Goal: Task Accomplishment & Management: Use online tool/utility

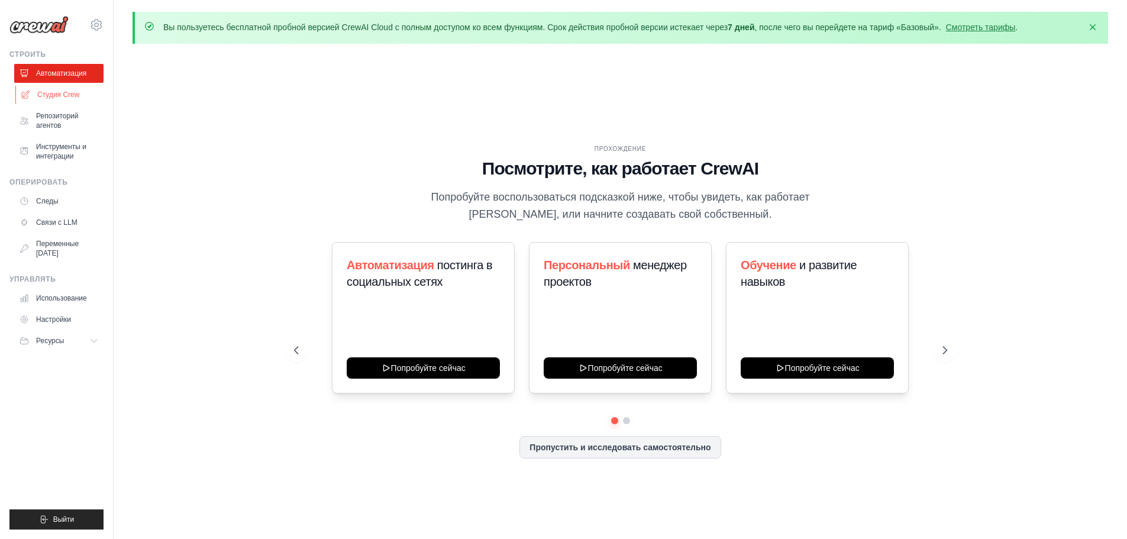
click at [44, 99] on link "Студия Crew" at bounding box center [59, 94] width 89 height 19
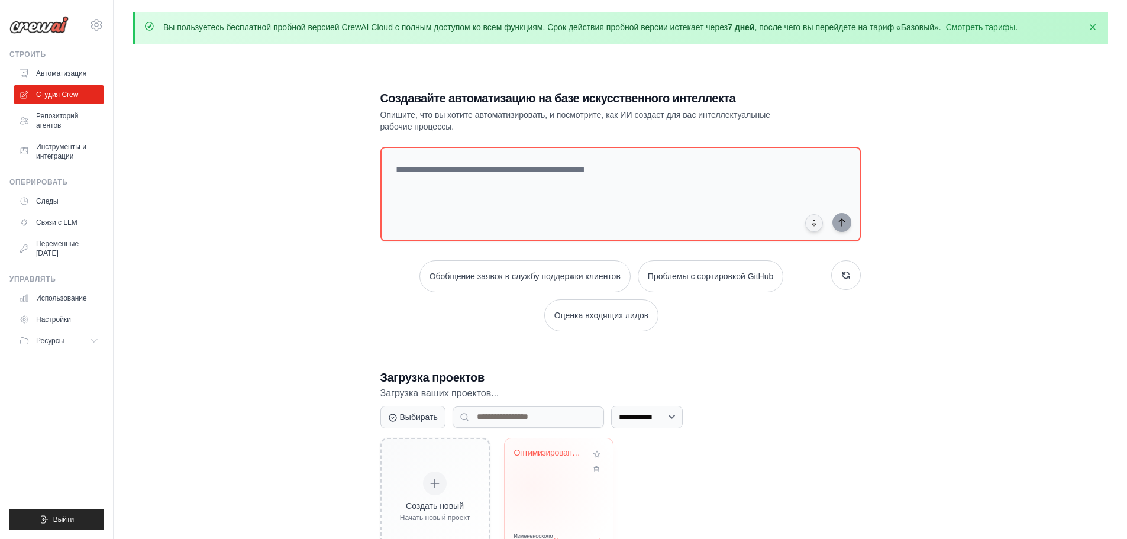
click at [530, 486] on div "Оптимизированная система анализа EQWIP - F..." at bounding box center [558, 481] width 108 height 86
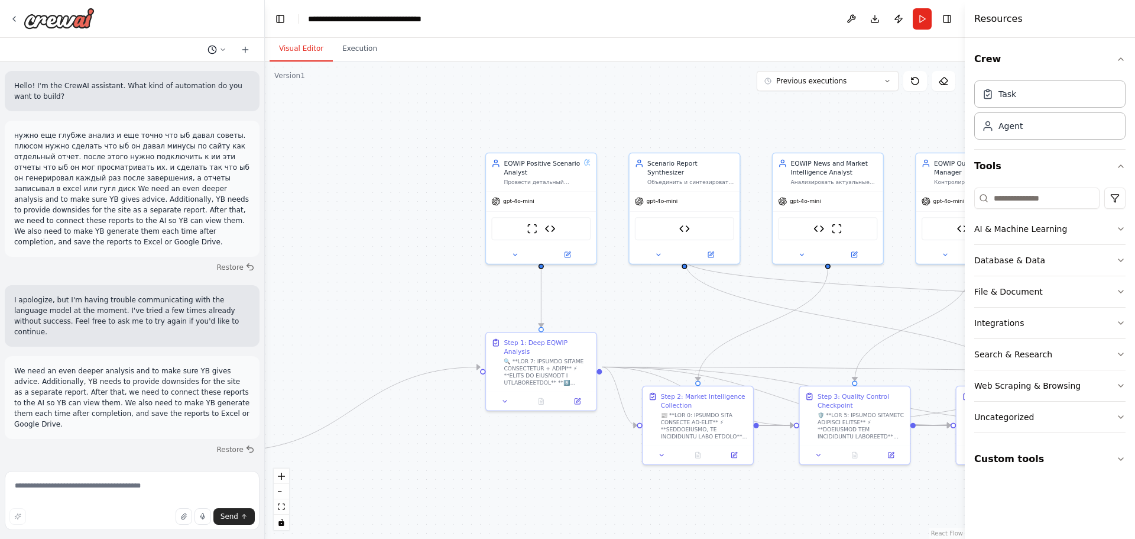
click at [216, 50] on circle at bounding box center [212, 50] width 8 height 8
click at [215, 88] on span "да" at bounding box center [172, 92] width 88 height 9
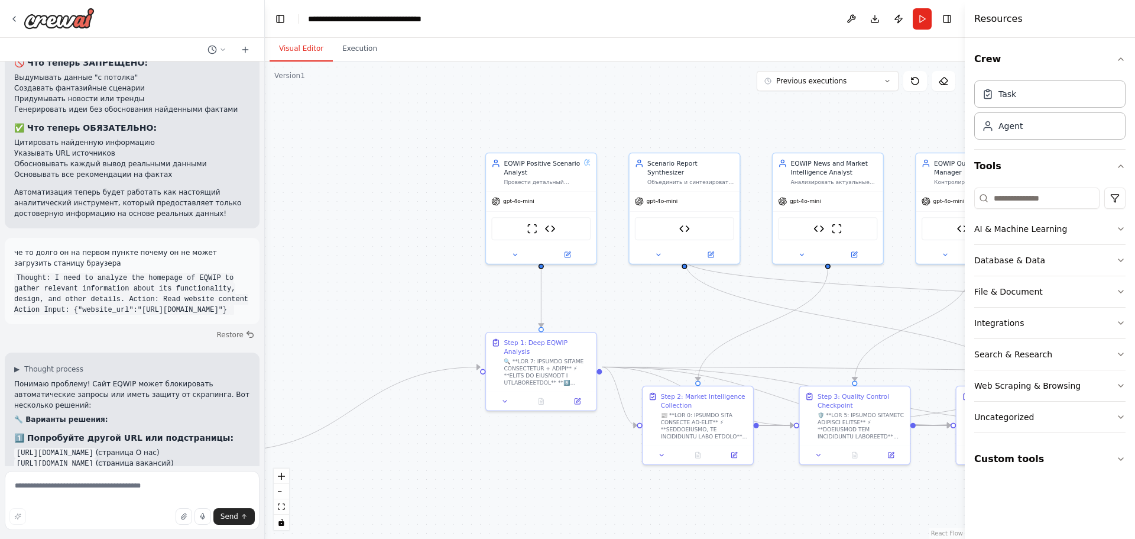
scroll to position [3587, 0]
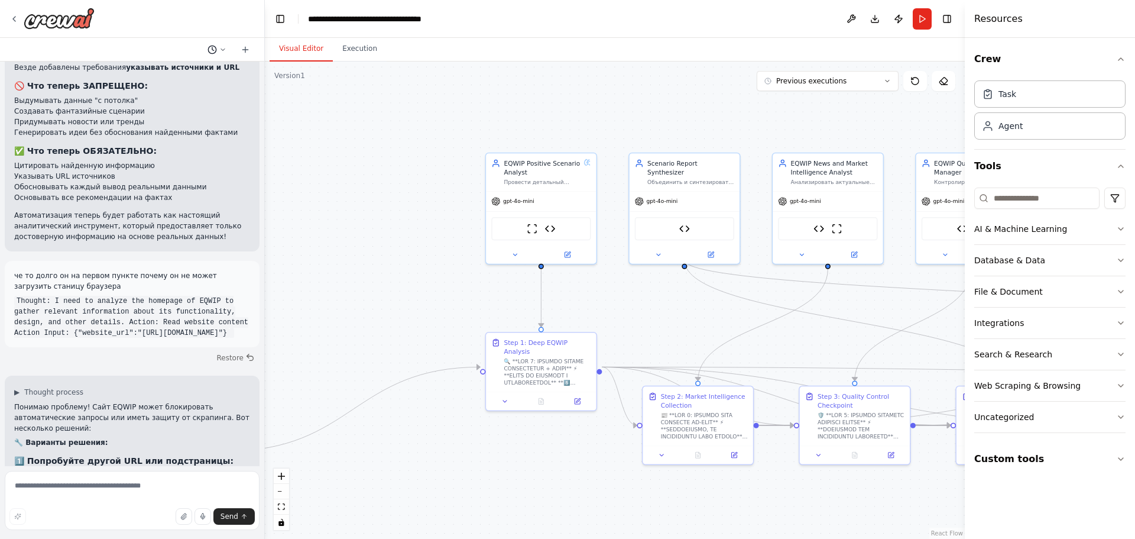
click at [225, 51] on icon at bounding box center [222, 49] width 7 height 7
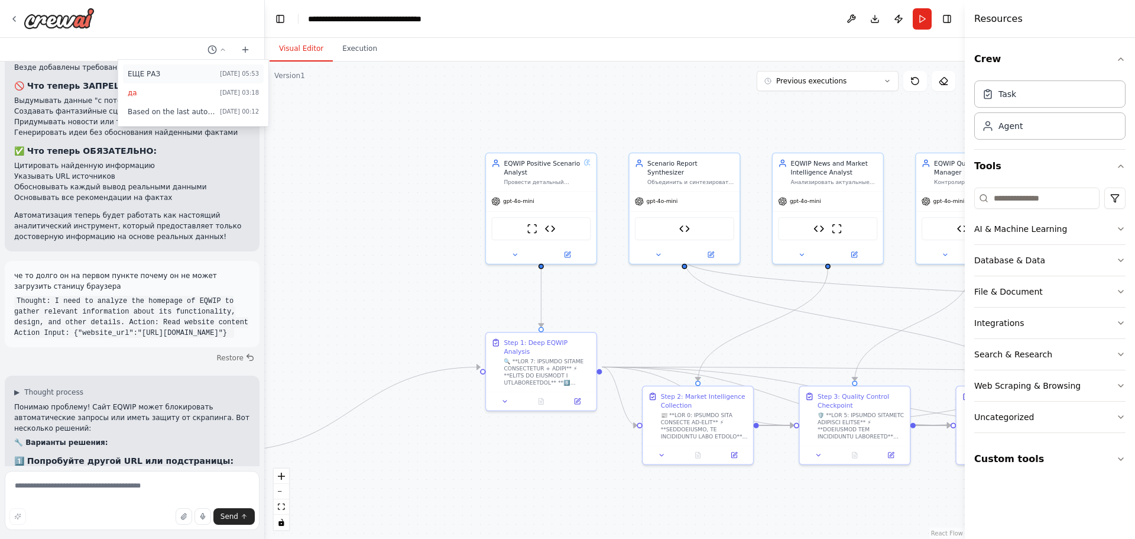
click at [239, 64] on button "ЕЩЕ РАЗ Today 05:53" at bounding box center [193, 73] width 141 height 19
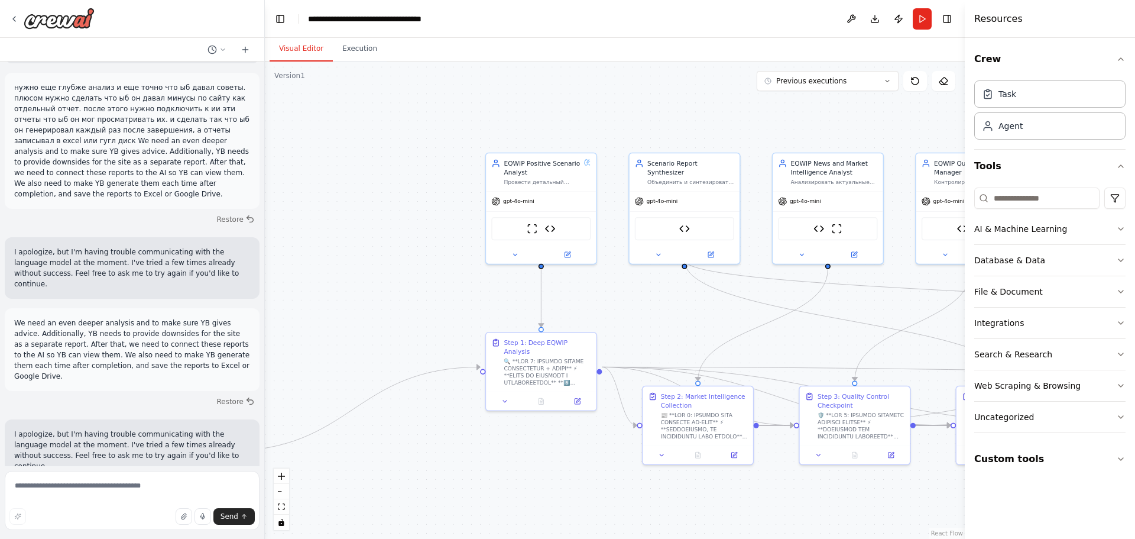
scroll to position [29, 0]
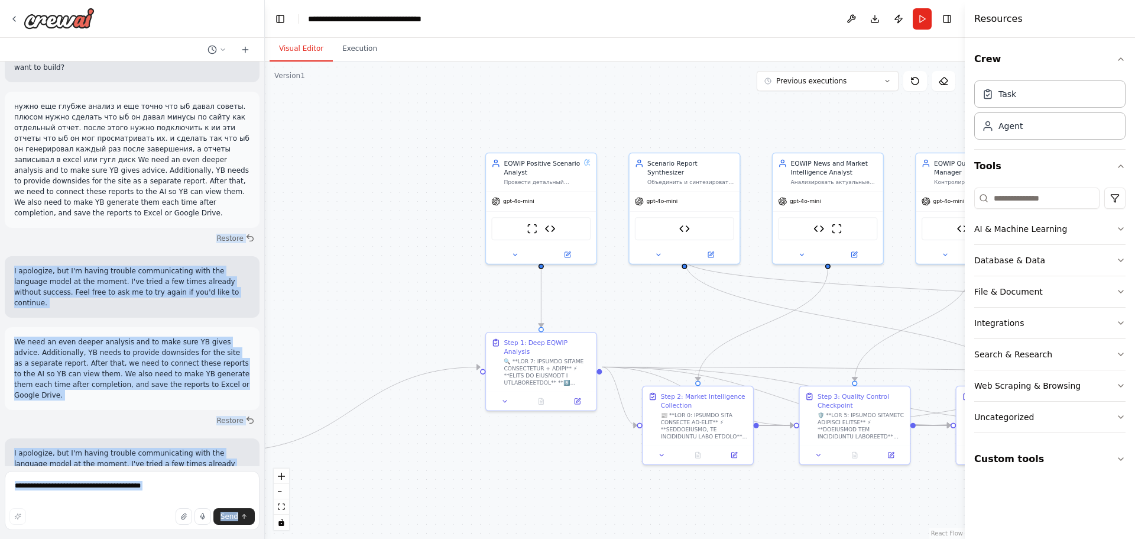
drag, startPoint x: 168, startPoint y: 196, endPoint x: 25, endPoint y: 125, distance: 160.0
click at [2, 111] on div "Hello! I'm the CrewAI assistant. What kind of automation do you want to build? …" at bounding box center [132, 269] width 265 height 539
click at [245, 232] on button "Restore" at bounding box center [236, 237] width 50 height 17
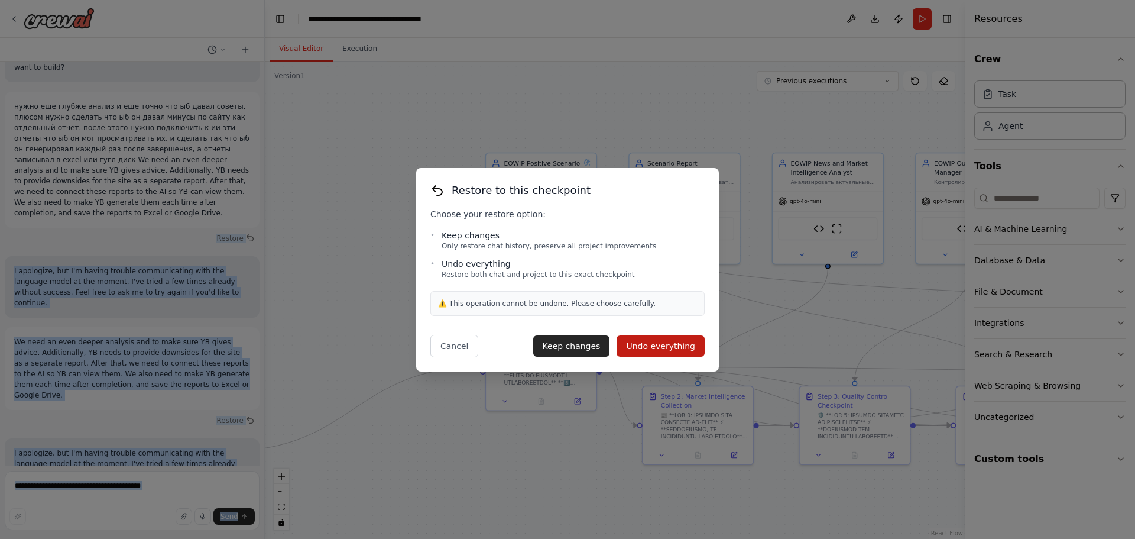
click at [634, 350] on button "Undo everything" at bounding box center [661, 345] width 88 height 21
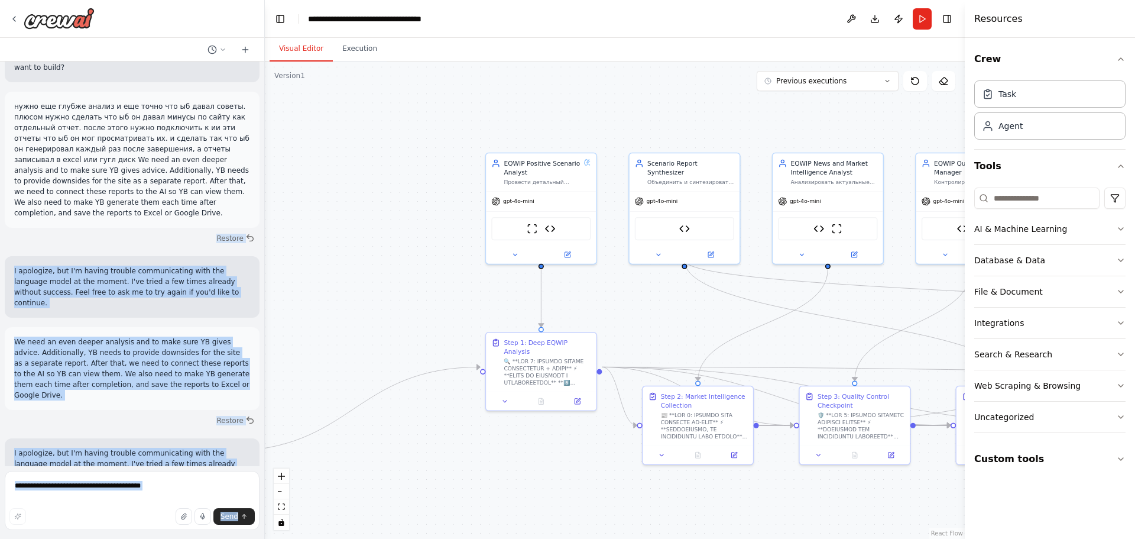
type textarea "**********"
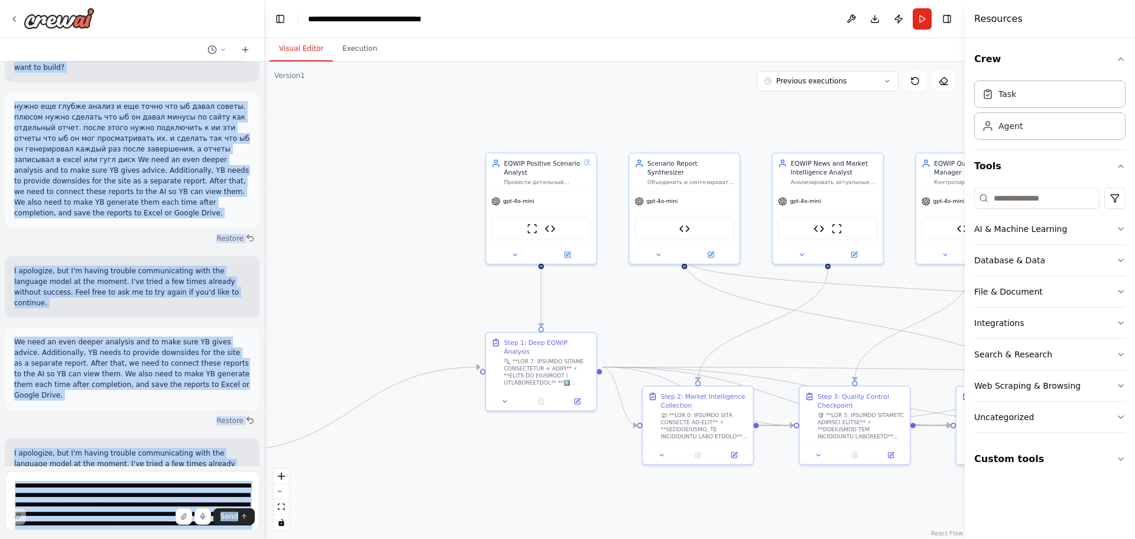
scroll to position [0, 0]
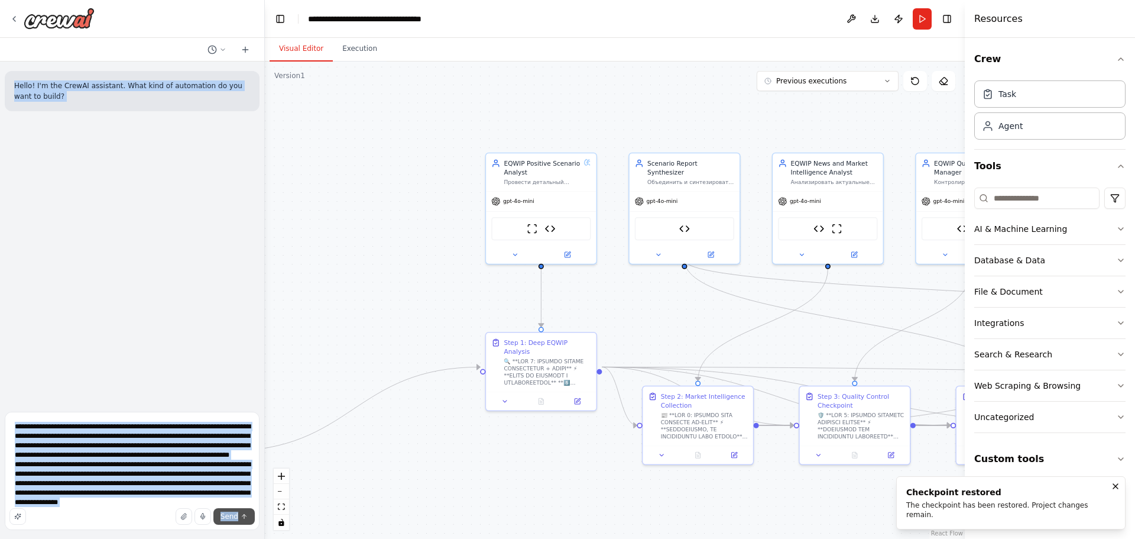
click at [237, 516] on span "Send" at bounding box center [230, 516] width 18 height 9
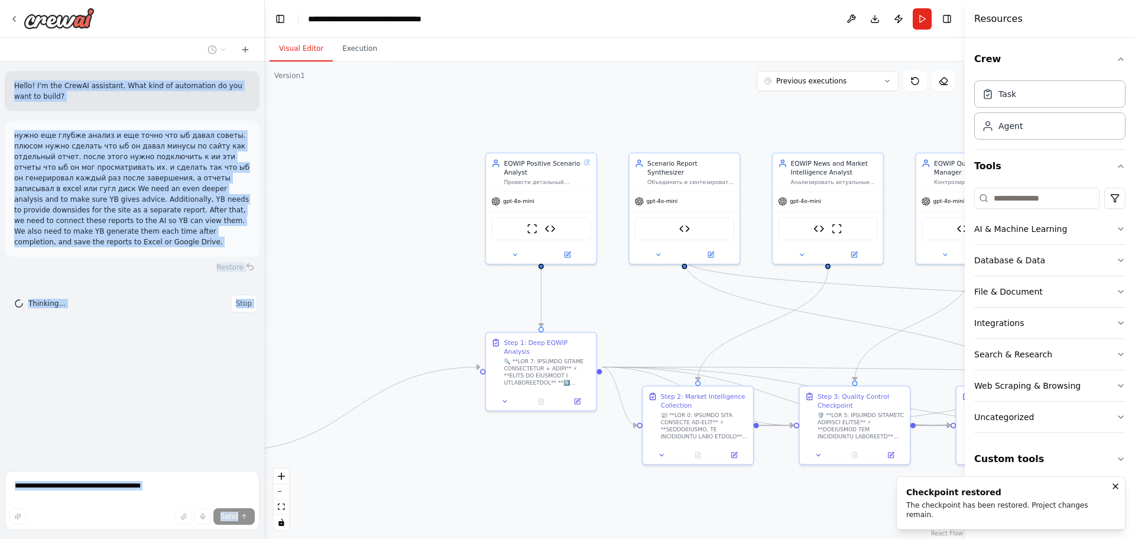
click at [206, 412] on div "Hello! I'm the CrewAI assistant. What kind of automation do you want to build? …" at bounding box center [132, 264] width 264 height 405
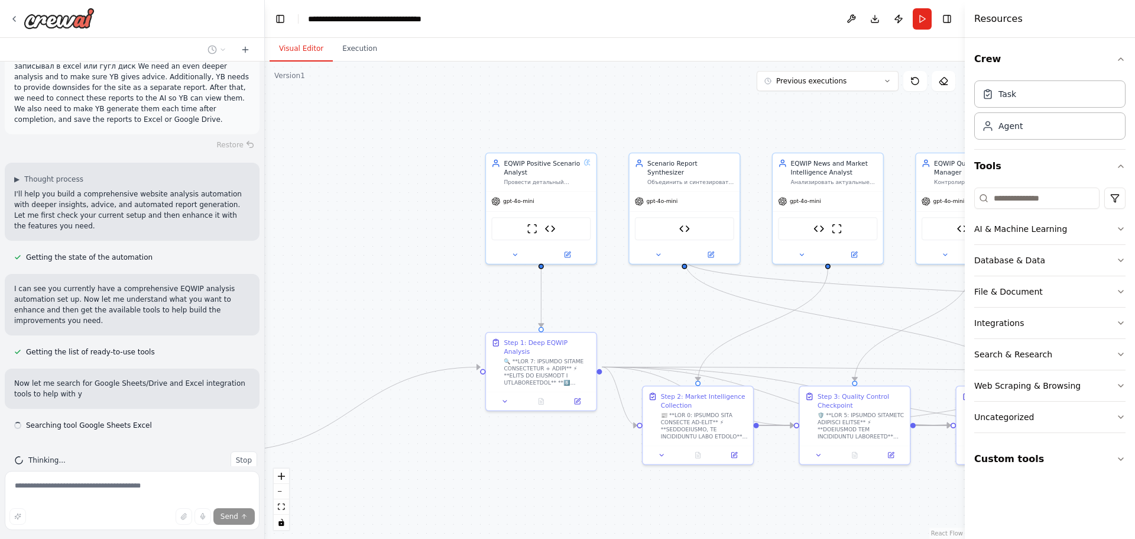
scroll to position [133, 0]
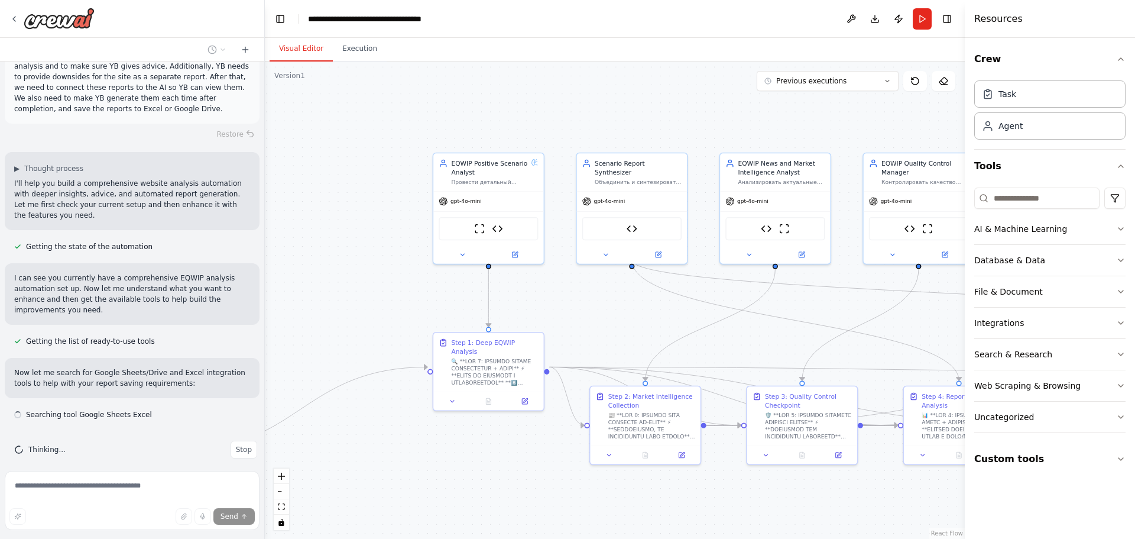
drag, startPoint x: 610, startPoint y: 318, endPoint x: 189, endPoint y: 315, distance: 420.5
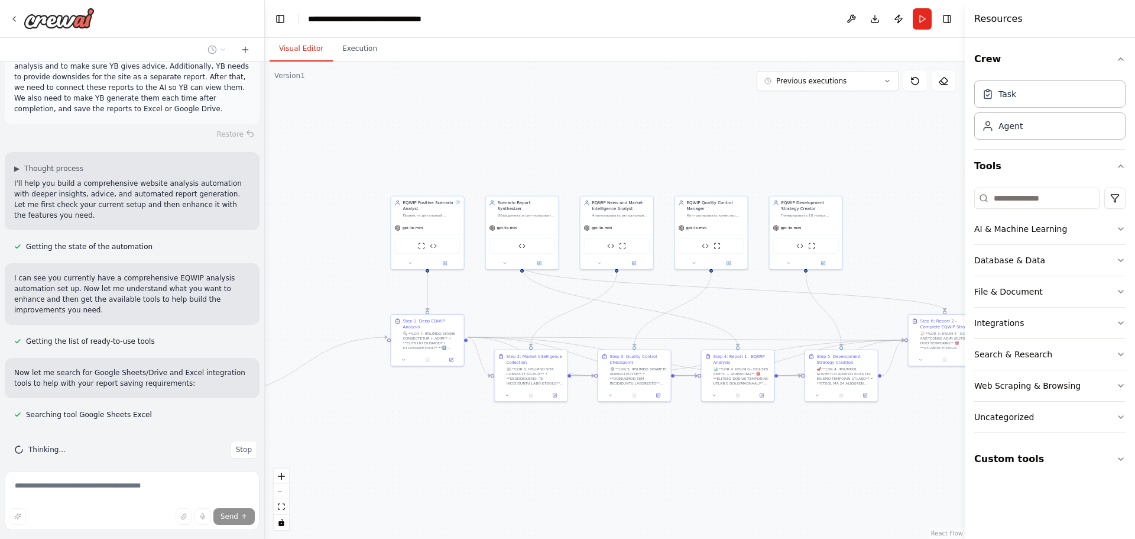
drag, startPoint x: 487, startPoint y: 331, endPoint x: 625, endPoint y: 325, distance: 138.5
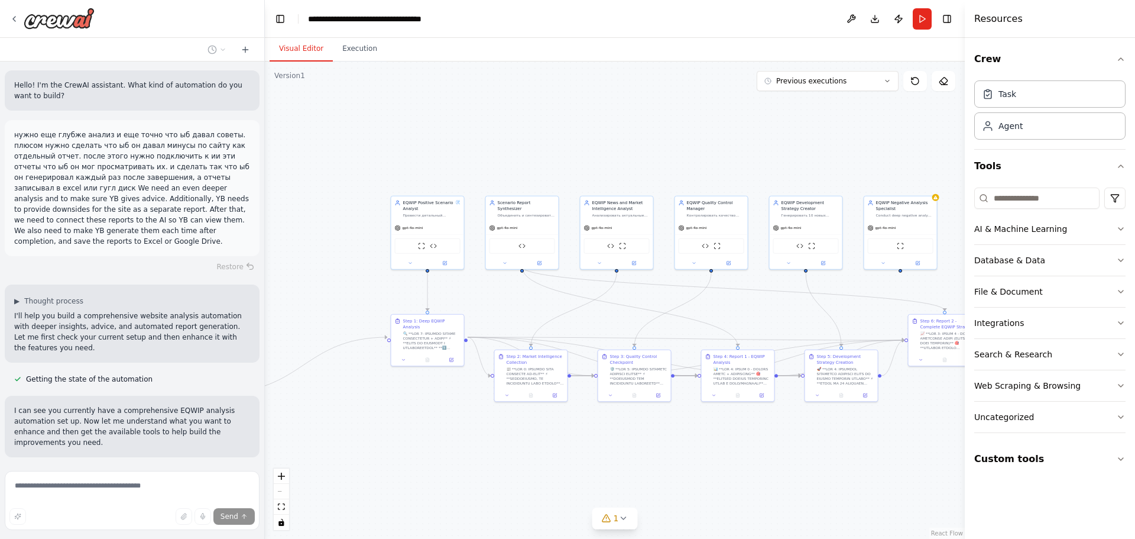
scroll to position [0, 0]
click at [234, 259] on div "Restore" at bounding box center [132, 267] width 255 height 17
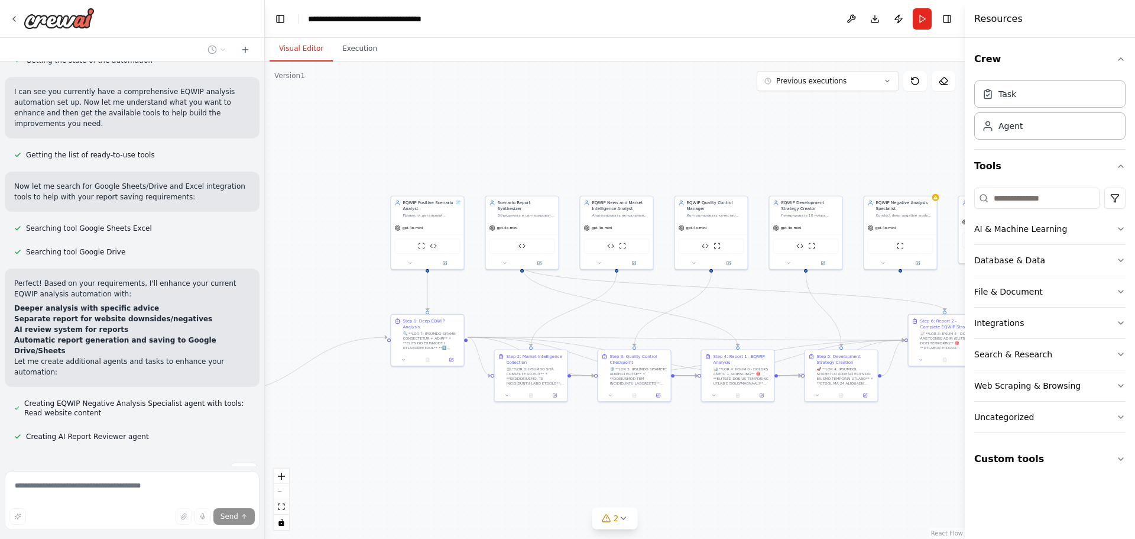
scroll to position [320, 0]
click at [231, 462] on button "Stop" at bounding box center [244, 471] width 27 height 18
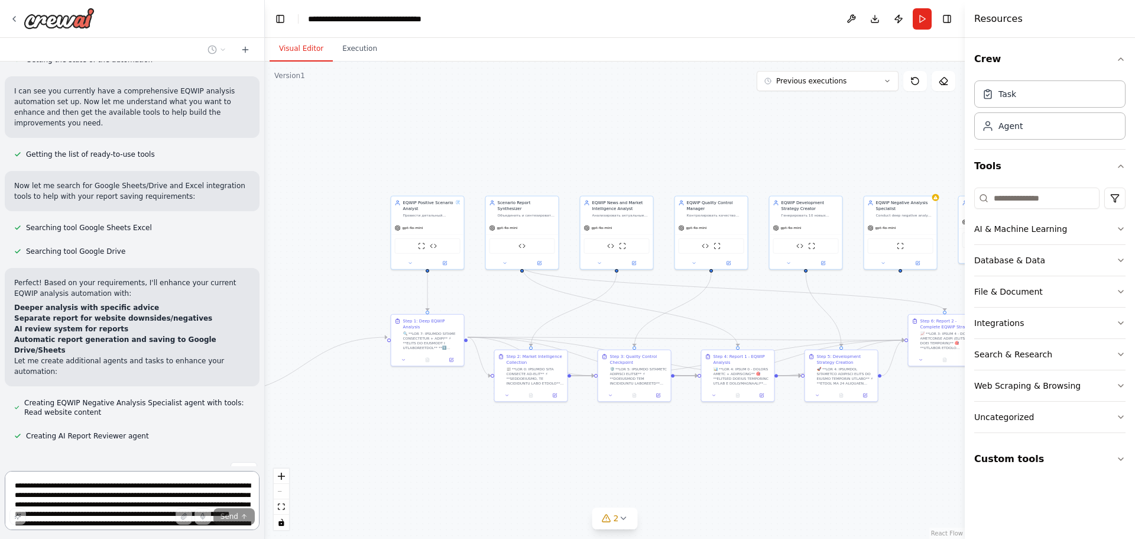
scroll to position [0, 0]
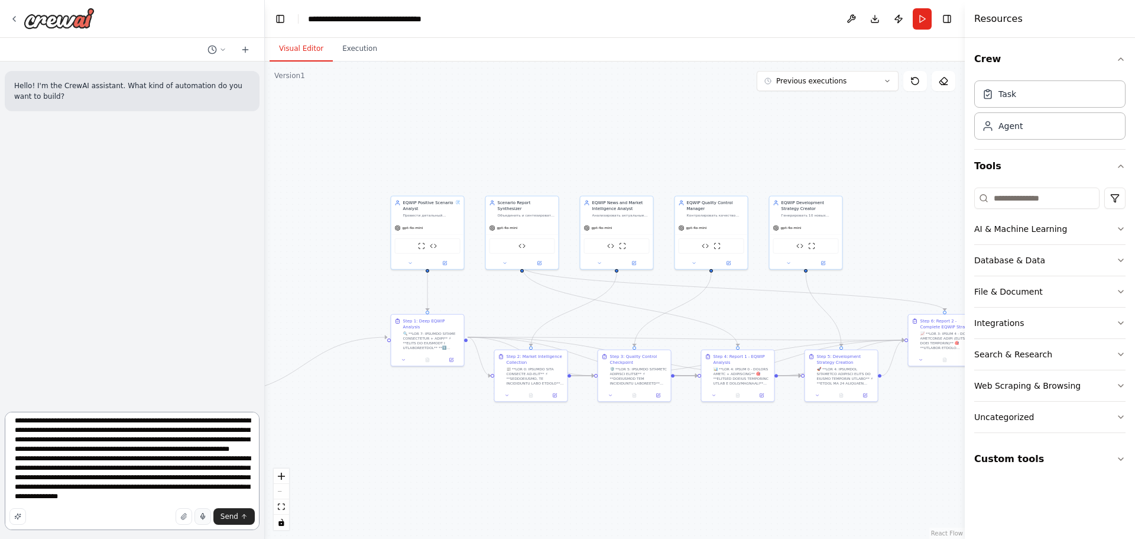
drag, startPoint x: 15, startPoint y: 460, endPoint x: 207, endPoint y: 511, distance: 198.8
click at [213, 511] on div "**********" at bounding box center [132, 473] width 255 height 122
type textarea "**********"
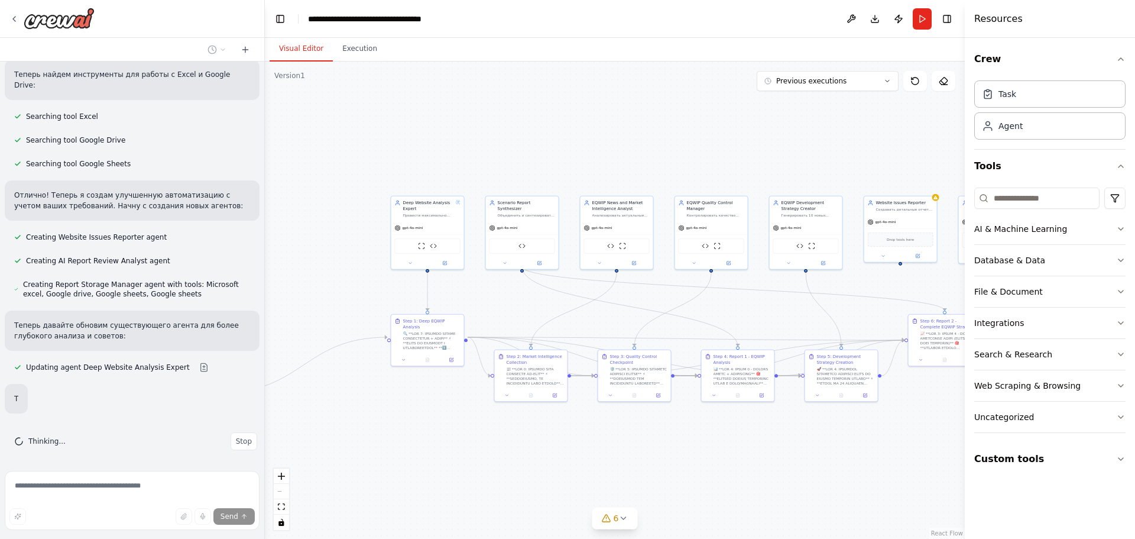
scroll to position [418, 0]
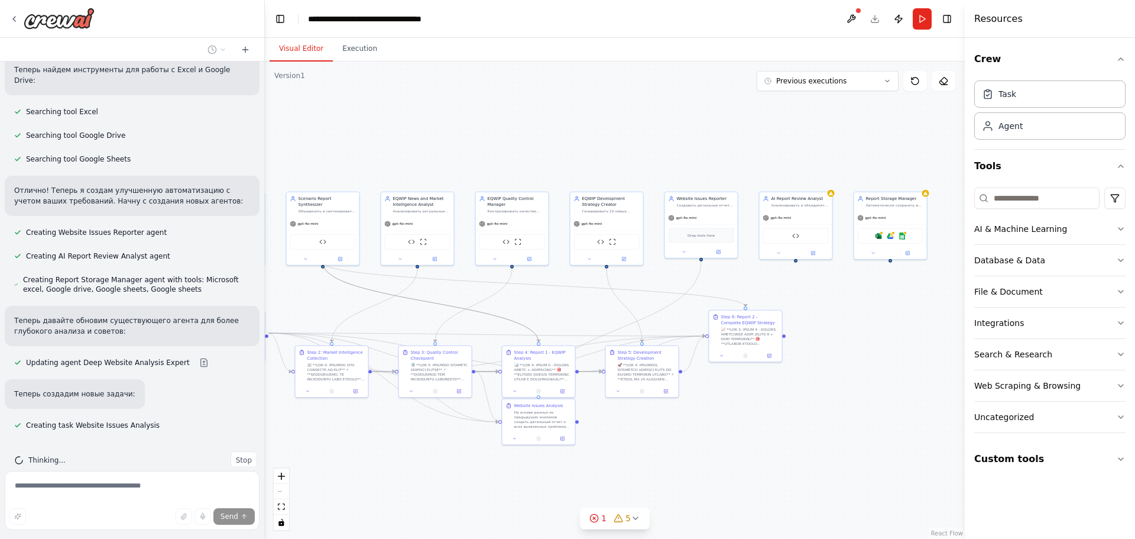
drag, startPoint x: 669, startPoint y: 316, endPoint x: 432, endPoint y: 312, distance: 237.2
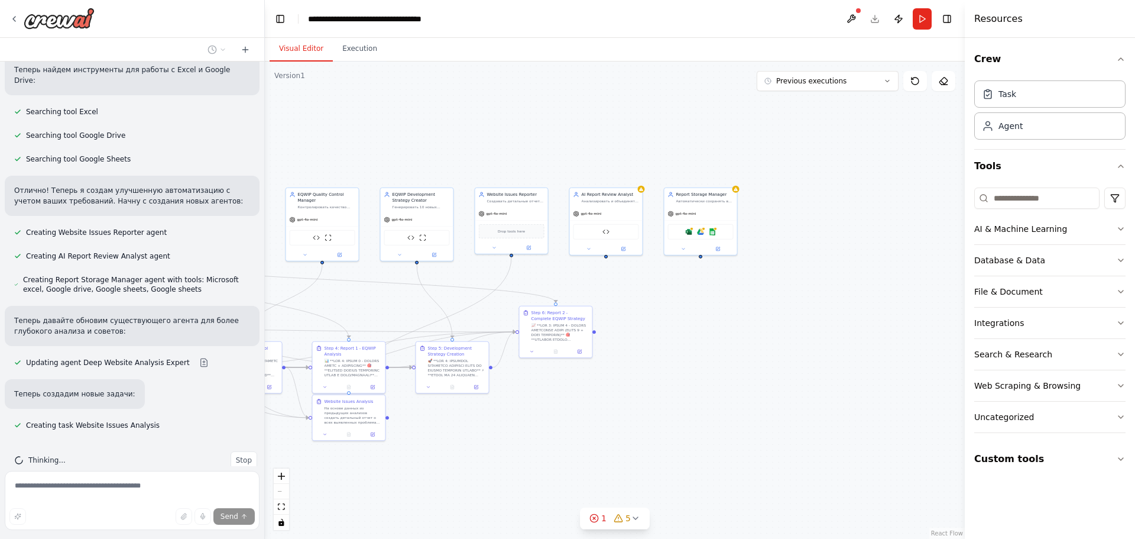
drag, startPoint x: 804, startPoint y: 322, endPoint x: 638, endPoint y: 318, distance: 166.2
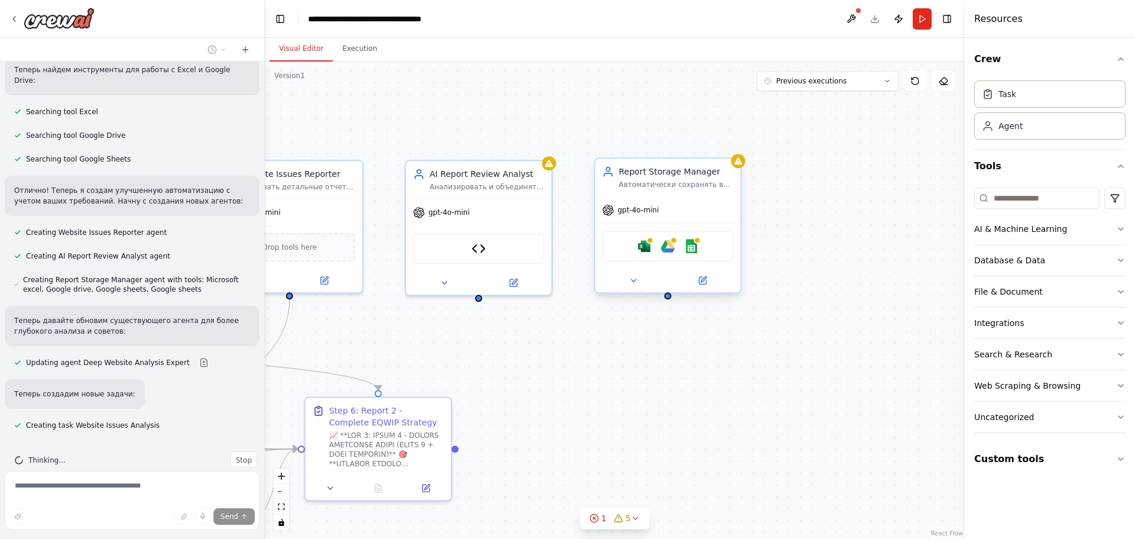
drag, startPoint x: 676, startPoint y: 240, endPoint x: 664, endPoint y: 263, distance: 26.4
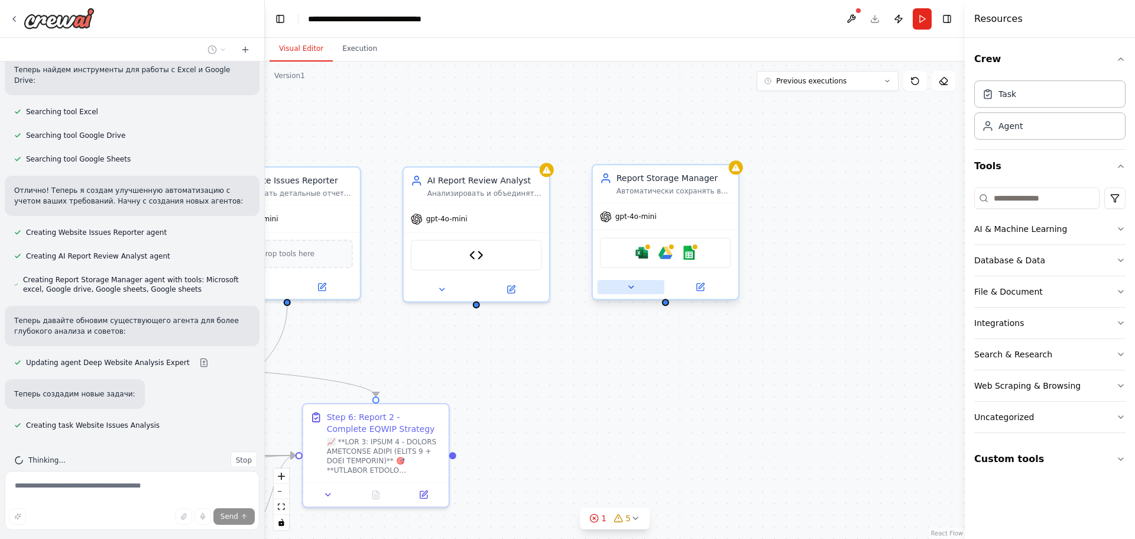
click at [639, 283] on button at bounding box center [631, 287] width 67 height 14
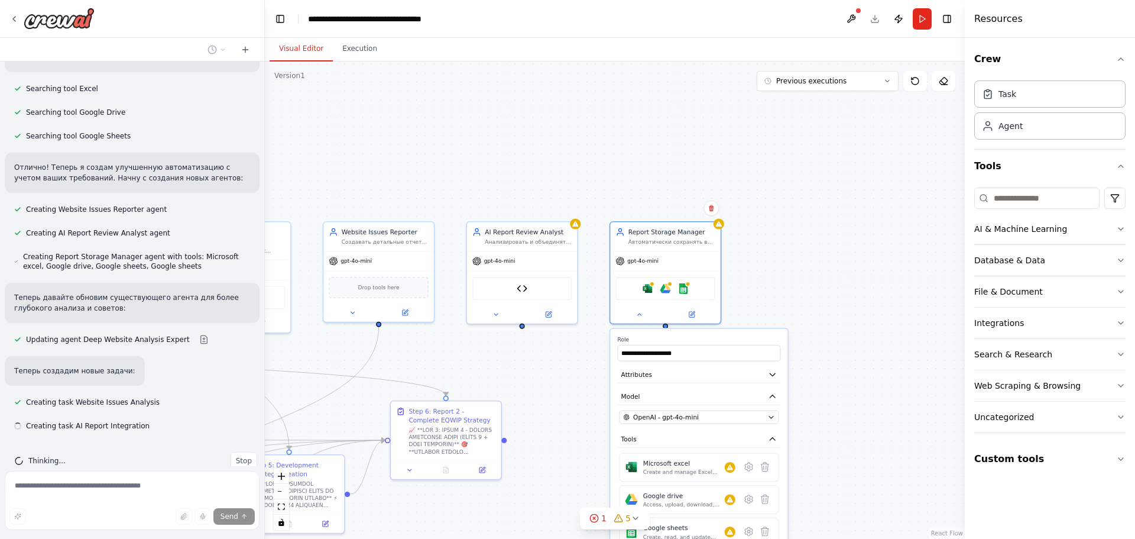
scroll to position [442, 0]
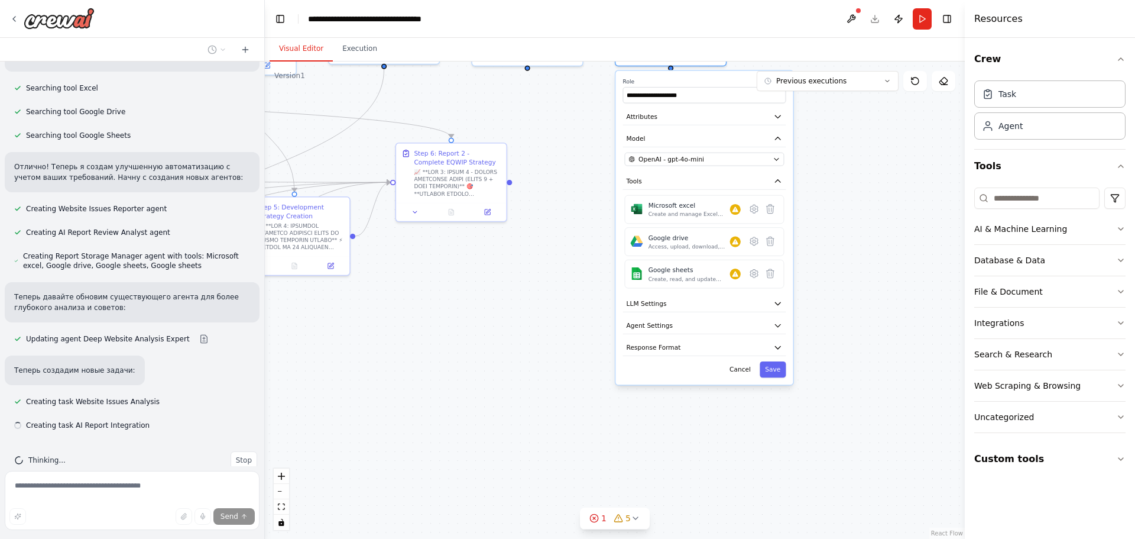
drag, startPoint x: 820, startPoint y: 372, endPoint x: 821, endPoint y: 140, distance: 231.8
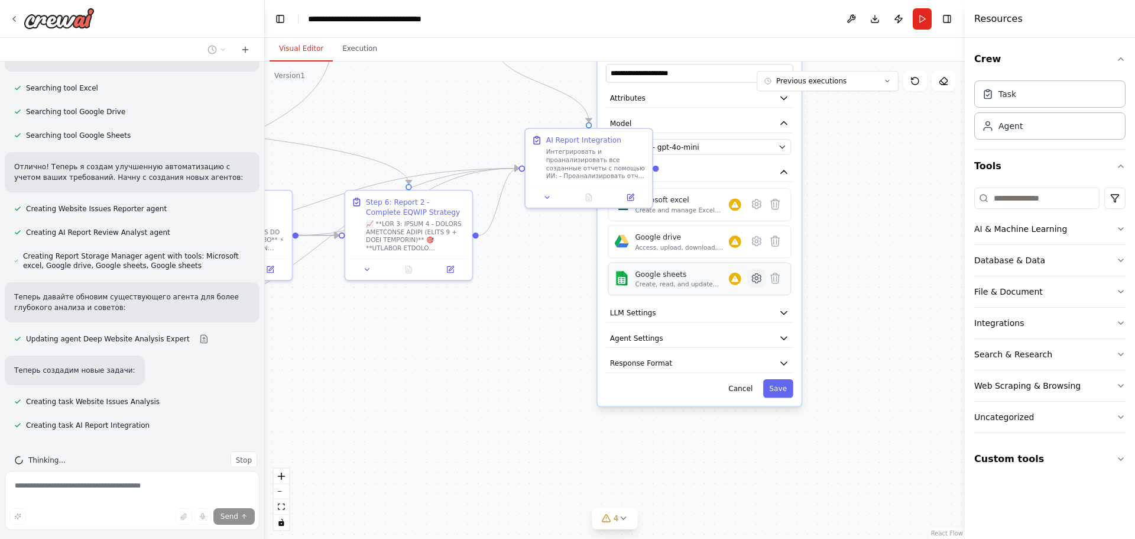
click at [758, 282] on icon at bounding box center [756, 278] width 9 height 9
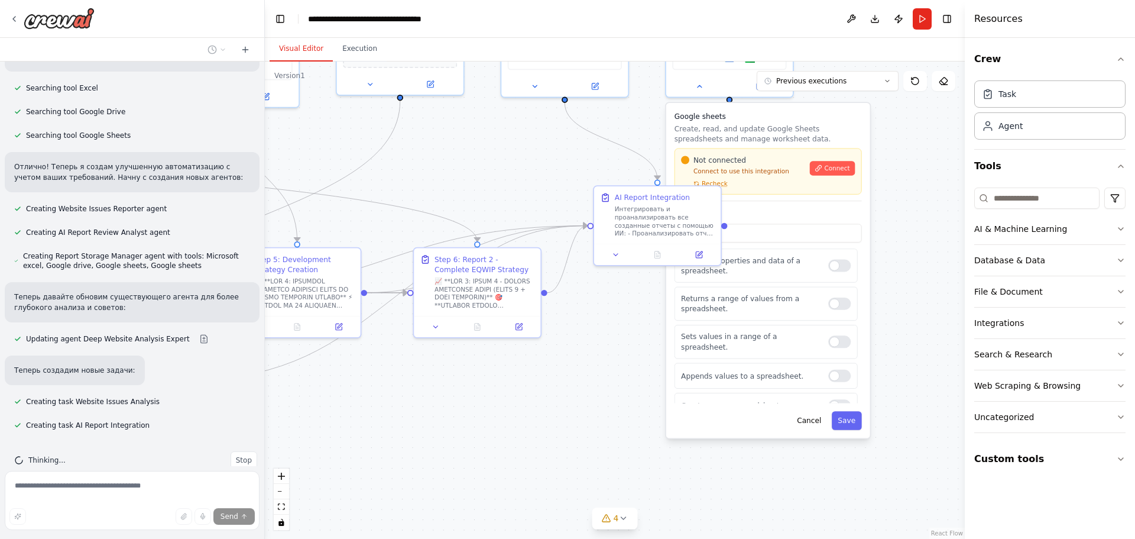
drag, startPoint x: 745, startPoint y: 137, endPoint x: 834, endPoint y: 225, distance: 126.3
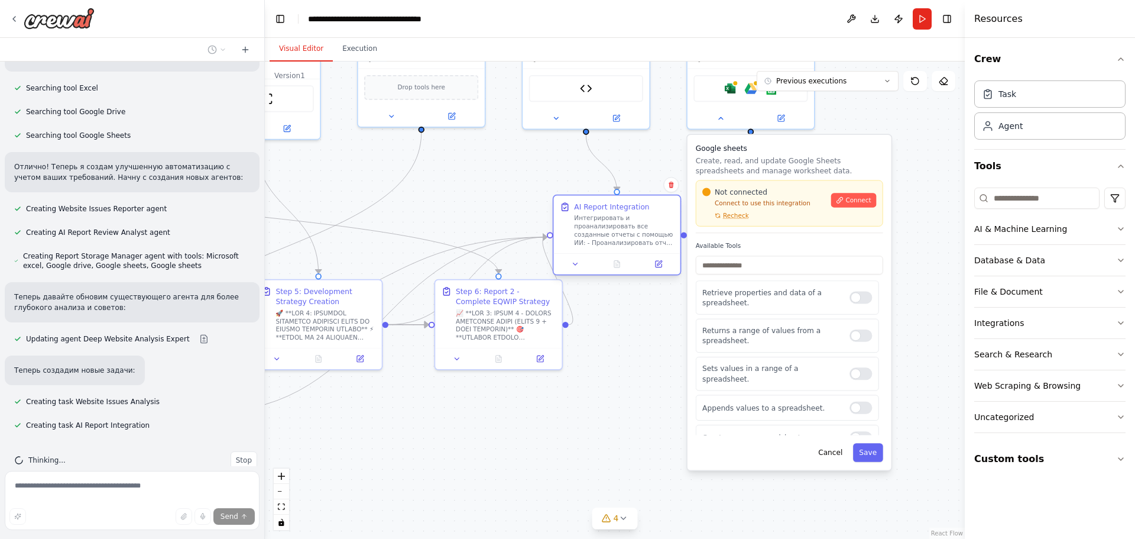
drag, startPoint x: 696, startPoint y: 251, endPoint x: 632, endPoint y: 227, distance: 68.9
click at [632, 227] on div "Интегрировать и проанализировать все созданные отчеты с помощью ИИ: - Проанализ…" at bounding box center [624, 230] width 100 height 33
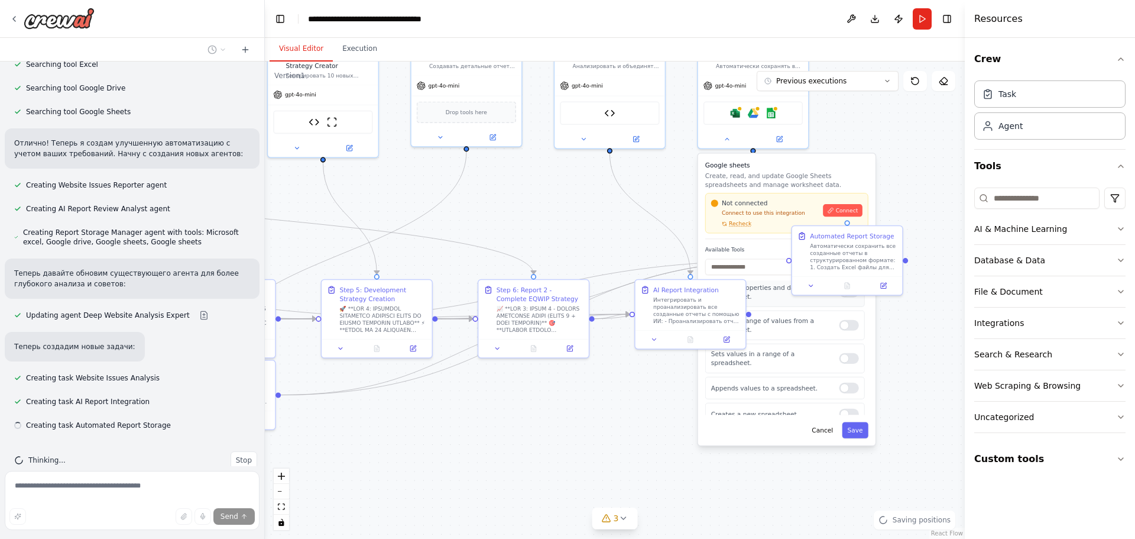
scroll to position [8, 0]
click at [732, 142] on button at bounding box center [727, 137] width 51 height 11
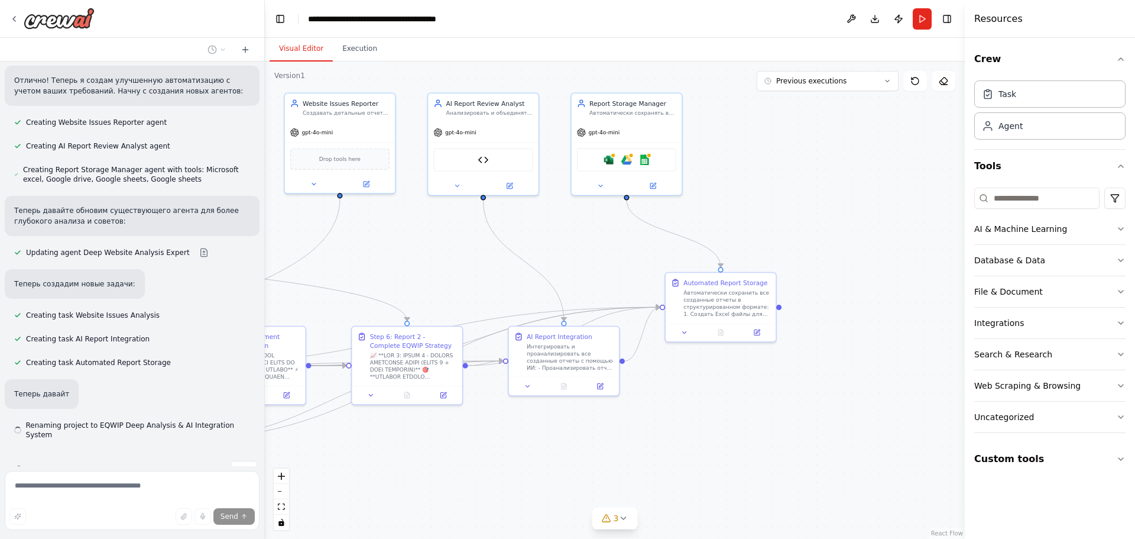
drag, startPoint x: 775, startPoint y: 222, endPoint x: 622, endPoint y: 272, distance: 160.6
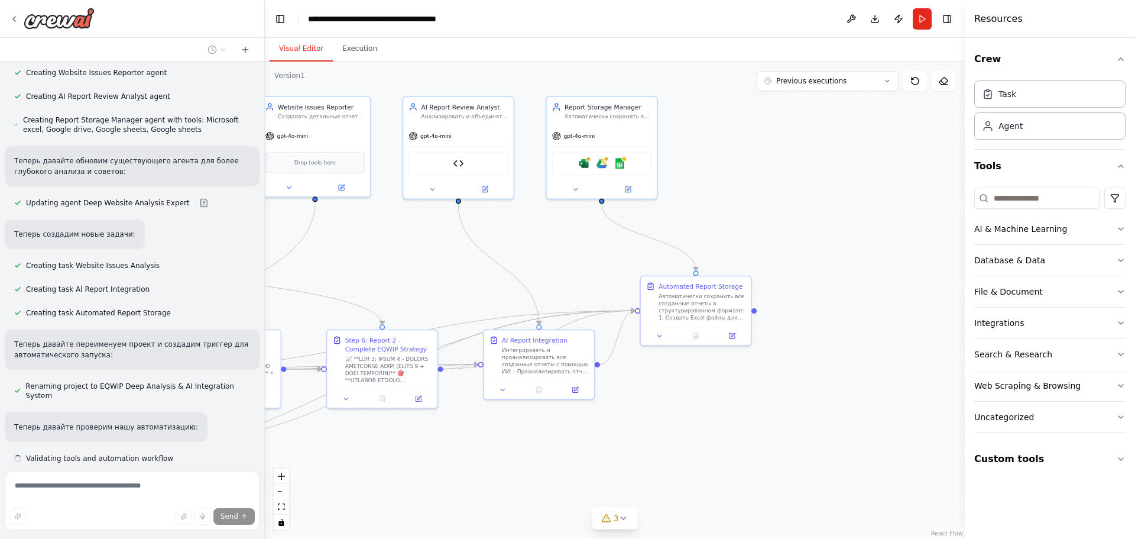
scroll to position [601, 0]
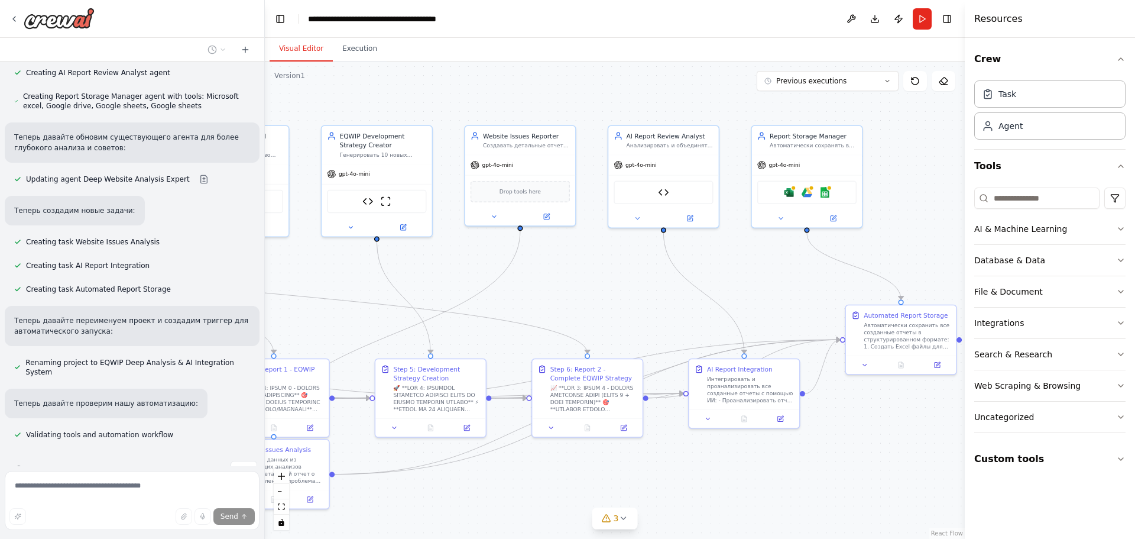
drag, startPoint x: 365, startPoint y: 290, endPoint x: 572, endPoint y: 319, distance: 209.6
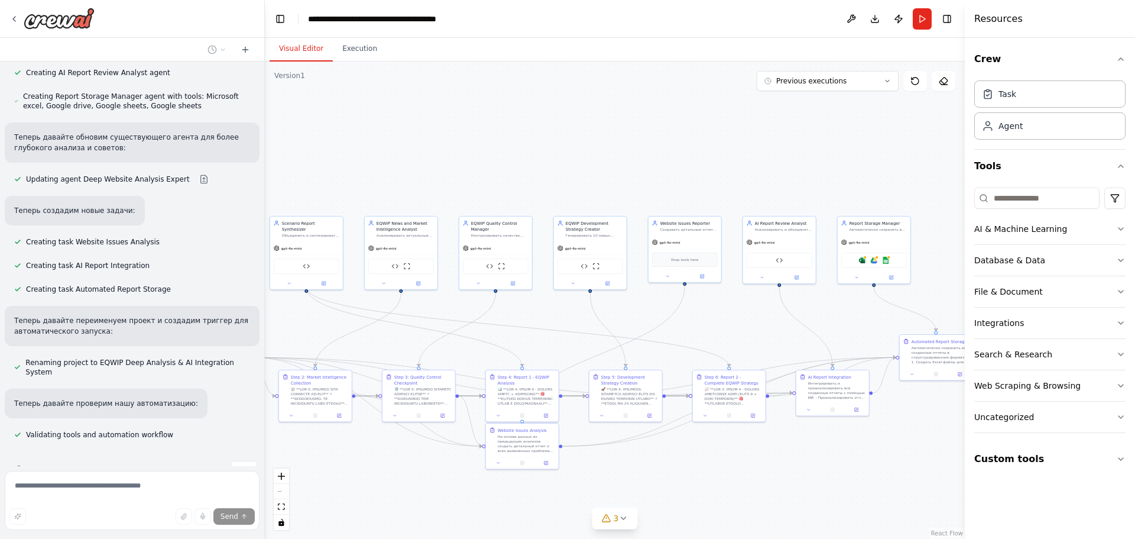
drag, startPoint x: 503, startPoint y: 328, endPoint x: 643, endPoint y: 345, distance: 141.2
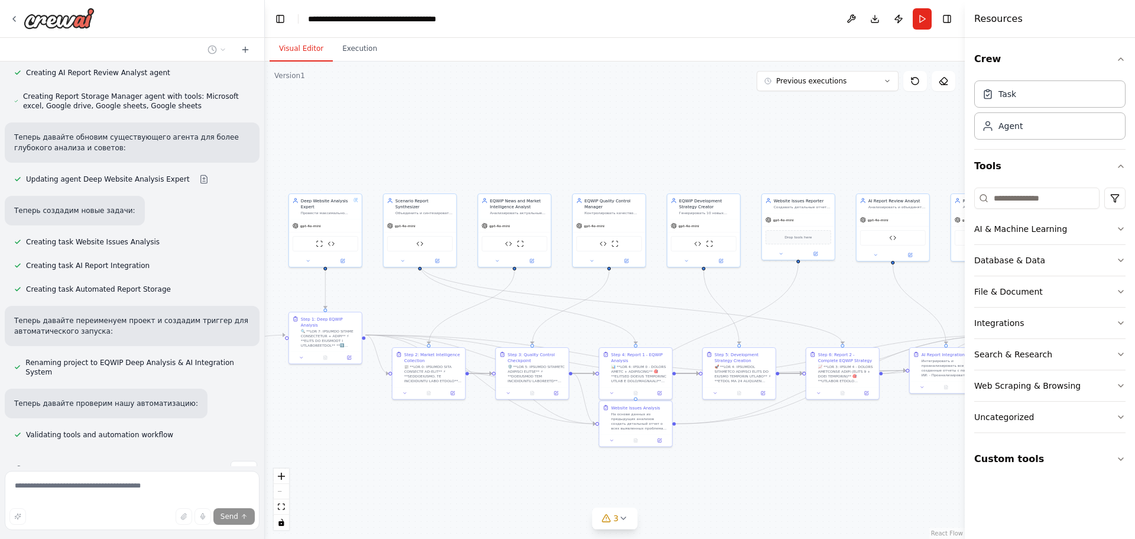
drag, startPoint x: 523, startPoint y: 331, endPoint x: 549, endPoint y: 333, distance: 26.7
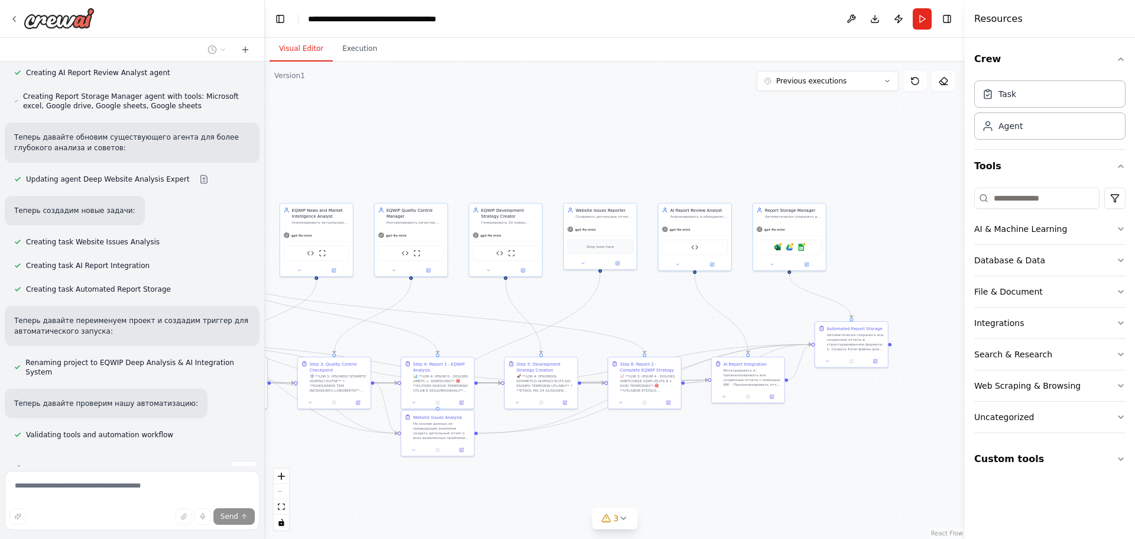
drag, startPoint x: 371, startPoint y: 325, endPoint x: 296, endPoint y: 323, distance: 75.7
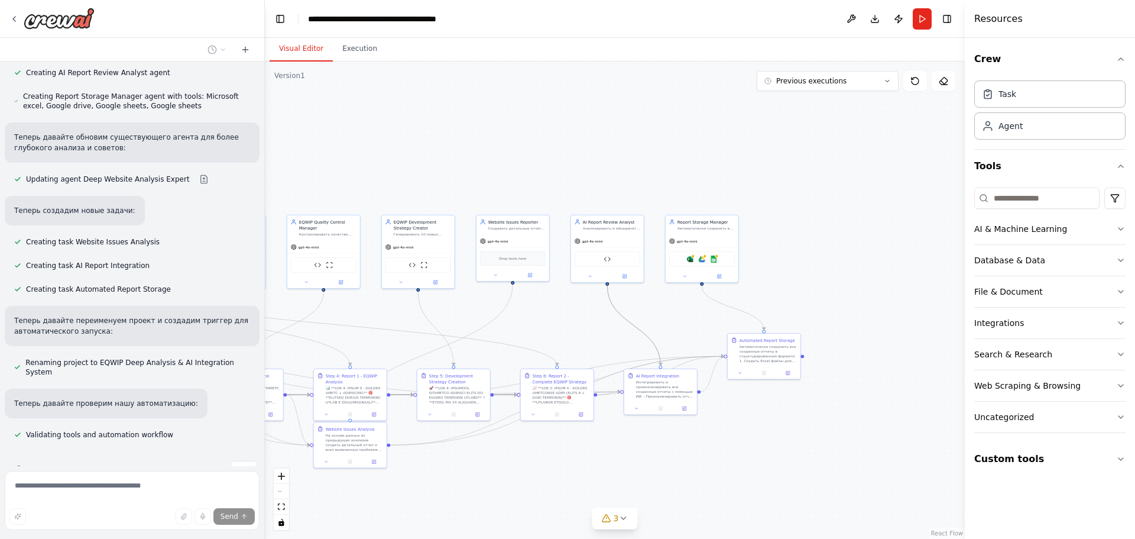
drag, startPoint x: 723, startPoint y: 321, endPoint x: 545, endPoint y: 331, distance: 178.9
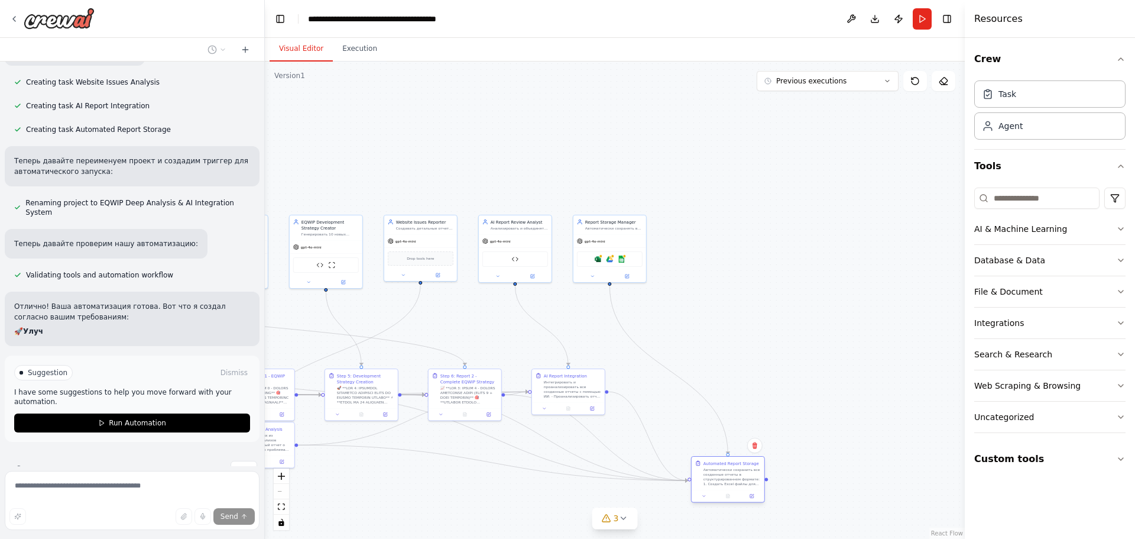
drag, startPoint x: 665, startPoint y: 350, endPoint x: 720, endPoint y: 475, distance: 137.7
click at [720, 475] on div "Автоматически сохранить все созданные отчеты в структурированном формате: 1. Со…" at bounding box center [732, 476] width 57 height 19
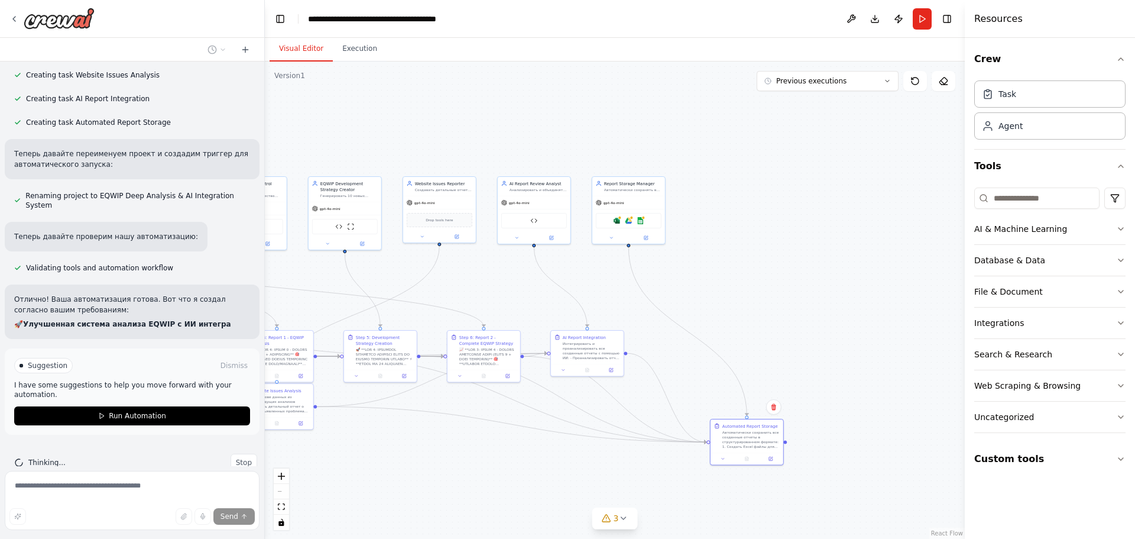
drag, startPoint x: 724, startPoint y: 365, endPoint x: 818, endPoint y: 286, distance: 122.1
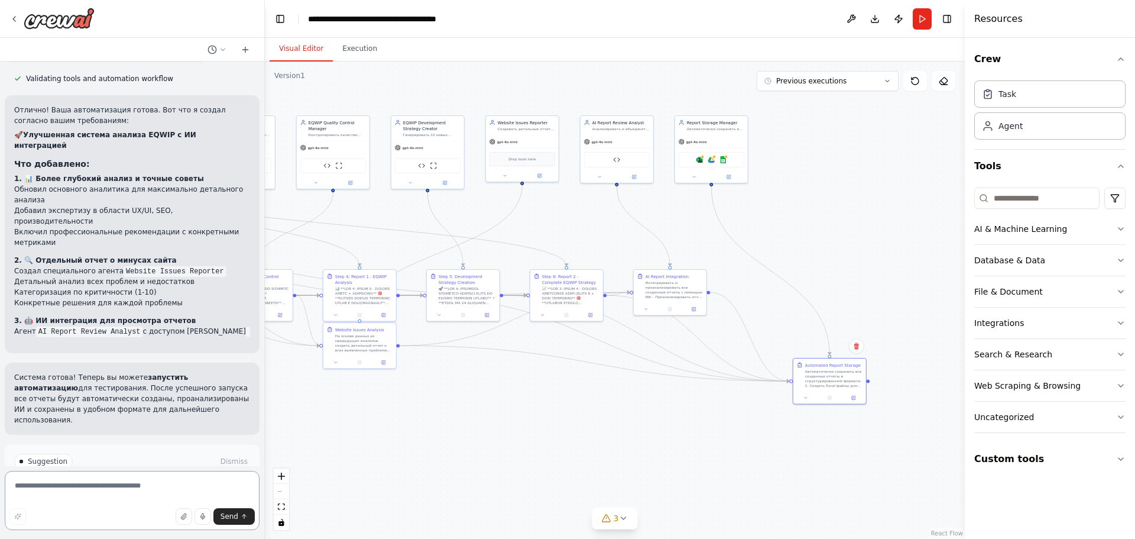
scroll to position [898, 0]
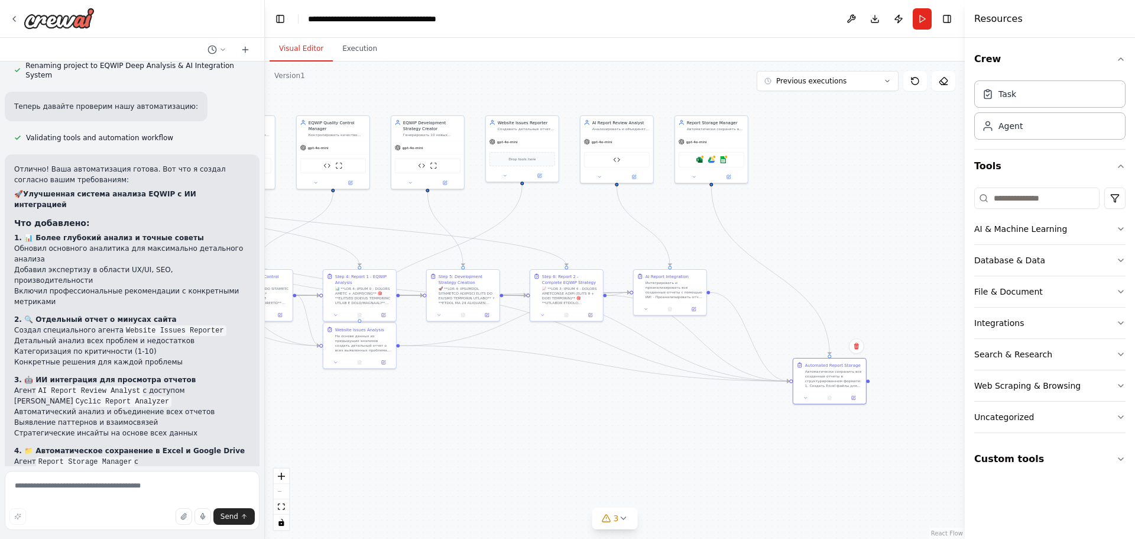
drag, startPoint x: 668, startPoint y: 196, endPoint x: 629, endPoint y: 289, distance: 100.2
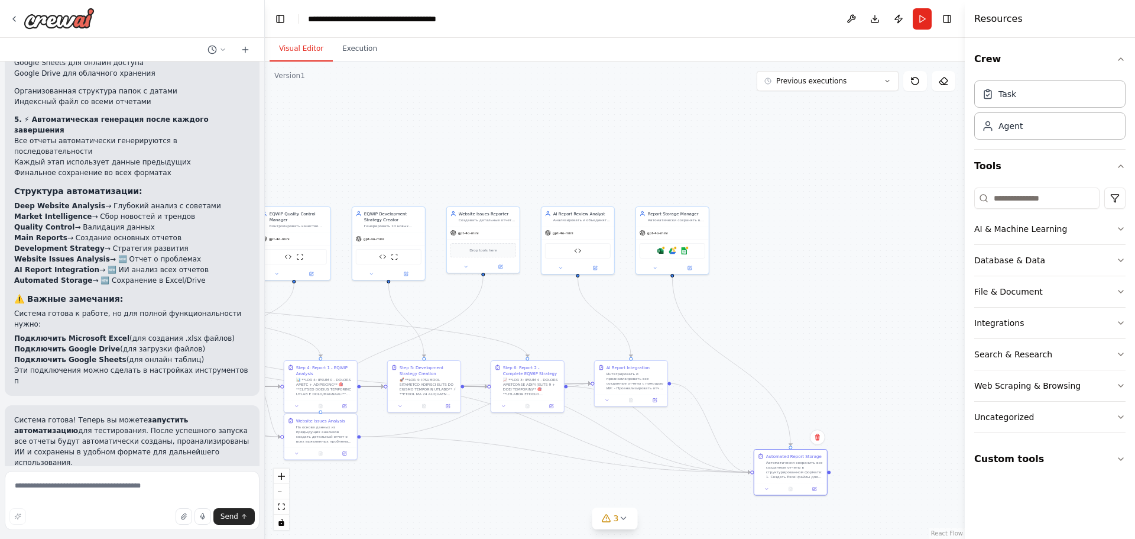
scroll to position [1329, 0]
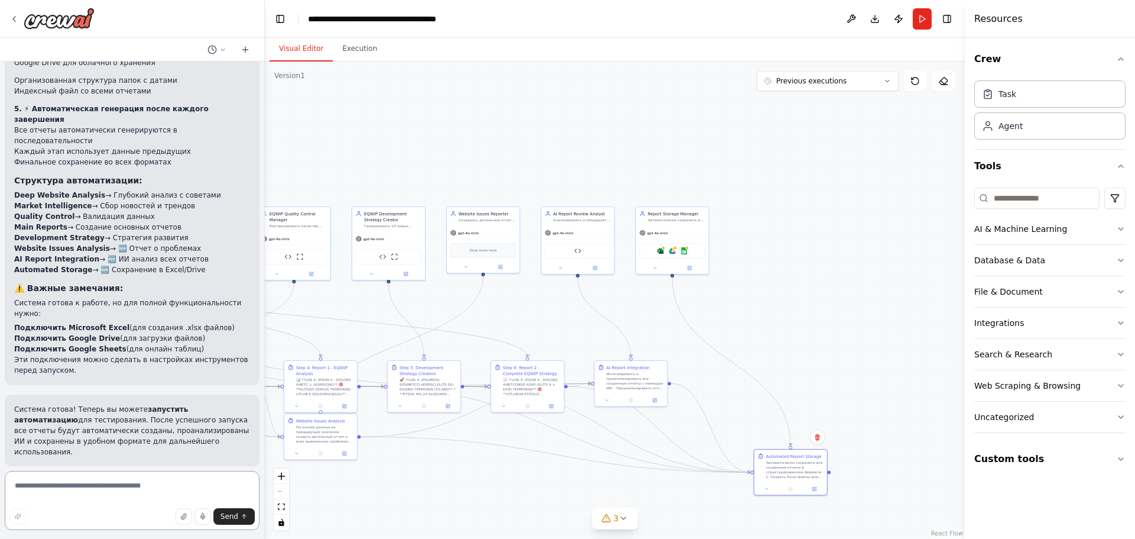
click at [143, 485] on textarea at bounding box center [132, 500] width 255 height 59
type textarea "*"
type textarea "**********"
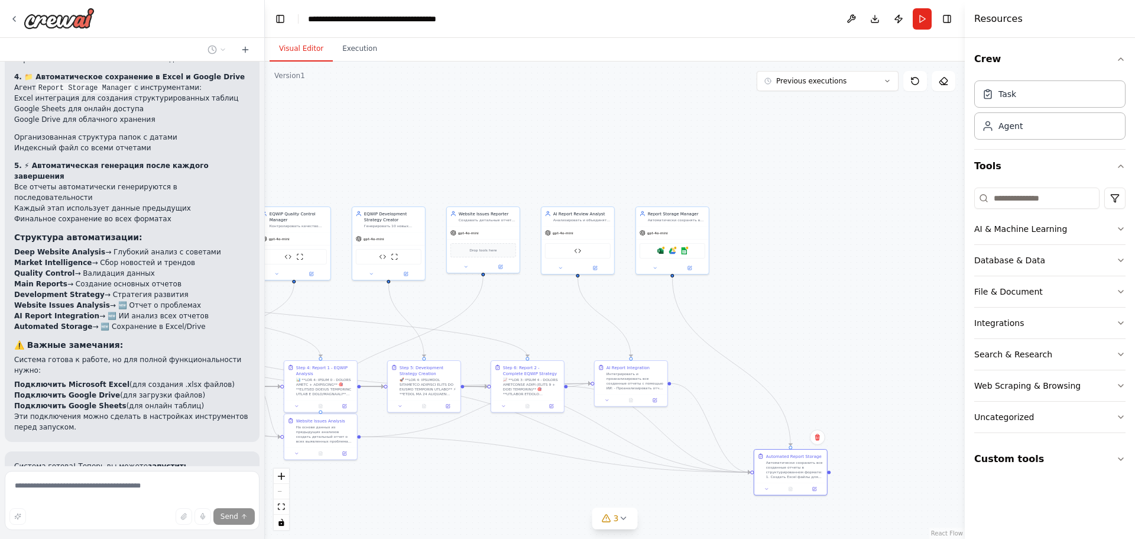
scroll to position [1337, 0]
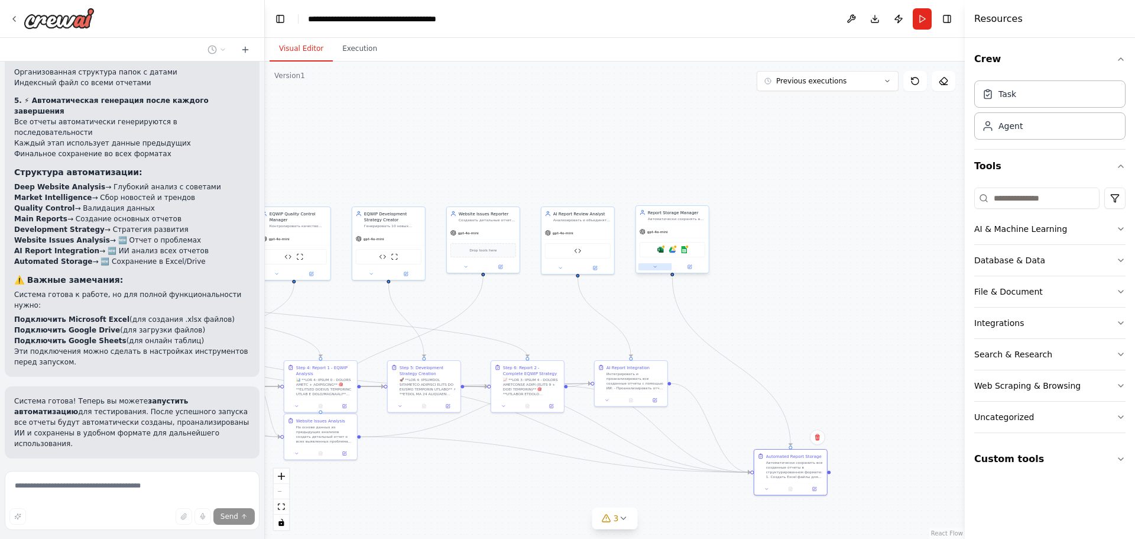
click at [657, 270] on button at bounding box center [656, 266] width 34 height 7
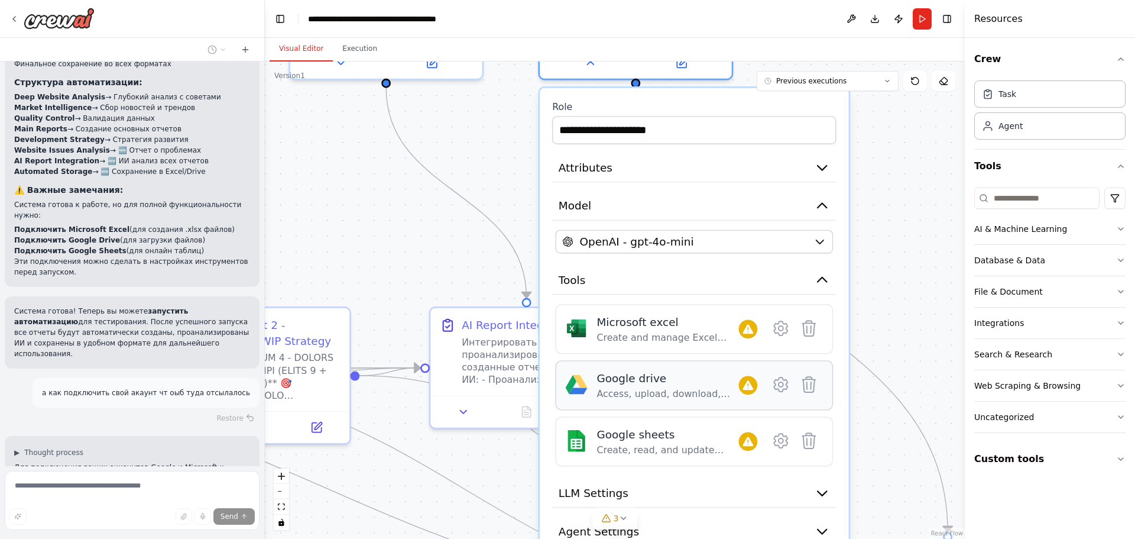
click at [655, 397] on div "Access, upload, download, and manage files and folders in Google Drive." at bounding box center [668, 393] width 142 height 12
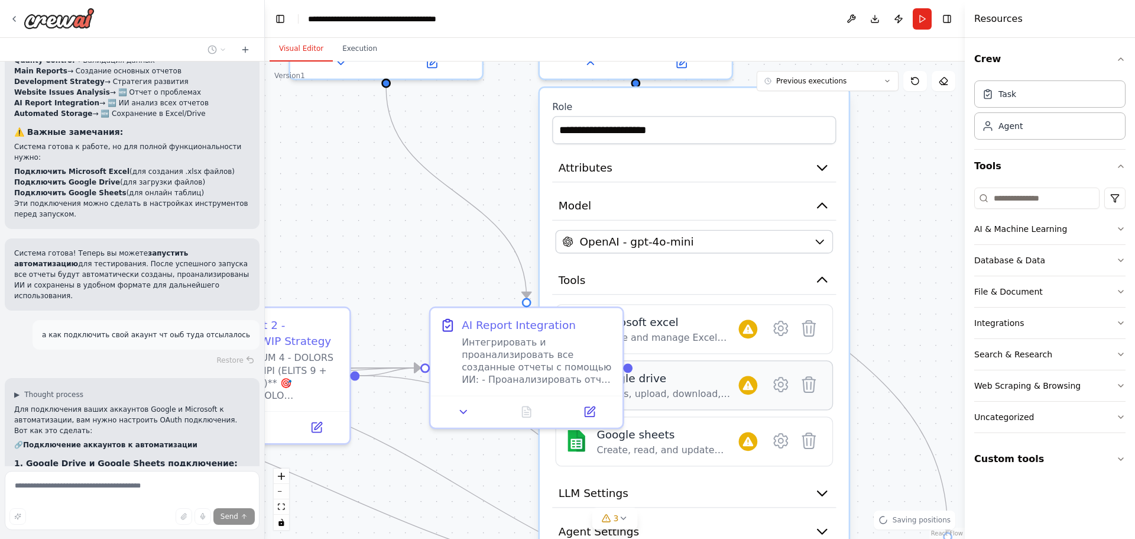
click at [661, 383] on div "Google drive" at bounding box center [668, 377] width 142 height 15
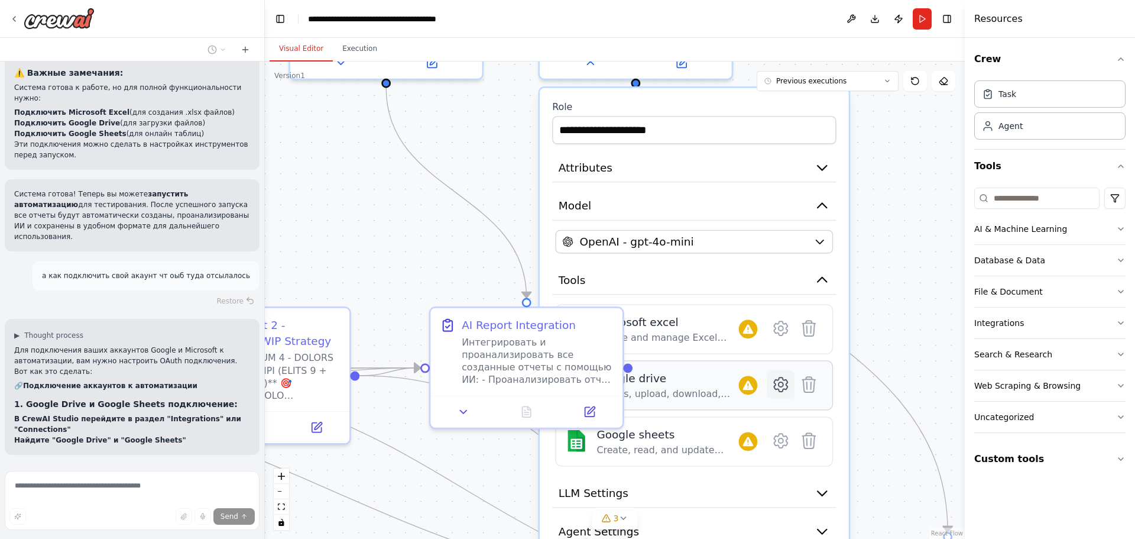
click at [778, 388] on icon at bounding box center [781, 384] width 14 height 14
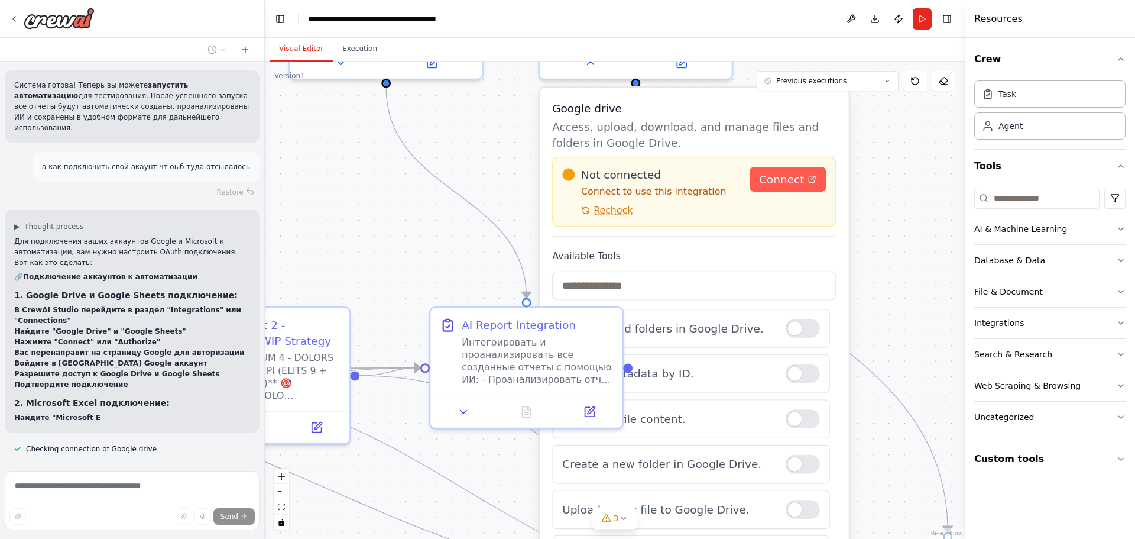
scroll to position [1591, 0]
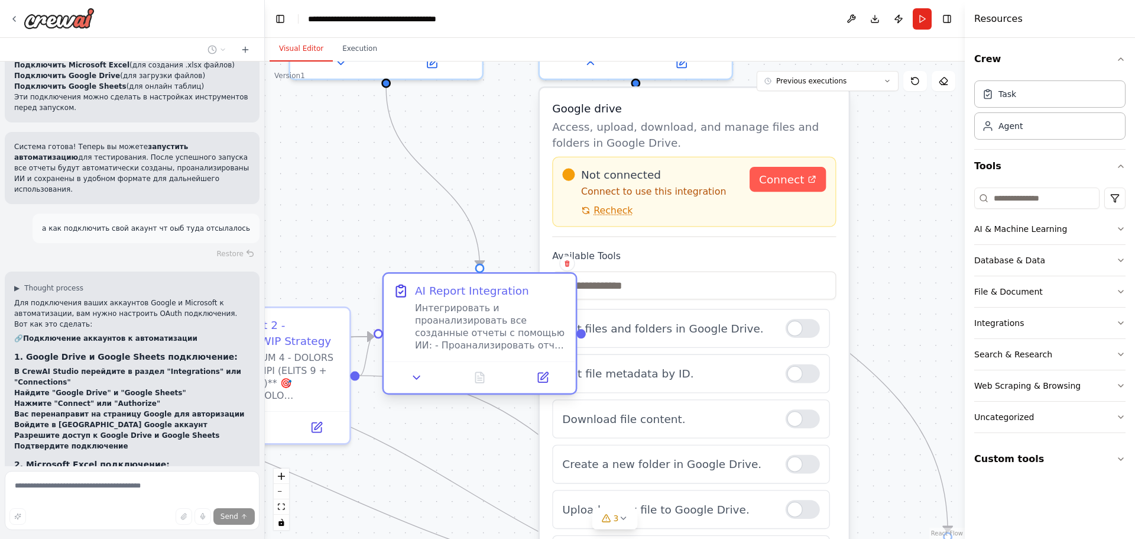
drag, startPoint x: 542, startPoint y: 325, endPoint x: 492, endPoint y: 295, distance: 58.4
click at [492, 295] on div "AI Report Integration" at bounding box center [472, 290] width 114 height 15
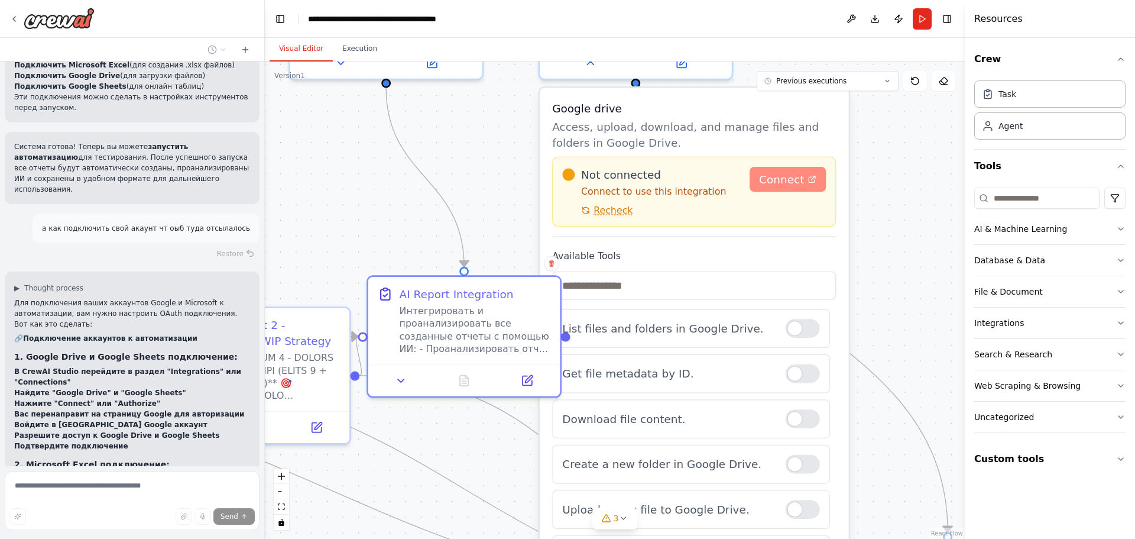
click at [780, 182] on span "Connect" at bounding box center [781, 179] width 45 height 15
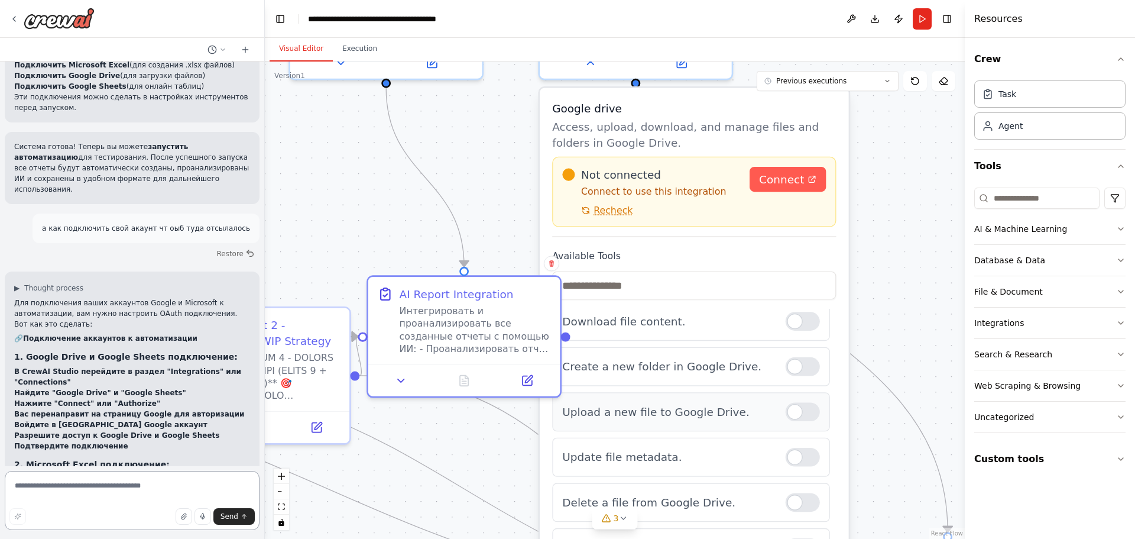
scroll to position [92, 0]
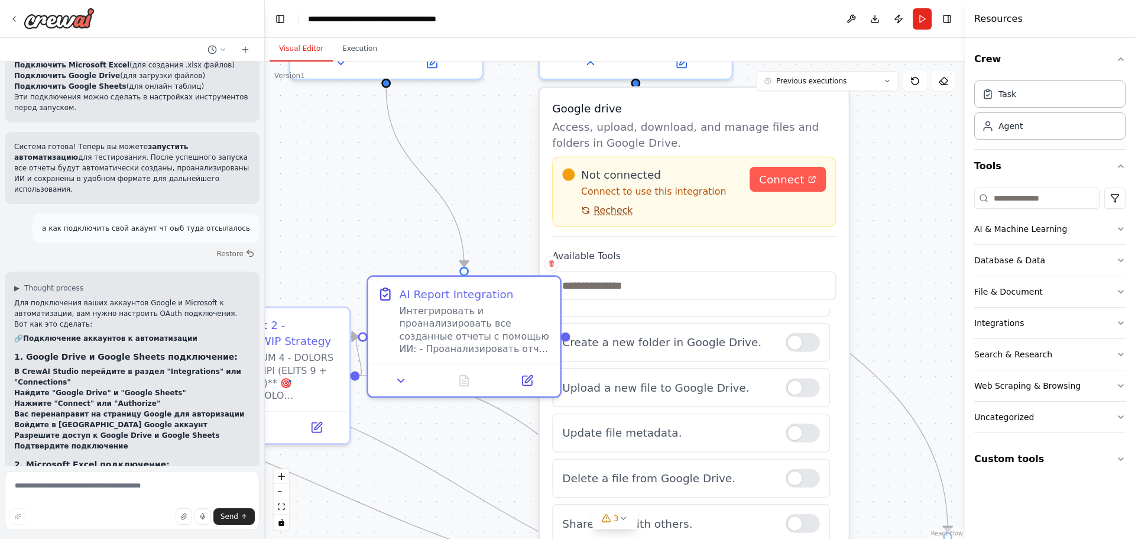
click at [593, 210] on button "Recheck" at bounding box center [597, 210] width 70 height 12
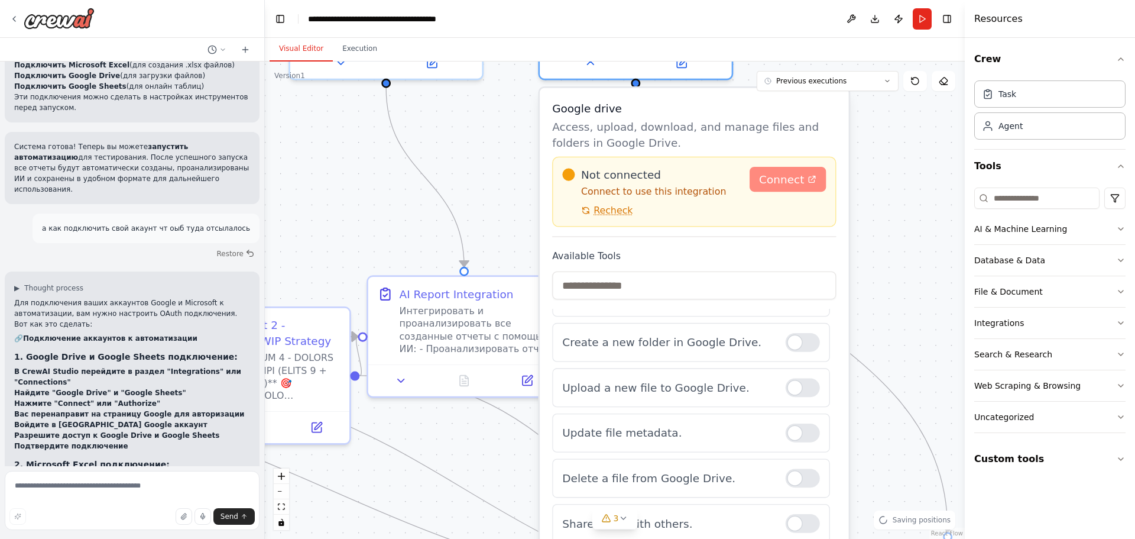
click at [768, 176] on span "Connect" at bounding box center [781, 179] width 45 height 15
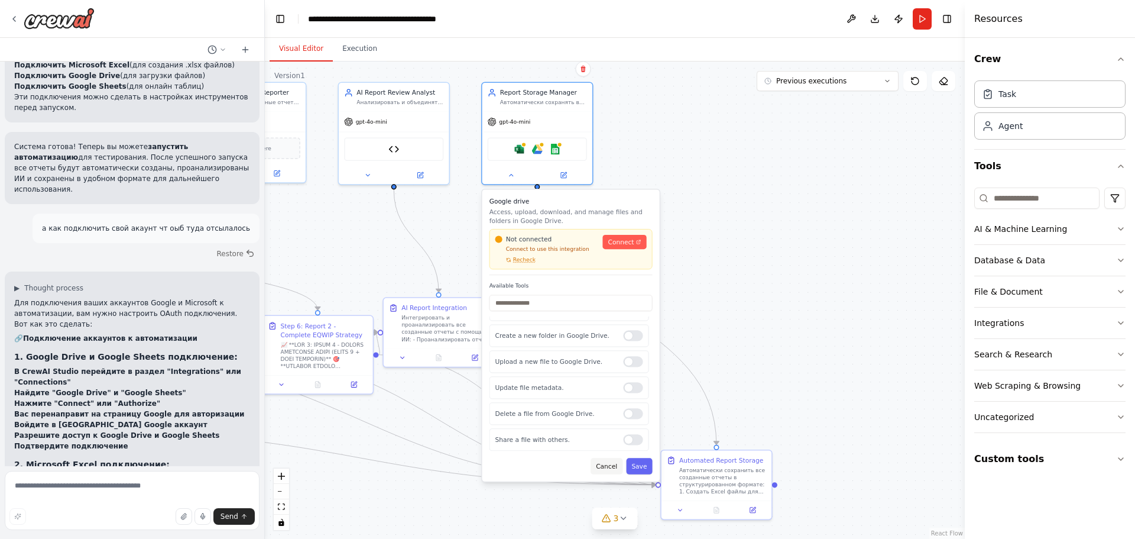
click at [609, 466] on button "Cancel" at bounding box center [607, 466] width 32 height 16
click at [604, 465] on button "Cancel" at bounding box center [607, 466] width 32 height 16
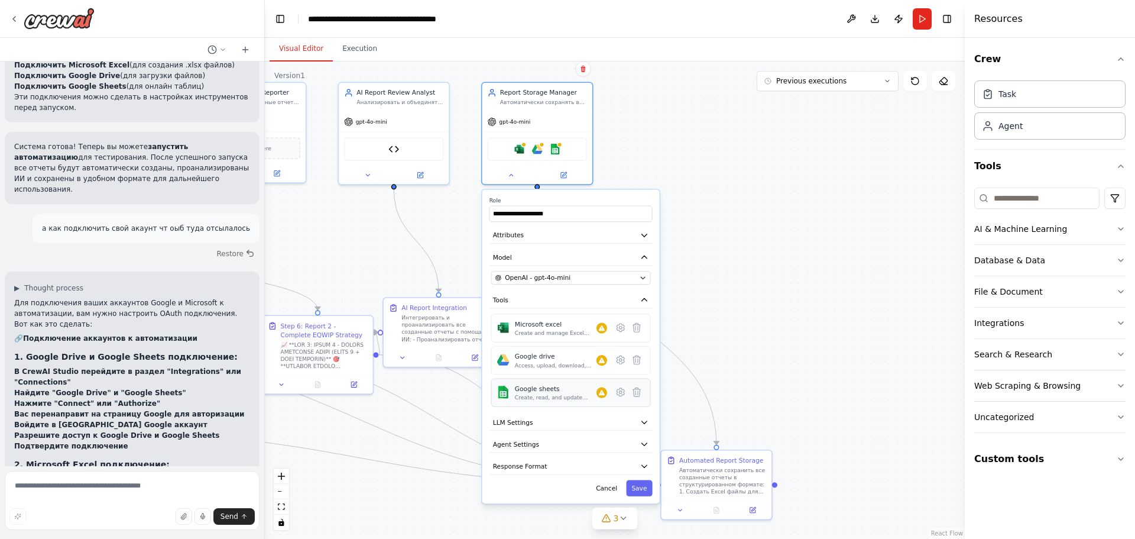
click at [532, 397] on div "Create, read, and update Google Sheets spreadsheets and manage worksheet data." at bounding box center [556, 397] width 82 height 7
click at [617, 395] on icon at bounding box center [621, 392] width 11 height 11
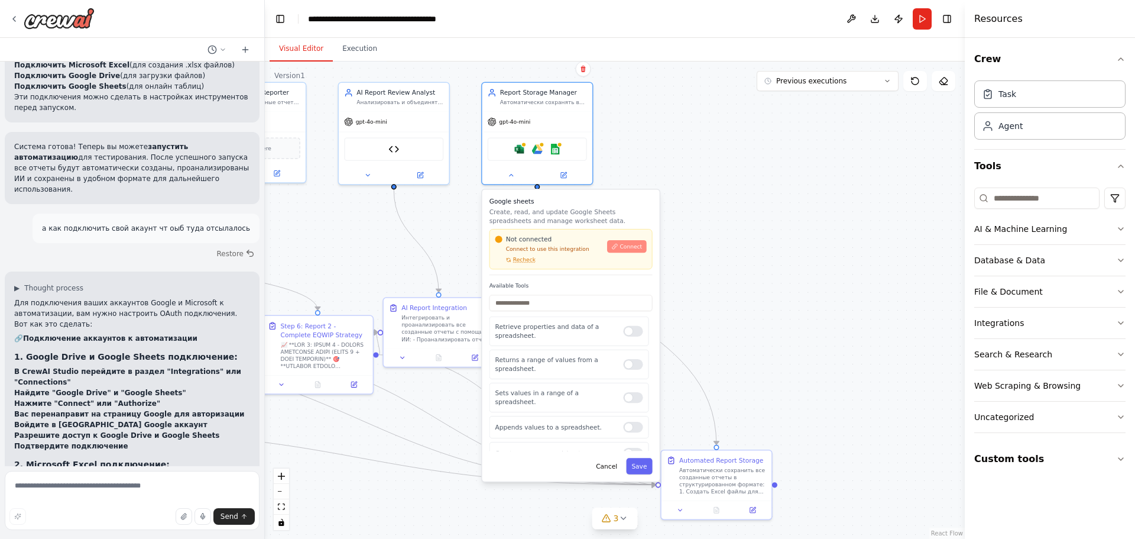
click at [640, 250] on button "Connect" at bounding box center [626, 246] width 39 height 12
click at [629, 245] on span "Connect" at bounding box center [631, 246] width 22 height 7
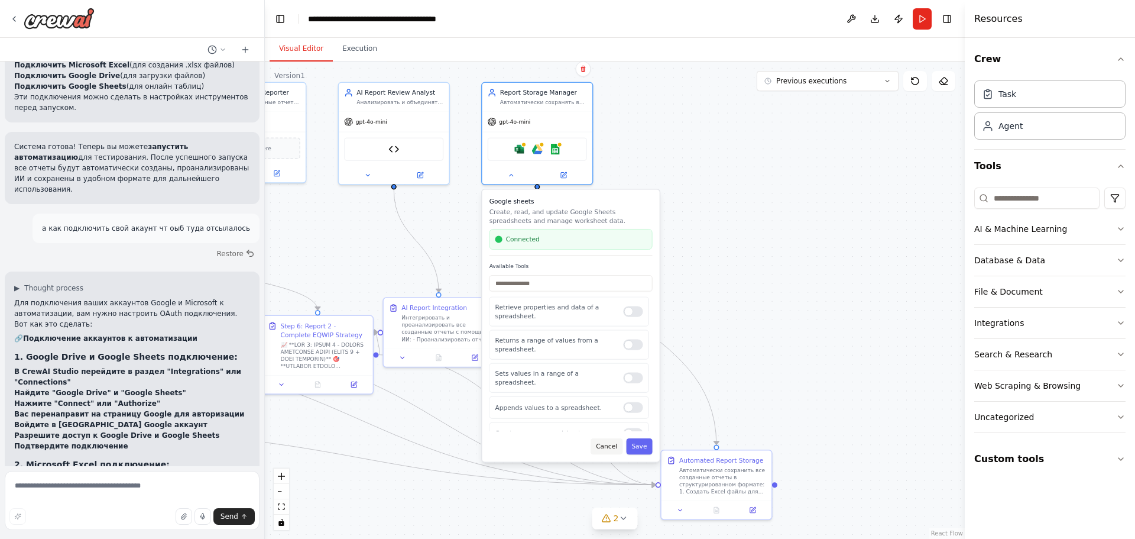
click at [607, 447] on button "Cancel" at bounding box center [607, 446] width 32 height 16
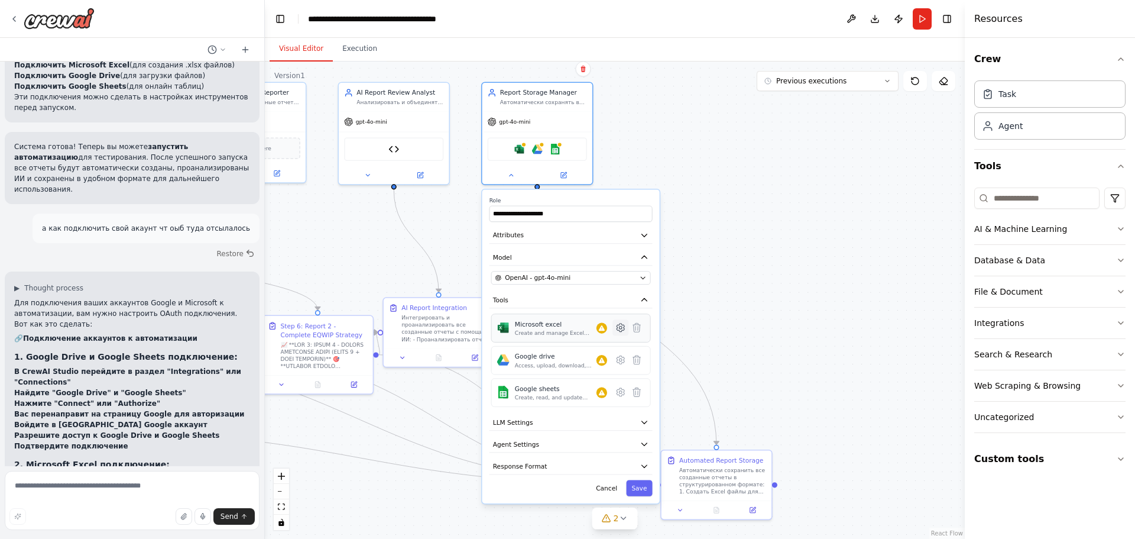
click at [619, 325] on icon at bounding box center [621, 327] width 8 height 8
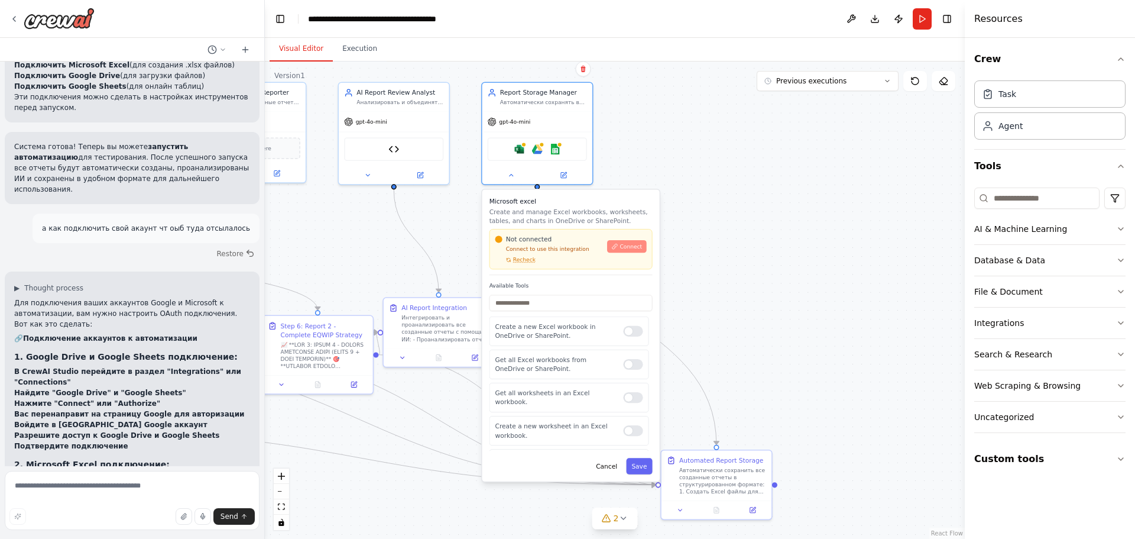
click at [629, 247] on span "Connect" at bounding box center [631, 246] width 22 height 7
click at [614, 467] on button "Cancel" at bounding box center [607, 466] width 32 height 16
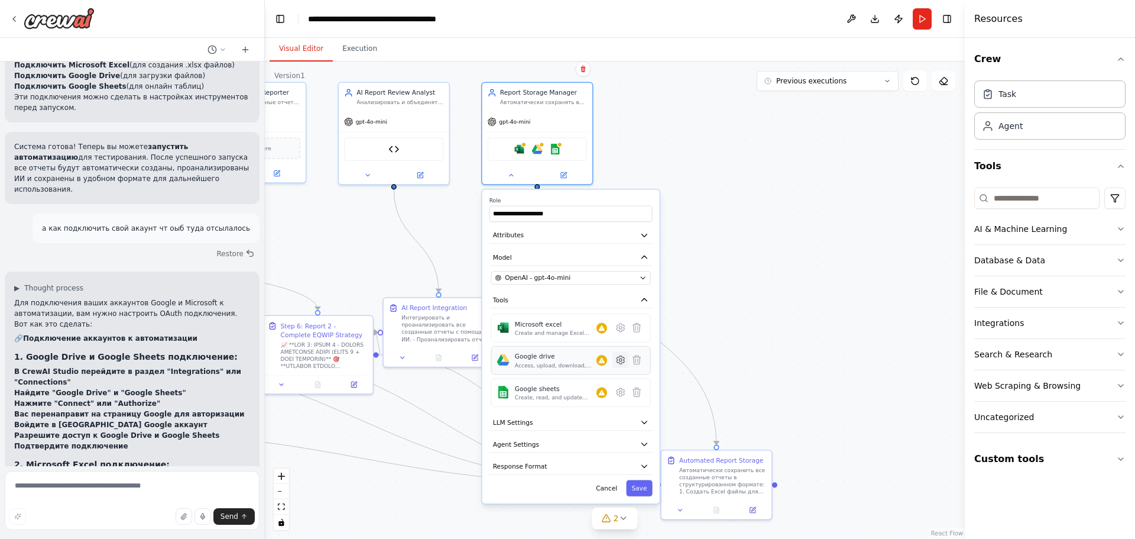
click at [621, 362] on icon at bounding box center [621, 360] width 8 height 8
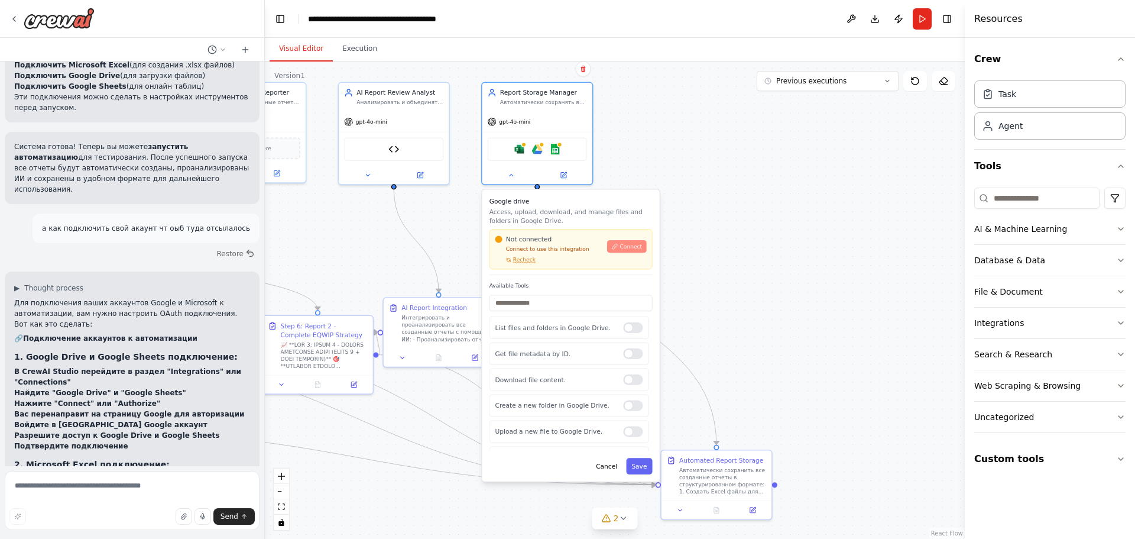
click at [632, 251] on button "Connect" at bounding box center [626, 246] width 39 height 12
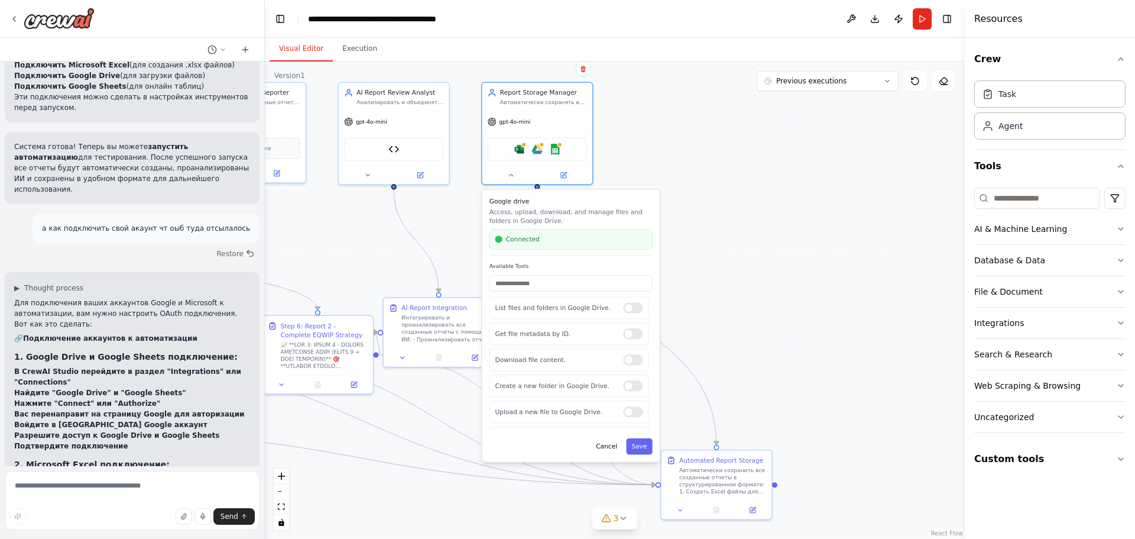
drag, startPoint x: 605, startPoint y: 445, endPoint x: 589, endPoint y: 439, distance: 17.0
click at [606, 444] on button "Cancel" at bounding box center [607, 446] width 32 height 16
click at [609, 444] on button "Cancel" at bounding box center [607, 446] width 32 height 16
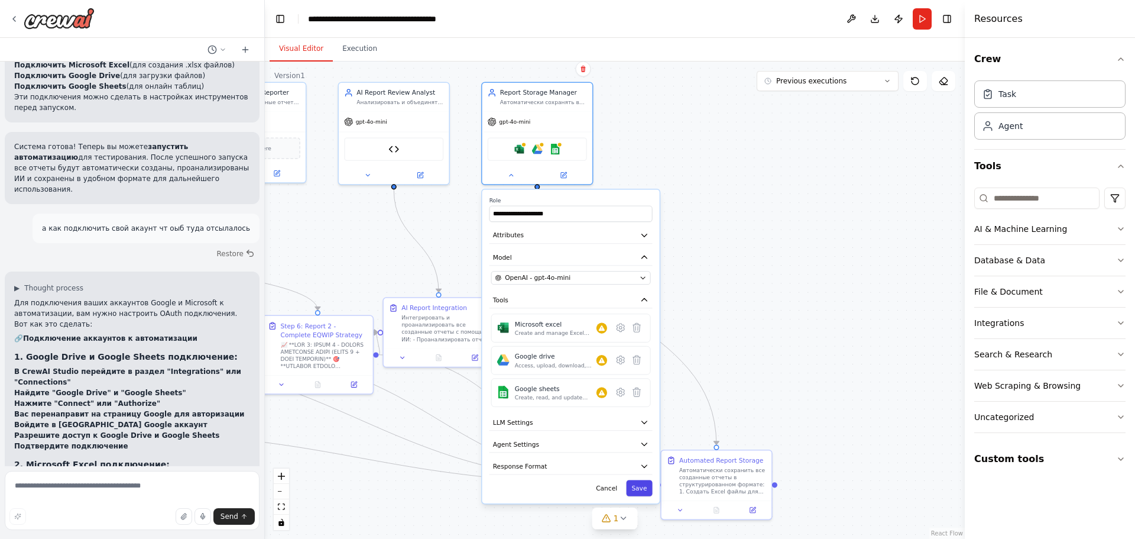
click at [645, 483] on button "Save" at bounding box center [639, 488] width 26 height 16
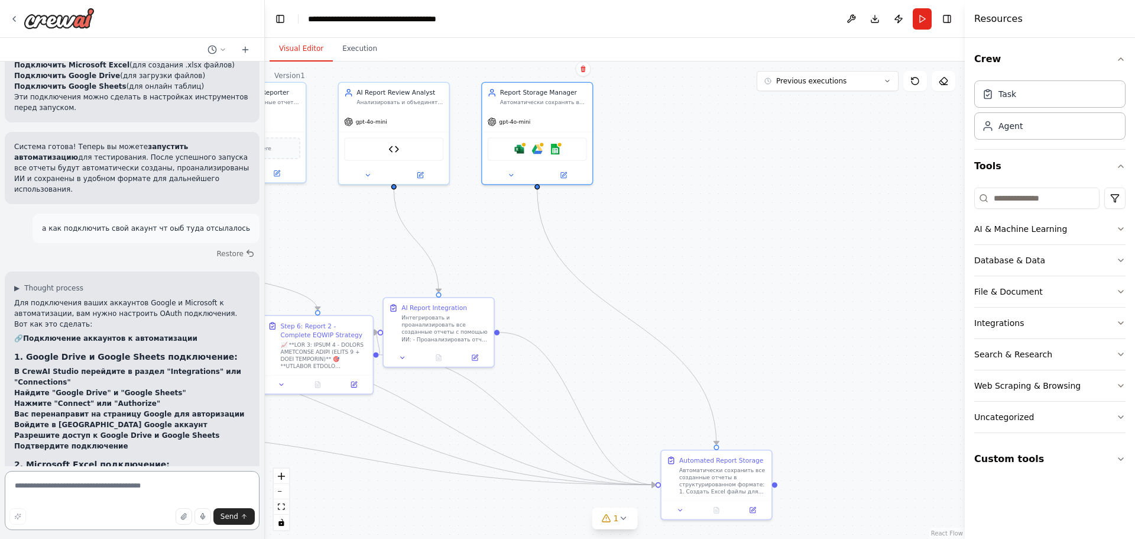
click at [97, 494] on textarea at bounding box center [132, 500] width 255 height 59
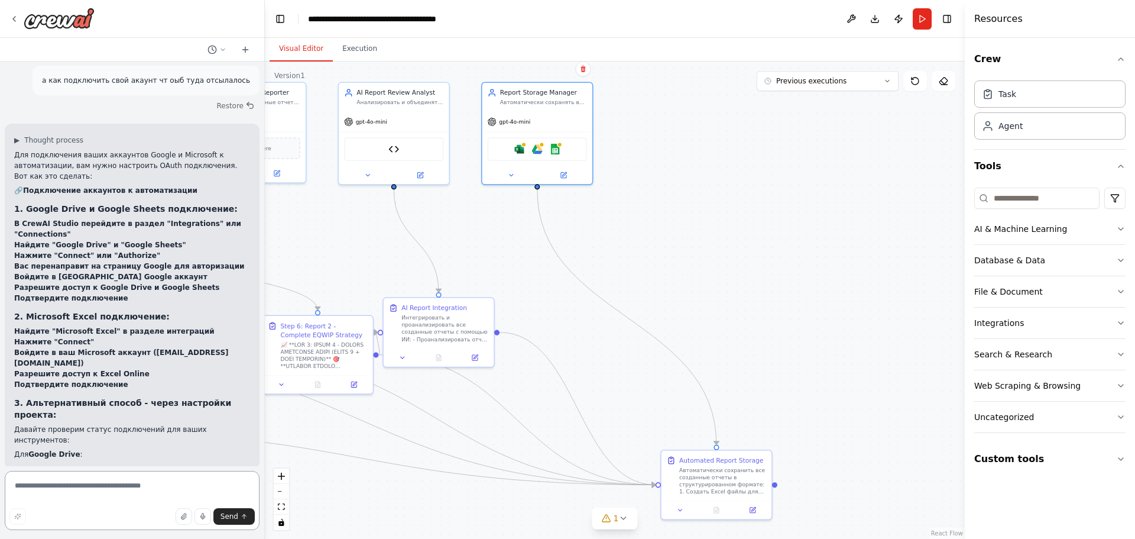
scroll to position [1769, 0]
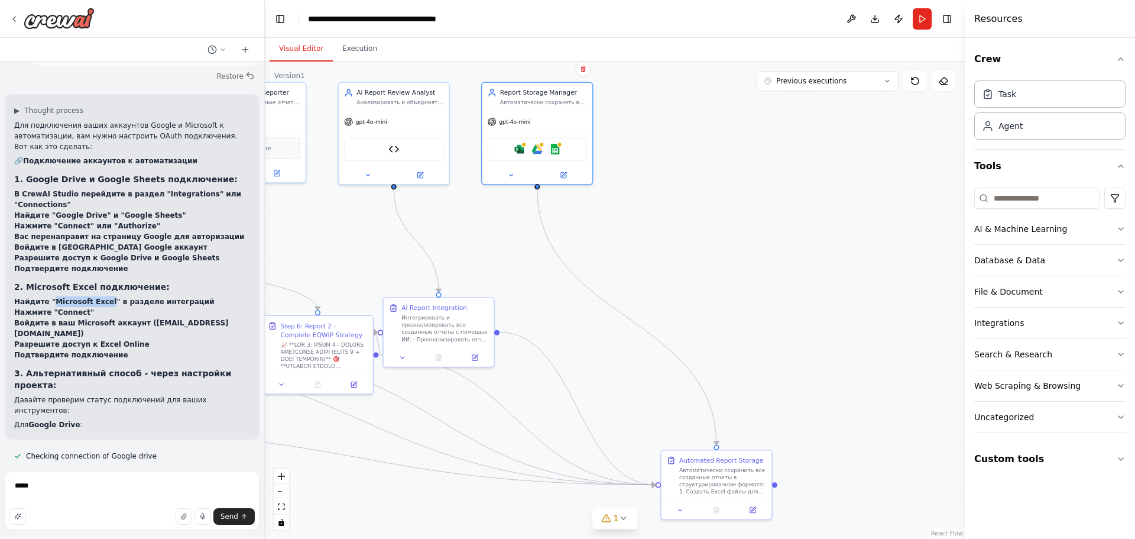
drag, startPoint x: 51, startPoint y: 195, endPoint x: 99, endPoint y: 197, distance: 48.0
click at [99, 297] on strong "Найдите "Microsoft Excel" в разделе интеграций" at bounding box center [114, 301] width 200 height 8
copy strong "Microsoft Excel"
drag, startPoint x: 73, startPoint y: 486, endPoint x: 0, endPoint y: 495, distance: 73.9
click at [0, 495] on div "Hello! I'm the CrewAI assistant. What kind of automation do you want to build? …" at bounding box center [132, 269] width 265 height 539
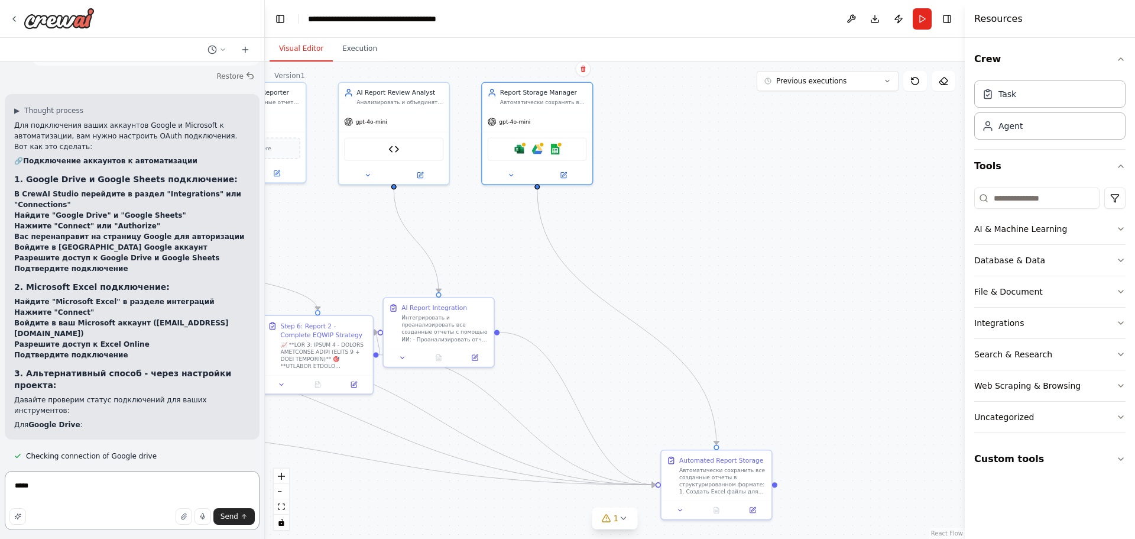
paste textarea "**********"
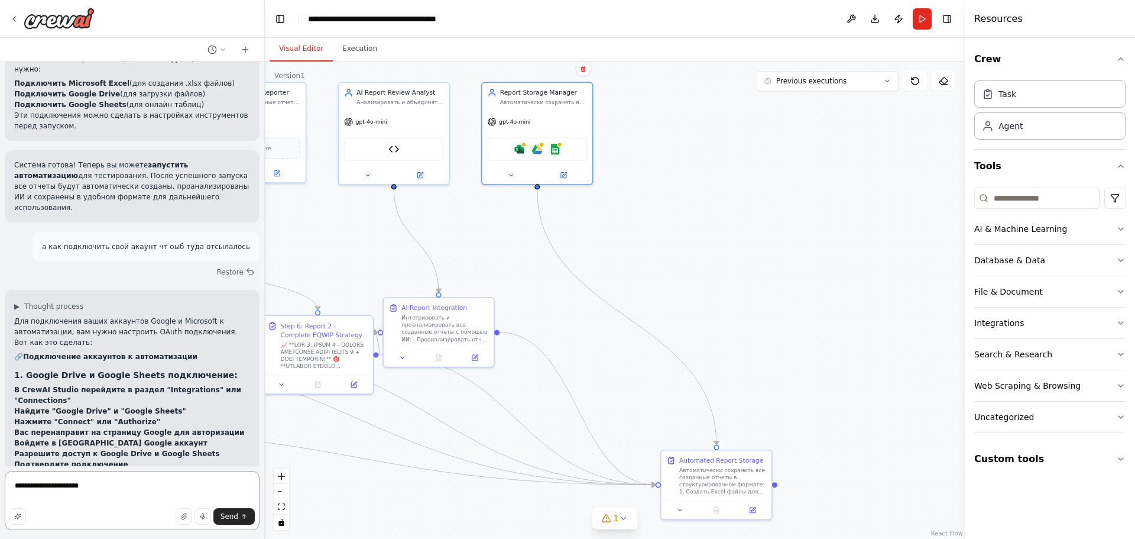
scroll to position [1532, 0]
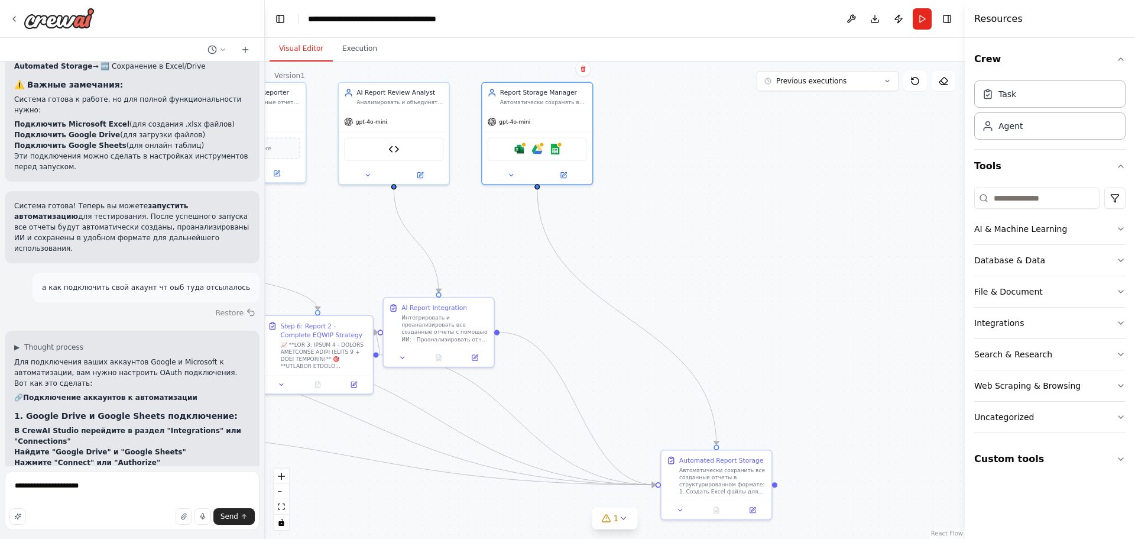
click at [233, 304] on button "Restore" at bounding box center [236, 312] width 50 height 17
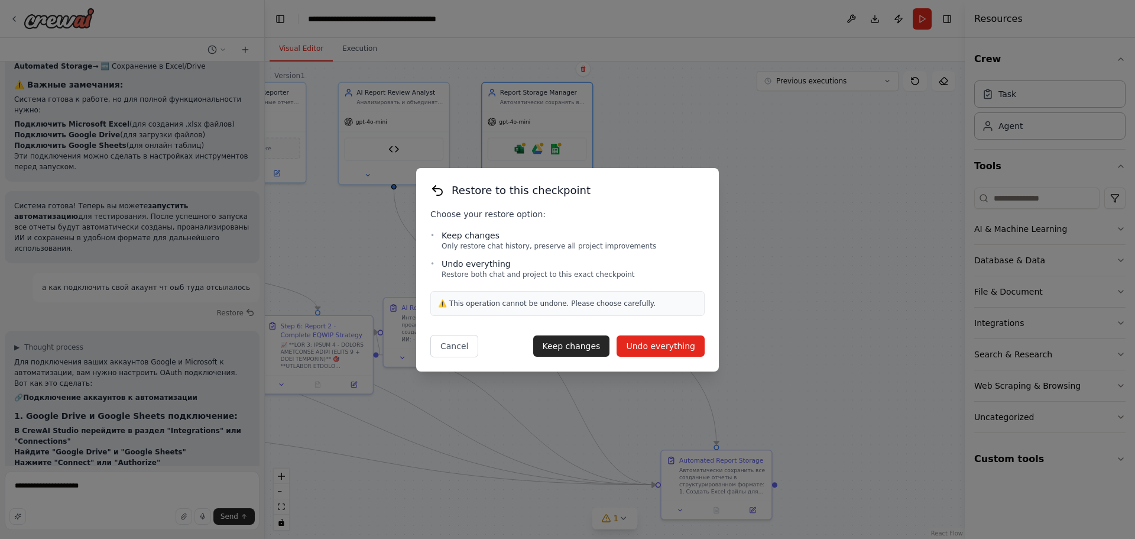
click at [656, 348] on button "Undo everything" at bounding box center [661, 345] width 88 height 21
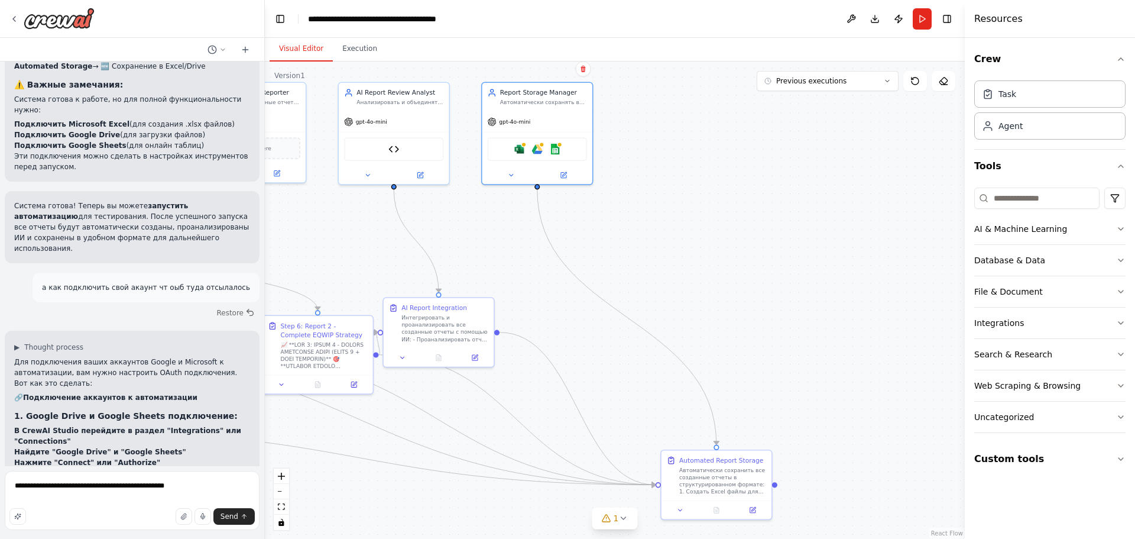
scroll to position [1233, 0]
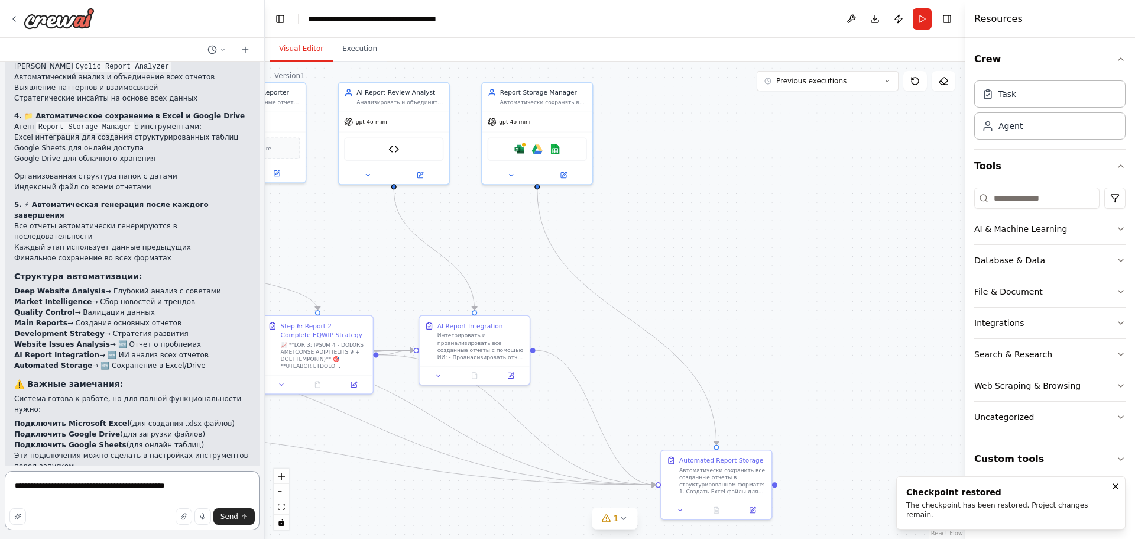
drag, startPoint x: 198, startPoint y: 485, endPoint x: 0, endPoint y: 498, distance: 198.5
click at [0, 498] on div "Hello! I'm the CrewAI assistant. What kind of automation do you want to build? …" at bounding box center [132, 269] width 265 height 539
paste textarea
type textarea "**********"
click at [223, 509] on button "Send" at bounding box center [233, 516] width 41 height 17
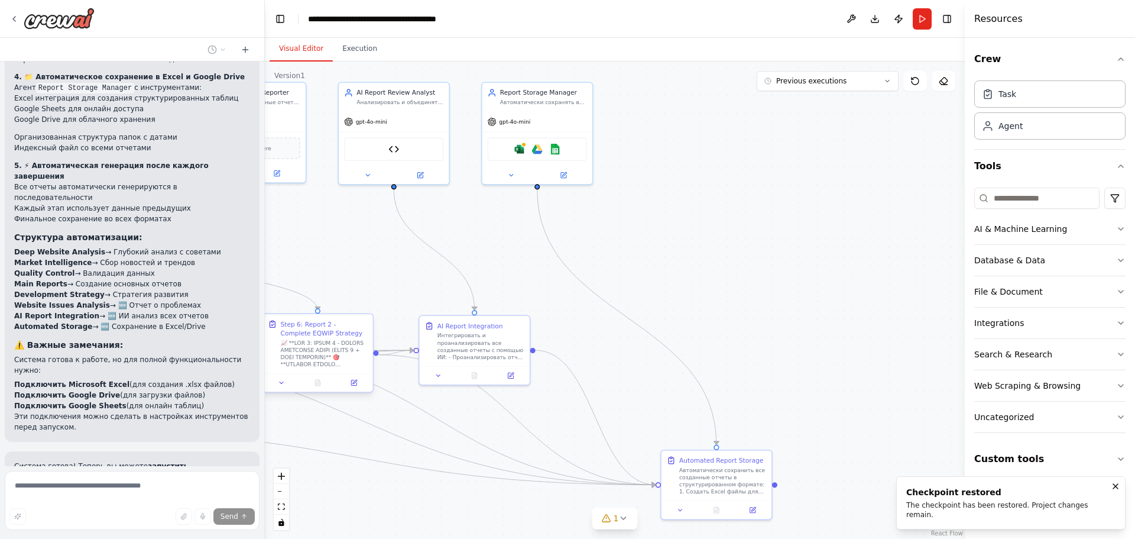
scroll to position [1337, 0]
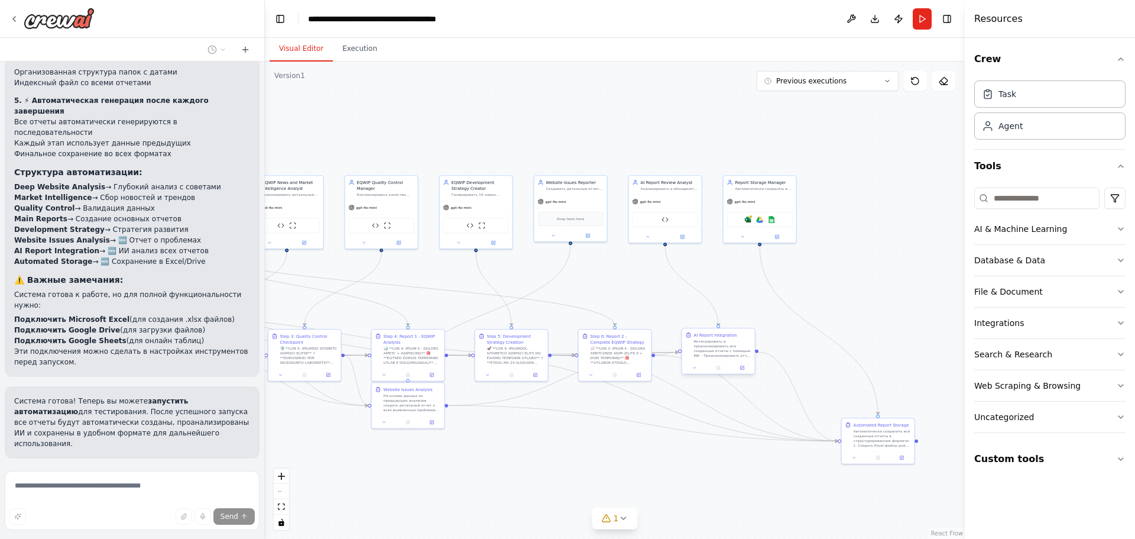
drag, startPoint x: 521, startPoint y: 332, endPoint x: 722, endPoint y: 331, distance: 200.5
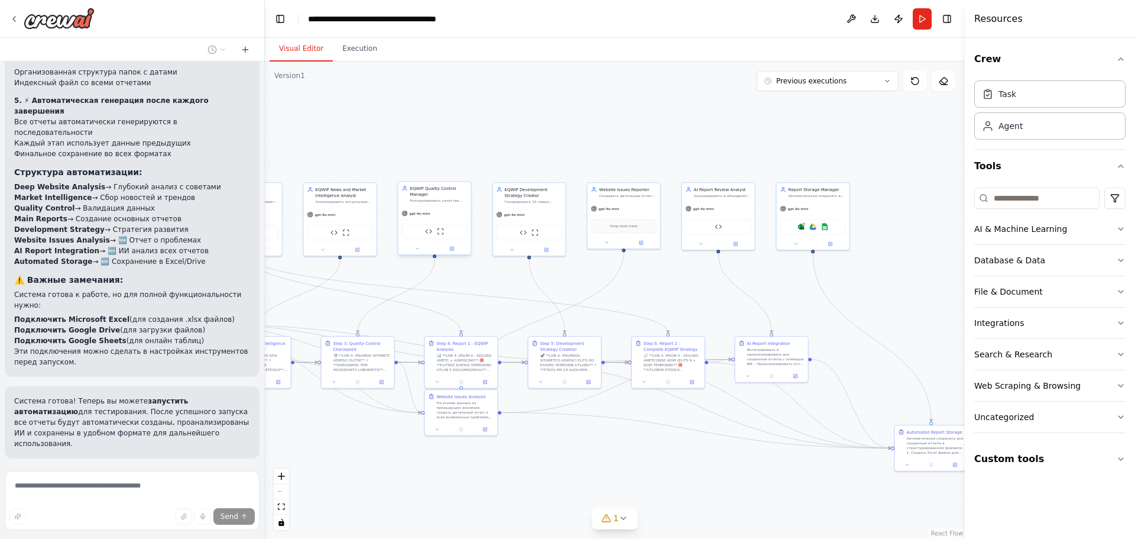
drag, startPoint x: 416, startPoint y: 247, endPoint x: 602, endPoint y: 253, distance: 186.4
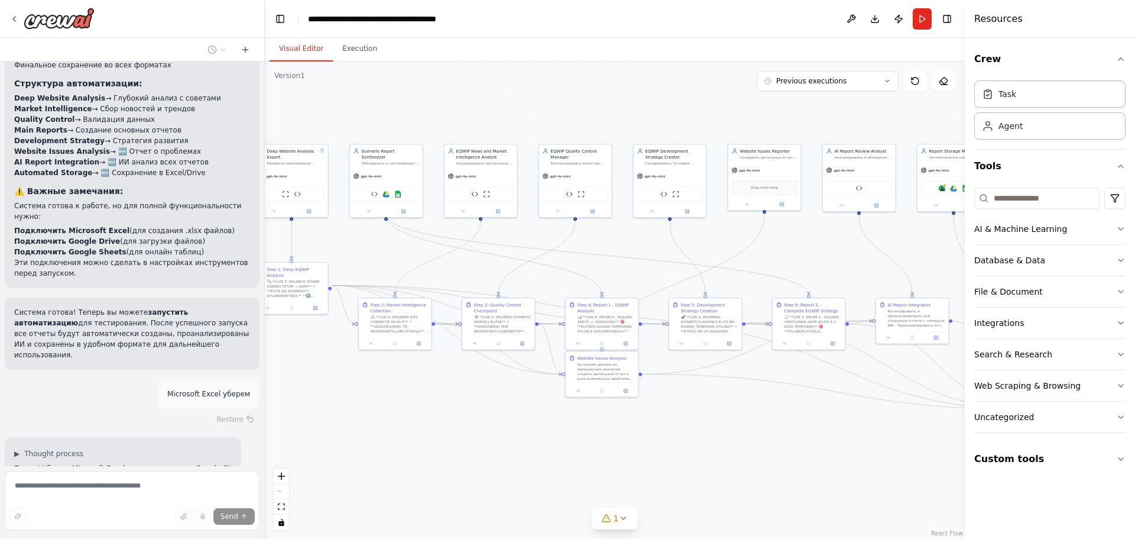
drag, startPoint x: 465, startPoint y: 271, endPoint x: 384, endPoint y: 210, distance: 101.8
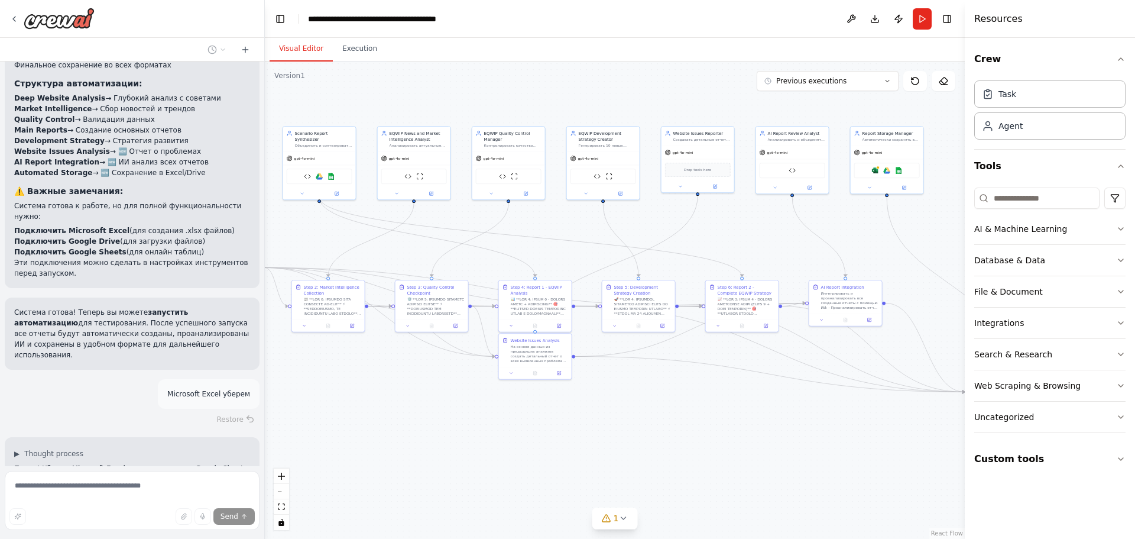
scroll to position [1437, 0]
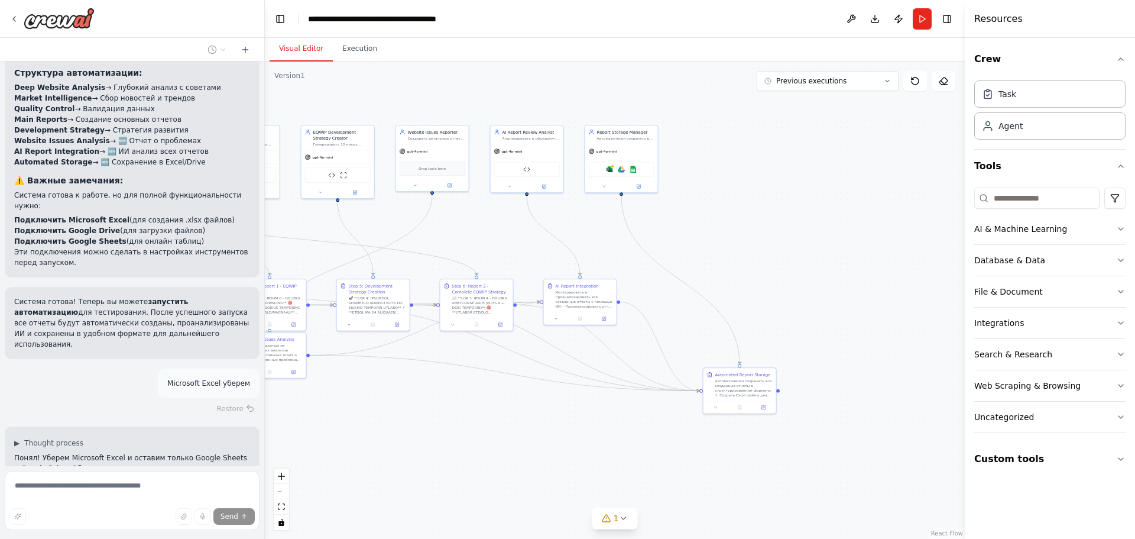
drag, startPoint x: 747, startPoint y: 274, endPoint x: 546, endPoint y: 277, distance: 200.5
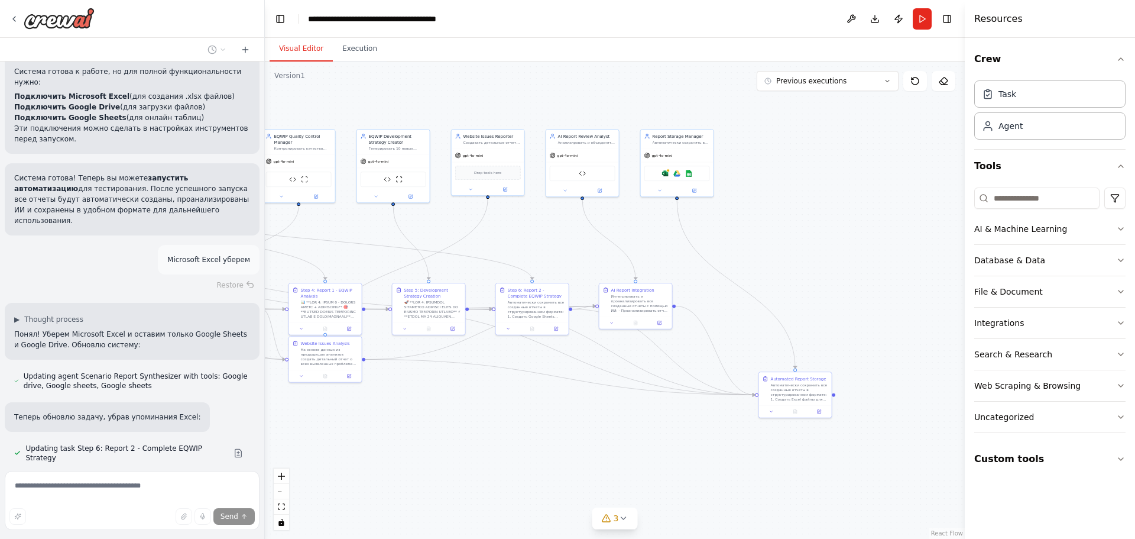
scroll to position [1562, 0]
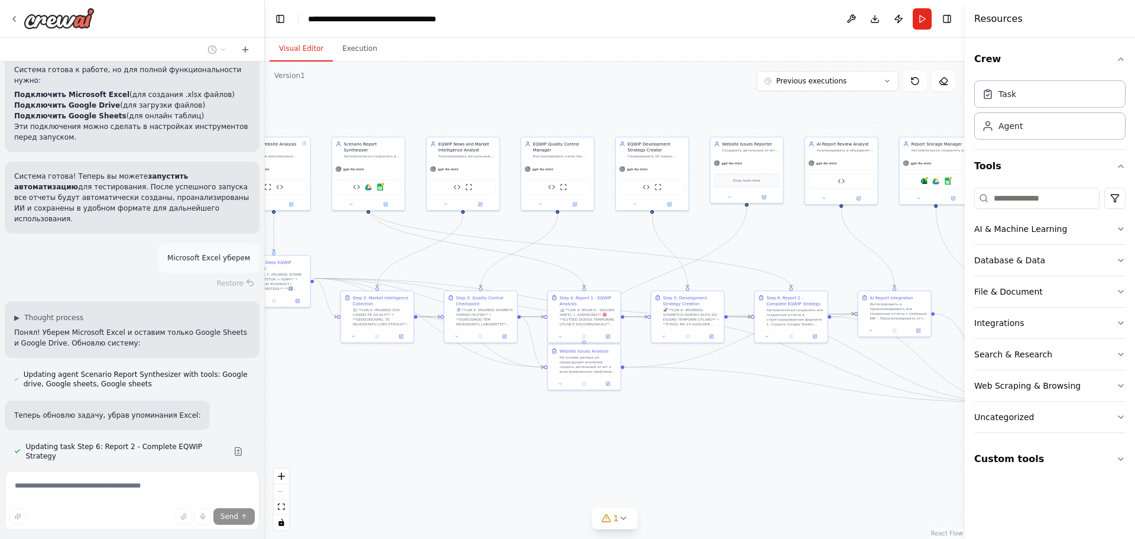
drag, startPoint x: 603, startPoint y: 208, endPoint x: 700, endPoint y: 227, distance: 98.9
drag, startPoint x: 362, startPoint y: 235, endPoint x: 433, endPoint y: 242, distance: 71.3
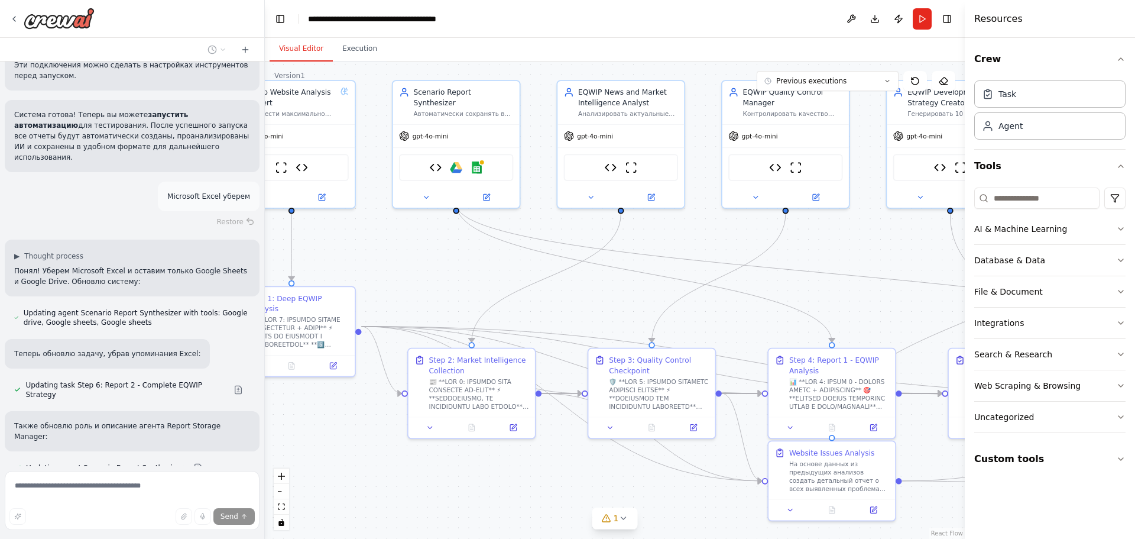
scroll to position [1625, 0]
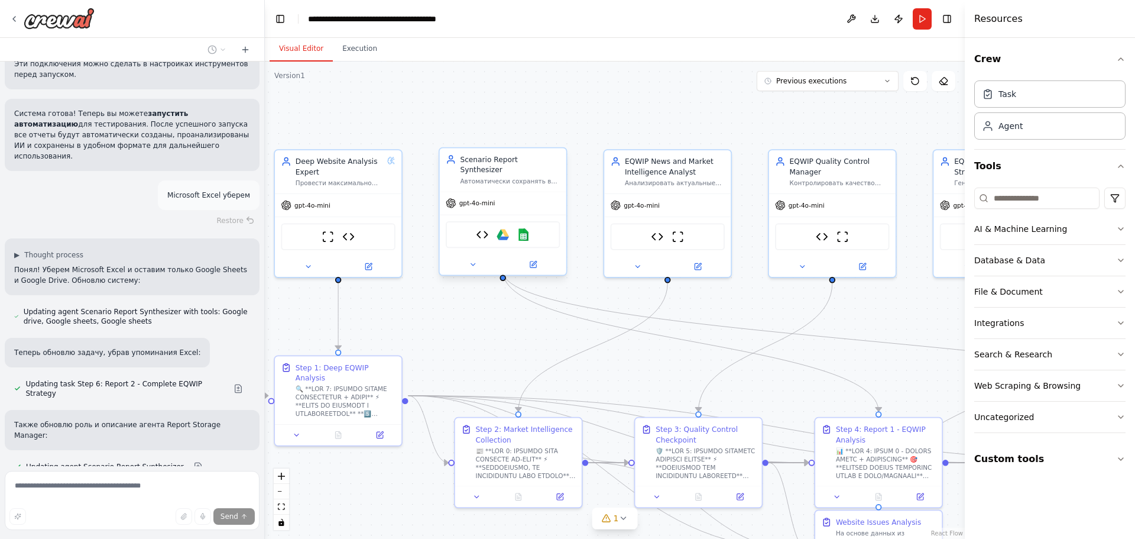
drag, startPoint x: 466, startPoint y: 185, endPoint x: 528, endPoint y: 264, distance: 100.3
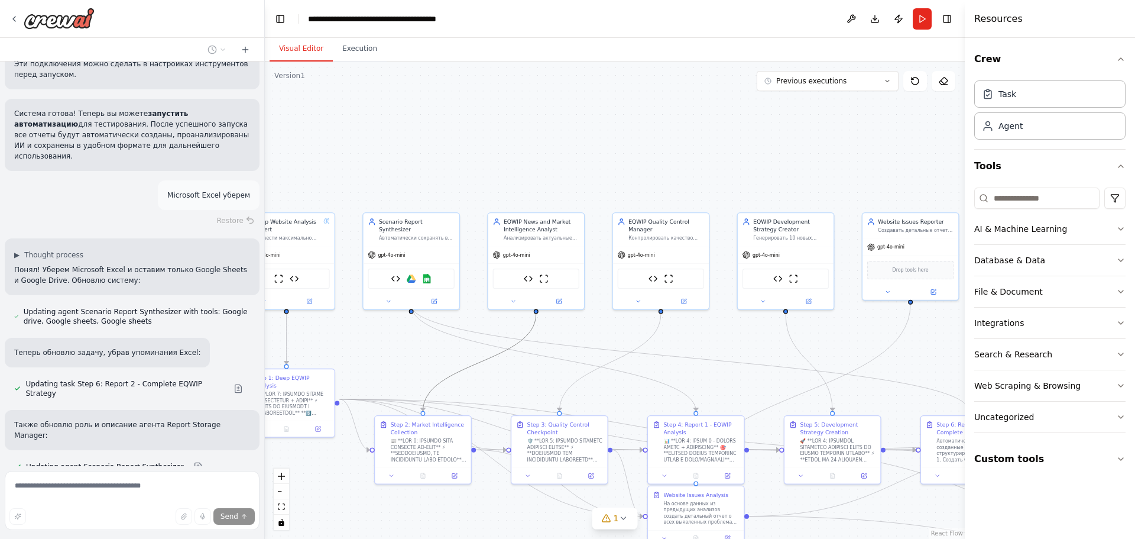
drag, startPoint x: 693, startPoint y: 337, endPoint x: 530, endPoint y: 334, distance: 163.3
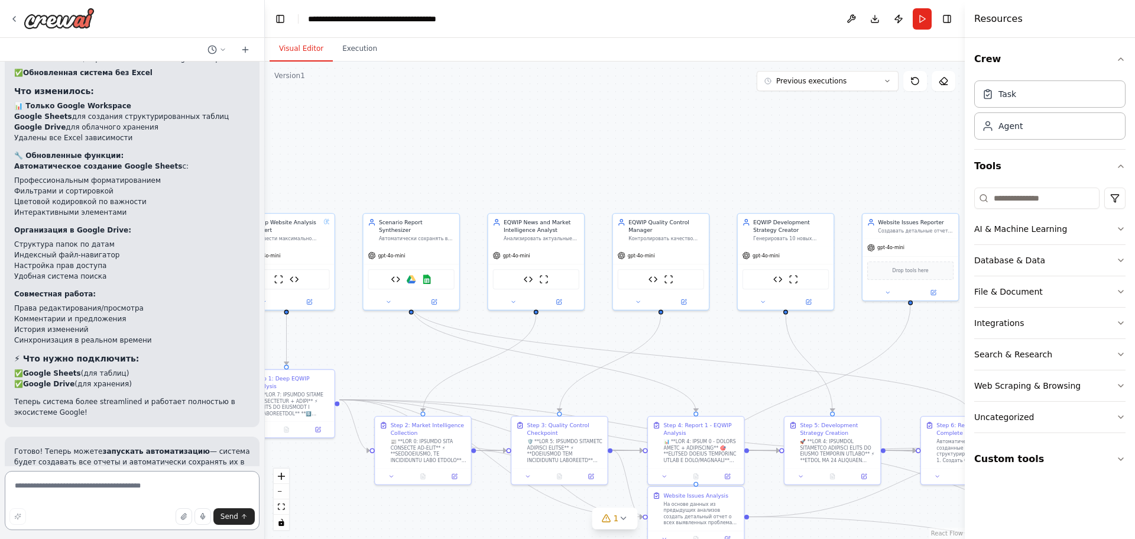
scroll to position [2149, 0]
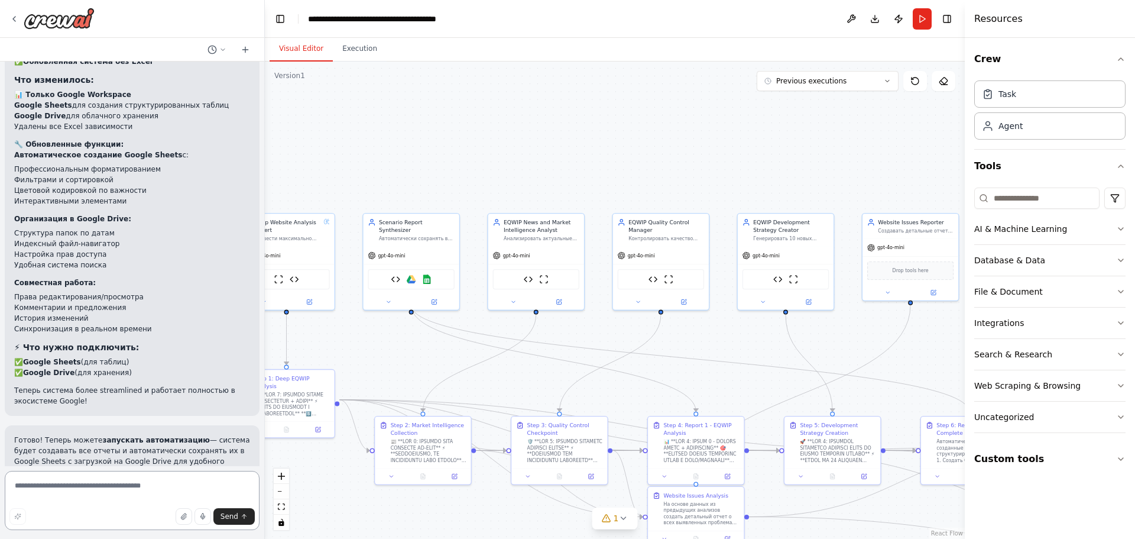
click at [138, 492] on textarea at bounding box center [132, 500] width 255 height 59
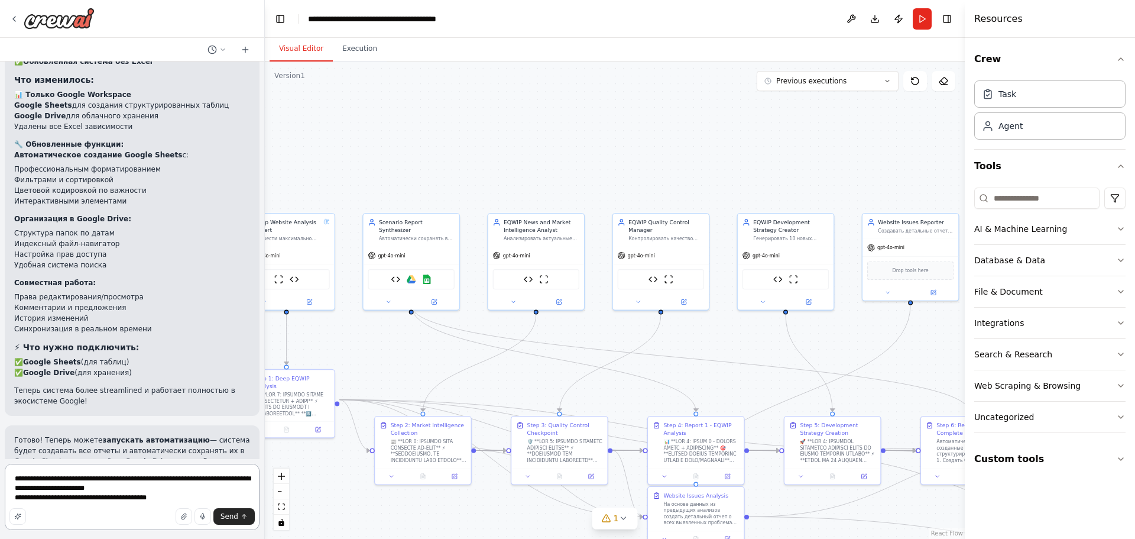
type textarea "**********"
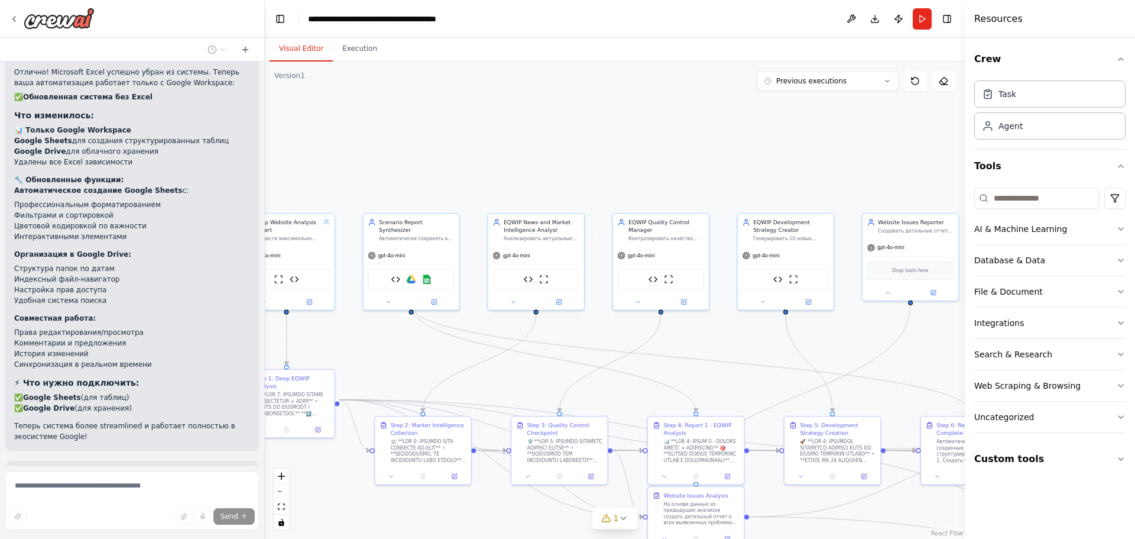
scroll to position [2178, 0]
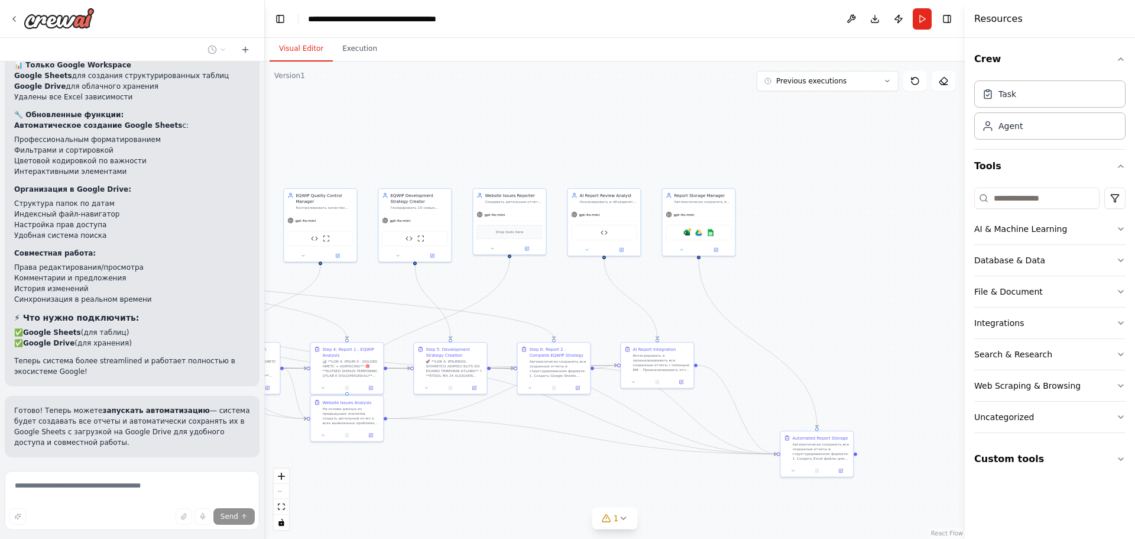
drag, startPoint x: 513, startPoint y: 325, endPoint x: 419, endPoint y: 302, distance: 96.1
drag, startPoint x: 807, startPoint y: 444, endPoint x: 766, endPoint y: 357, distance: 96.6
click at [766, 357] on div "Автоматически сохранить все созданные отчеты в структурированном формате: 1. Со…" at bounding box center [783, 361] width 57 height 19
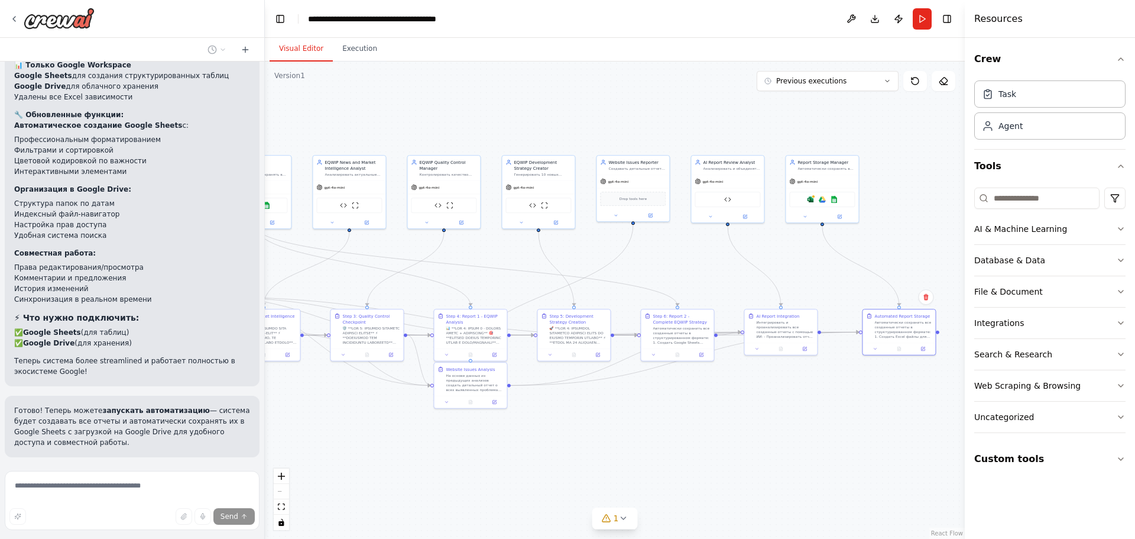
drag, startPoint x: 701, startPoint y: 377, endPoint x: 790, endPoint y: 355, distance: 91.2
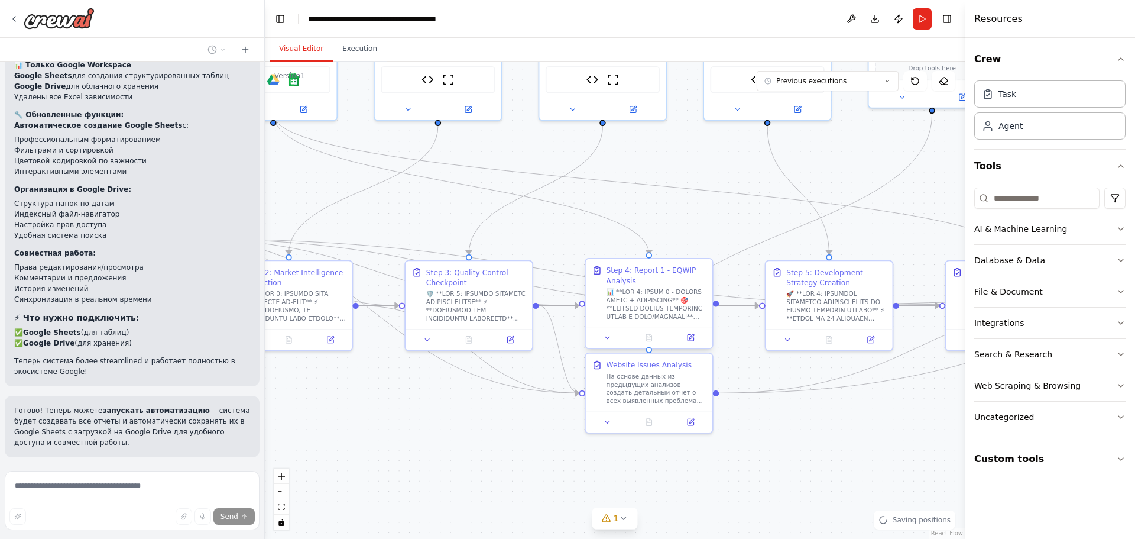
drag, startPoint x: 491, startPoint y: 323, endPoint x: 635, endPoint y: 326, distance: 143.7
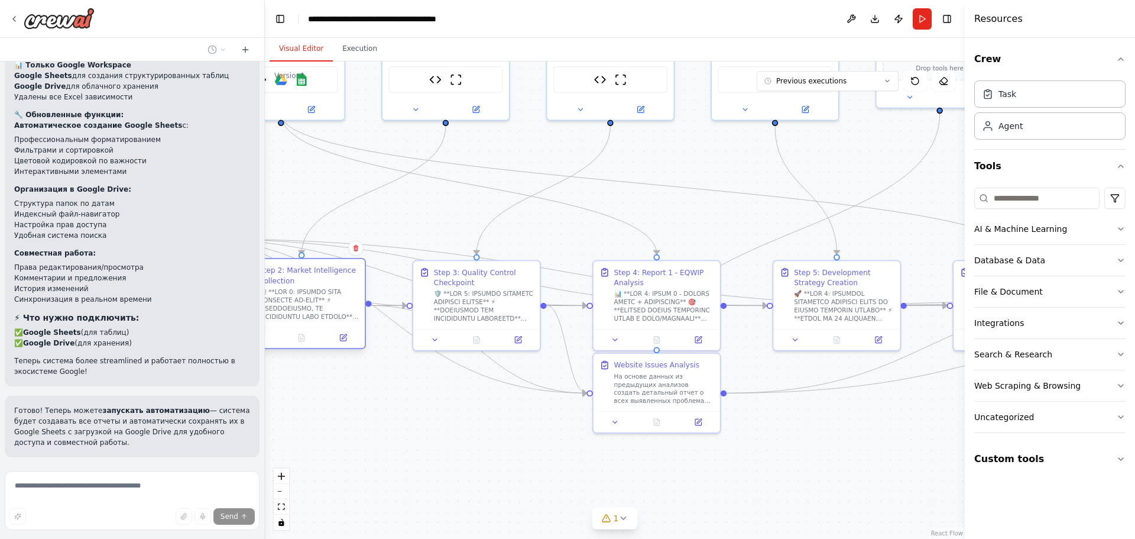
drag, startPoint x: 333, startPoint y: 294, endPoint x: 339, endPoint y: 297, distance: 7.1
click at [339, 297] on div at bounding box center [309, 303] width 100 height 33
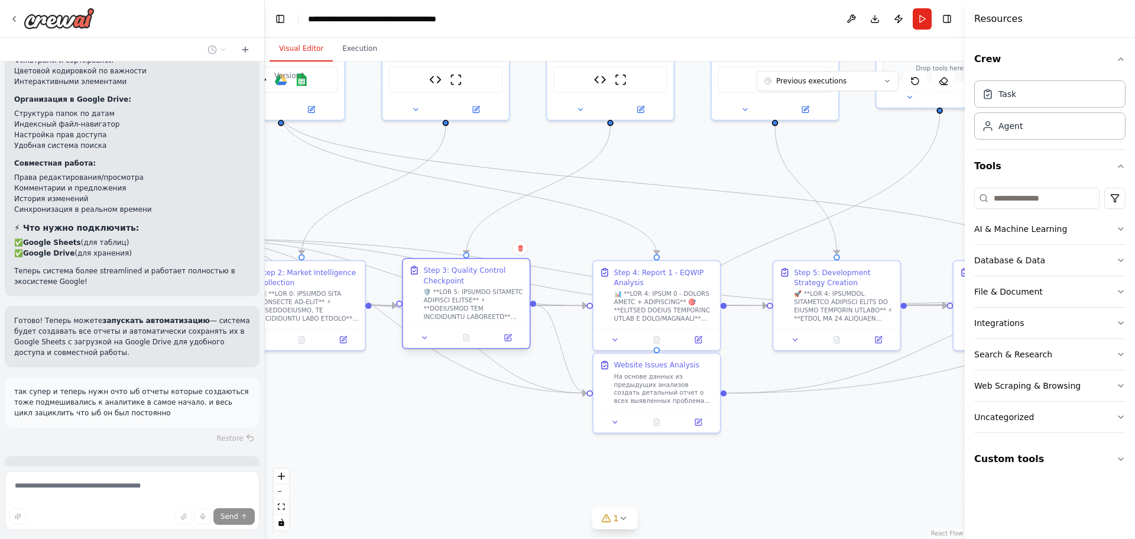
drag, startPoint x: 499, startPoint y: 309, endPoint x: 492, endPoint y: 287, distance: 22.8
click at [492, 287] on div "Step 3: Quality Control Checkpoint" at bounding box center [473, 293] width 100 height 56
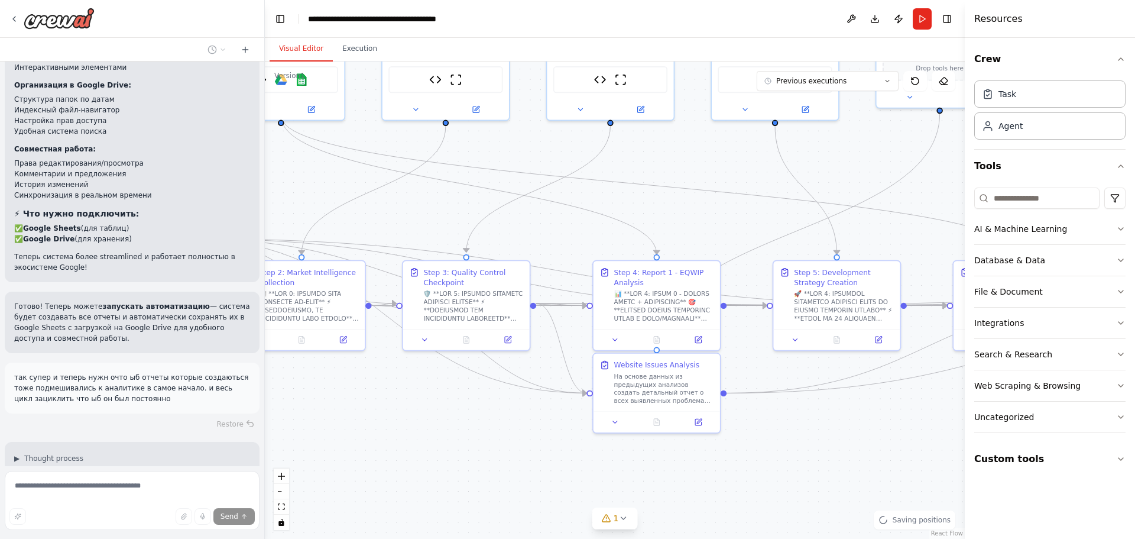
scroll to position [2293, 0]
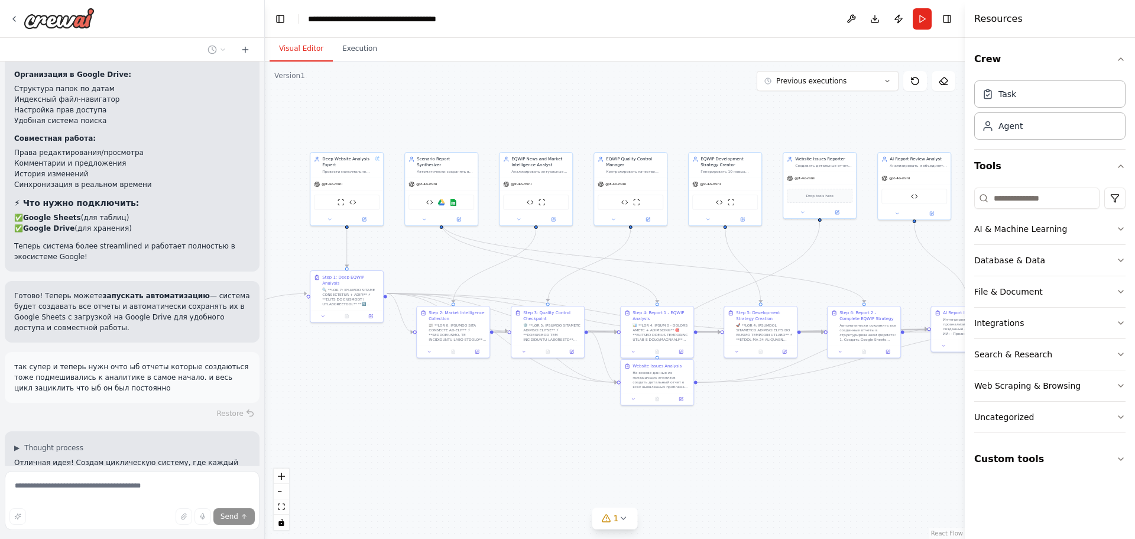
drag, startPoint x: 402, startPoint y: 423, endPoint x: 623, endPoint y: 412, distance: 221.4
drag, startPoint x: 623, startPoint y: 412, endPoint x: 532, endPoint y: 418, distance: 91.2
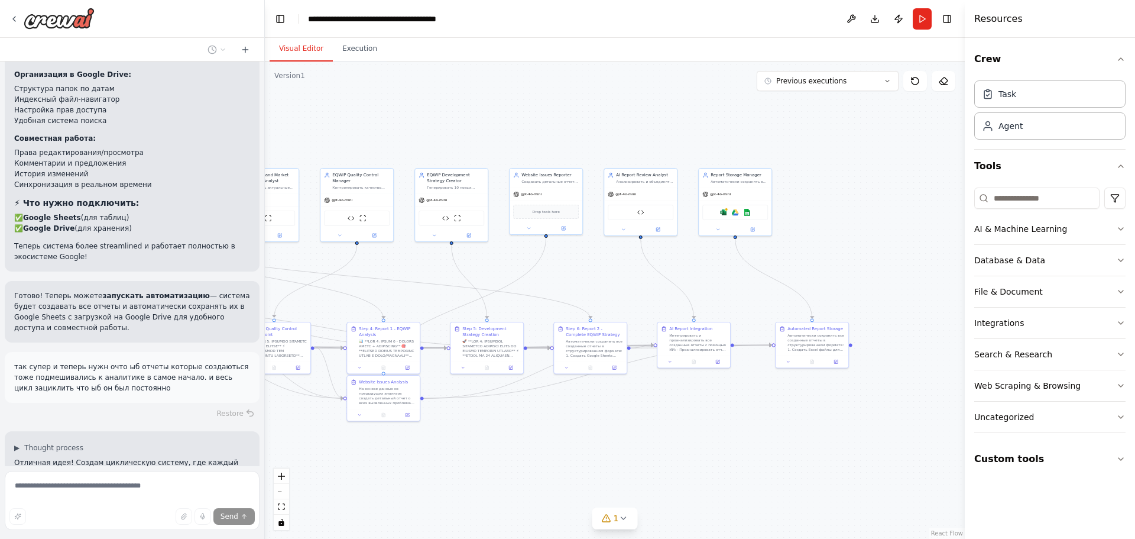
drag, startPoint x: 681, startPoint y: 420, endPoint x: 371, endPoint y: 431, distance: 309.5
drag, startPoint x: 688, startPoint y: 425, endPoint x: 581, endPoint y: 427, distance: 107.1
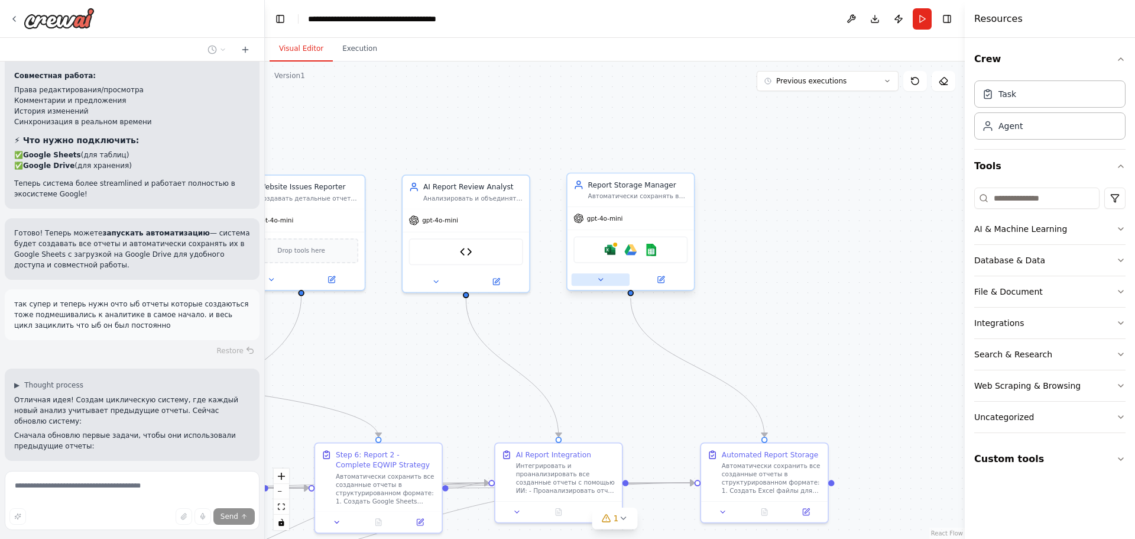
click at [602, 279] on icon at bounding box center [600, 280] width 4 height 2
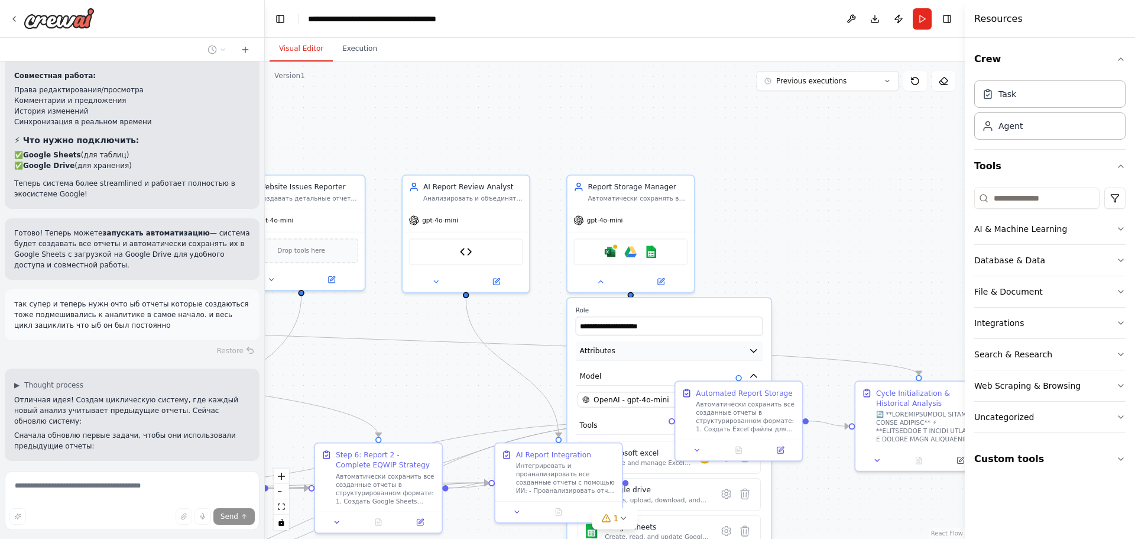
scroll to position [2366, 0]
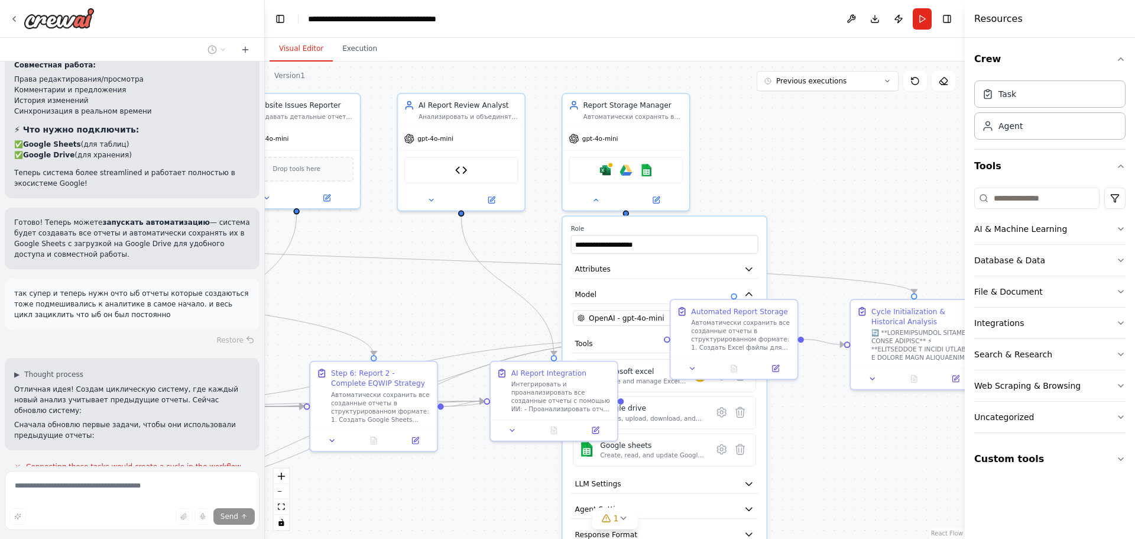
drag, startPoint x: 762, startPoint y: 205, endPoint x: 765, endPoint y: 174, distance: 30.9
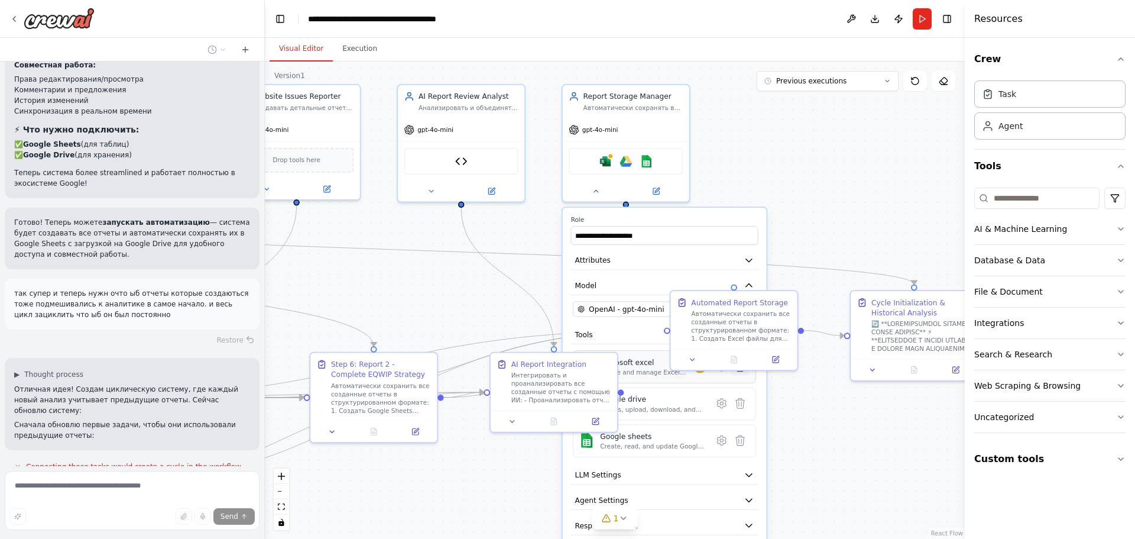
click at [740, 375] on button at bounding box center [740, 366] width 18 height 18
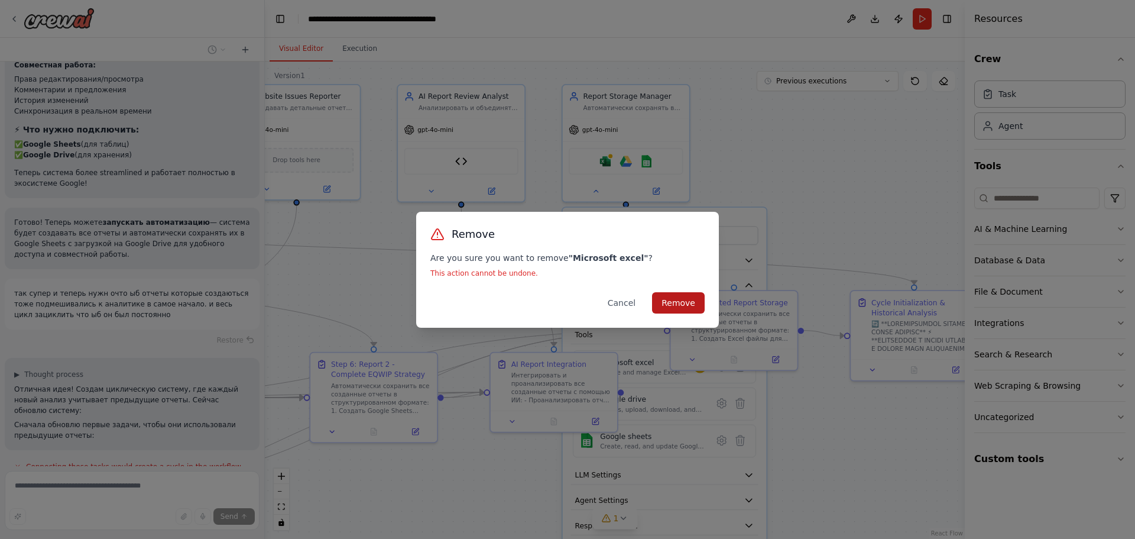
click at [678, 300] on button "Remove" at bounding box center [678, 302] width 53 height 21
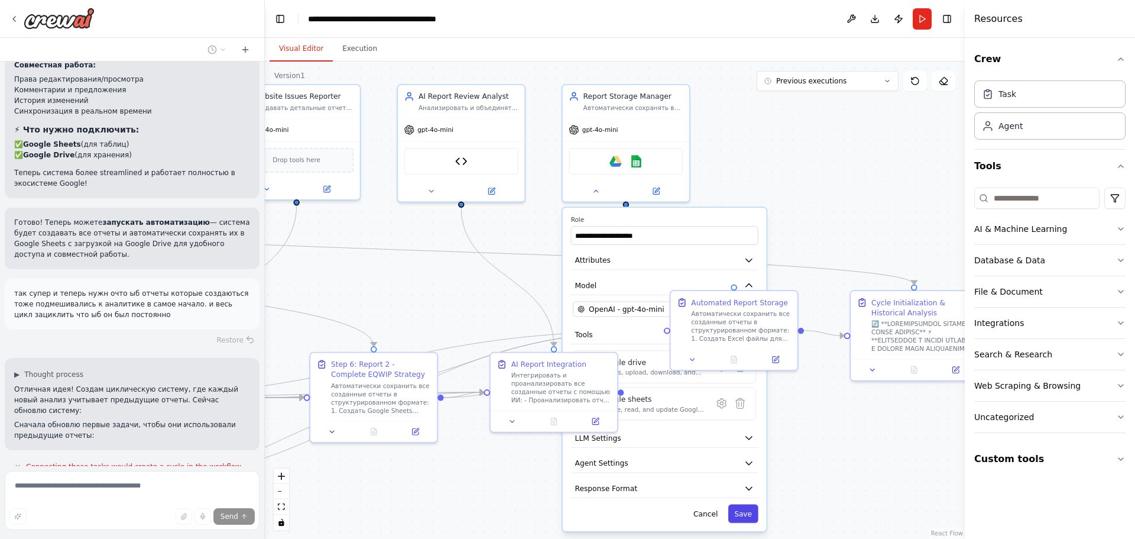
click at [742, 509] on button "Save" at bounding box center [744, 513] width 30 height 18
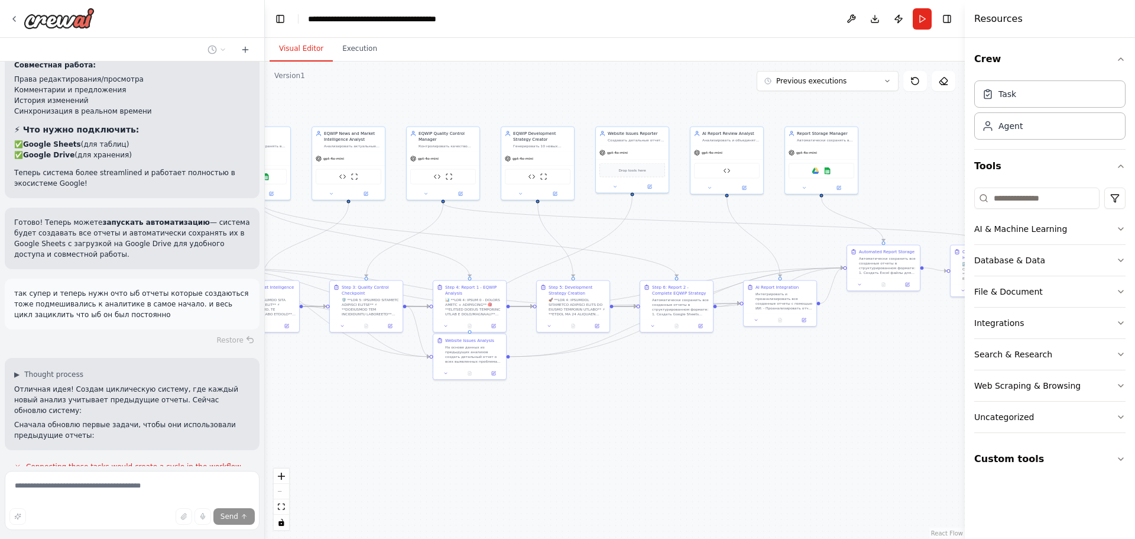
drag, startPoint x: 350, startPoint y: 413, endPoint x: 500, endPoint y: 404, distance: 150.5
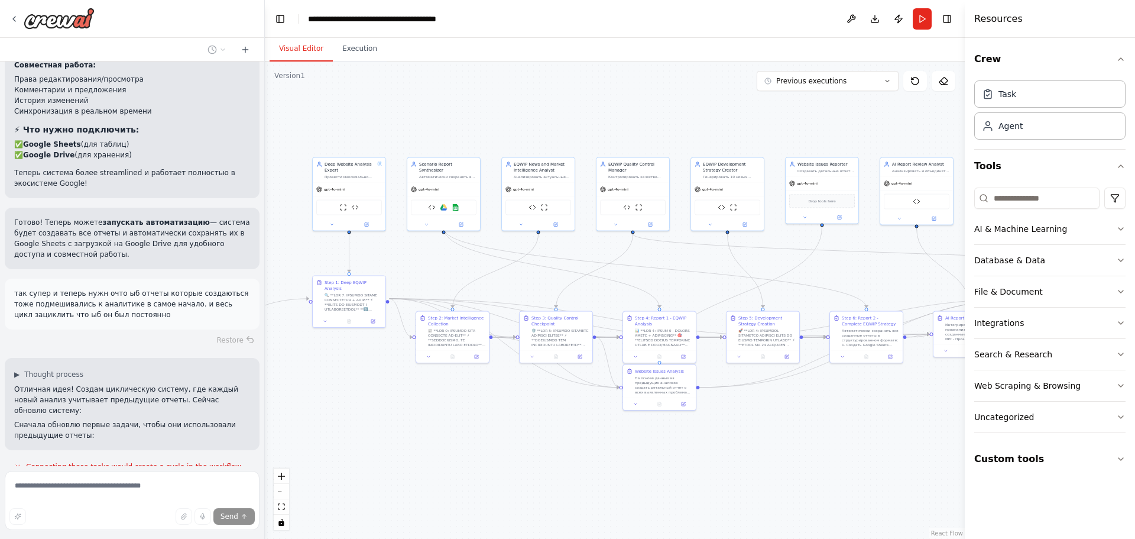
drag, startPoint x: 526, startPoint y: 381, endPoint x: 718, endPoint y: 390, distance: 192.4
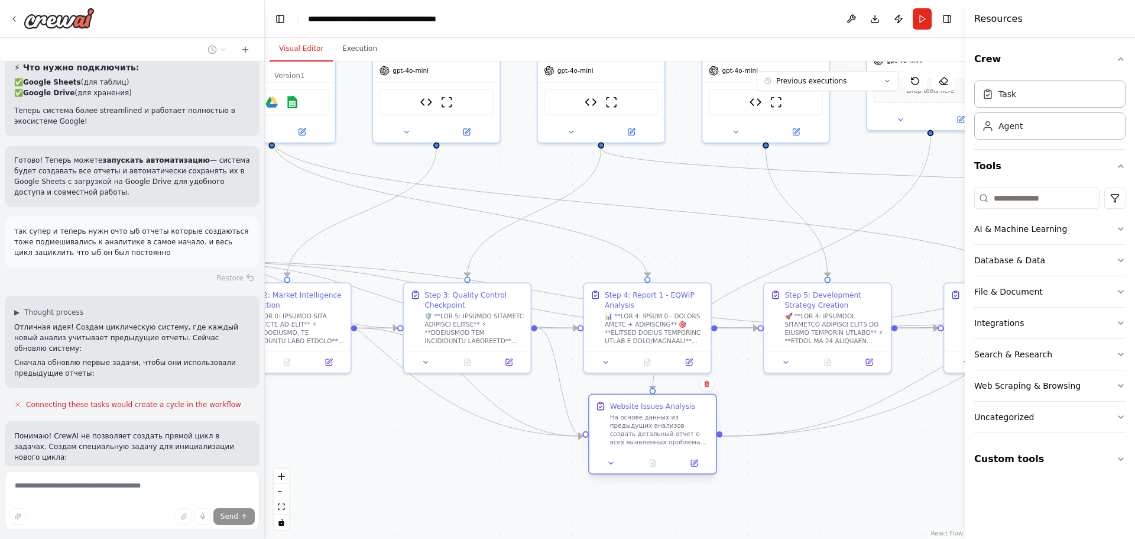
drag, startPoint x: 670, startPoint y: 403, endPoint x: 670, endPoint y: 428, distance: 25.4
click at [670, 428] on div "На основе данных из предыдущих анализов создать детальный отчет о всех выявленн…" at bounding box center [660, 429] width 100 height 33
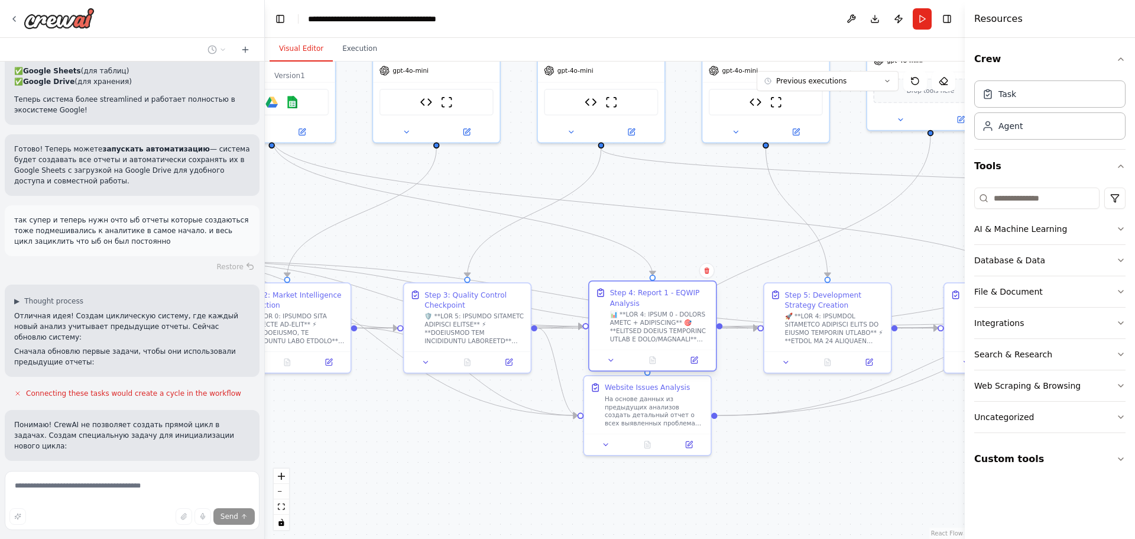
click at [651, 326] on div at bounding box center [660, 326] width 100 height 33
drag, startPoint x: 674, startPoint y: 397, endPoint x: 682, endPoint y: 403, distance: 10.1
click at [682, 403] on div "На основе данных из предыдущих анализов создать детальный отчет о всех выявленн…" at bounding box center [660, 419] width 100 height 33
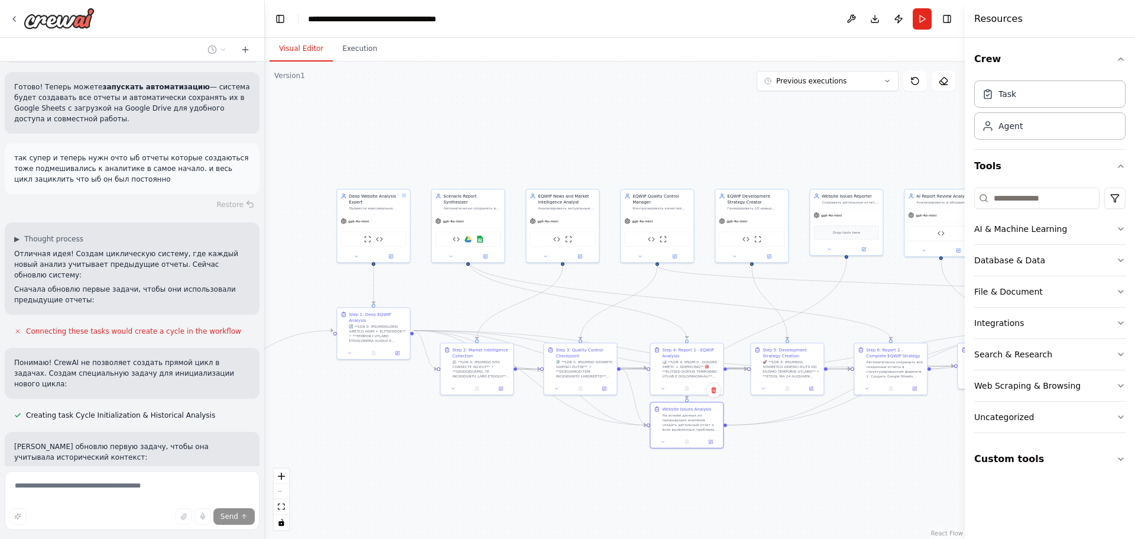
scroll to position [2502, 0]
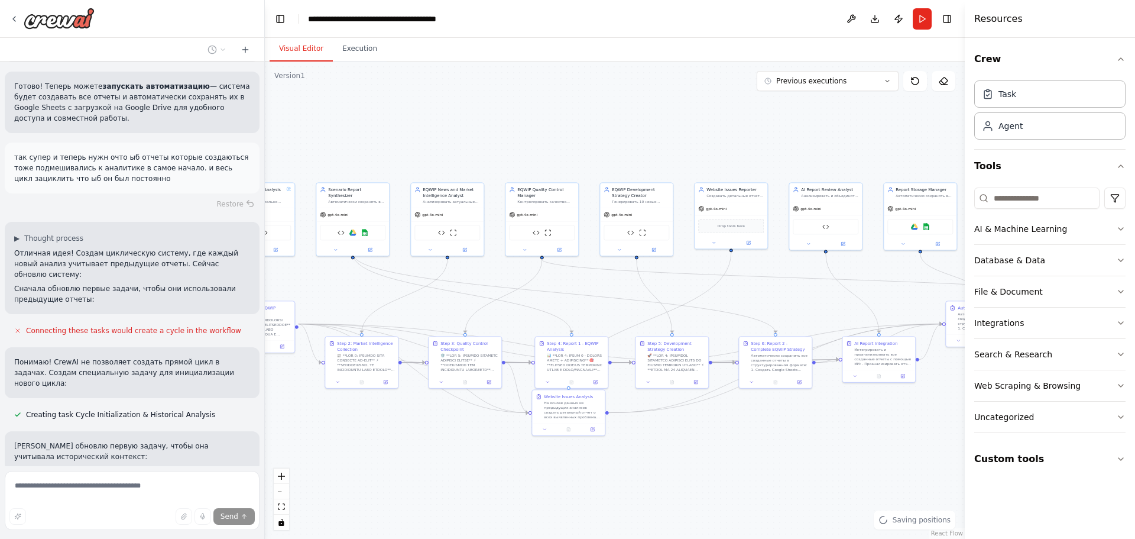
drag, startPoint x: 788, startPoint y: 428, endPoint x: 714, endPoint y: 423, distance: 74.1
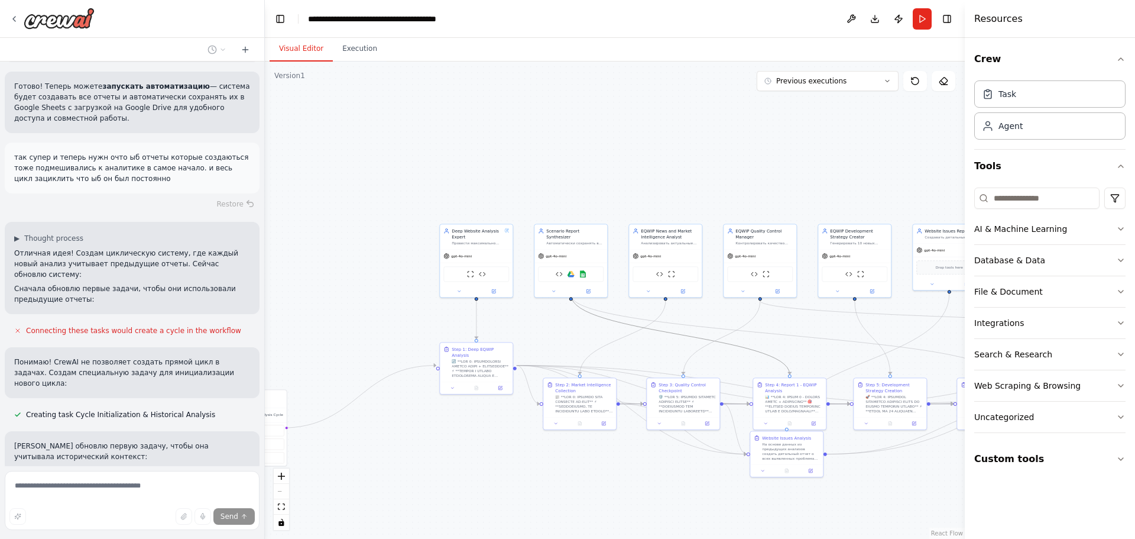
drag, startPoint x: 474, startPoint y: 298, endPoint x: 694, endPoint y: 339, distance: 223.3
drag, startPoint x: 629, startPoint y: 303, endPoint x: 436, endPoint y: 224, distance: 208.4
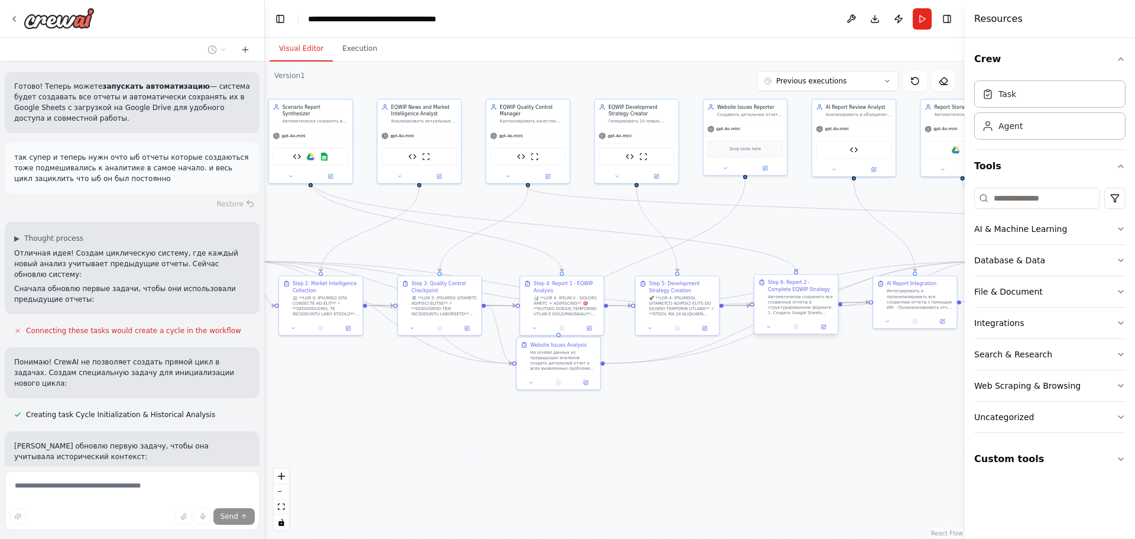
drag, startPoint x: 750, startPoint y: 287, endPoint x: 455, endPoint y: 293, distance: 295.2
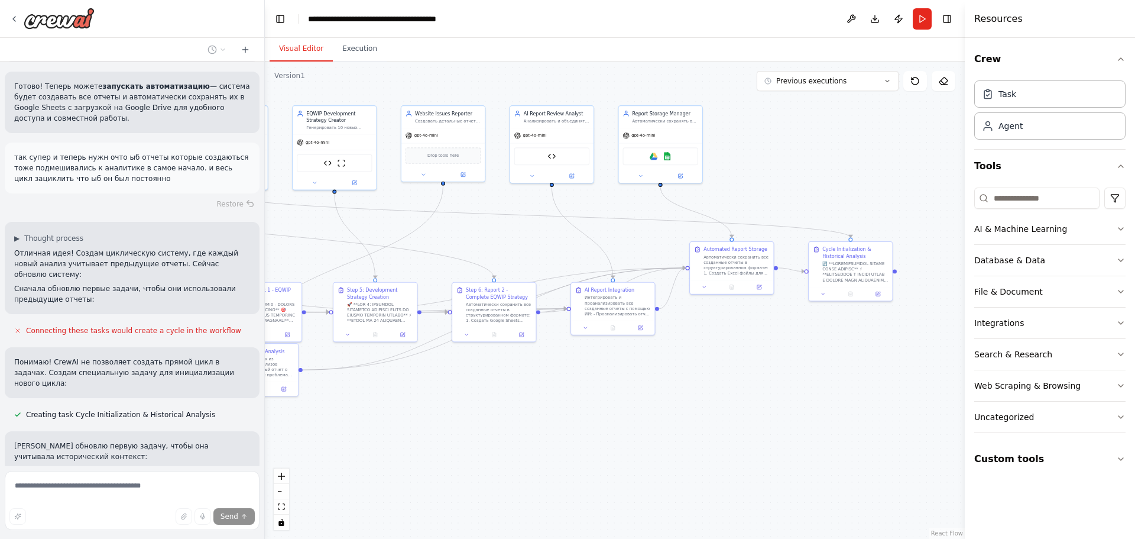
drag, startPoint x: 691, startPoint y: 277, endPoint x: 541, endPoint y: 330, distance: 158.6
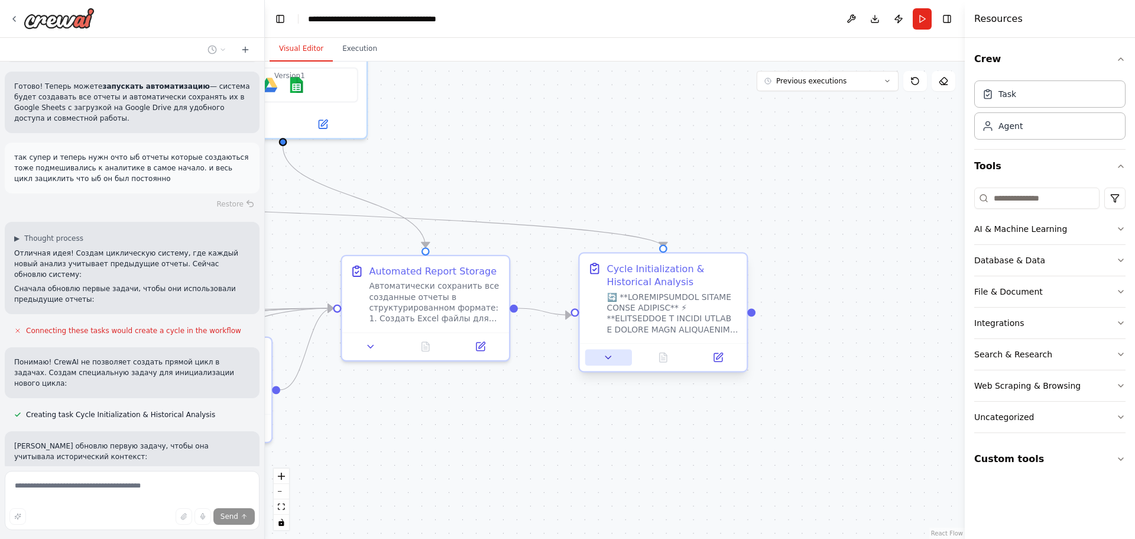
click at [613, 355] on icon at bounding box center [608, 357] width 11 height 11
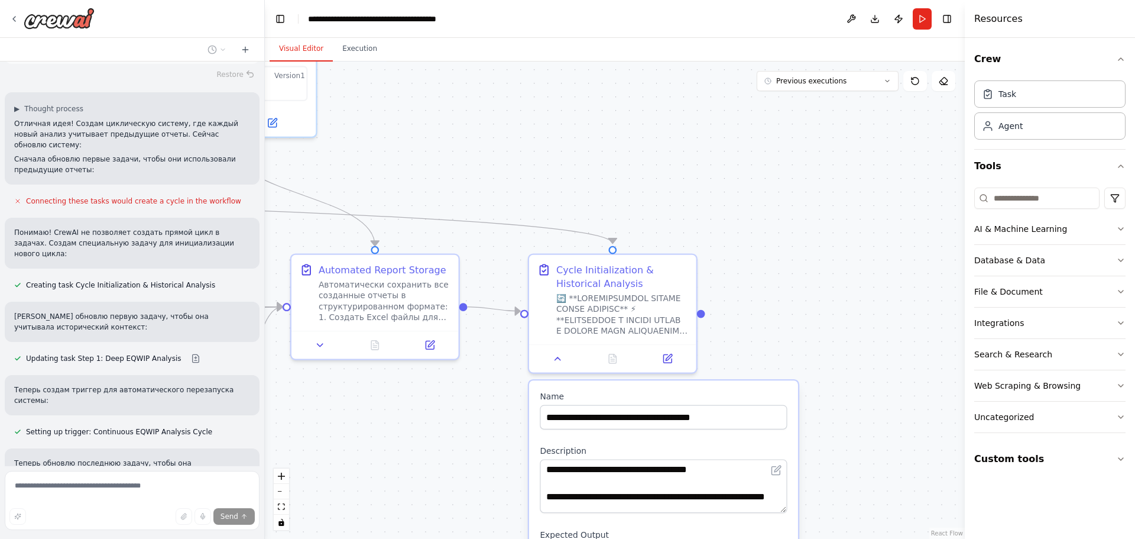
scroll to position [2638, 0]
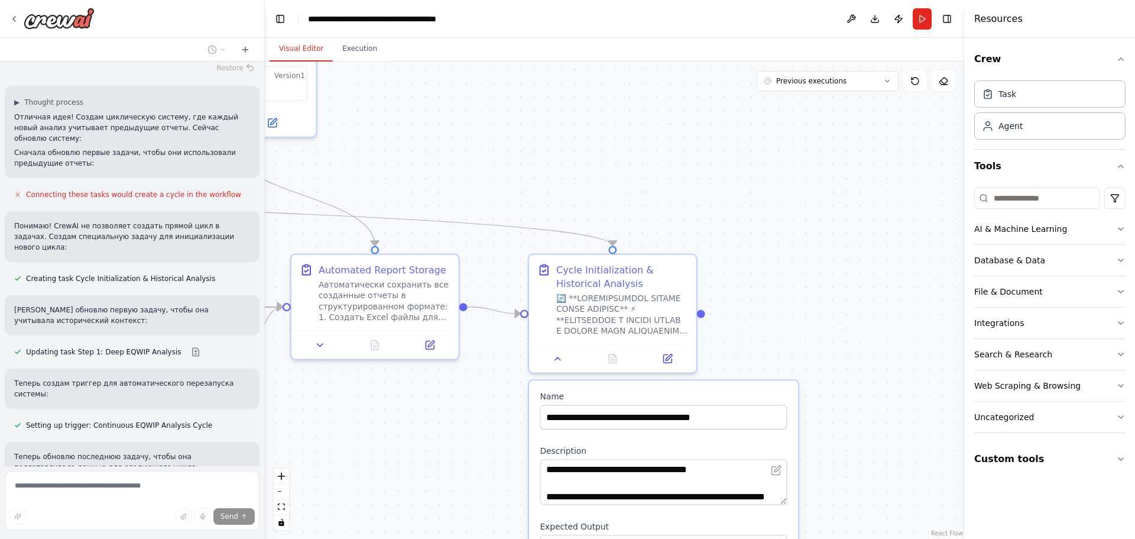
drag, startPoint x: 784, startPoint y: 503, endPoint x: 690, endPoint y: 458, distance: 104.8
click at [779, 501] on textarea at bounding box center [663, 482] width 247 height 46
click at [555, 357] on icon at bounding box center [557, 356] width 5 height 3
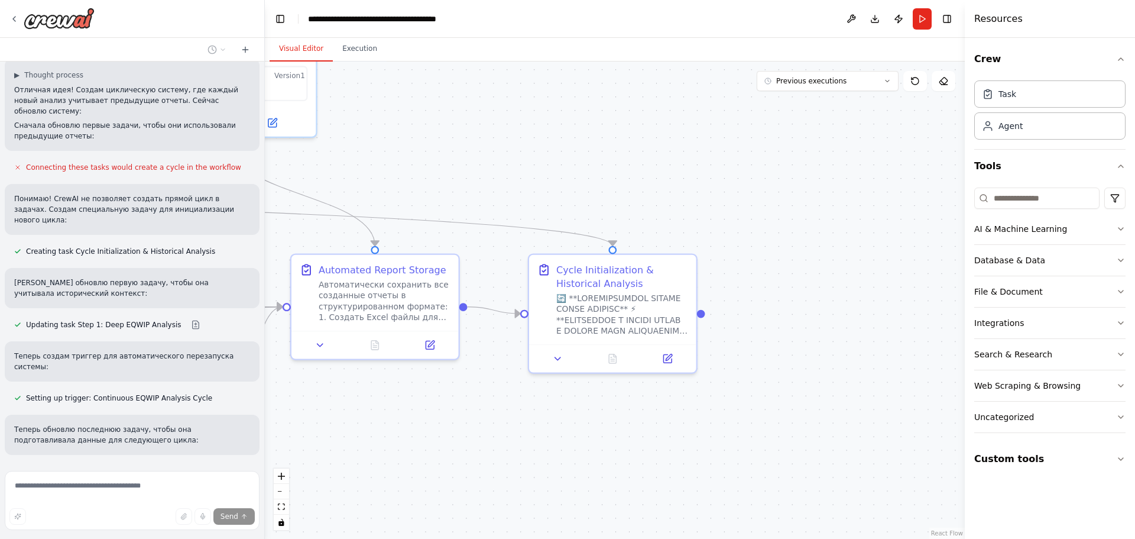
scroll to position [2677, 0]
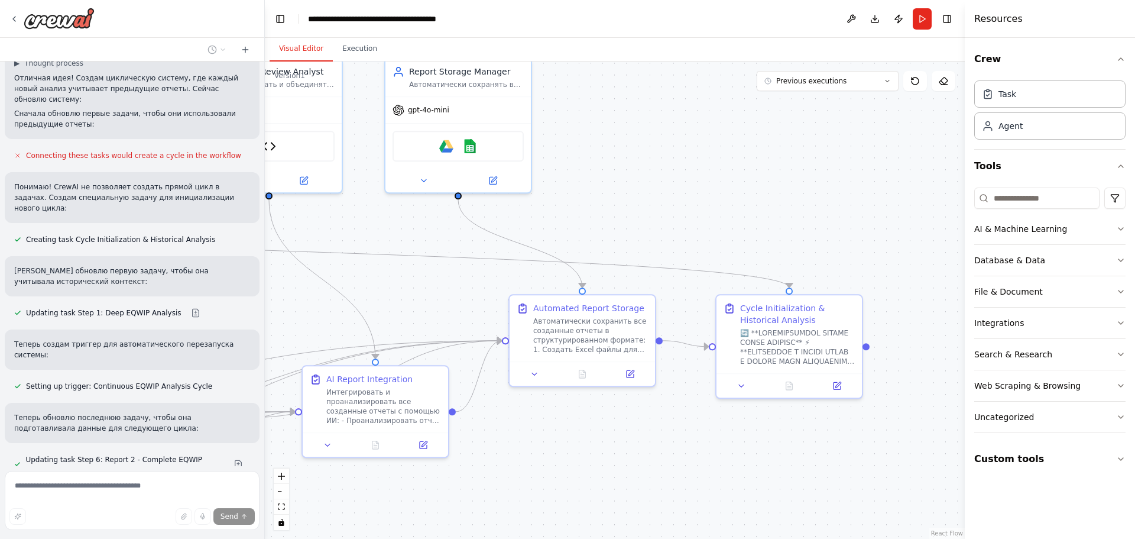
drag, startPoint x: 377, startPoint y: 396, endPoint x: 584, endPoint y: 419, distance: 208.3
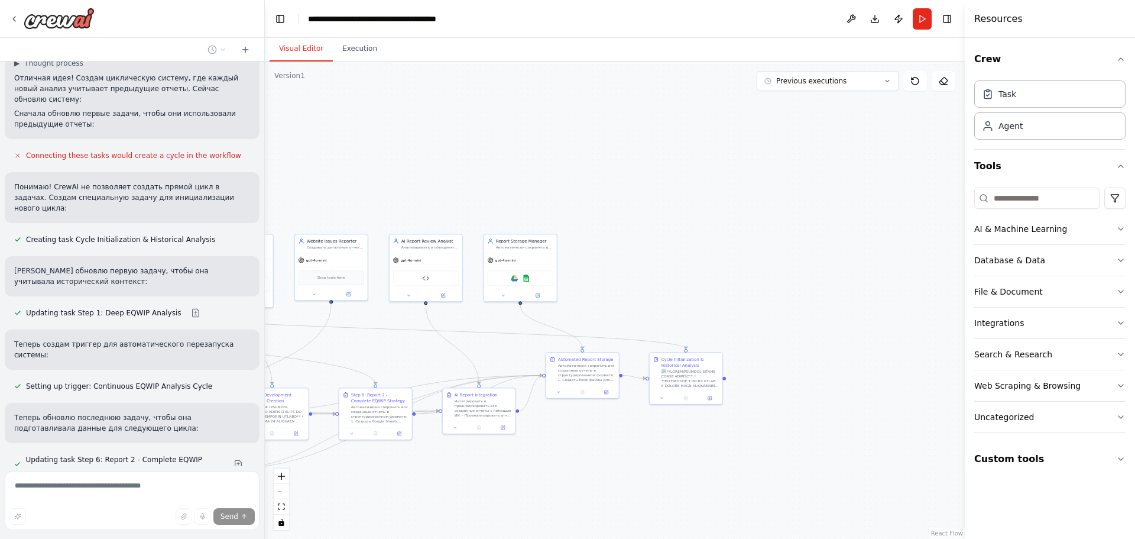
drag, startPoint x: 519, startPoint y: 421, endPoint x: 556, endPoint y: 426, distance: 37.6
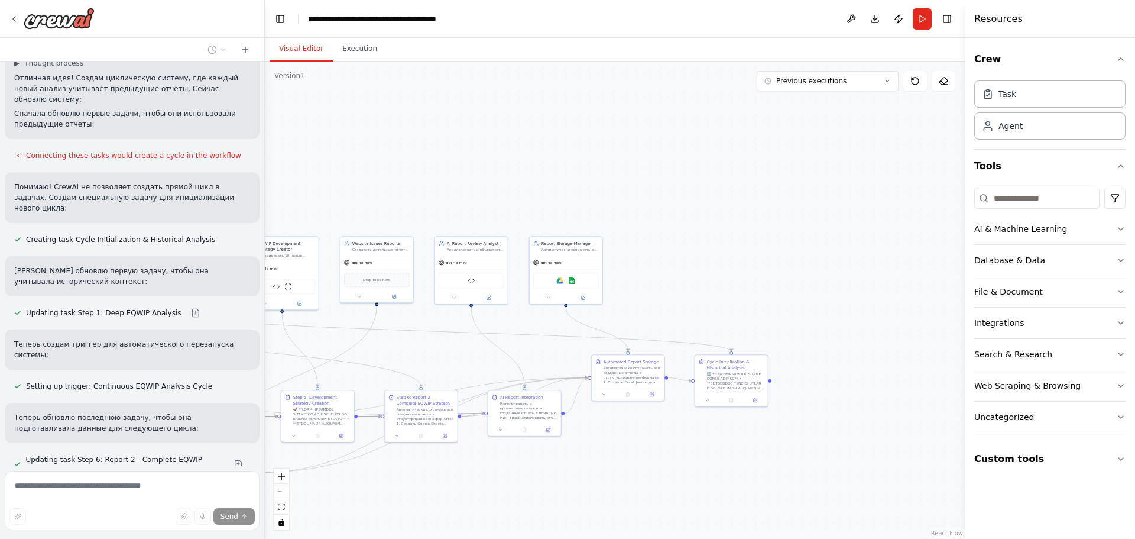
drag, startPoint x: 381, startPoint y: 374, endPoint x: 714, endPoint y: 355, distance: 333.5
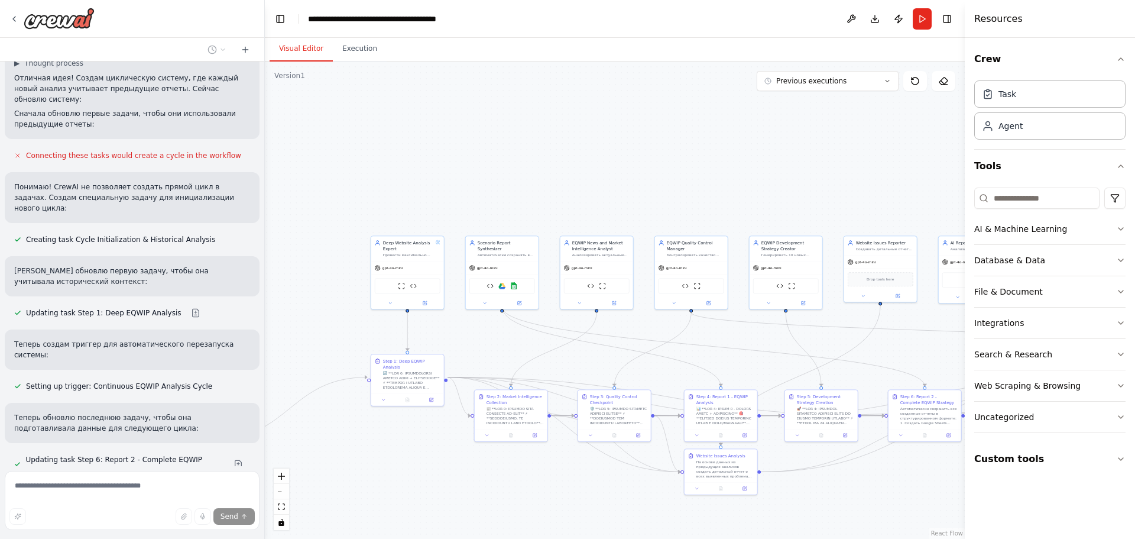
drag, startPoint x: 377, startPoint y: 323, endPoint x: 519, endPoint y: 337, distance: 142.5
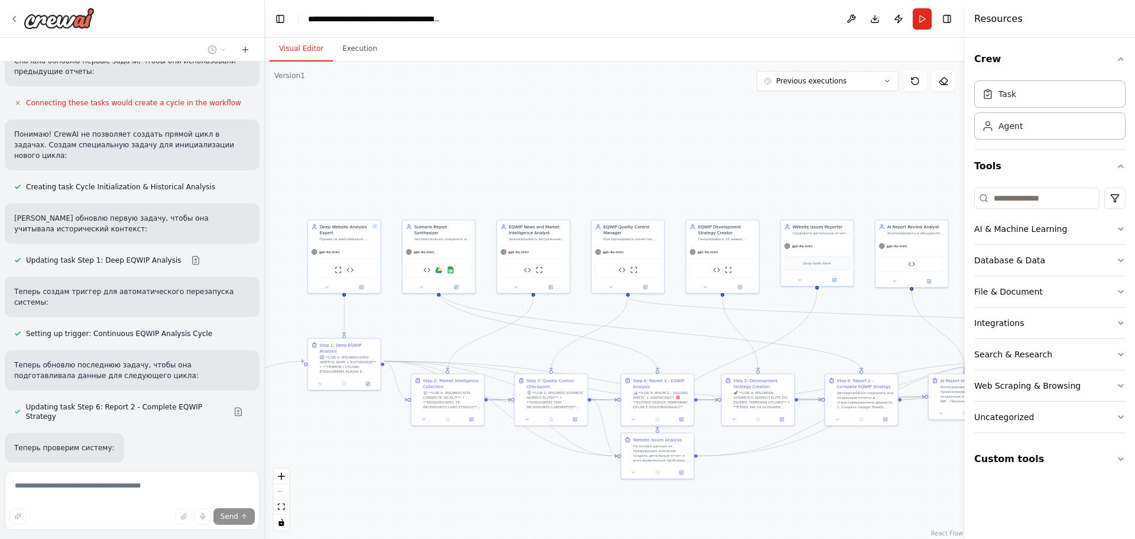
scroll to position [2749, 0]
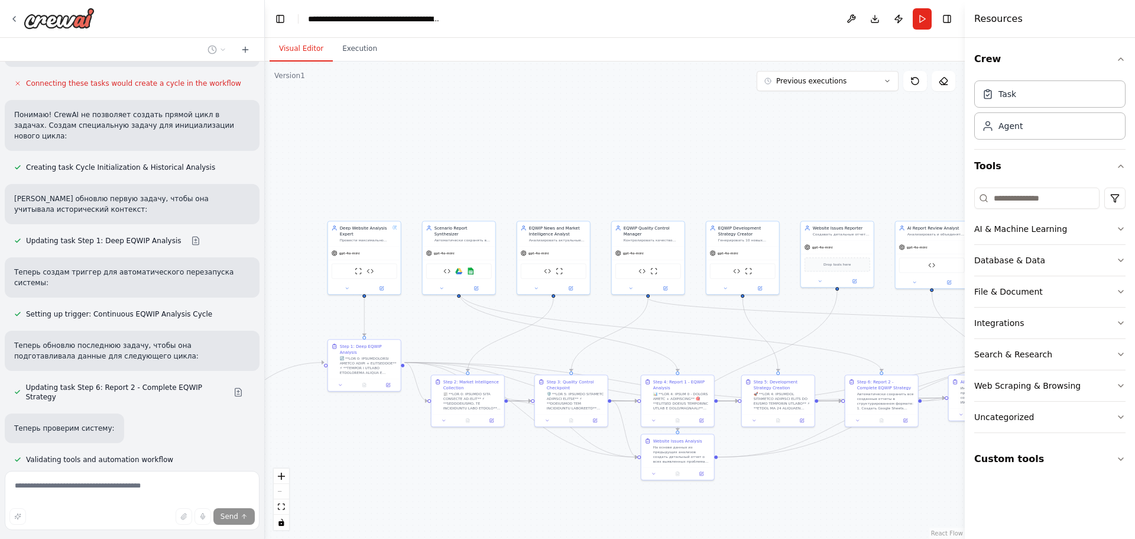
drag, startPoint x: 504, startPoint y: 337, endPoint x: 461, endPoint y: 322, distance: 45.6
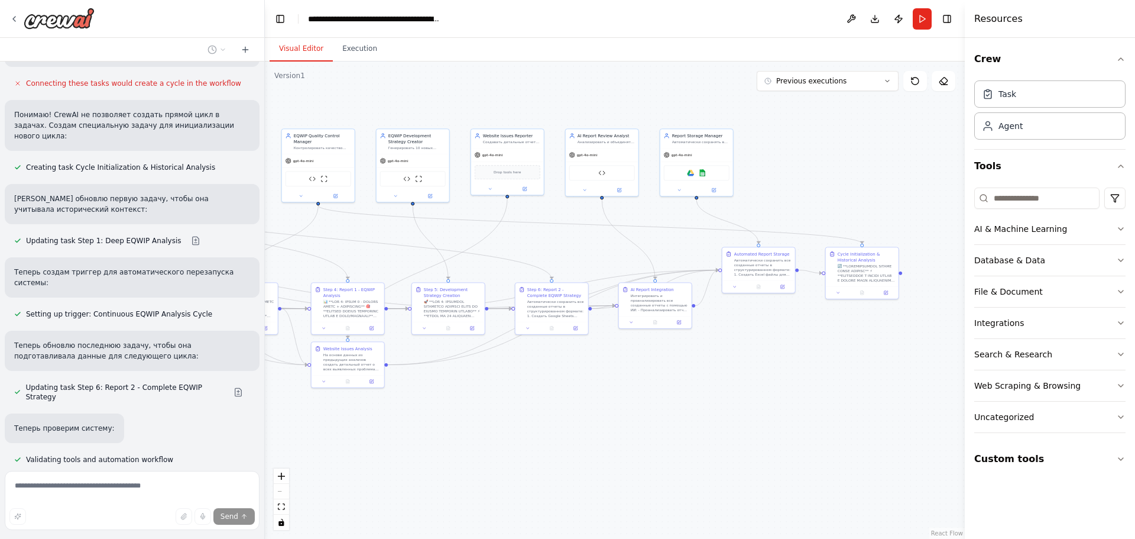
drag, startPoint x: 700, startPoint y: 346, endPoint x: 372, endPoint y: 256, distance: 340.3
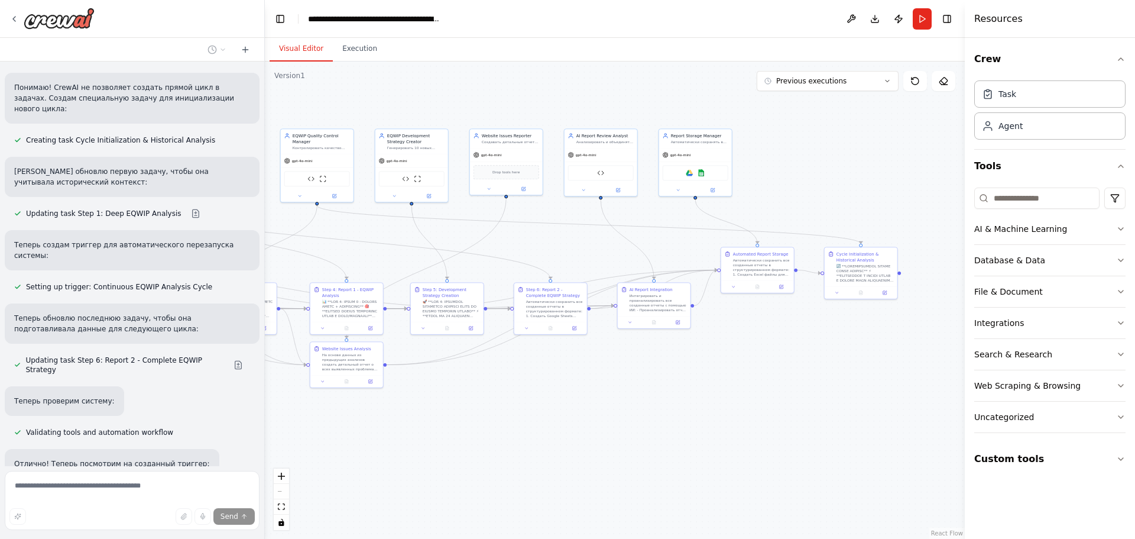
scroll to position [2778, 0]
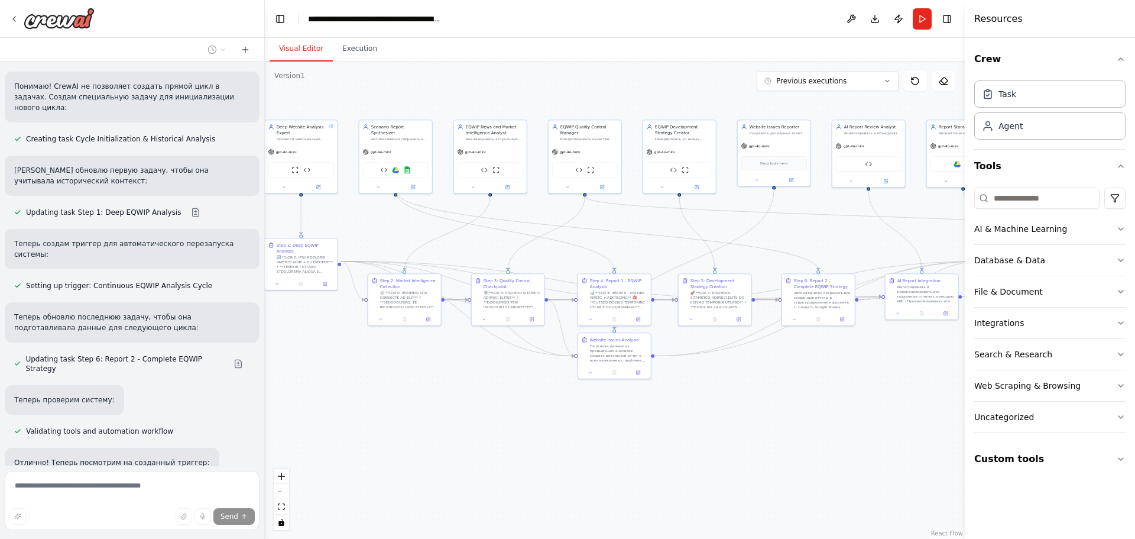
drag, startPoint x: 372, startPoint y: 436, endPoint x: 633, endPoint y: 429, distance: 260.9
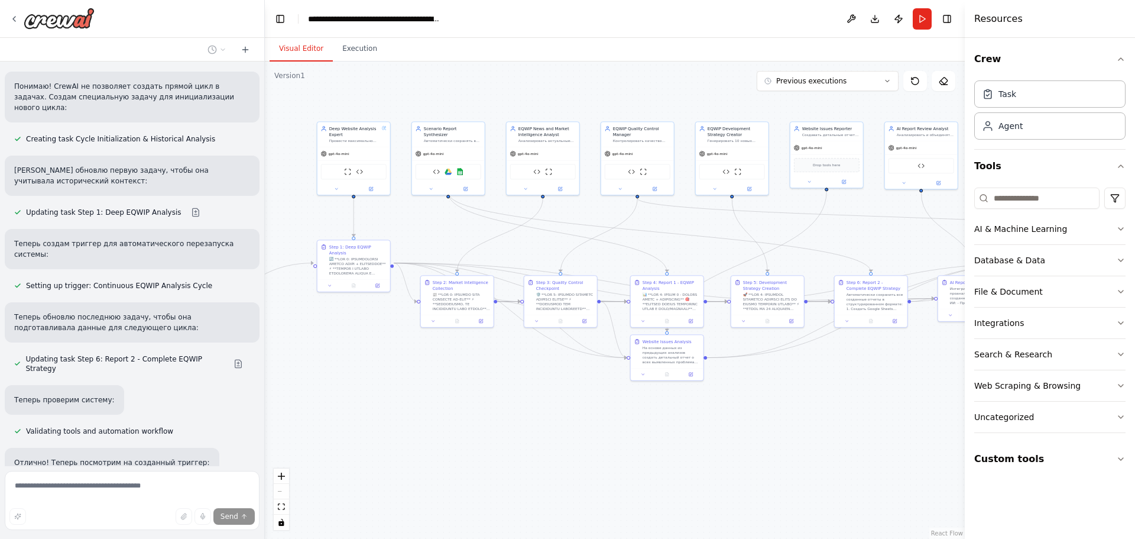
drag, startPoint x: 449, startPoint y: 394, endPoint x: 456, endPoint y: 406, distance: 13.3
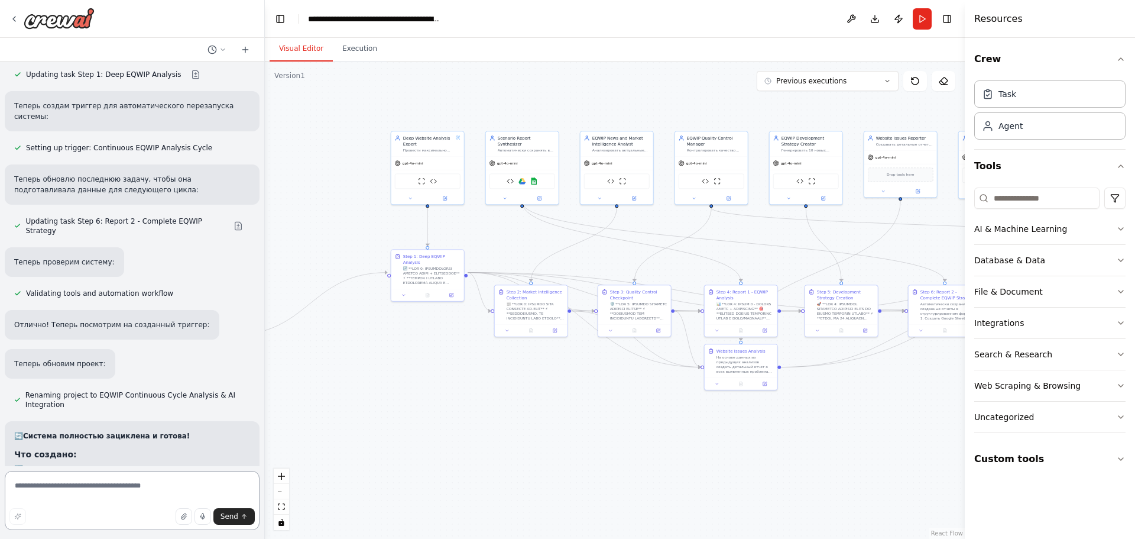
scroll to position [2955, 0]
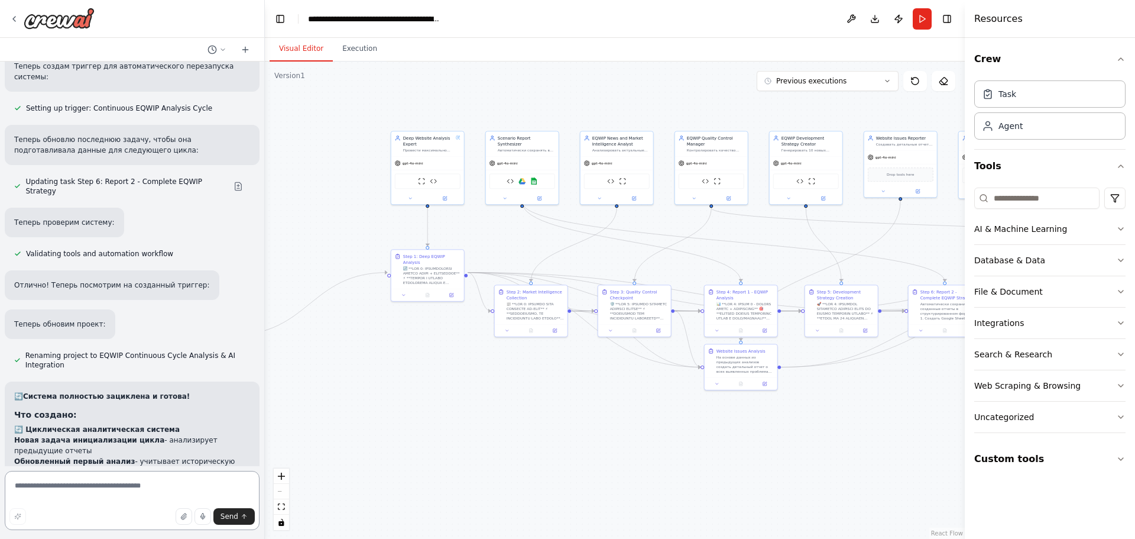
click at [108, 490] on textarea at bounding box center [132, 500] width 255 height 59
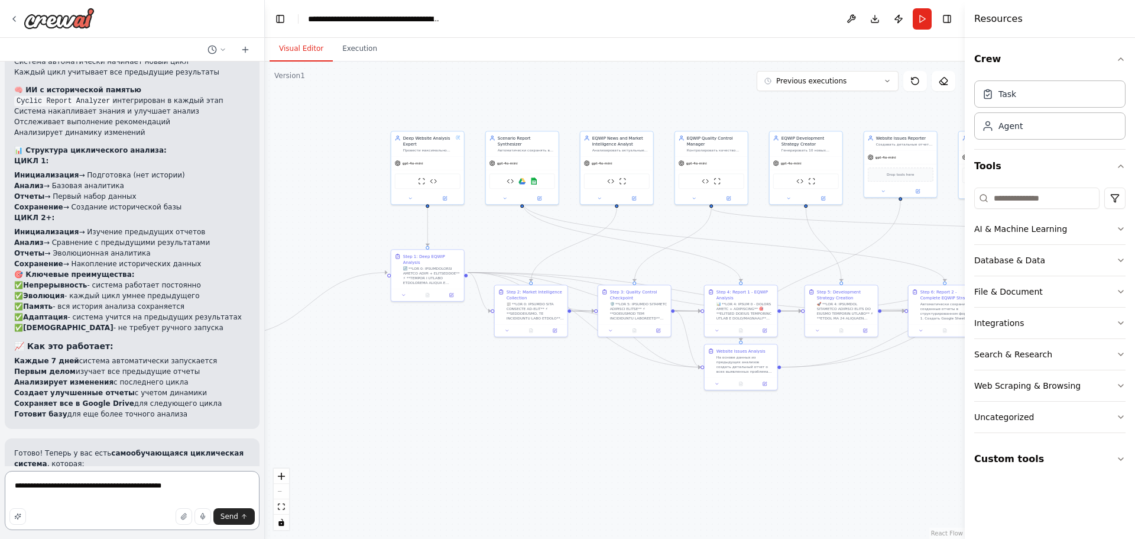
scroll to position [3412, 0]
type textarea "**********"
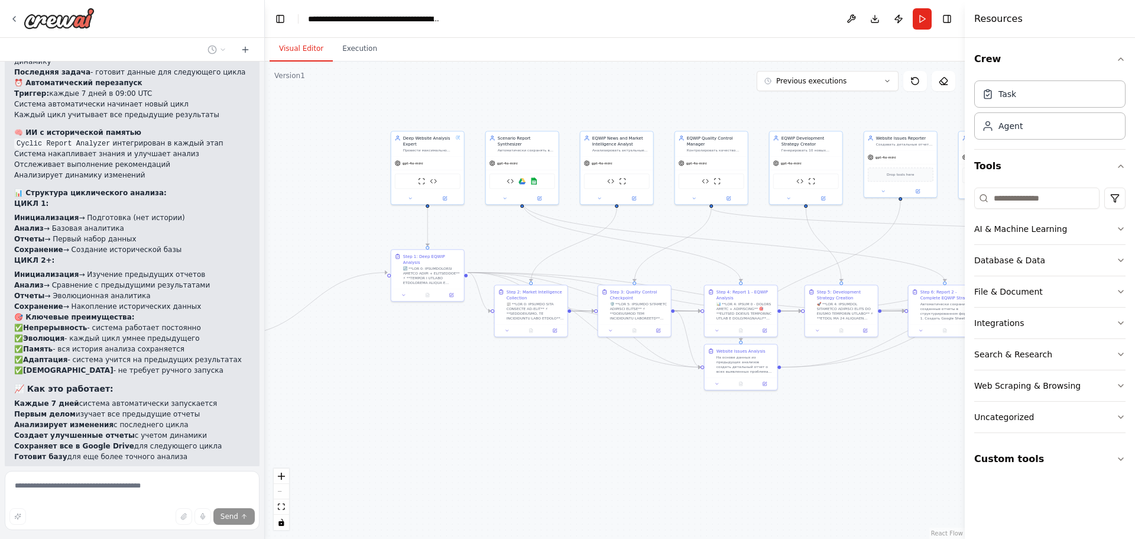
scroll to position [3431, 0]
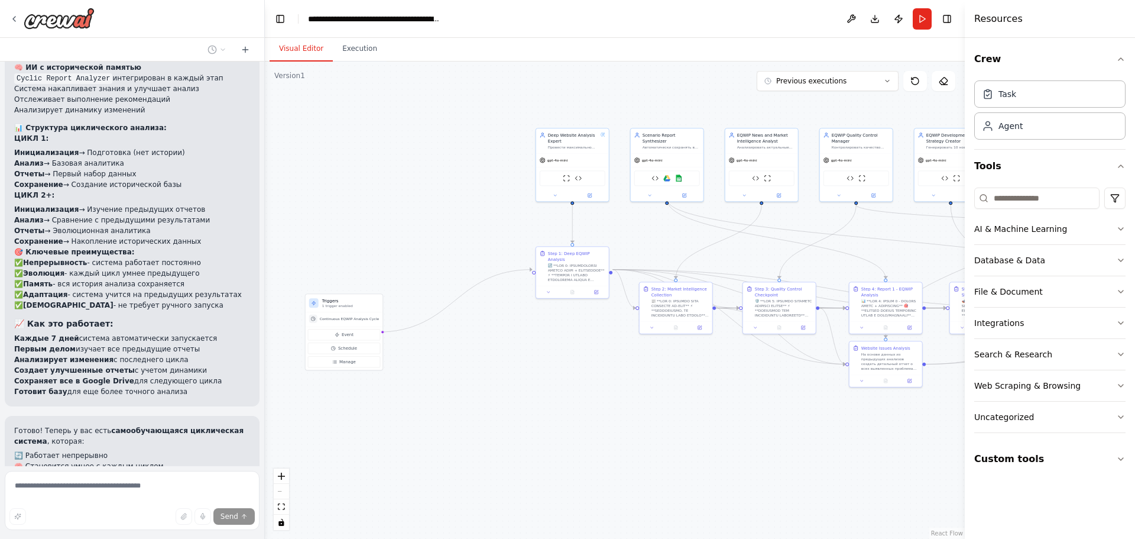
drag, startPoint x: 422, startPoint y: 265, endPoint x: 532, endPoint y: 263, distance: 109.4
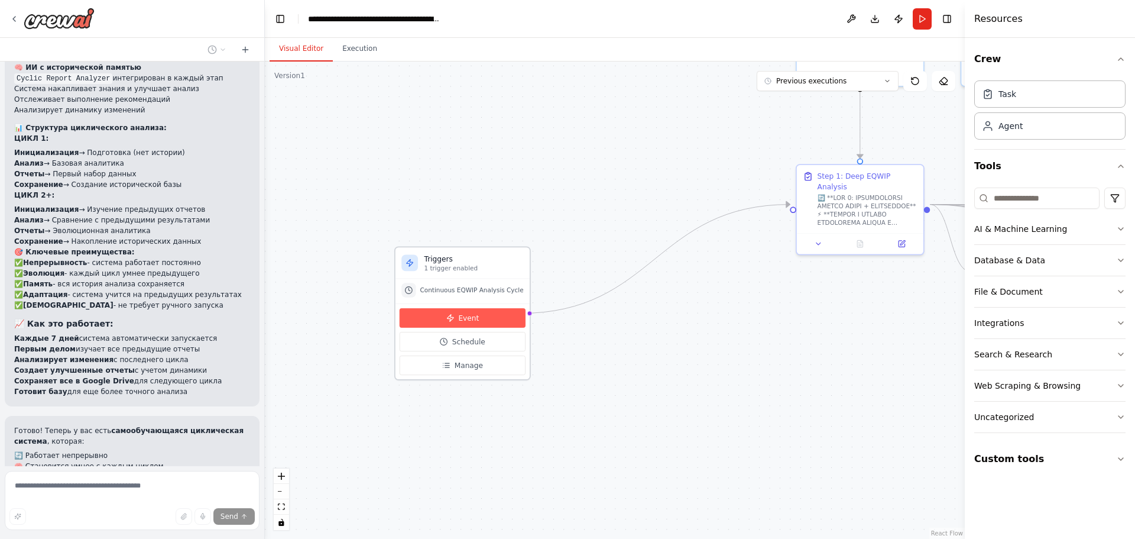
drag, startPoint x: 469, startPoint y: 325, endPoint x: 479, endPoint y: 325, distance: 10.1
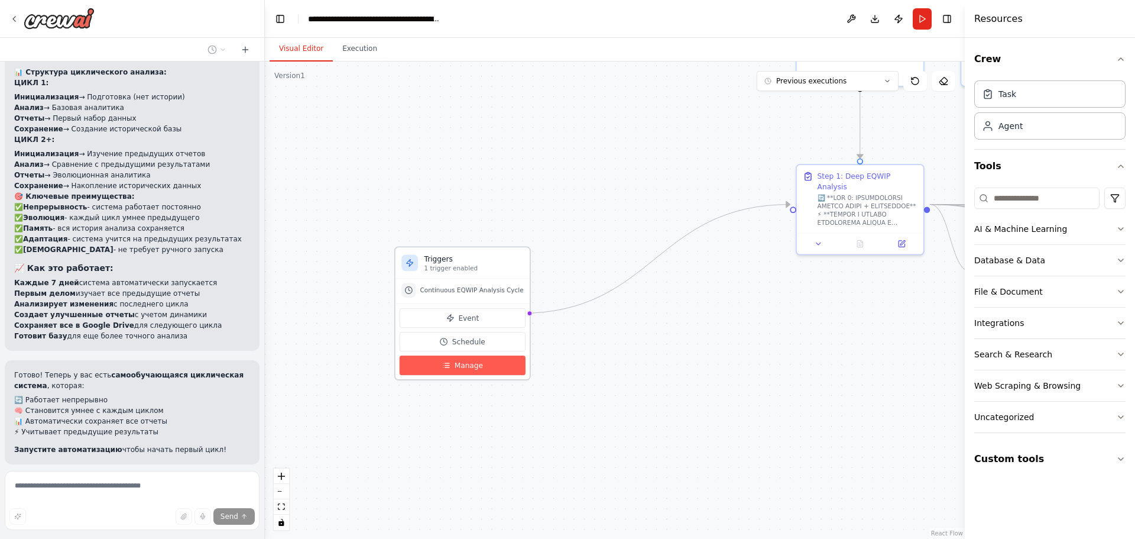
click at [449, 362] on button "Manage" at bounding box center [463, 365] width 126 height 20
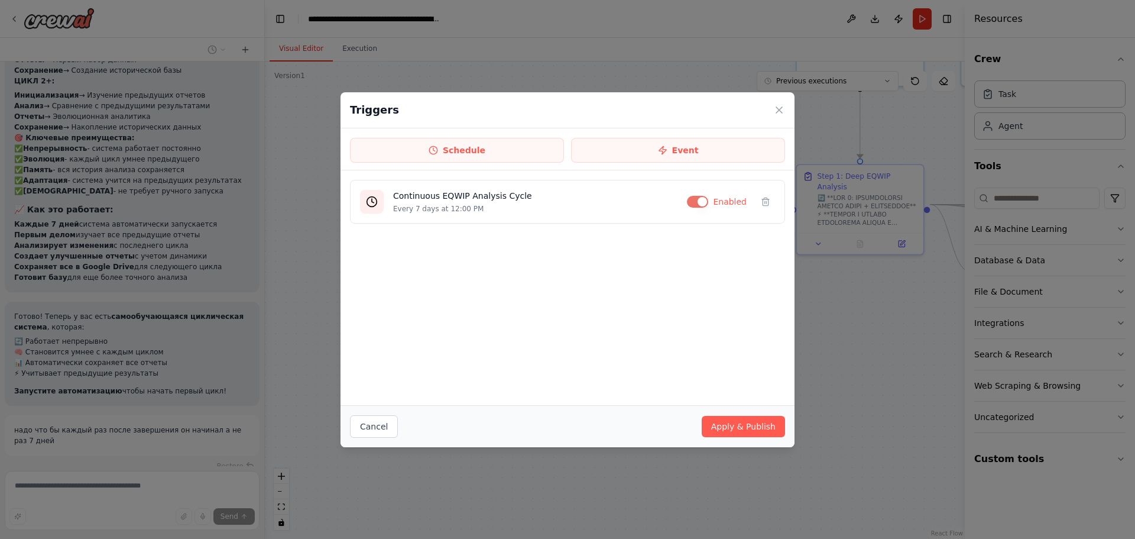
scroll to position [3545, 0]
click at [777, 107] on icon at bounding box center [780, 110] width 6 height 6
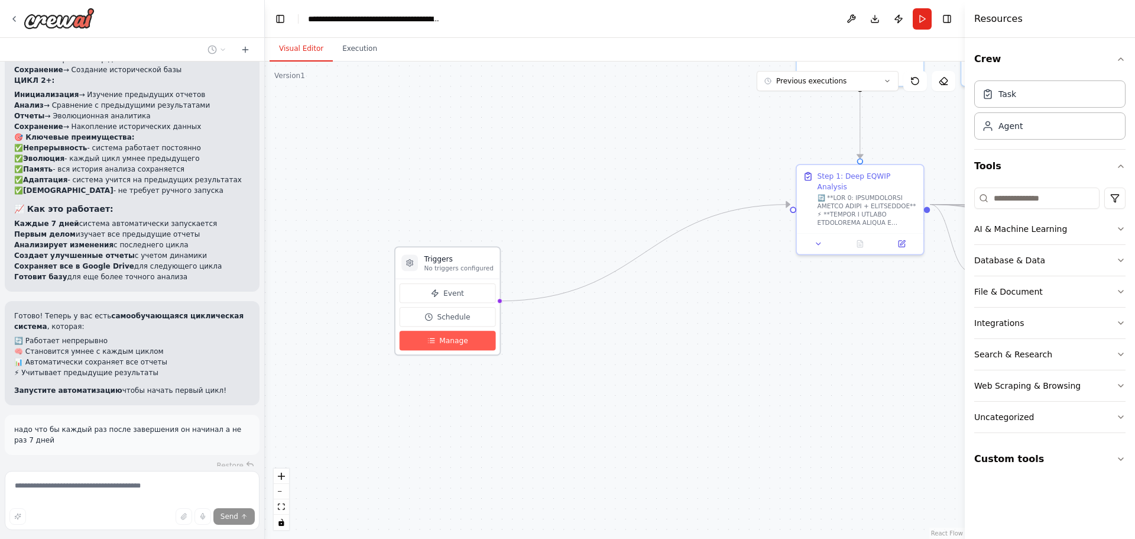
click at [444, 336] on span "Manage" at bounding box center [453, 340] width 28 height 10
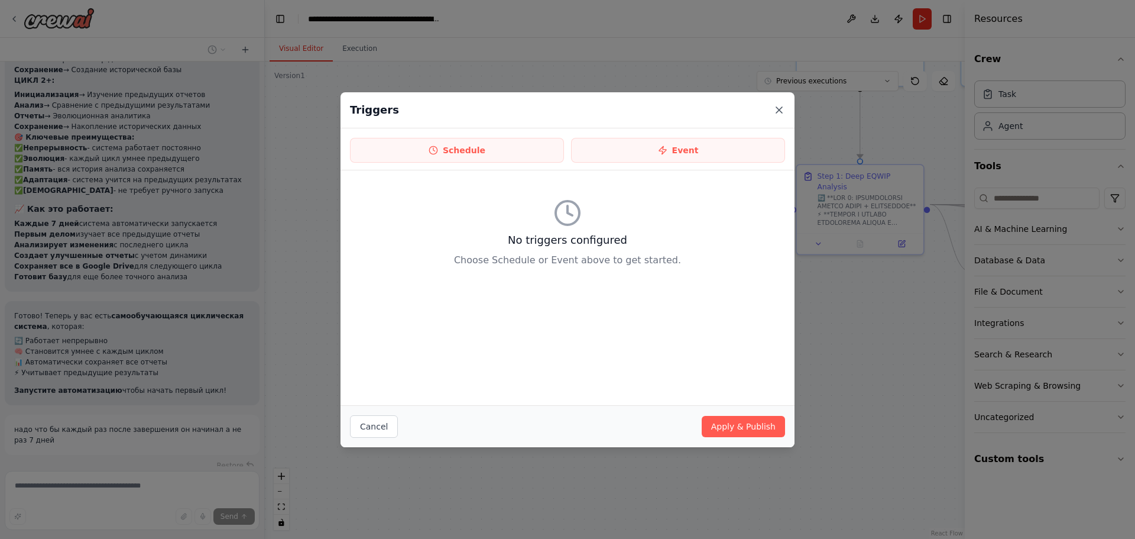
click at [779, 110] on icon at bounding box center [780, 110] width 6 height 6
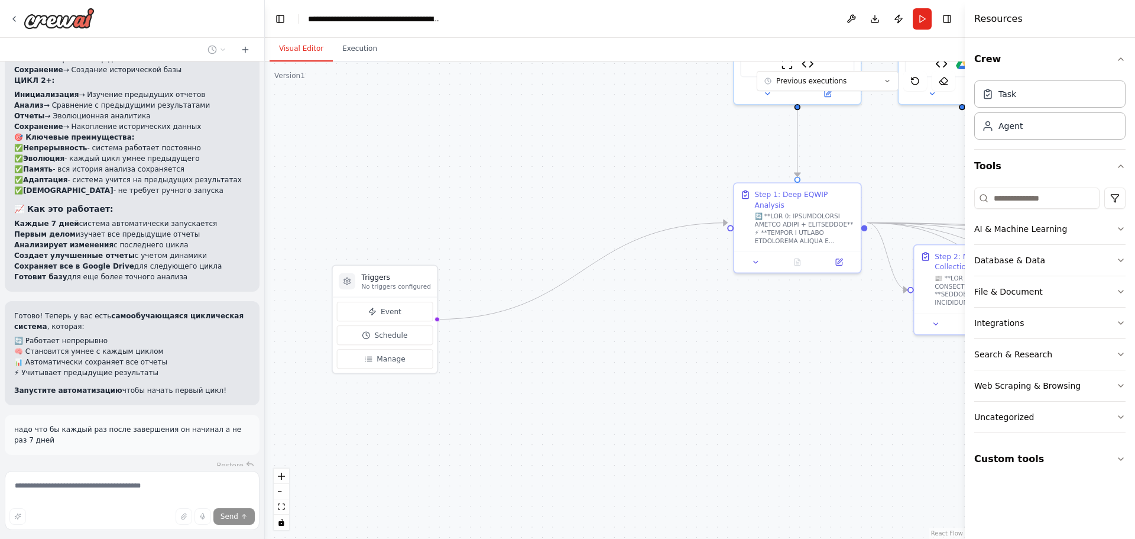
drag, startPoint x: 685, startPoint y: 328, endPoint x: 538, endPoint y: 381, distance: 155.8
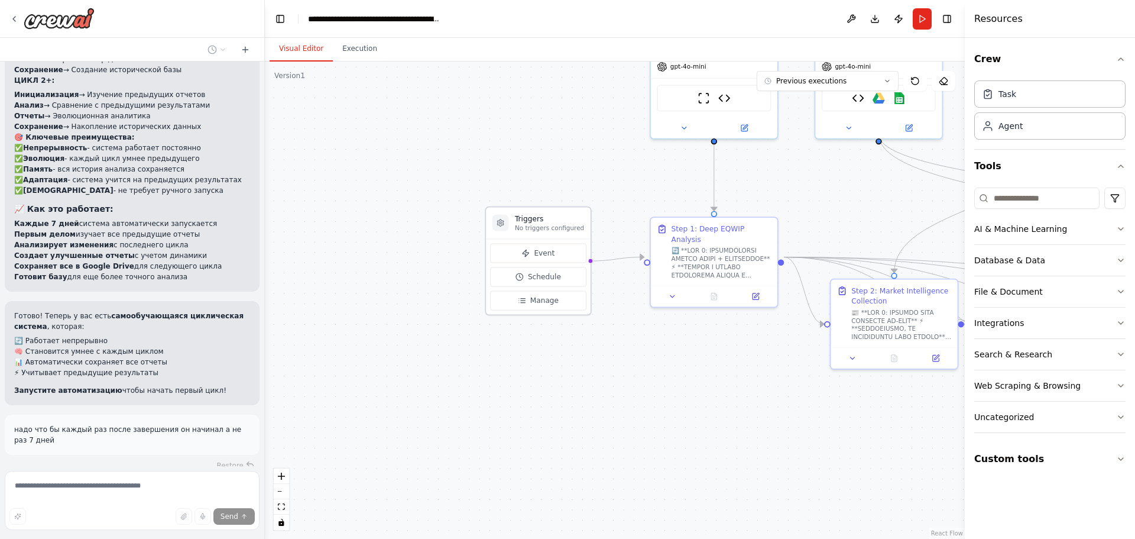
drag, startPoint x: 327, startPoint y: 315, endPoint x: 561, endPoint y: 217, distance: 253.4
click at [561, 217] on h3 "Triggers" at bounding box center [549, 218] width 69 height 10
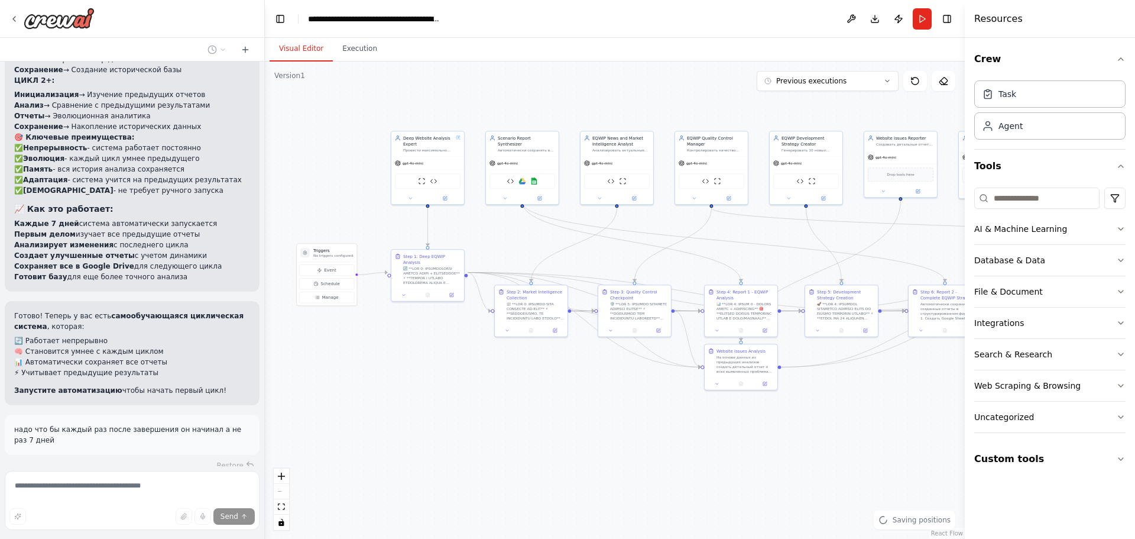
drag, startPoint x: 619, startPoint y: 348, endPoint x: 389, endPoint y: 322, distance: 231.5
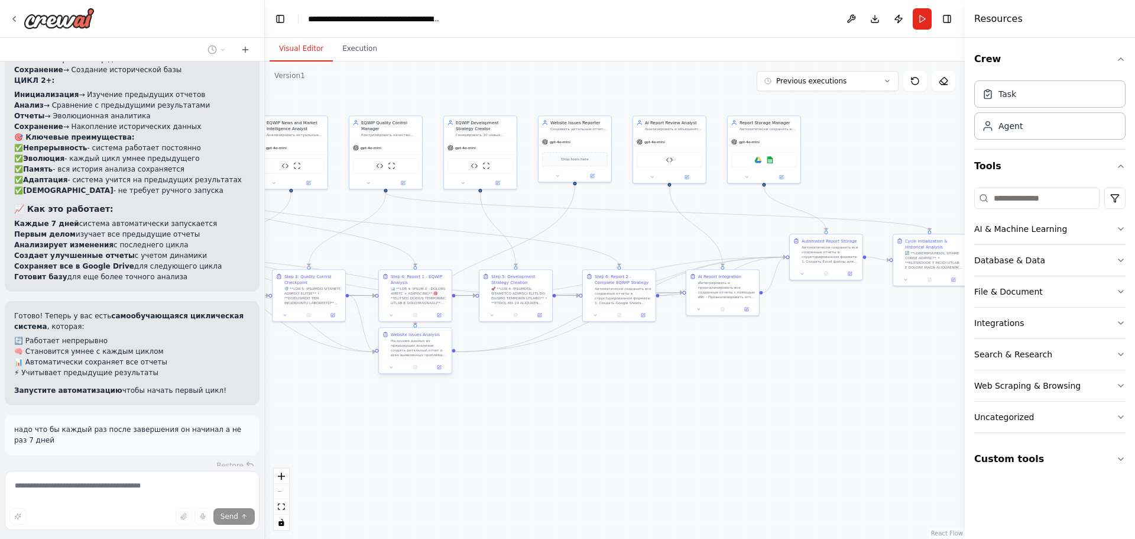
drag, startPoint x: 750, startPoint y: 354, endPoint x: 446, endPoint y: 342, distance: 304.2
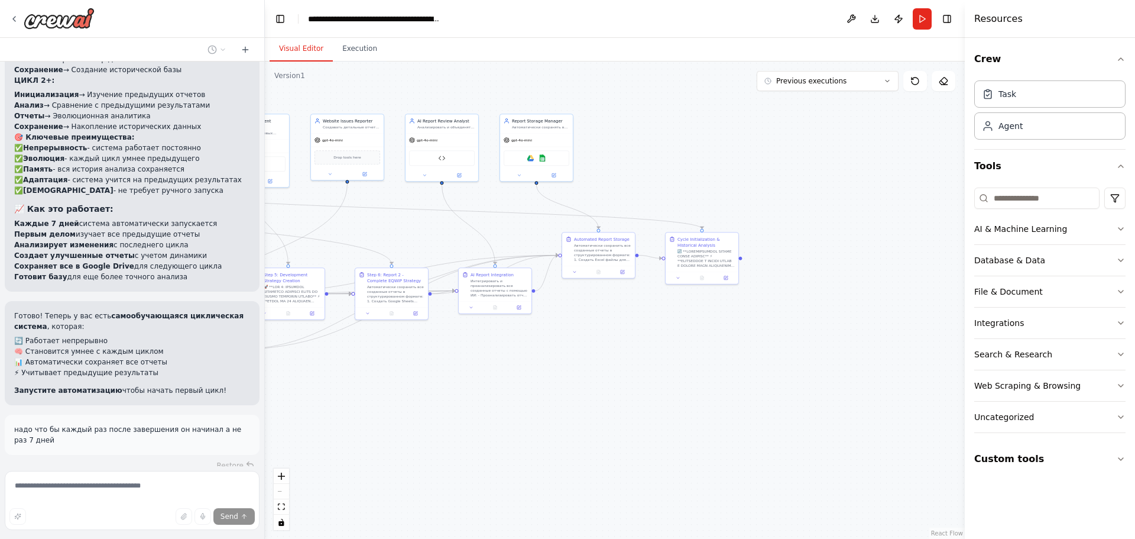
drag, startPoint x: 711, startPoint y: 339, endPoint x: 488, endPoint y: 338, distance: 223.0
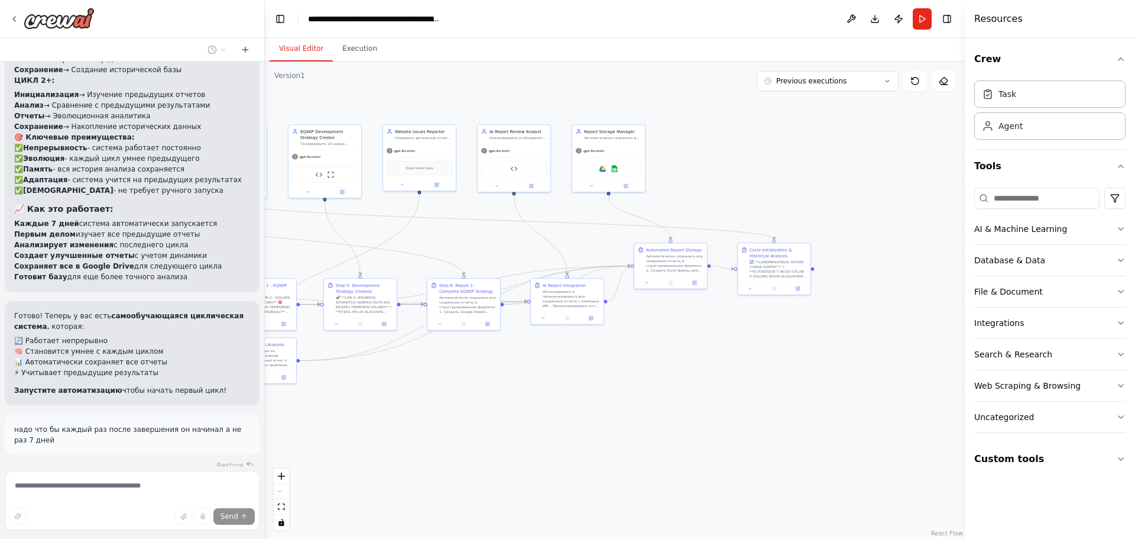
drag, startPoint x: 491, startPoint y: 334, endPoint x: 789, endPoint y: 335, distance: 297.5
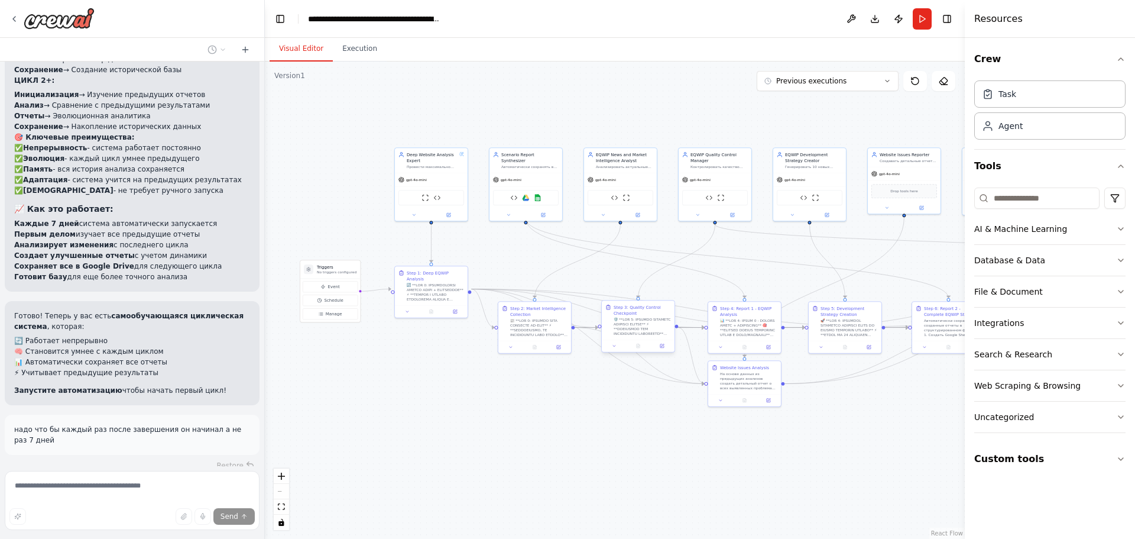
drag, startPoint x: 449, startPoint y: 293, endPoint x: 609, endPoint y: 314, distance: 161.7
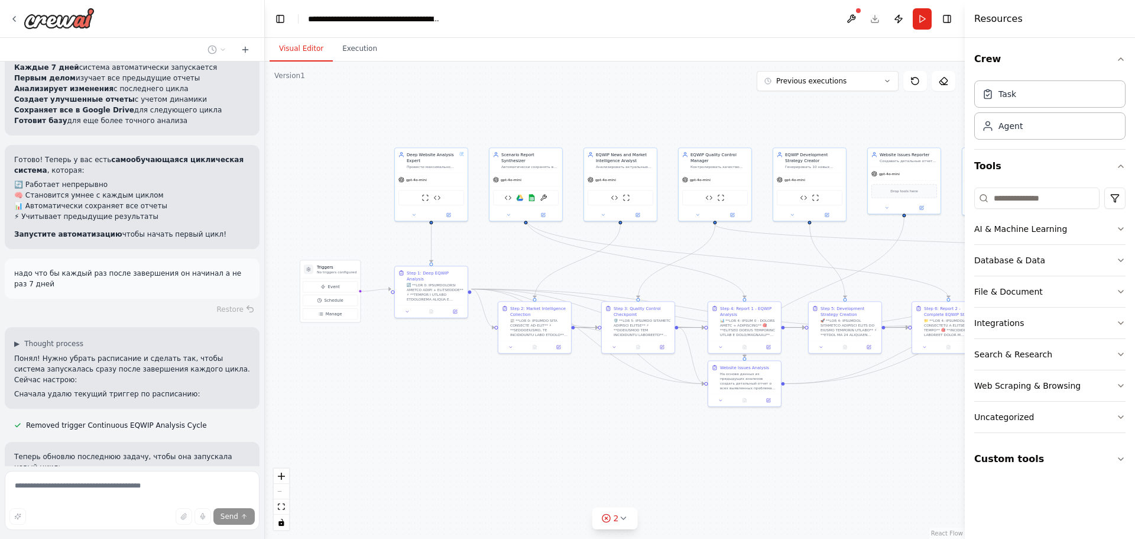
scroll to position [3730, 0]
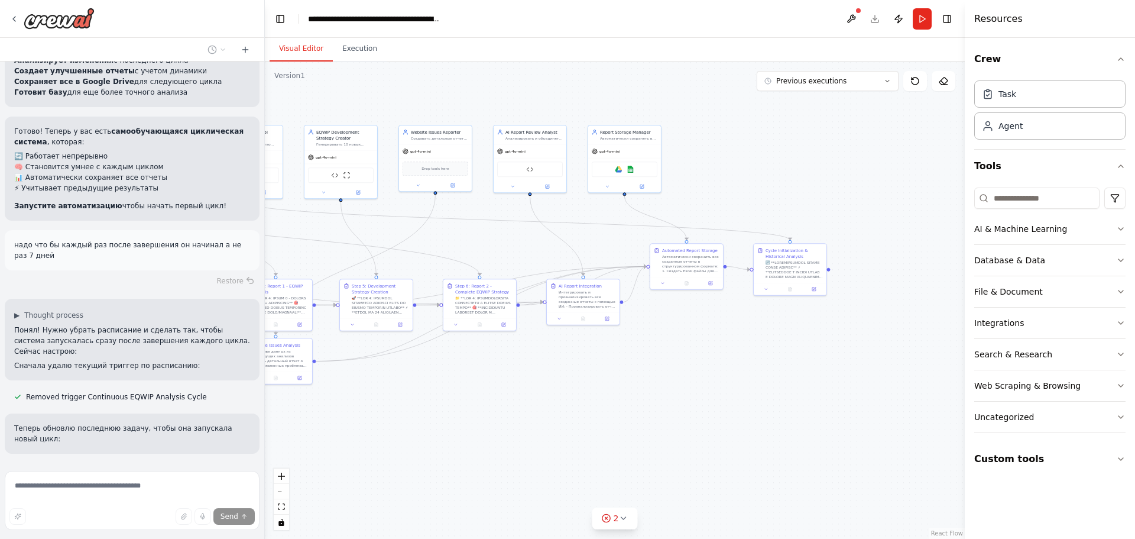
drag, startPoint x: 655, startPoint y: 429, endPoint x: 386, endPoint y: 423, distance: 269.2
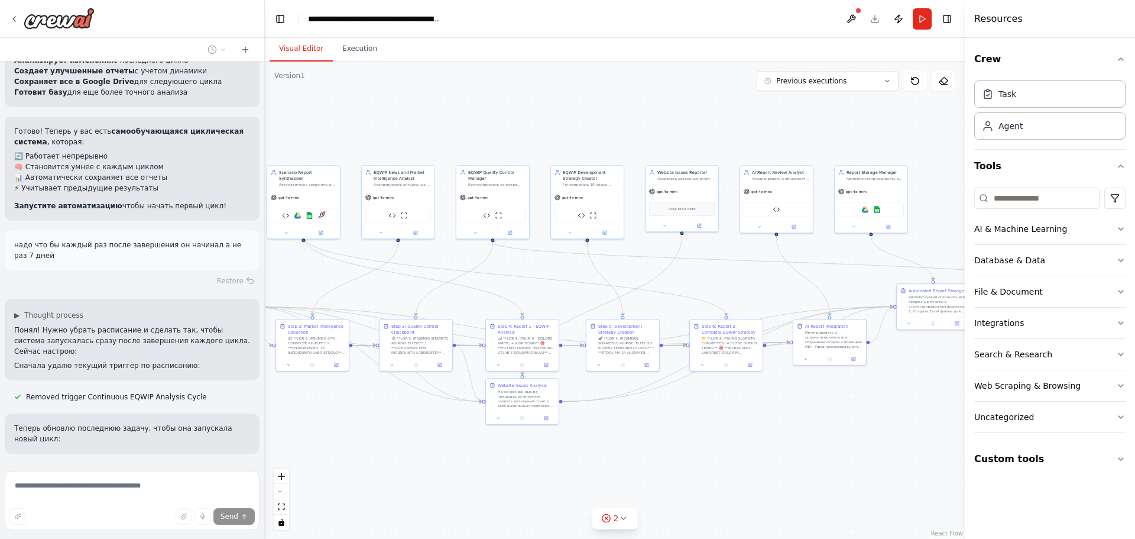
drag, startPoint x: 386, startPoint y: 423, endPoint x: 713, endPoint y: 477, distance: 331.5
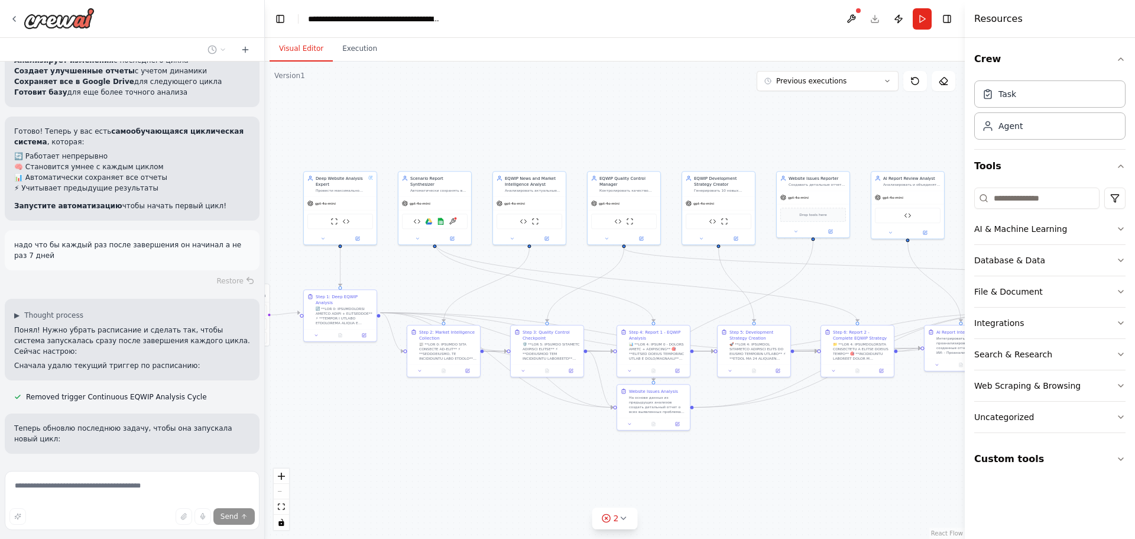
drag, startPoint x: 435, startPoint y: 416, endPoint x: 506, endPoint y: 404, distance: 71.4
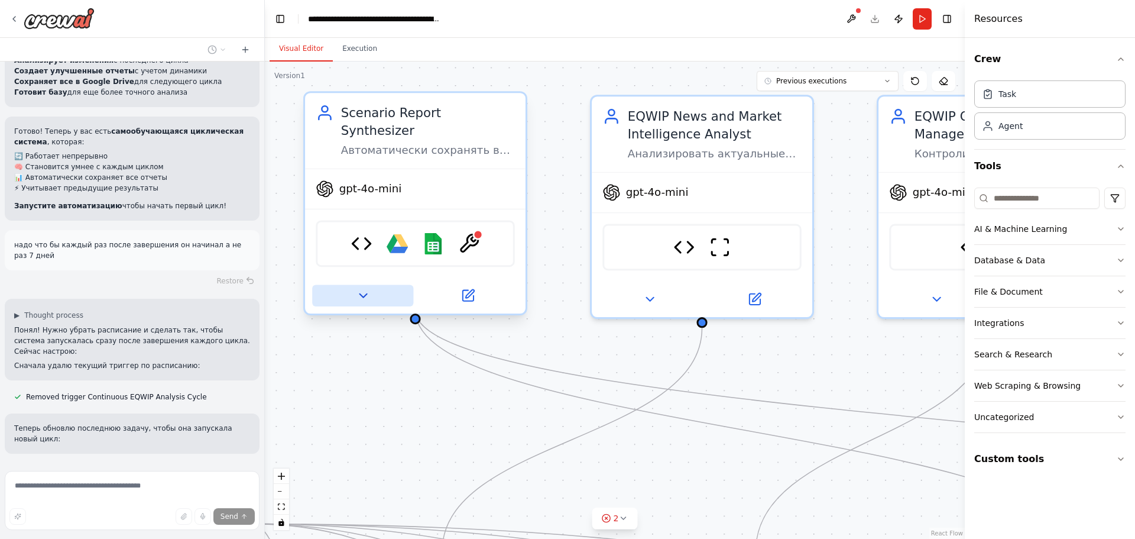
click at [357, 289] on icon at bounding box center [363, 296] width 14 height 14
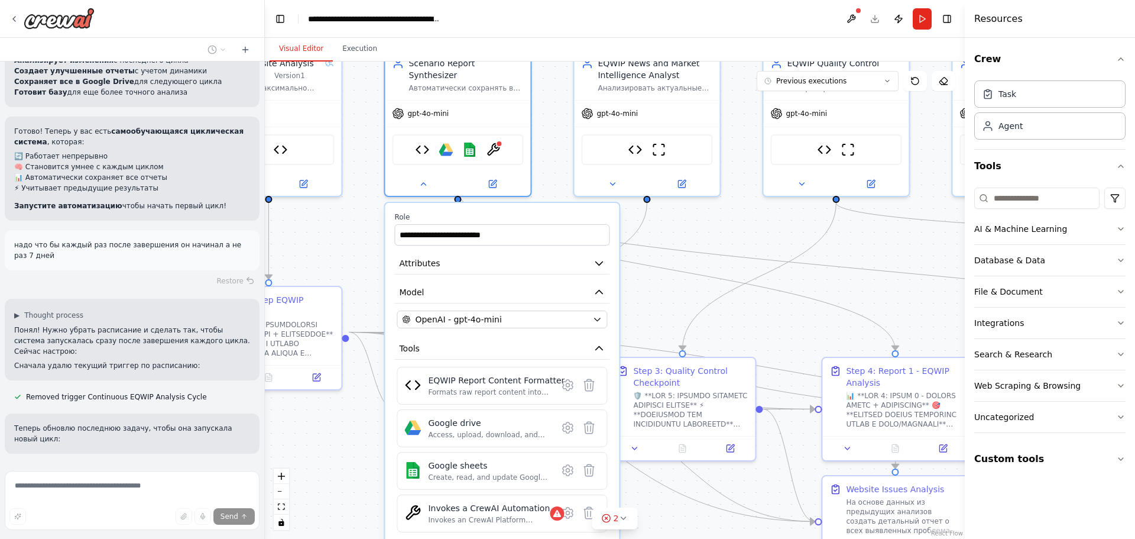
drag, startPoint x: 568, startPoint y: 345, endPoint x: 571, endPoint y: 198, distance: 147.3
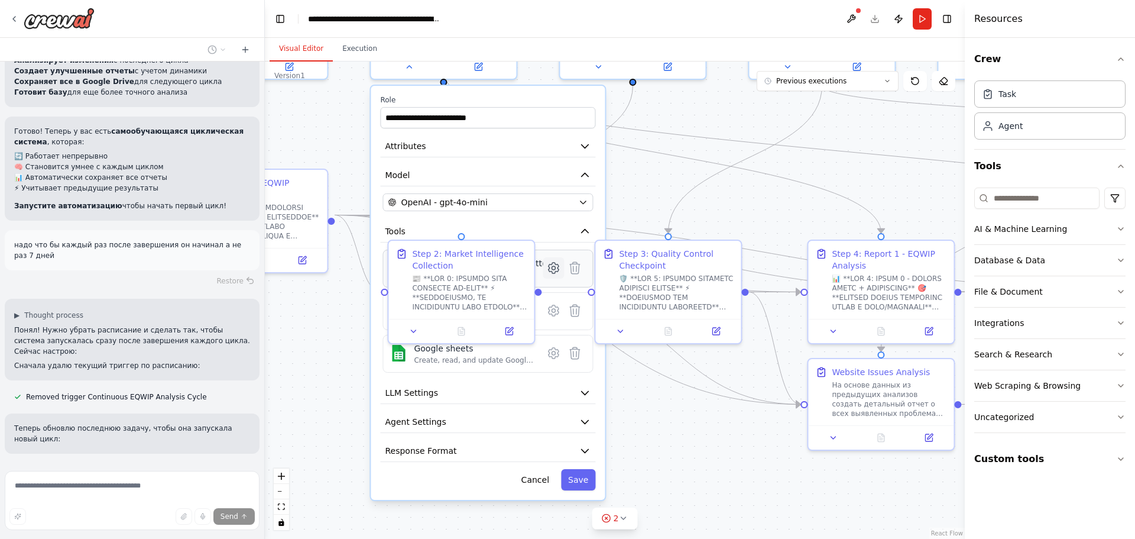
drag, startPoint x: 562, startPoint y: 277, endPoint x: 559, endPoint y: 258, distance: 19.8
click at [536, 469] on button "Cancel" at bounding box center [536, 479] width 42 height 21
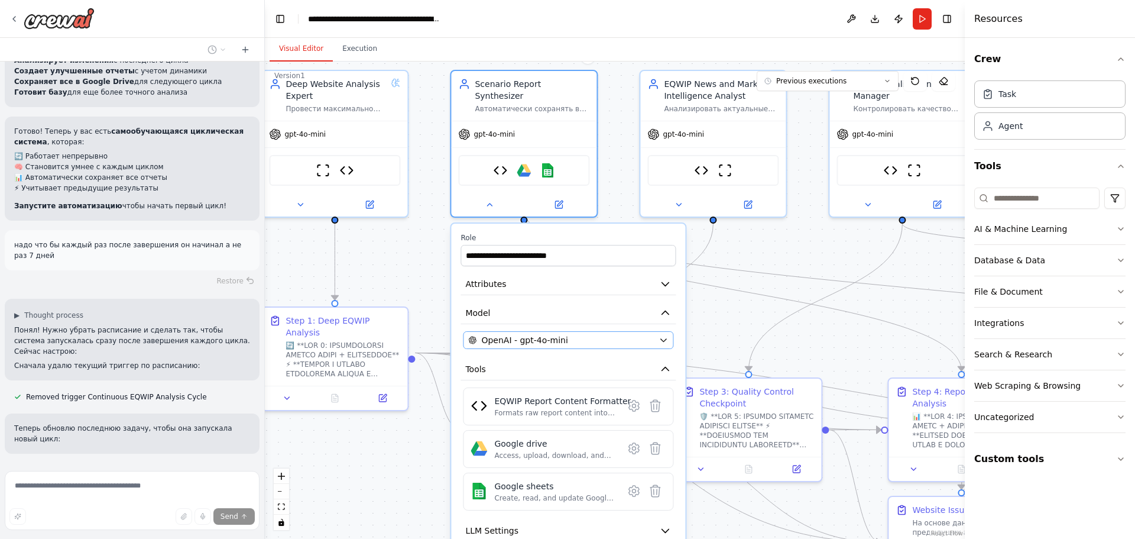
drag, startPoint x: 520, startPoint y: 201, endPoint x: 599, endPoint y: 248, distance: 91.8
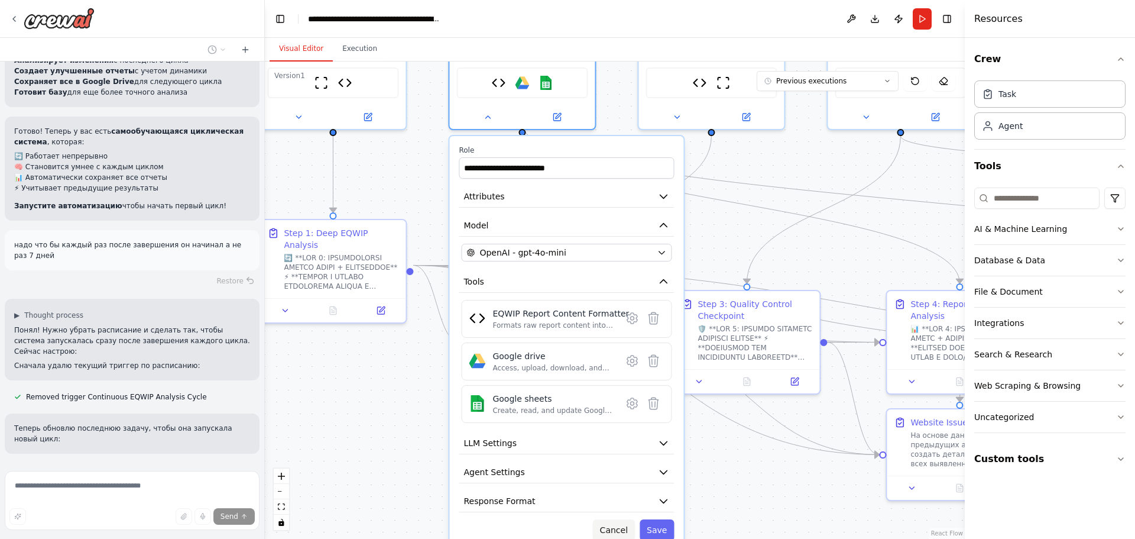
click at [619, 519] on button "Cancel" at bounding box center [614, 529] width 42 height 21
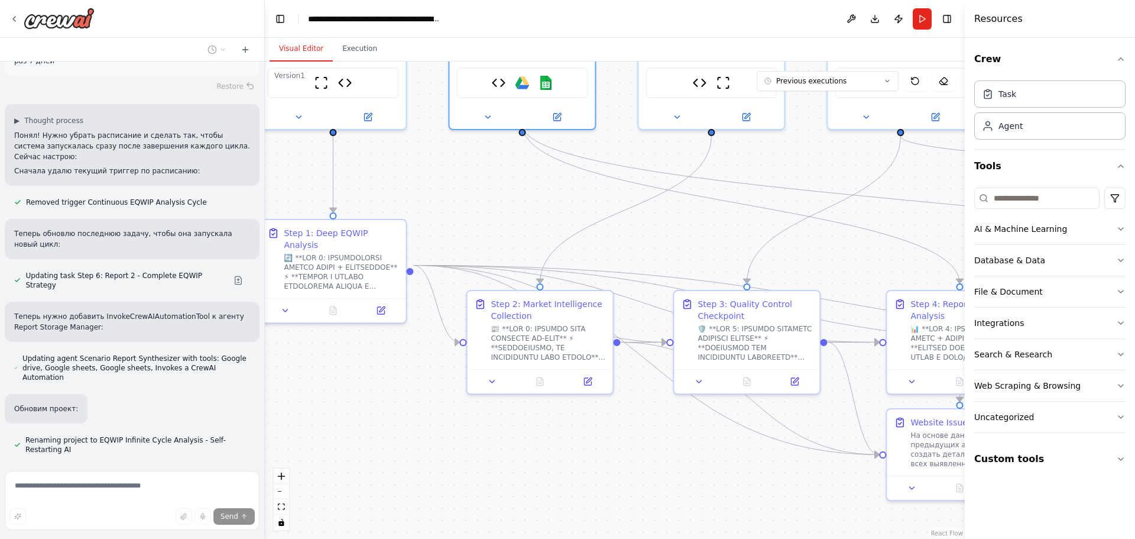
scroll to position [3930, 0]
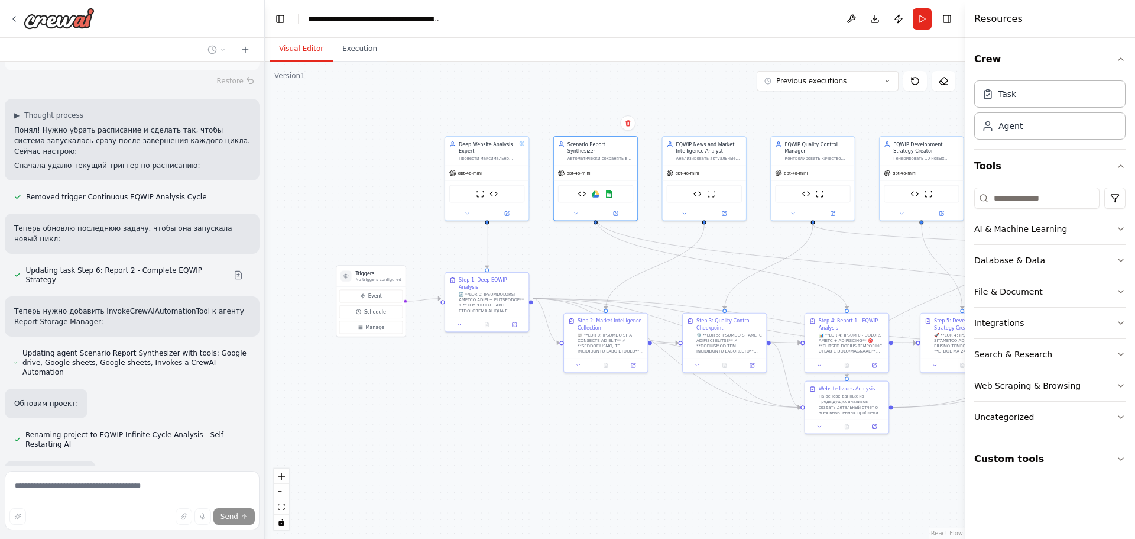
drag, startPoint x: 400, startPoint y: 346, endPoint x: 520, endPoint y: 342, distance: 120.1
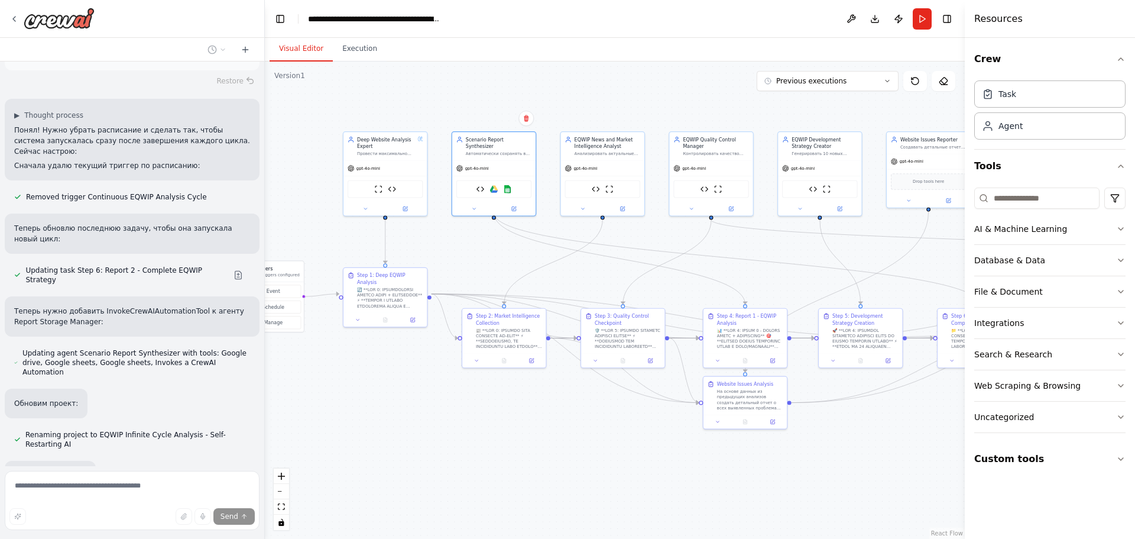
drag, startPoint x: 544, startPoint y: 367, endPoint x: 441, endPoint y: 363, distance: 103.0
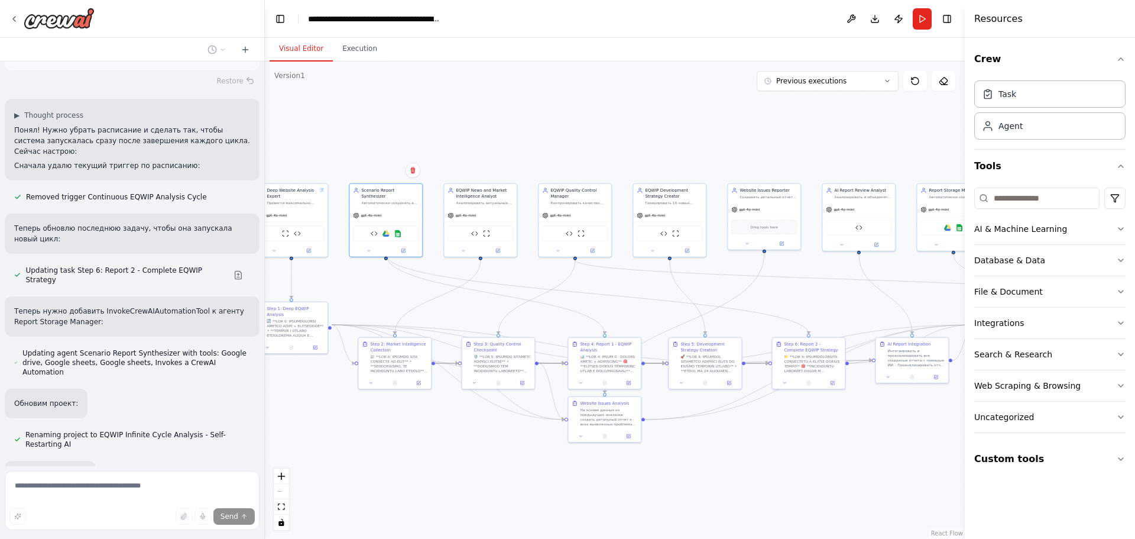
drag, startPoint x: 607, startPoint y: 309, endPoint x: 489, endPoint y: 331, distance: 120.4
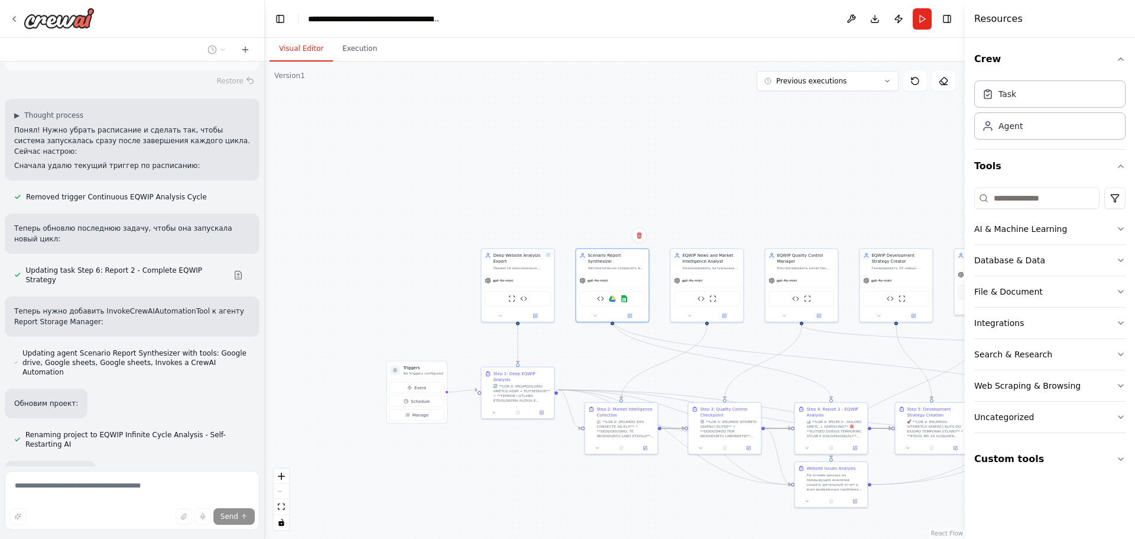
drag, startPoint x: 551, startPoint y: 309, endPoint x: 783, endPoint y: 343, distance: 234.3
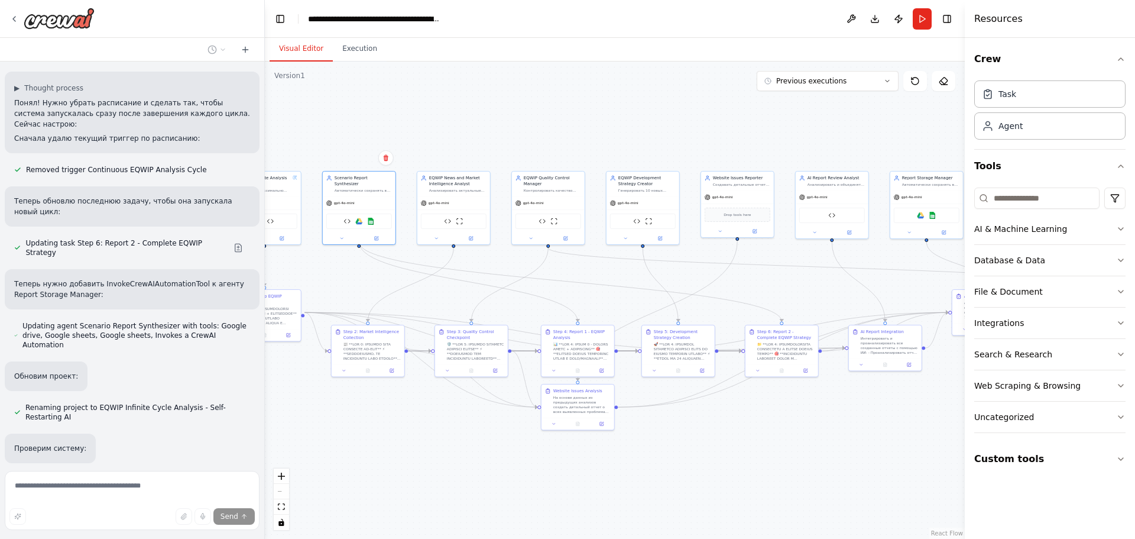
drag, startPoint x: 898, startPoint y: 340, endPoint x: 549, endPoint y: 274, distance: 355.2
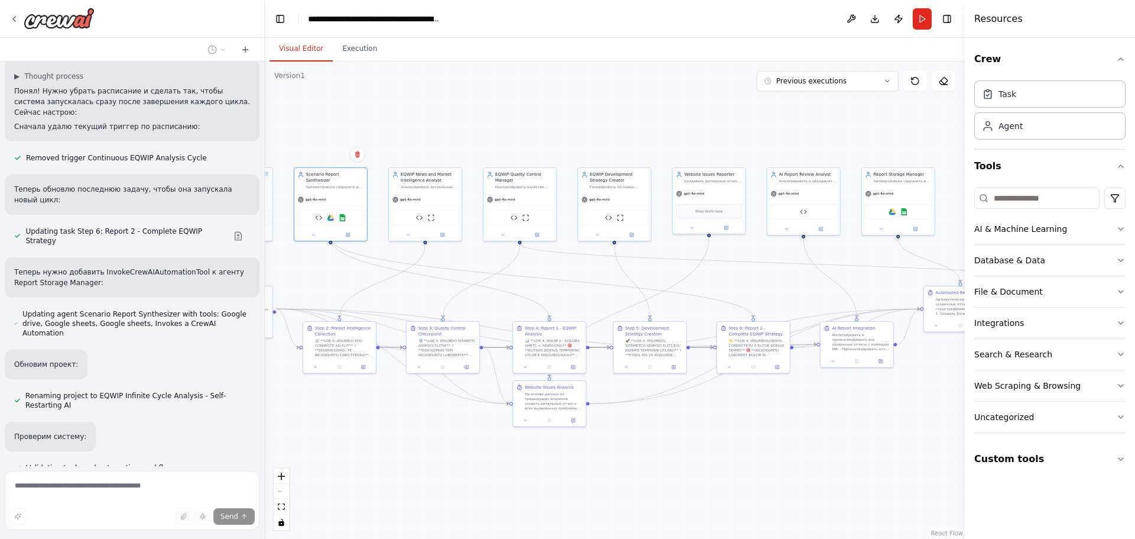
scroll to position [3993, 0]
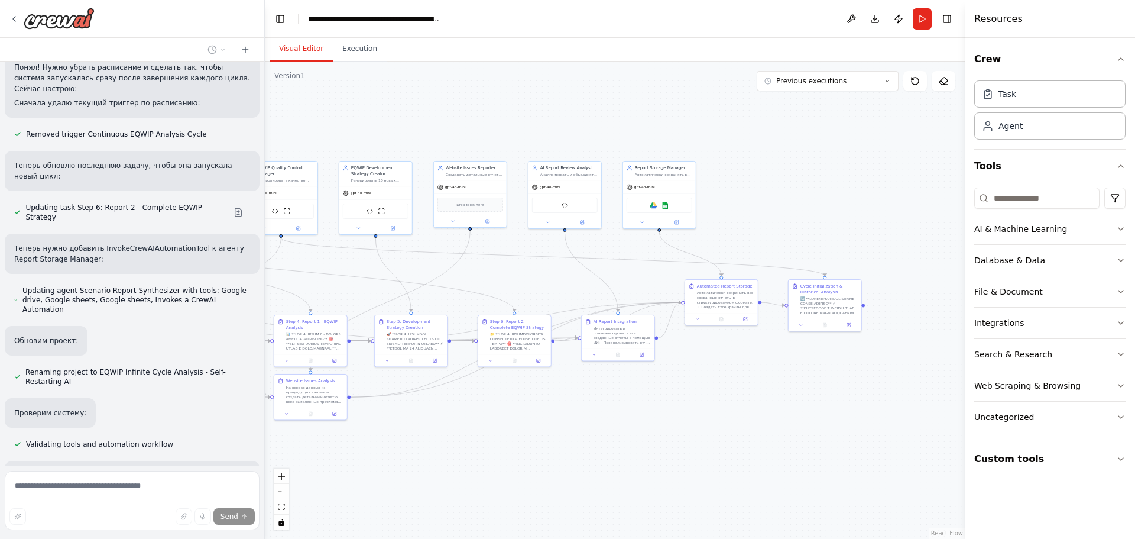
drag, startPoint x: 753, startPoint y: 293, endPoint x: 519, endPoint y: 287, distance: 234.3
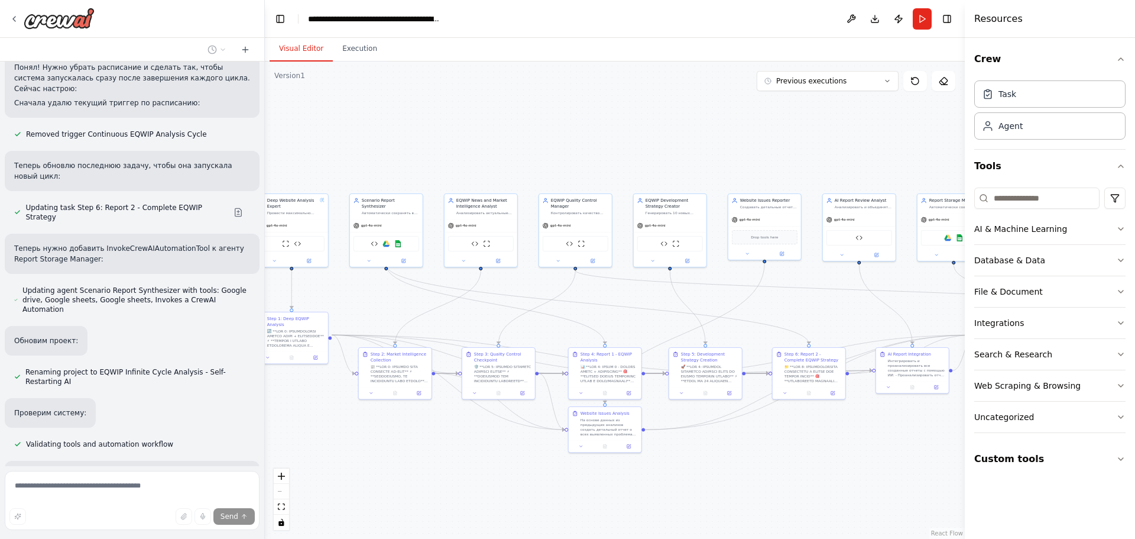
drag, startPoint x: 432, startPoint y: 292, endPoint x: 726, endPoint y: 325, distance: 295.7
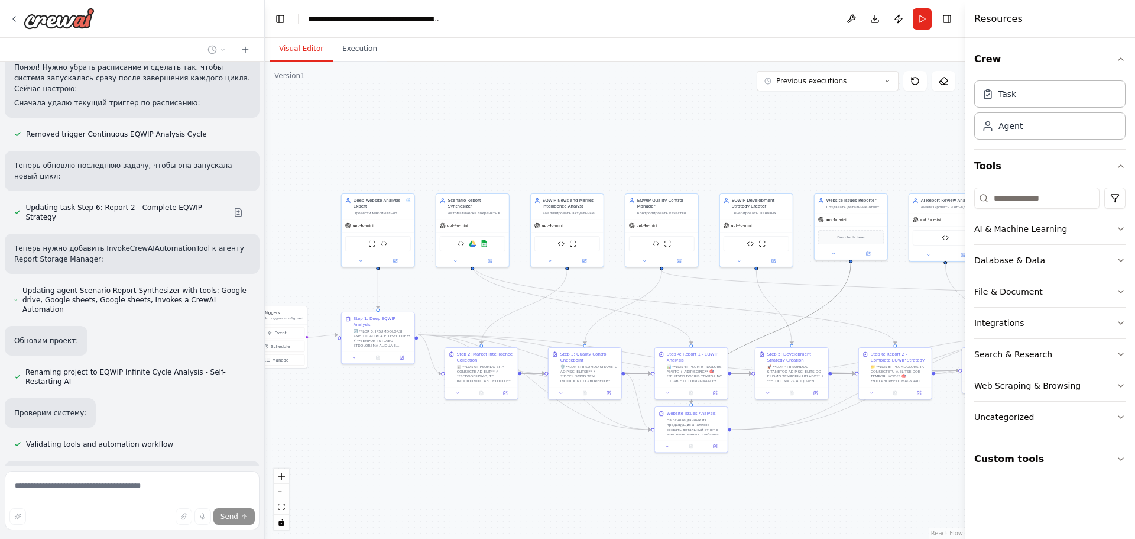
drag, startPoint x: 744, startPoint y: 317, endPoint x: 842, endPoint y: 322, distance: 98.3
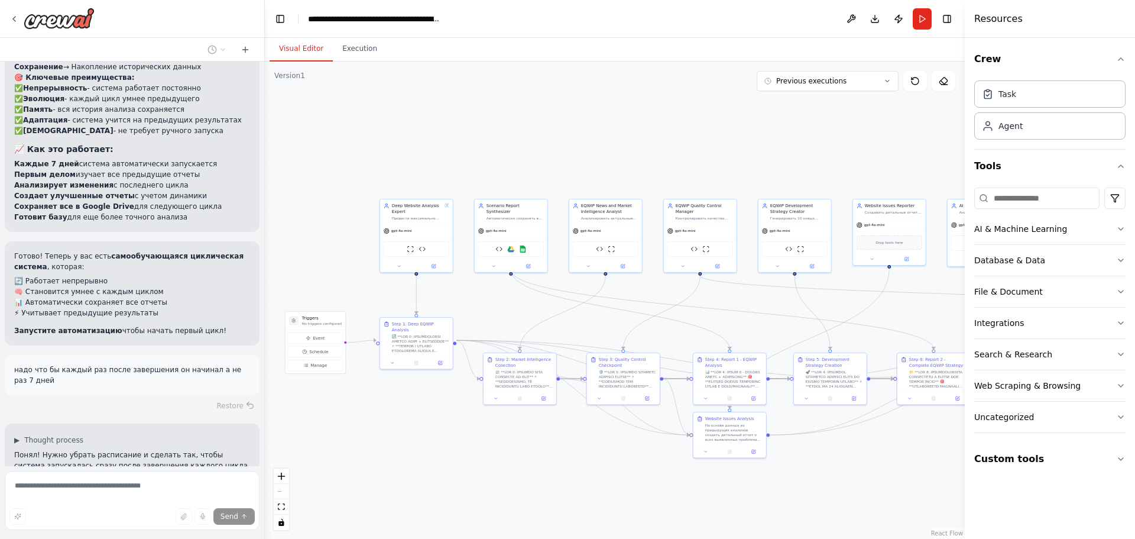
scroll to position [3590, 0]
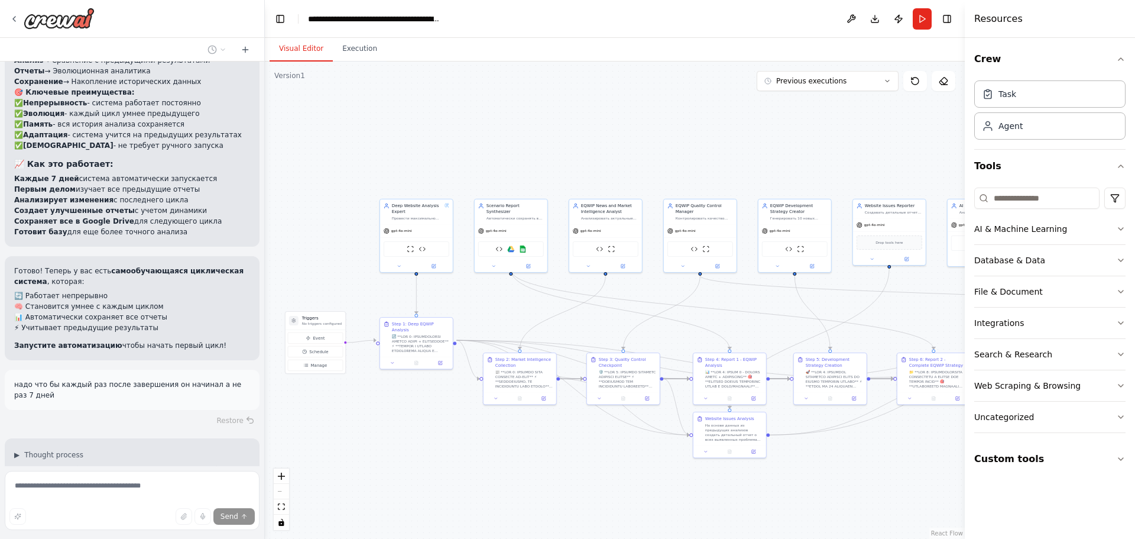
click at [215, 412] on div "Restore" at bounding box center [132, 420] width 255 height 17
click at [221, 412] on div "Restore" at bounding box center [132, 420] width 255 height 17
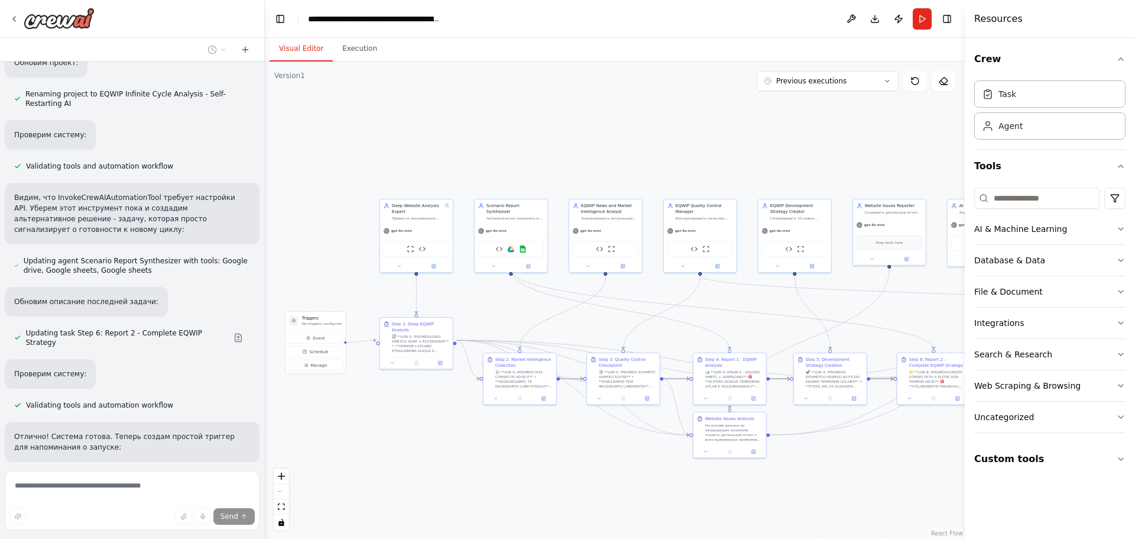
scroll to position [4337, 0]
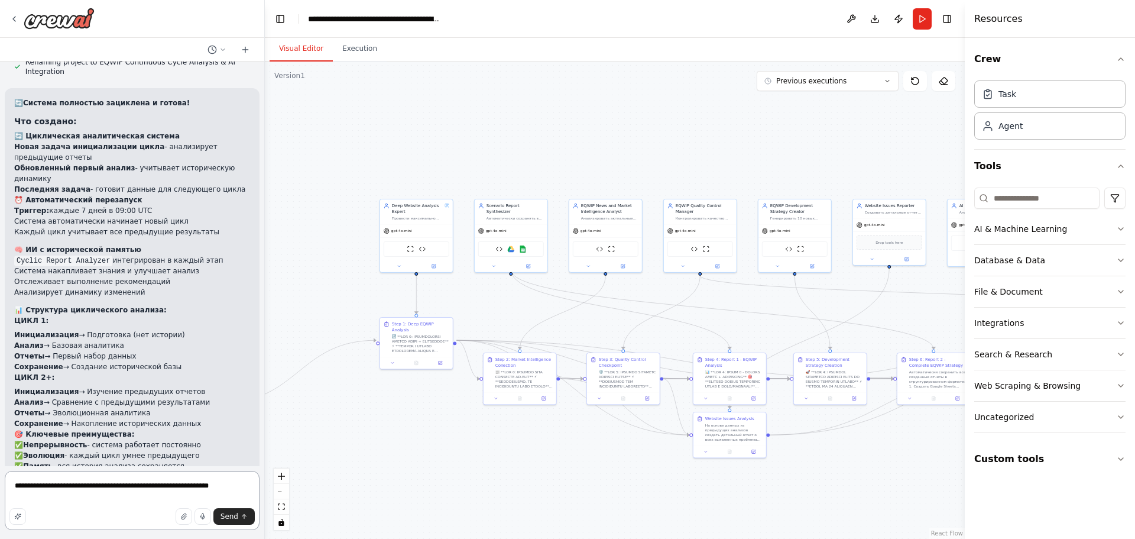
scroll to position [3316, 0]
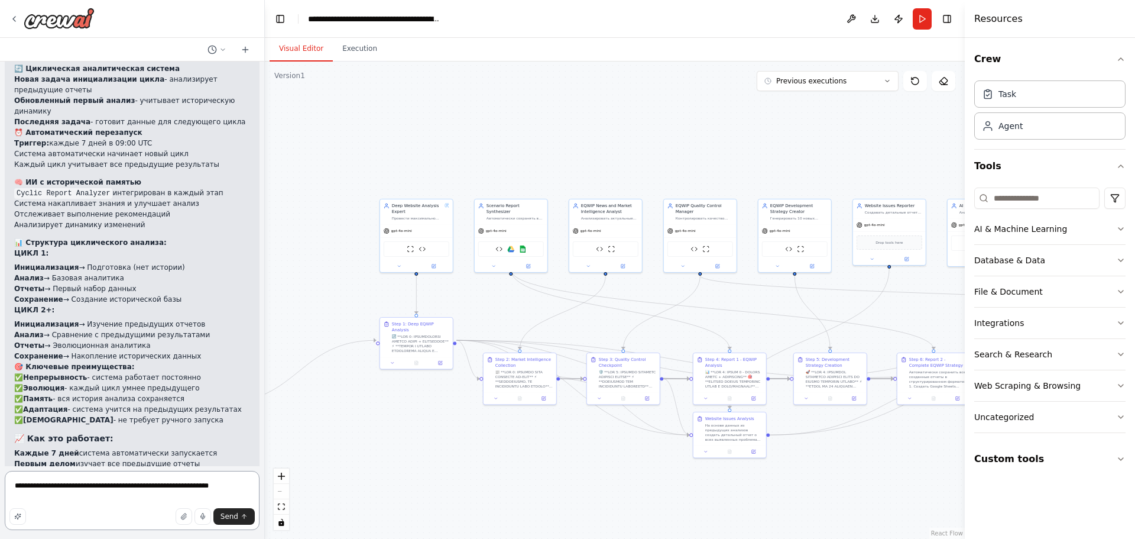
click at [156, 488] on textarea "**********" at bounding box center [132, 500] width 255 height 59
drag, startPoint x: 216, startPoint y: 489, endPoint x: 56, endPoint y: 499, distance: 160.0
click at [56, 499] on textarea "**********" at bounding box center [132, 500] width 255 height 59
type textarea "**********"
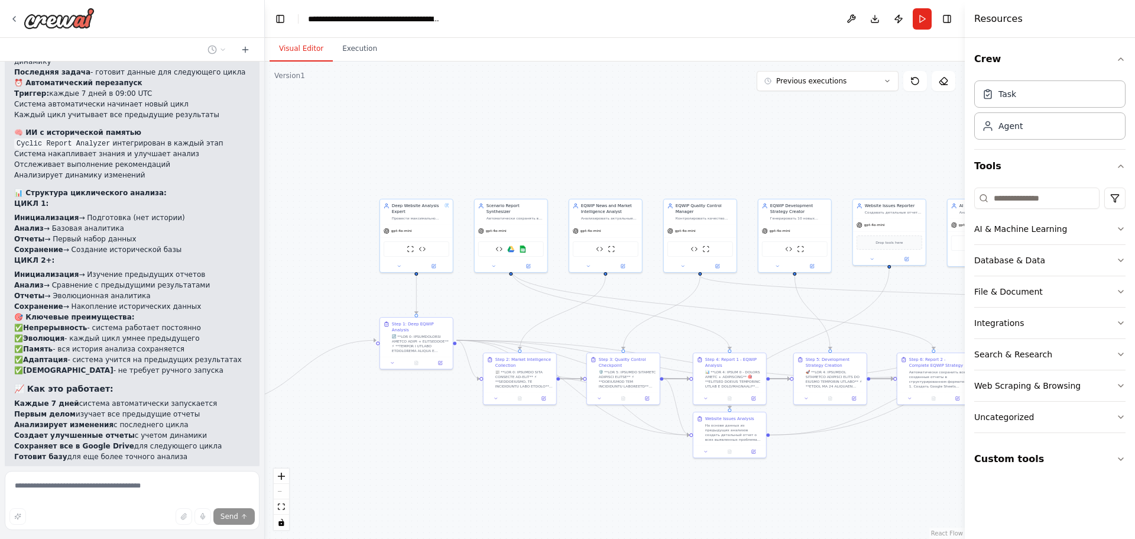
scroll to position [3431, 0]
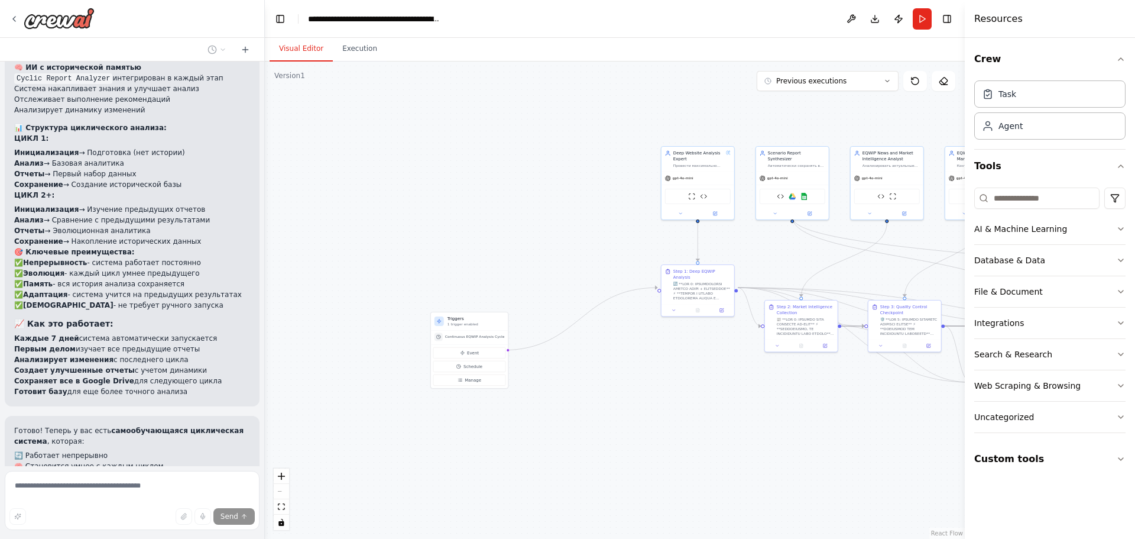
drag, startPoint x: 571, startPoint y: 267, endPoint x: 632, endPoint y: 255, distance: 61.6
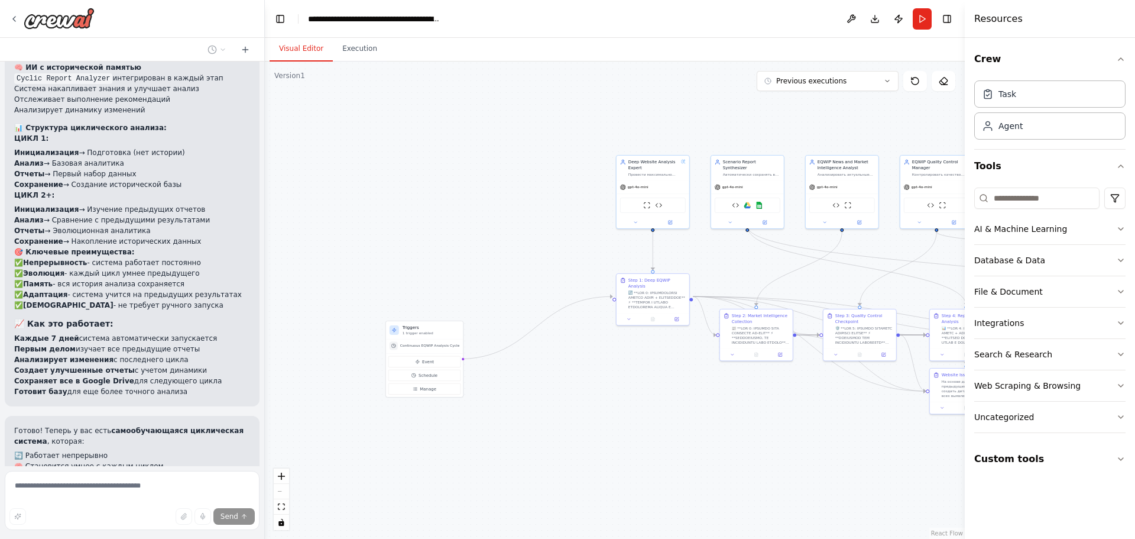
drag, startPoint x: 606, startPoint y: 435, endPoint x: 315, endPoint y: 468, distance: 292.8
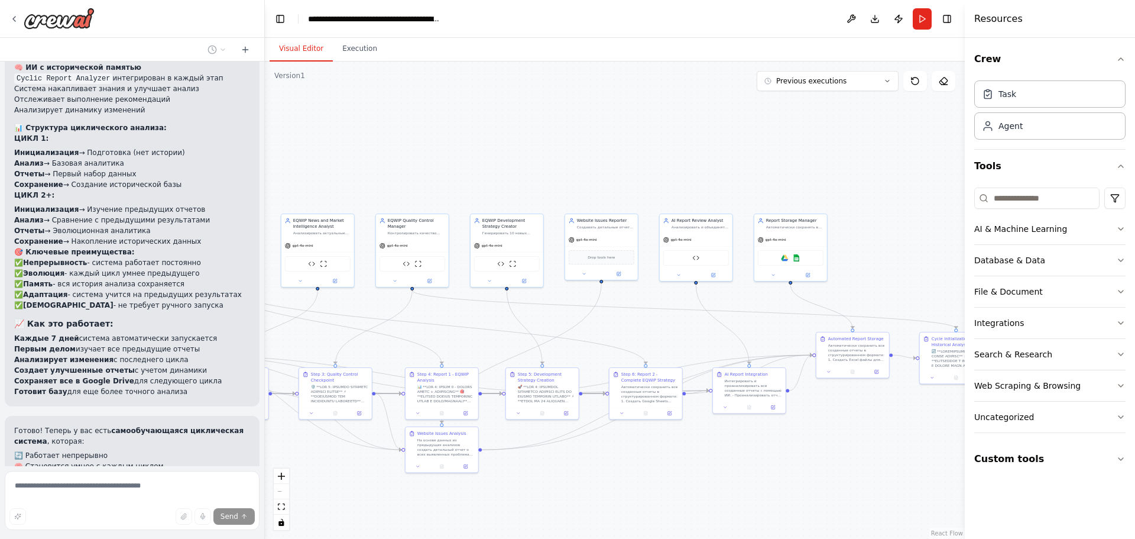
drag, startPoint x: 889, startPoint y: 367, endPoint x: 609, endPoint y: 385, distance: 281.5
drag, startPoint x: 609, startPoint y: 385, endPoint x: 577, endPoint y: 389, distance: 31.6
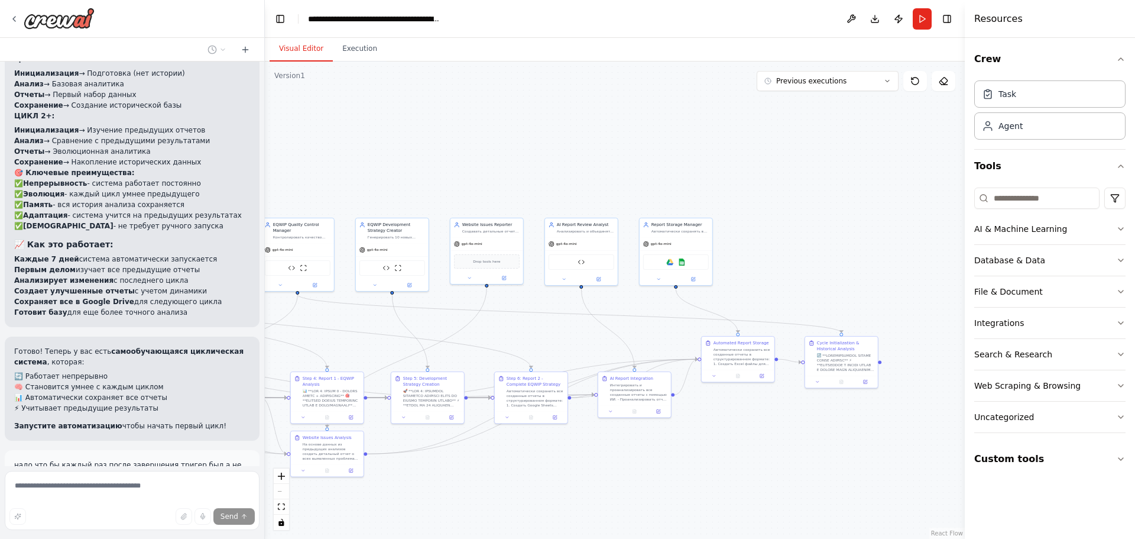
scroll to position [3521, 0]
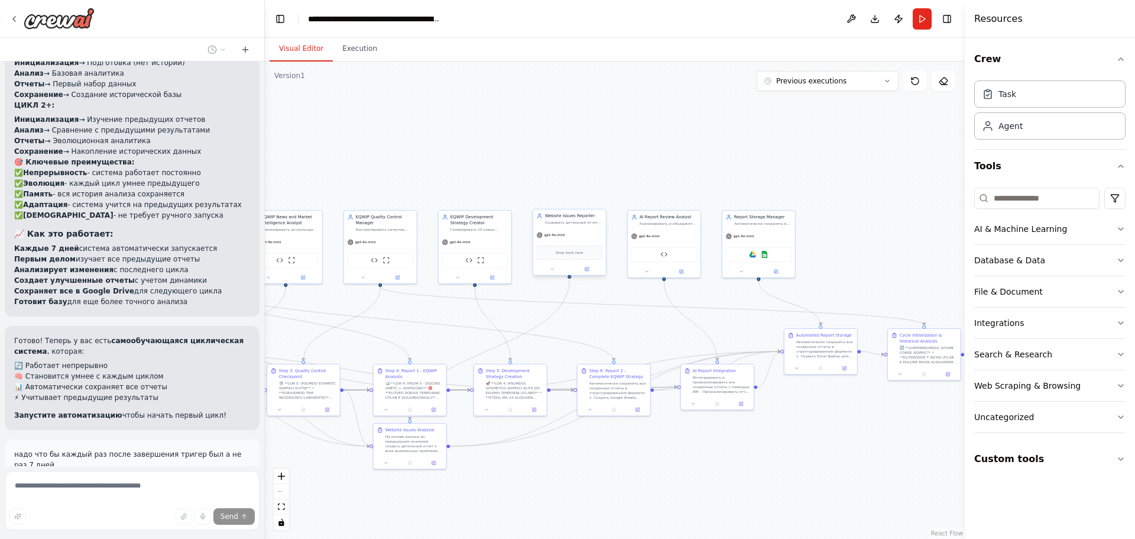
drag, startPoint x: 582, startPoint y: 264, endPoint x: 704, endPoint y: 258, distance: 122.0
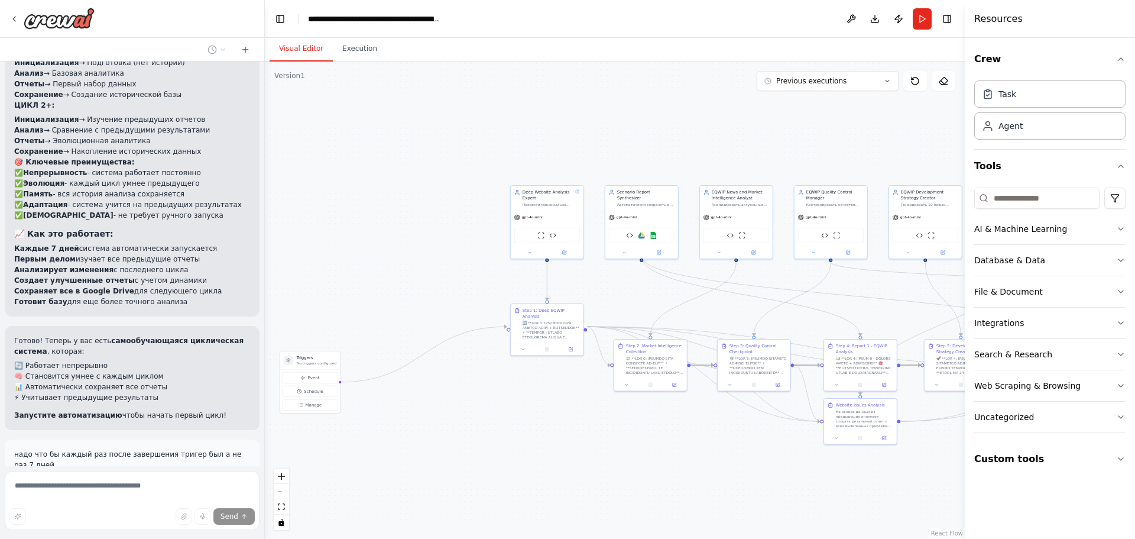
drag, startPoint x: 306, startPoint y: 332, endPoint x: 628, endPoint y: 313, distance: 322.9
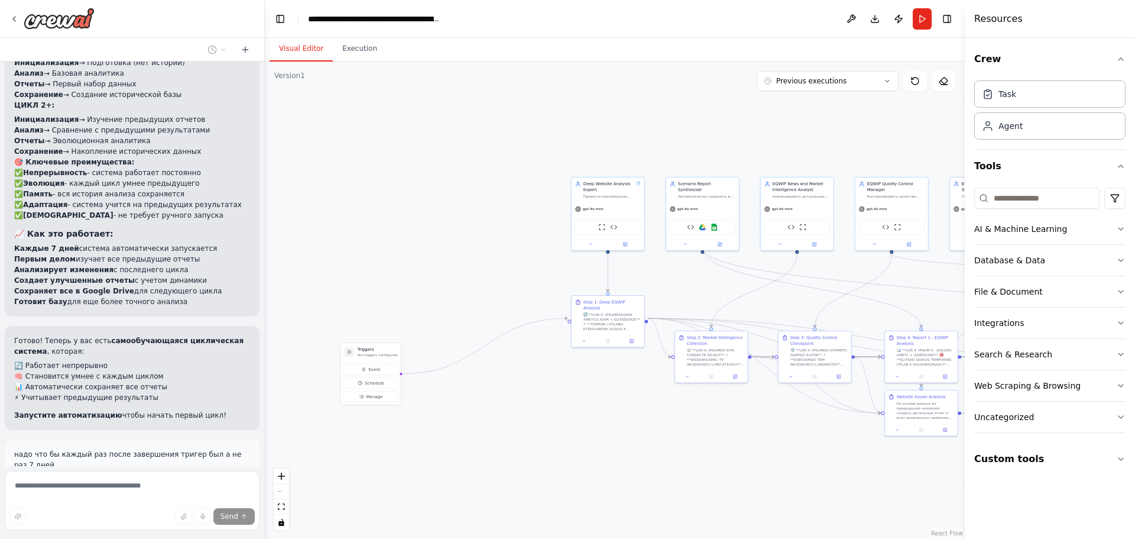
drag, startPoint x: 431, startPoint y: 306, endPoint x: 438, endPoint y: 305, distance: 7.2
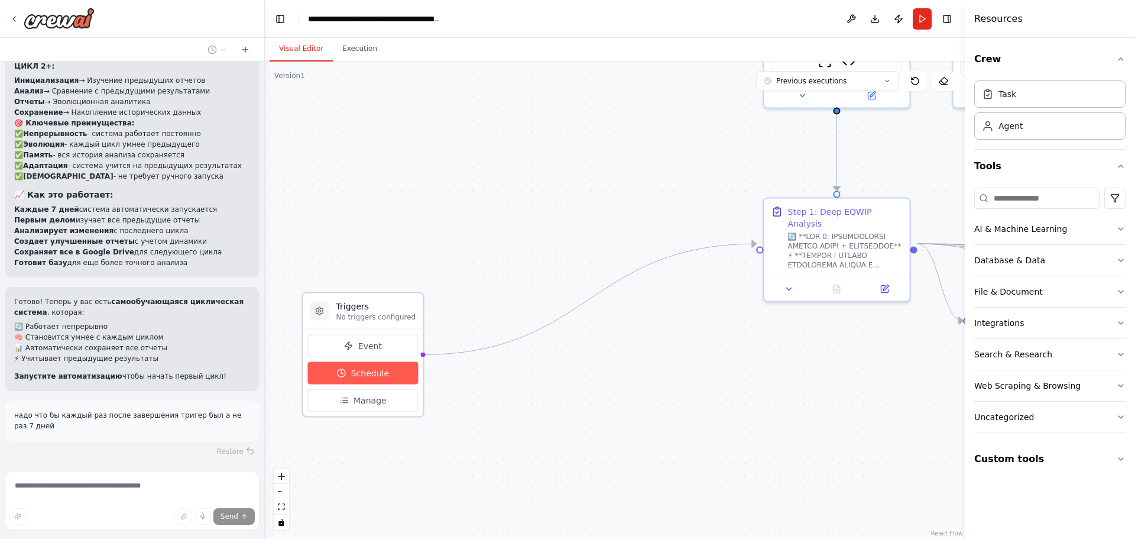
scroll to position [3583, 0]
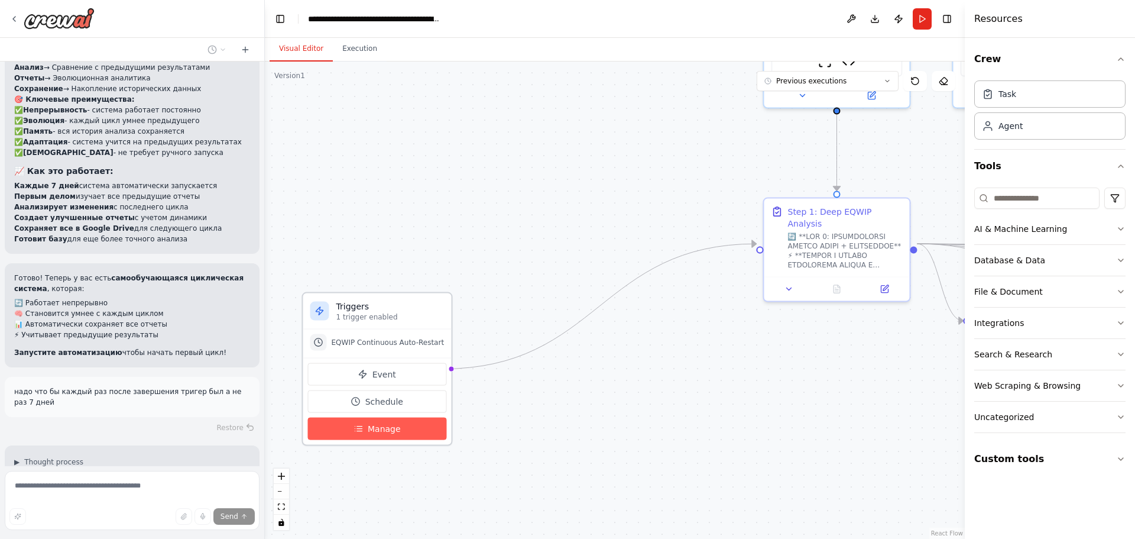
click at [358, 421] on button "Manage" at bounding box center [377, 429] width 139 height 22
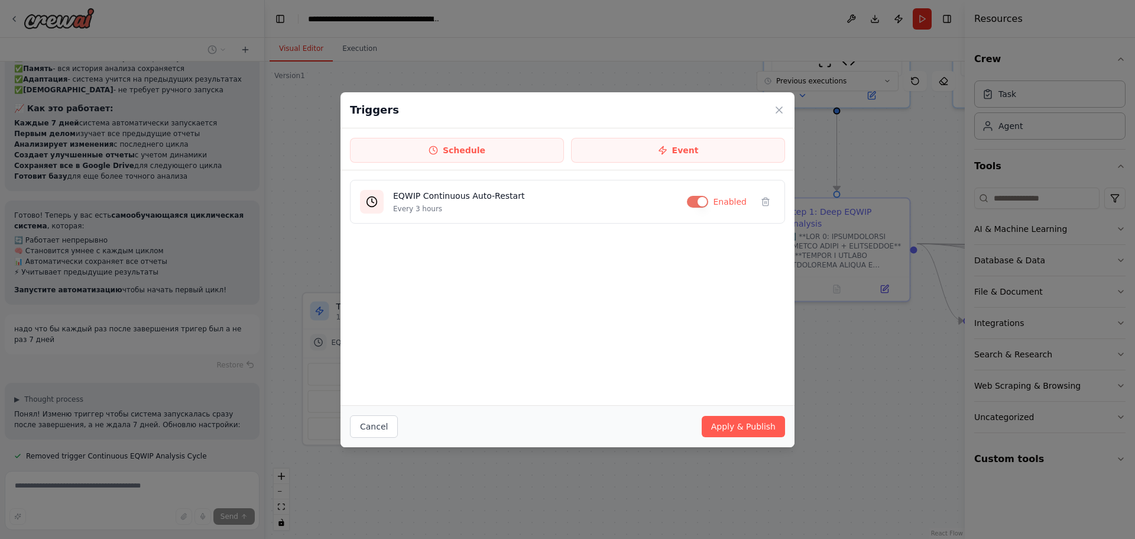
scroll to position [3657, 0]
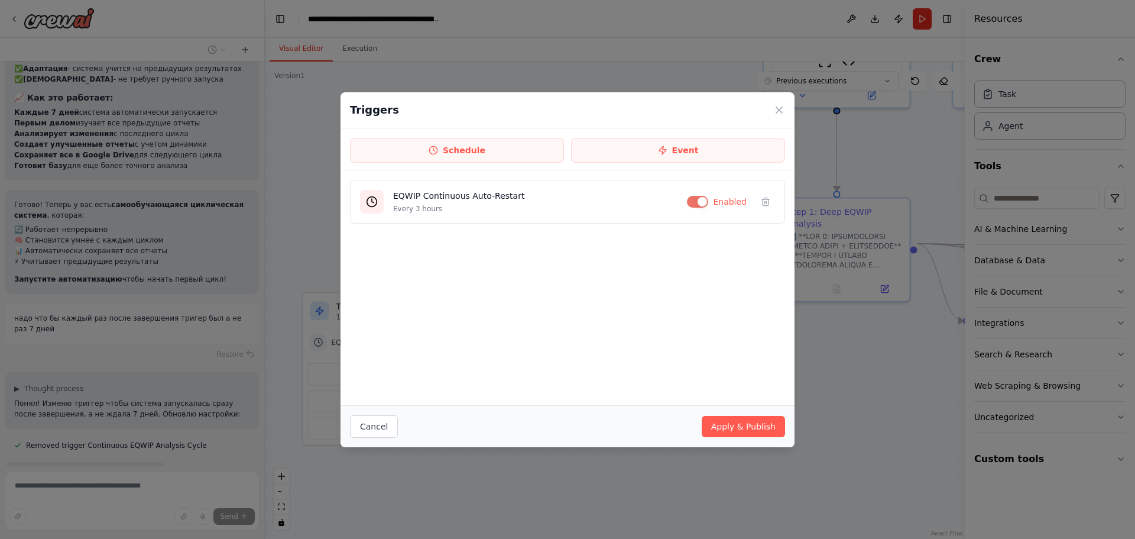
click at [777, 103] on div "Triggers" at bounding box center [568, 110] width 454 height 36
click at [778, 105] on icon at bounding box center [780, 110] width 12 height 12
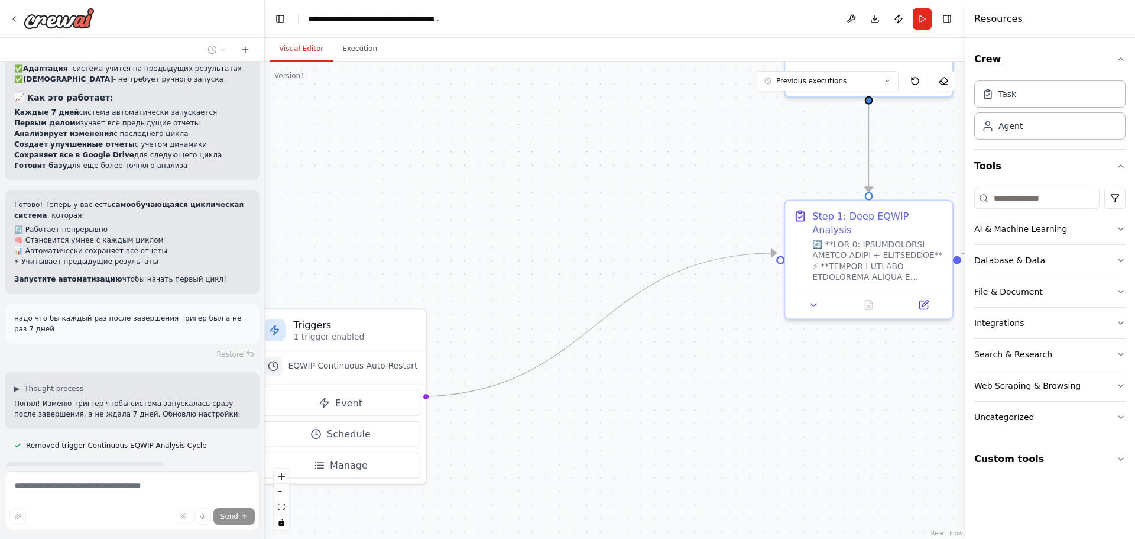
drag, startPoint x: 590, startPoint y: 190, endPoint x: 402, endPoint y: 227, distance: 191.7
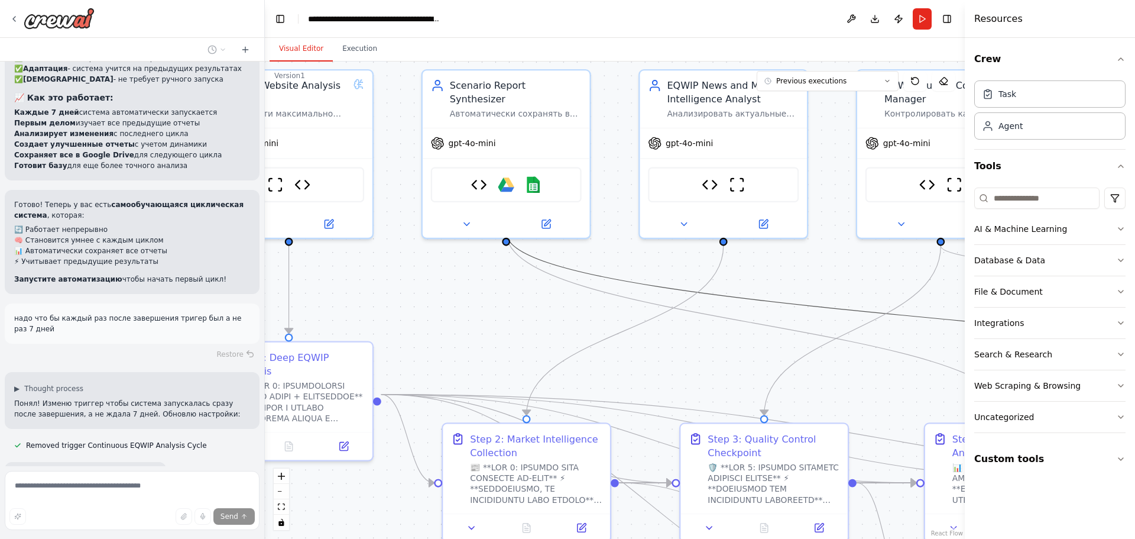
drag, startPoint x: 810, startPoint y: 190, endPoint x: 522, endPoint y: 251, distance: 294.5
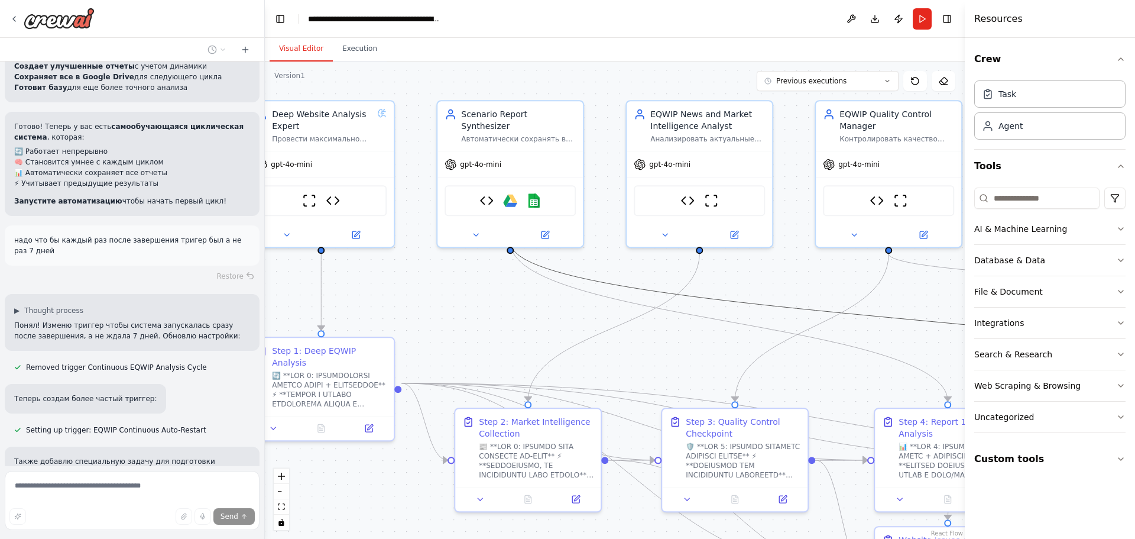
scroll to position [3758, 0]
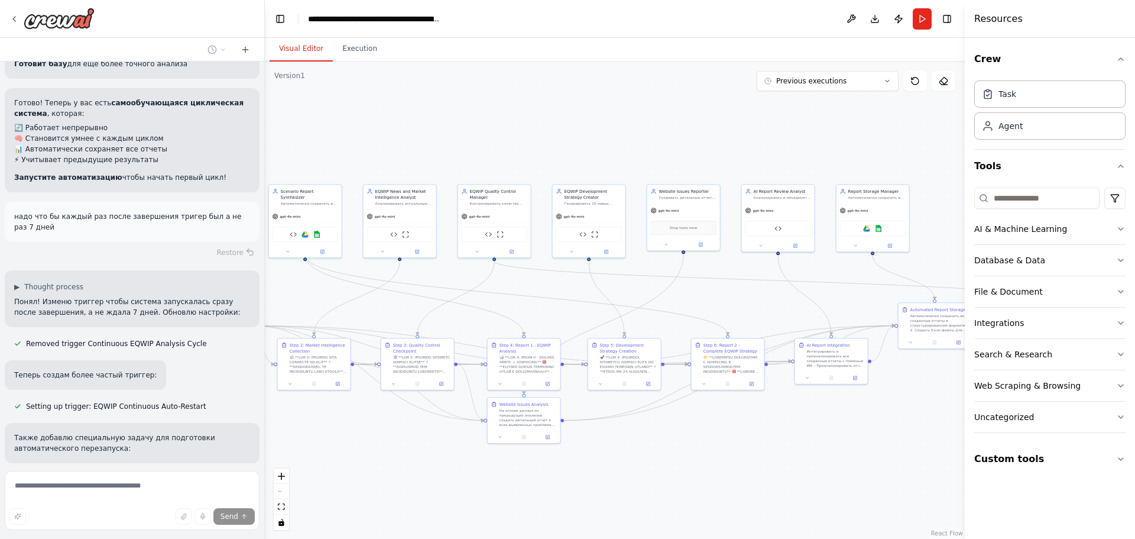
drag, startPoint x: 596, startPoint y: 323, endPoint x: 465, endPoint y: 297, distance: 132.7
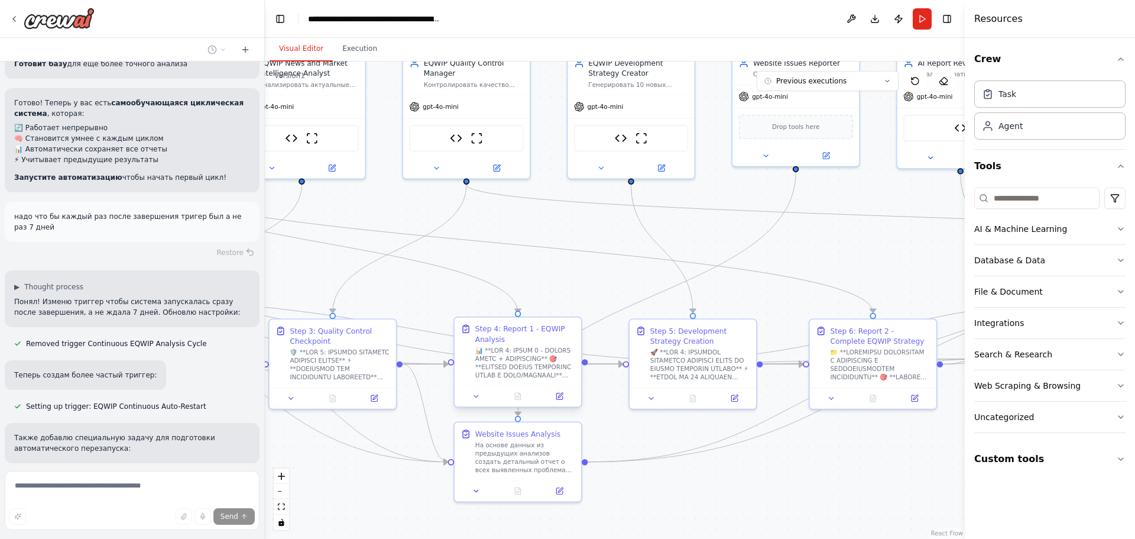
drag, startPoint x: 437, startPoint y: 333, endPoint x: 591, endPoint y: 308, distance: 156.4
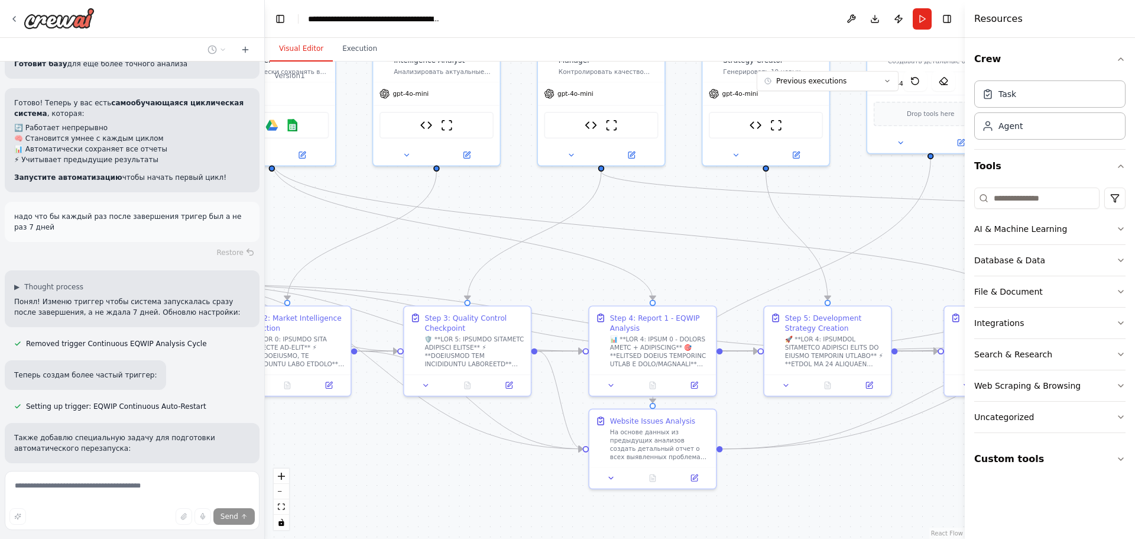
drag, startPoint x: 481, startPoint y: 297, endPoint x: 655, endPoint y: 316, distance: 174.9
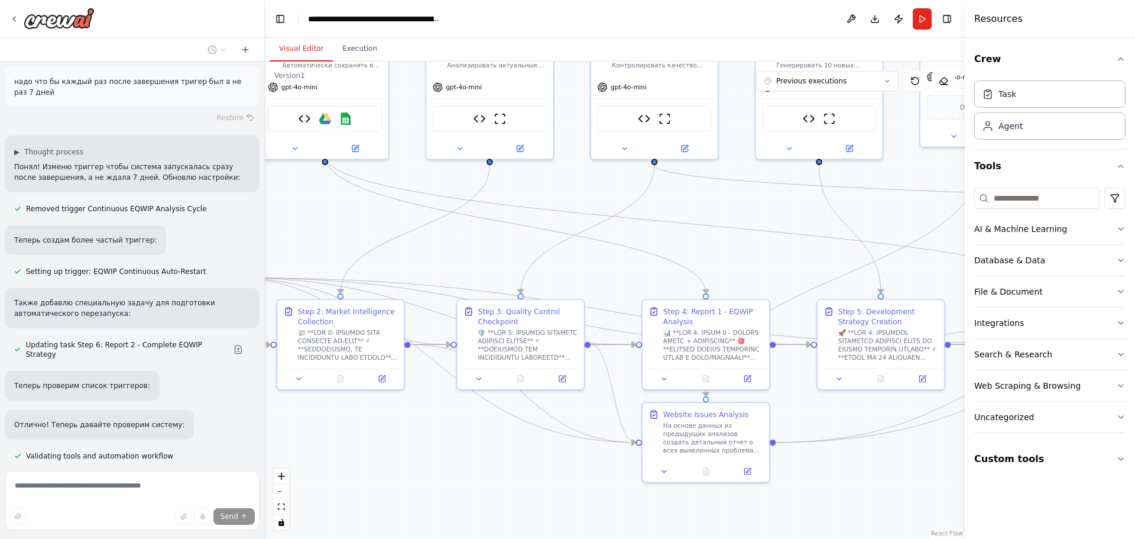
drag, startPoint x: 669, startPoint y: 302, endPoint x: 503, endPoint y: 279, distance: 167.7
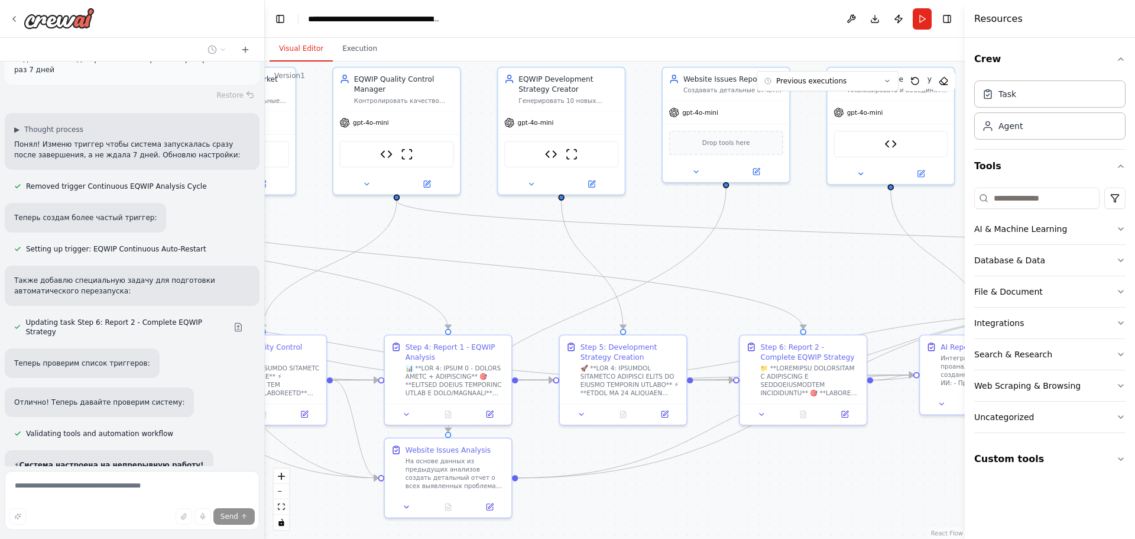
drag, startPoint x: 575, startPoint y: 305, endPoint x: 448, endPoint y: 321, distance: 128.1
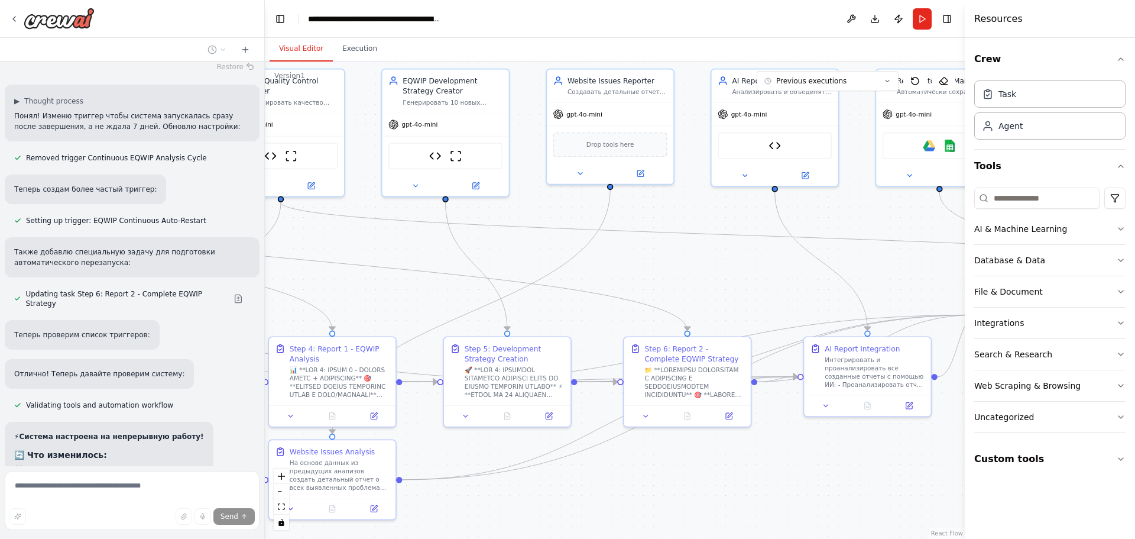
drag, startPoint x: 668, startPoint y: 318, endPoint x: 608, endPoint y: 318, distance: 60.3
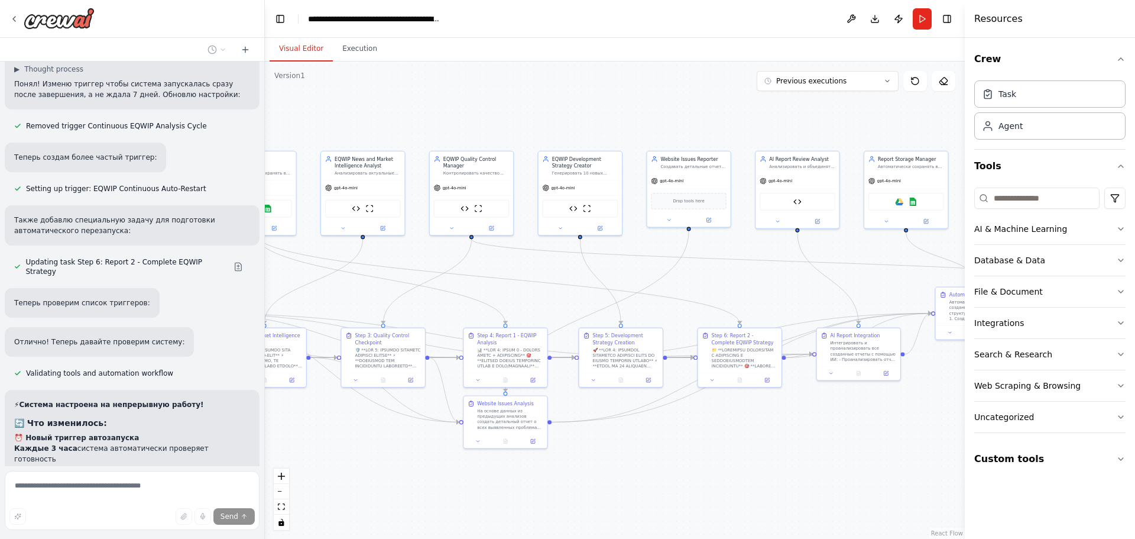
drag, startPoint x: 416, startPoint y: 302, endPoint x: 583, endPoint y: 320, distance: 168.4
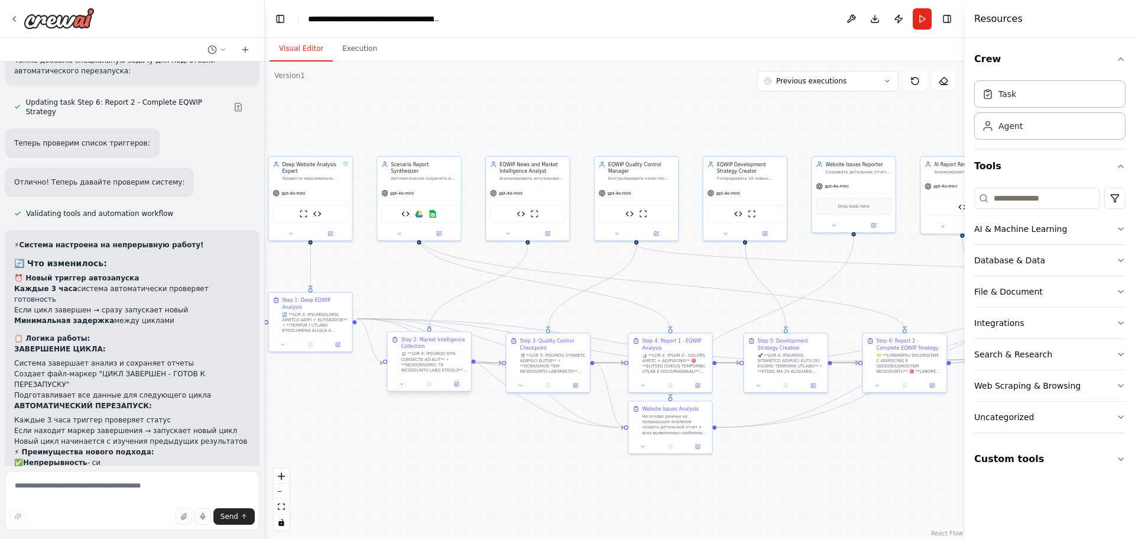
drag, startPoint x: 382, startPoint y: 342, endPoint x: 493, endPoint y: 354, distance: 111.3
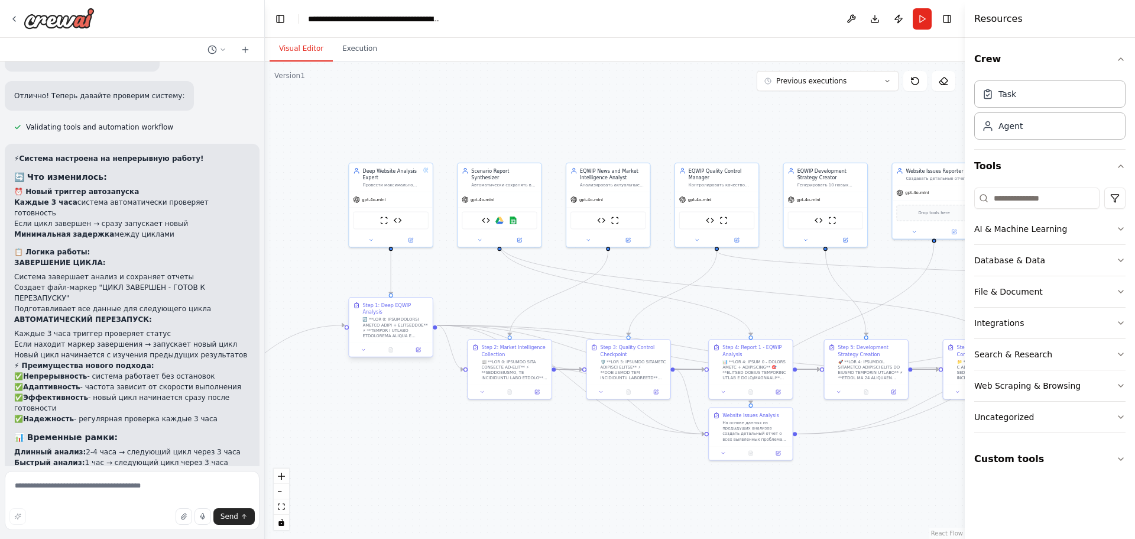
scroll to position [4233, 0]
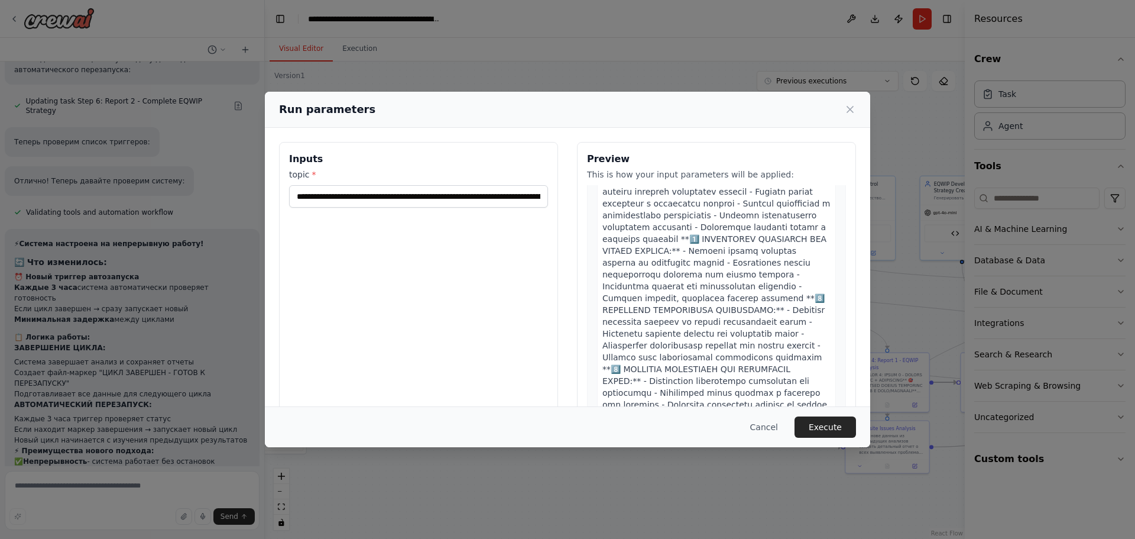
scroll to position [4885, 0]
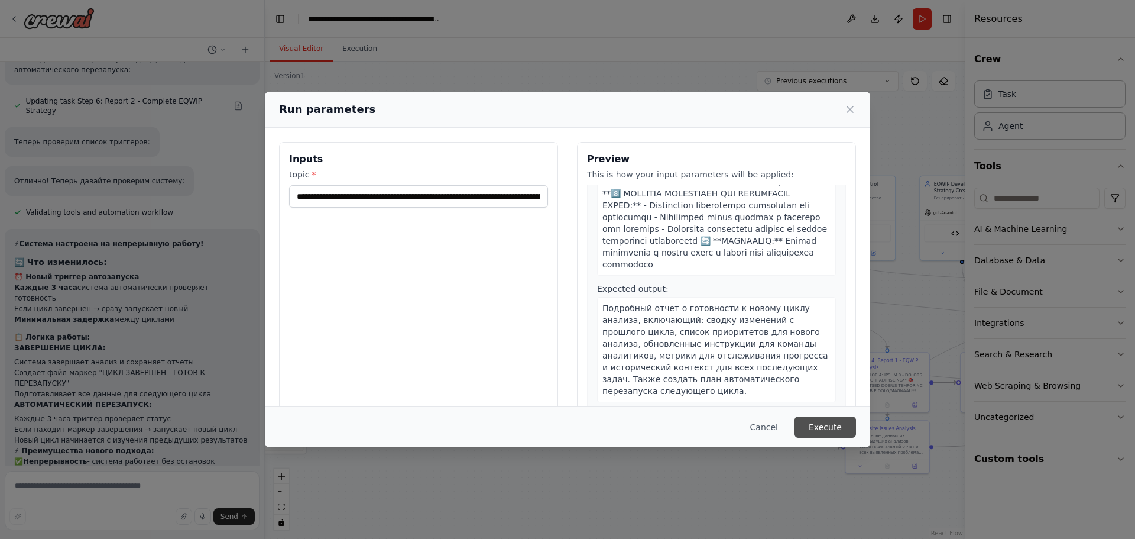
click at [829, 433] on button "Execute" at bounding box center [826, 426] width 62 height 21
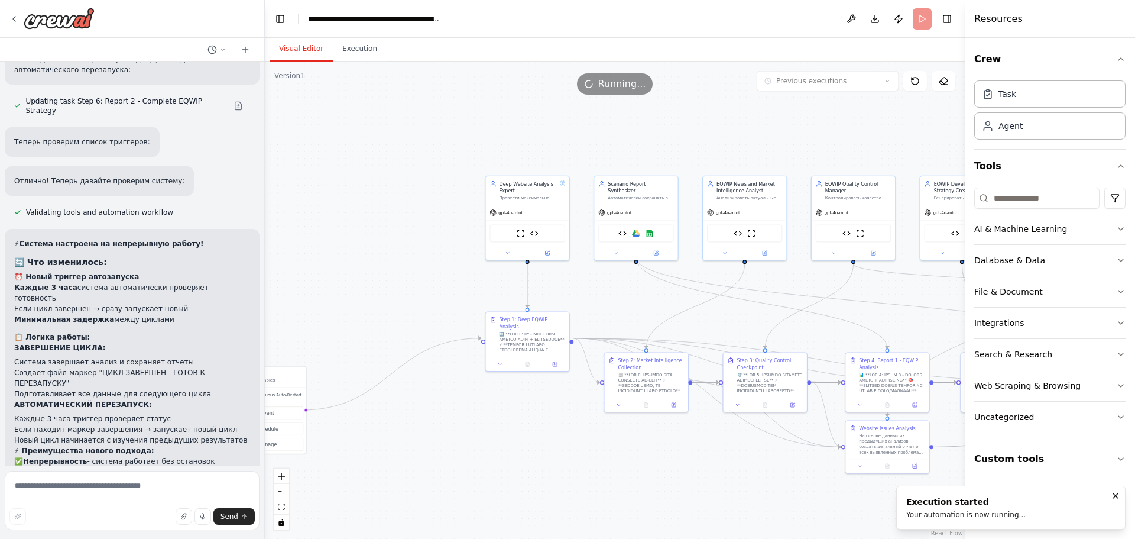
click at [295, 49] on button "Visual Editor" at bounding box center [301, 49] width 63 height 25
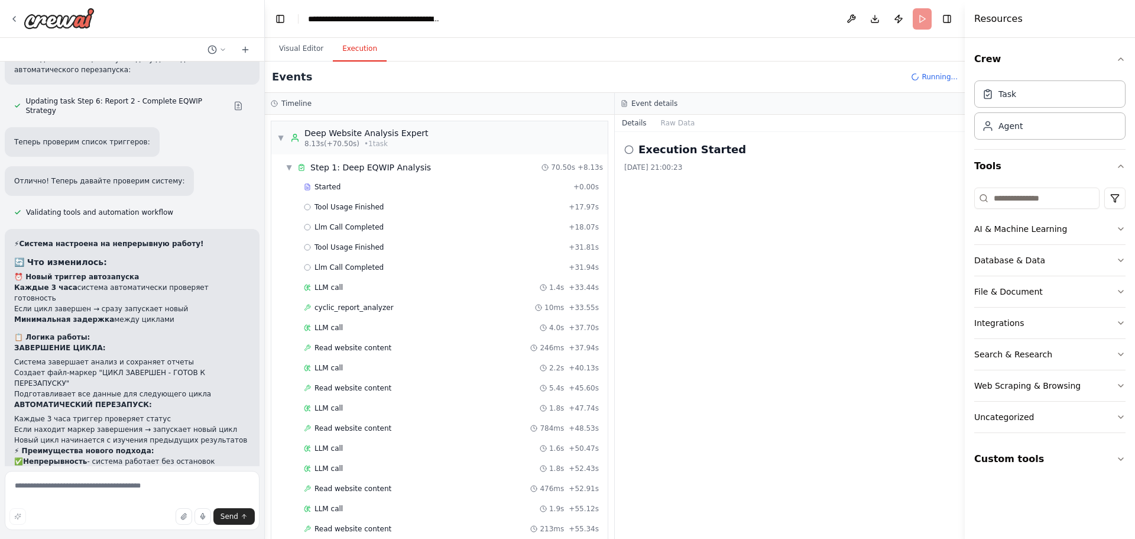
click at [350, 43] on button "Execution" at bounding box center [360, 49] width 54 height 25
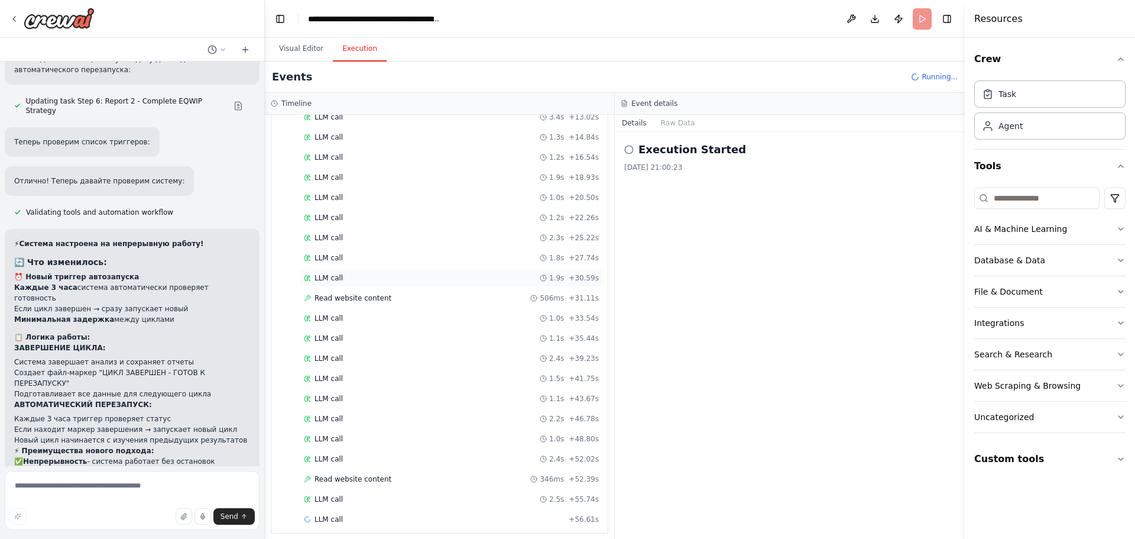
scroll to position [688, 0]
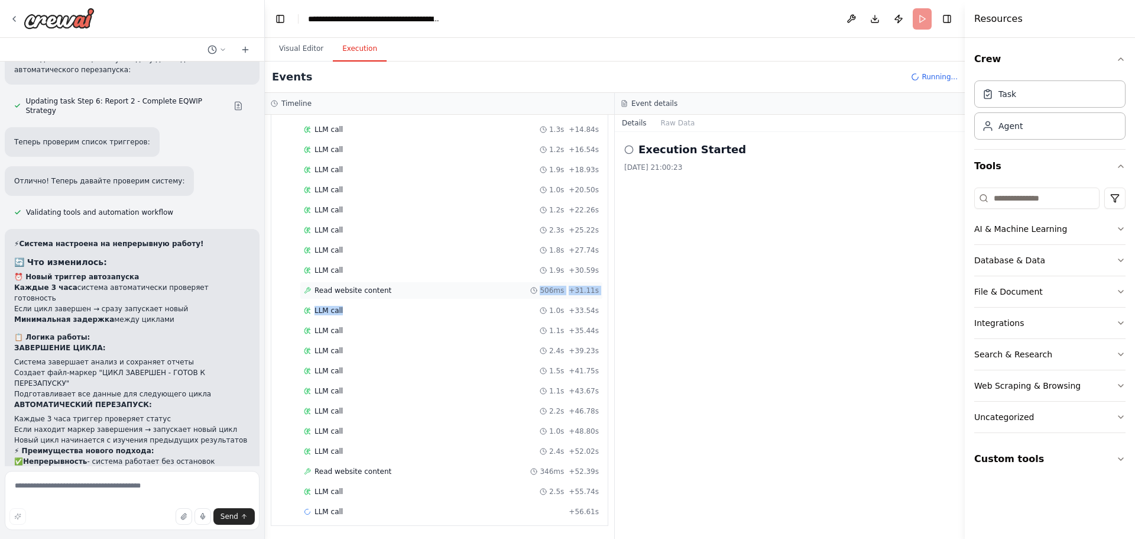
click at [383, 297] on div "Started + 0.00s LLM call 149ms + 0.49s Read website content 3.3s + 3.83s LLM ca…" at bounding box center [444, 241] width 327 height 563
click at [387, 294] on div "Read website content 506ms + 31.11s" at bounding box center [451, 290] width 295 height 9
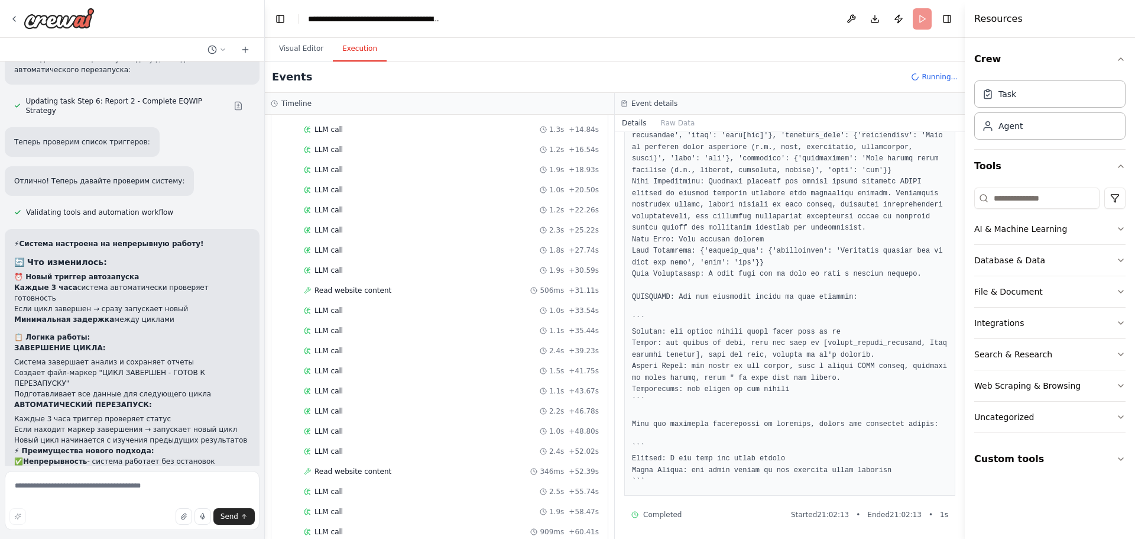
scroll to position [2015, 0]
click at [403, 414] on div "LLM call 2.2s + 46.78s" at bounding box center [451, 410] width 295 height 9
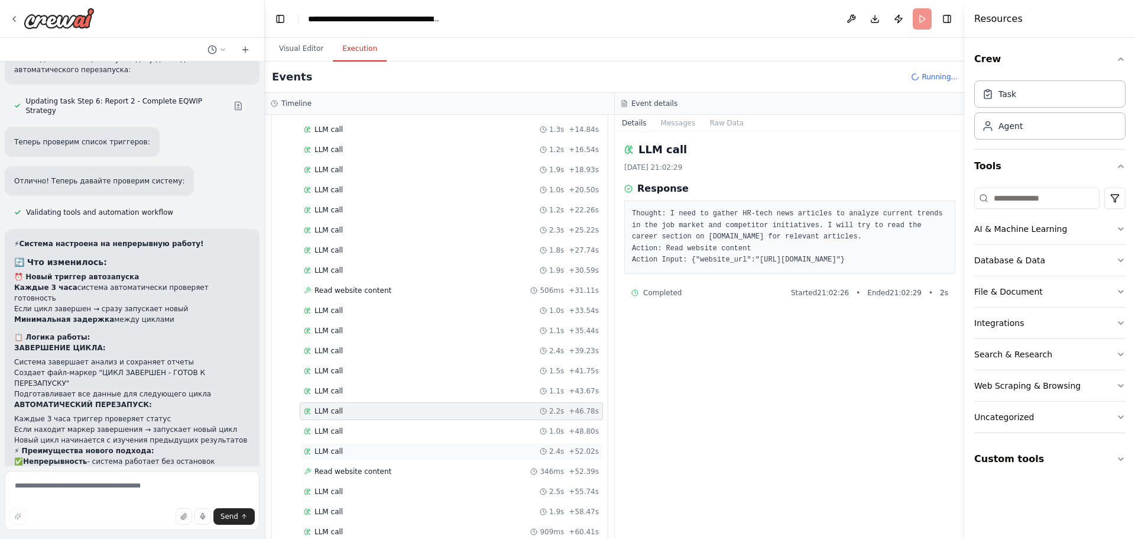
click at [401, 456] on div "LLM call 2.4s + 52.02s" at bounding box center [451, 451] width 303 height 18
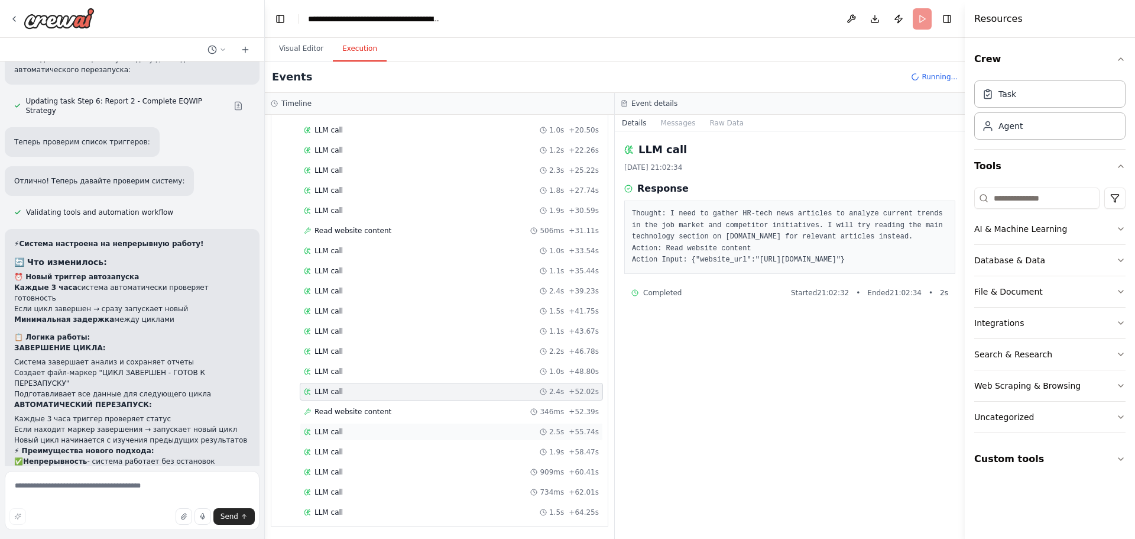
scroll to position [748, 0]
click at [405, 439] on div "LLM call 2.5s + 55.74s" at bounding box center [451, 431] width 303 height 18
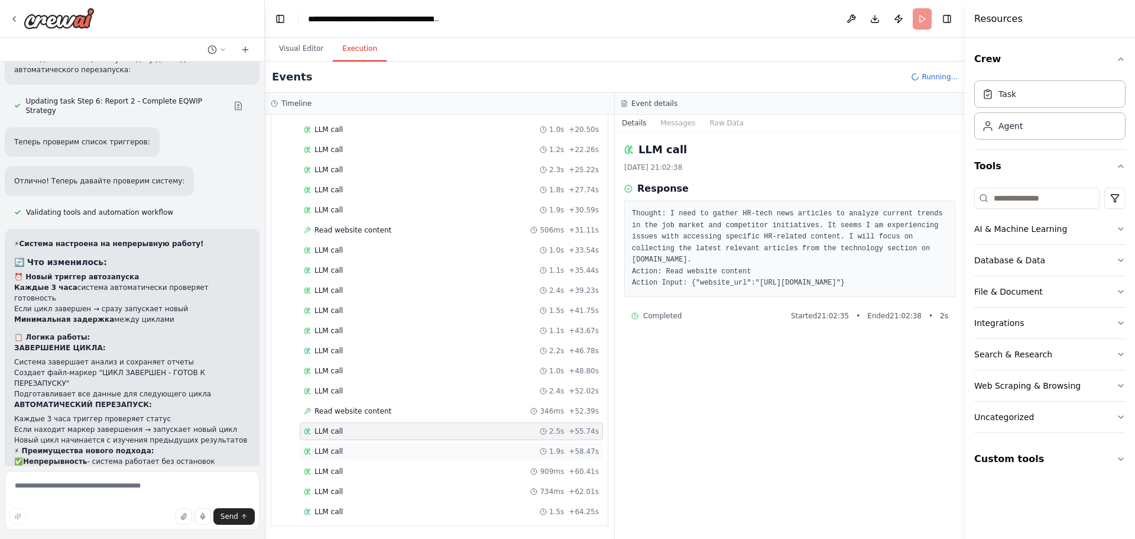
click at [404, 448] on div "LLM call 1.9s + 58.47s" at bounding box center [451, 451] width 303 height 18
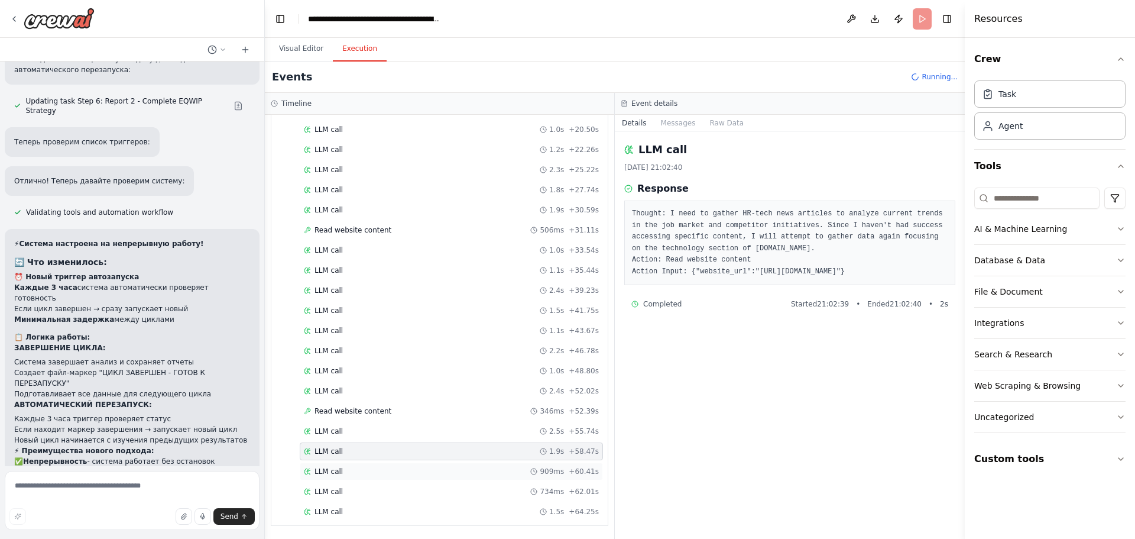
click at [400, 464] on div "LLM call 909ms + 60.41s" at bounding box center [451, 471] width 303 height 18
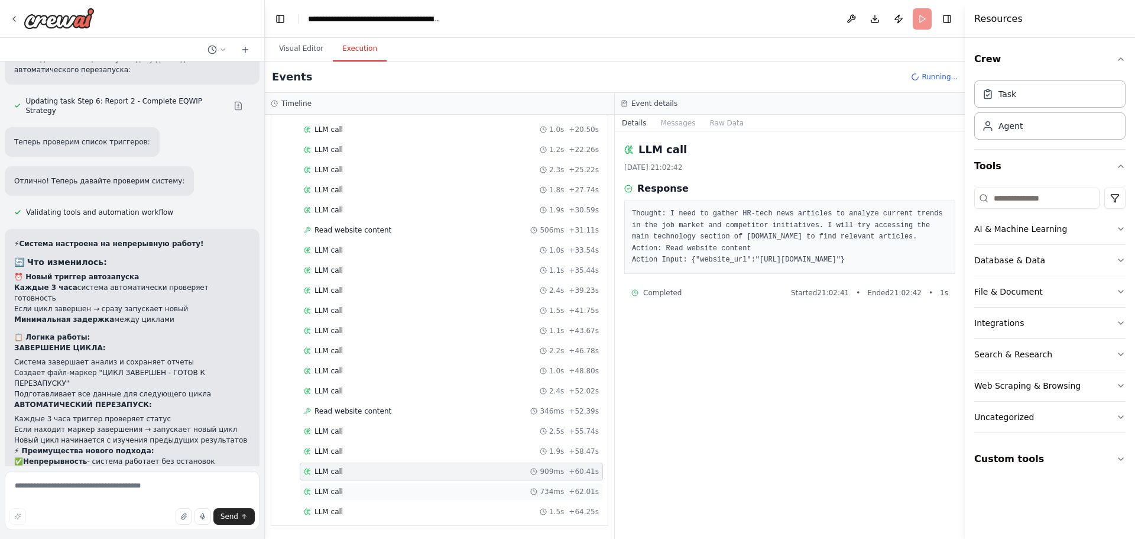
click at [380, 494] on div "LLM call 734ms + 62.01s" at bounding box center [451, 491] width 295 height 9
drag, startPoint x: 378, startPoint y: 516, endPoint x: 398, endPoint y: 471, distance: 48.7
click at [378, 515] on div "LLM call 1.5s + 64.25s" at bounding box center [451, 511] width 295 height 9
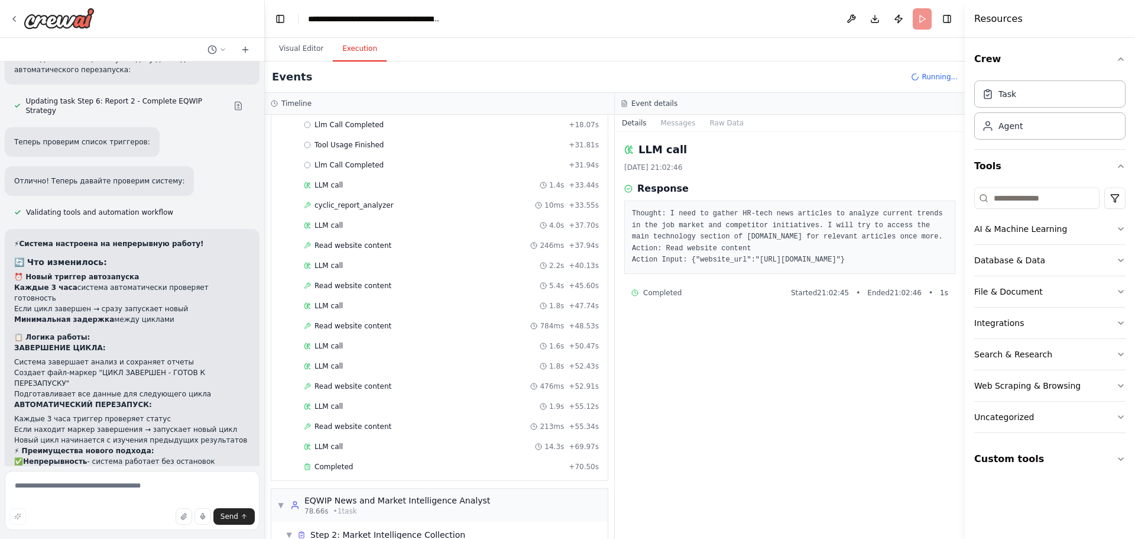
scroll to position [98, 0]
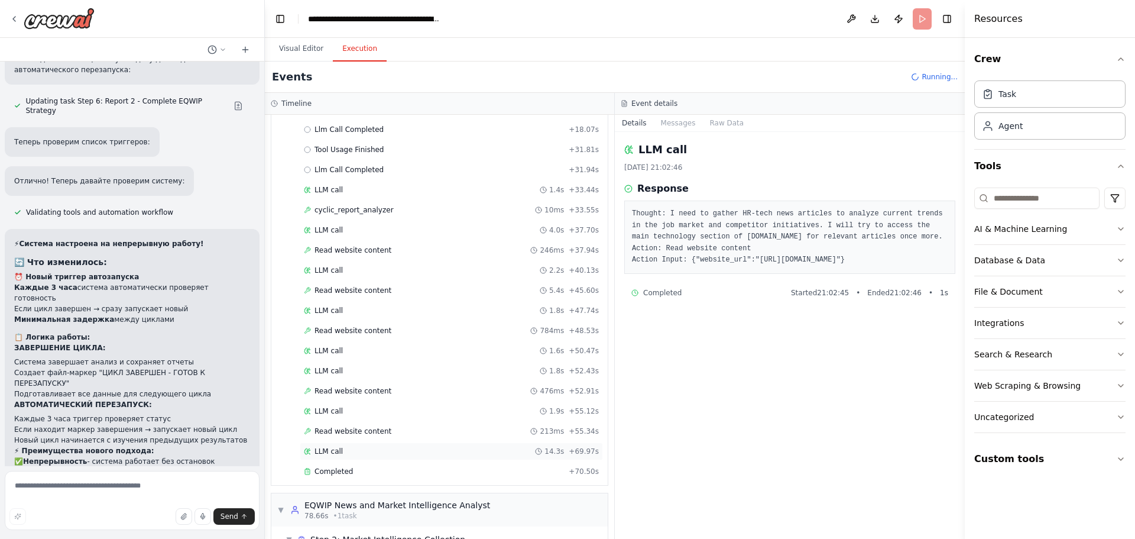
click at [359, 460] on div "LLM call 14.3s + 69.97s" at bounding box center [451, 451] width 303 height 18
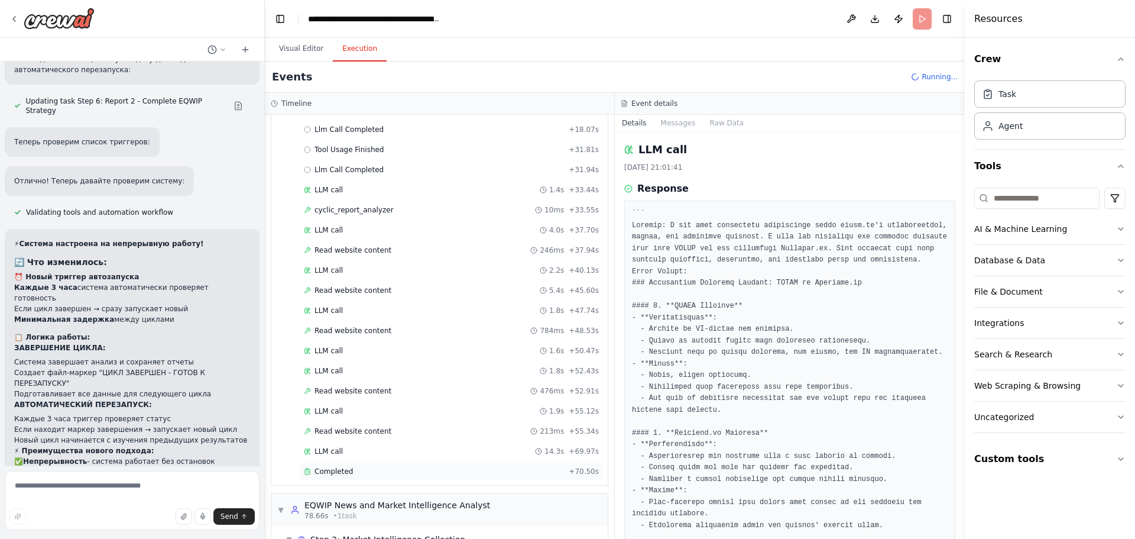
click at [368, 463] on div "Completed + 70.50s" at bounding box center [451, 471] width 303 height 18
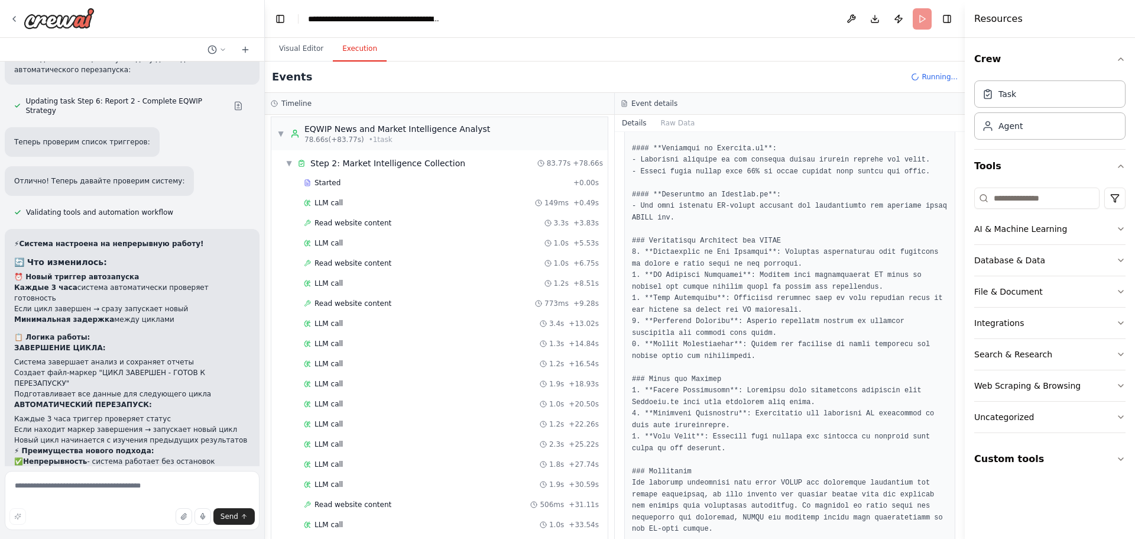
scroll to position [512, 0]
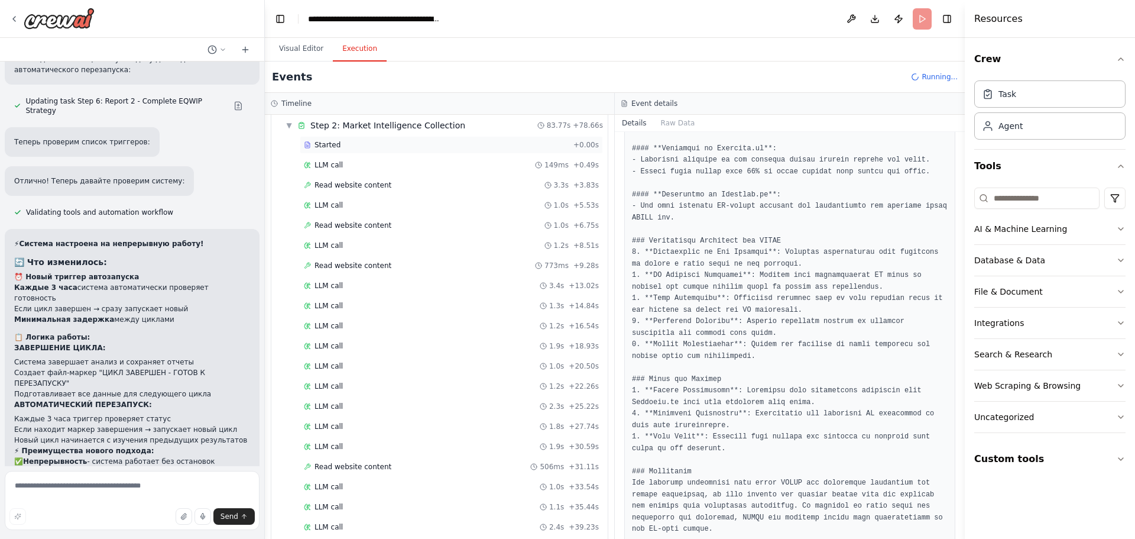
click at [340, 153] on div "Started + 0.00s" at bounding box center [451, 145] width 303 height 18
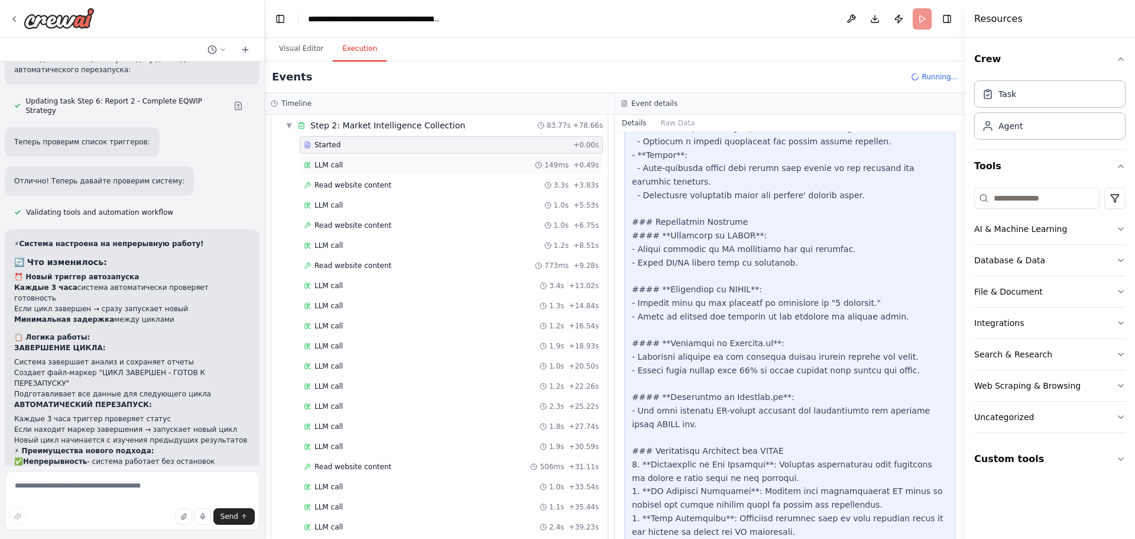
click at [339, 163] on span "LLM call" at bounding box center [329, 164] width 28 height 9
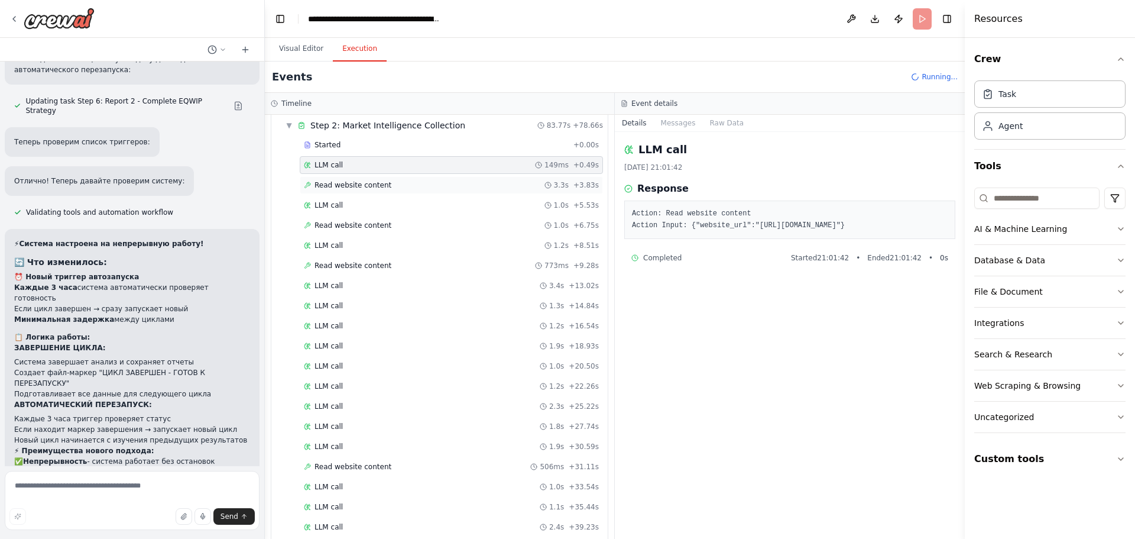
click at [342, 181] on span "Read website content" at bounding box center [353, 184] width 77 height 9
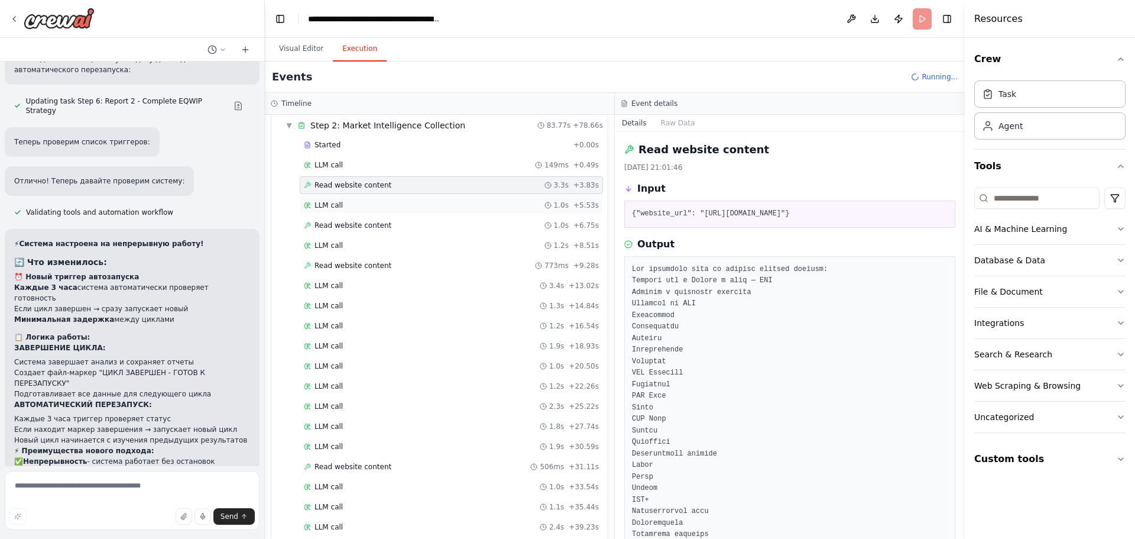
click at [377, 212] on div "LLM call 1.0s + 5.53s" at bounding box center [451, 205] width 303 height 18
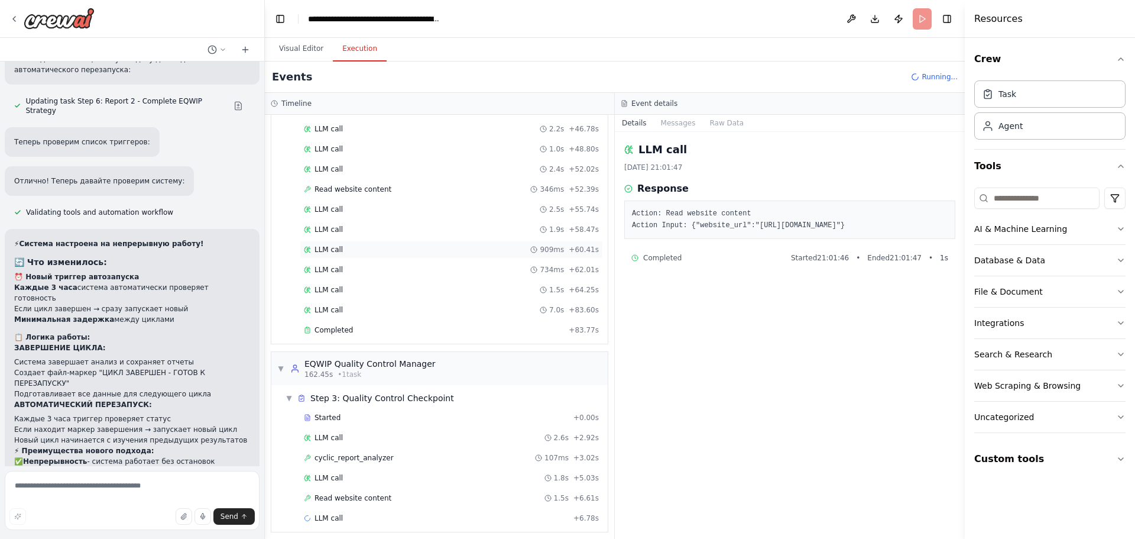
scroll to position [976, 0]
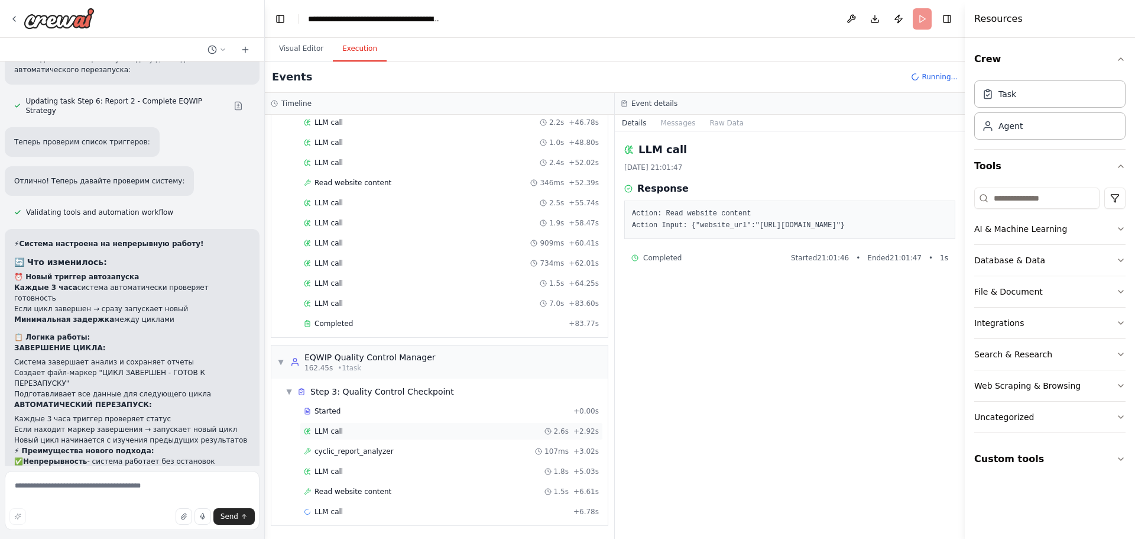
click at [331, 427] on span "LLM call" at bounding box center [329, 430] width 28 height 9
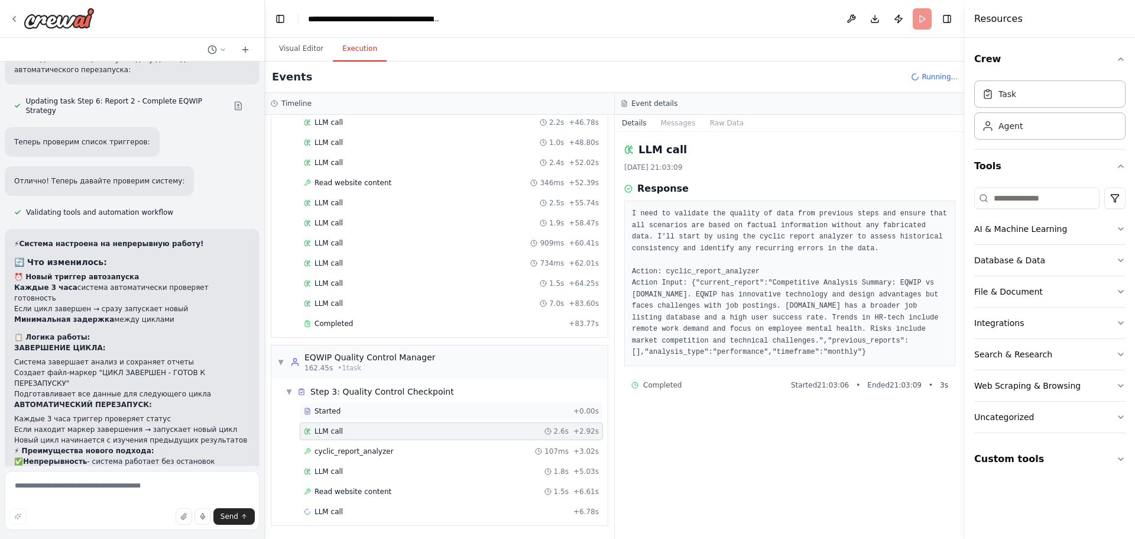
click at [334, 414] on span "Started" at bounding box center [328, 410] width 26 height 9
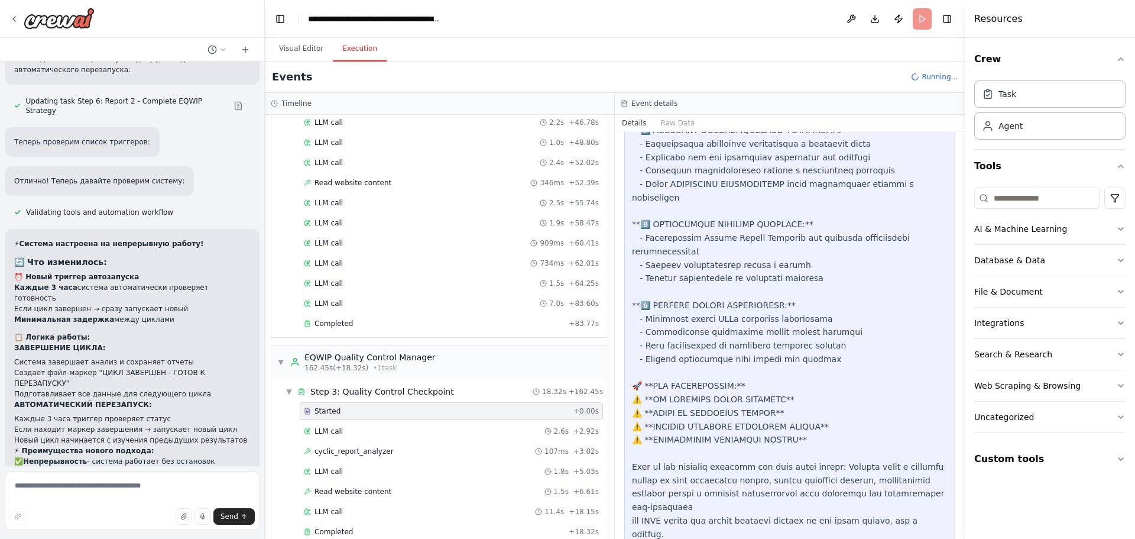
scroll to position [651, 0]
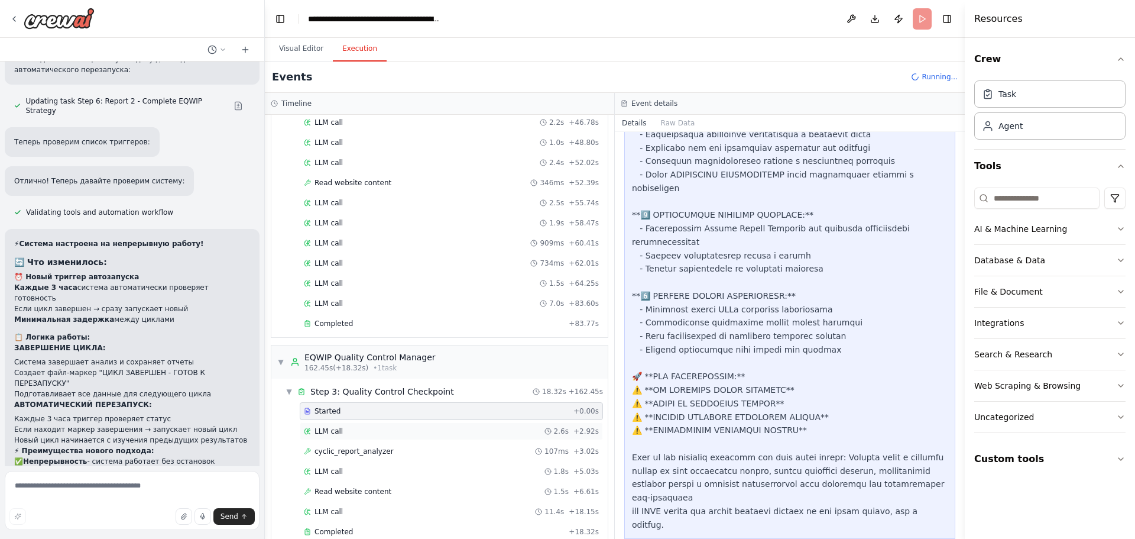
click at [413, 424] on div "LLM call 2.6s + 2.92s" at bounding box center [451, 431] width 303 height 18
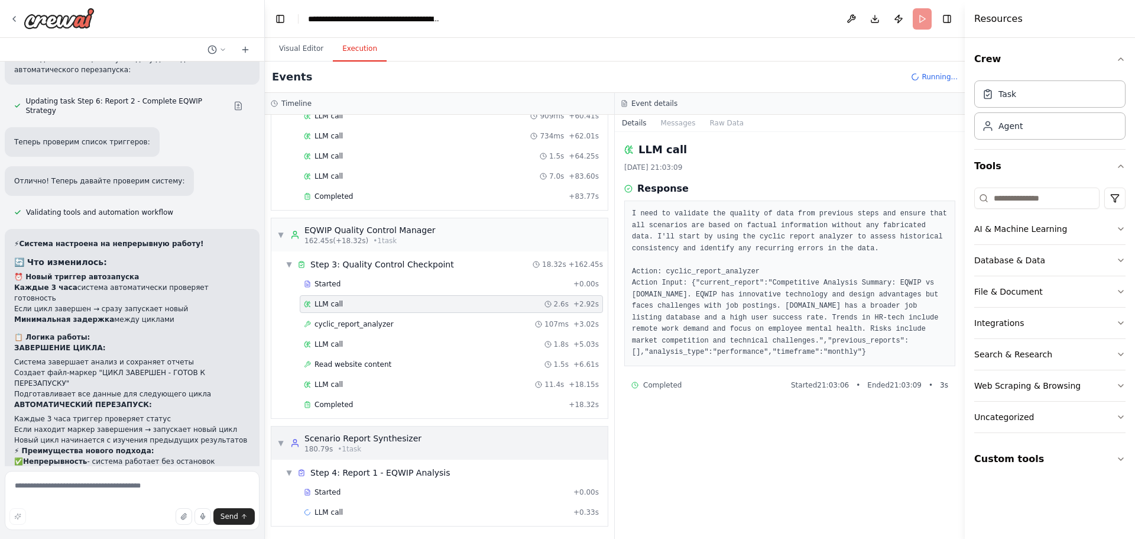
scroll to position [1104, 0]
click at [357, 334] on div "Started + 0.00s LLM call 2.6s + 2.92s cyclic_report_analyzer 107ms + 3.02s LLM …" at bounding box center [444, 344] width 327 height 141
click at [355, 473] on span "Step 4: Report 1 - EQWIP Analysis" at bounding box center [380, 472] width 140 height 12
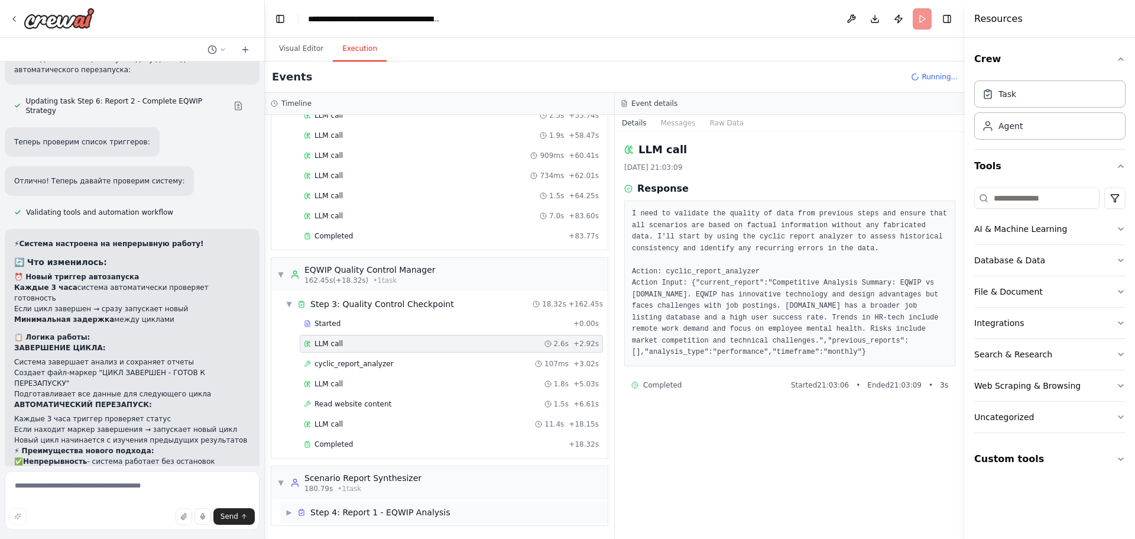
click at [331, 516] on span "Step 4: Report 1 - EQWIP Analysis" at bounding box center [380, 512] width 140 height 12
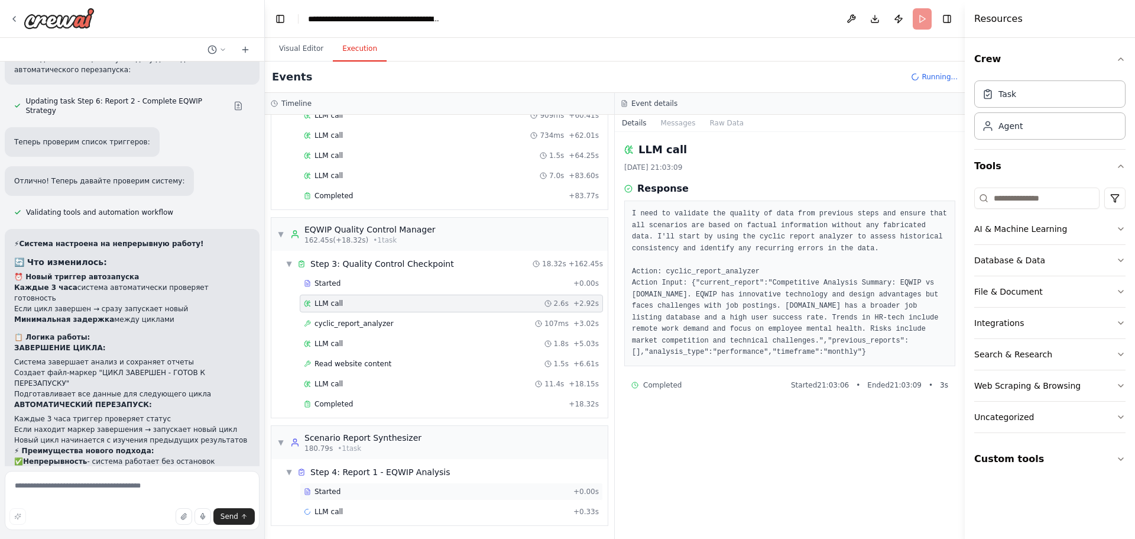
click at [341, 497] on div "Started + 0.00s" at bounding box center [451, 492] width 303 height 18
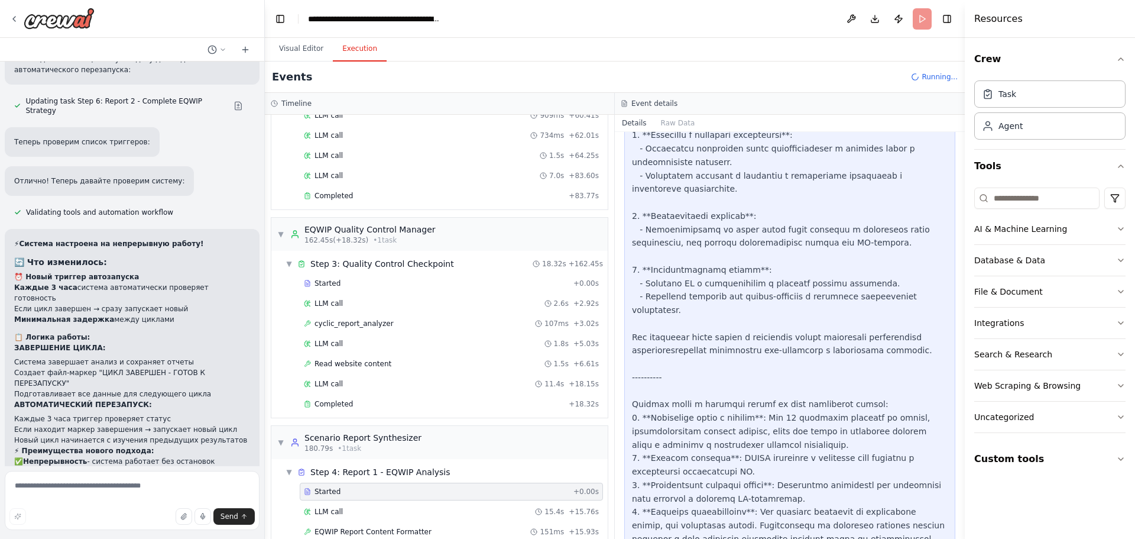
scroll to position [2509, 0]
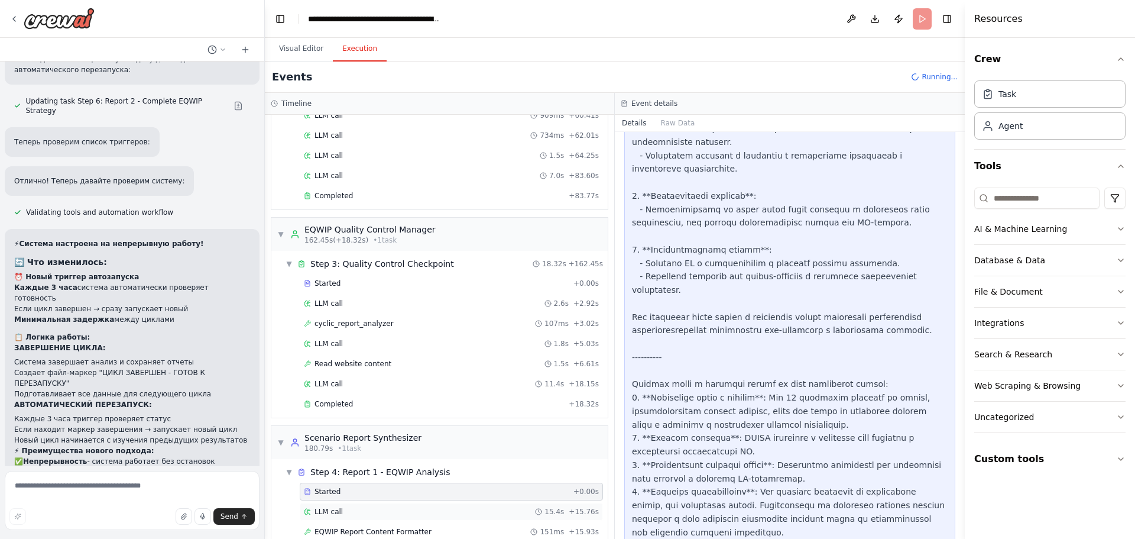
click at [331, 506] on div "LLM call 15.4s + 15.76s" at bounding box center [451, 512] width 303 height 18
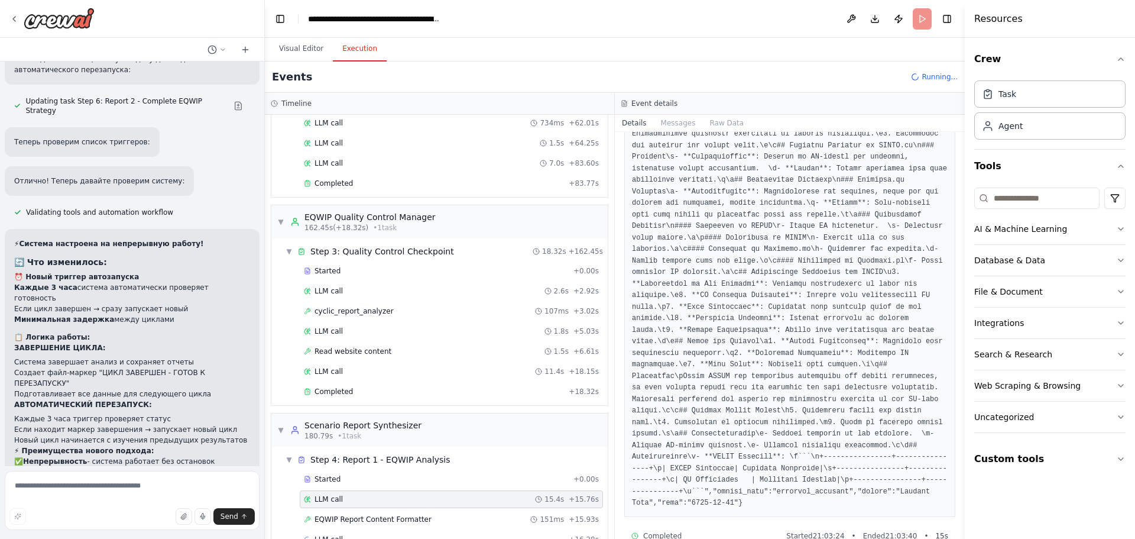
scroll to position [1144, 0]
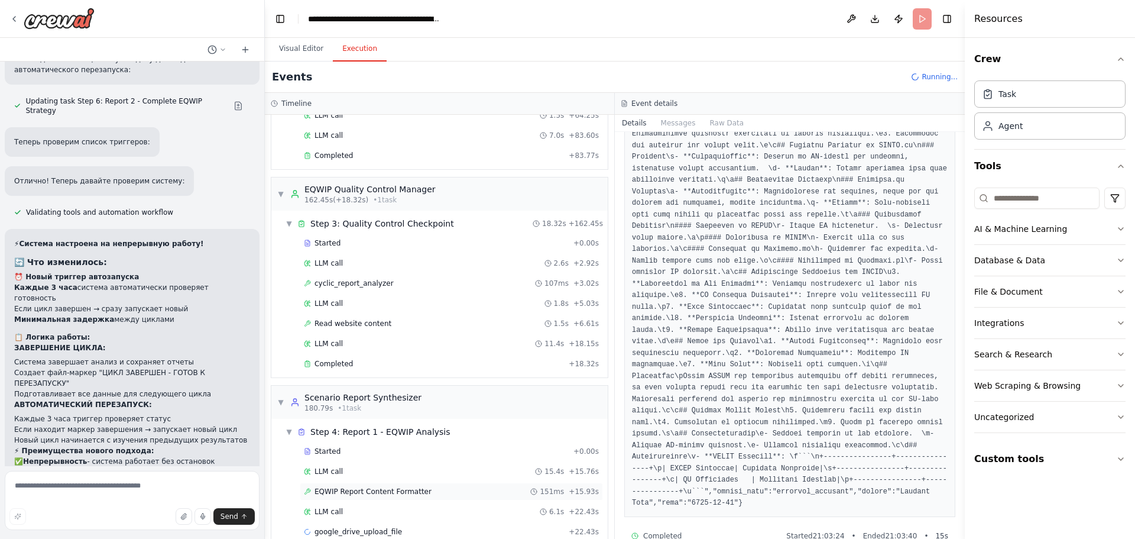
click at [323, 500] on div "EQWIP Report Content Formatter 151ms + 15.93s" at bounding box center [451, 492] width 303 height 18
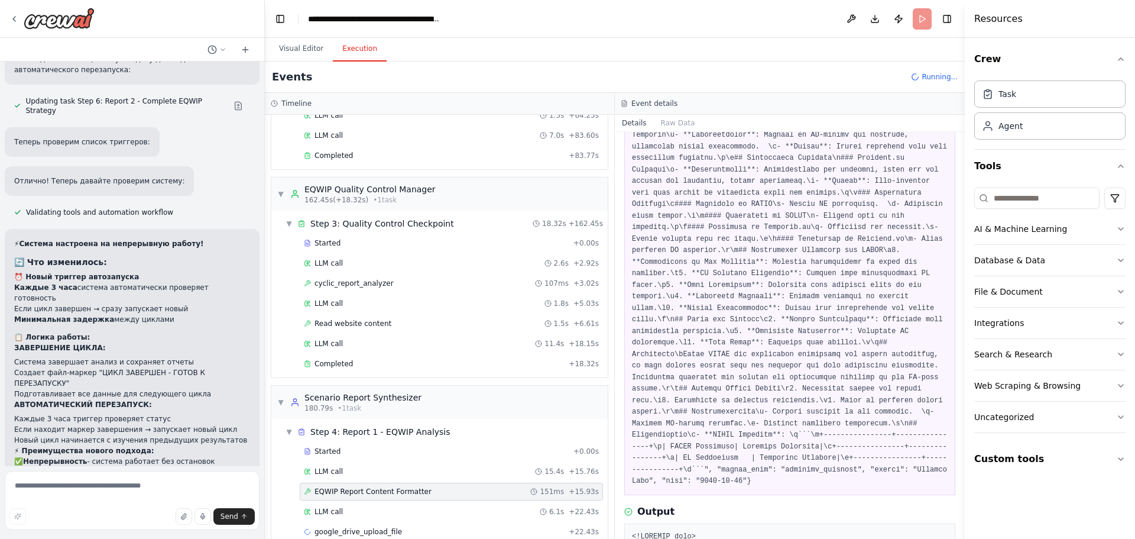
scroll to position [296, 0]
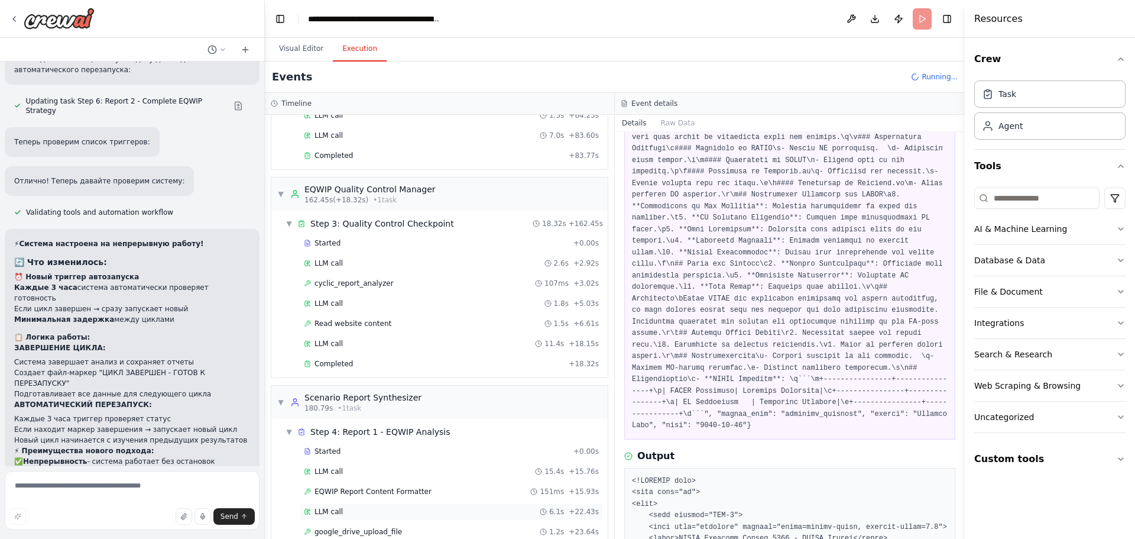
click at [407, 511] on div "LLM call 6.1s + 22.43s" at bounding box center [451, 511] width 295 height 9
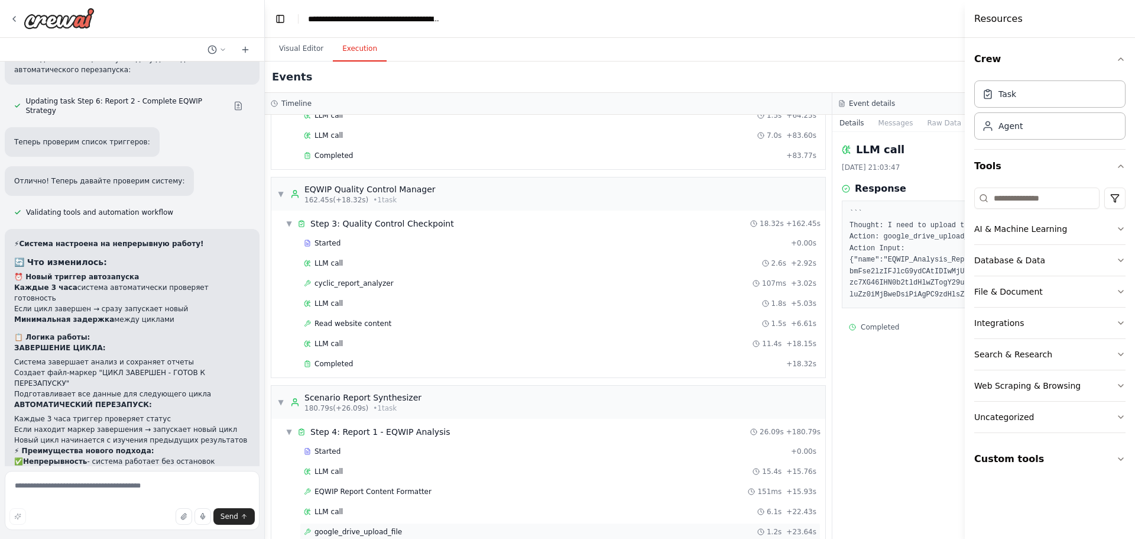
click at [323, 529] on span "google_drive_upload_file" at bounding box center [359, 531] width 88 height 9
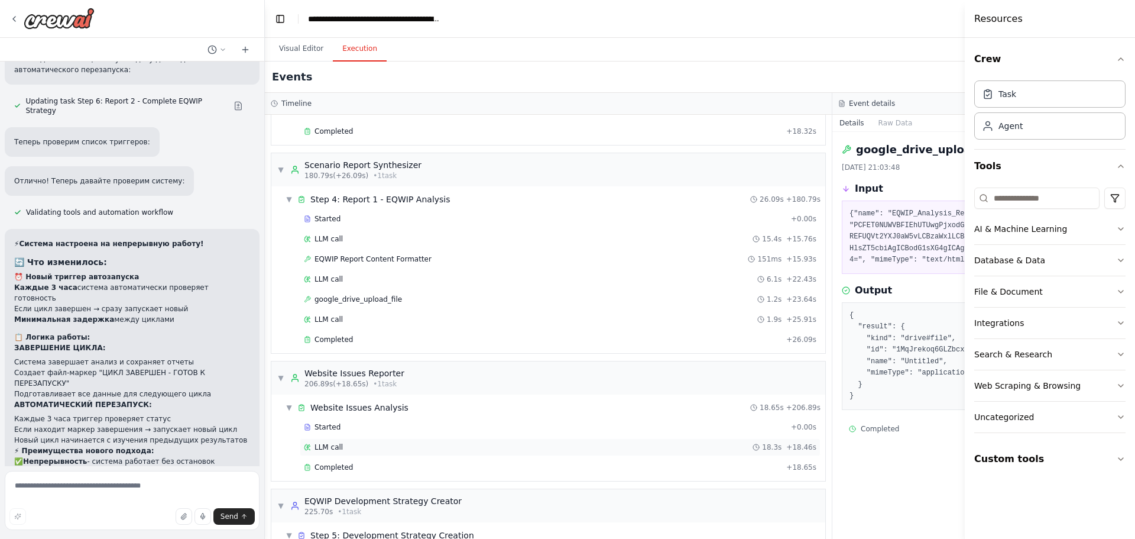
scroll to position [1381, 0]
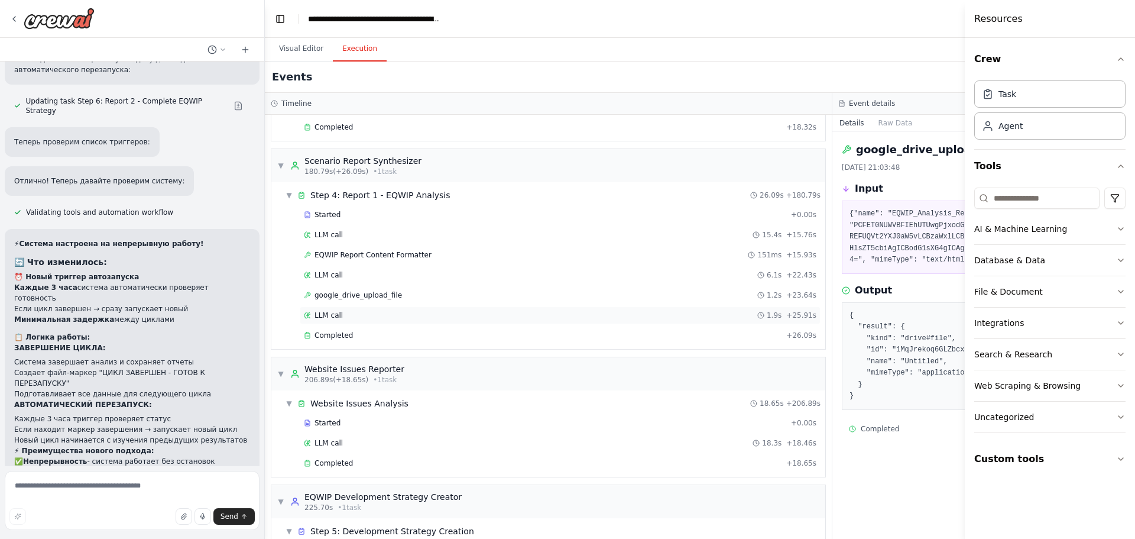
click at [370, 315] on div "LLM call 1.9s + 25.91s" at bounding box center [560, 314] width 513 height 9
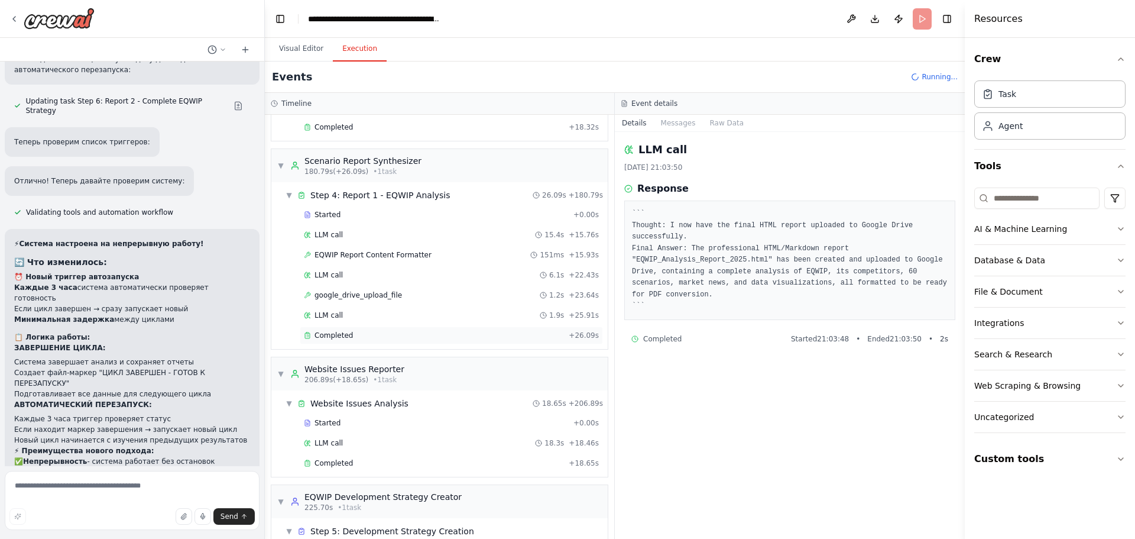
click at [351, 338] on div "Completed" at bounding box center [434, 335] width 260 height 9
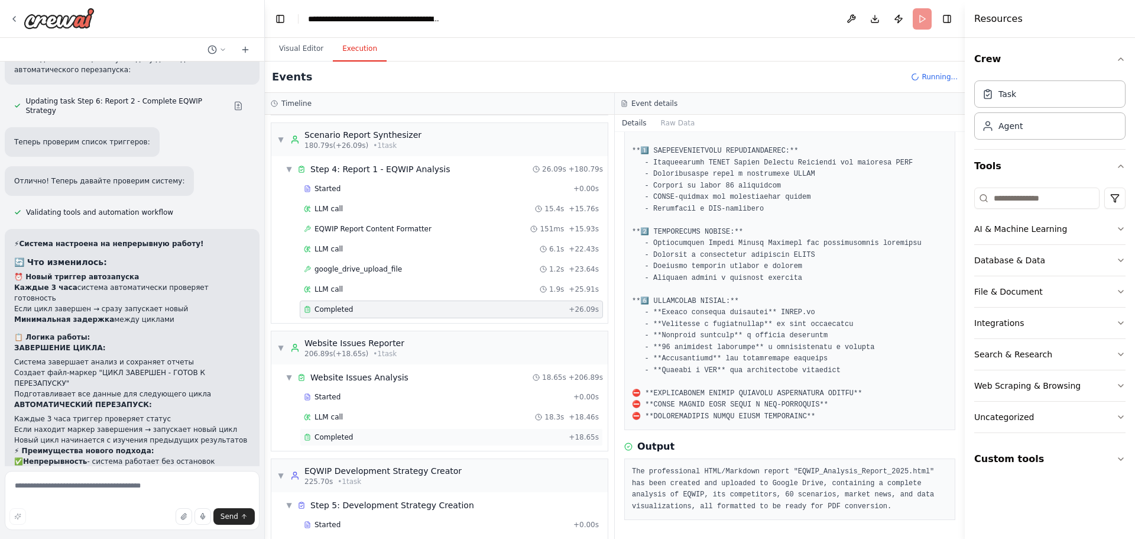
scroll to position [1499, 0]
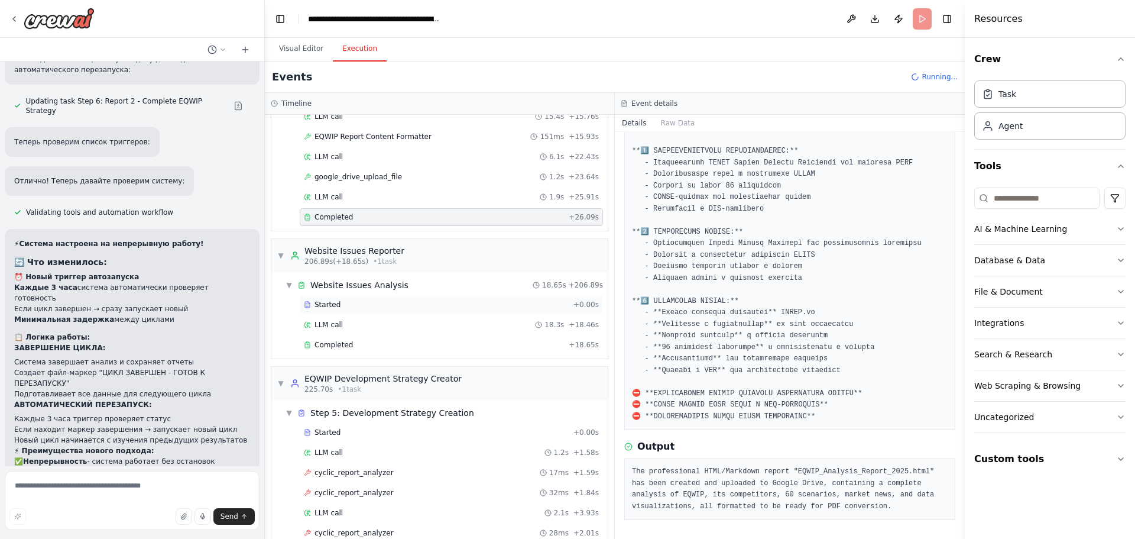
click at [347, 297] on div "Started + 0.00s" at bounding box center [451, 305] width 303 height 18
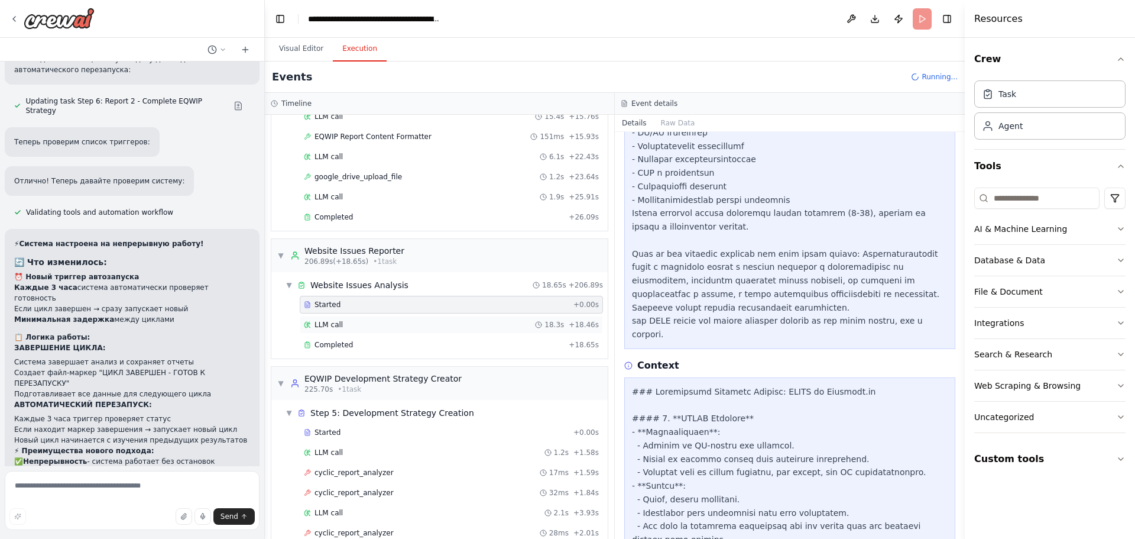
click at [348, 322] on div "LLM call 18.3s + 18.46s" at bounding box center [451, 324] width 295 height 9
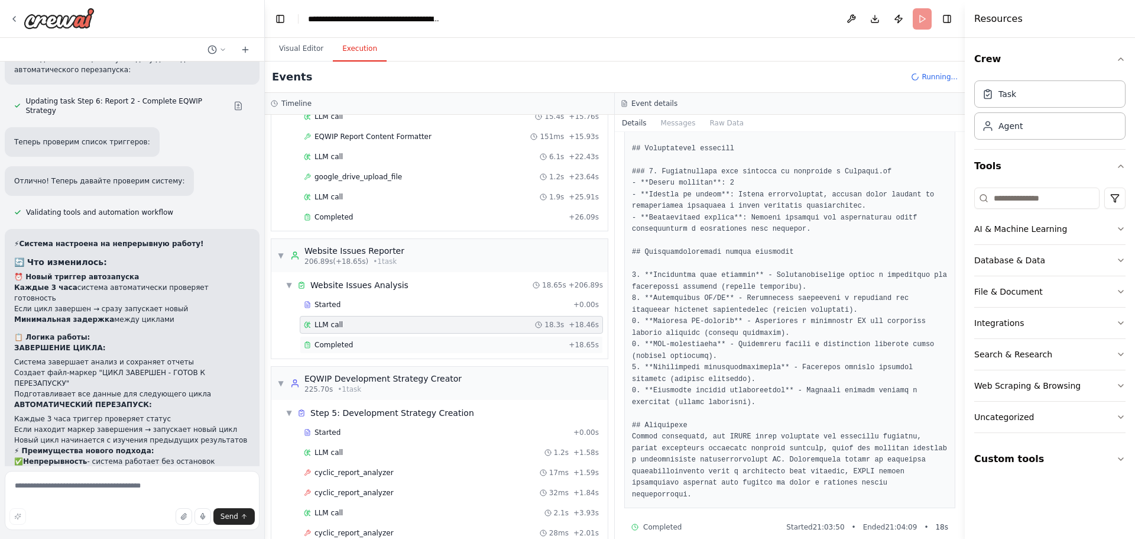
scroll to position [749, 0]
click at [313, 347] on div "Completed" at bounding box center [434, 344] width 260 height 9
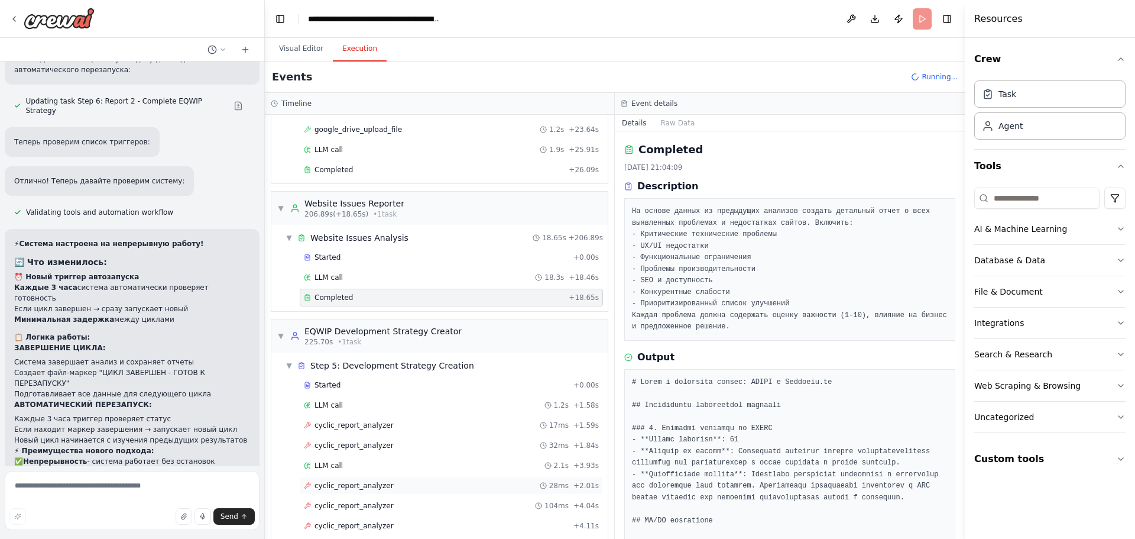
scroll to position [1681, 0]
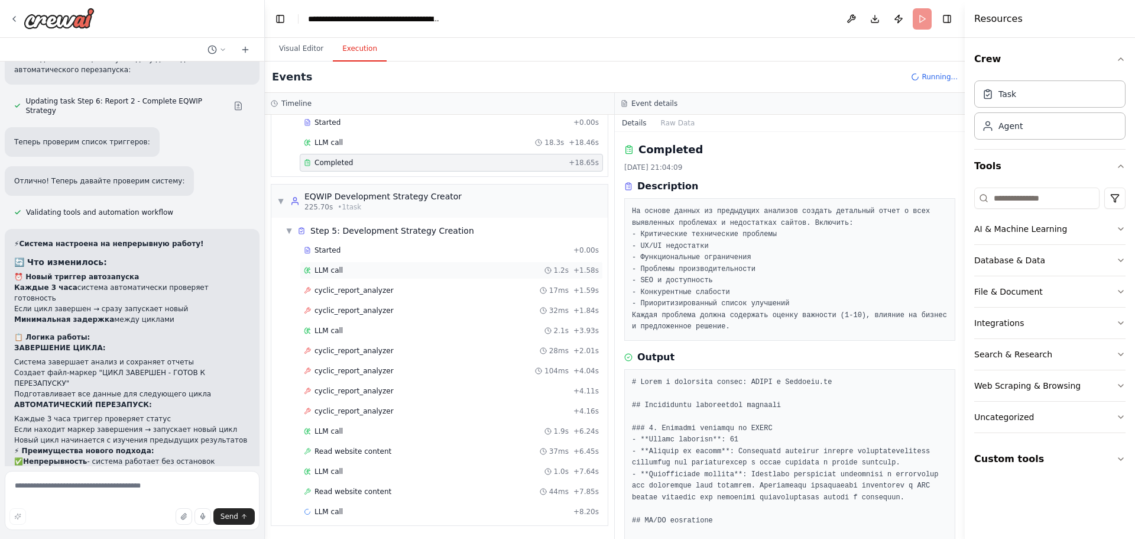
click at [364, 273] on div "LLM call 1.2s + 1.58s" at bounding box center [451, 270] width 295 height 9
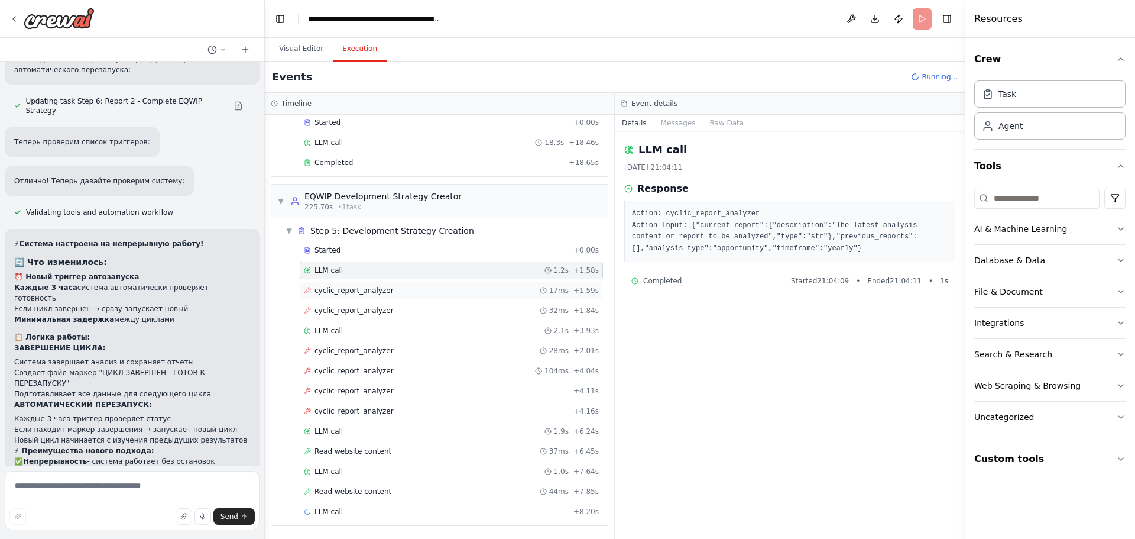
click at [357, 291] on span "cyclic_report_analyzer" at bounding box center [354, 290] width 79 height 9
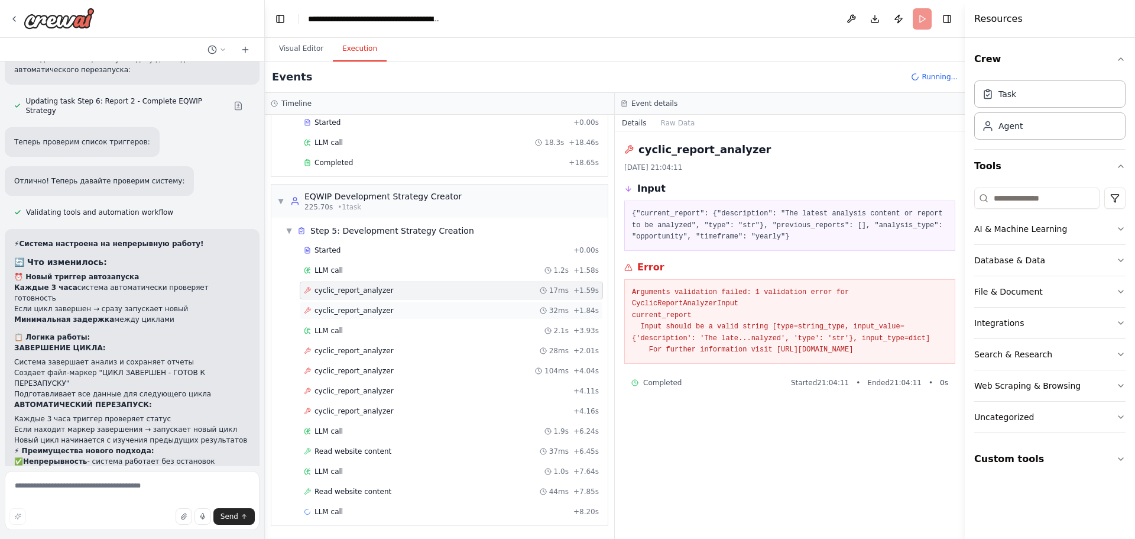
click at [357, 309] on span "cyclic_report_analyzer" at bounding box center [354, 310] width 79 height 9
click at [350, 330] on div "LLM call 2.1s + 3.93s" at bounding box center [451, 330] width 295 height 9
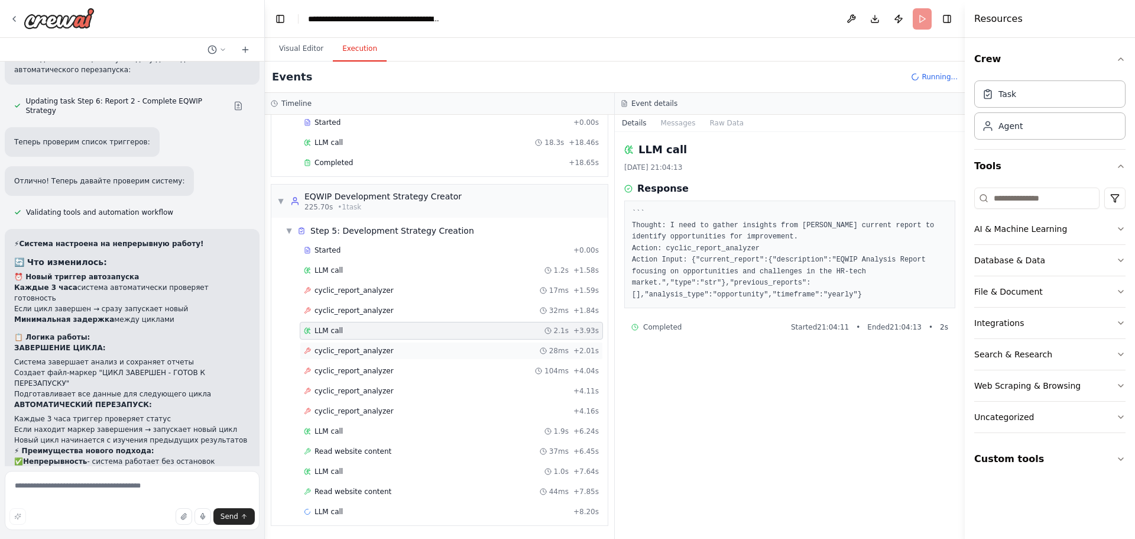
click at [348, 353] on span "cyclic_report_analyzer" at bounding box center [354, 350] width 79 height 9
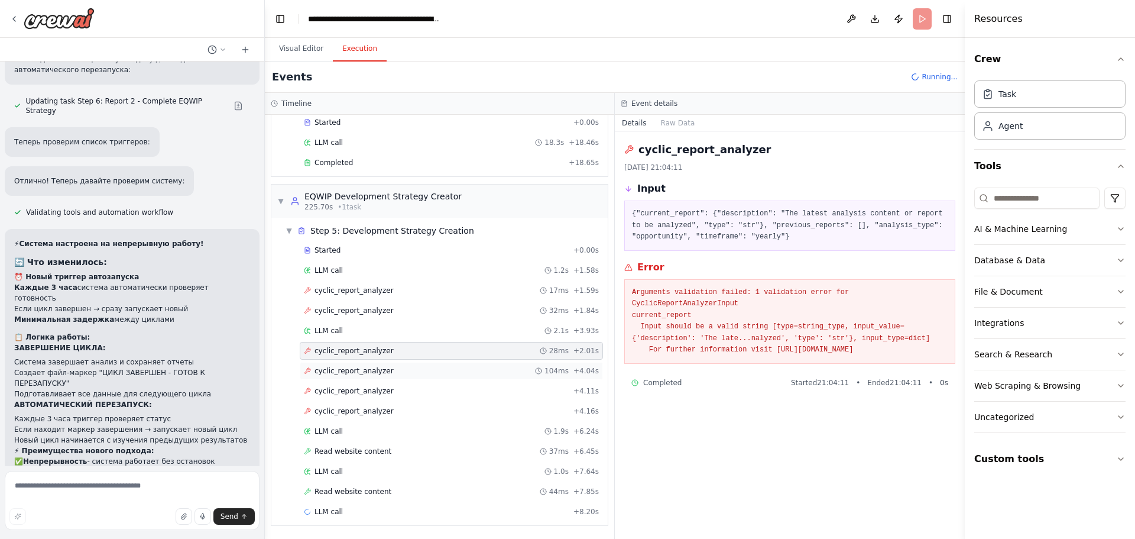
click at [349, 366] on span "cyclic_report_analyzer" at bounding box center [354, 370] width 79 height 9
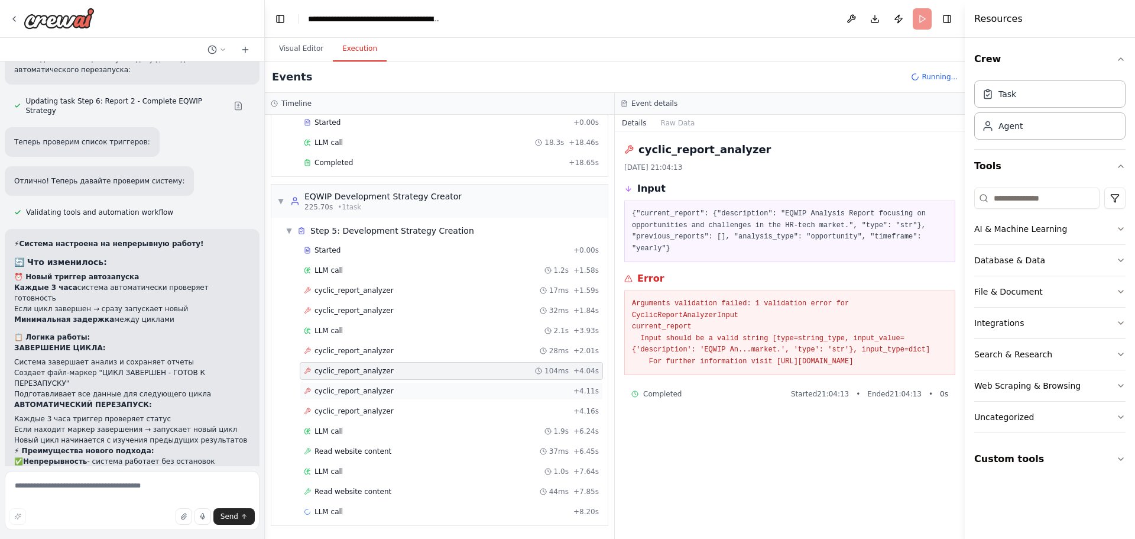
click at [348, 389] on span "cyclic_report_analyzer" at bounding box center [354, 390] width 79 height 9
click at [350, 429] on div "LLM call 1.9s + 6.24s" at bounding box center [451, 430] width 295 height 9
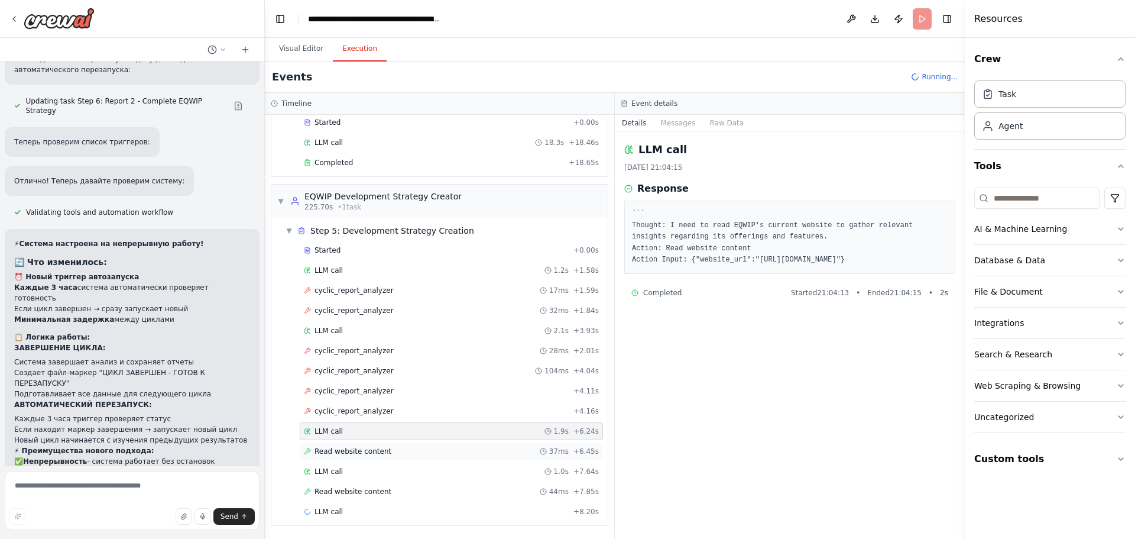
click at [347, 452] on span "Read website content" at bounding box center [353, 451] width 77 height 9
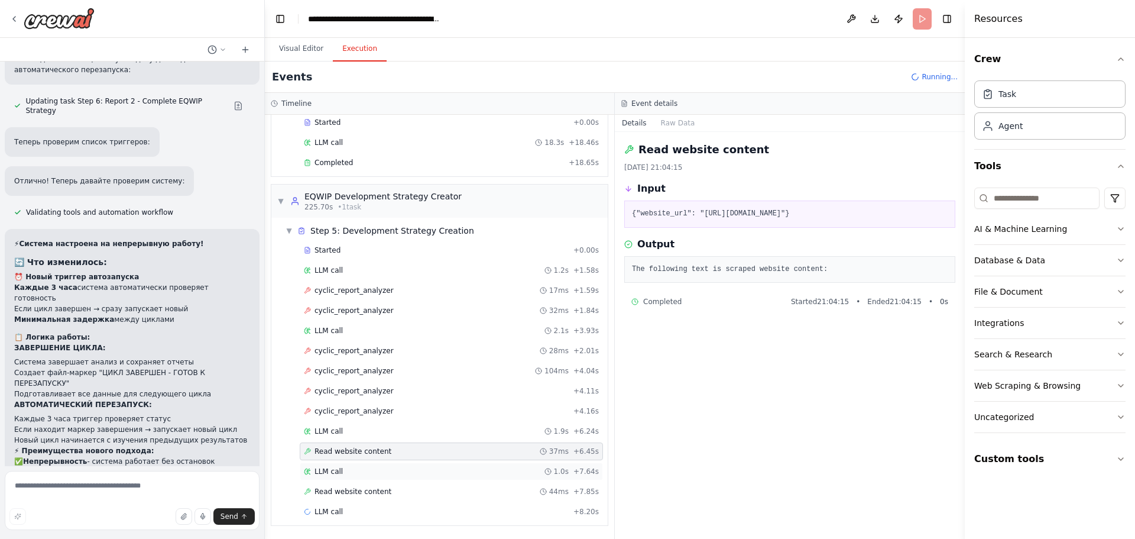
click at [347, 469] on div "LLM call 1.0s + 7.64s" at bounding box center [451, 471] width 295 height 9
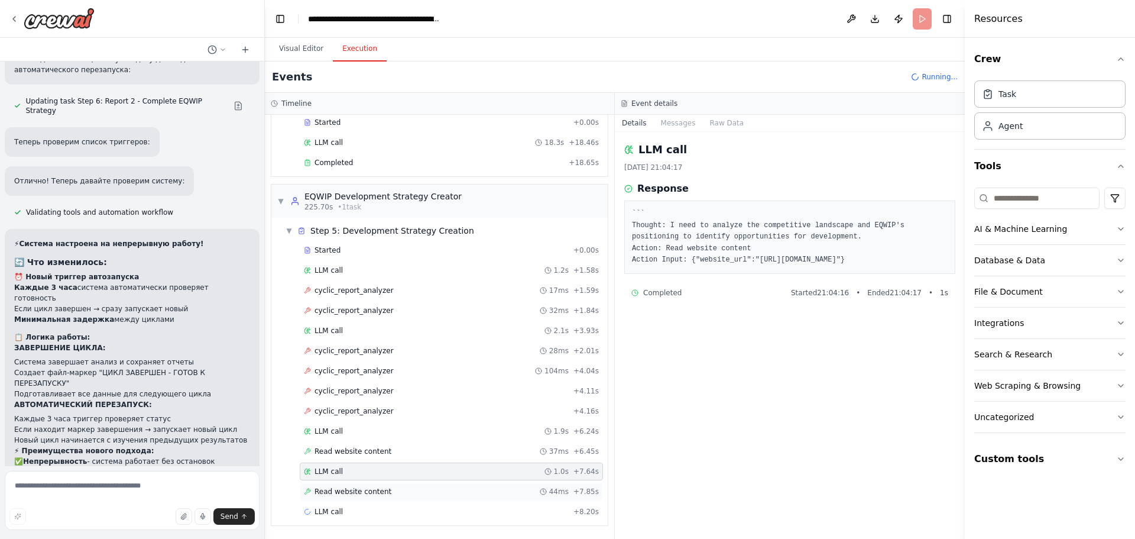
click at [345, 484] on div "Read website content 44ms + 7.85s" at bounding box center [451, 492] width 303 height 18
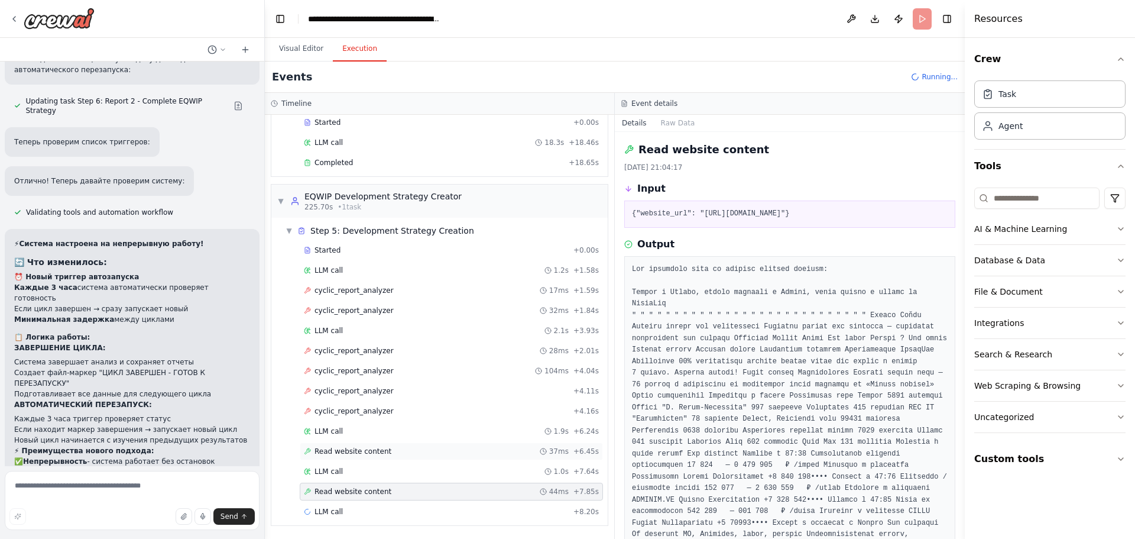
drag, startPoint x: 361, startPoint y: 503, endPoint x: 389, endPoint y: 454, distance: 56.4
click at [361, 500] on div "Started + 0.00s LLM call 1.2s + 1.58s cyclic_report_analyzer 17ms + 1.59s cycli…" at bounding box center [444, 382] width 327 height 282
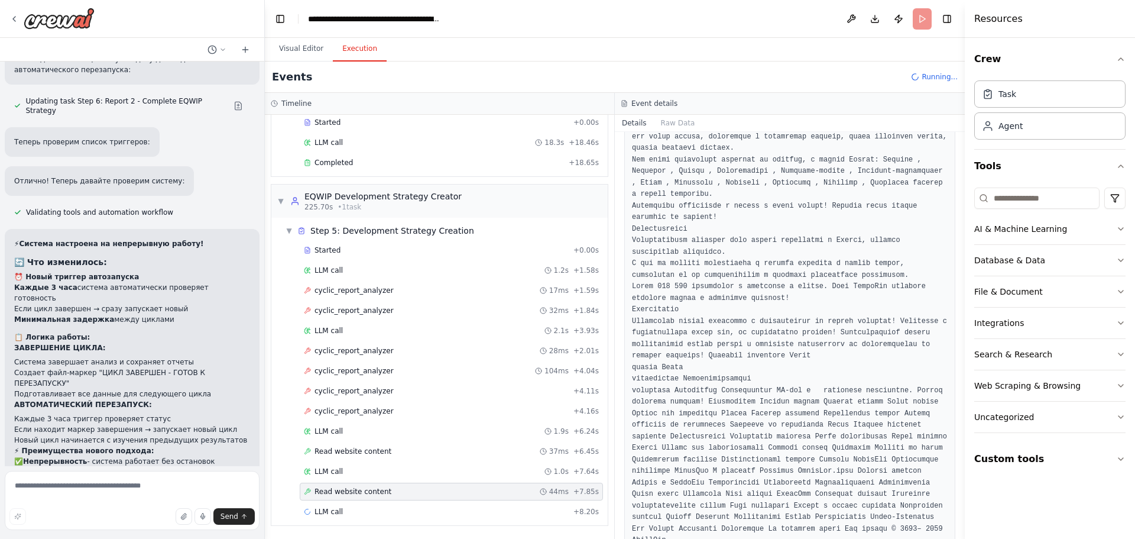
scroll to position [758, 0]
drag, startPoint x: 352, startPoint y: 474, endPoint x: 354, endPoint y: 482, distance: 8.0
click at [352, 473] on div "LLM call 1.0s + 7.64s" at bounding box center [451, 471] width 295 height 9
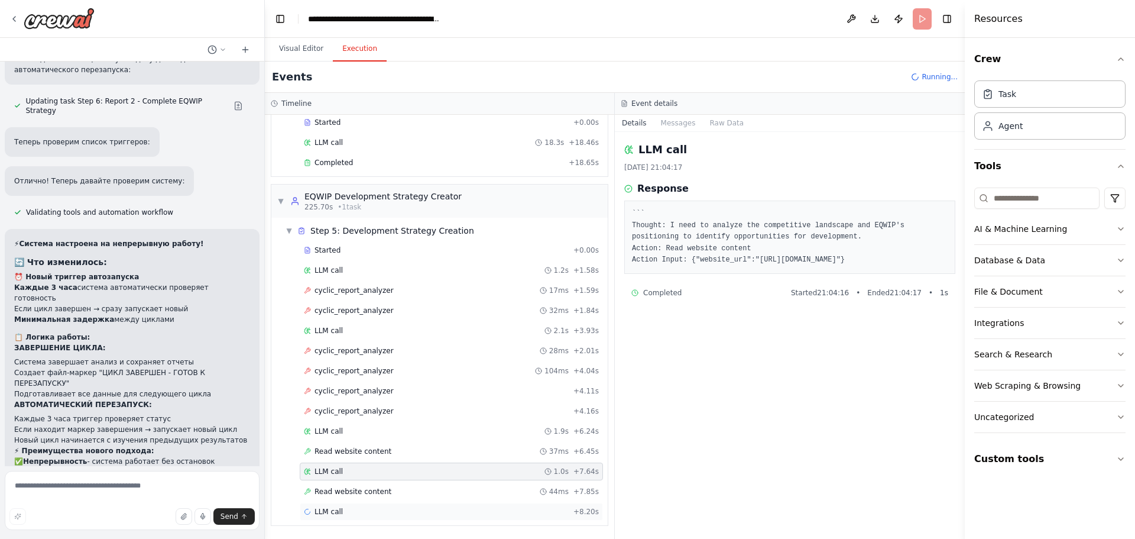
drag, startPoint x: 358, startPoint y: 498, endPoint x: 354, endPoint y: 506, distance: 9.3
click at [357, 499] on div "Read website content 44ms + 7.85s" at bounding box center [451, 492] width 303 height 18
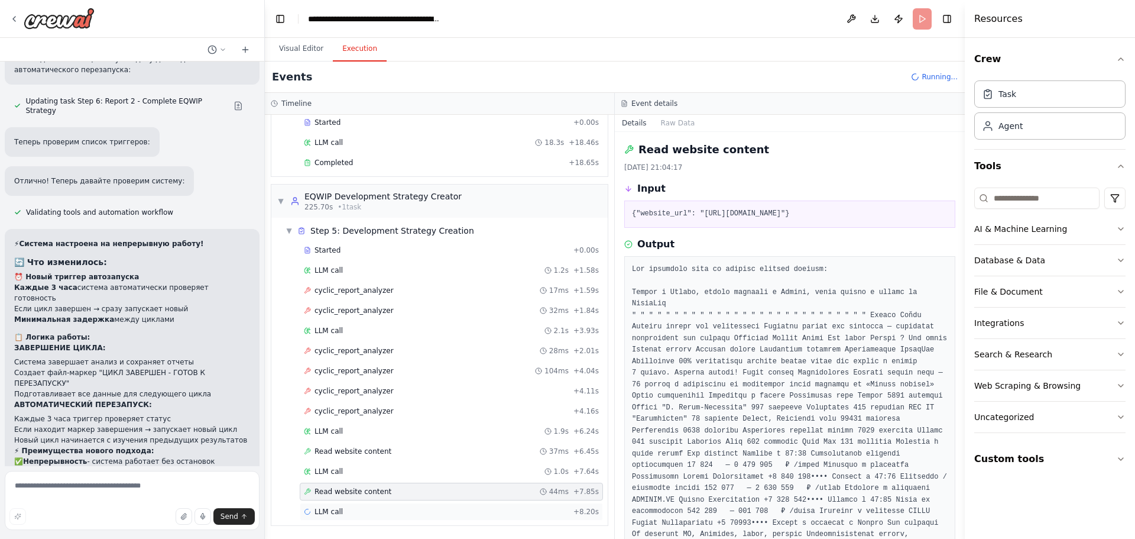
click at [350, 512] on div "LLM call + 8.20s" at bounding box center [451, 511] width 295 height 9
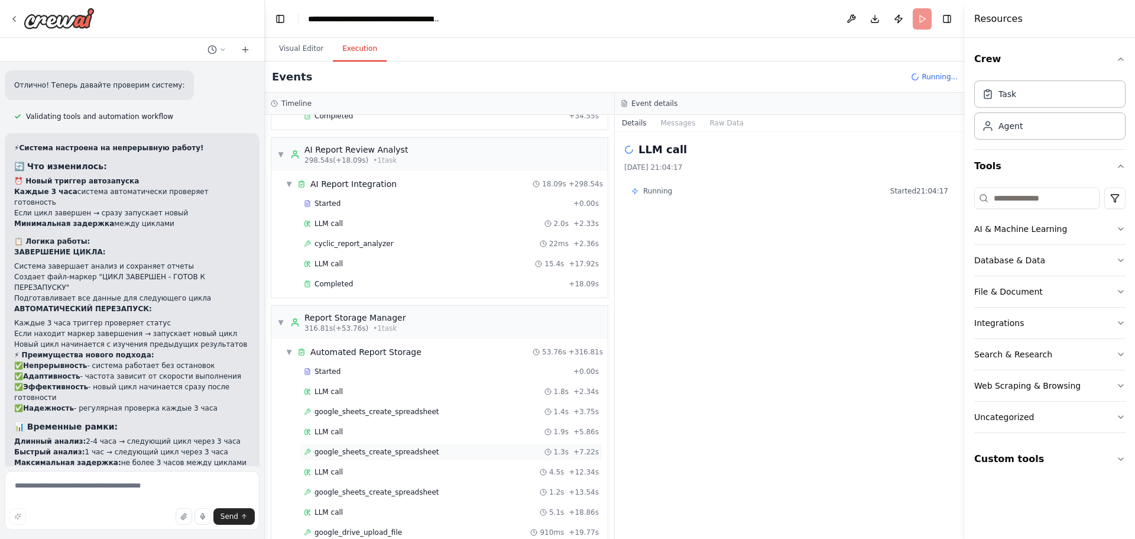
scroll to position [2723, 0]
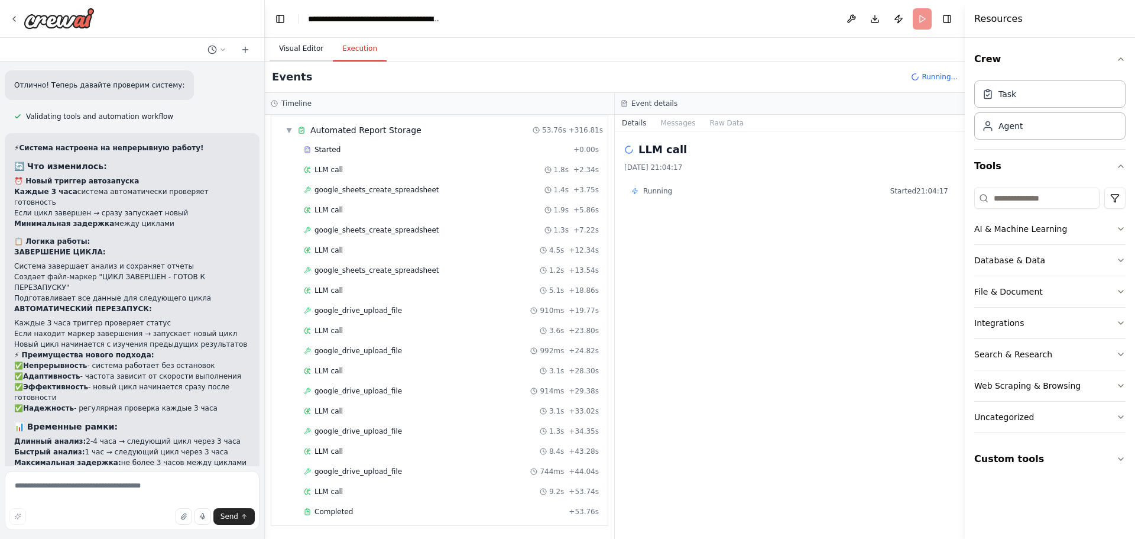
click at [299, 57] on button "Visual Editor" at bounding box center [301, 49] width 63 height 25
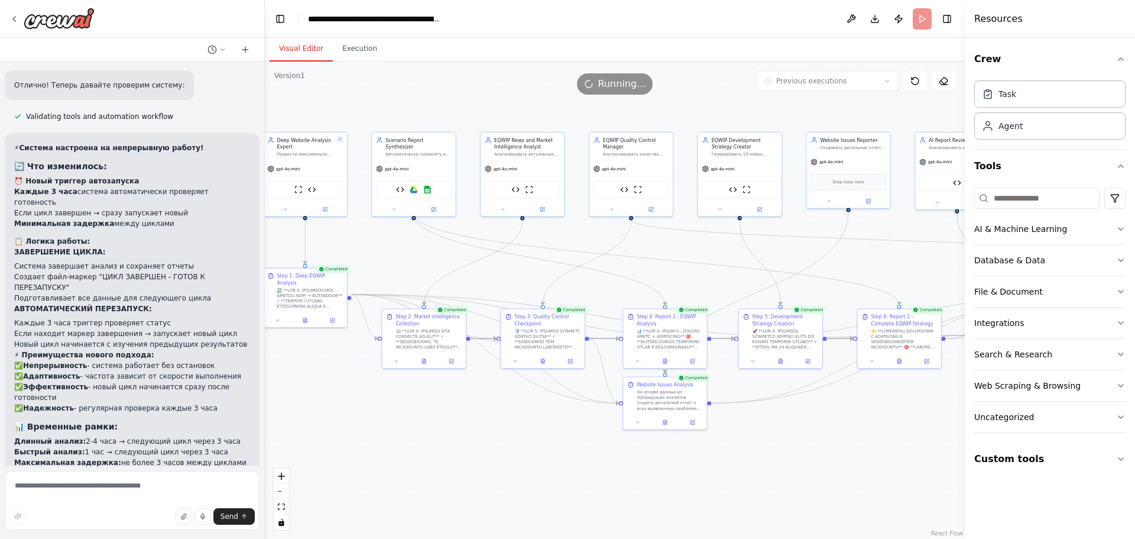
drag, startPoint x: 676, startPoint y: 297, endPoint x: 218, endPoint y: 228, distance: 463.6
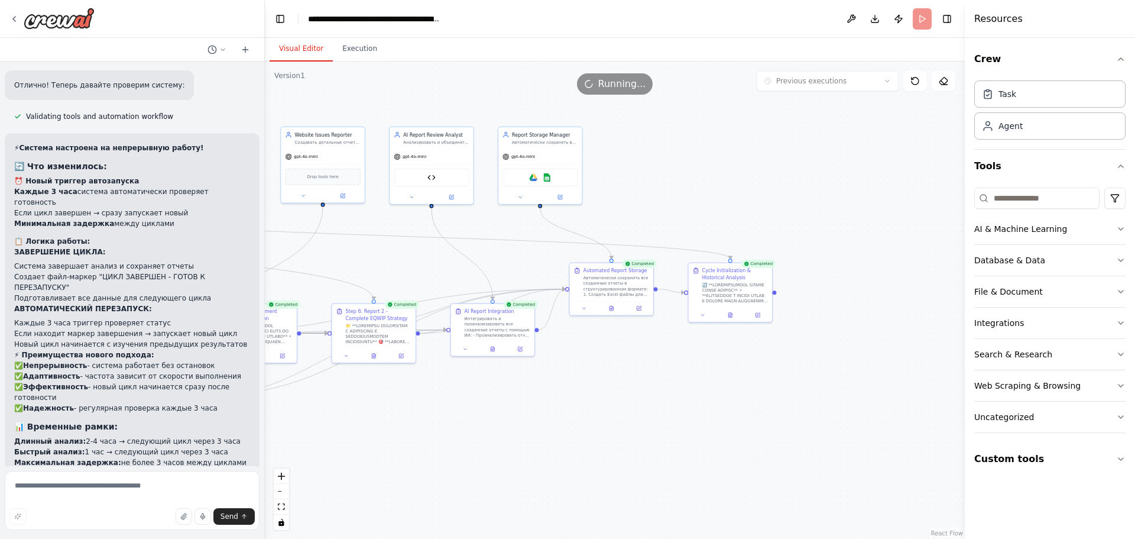
drag, startPoint x: 609, startPoint y: 223, endPoint x: 308, endPoint y: 244, distance: 301.8
click at [718, 318] on button at bounding box center [719, 314] width 29 height 8
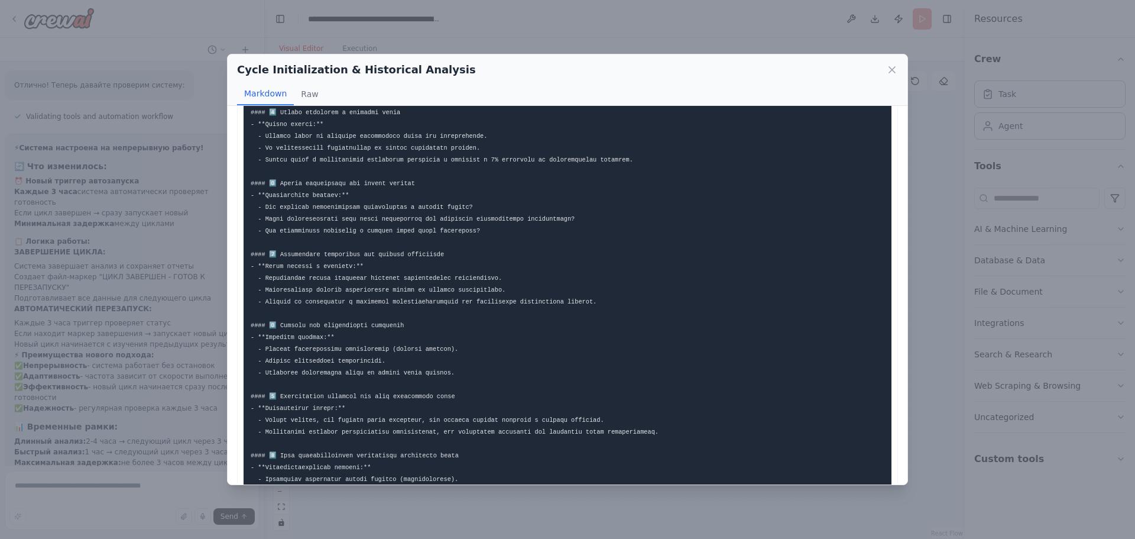
scroll to position [115, 0]
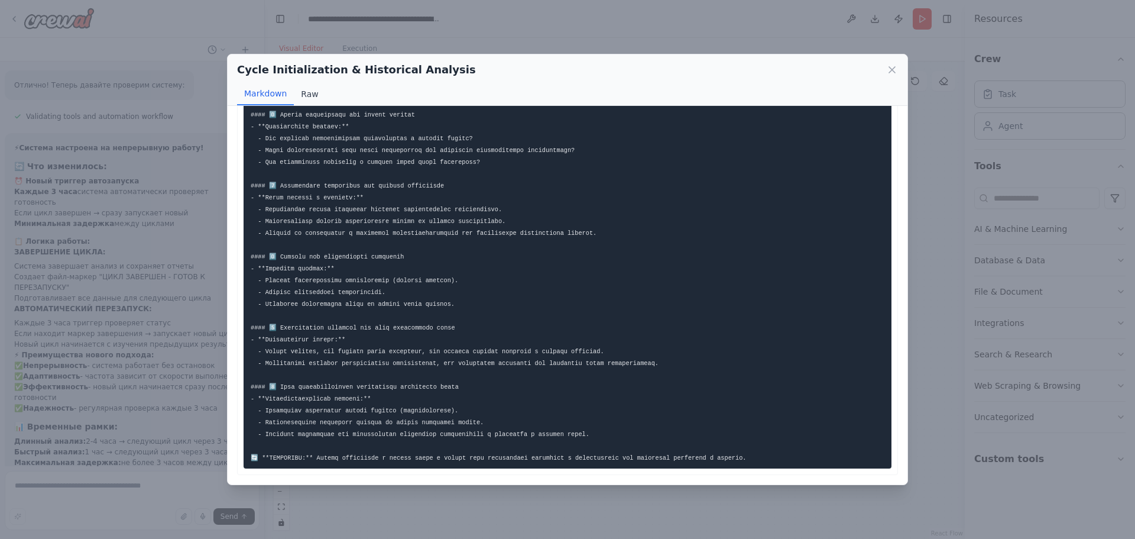
click at [308, 98] on button "Raw" at bounding box center [309, 94] width 31 height 22
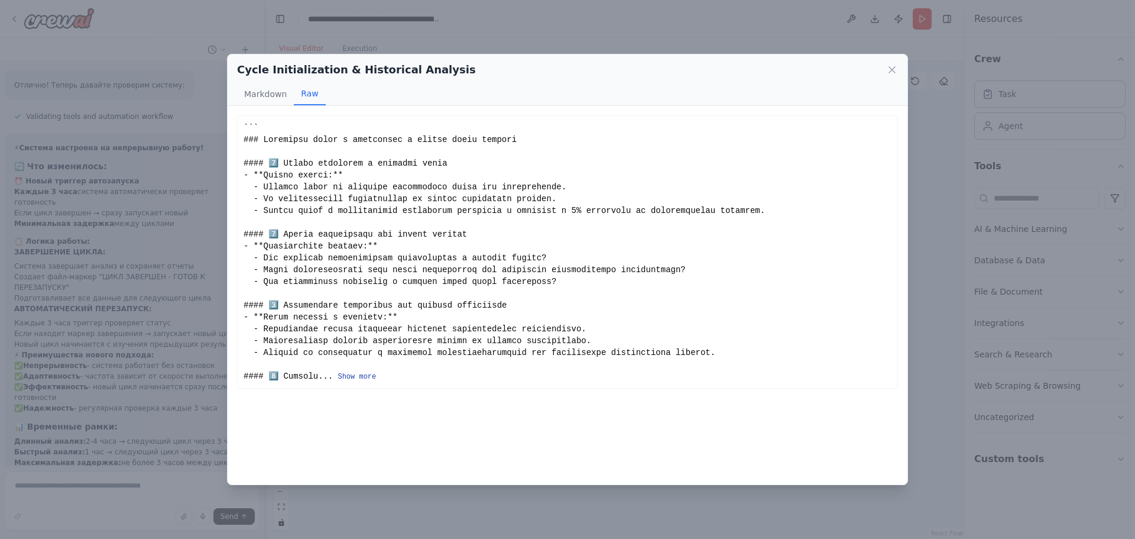
click at [342, 372] on button "Show more" at bounding box center [357, 376] width 38 height 9
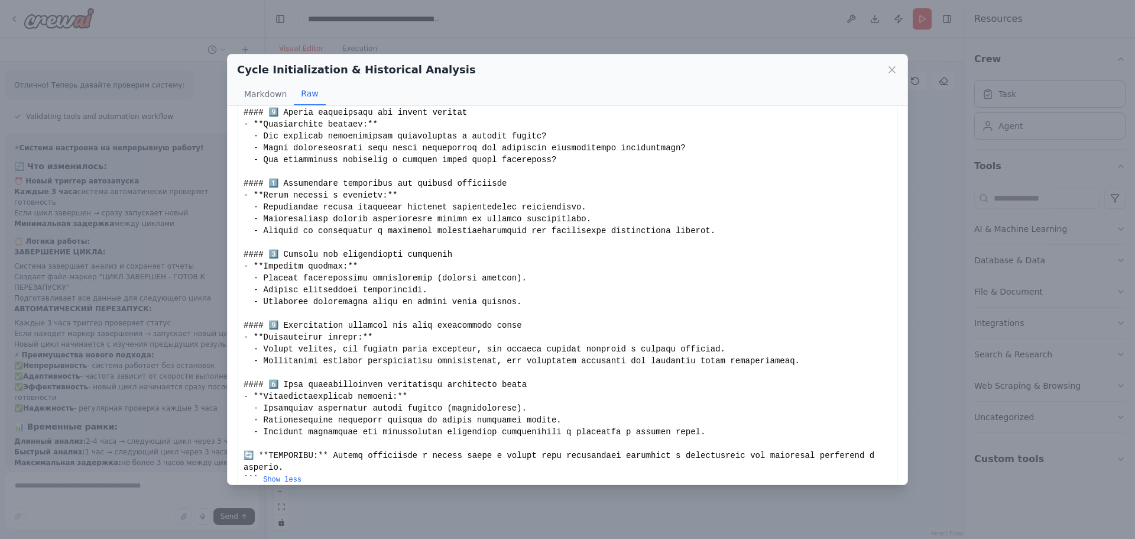
scroll to position [127, 0]
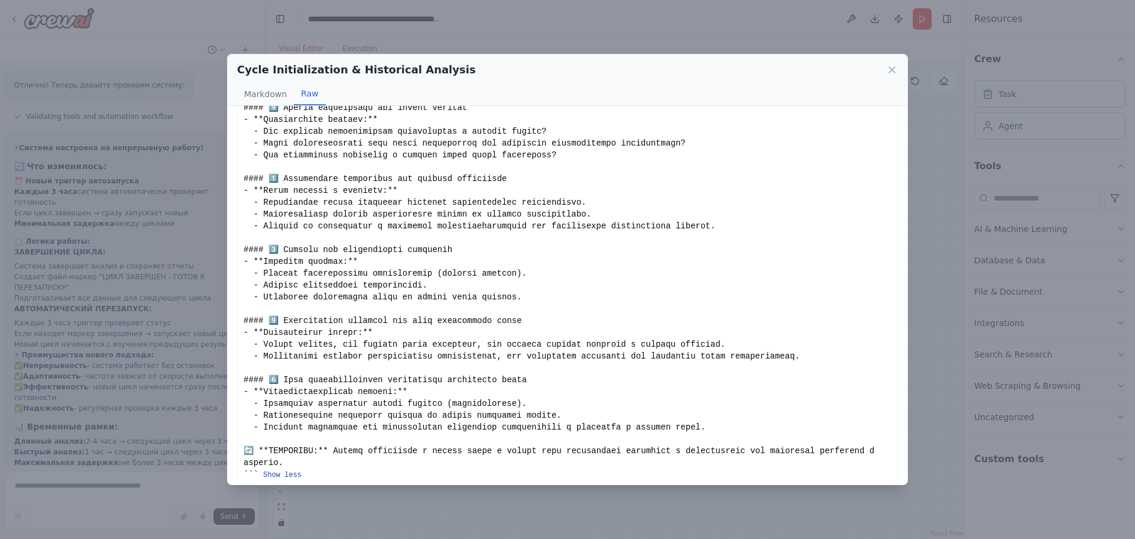
click at [284, 470] on button "Show less" at bounding box center [282, 474] width 38 height 9
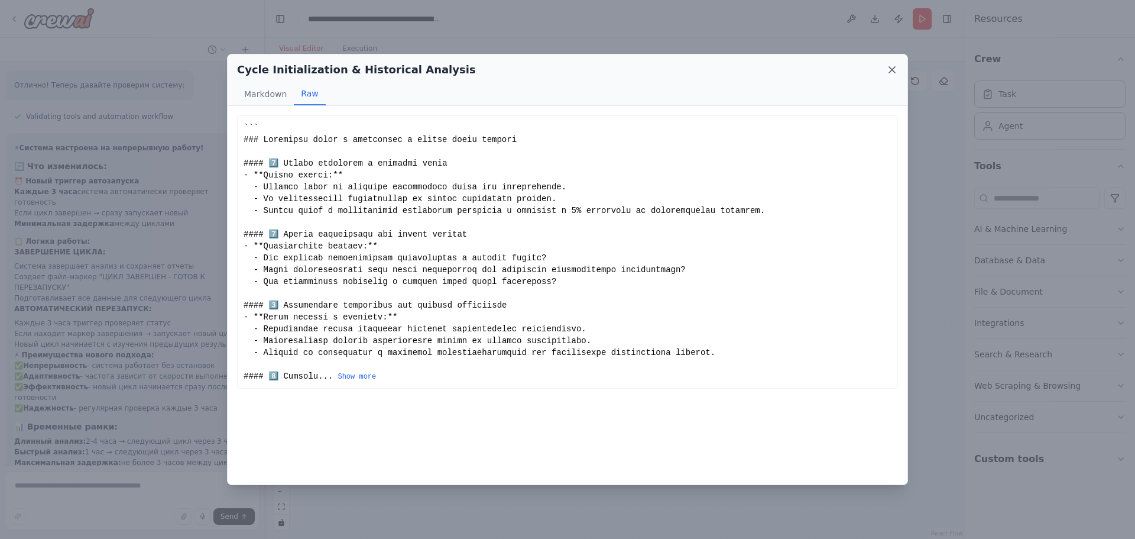
click at [892, 66] on icon at bounding box center [893, 70] width 12 height 12
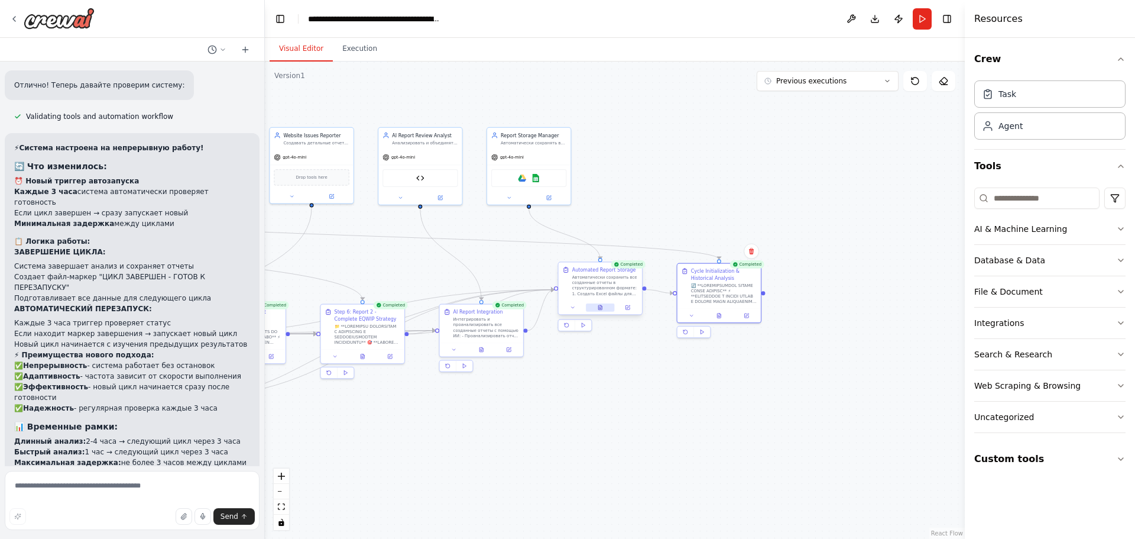
click at [598, 310] on icon at bounding box center [600, 307] width 5 height 5
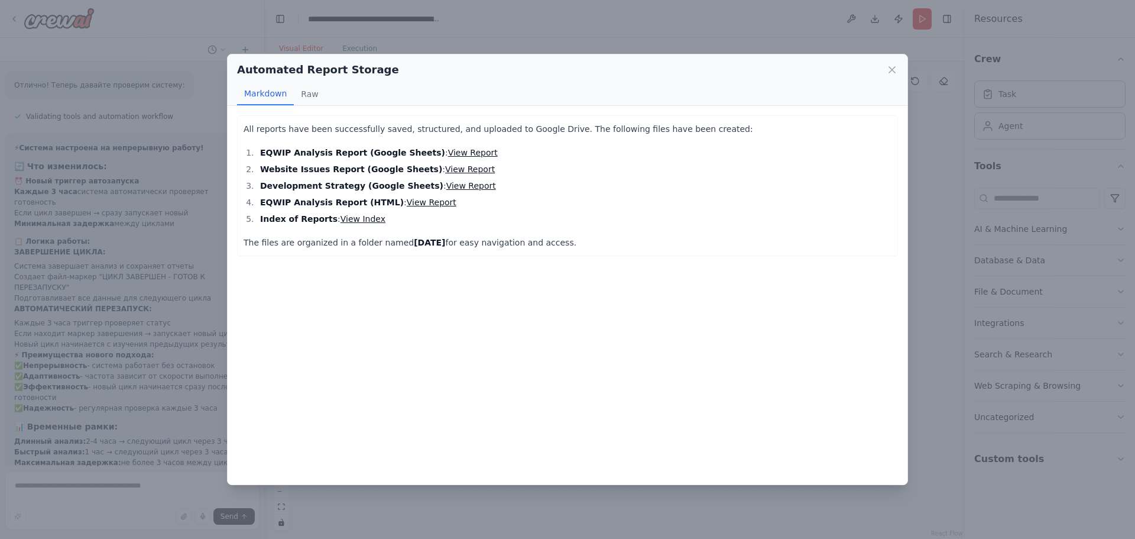
click at [448, 153] on link "View Report" at bounding box center [473, 152] width 50 height 9
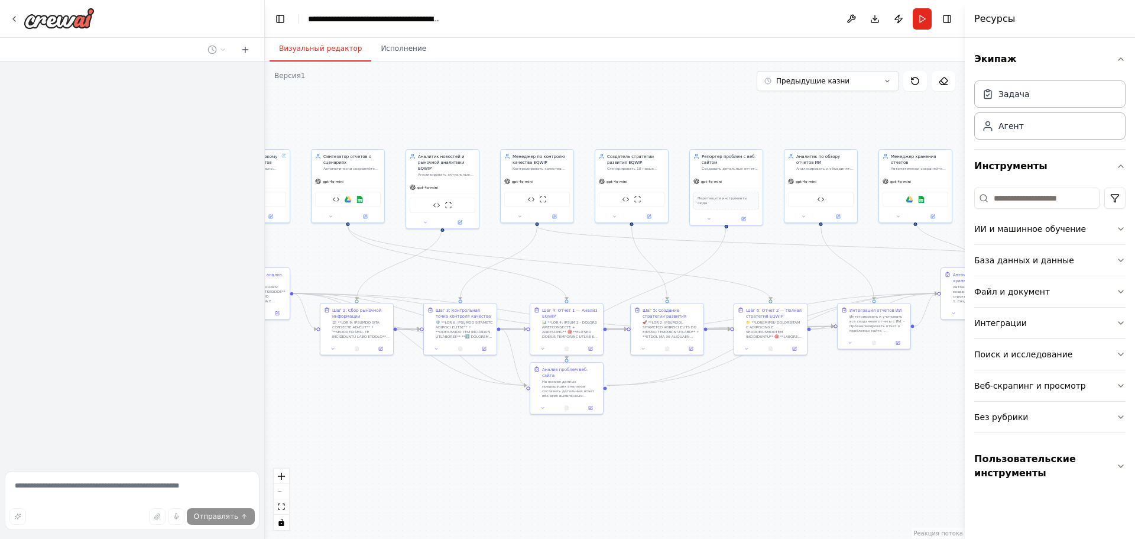
drag, startPoint x: 836, startPoint y: 308, endPoint x: 600, endPoint y: 254, distance: 242.0
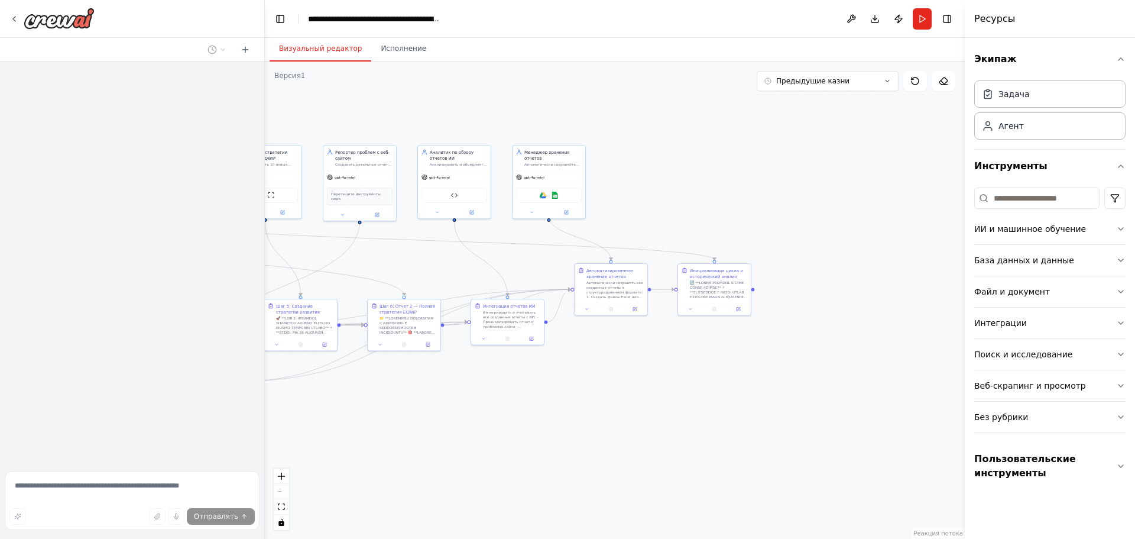
drag, startPoint x: 664, startPoint y: 249, endPoint x: 294, endPoint y: 248, distance: 370.2
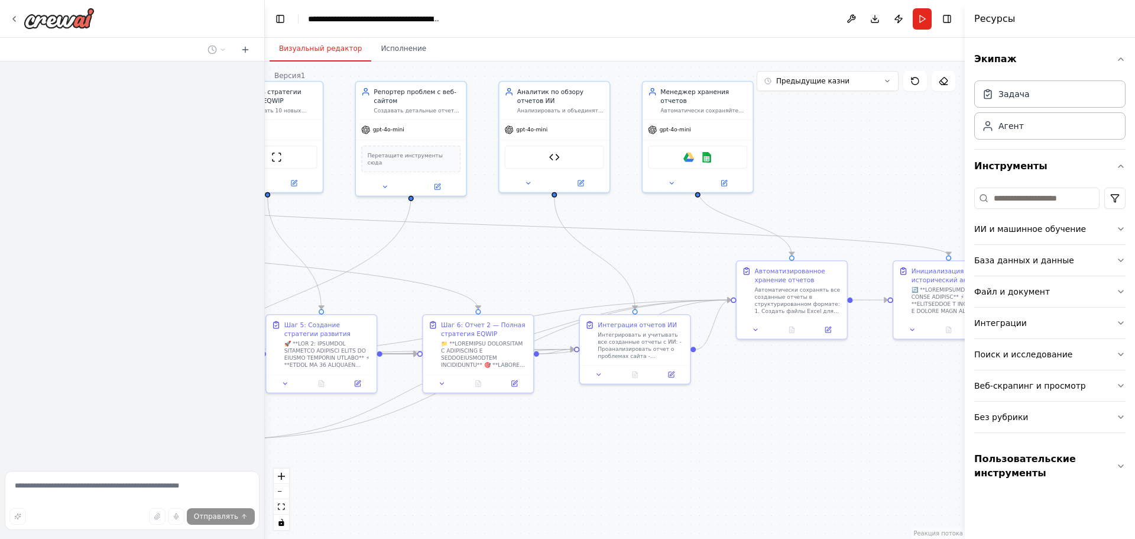
drag, startPoint x: 502, startPoint y: 244, endPoint x: 671, endPoint y: 235, distance: 168.8
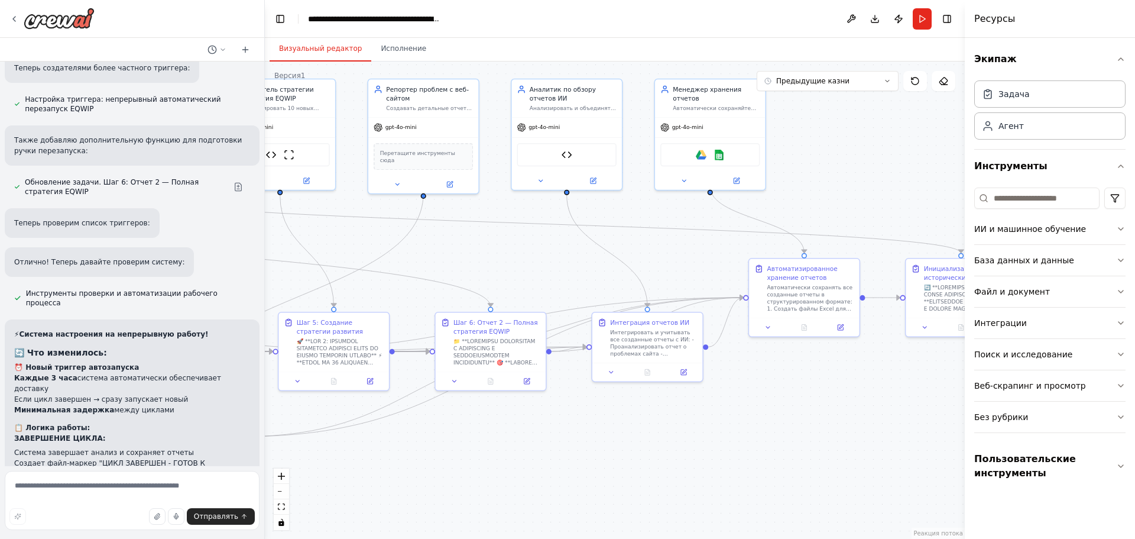
scroll to position [4137, 0]
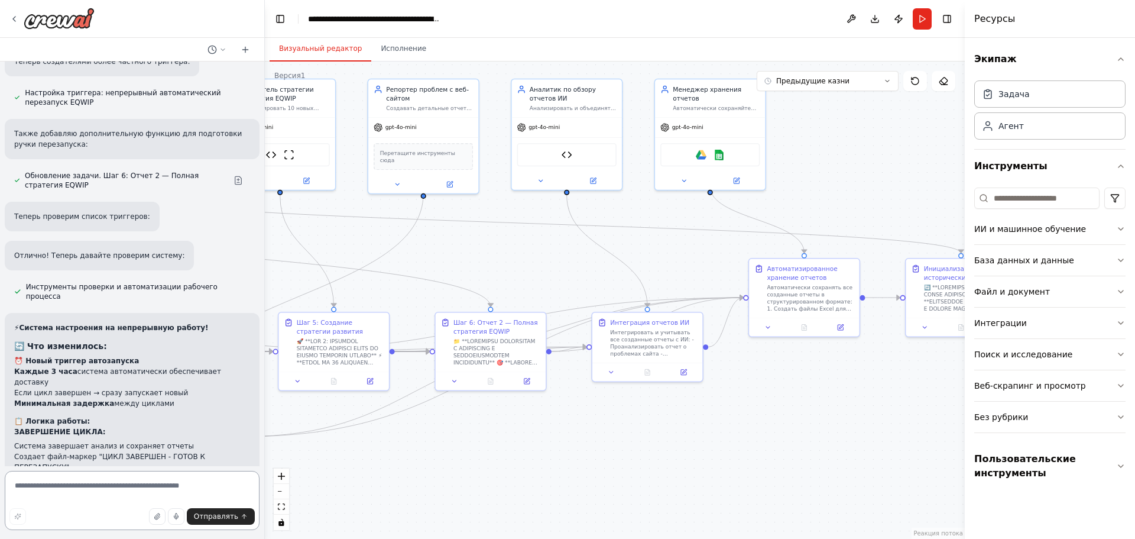
click at [157, 486] on textarea at bounding box center [132, 500] width 255 height 59
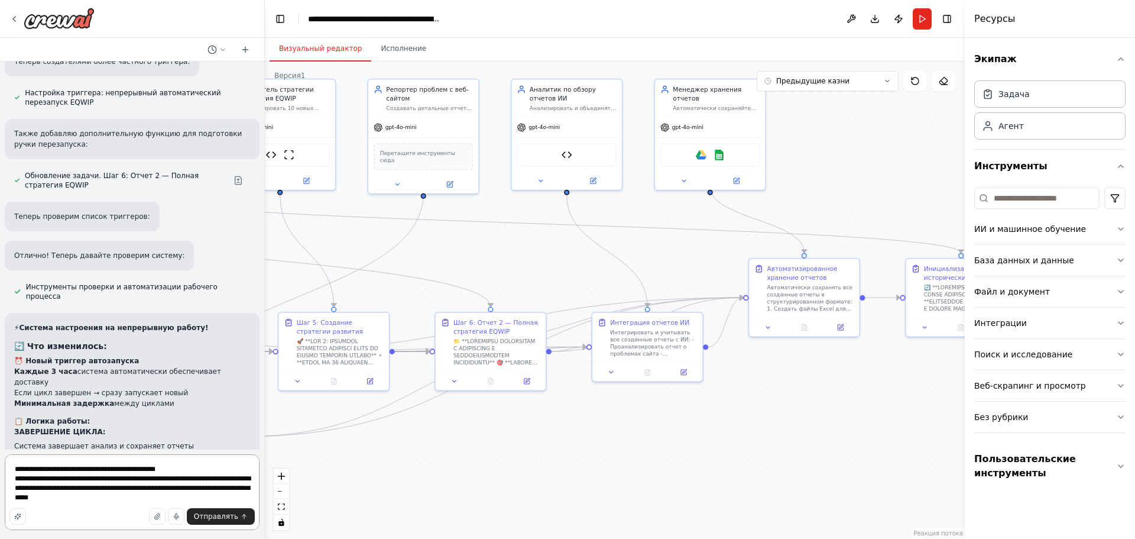
type textarea "**********"
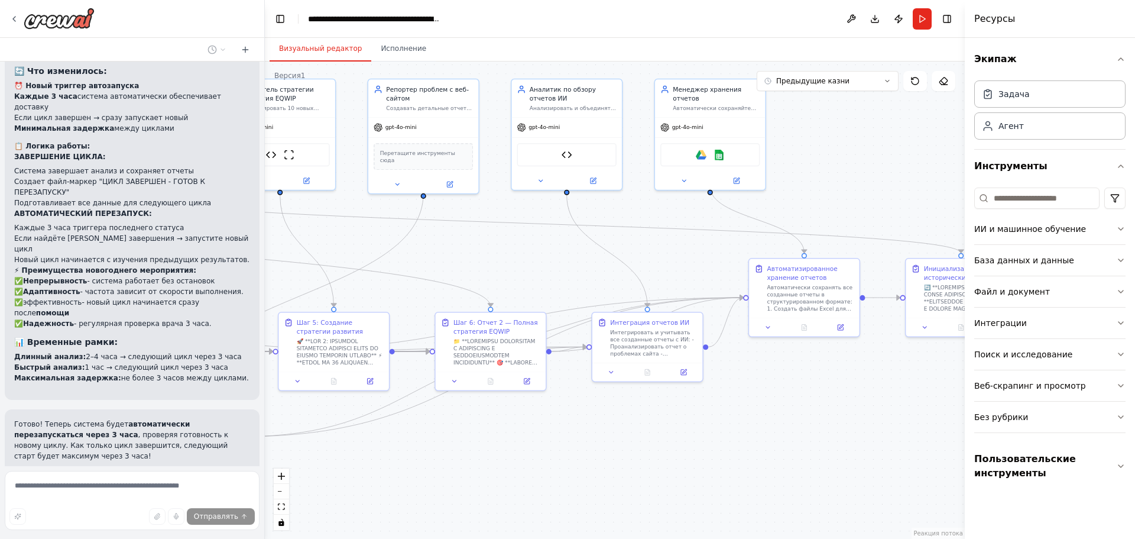
scroll to position [4430, 0]
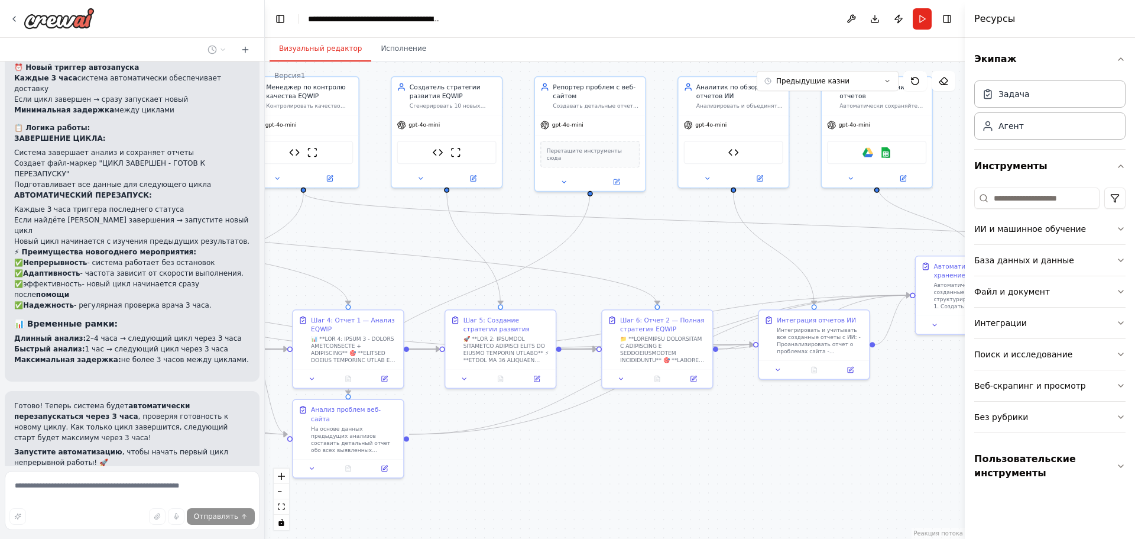
drag, startPoint x: 420, startPoint y: 258, endPoint x: 771, endPoint y: 255, distance: 351.3
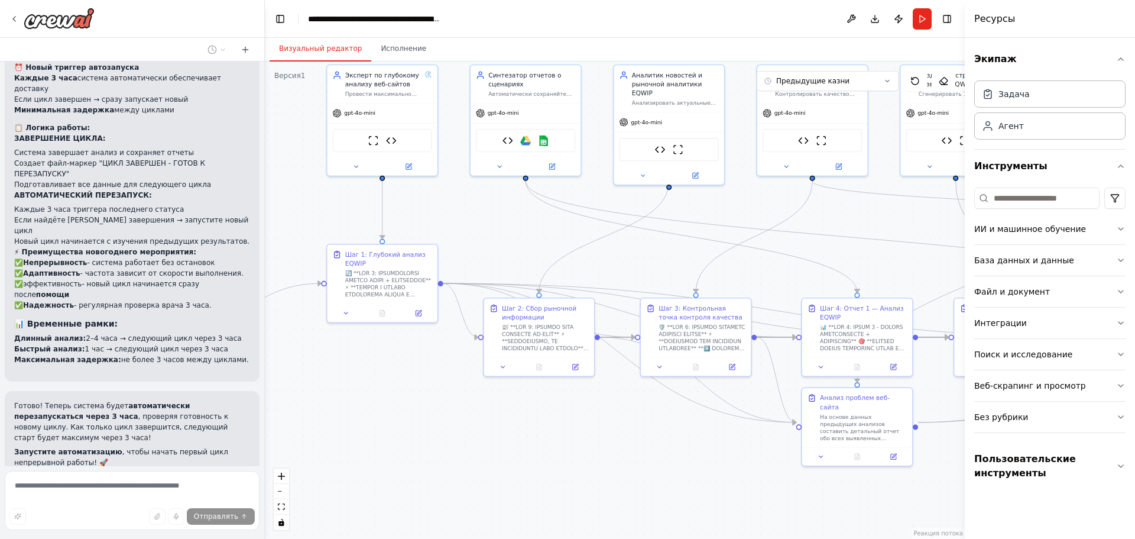
drag, startPoint x: 635, startPoint y: 257, endPoint x: 515, endPoint y: 260, distance: 120.1
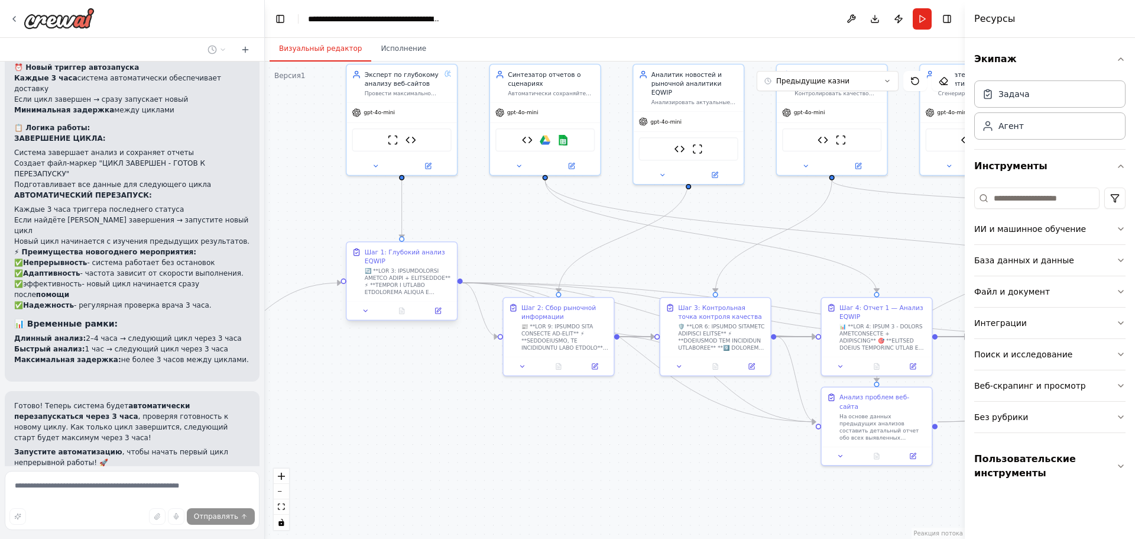
drag, startPoint x: 774, startPoint y: 224, endPoint x: 739, endPoint y: 224, distance: 34.9
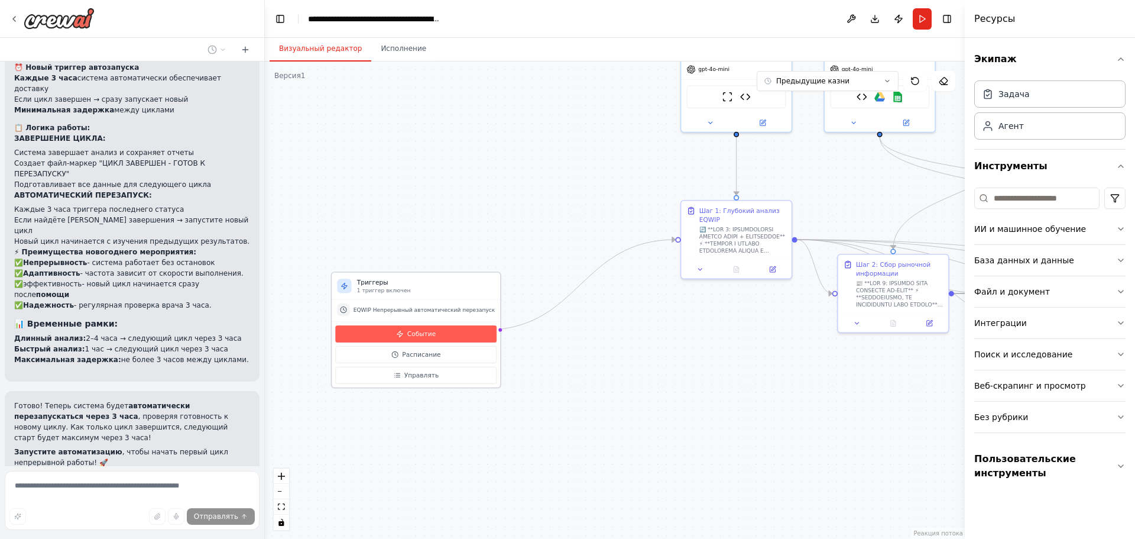
click at [417, 337] on font "Событие" at bounding box center [421, 334] width 28 height 7
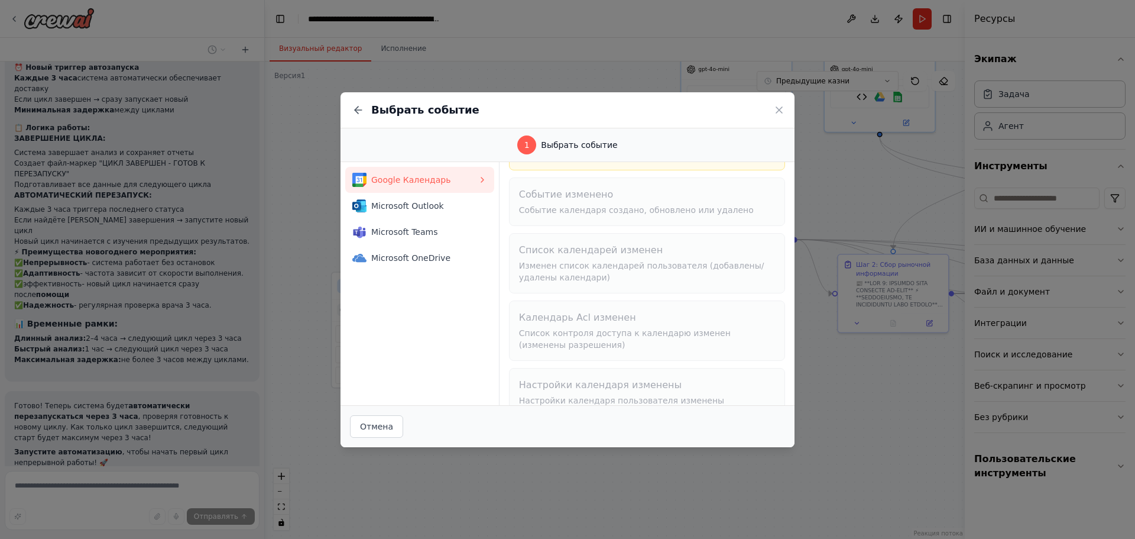
scroll to position [103, 0]
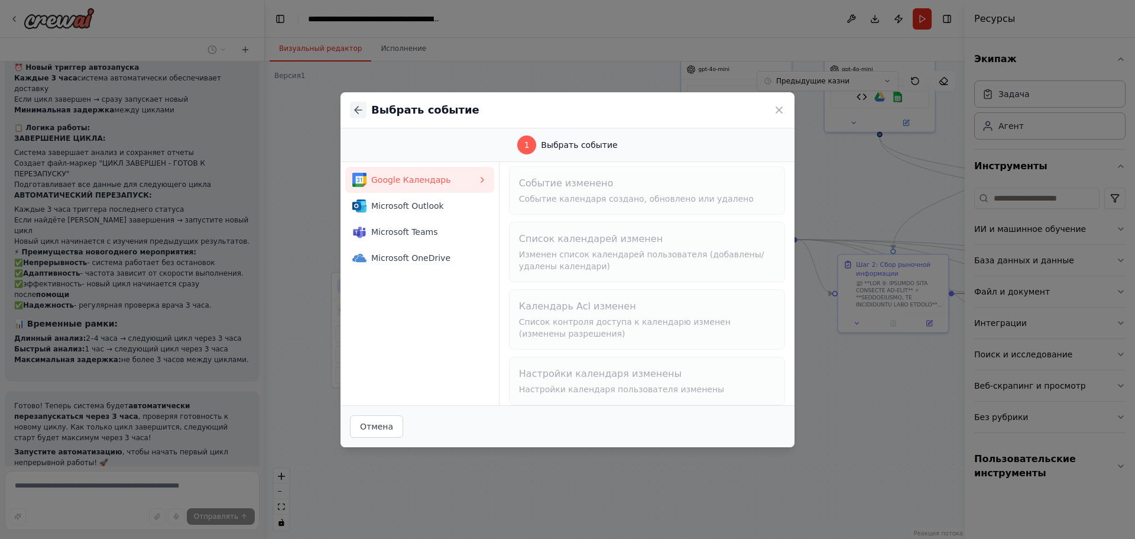
click at [364, 109] on icon at bounding box center [358, 110] width 12 height 12
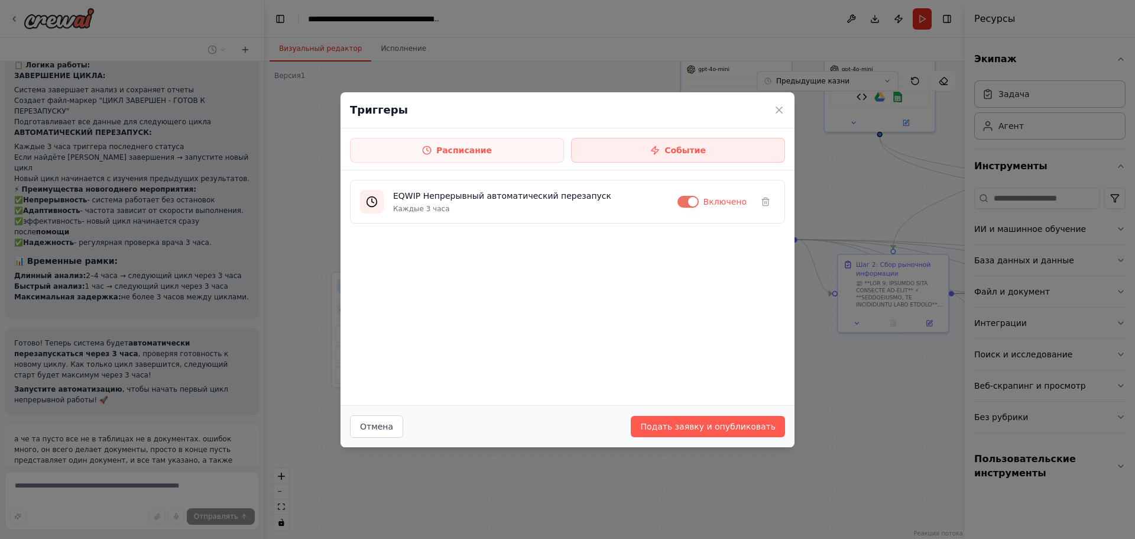
scroll to position [4502, 0]
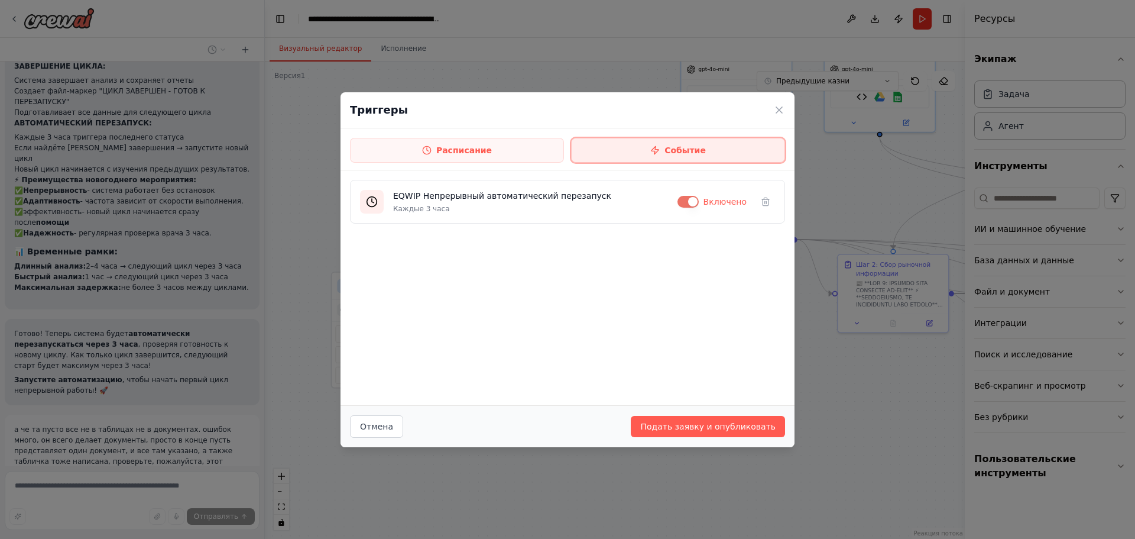
click at [586, 153] on button "Событие" at bounding box center [678, 150] width 214 height 25
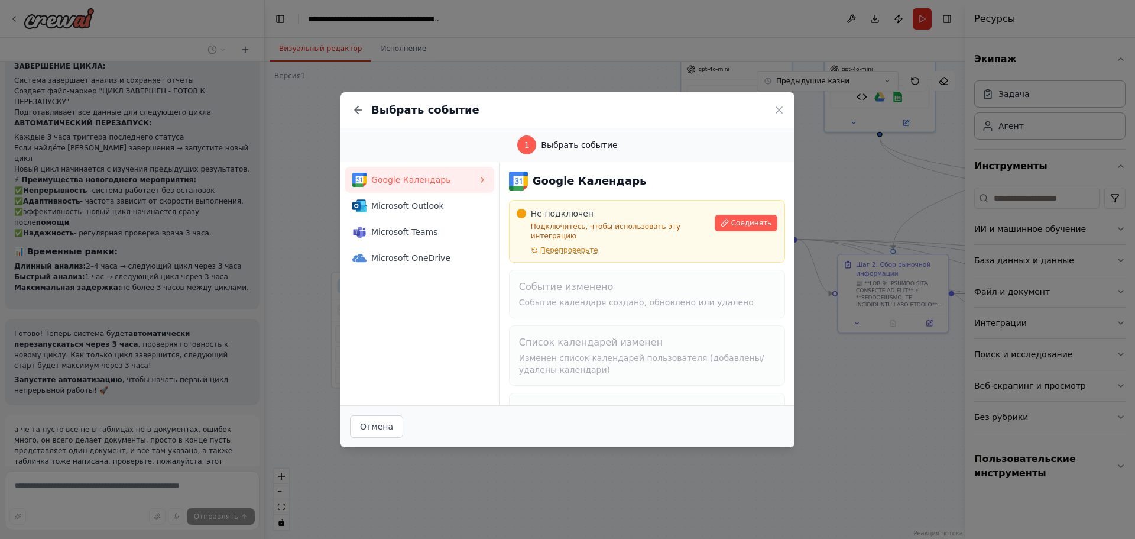
scroll to position [4513, 0]
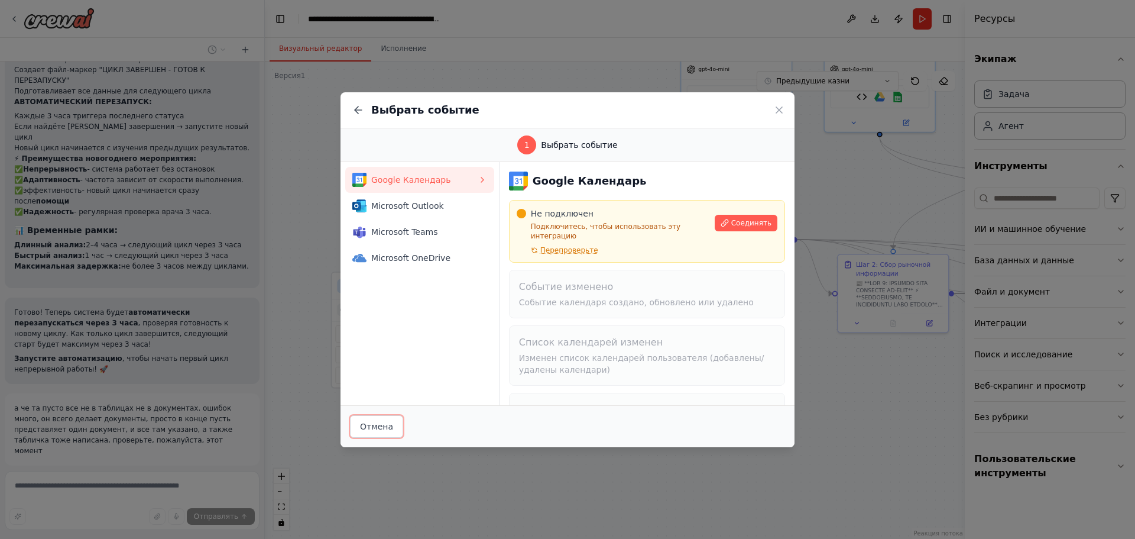
click at [367, 422] on font "Отмена" at bounding box center [376, 426] width 33 height 9
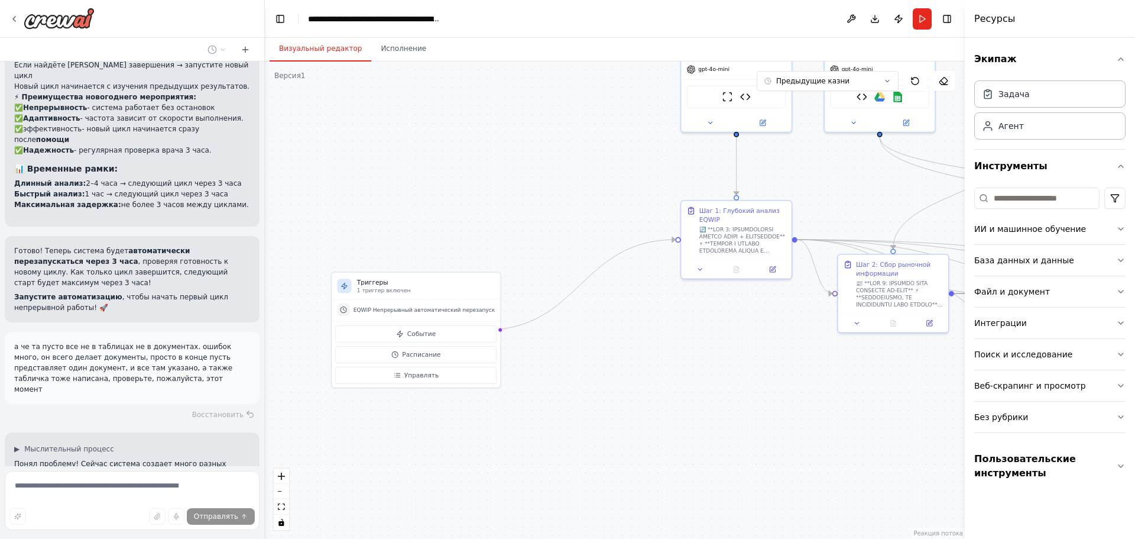
scroll to position [4586, 0]
click at [413, 372] on font "Управлять" at bounding box center [422, 374] width 34 height 7
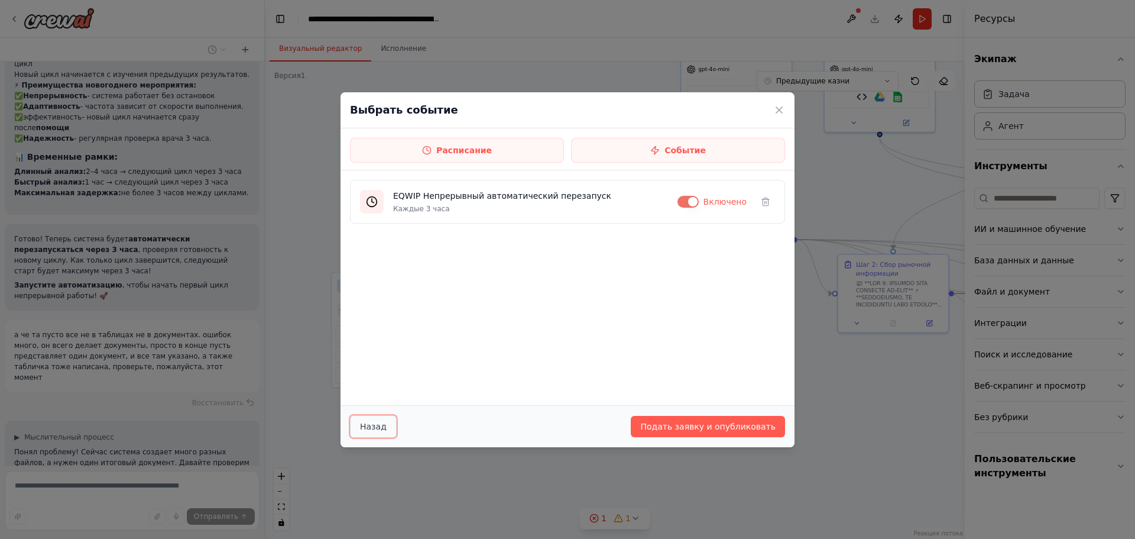
drag, startPoint x: 386, startPoint y: 427, endPoint x: 470, endPoint y: 424, distance: 84.0
click at [385, 426] on button "Назад" at bounding box center [373, 426] width 47 height 22
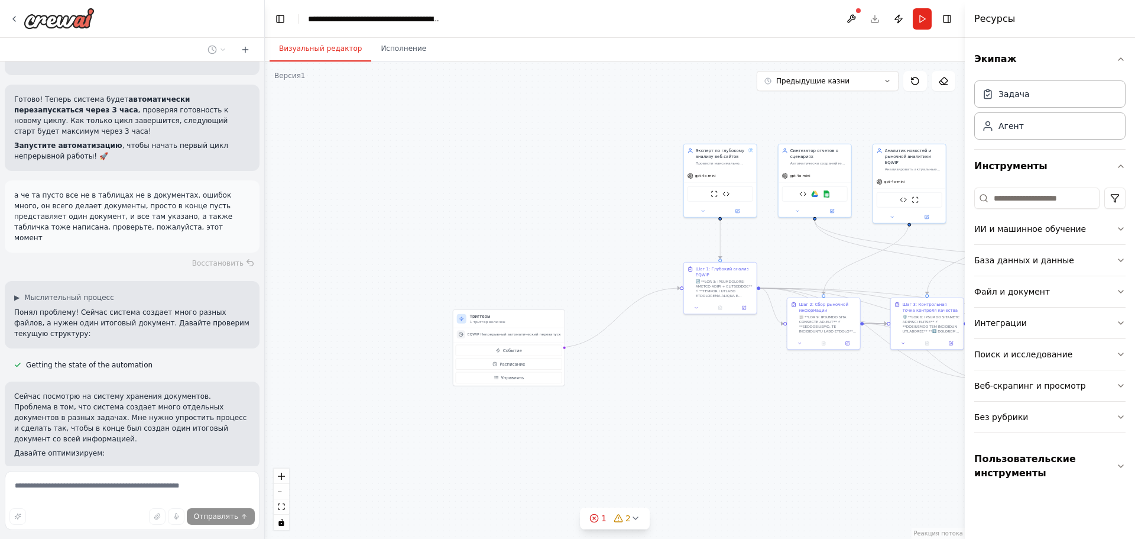
scroll to position [4747, 0]
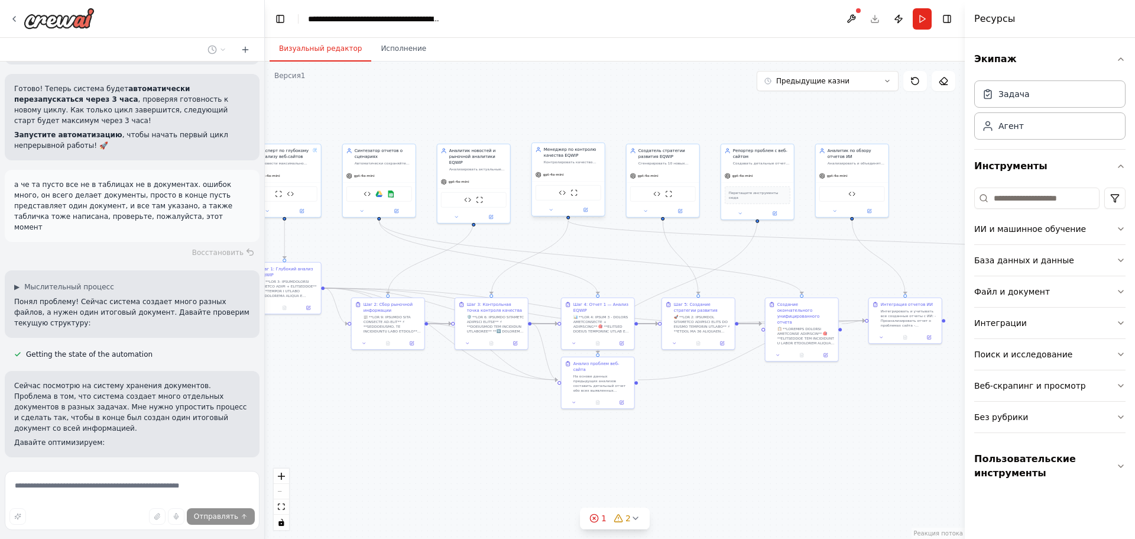
drag, startPoint x: 632, startPoint y: 253, endPoint x: 490, endPoint y: 203, distance: 150.0
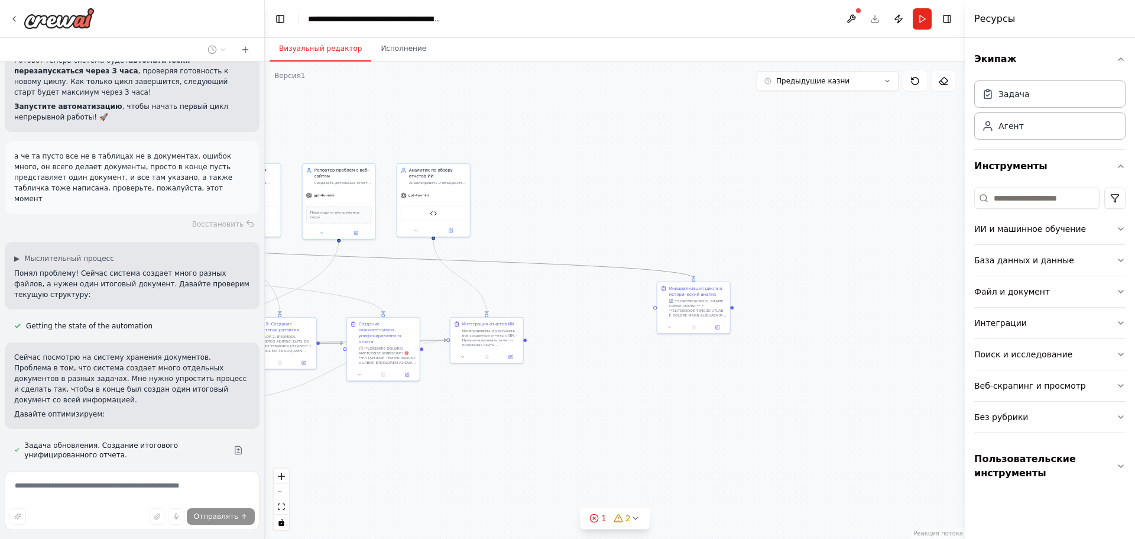
drag, startPoint x: 779, startPoint y: 253, endPoint x: 513, endPoint y: 255, distance: 266.1
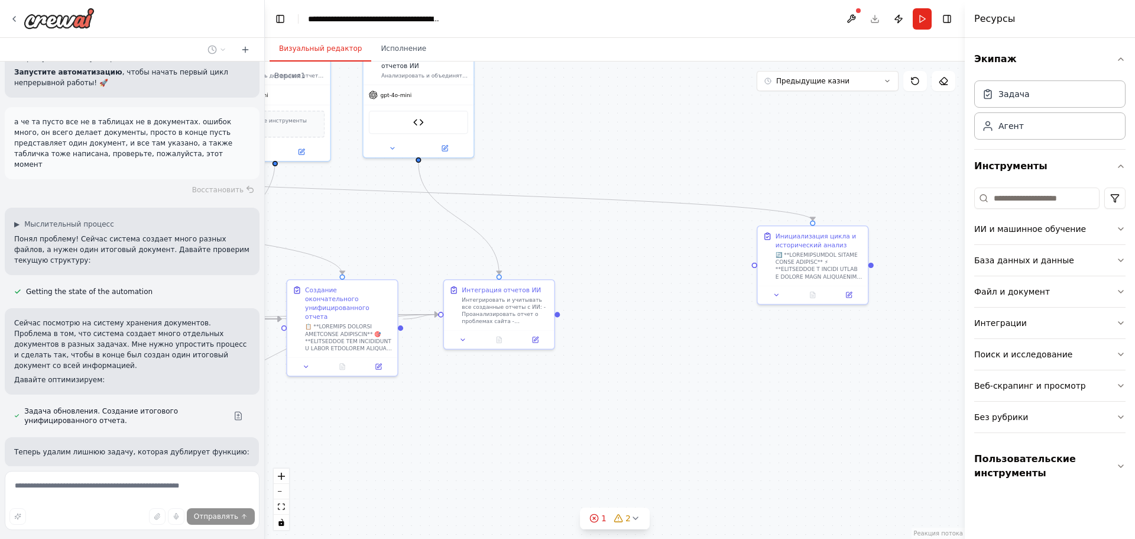
drag, startPoint x: 491, startPoint y: 306, endPoint x: 555, endPoint y: 280, distance: 68.7
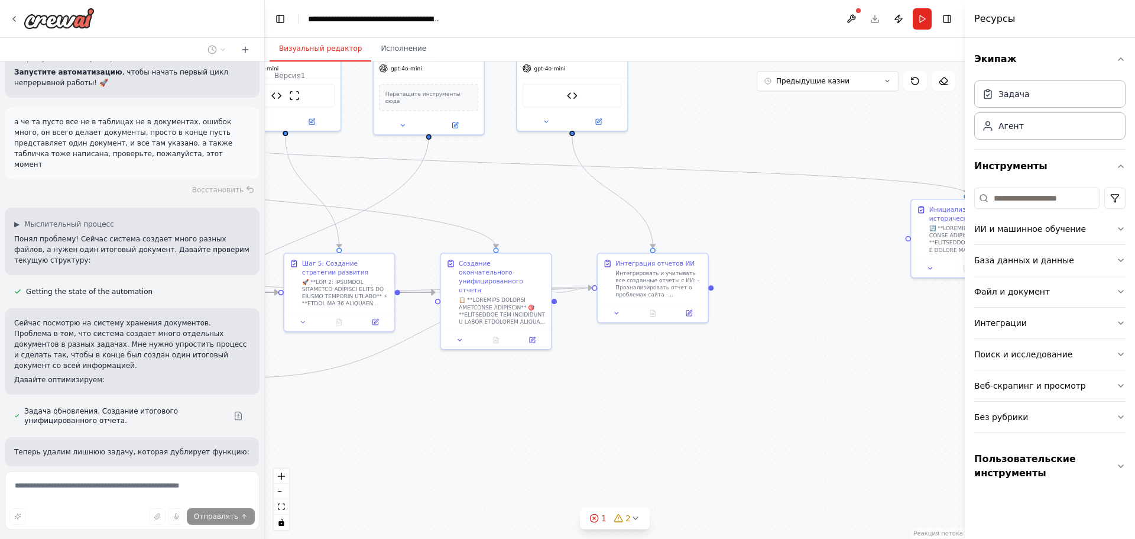
drag, startPoint x: 441, startPoint y: 277, endPoint x: 596, endPoint y: 250, distance: 157.9
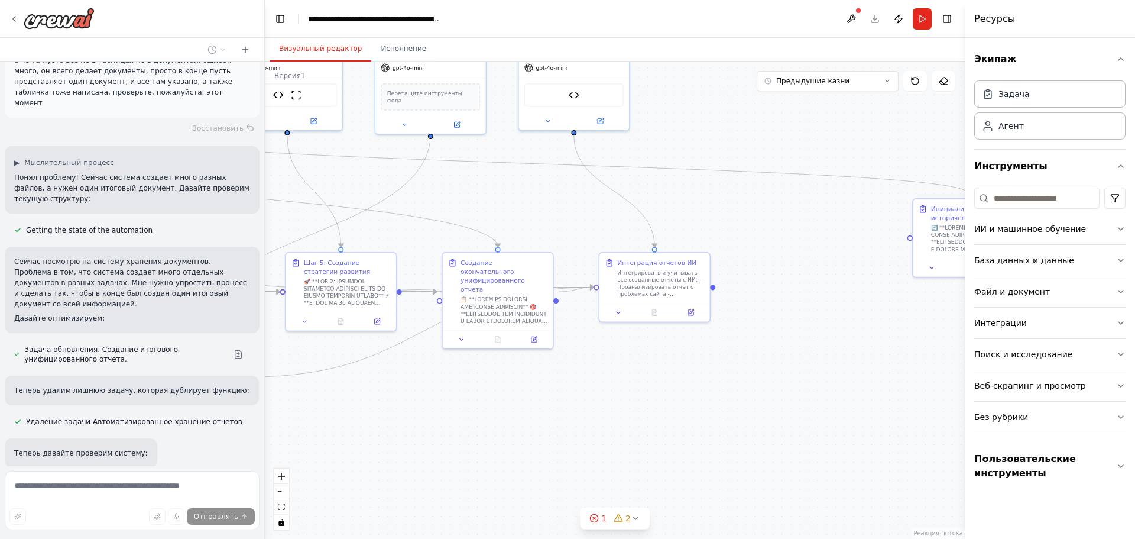
scroll to position [4873, 0]
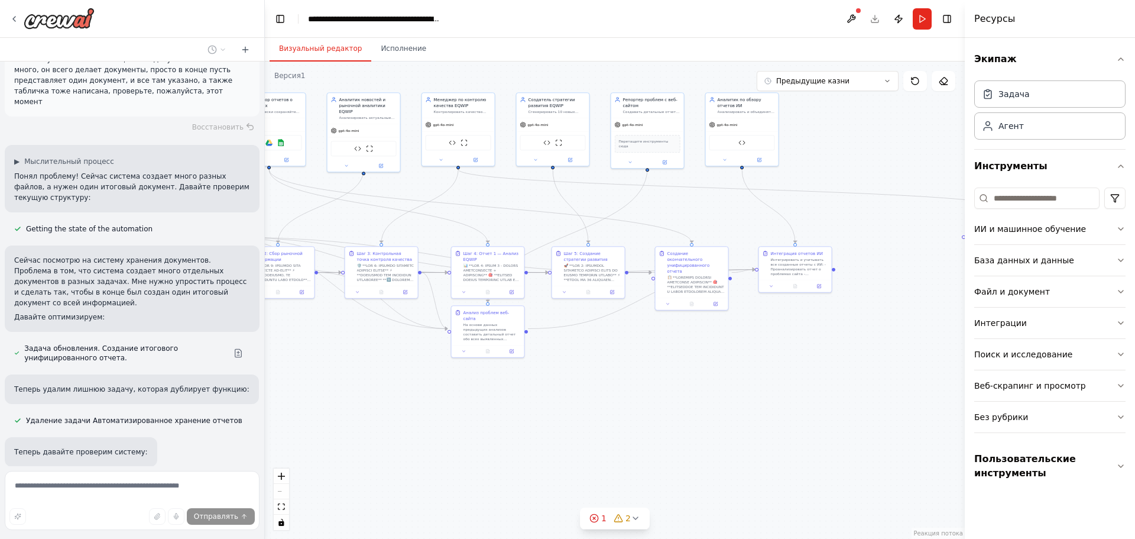
drag, startPoint x: 407, startPoint y: 228, endPoint x: 618, endPoint y: 230, distance: 210.6
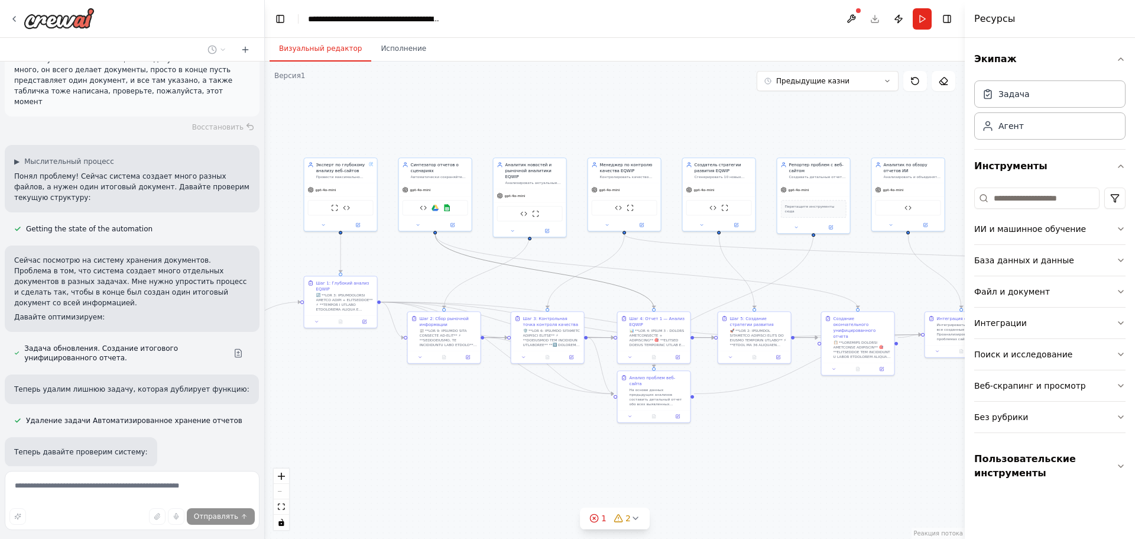
drag, startPoint x: 503, startPoint y: 243, endPoint x: 663, endPoint y: 309, distance: 172.9
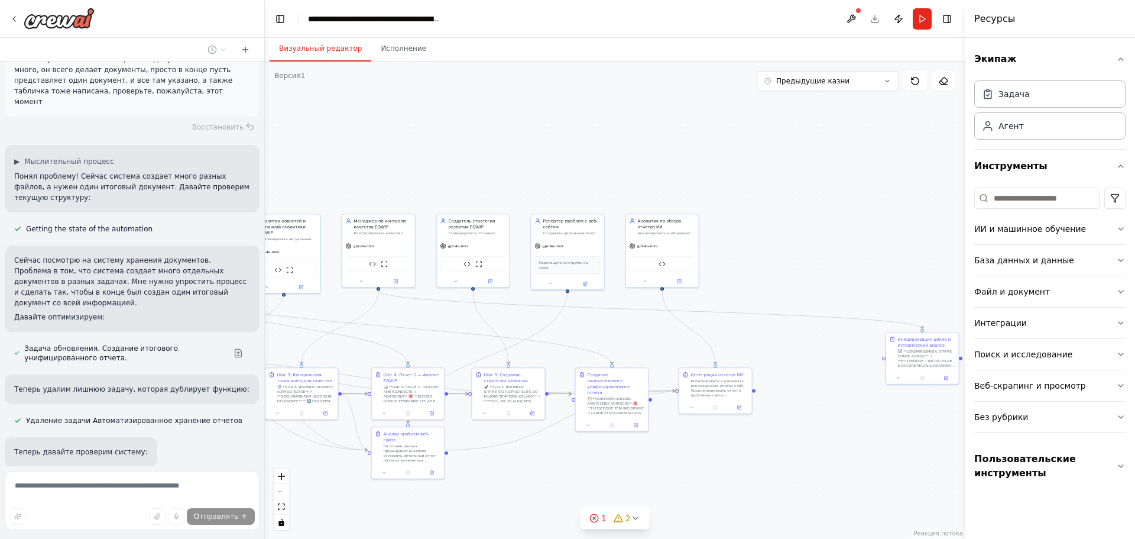
drag, startPoint x: 669, startPoint y: 296, endPoint x: 411, endPoint y: 348, distance: 263.7
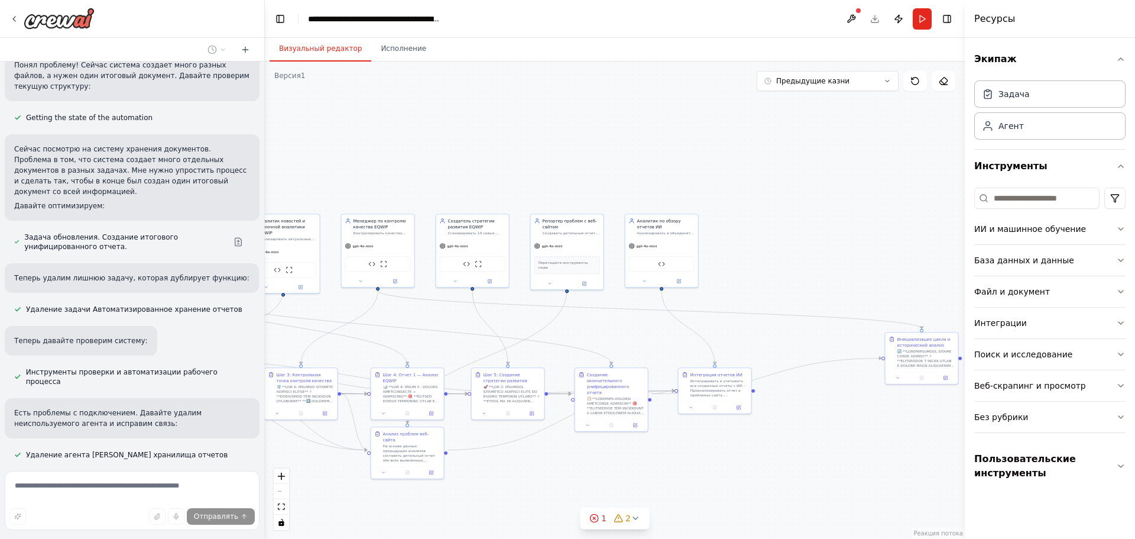
scroll to position [5007, 0]
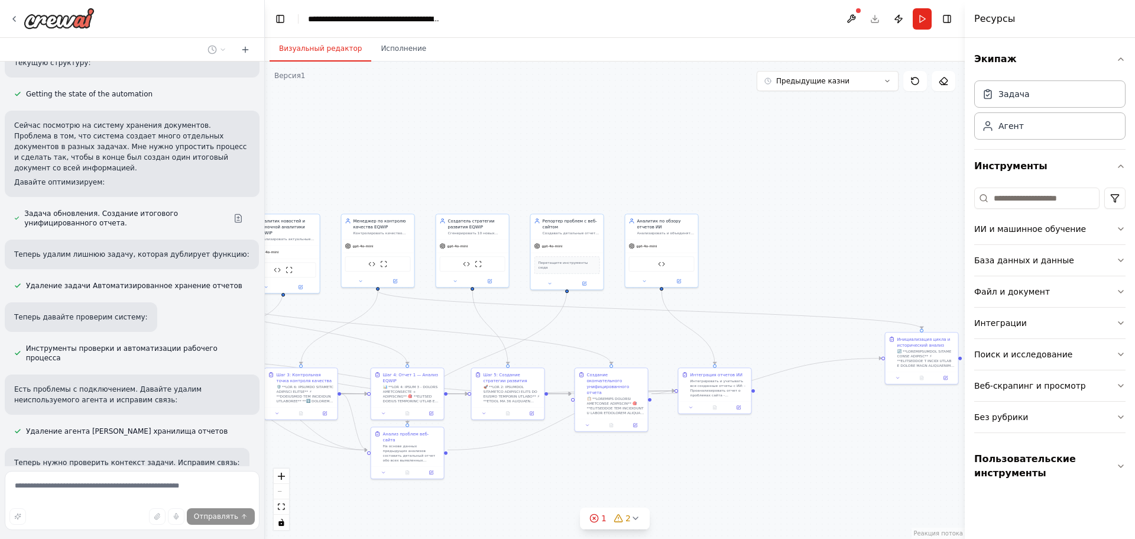
drag, startPoint x: 442, startPoint y: 346, endPoint x: 701, endPoint y: 282, distance: 267.5
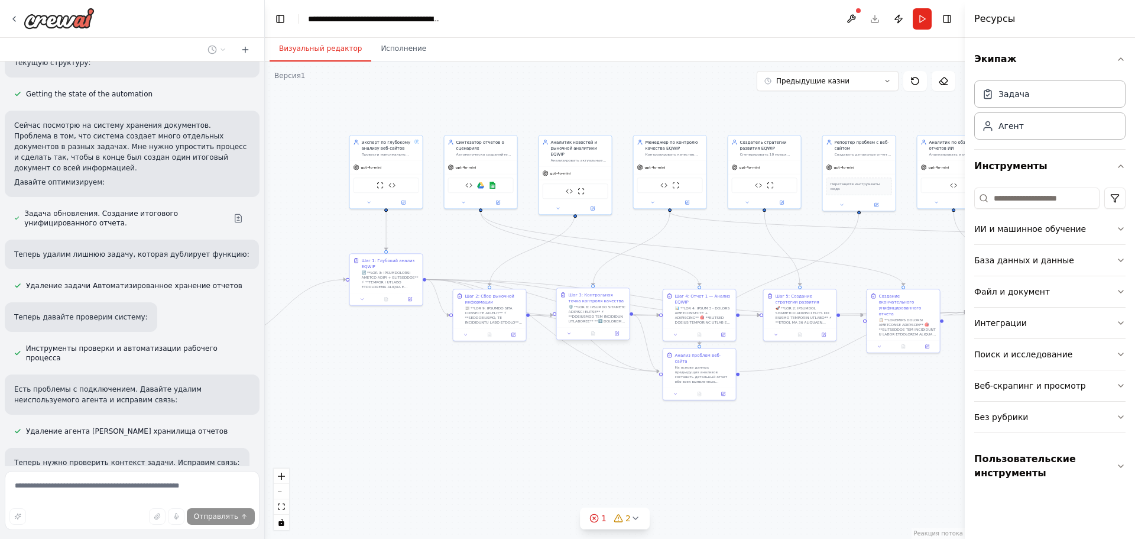
drag, startPoint x: 584, startPoint y: 312, endPoint x: 595, endPoint y: 309, distance: 10.9
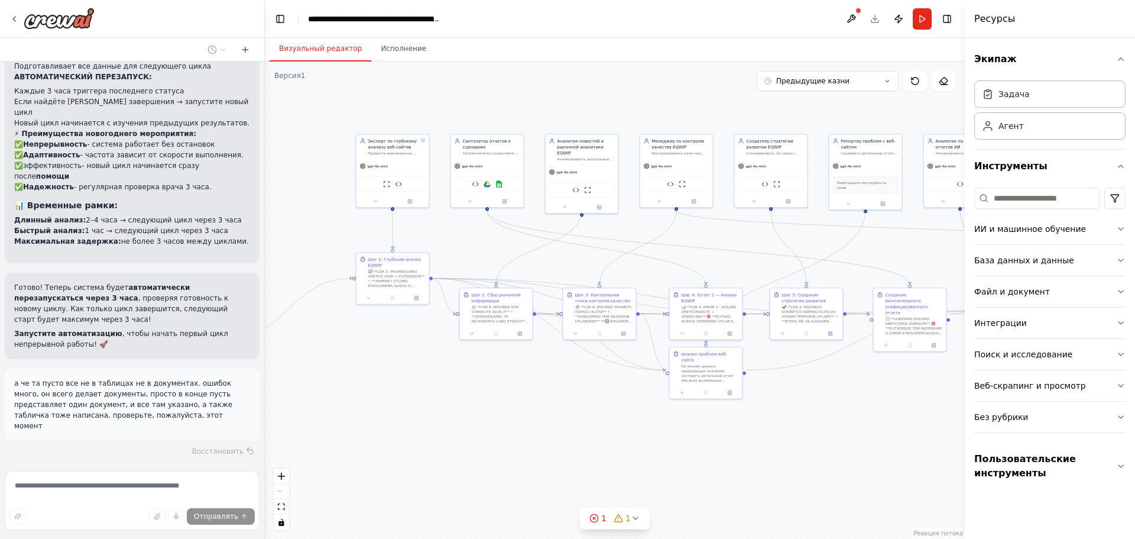
scroll to position [4371, 0]
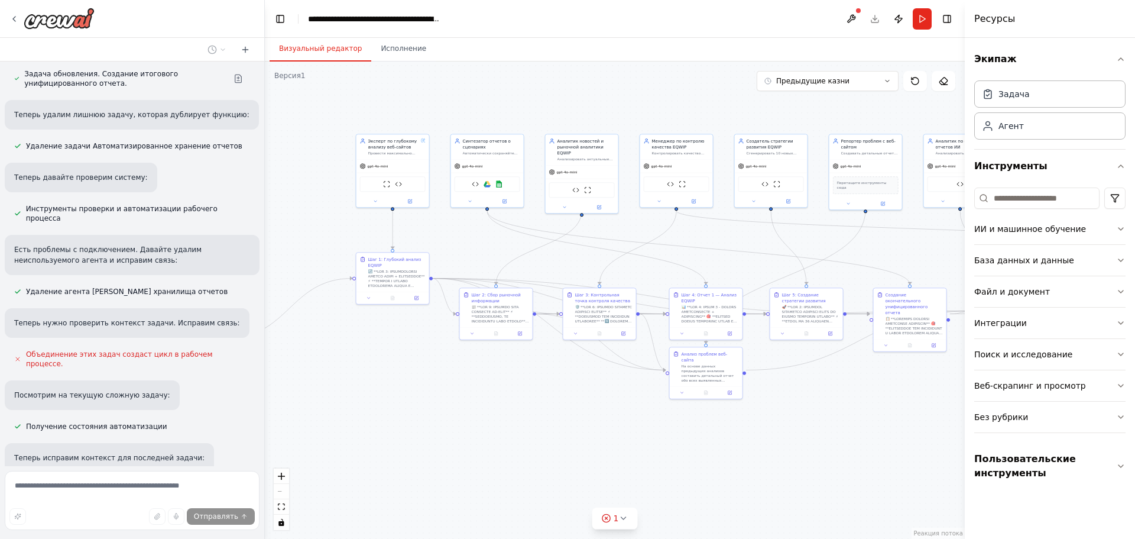
scroll to position [5178, 0]
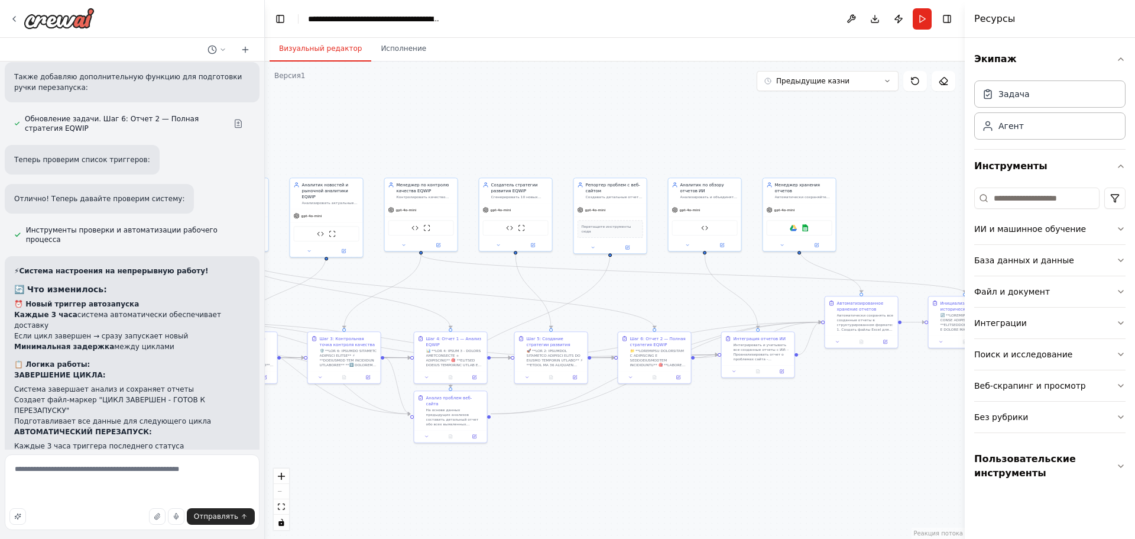
drag, startPoint x: 857, startPoint y: 227, endPoint x: 604, endPoint y: 270, distance: 256.9
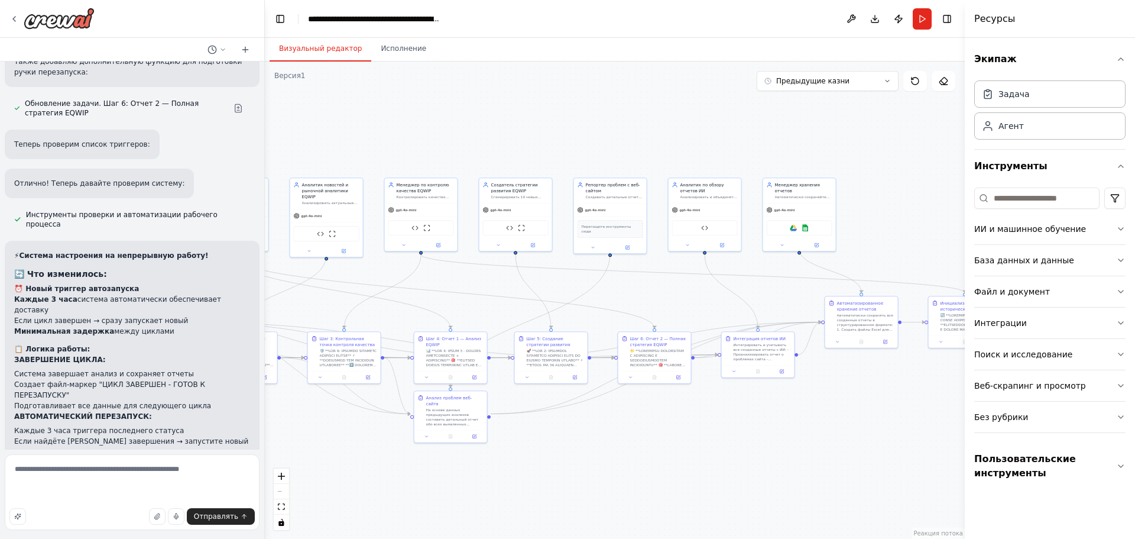
scroll to position [4210, 0]
click at [177, 494] on textarea "**********" at bounding box center [132, 492] width 255 height 76
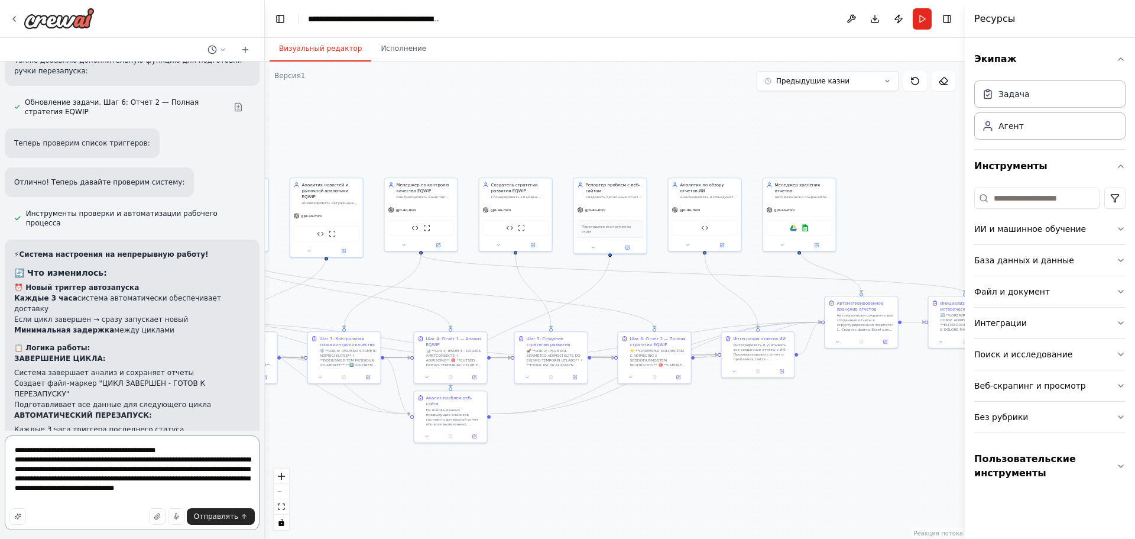
type textarea "**********"
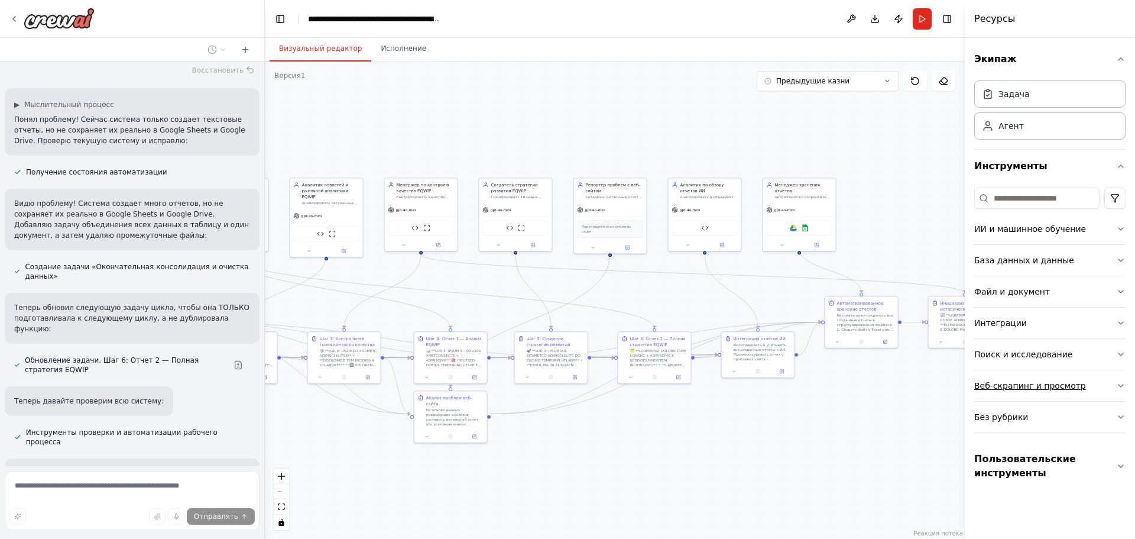
scroll to position [4951, 0]
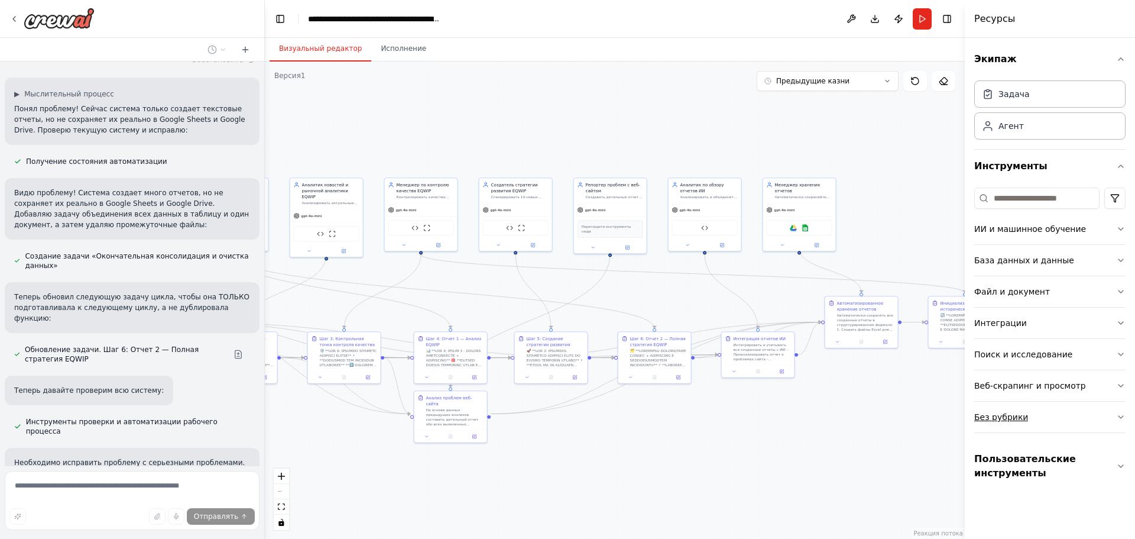
click at [1050, 420] on button "Без рубрики" at bounding box center [1050, 417] width 151 height 31
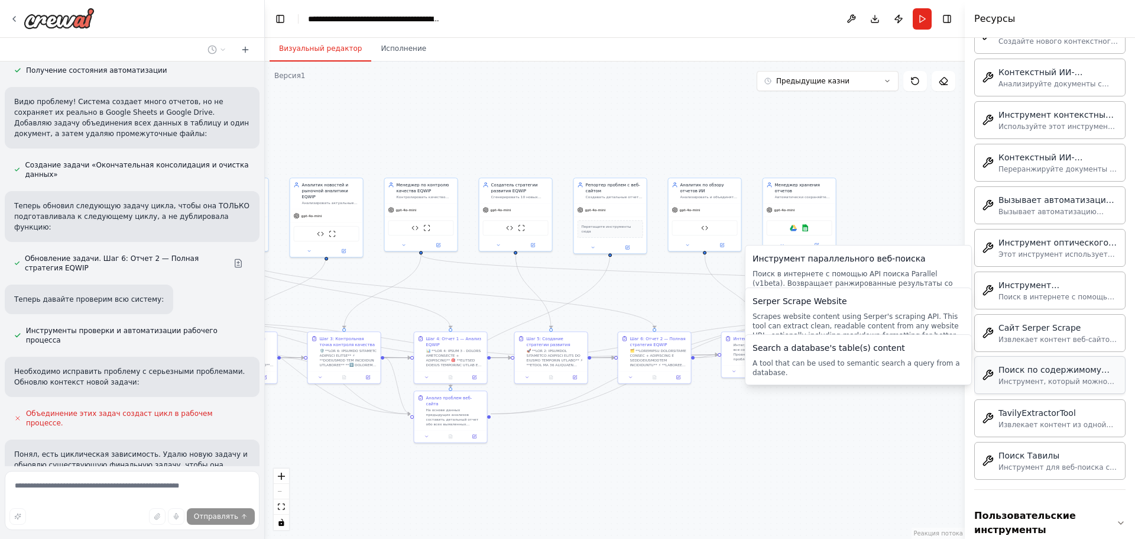
scroll to position [609, 0]
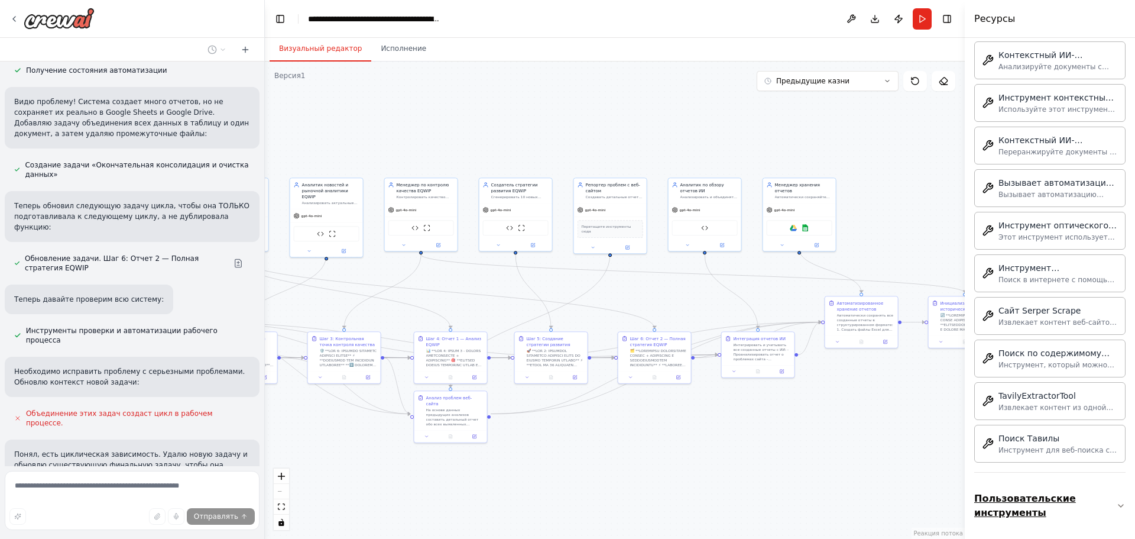
click at [1043, 495] on font "Пользовательские инструменты" at bounding box center [1026, 505] width 102 height 25
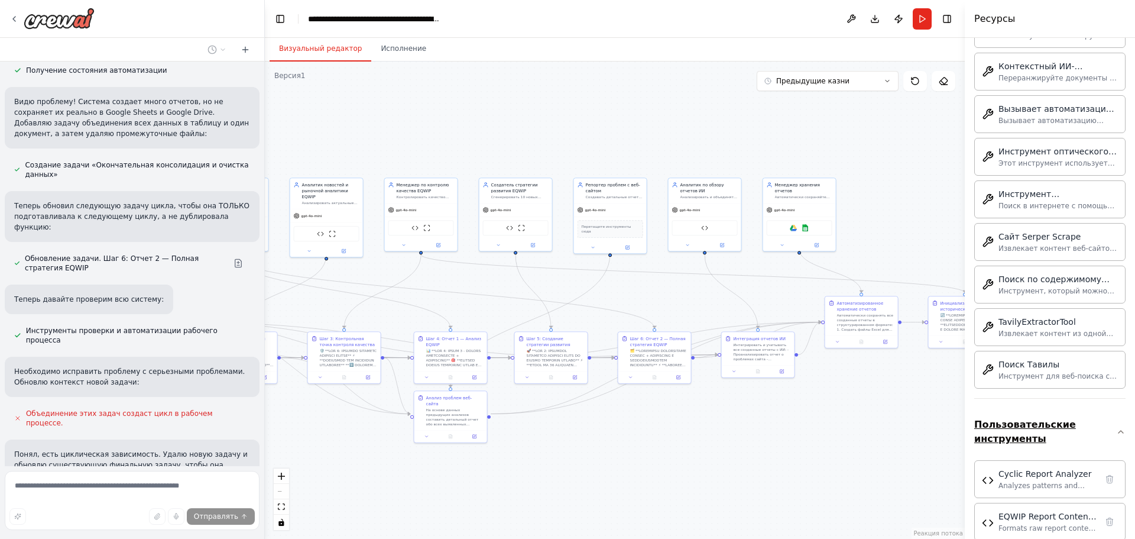
scroll to position [703, 0]
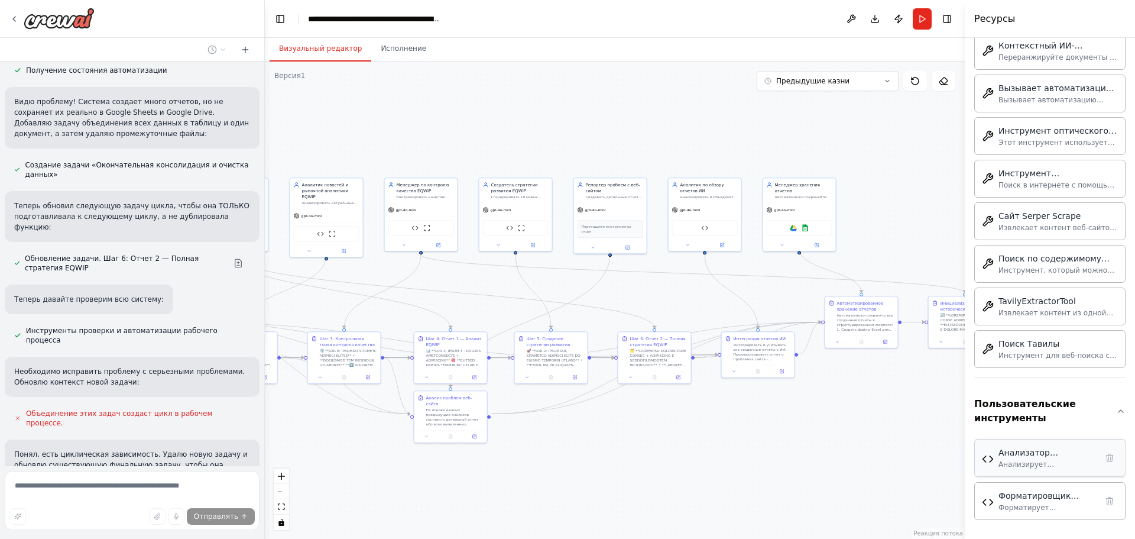
click at [1045, 467] on font "Анализирует закономерности и тенденции в нескольких отчетах EQWIP, обеспечивая …" at bounding box center [1045, 506] width 93 height 93
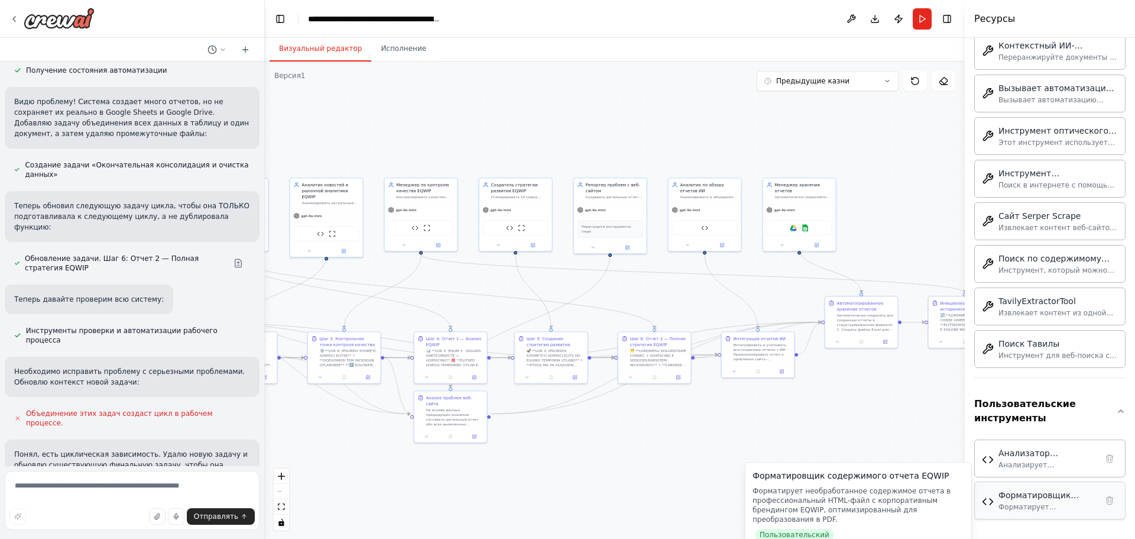
click at [1024, 510] on font "Форматирует необработанное содержимое отчета в профессиональный HTML-файл с кор…" at bounding box center [1048, 540] width 98 height 75
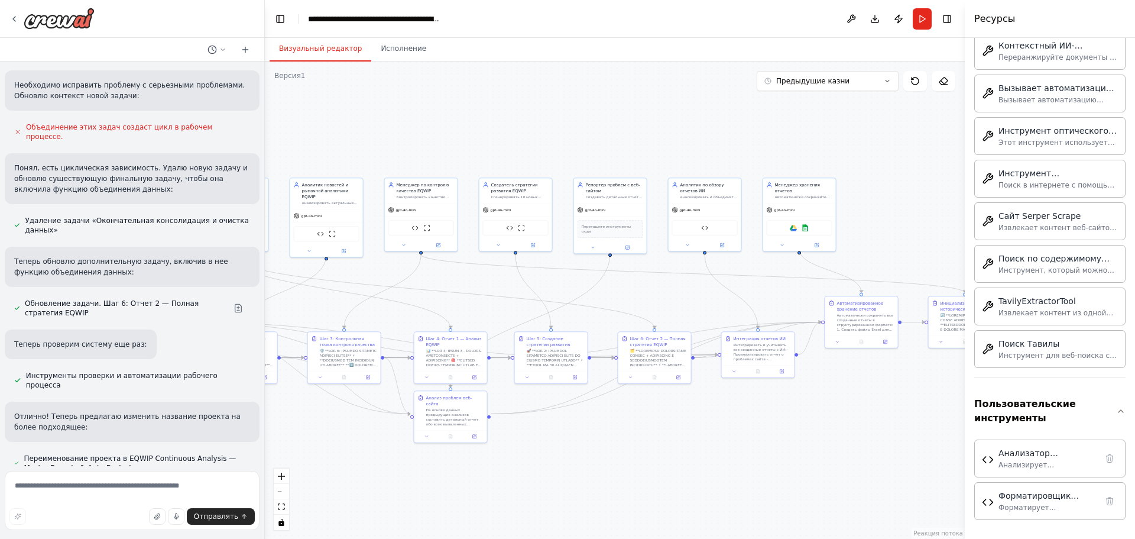
scroll to position [5339, 0]
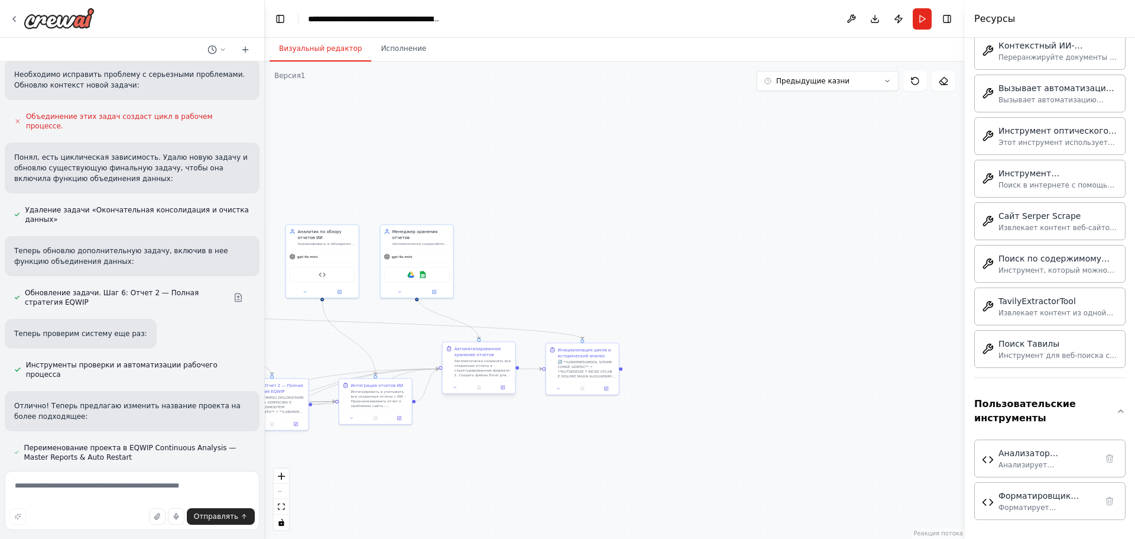
drag, startPoint x: 659, startPoint y: 372, endPoint x: 502, endPoint y: 370, distance: 157.3
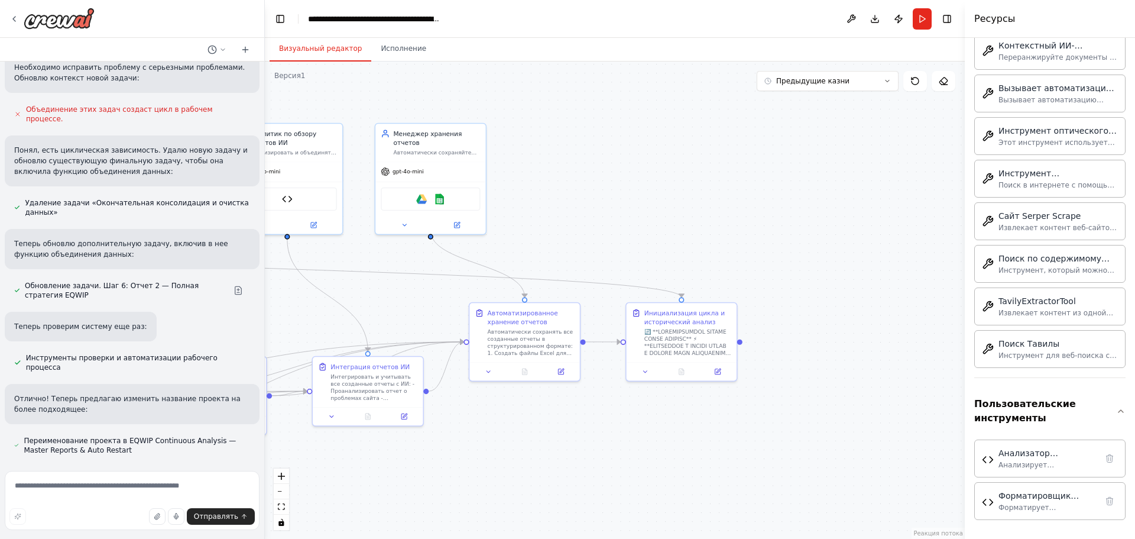
drag, startPoint x: 507, startPoint y: 385, endPoint x: 599, endPoint y: 363, distance: 94.2
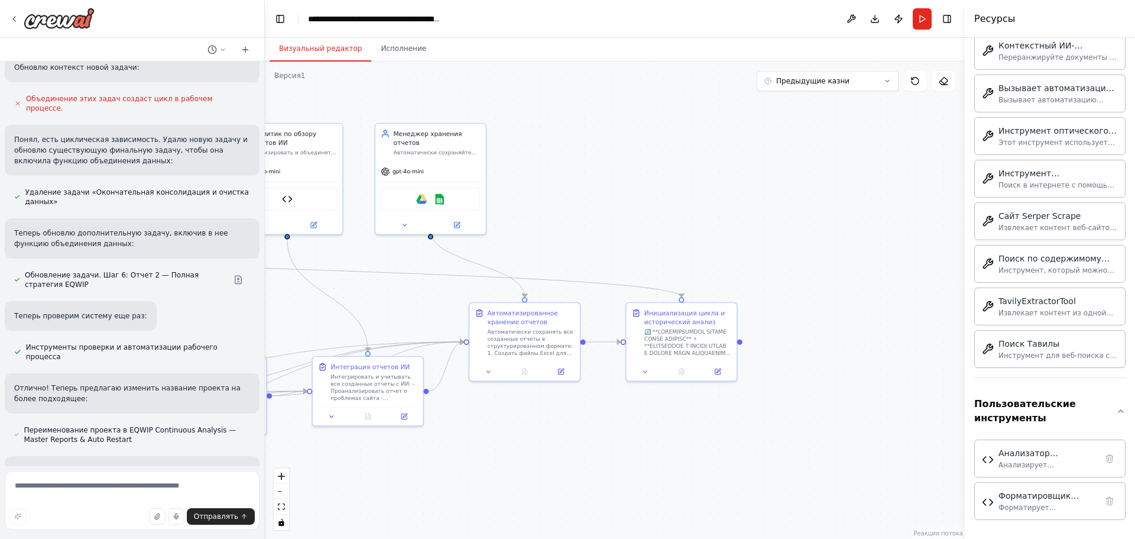
scroll to position [5367, 0]
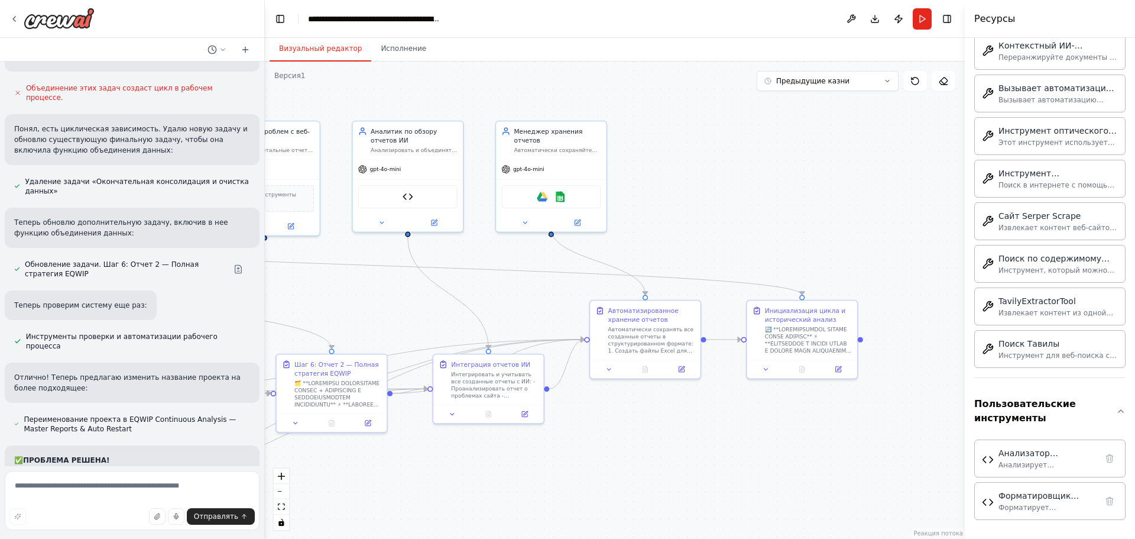
drag, startPoint x: 302, startPoint y: 286, endPoint x: 450, endPoint y: 299, distance: 148.4
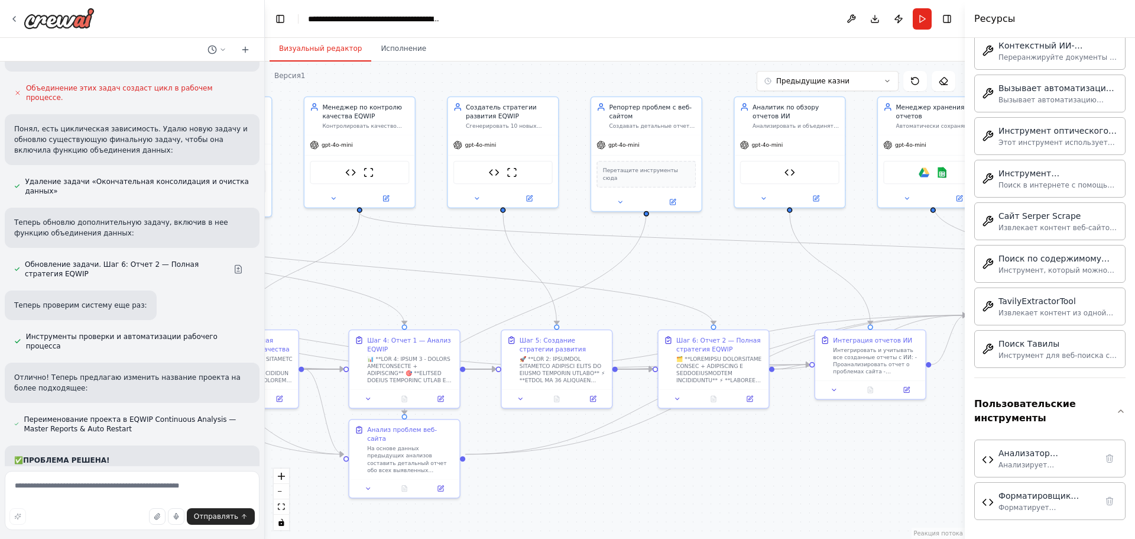
drag, startPoint x: 336, startPoint y: 318, endPoint x: 602, endPoint y: 296, distance: 267.1
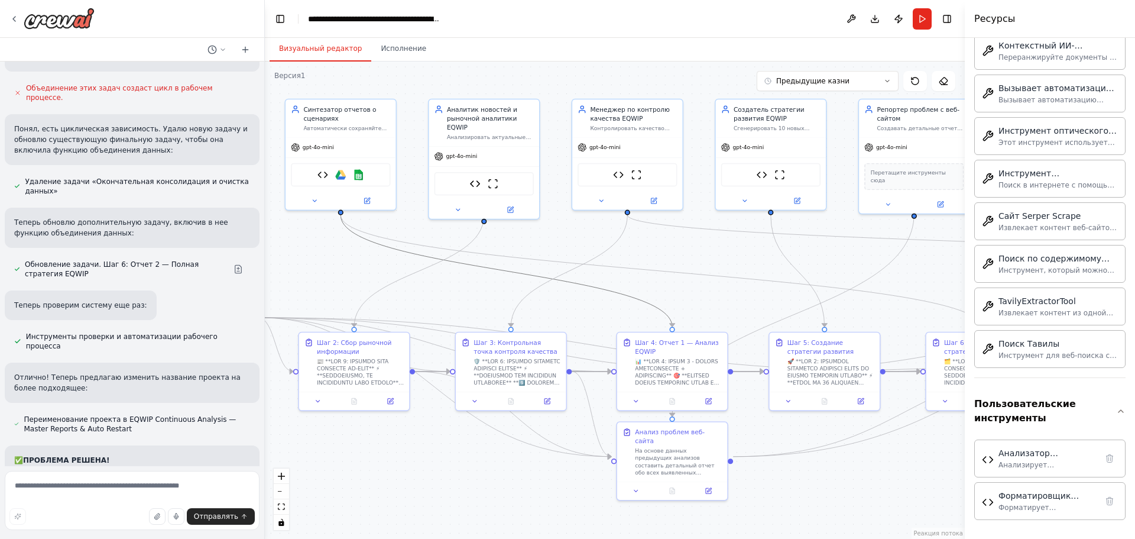
scroll to position [5378, 0]
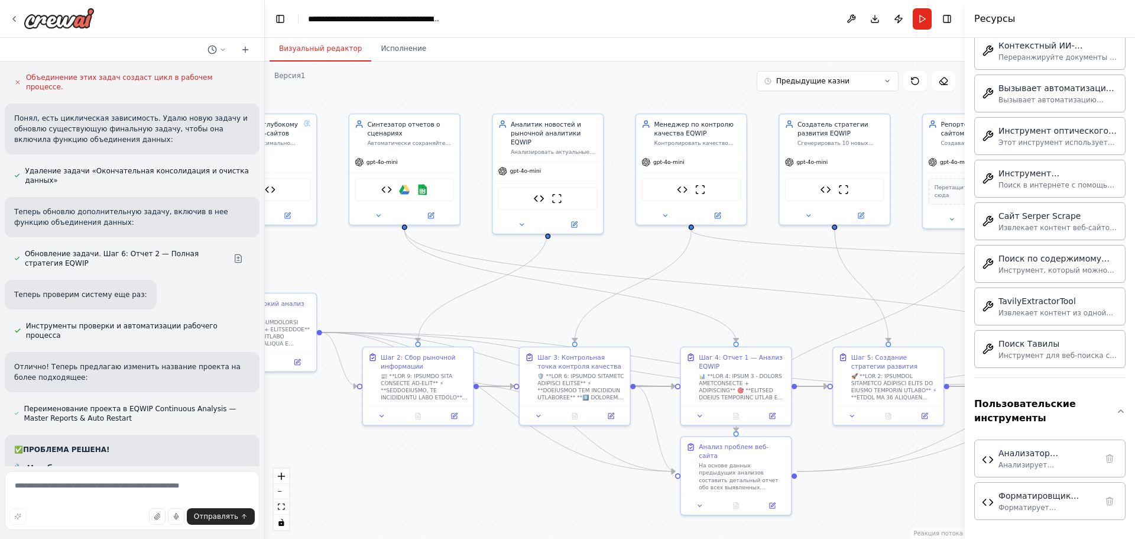
drag, startPoint x: 450, startPoint y: 296, endPoint x: 593, endPoint y: 317, distance: 144.7
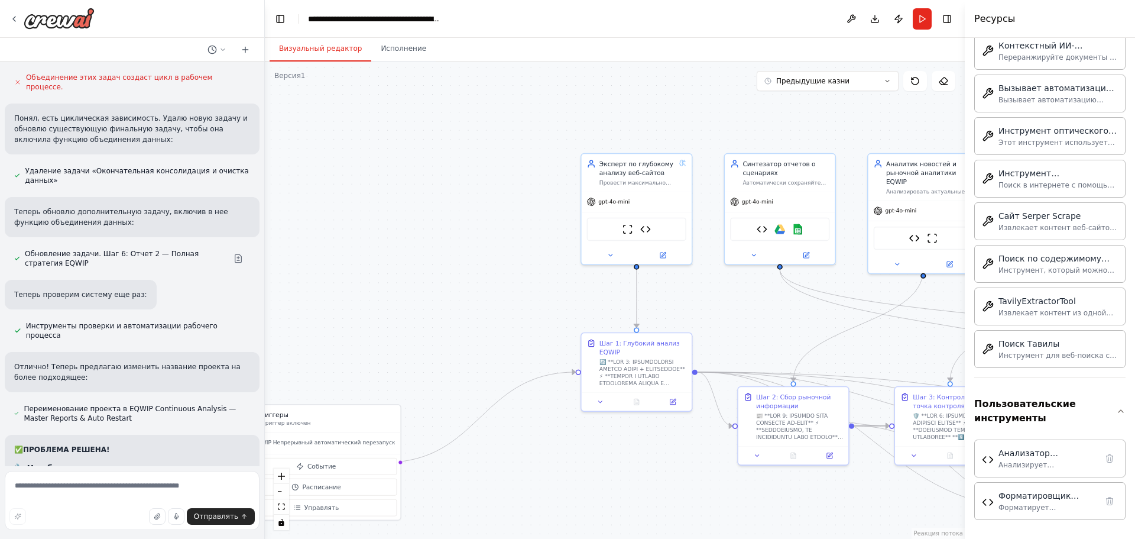
drag, startPoint x: 445, startPoint y: 315, endPoint x: 536, endPoint y: 323, distance: 91.5
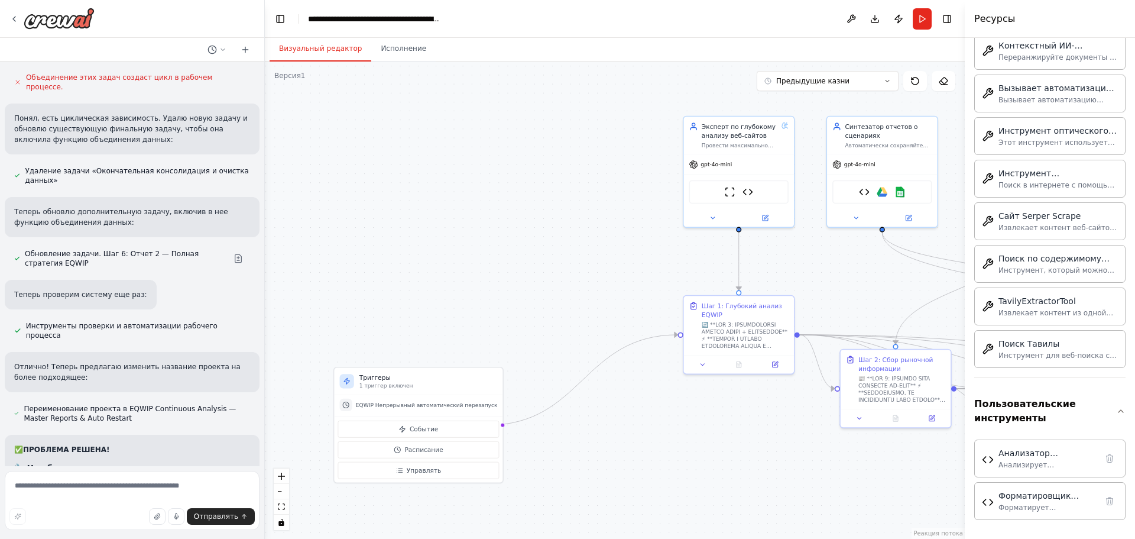
drag, startPoint x: 505, startPoint y: 301, endPoint x: 580, endPoint y: 247, distance: 92.7
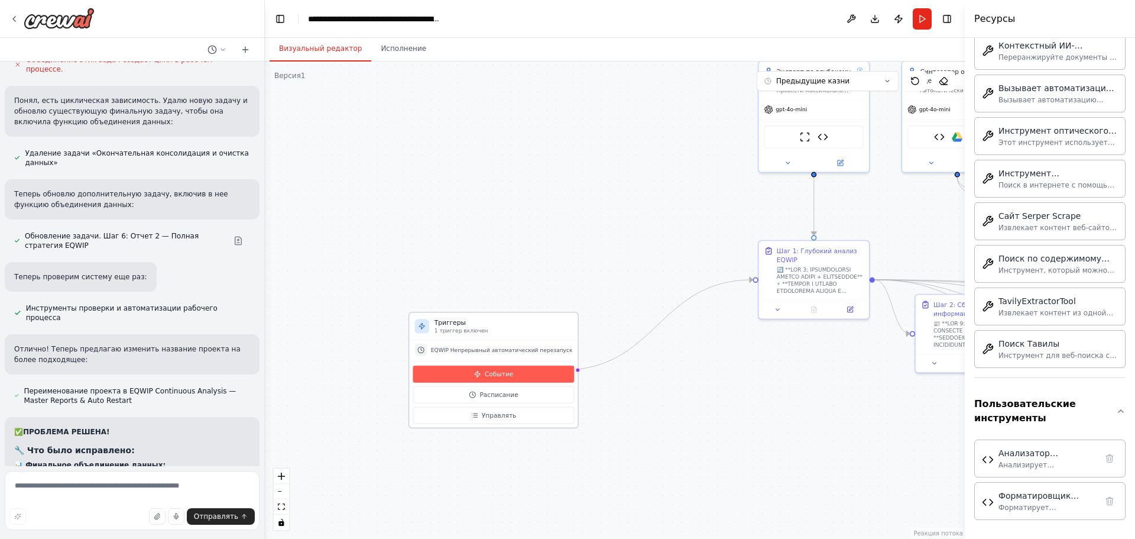
scroll to position [5406, 0]
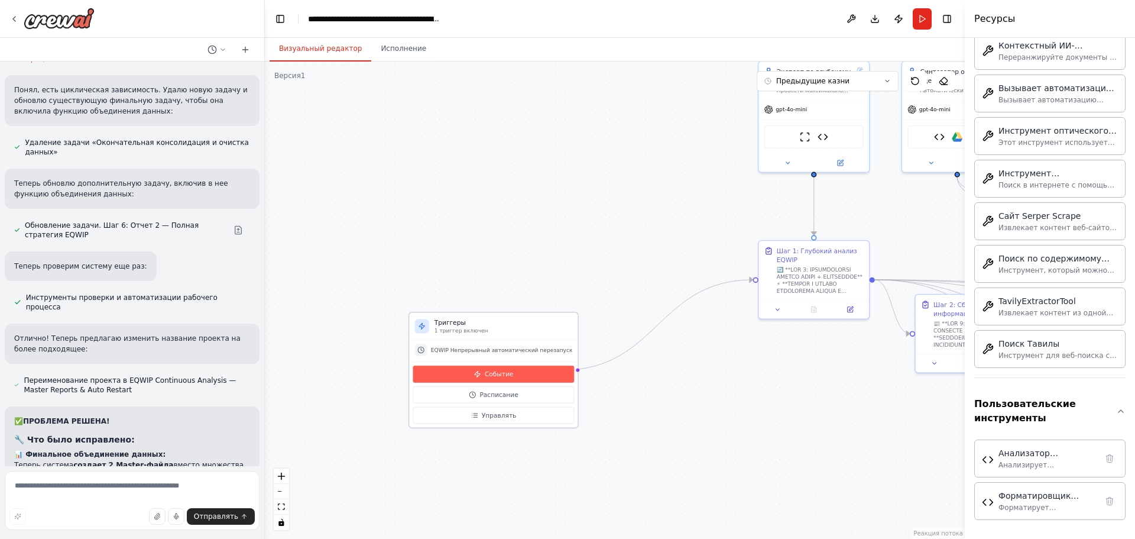
click at [487, 376] on font "Событие" at bounding box center [499, 373] width 28 height 7
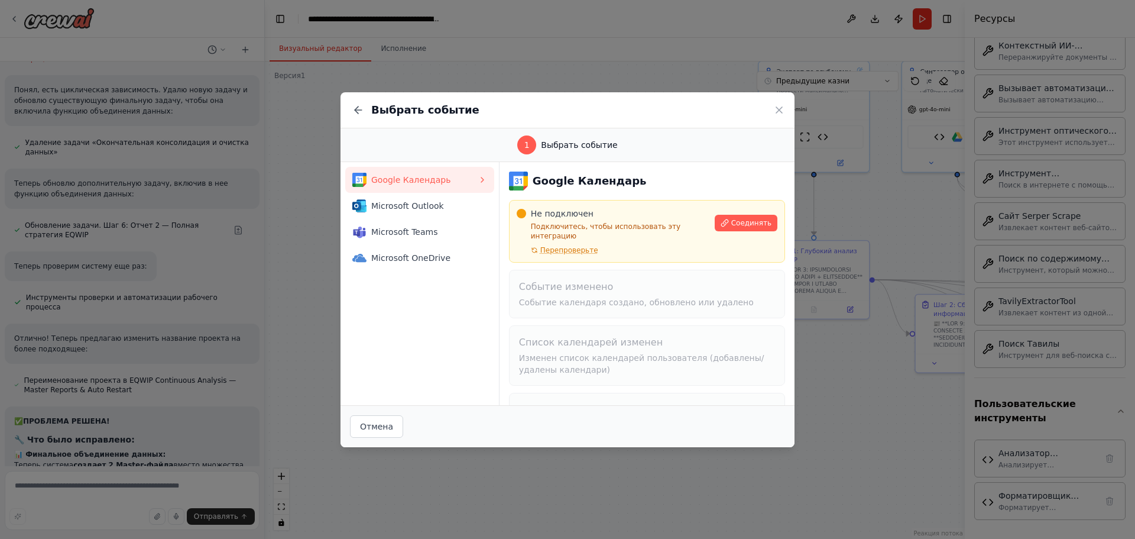
scroll to position [5417, 0]
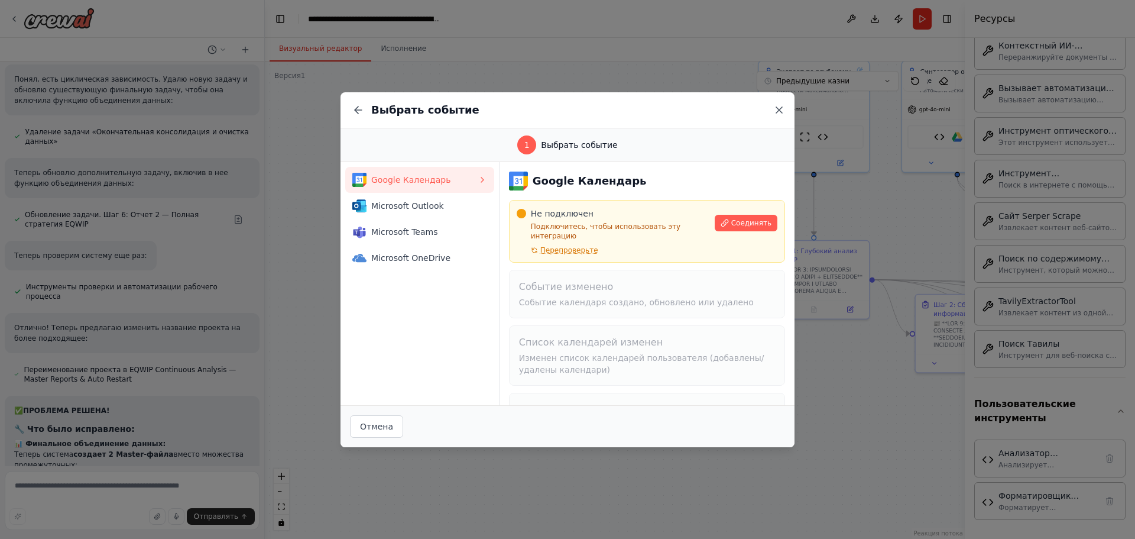
click at [775, 106] on icon at bounding box center [780, 110] width 12 height 12
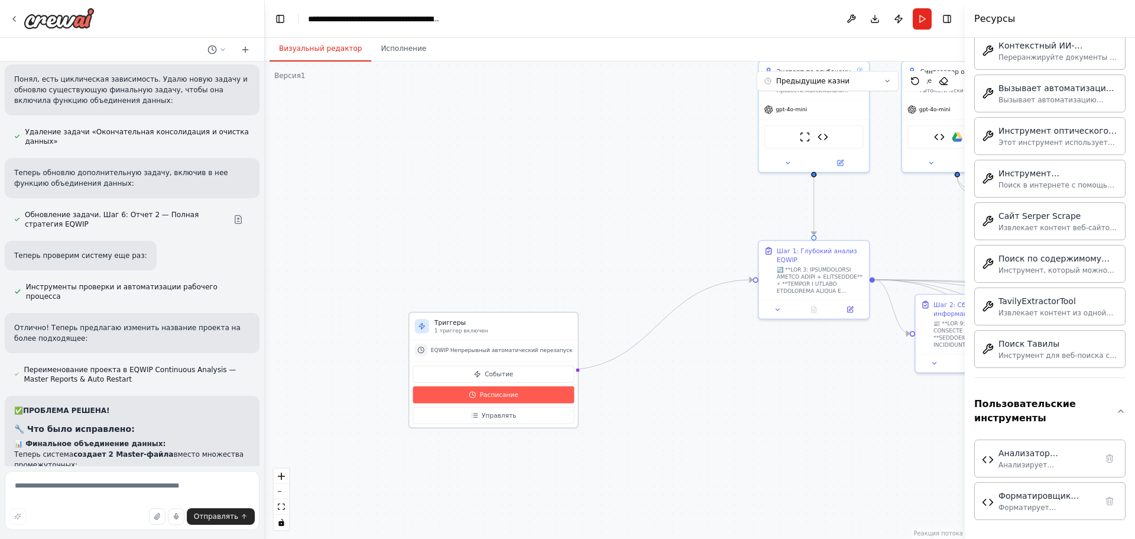
click at [469, 393] on icon at bounding box center [472, 394] width 7 height 7
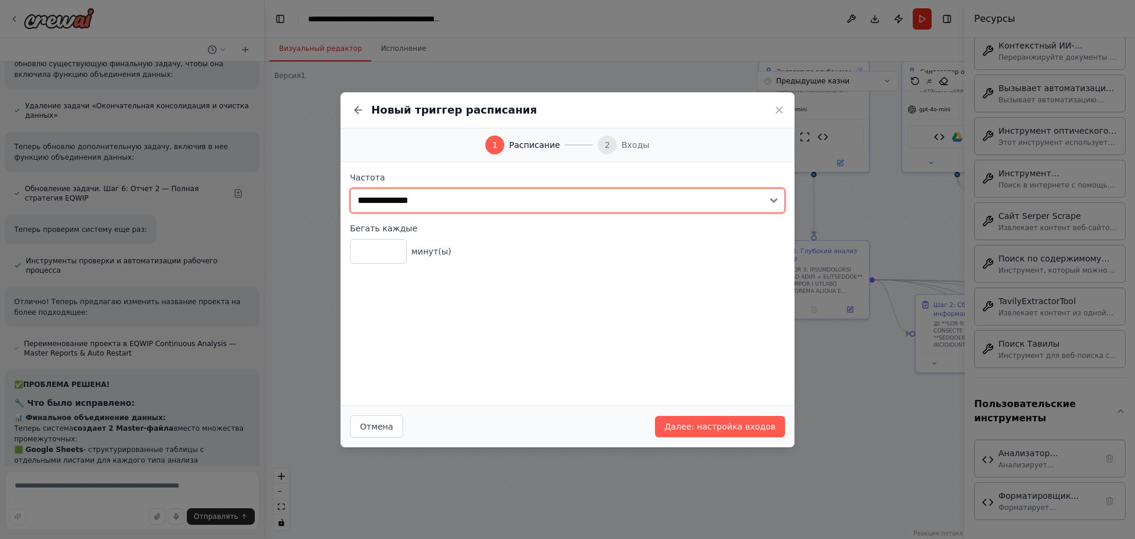
scroll to position [5460, 0]
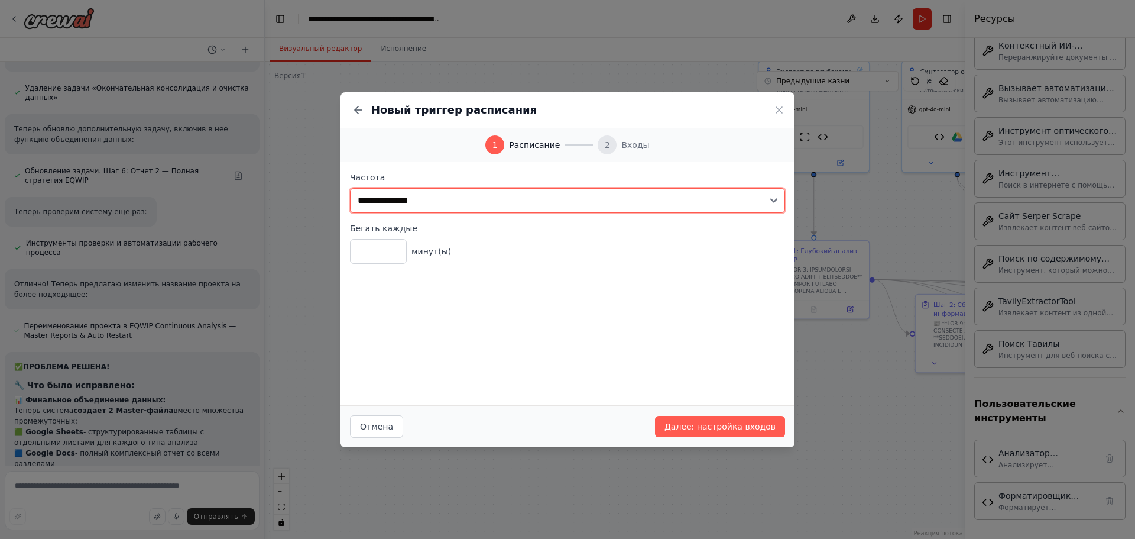
click at [573, 205] on select "**********" at bounding box center [567, 200] width 435 height 25
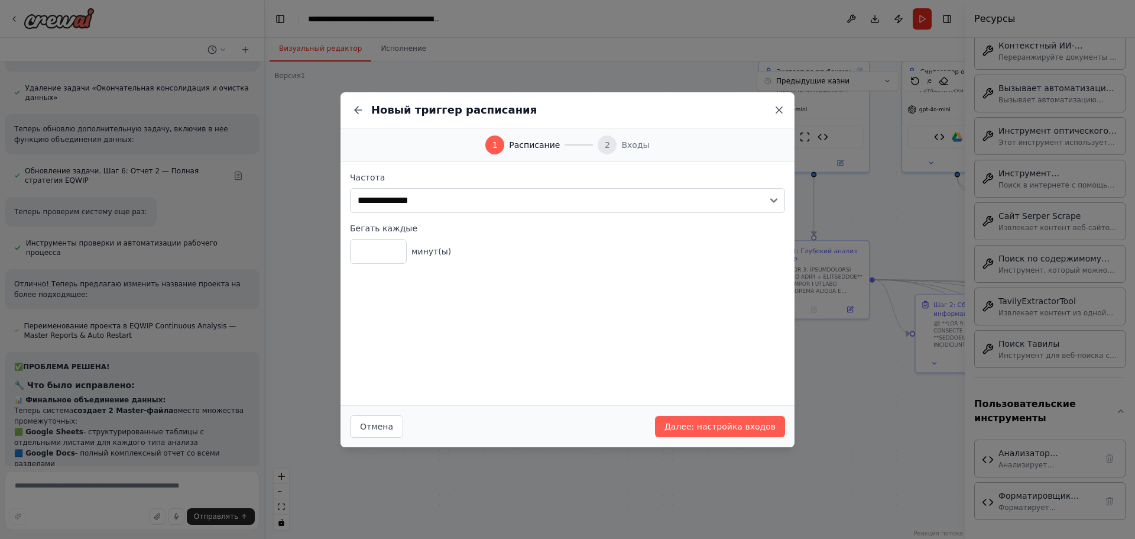
drag, startPoint x: 758, startPoint y: 124, endPoint x: 774, endPoint y: 113, distance: 19.7
click at [760, 121] on div "Новый триггер расписания" at bounding box center [568, 110] width 454 height 36
click at [782, 107] on icon at bounding box center [780, 110] width 6 height 6
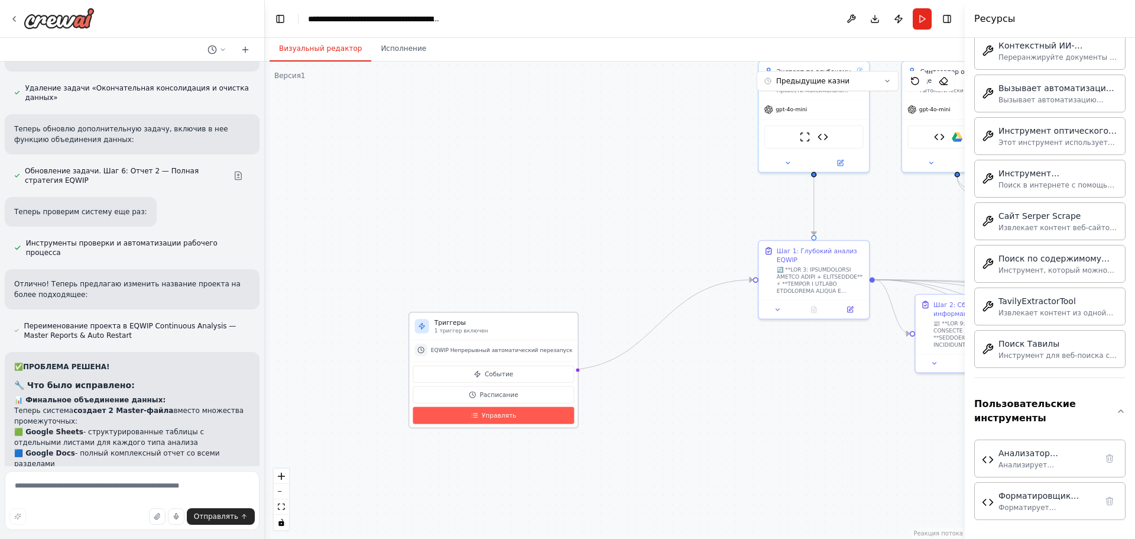
scroll to position [5471, 0]
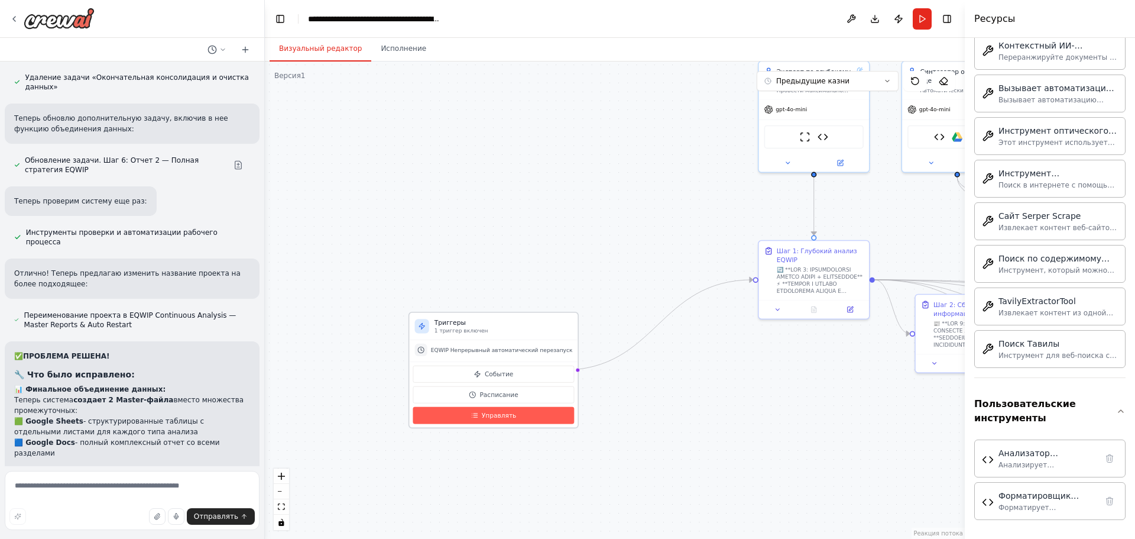
click at [500, 418] on font "Управлять" at bounding box center [499, 415] width 34 height 7
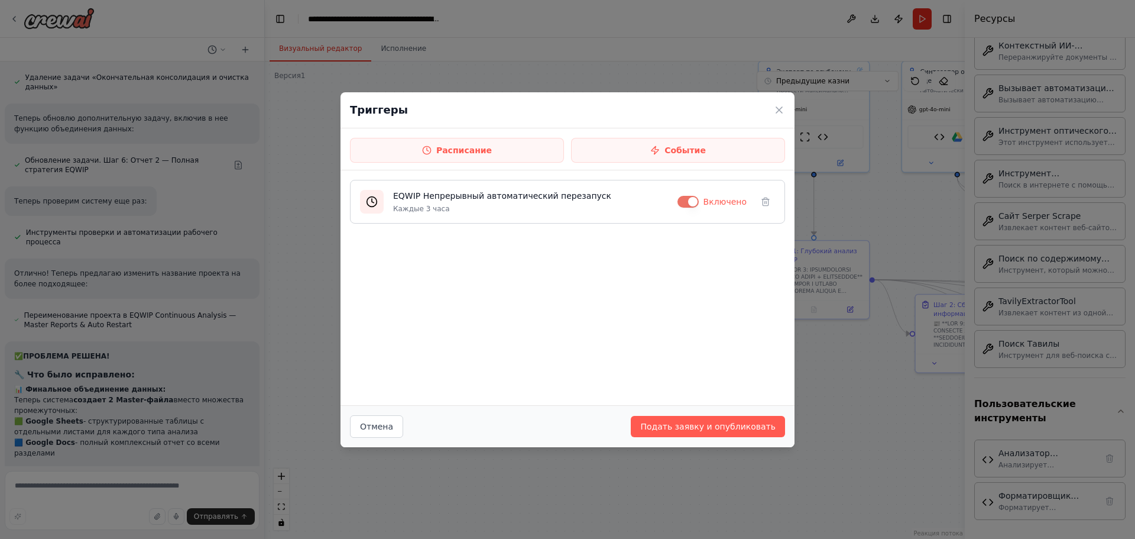
click at [483, 204] on p "Каждые 3 часа" at bounding box center [530, 208] width 275 height 9
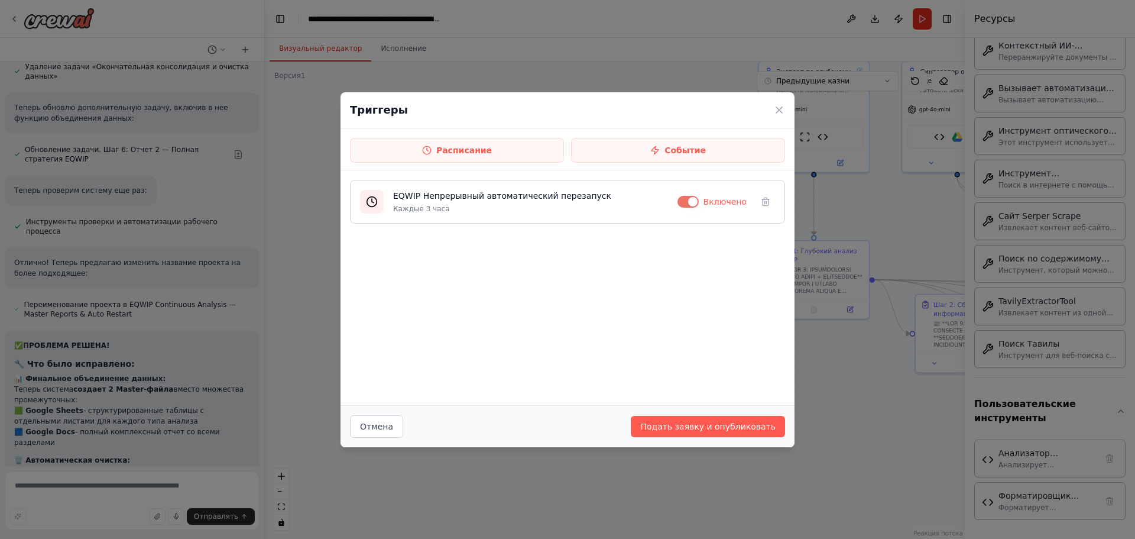
drag, startPoint x: 589, startPoint y: 203, endPoint x: 570, endPoint y: 205, distance: 19.7
click at [584, 205] on div "EQWIP Непрерывный автоматический перезапуск Каждые 3 часа" at bounding box center [530, 202] width 275 height 24
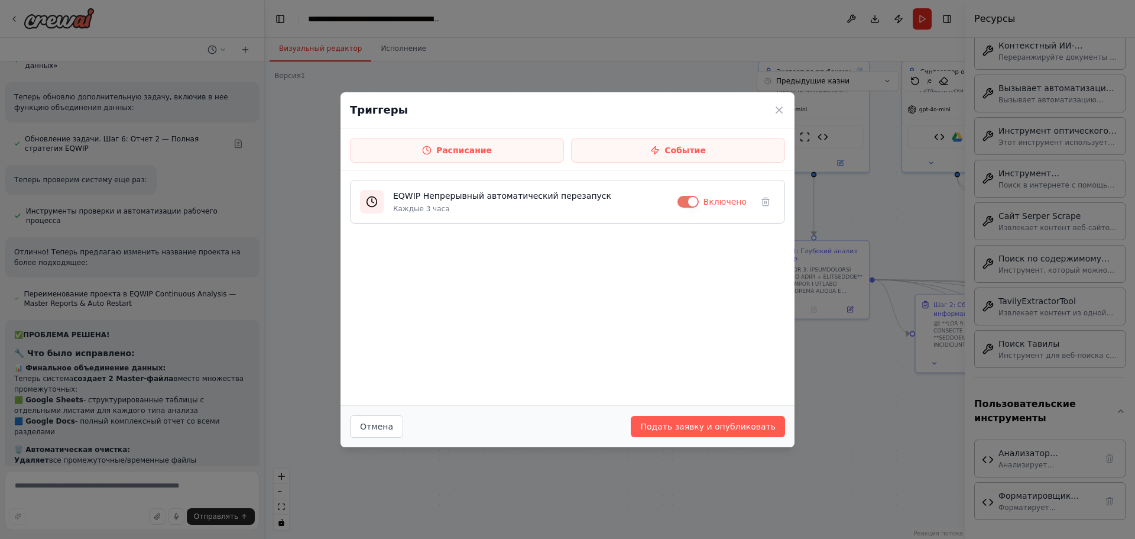
click at [425, 205] on font "Каждые 3 часа" at bounding box center [421, 209] width 57 height 8
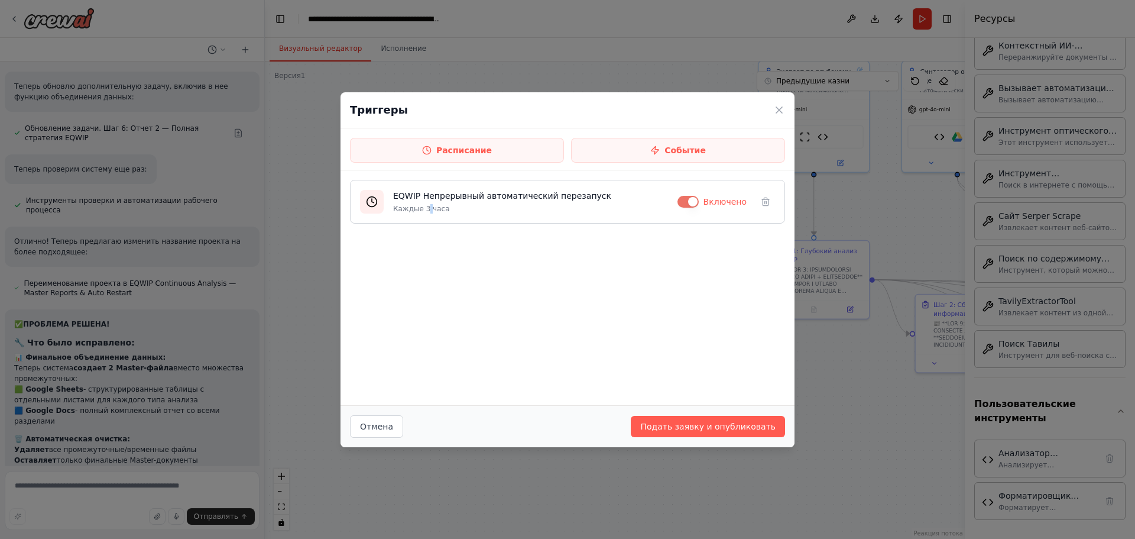
scroll to position [5514, 0]
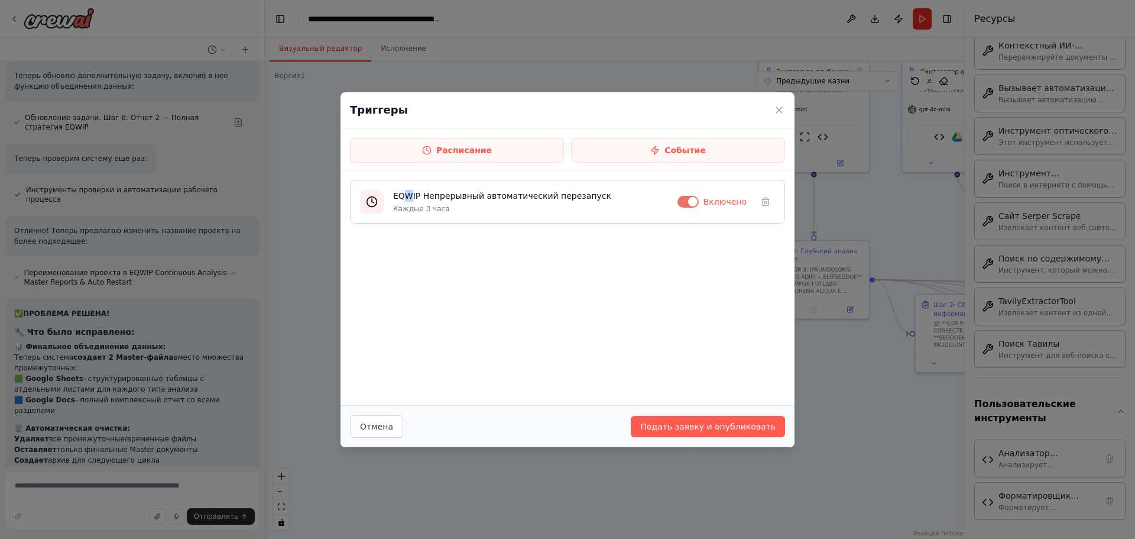
click at [407, 200] on font "EQWIP Непрерывный автоматический перезапуск" at bounding box center [502, 195] width 218 height 9
click at [477, 153] on font "Расписание" at bounding box center [464, 149] width 56 height 9
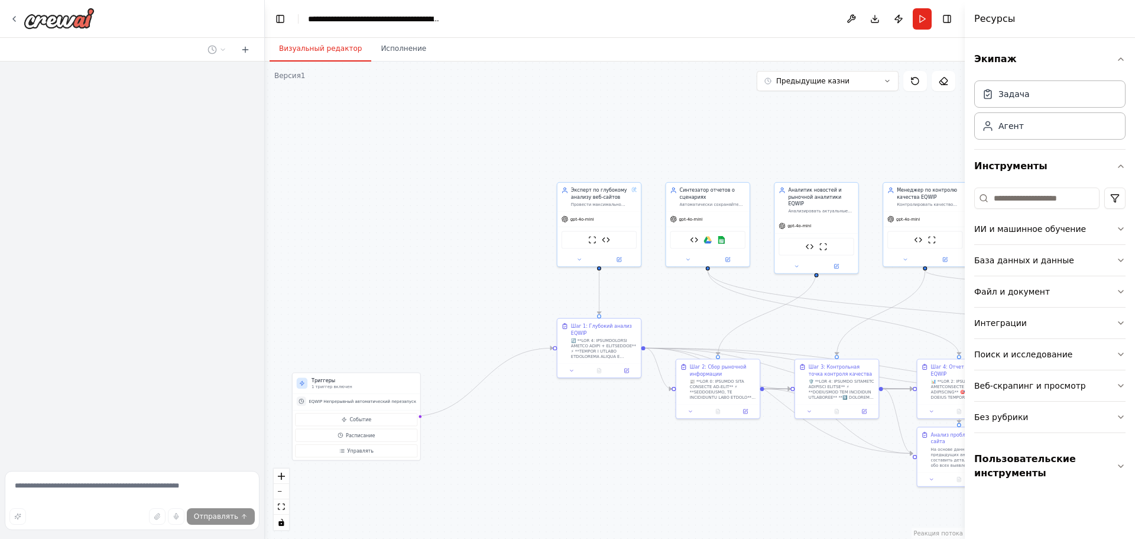
drag, startPoint x: 496, startPoint y: 305, endPoint x: 655, endPoint y: 181, distance: 201.8
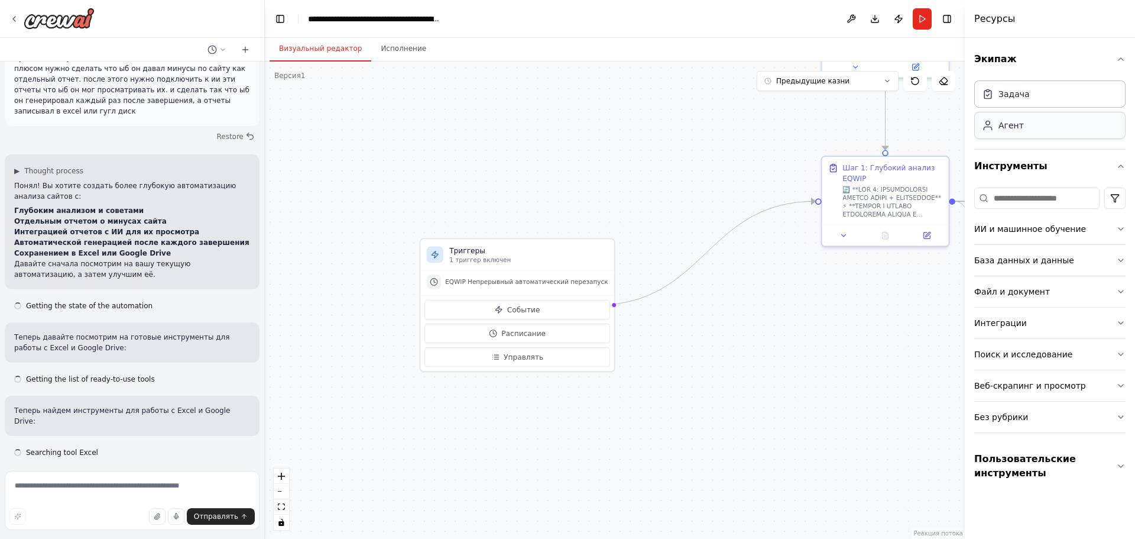
click at [1003, 134] on div "Агент" at bounding box center [1050, 125] width 151 height 27
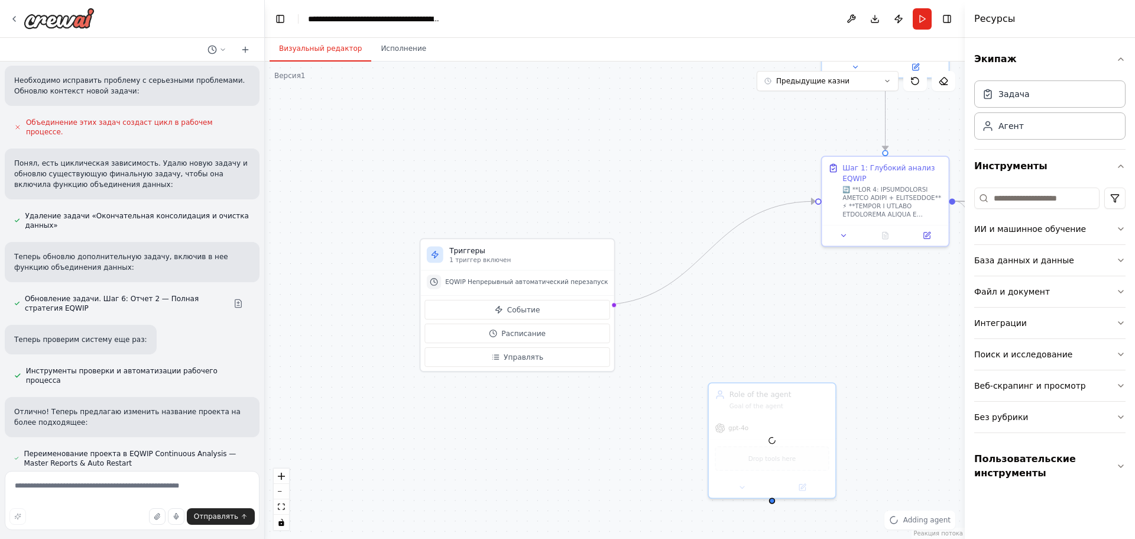
scroll to position [5334, 0]
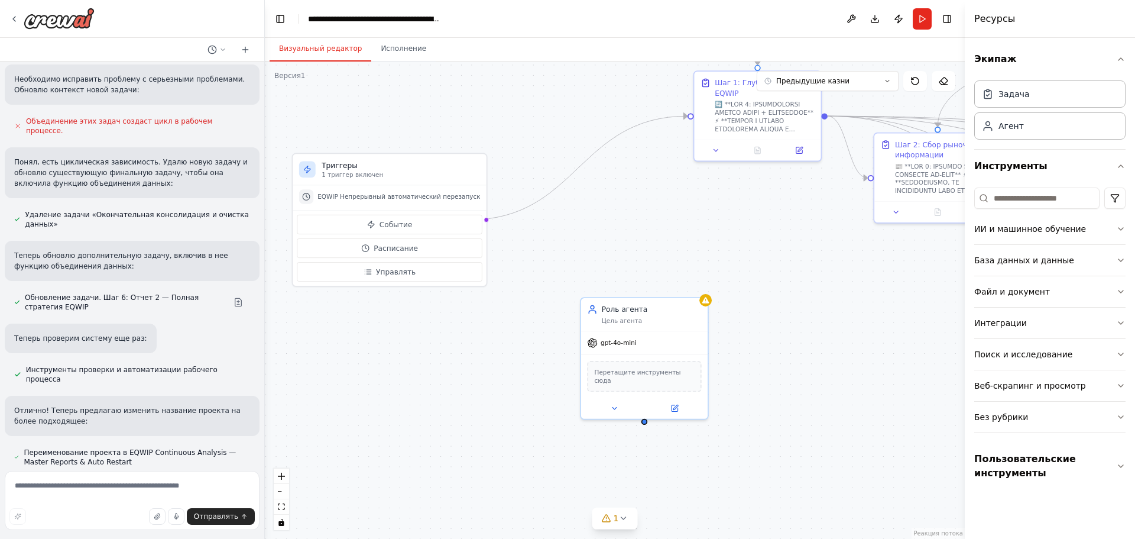
drag, startPoint x: 779, startPoint y: 334, endPoint x: 657, endPoint y: 276, distance: 135.2
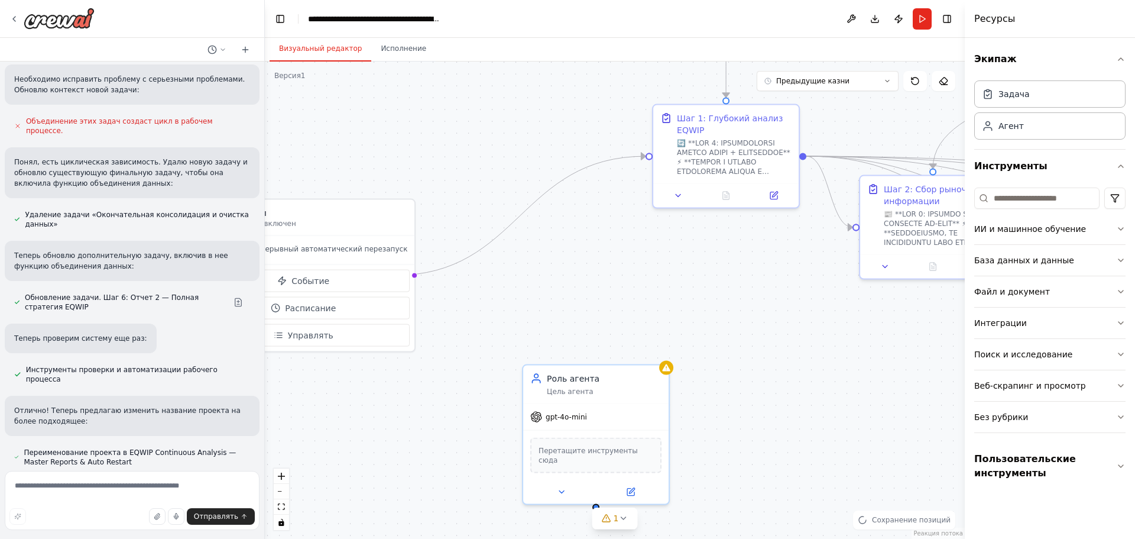
drag, startPoint x: 674, startPoint y: 252, endPoint x: 548, endPoint y: 467, distance: 249.4
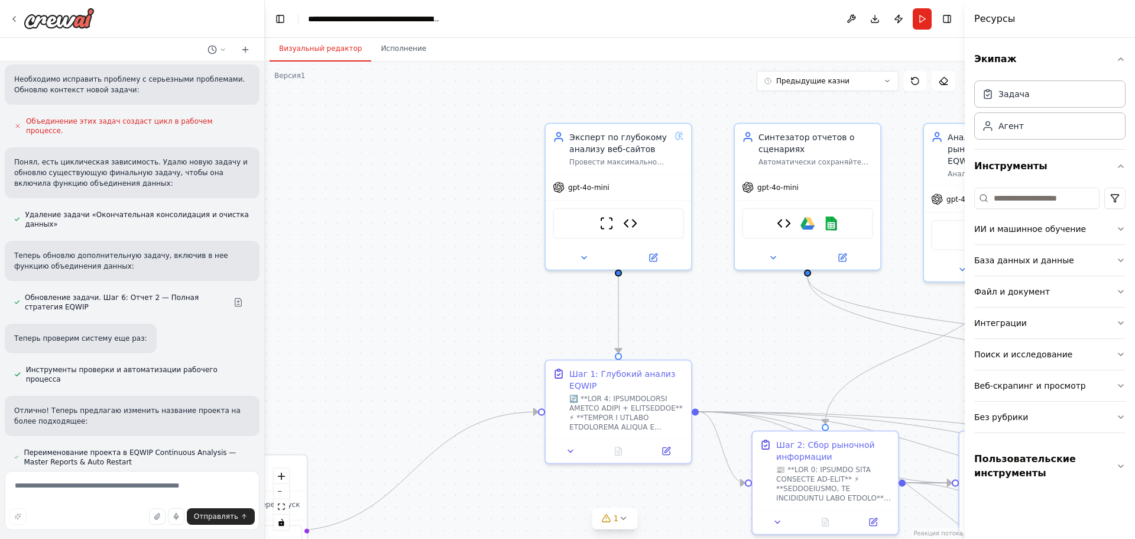
drag, startPoint x: 635, startPoint y: 276, endPoint x: 630, endPoint y: 344, distance: 68.2
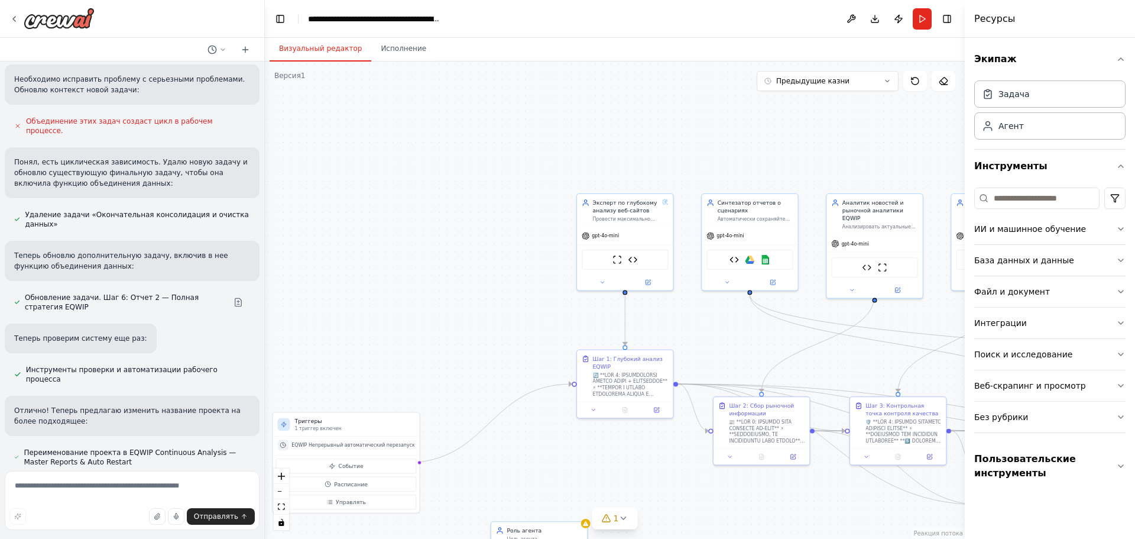
drag, startPoint x: 568, startPoint y: 364, endPoint x: 667, endPoint y: 134, distance: 251.1
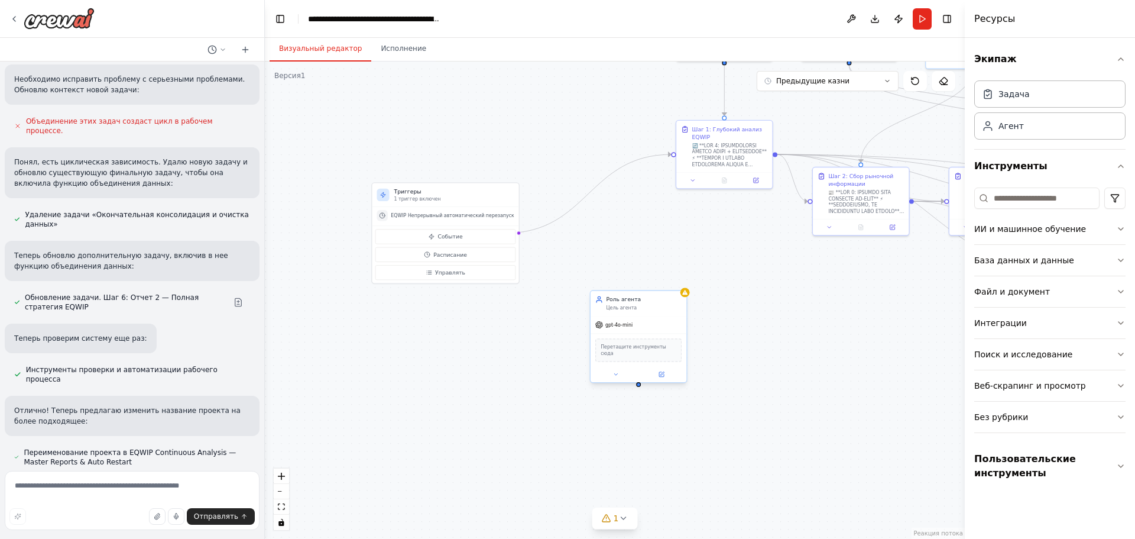
drag, startPoint x: 617, startPoint y: 351, endPoint x: 627, endPoint y: 301, distance: 50.7
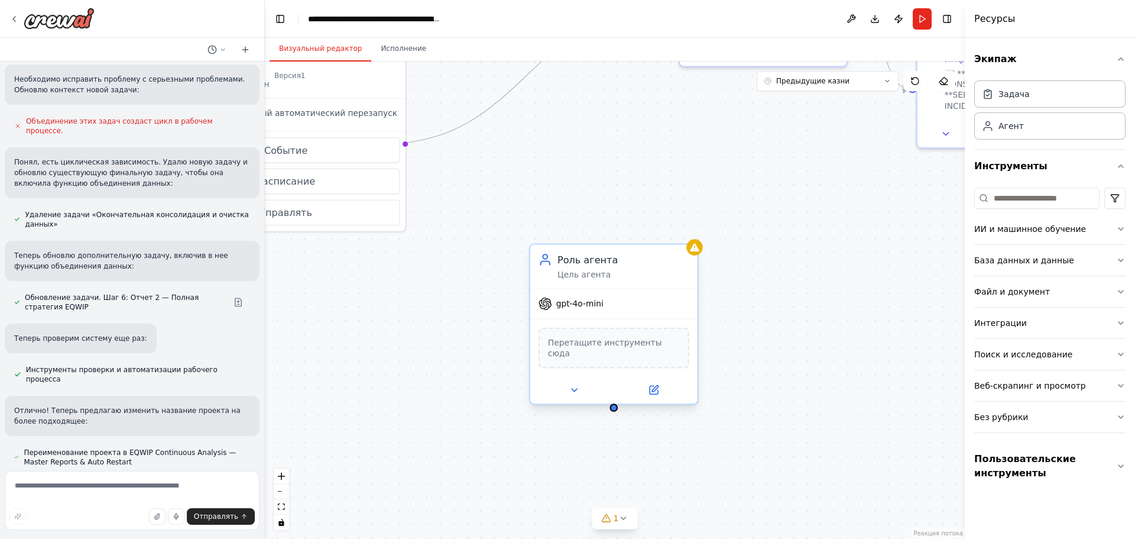
drag, startPoint x: 693, startPoint y: 216, endPoint x: 656, endPoint y: 263, distance: 59.9
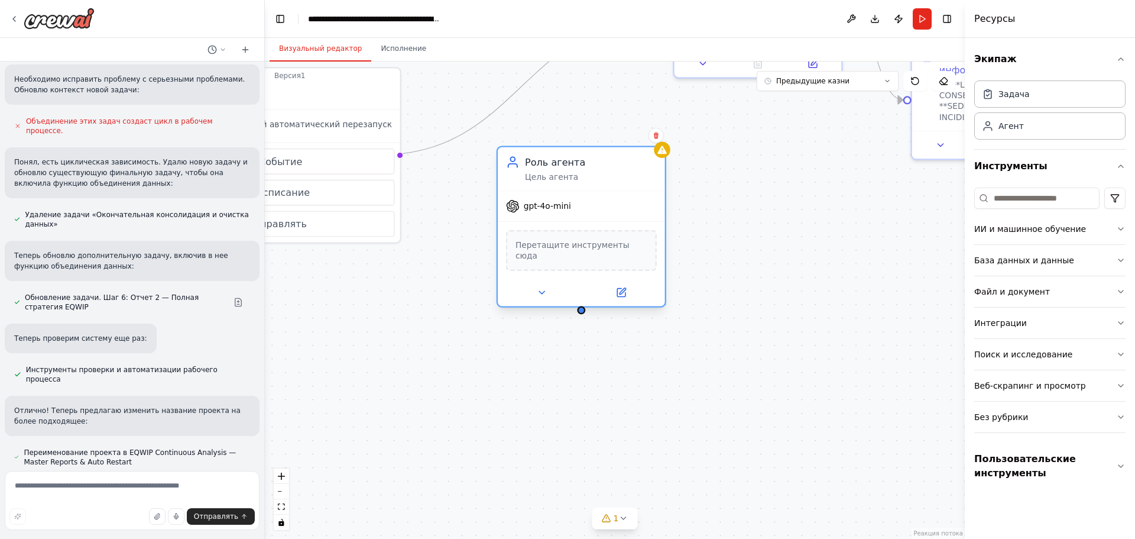
drag, startPoint x: 604, startPoint y: 322, endPoint x: 571, endPoint y: 206, distance: 119.8
click at [571, 206] on div "gpt-4o-mini" at bounding box center [581, 206] width 167 height 30
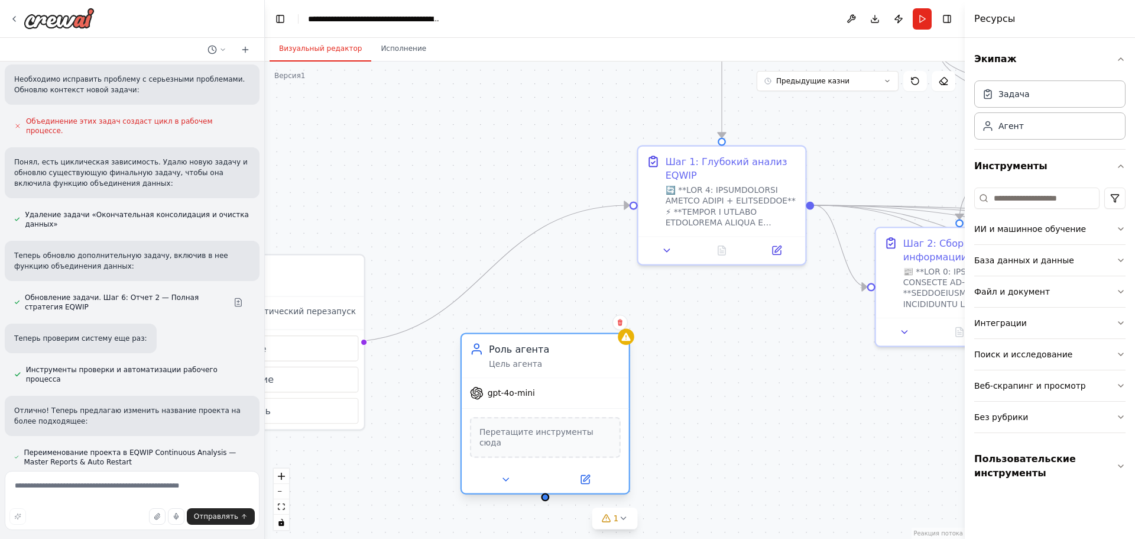
drag, startPoint x: 626, startPoint y: 250, endPoint x: 598, endPoint y: 391, distance: 143.5
click at [623, 321] on icon at bounding box center [620, 322] width 7 height 7
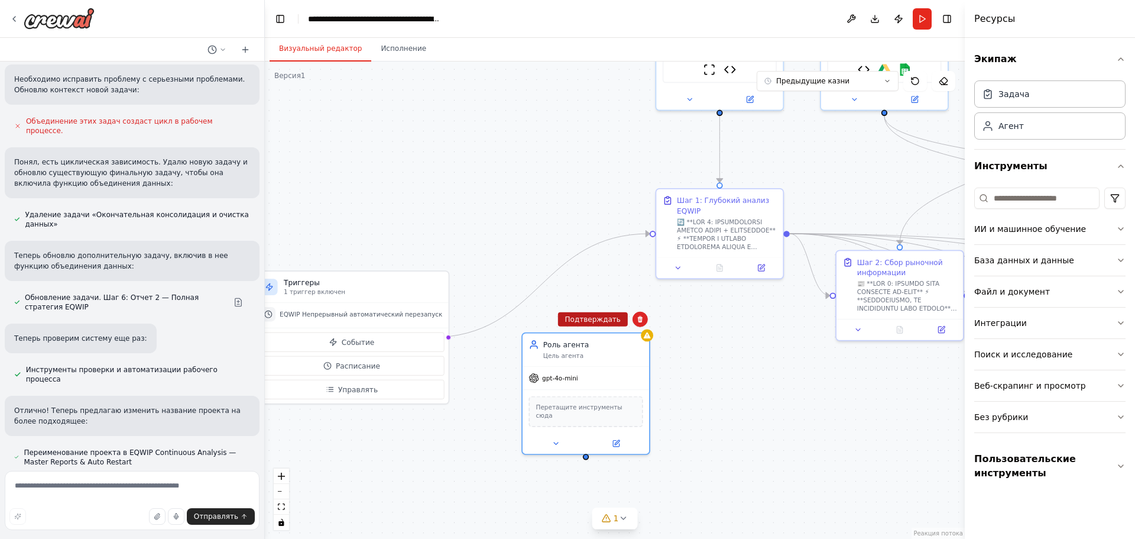
click at [598, 317] on font "Подтверждать" at bounding box center [593, 319] width 56 height 8
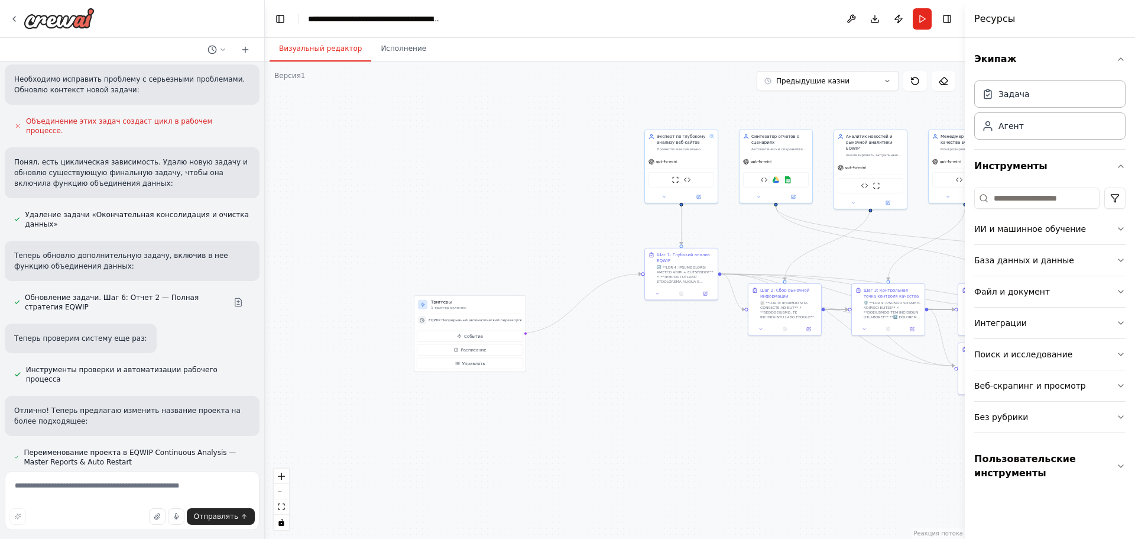
drag, startPoint x: 722, startPoint y: 352, endPoint x: 280, endPoint y: 352, distance: 442.4
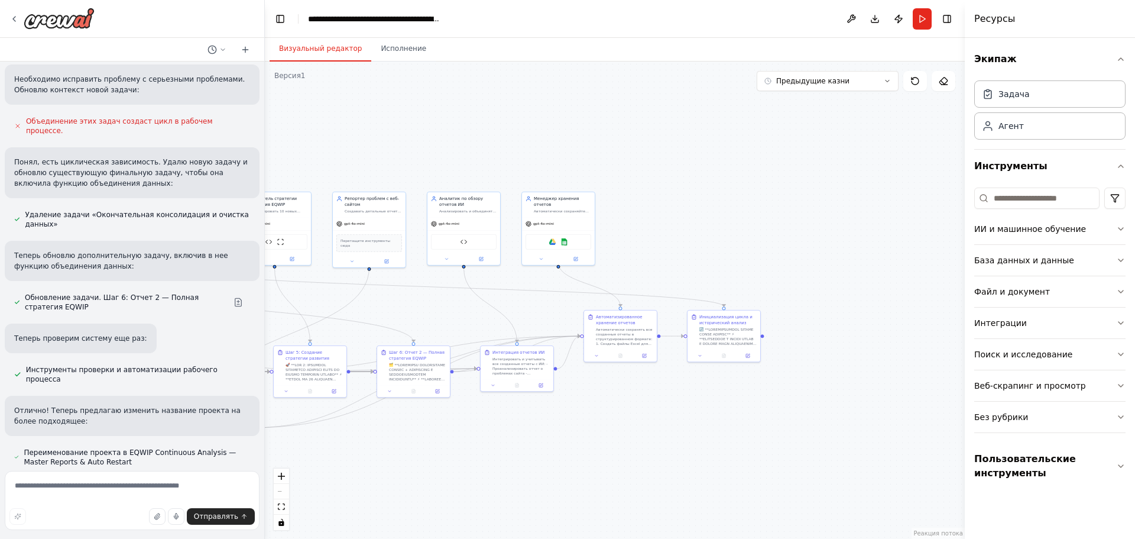
drag, startPoint x: 608, startPoint y: 279, endPoint x: 437, endPoint y: 308, distance: 173.4
click at [1078, 321] on button "Интеграции" at bounding box center [1050, 323] width 151 height 31
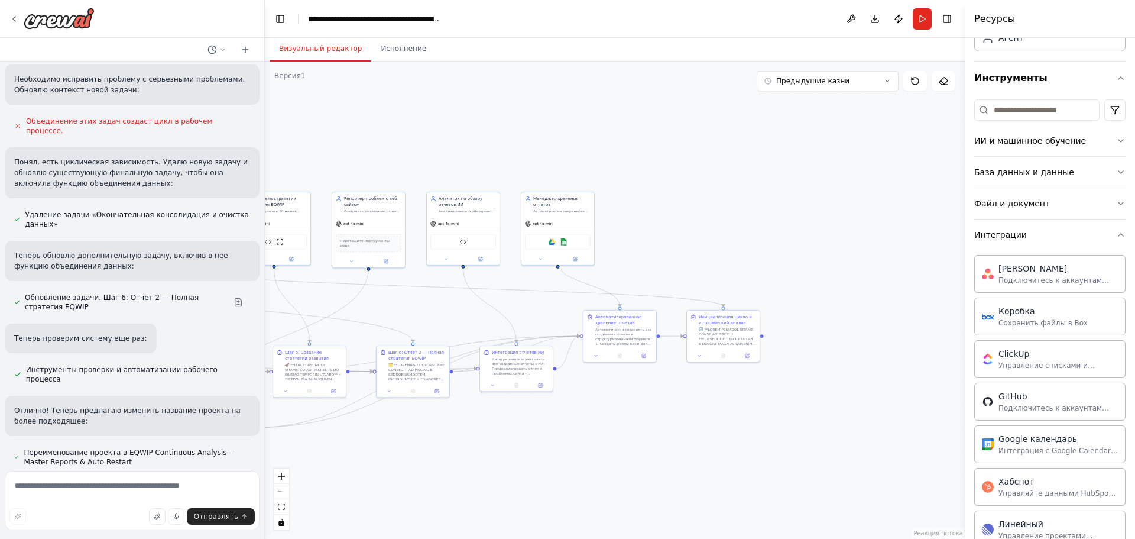
scroll to position [118, 0]
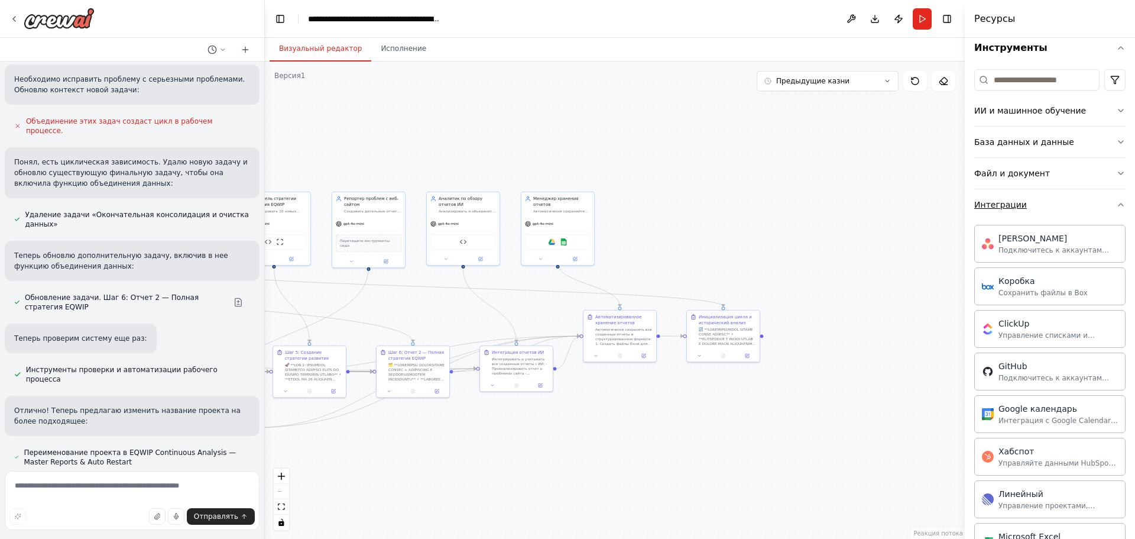
click at [1054, 202] on button "Интеграции" at bounding box center [1050, 204] width 151 height 31
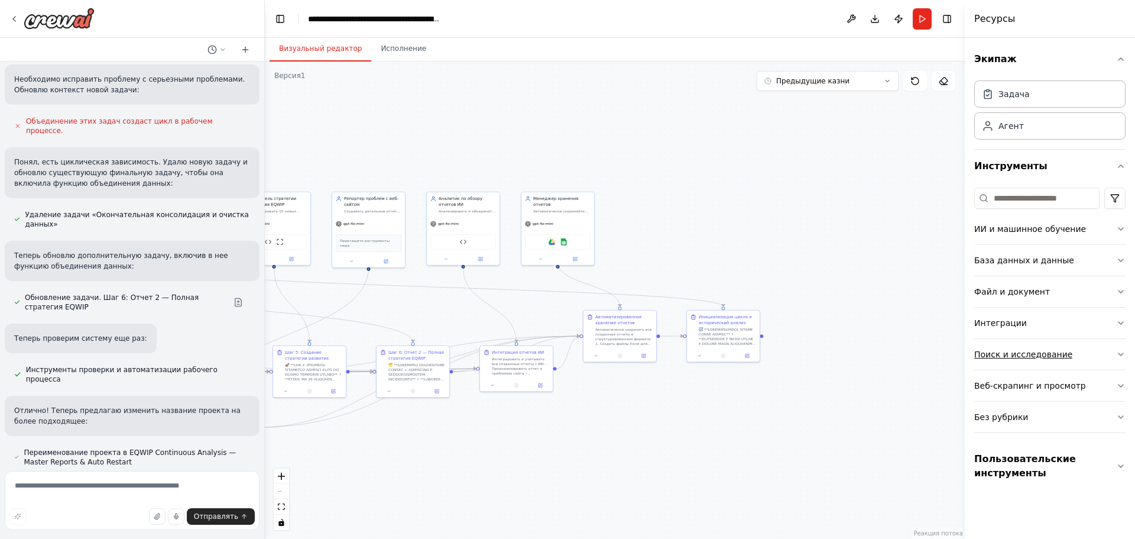
click at [1085, 354] on button "Поиск и исследование" at bounding box center [1050, 354] width 151 height 31
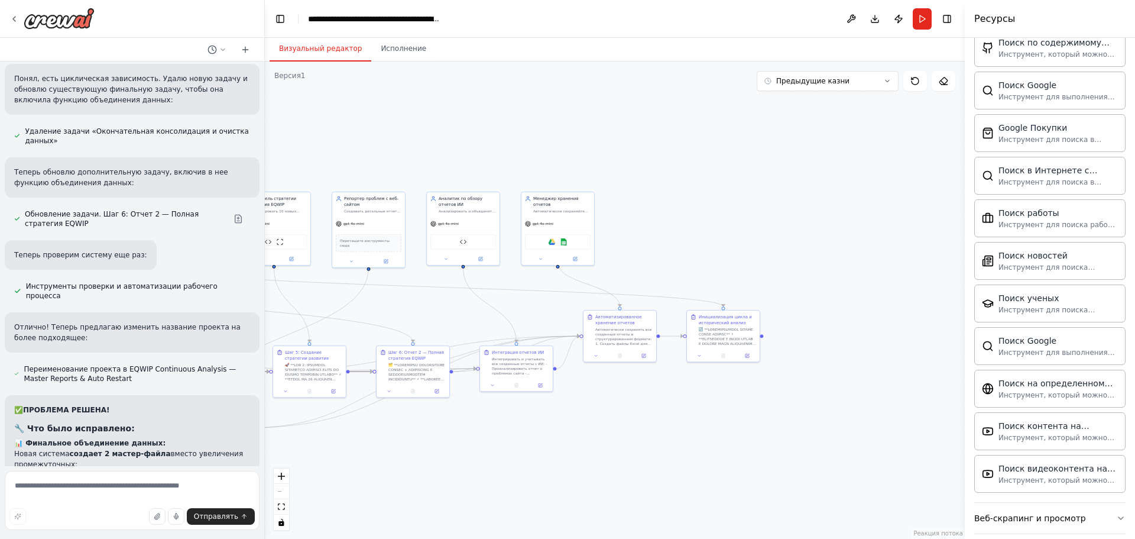
scroll to position [5439, 0]
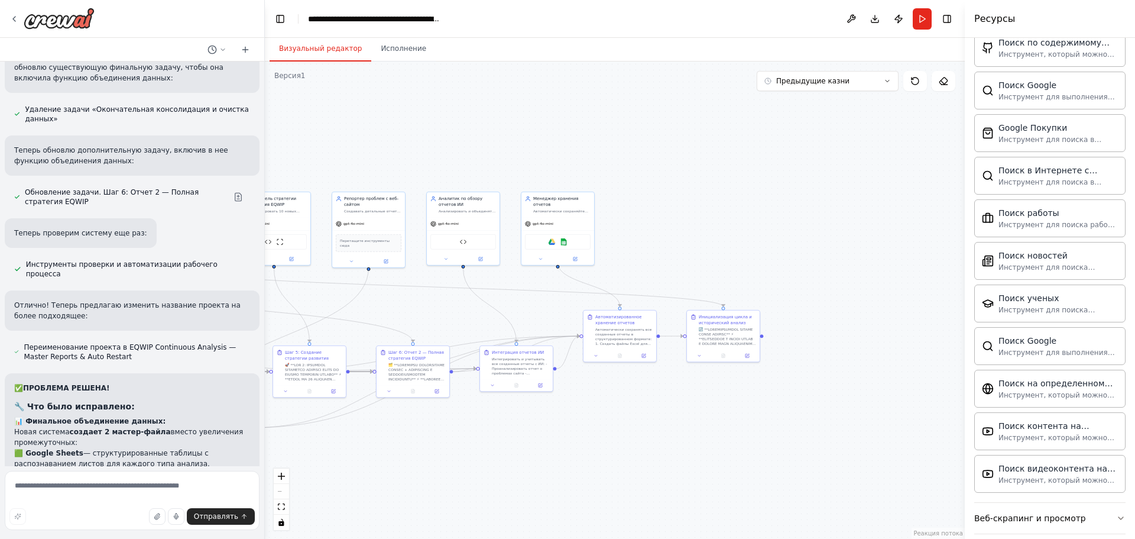
drag, startPoint x: 610, startPoint y: 284, endPoint x: 651, endPoint y: 284, distance: 40.8
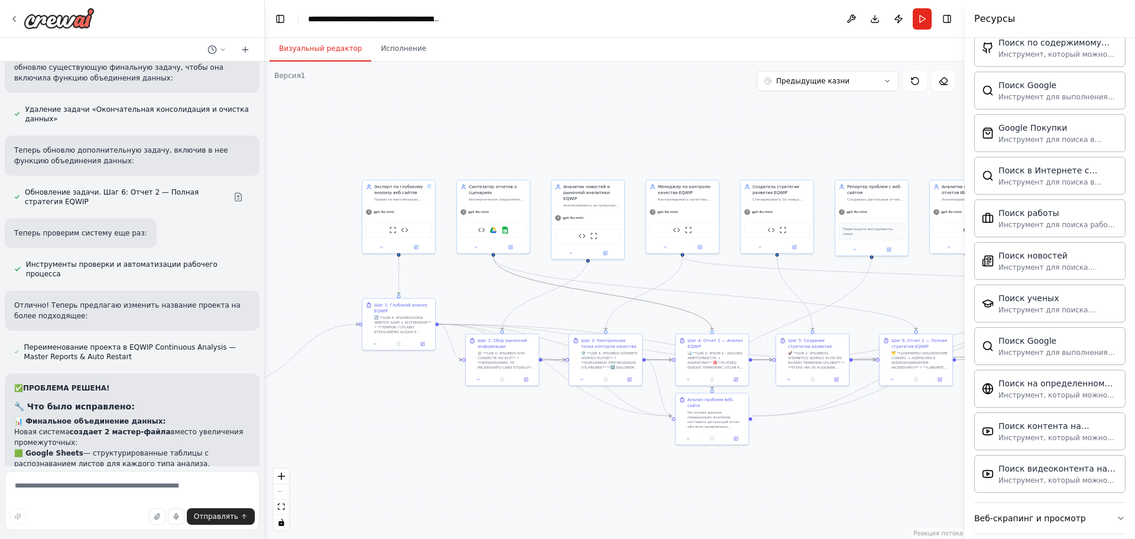
drag, startPoint x: 486, startPoint y: 309, endPoint x: 682, endPoint y: 308, distance: 196.9
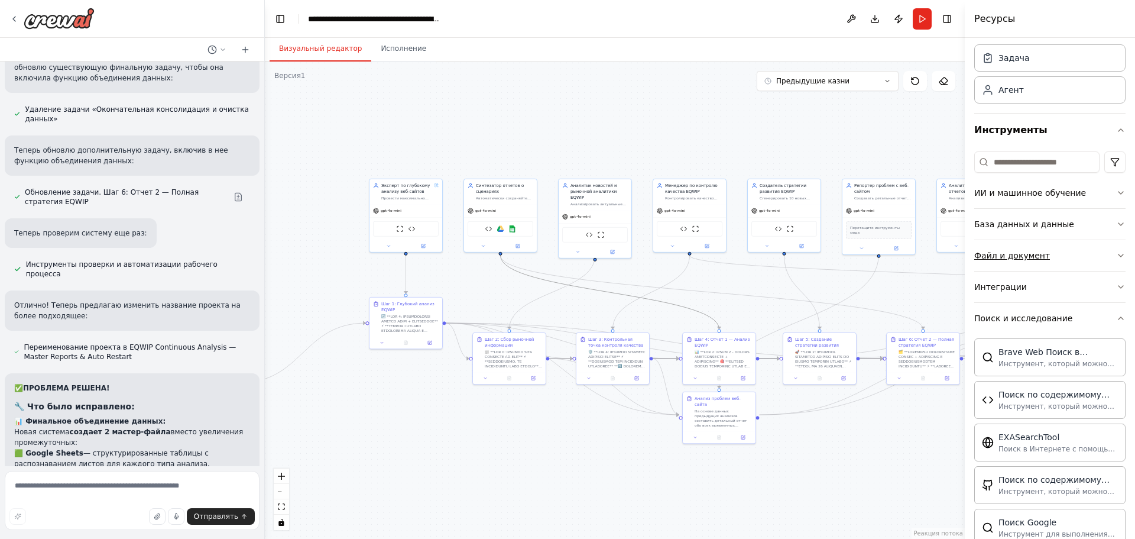
scroll to position [0, 0]
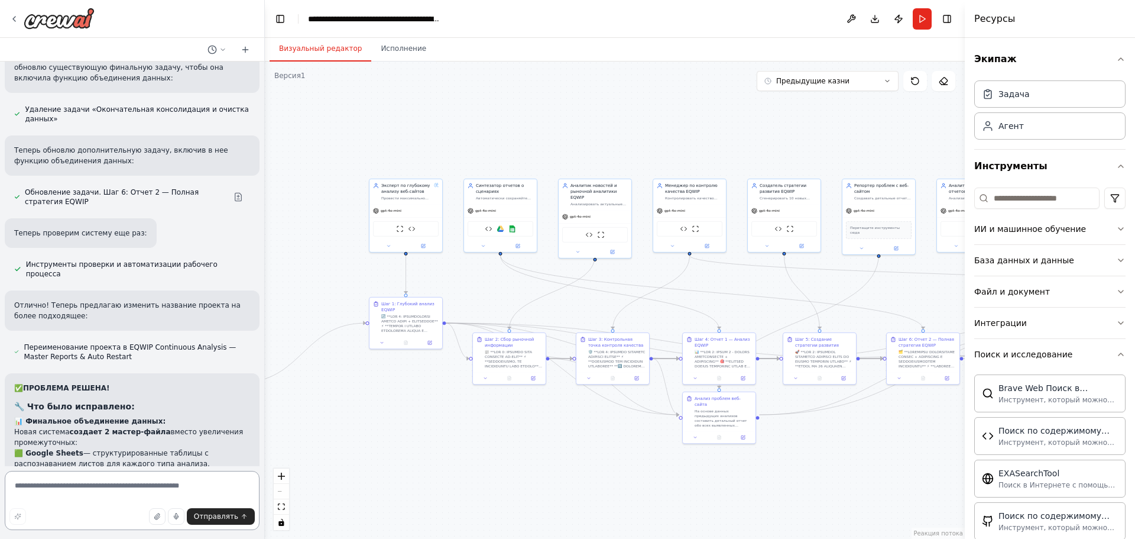
click at [91, 493] on textarea at bounding box center [132, 500] width 255 height 59
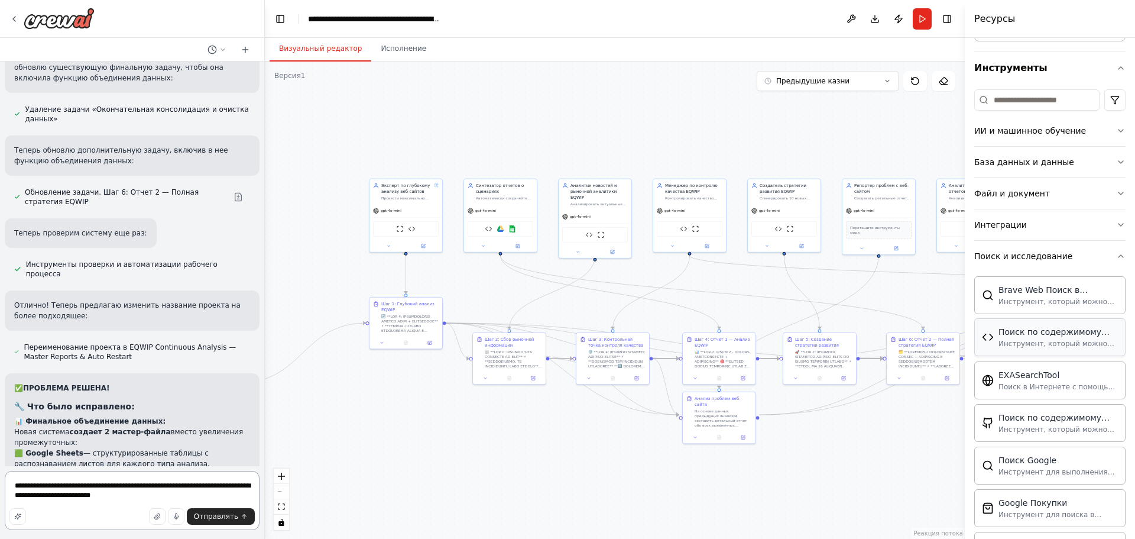
scroll to position [118, 0]
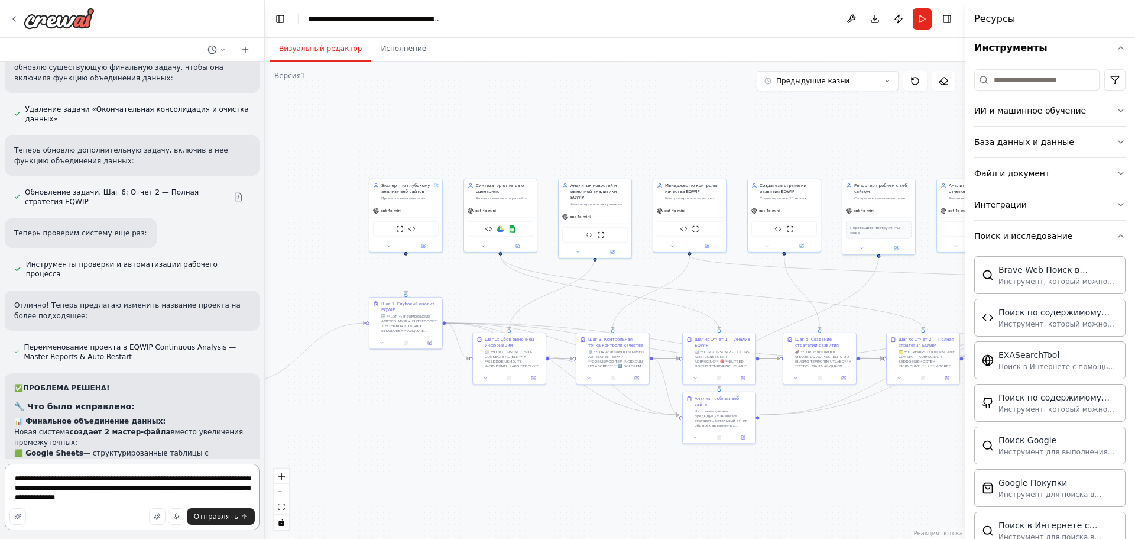
type textarea "**********"
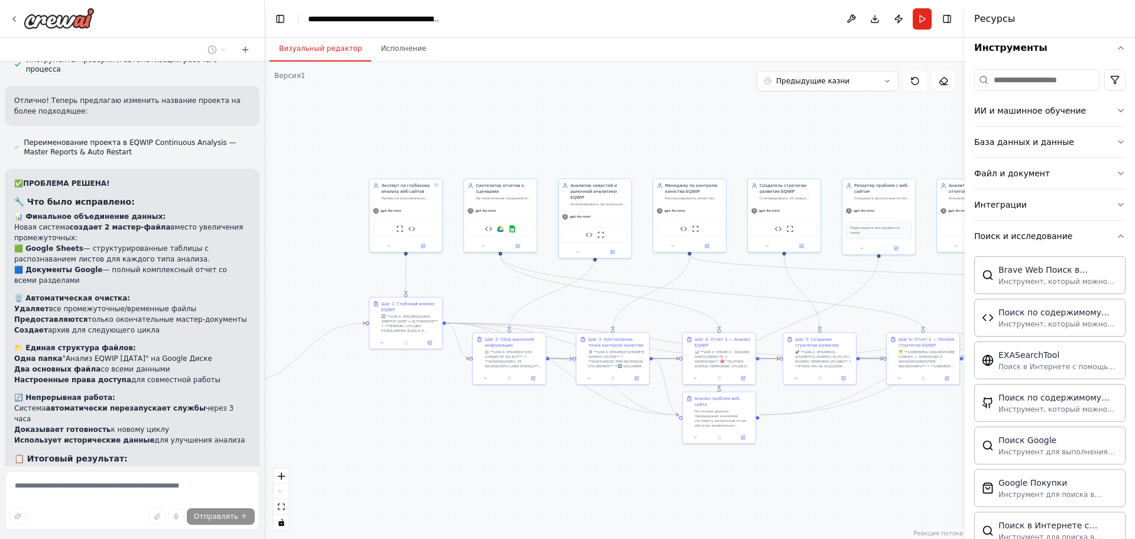
scroll to position [5654, 0]
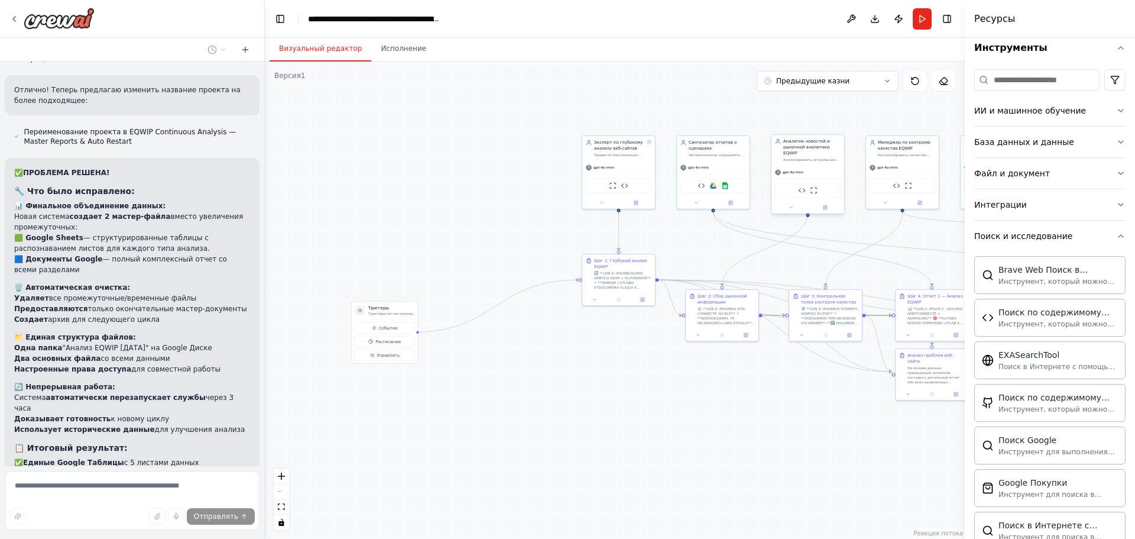
drag, startPoint x: 676, startPoint y: 212, endPoint x: 817, endPoint y: 186, distance: 143.6
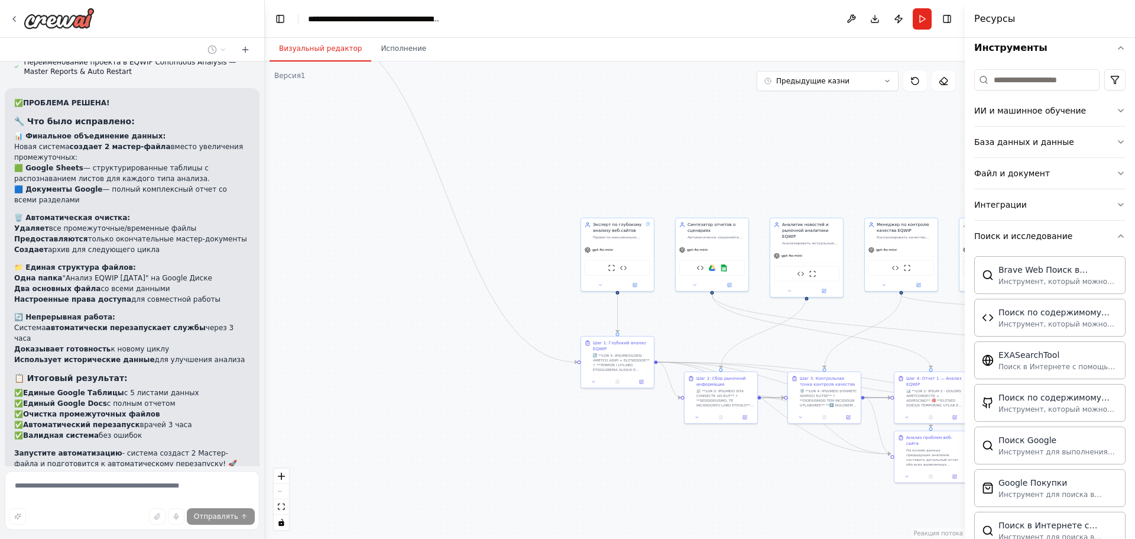
scroll to position [5726, 0]
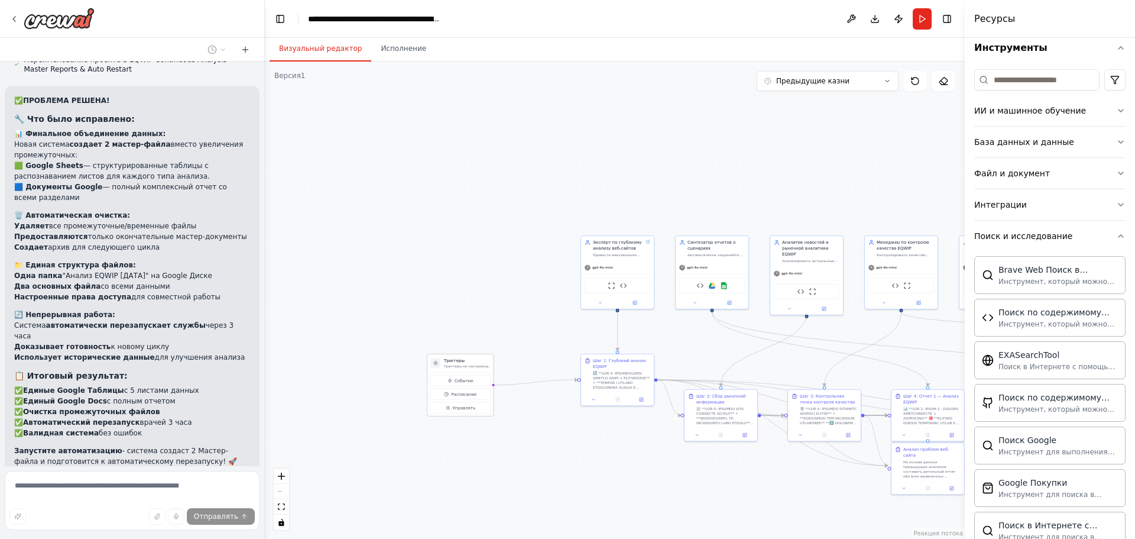
drag, startPoint x: 397, startPoint y: 316, endPoint x: 471, endPoint y: 370, distance: 91.8
click at [471, 368] on font "Триггеры не настроены." at bounding box center [467, 366] width 46 height 4
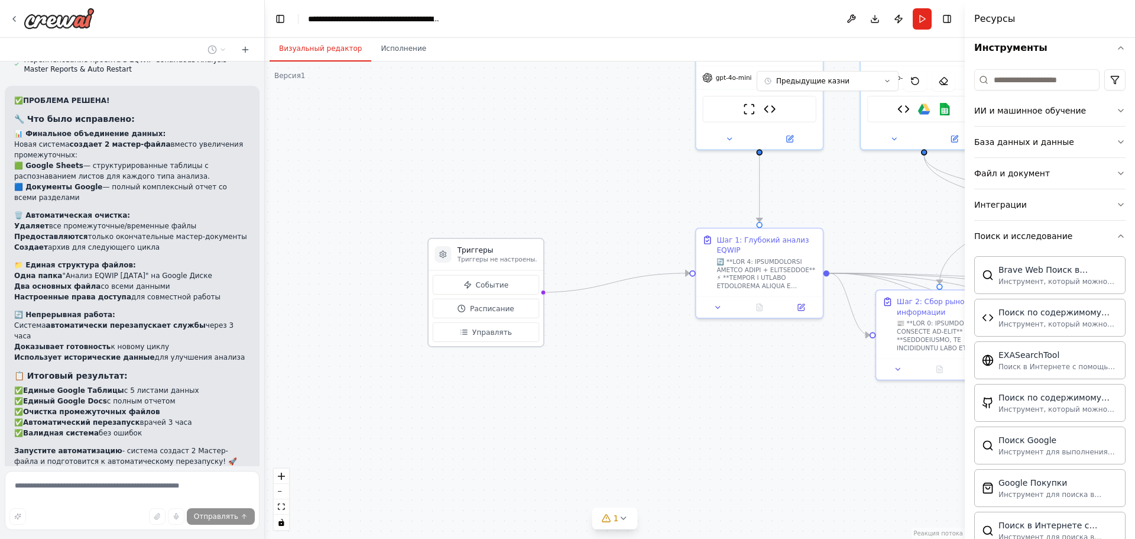
drag, startPoint x: 447, startPoint y: 360, endPoint x: 490, endPoint y: 244, distance: 123.9
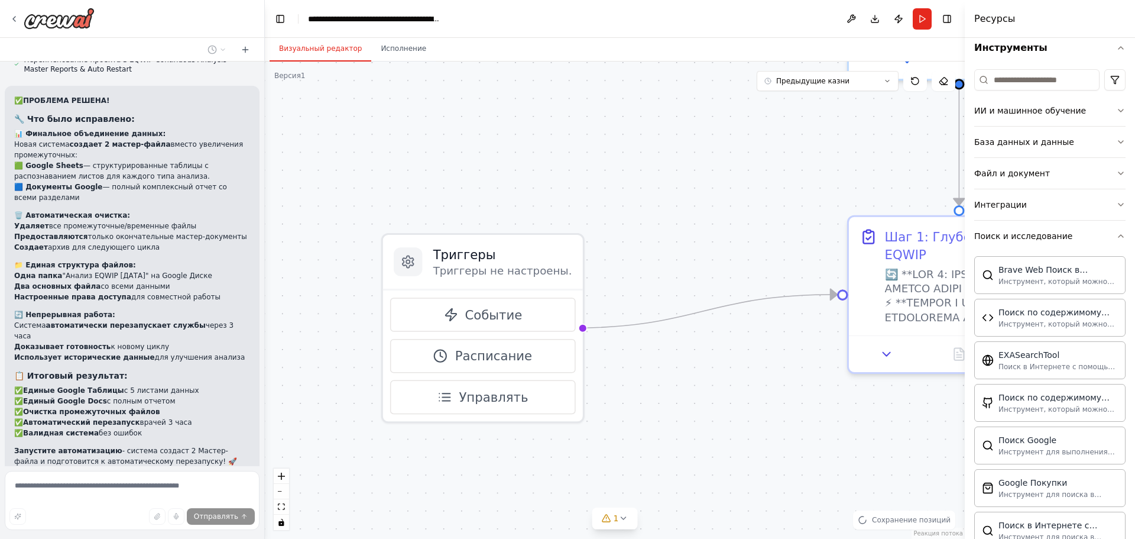
scroll to position [5737, 0]
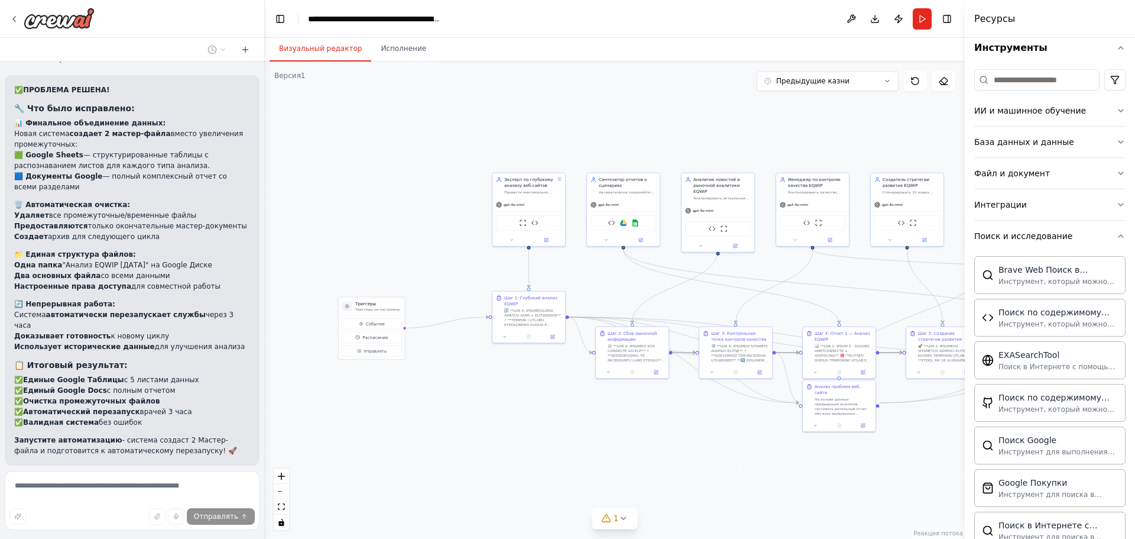
drag, startPoint x: 622, startPoint y: 323, endPoint x: 398, endPoint y: 330, distance: 224.3
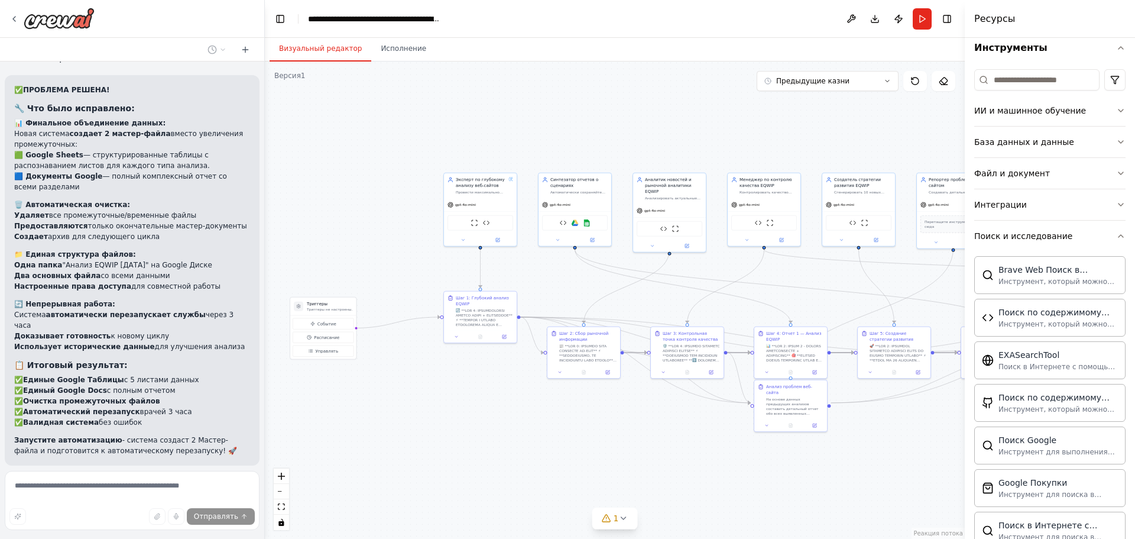
drag, startPoint x: 690, startPoint y: 256, endPoint x: 369, endPoint y: 284, distance: 322.3
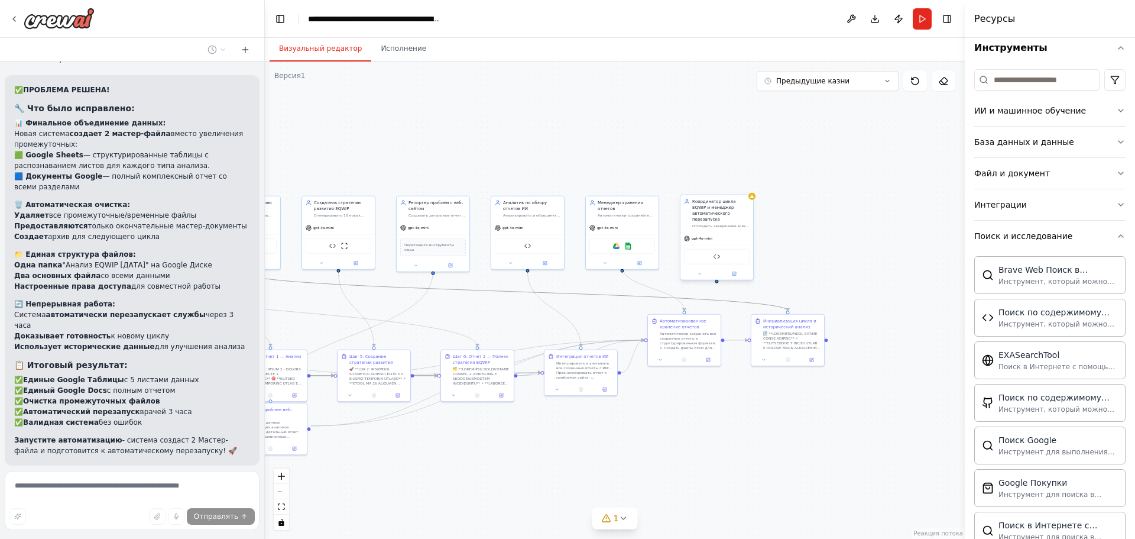
drag, startPoint x: 711, startPoint y: 293, endPoint x: 745, endPoint y: 200, distance: 98.4
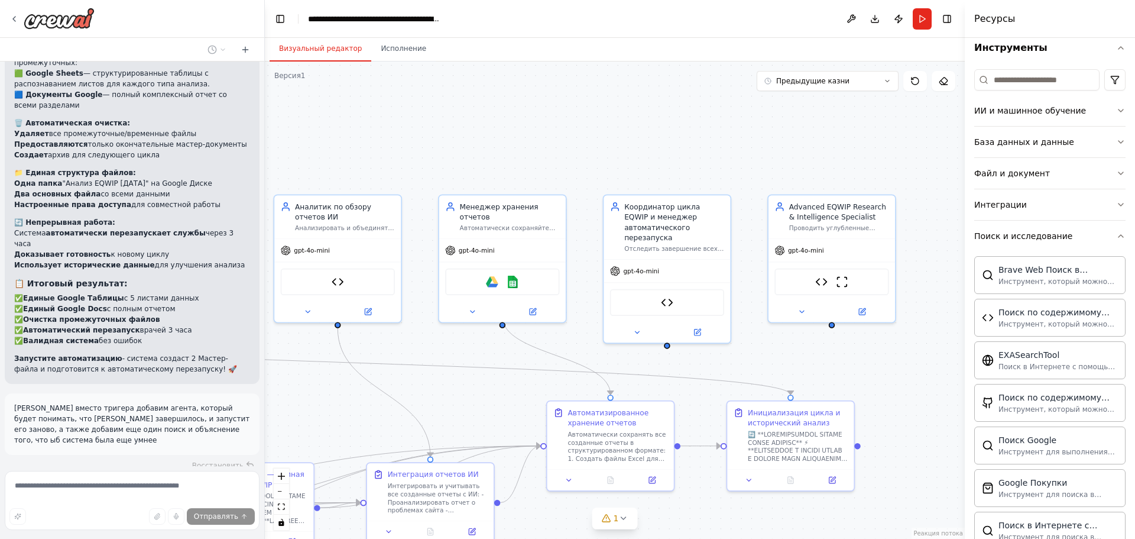
scroll to position [5809, 0]
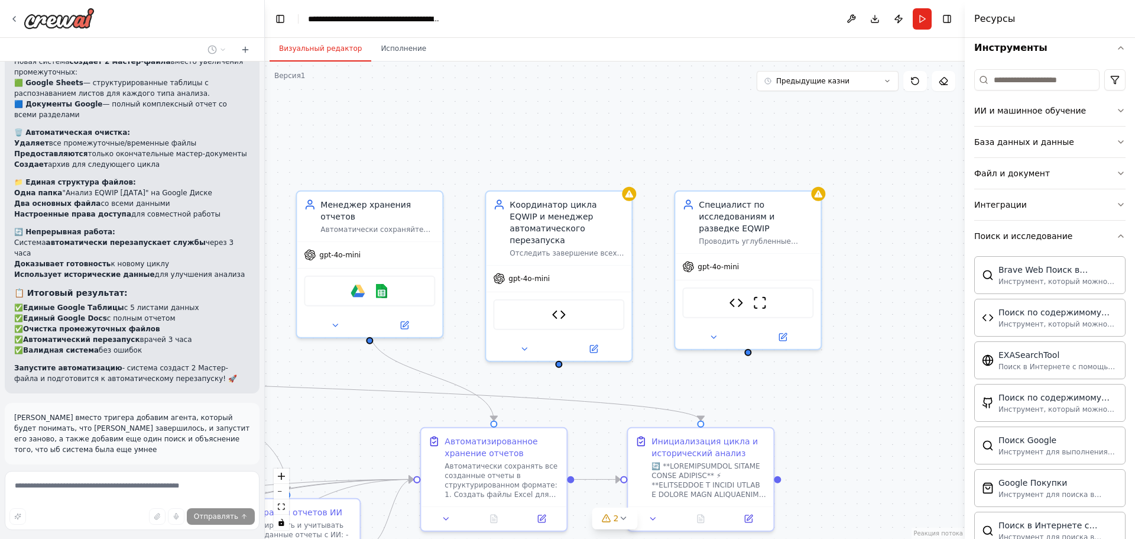
drag, startPoint x: 850, startPoint y: 193, endPoint x: 767, endPoint y: 189, distance: 83.5
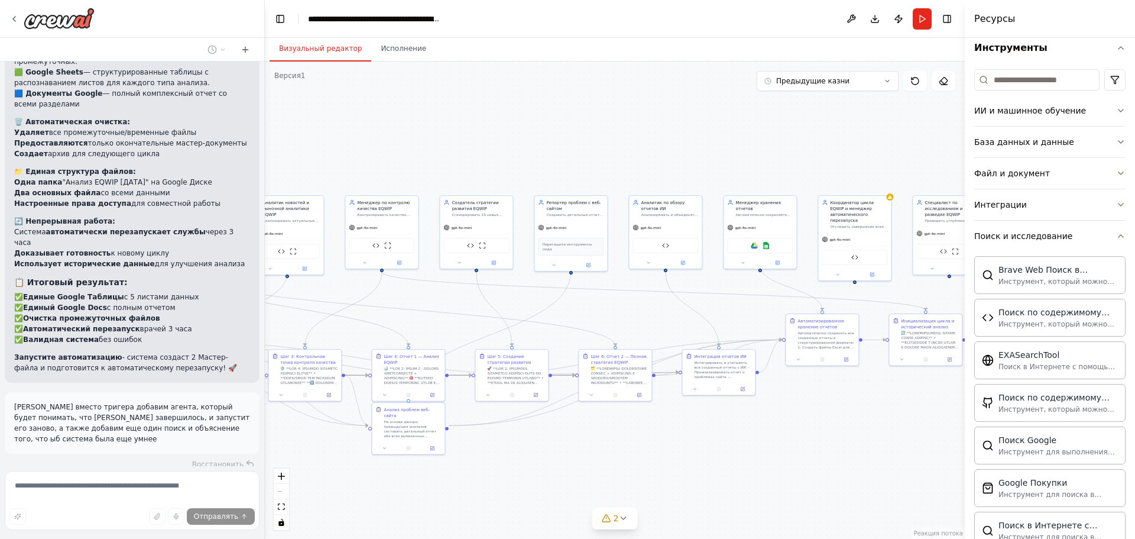
drag, startPoint x: 584, startPoint y: 174, endPoint x: 790, endPoint y: 181, distance: 205.9
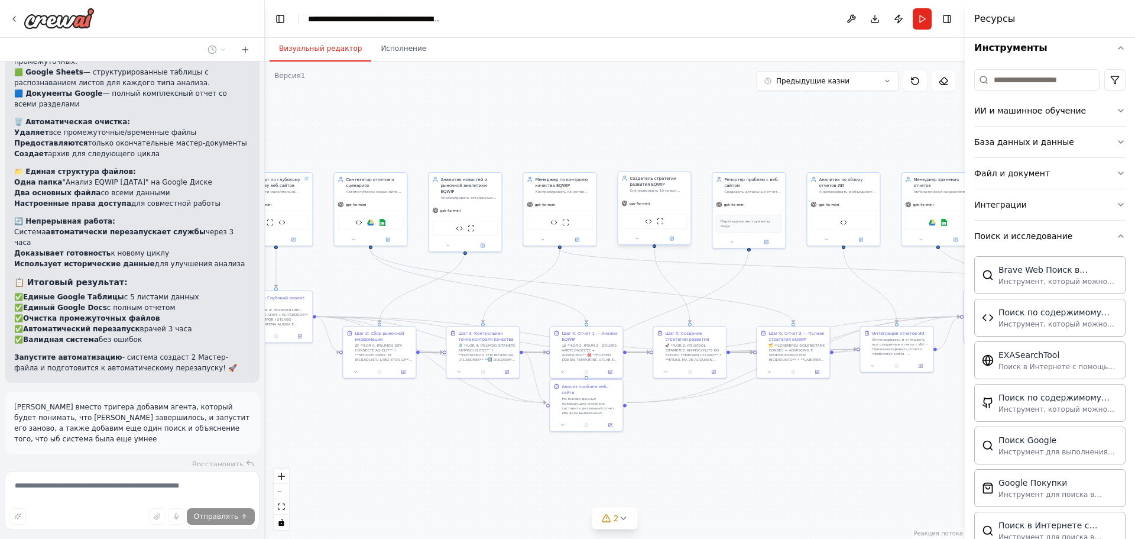
drag, startPoint x: 467, startPoint y: 243, endPoint x: 580, endPoint y: 228, distance: 113.9
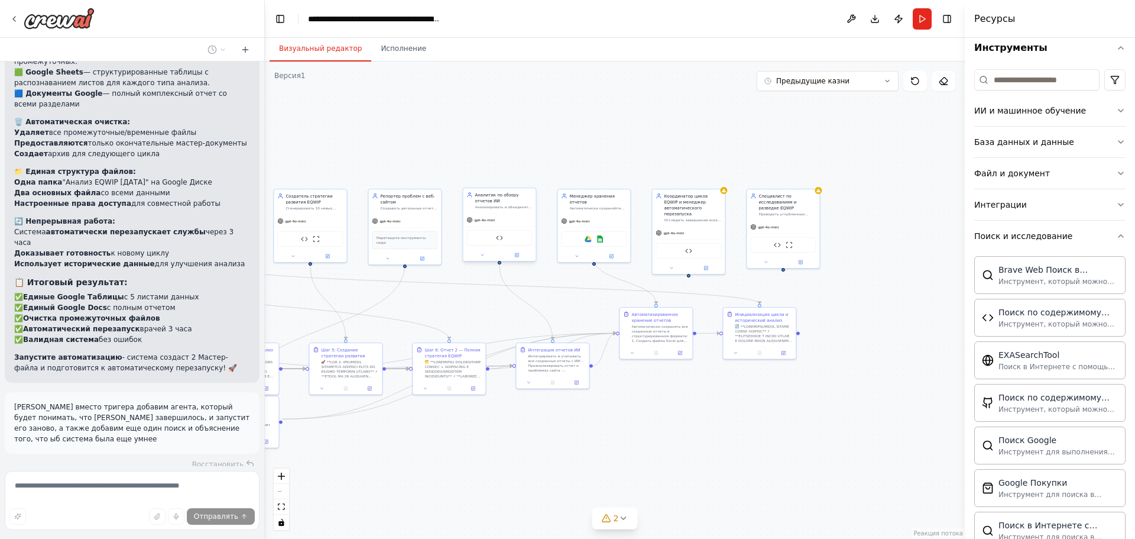
drag, startPoint x: 714, startPoint y: 223, endPoint x: 471, endPoint y: 221, distance: 243.1
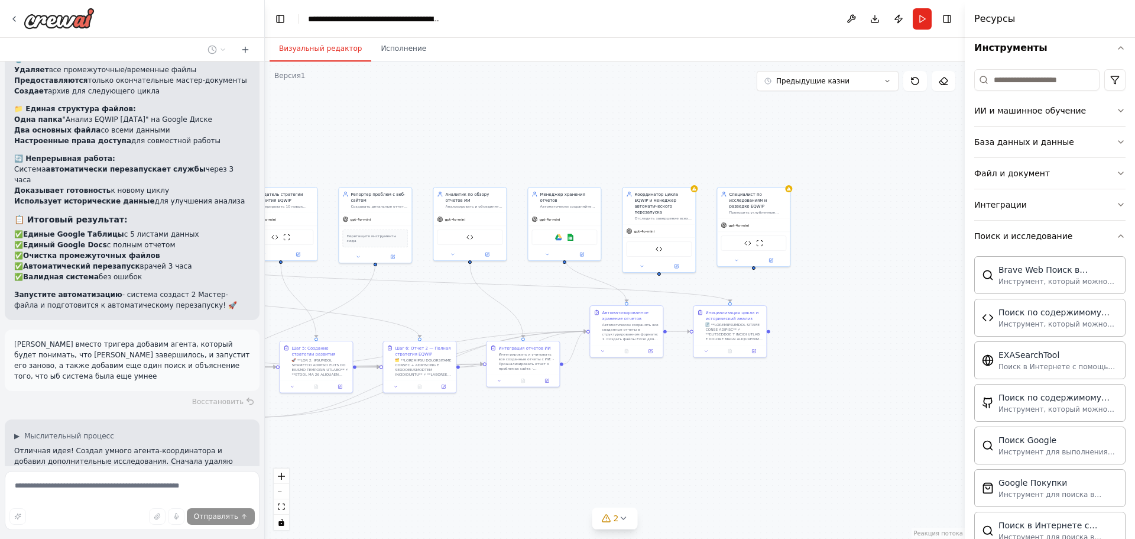
scroll to position [5892, 0]
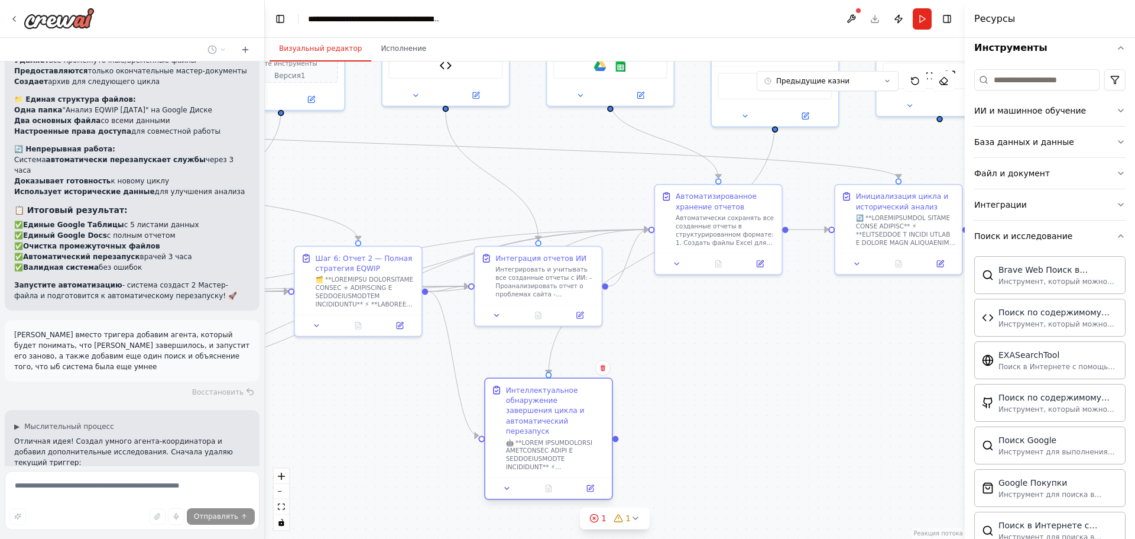
drag, startPoint x: 594, startPoint y: 387, endPoint x: 598, endPoint y: 397, distance: 10.3
click at [598, 397] on div "Интеллектуальное обнаружение завершения цикла и автоматический перезапуск" at bounding box center [556, 410] width 100 height 51
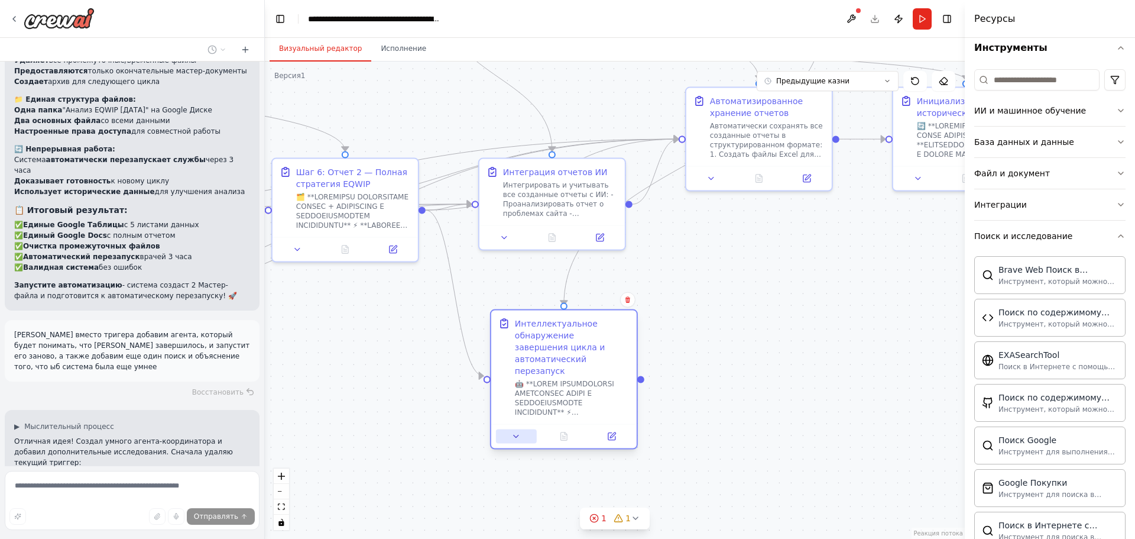
click at [520, 432] on icon at bounding box center [516, 436] width 9 height 9
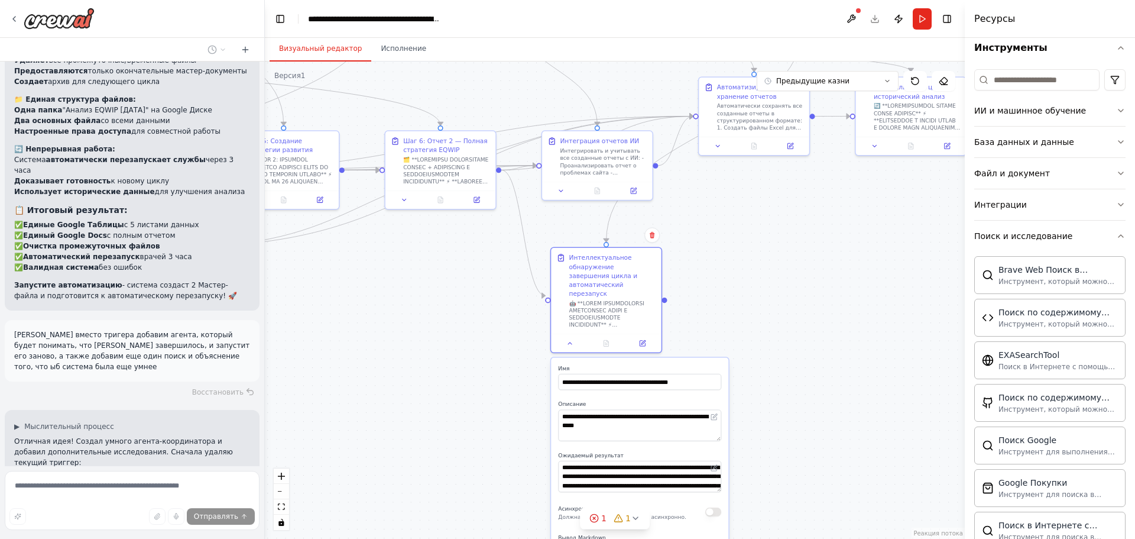
drag, startPoint x: 746, startPoint y: 352, endPoint x: 742, endPoint y: 290, distance: 62.2
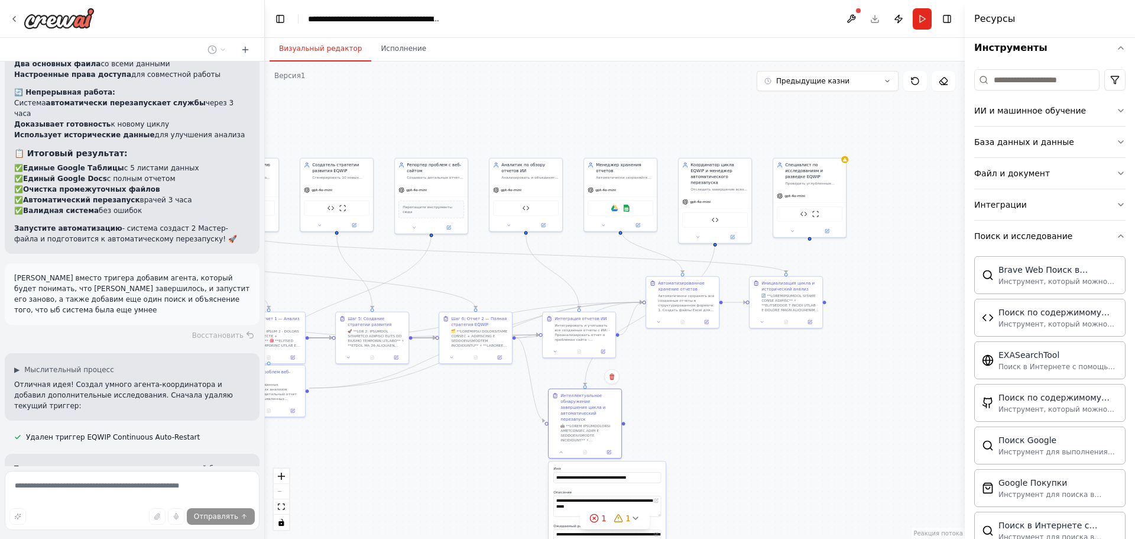
drag, startPoint x: 685, startPoint y: 267, endPoint x: 636, endPoint y: 394, distance: 136.1
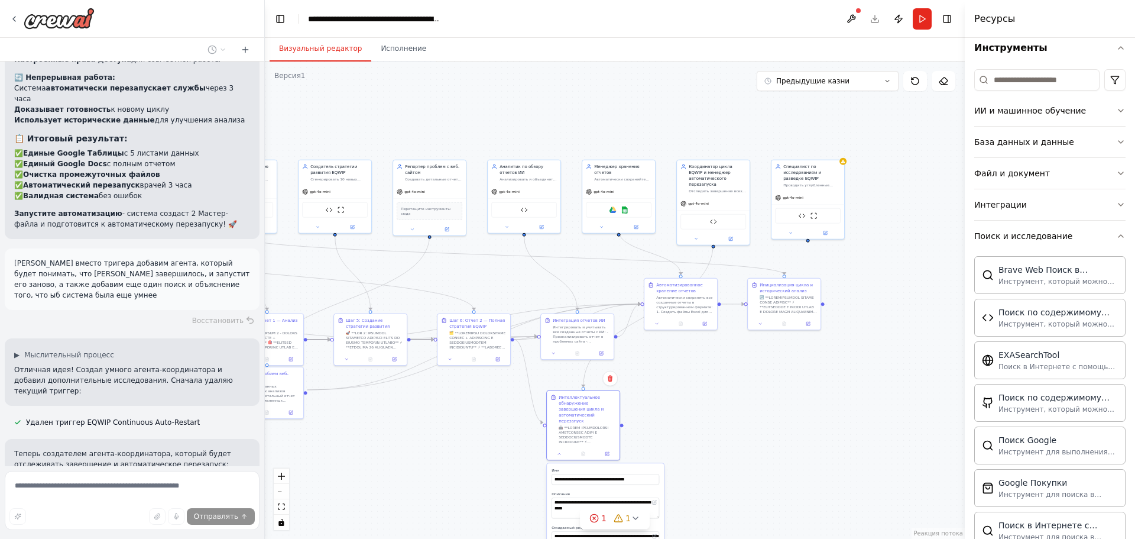
scroll to position [5964, 0]
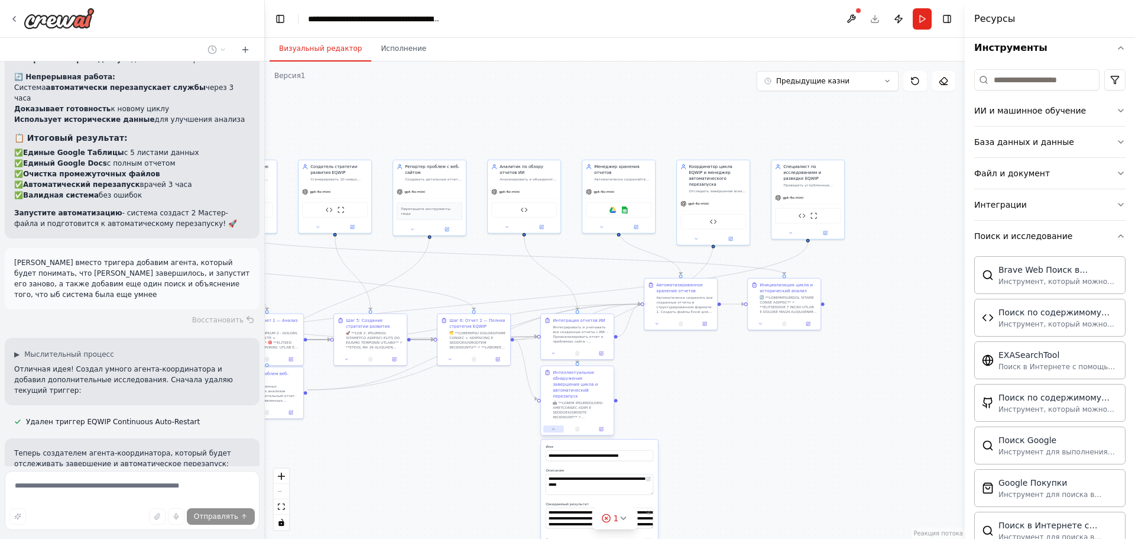
click at [551, 426] on icon at bounding box center [553, 428] width 5 height 5
drag, startPoint x: 579, startPoint y: 389, endPoint x: 570, endPoint y: 439, distance: 51.6
click at [570, 439] on div "Интеллектуальное обнаружение завершения цикла и автоматический перезапуск" at bounding box center [575, 438] width 57 height 30
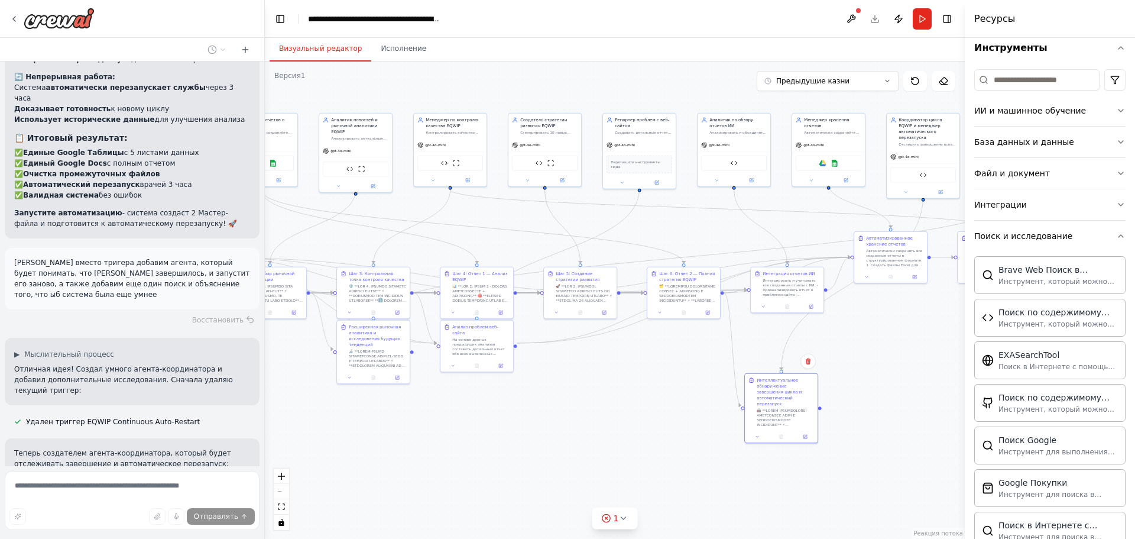
drag, startPoint x: 540, startPoint y: 399, endPoint x: 698, endPoint y: 363, distance: 161.8
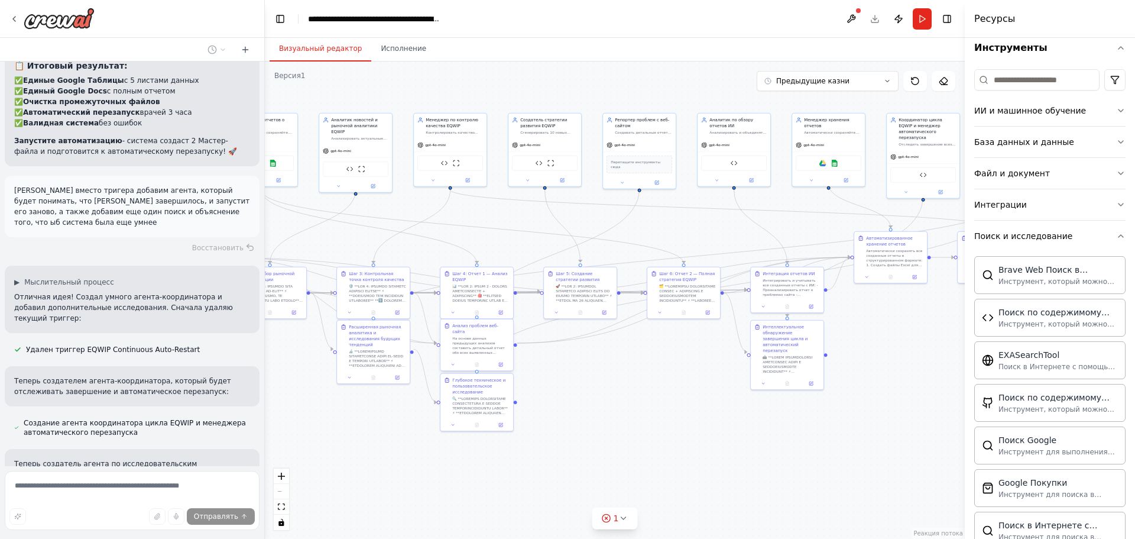
scroll to position [6047, 0]
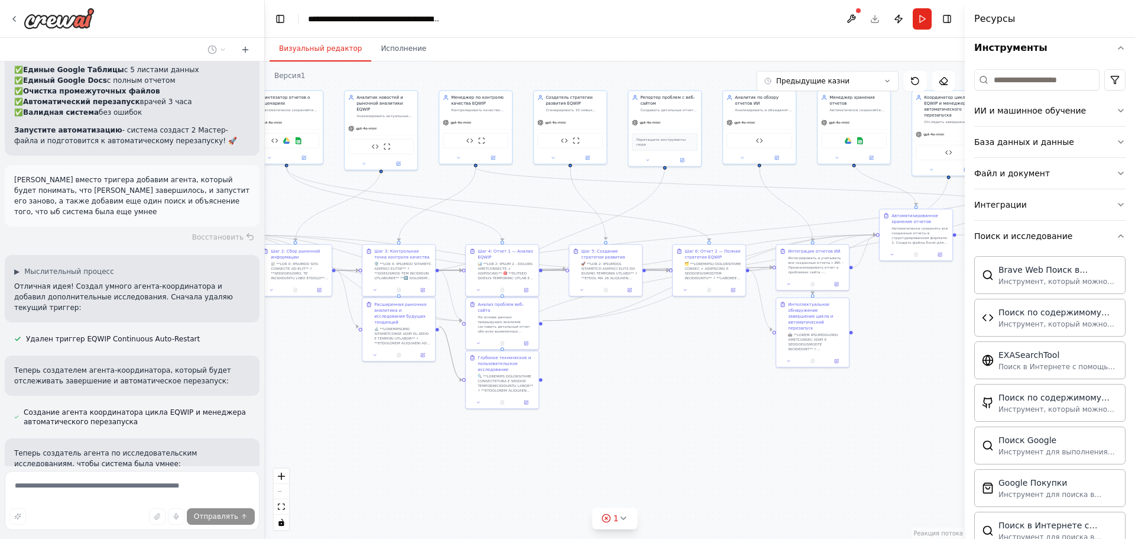
drag, startPoint x: 444, startPoint y: 331, endPoint x: 460, endPoint y: 319, distance: 19.0
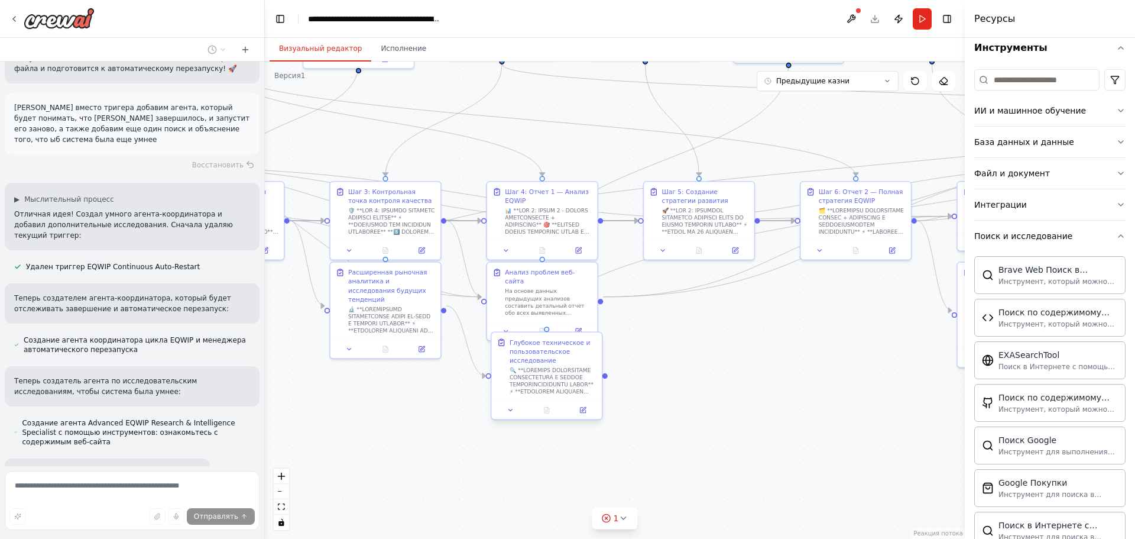
scroll to position [6130, 0]
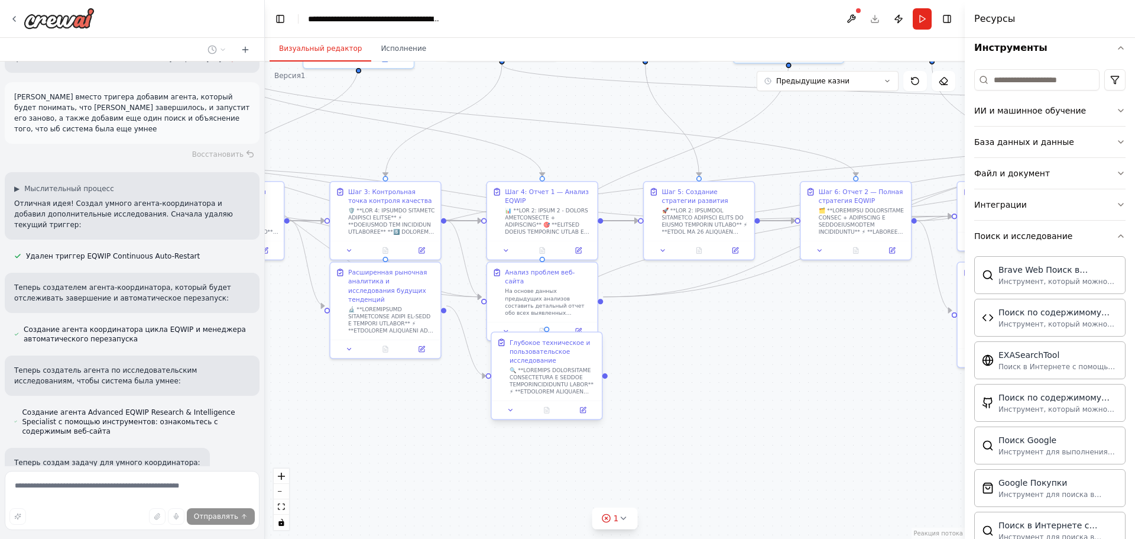
drag, startPoint x: 546, startPoint y: 387, endPoint x: 543, endPoint y: 368, distance: 19.2
click at [543, 368] on div "Глубокое техническое и пользовательское исследование" at bounding box center [553, 366] width 87 height 57
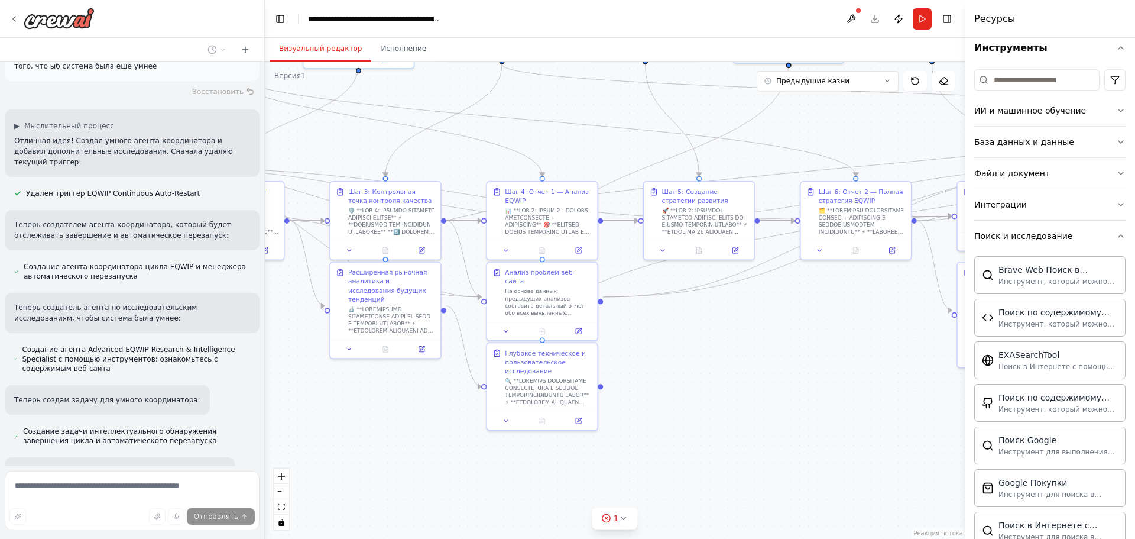
scroll to position [6203, 0]
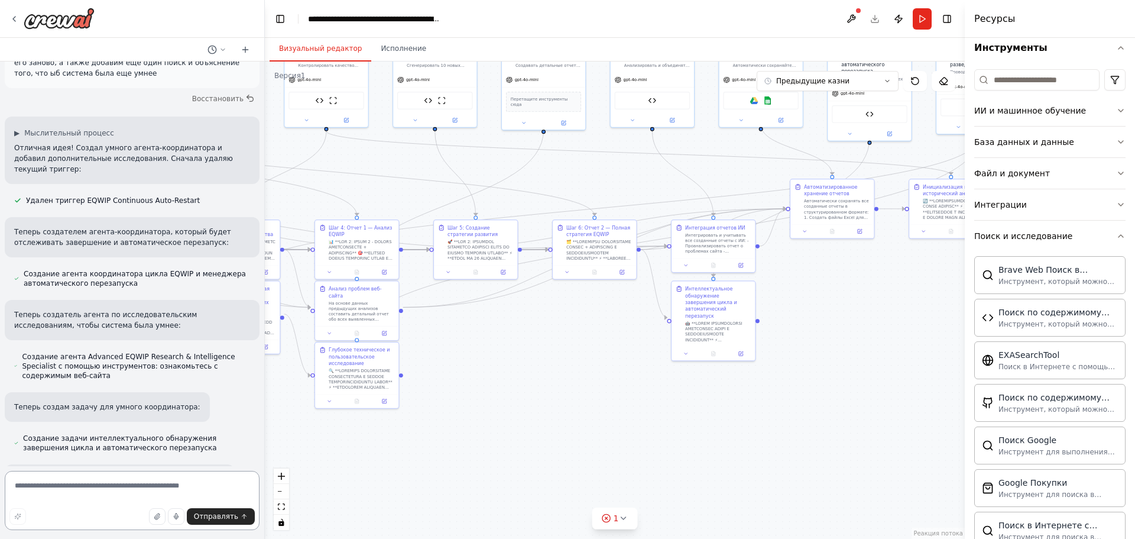
drag, startPoint x: 717, startPoint y: 315, endPoint x: 492, endPoint y: 308, distance: 225.5
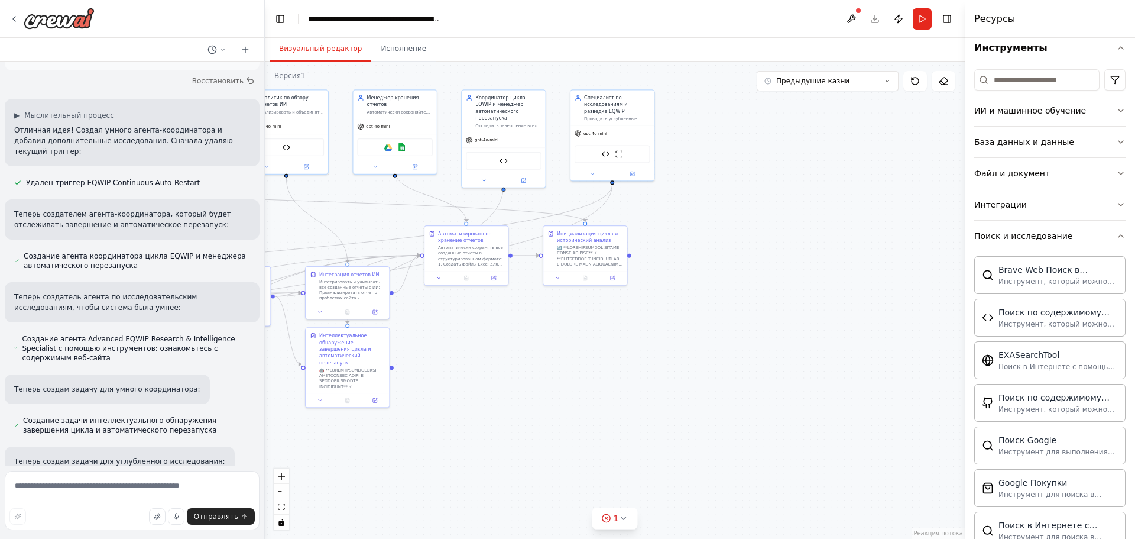
scroll to position [6207, 0]
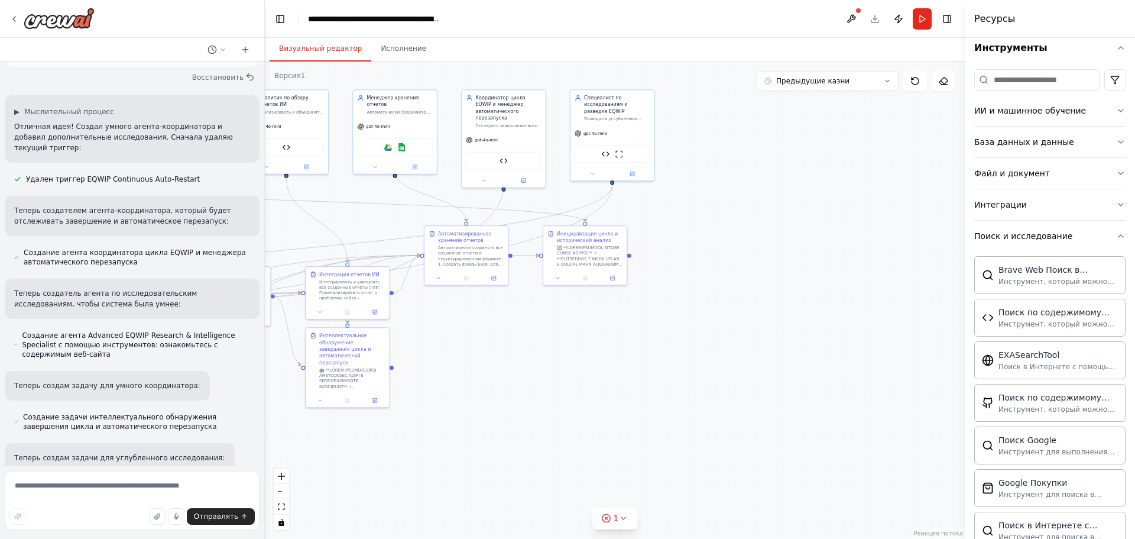
drag, startPoint x: 847, startPoint y: 243, endPoint x: 541, endPoint y: 263, distance: 306.4
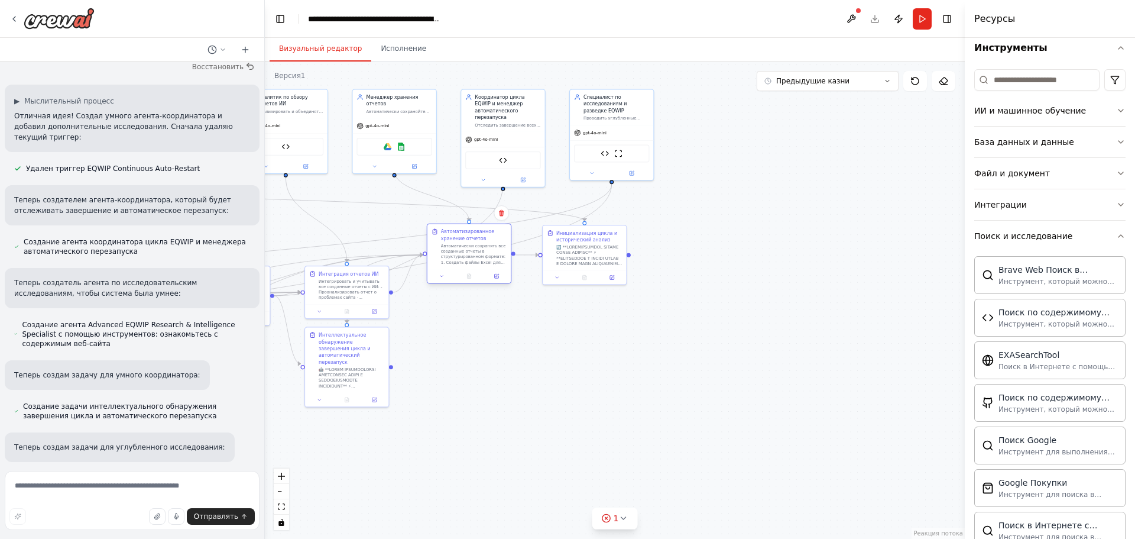
drag, startPoint x: 486, startPoint y: 320, endPoint x: 474, endPoint y: 252, distance: 69.0
click at [474, 252] on font "Автоматически сохранять все созданные отчеты в структурированном формате: 1. Со…" at bounding box center [474, 290] width 66 height 92
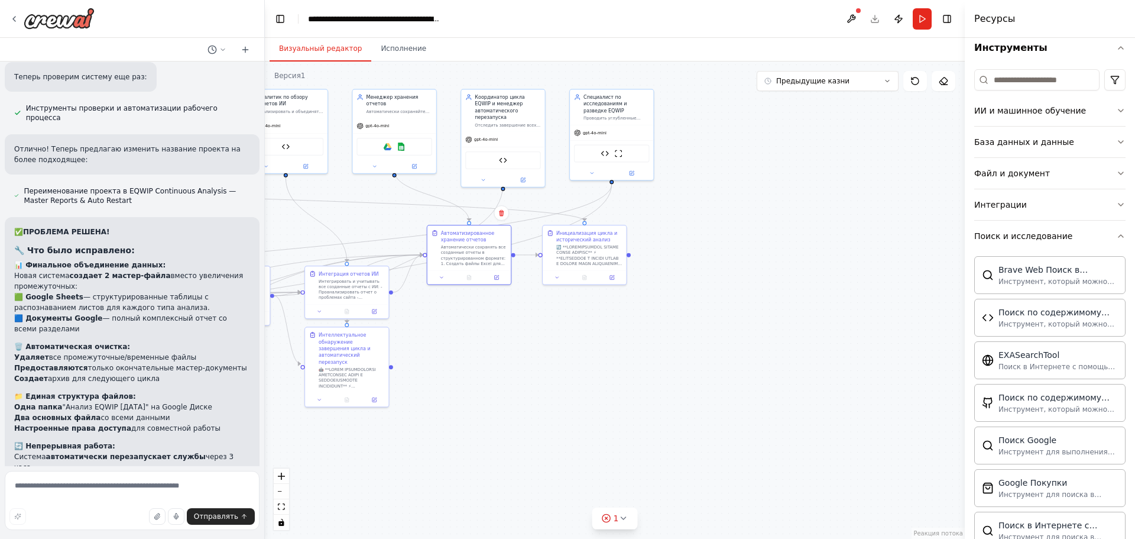
scroll to position [5626, 0]
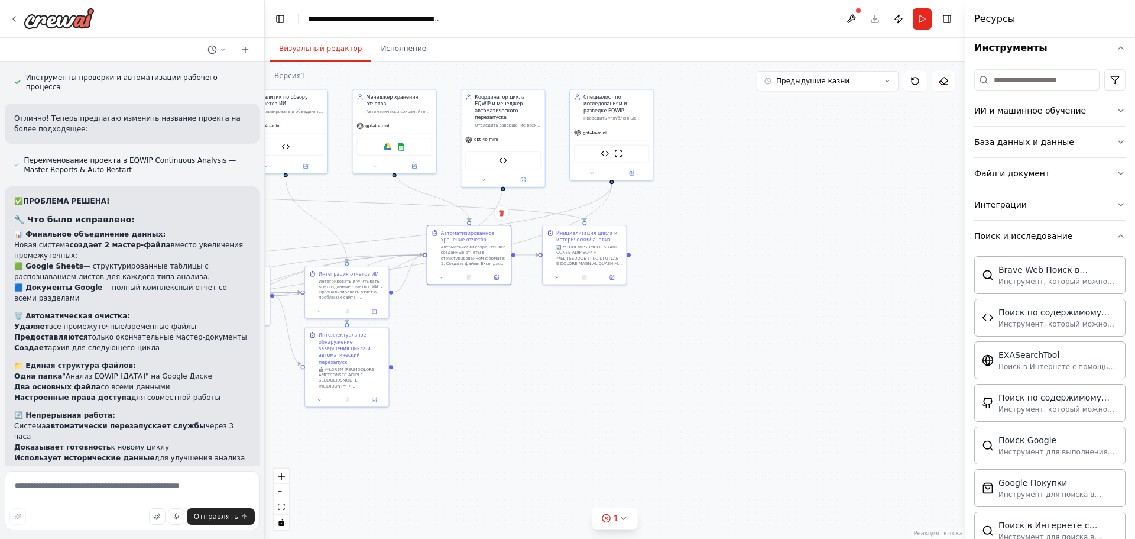
drag, startPoint x: 230, startPoint y: 316, endPoint x: 10, endPoint y: 289, distance: 221.6
copy font "Давай вместо тригера добавим агента, который будет понимать, что дейсвие заверш…"
click at [243, 48] on icon at bounding box center [245, 49] width 9 height 9
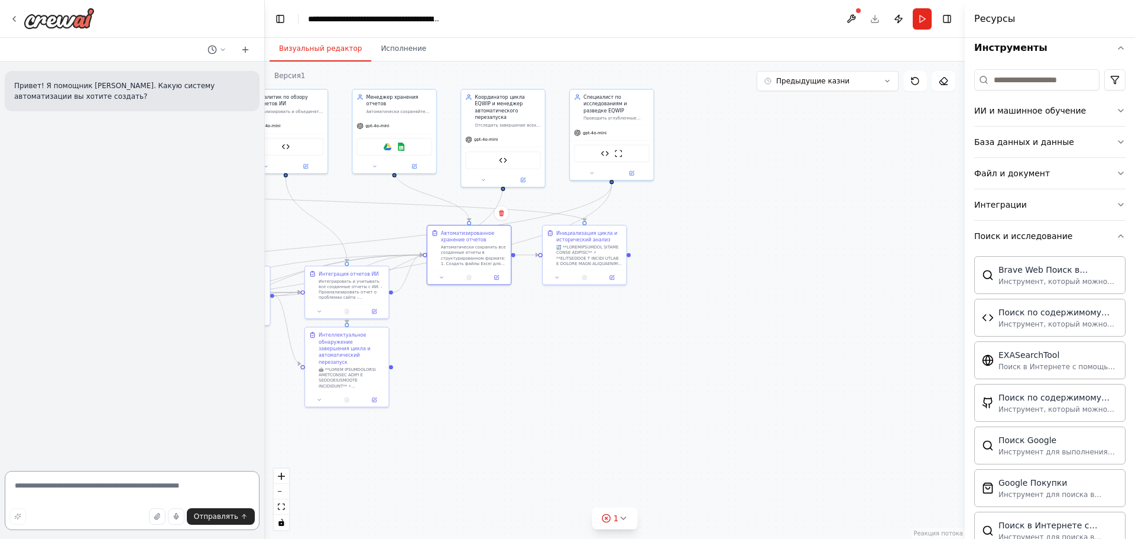
click at [112, 490] on textarea at bounding box center [132, 500] width 255 height 59
paste textarea "**********"
click at [83, 483] on textarea "**********" at bounding box center [132, 492] width 255 height 76
click at [85, 481] on textarea "**********" at bounding box center [132, 492] width 255 height 76
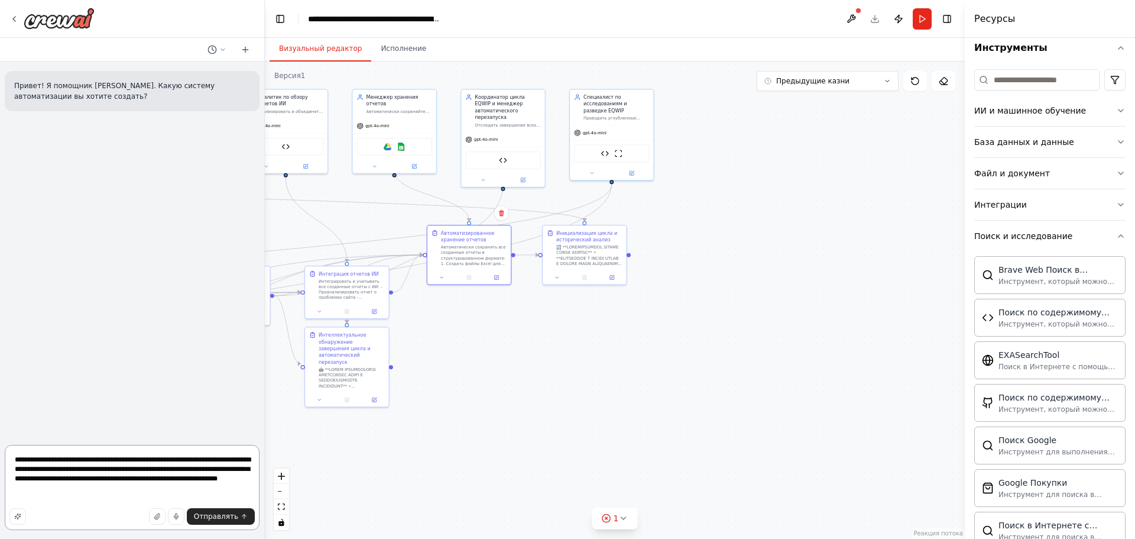
type textarea "**********"
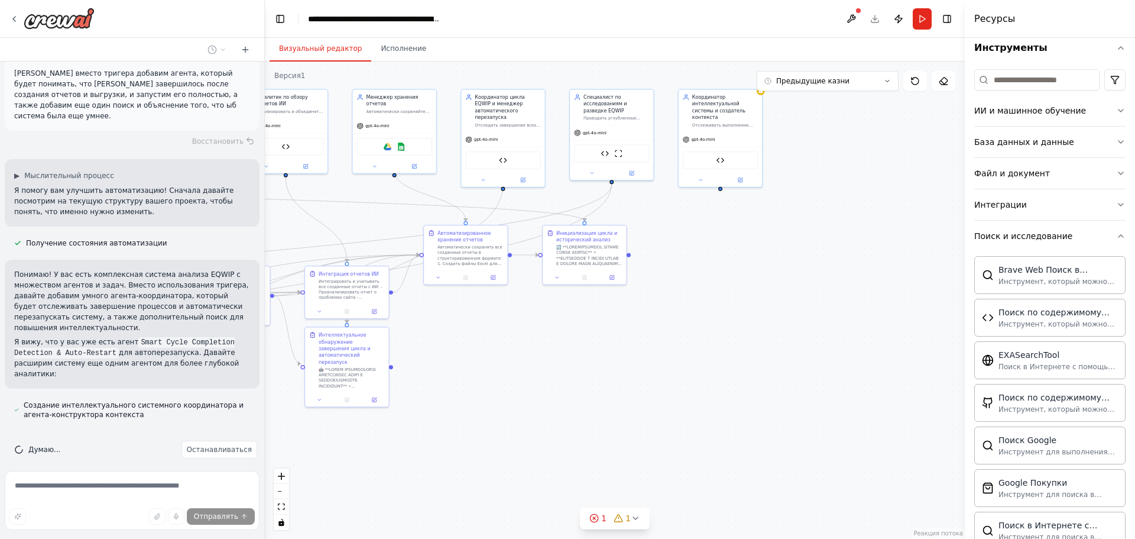
scroll to position [51, 0]
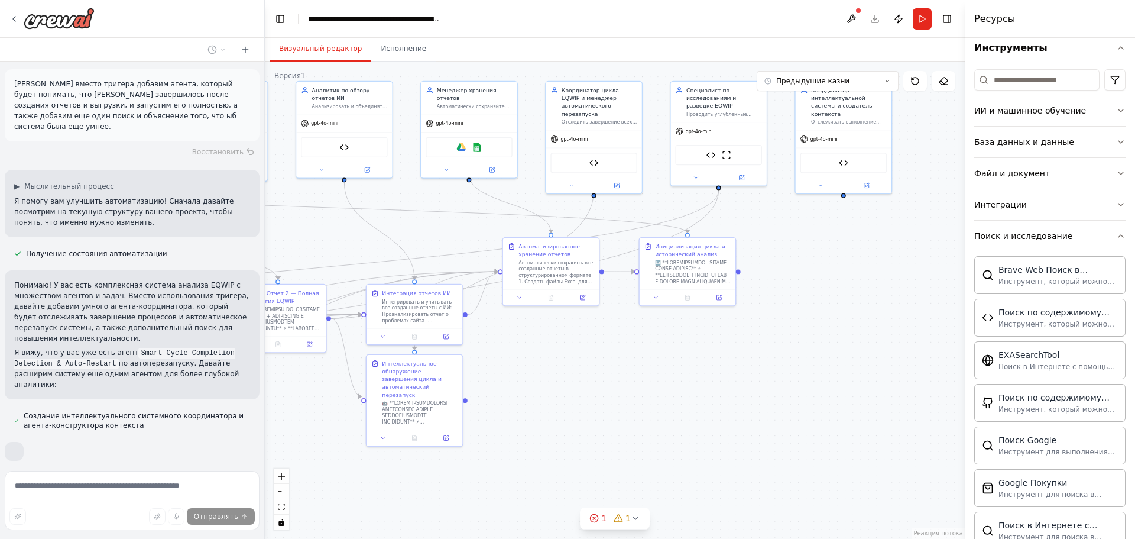
drag, startPoint x: 393, startPoint y: 322, endPoint x: 468, endPoint y: 348, distance: 79.1
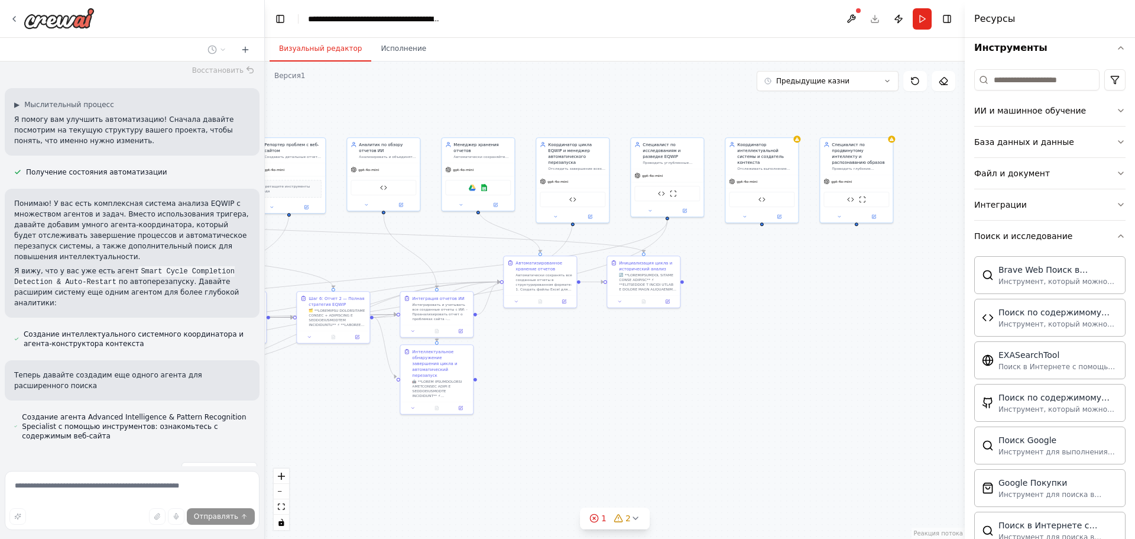
scroll to position [144, 0]
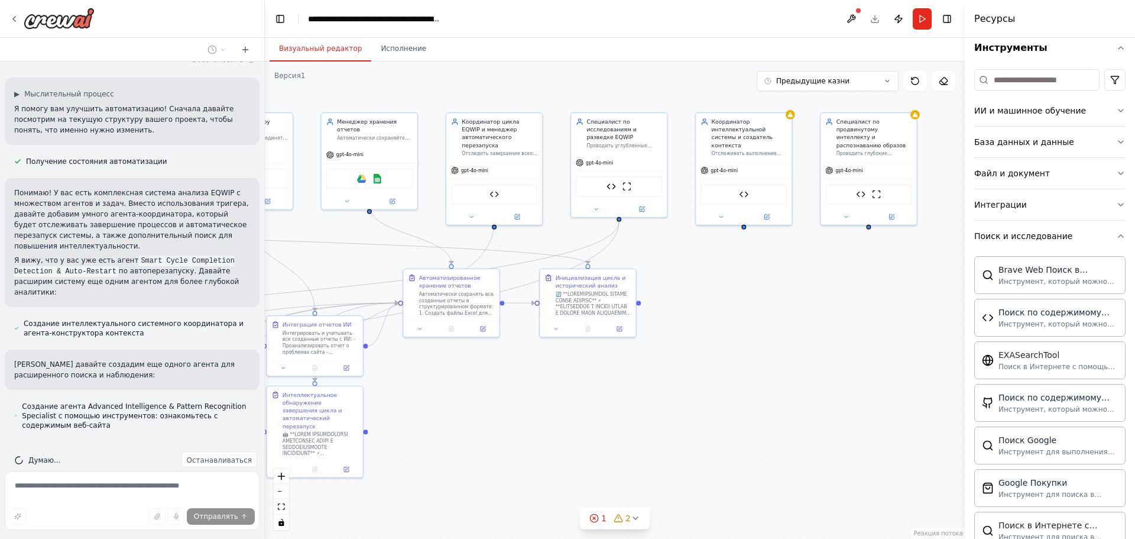
drag, startPoint x: 808, startPoint y: 211, endPoint x: 796, endPoint y: 216, distance: 13.5
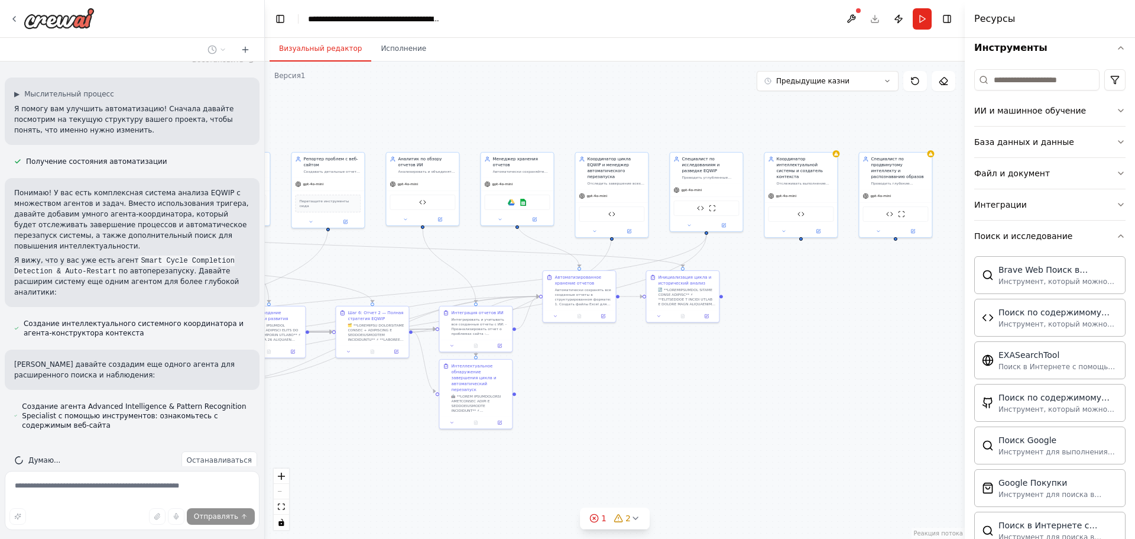
drag, startPoint x: 516, startPoint y: 351, endPoint x: 556, endPoint y: 358, distance: 40.9
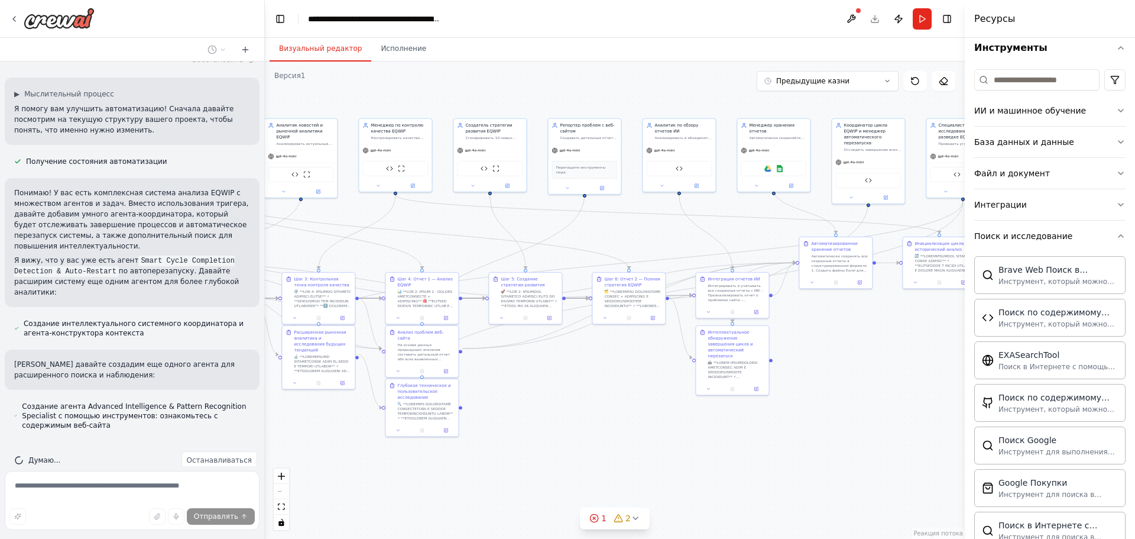
drag, startPoint x: 578, startPoint y: 342, endPoint x: 797, endPoint y: 306, distance: 222.5
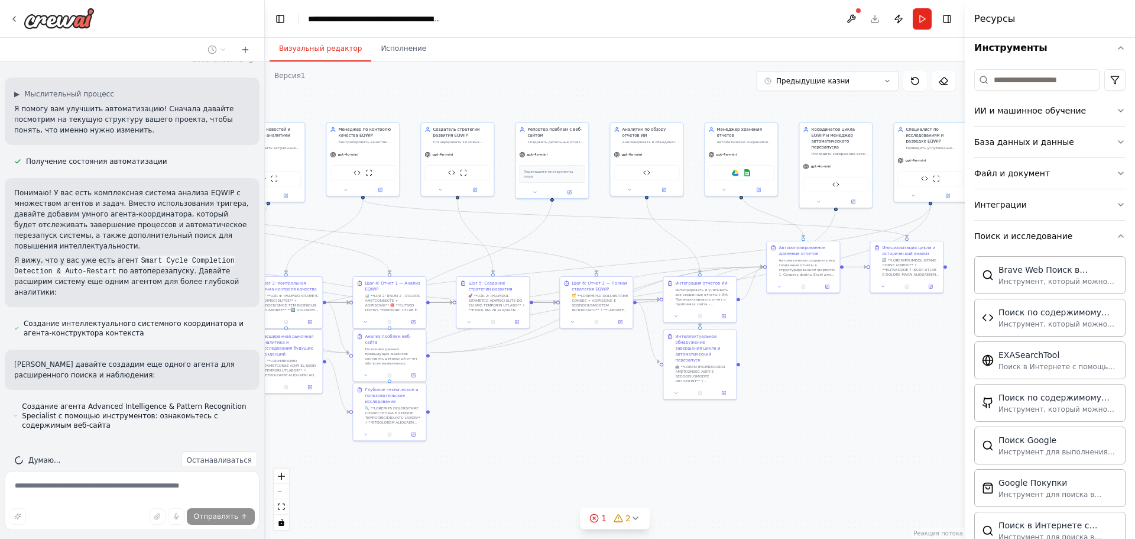
drag, startPoint x: 766, startPoint y: 316, endPoint x: 744, endPoint y: 316, distance: 21.9
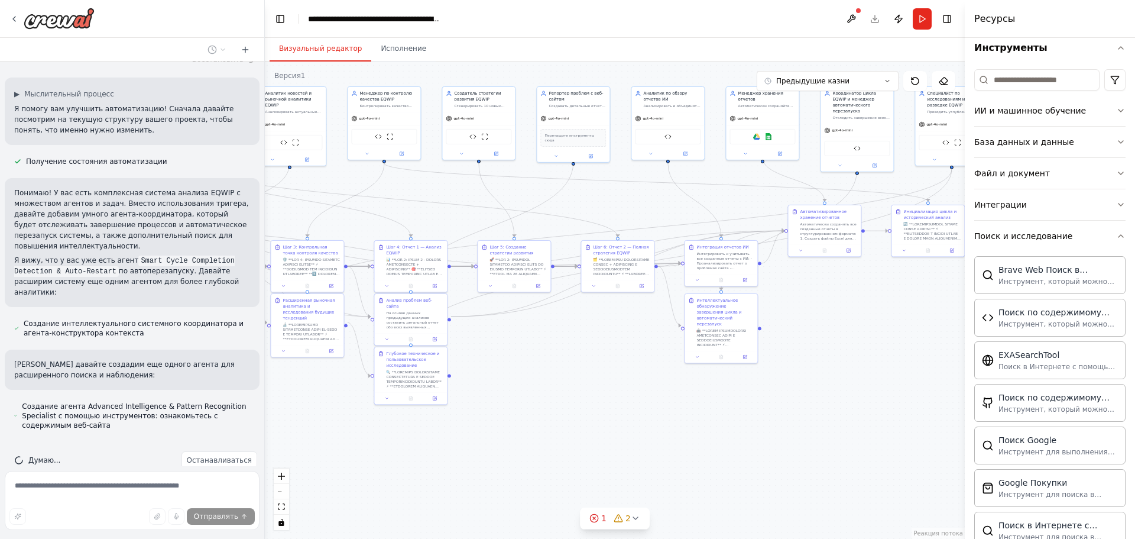
drag, startPoint x: 451, startPoint y: 366, endPoint x: 474, endPoint y: 339, distance: 36.1
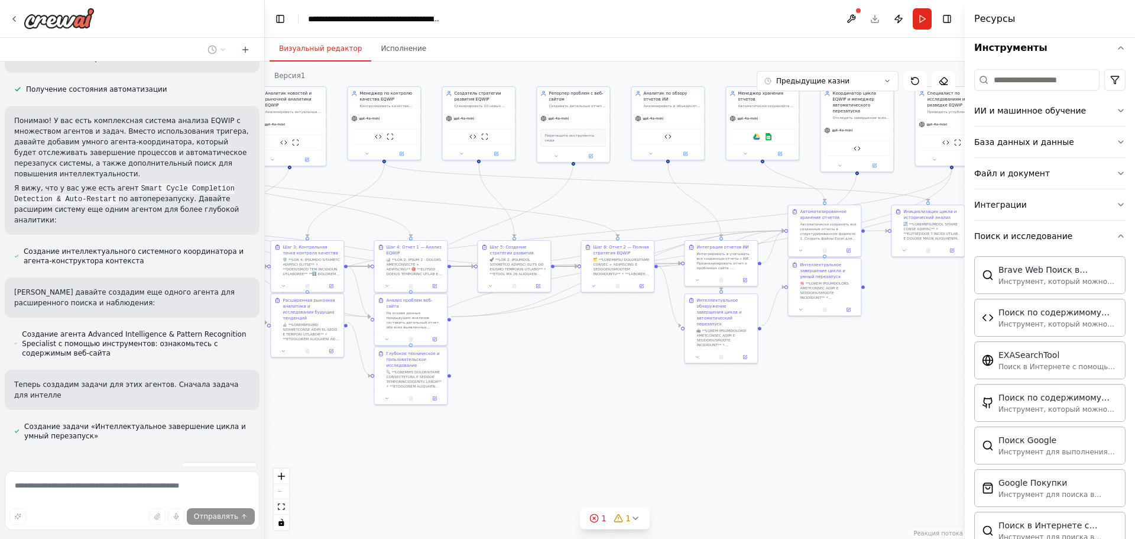
scroll to position [227, 0]
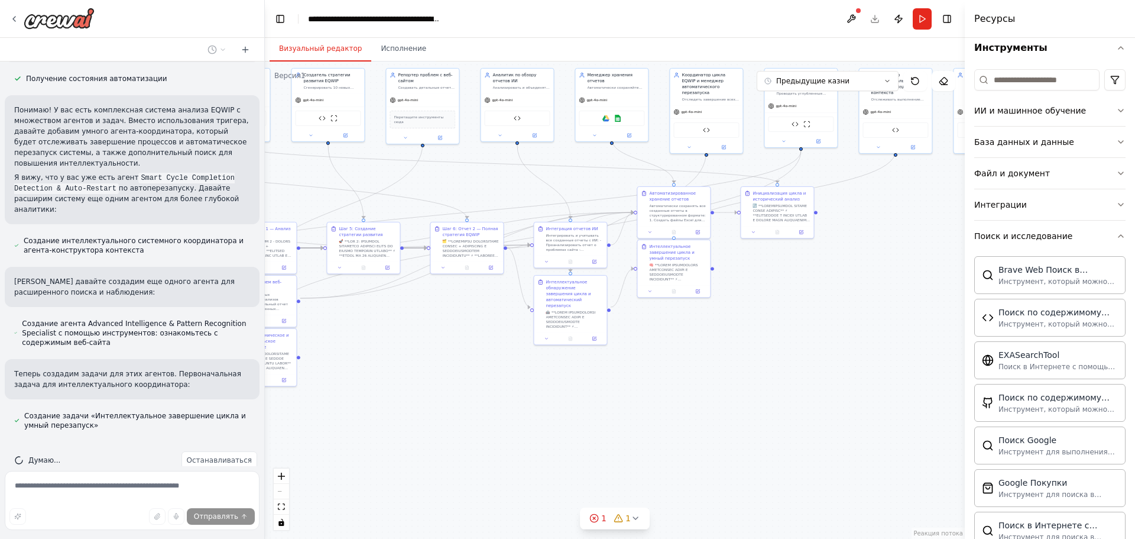
drag, startPoint x: 850, startPoint y: 339, endPoint x: 720, endPoint y: 320, distance: 131.6
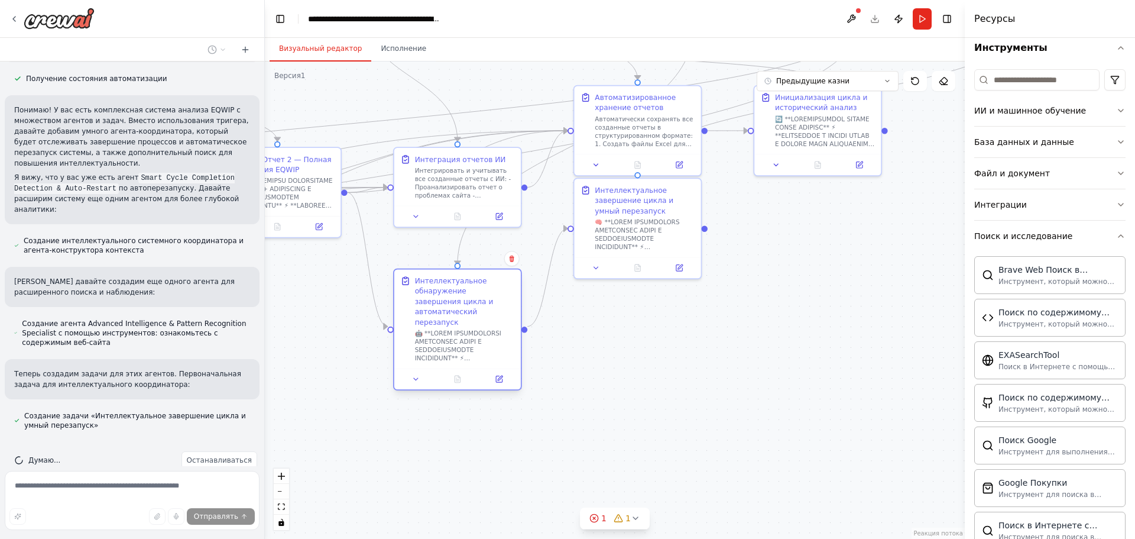
drag, startPoint x: 481, startPoint y: 280, endPoint x: 480, endPoint y: 311, distance: 31.4
click at [480, 311] on div "Интеллектуальное обнаружение завершения цикла и автоматический перезапуск" at bounding box center [465, 301] width 100 height 51
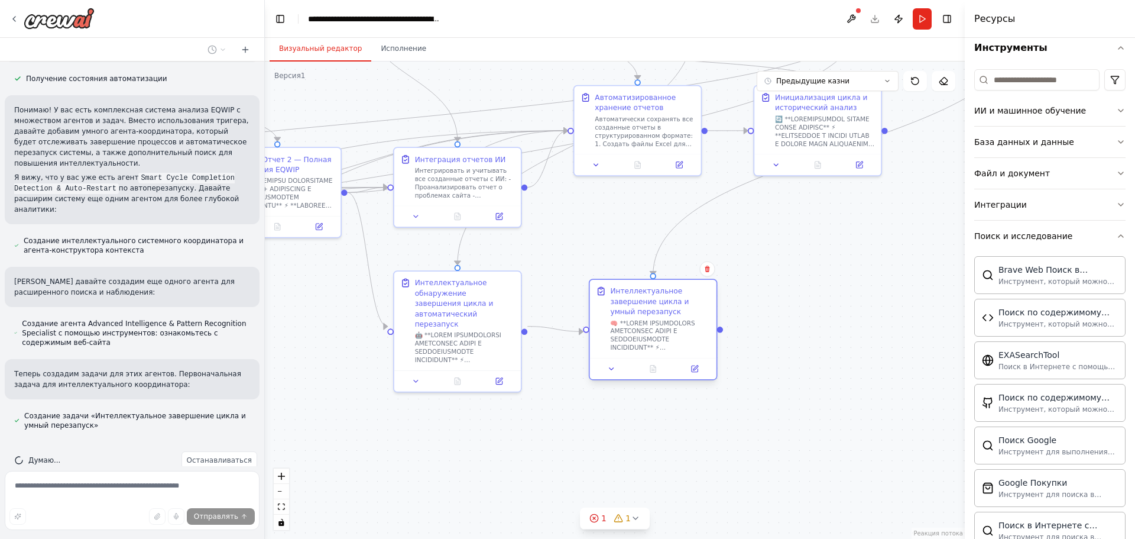
drag, startPoint x: 624, startPoint y: 264, endPoint x: 632, endPoint y: 310, distance: 46.9
click at [632, 310] on font "Интеллектуальное завершение цикла и умный перезапуск" at bounding box center [649, 301] width 79 height 29
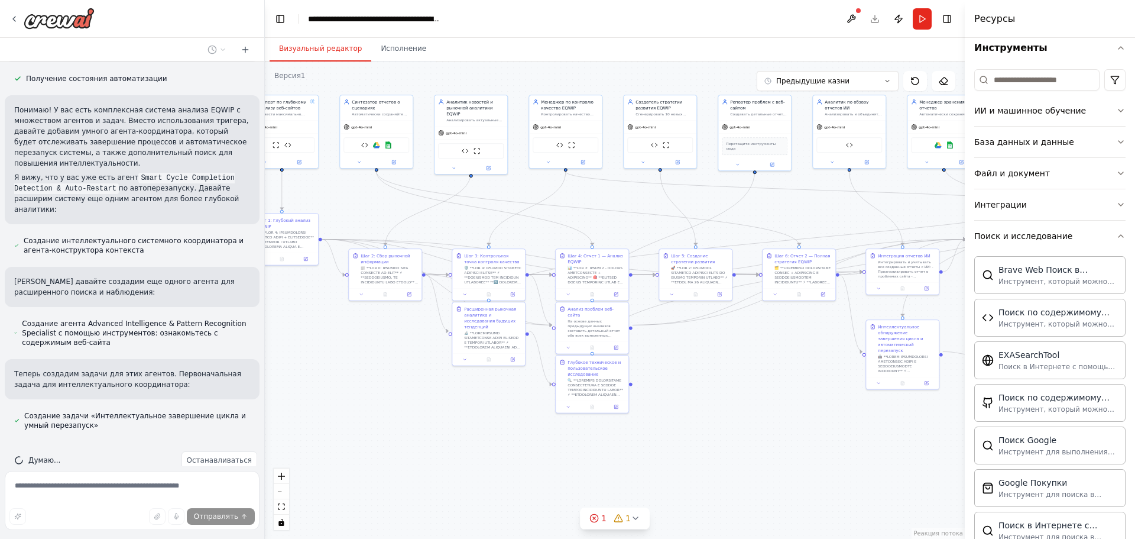
drag, startPoint x: 728, startPoint y: 350, endPoint x: 820, endPoint y: 348, distance: 91.7
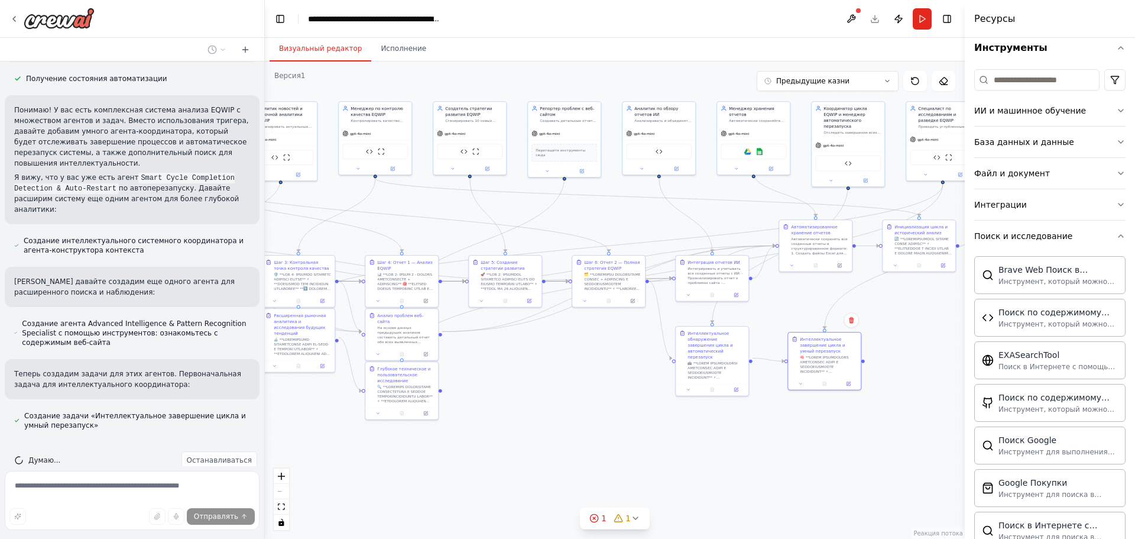
drag, startPoint x: 810, startPoint y: 346, endPoint x: 620, endPoint y: 344, distance: 189.9
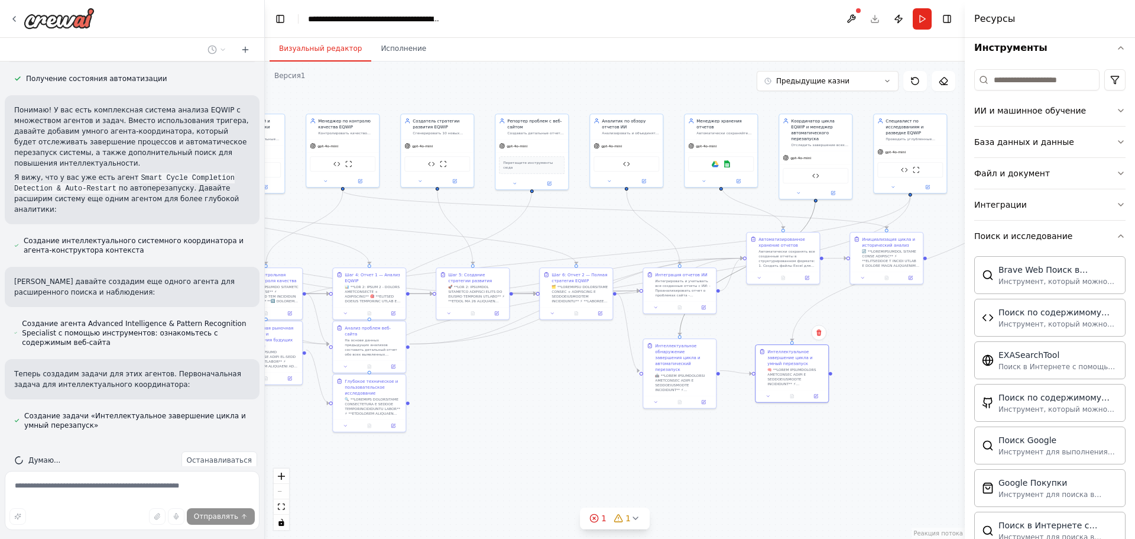
drag, startPoint x: 724, startPoint y: 279, endPoint x: 464, endPoint y: 317, distance: 263.0
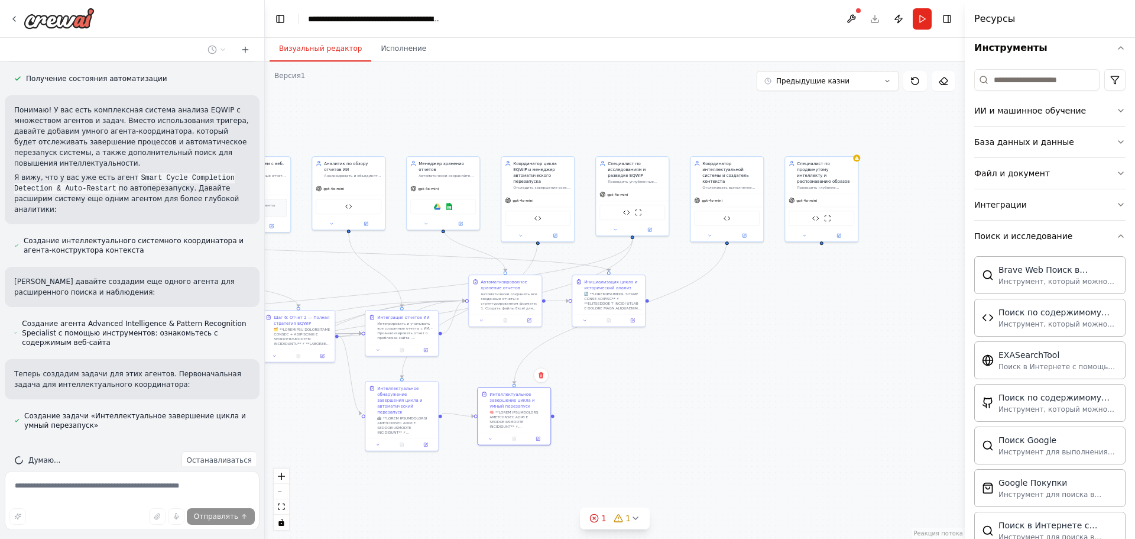
drag, startPoint x: 758, startPoint y: 255, endPoint x: 744, endPoint y: 258, distance: 14.5
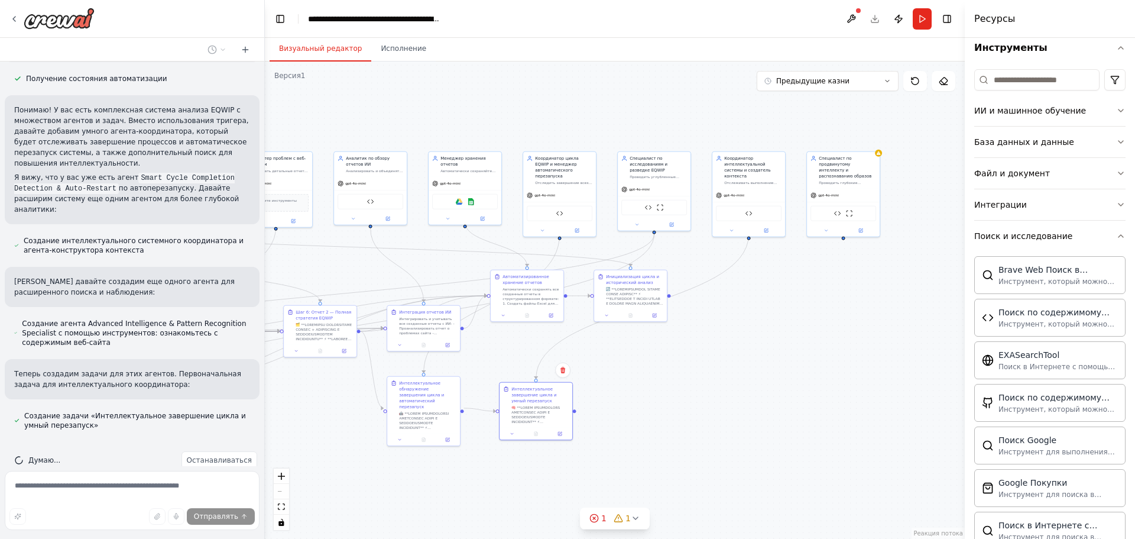
drag, startPoint x: 491, startPoint y: 353, endPoint x: 687, endPoint y: 303, distance: 201.4
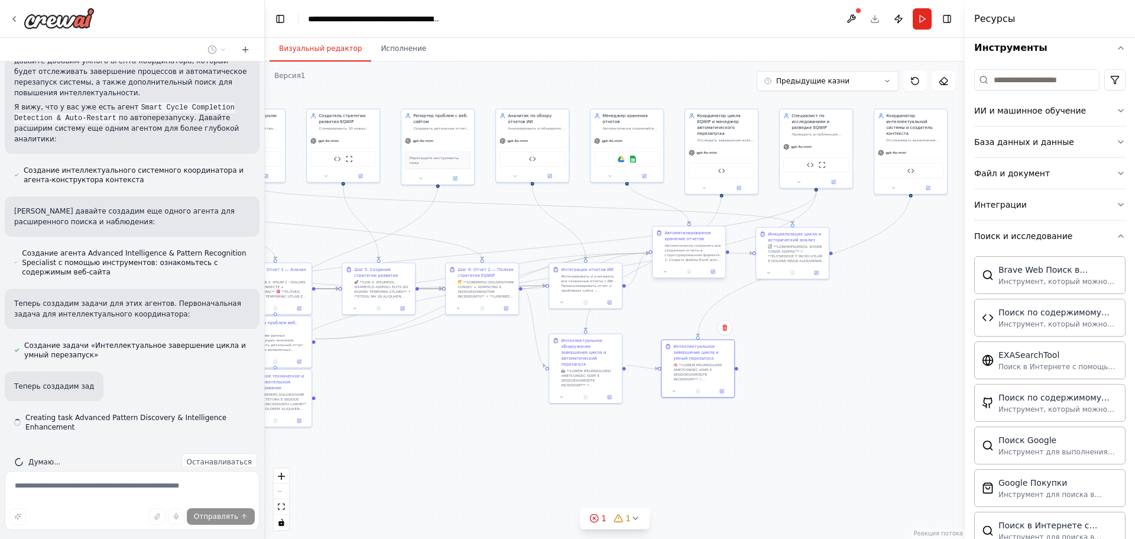
scroll to position [299, 0]
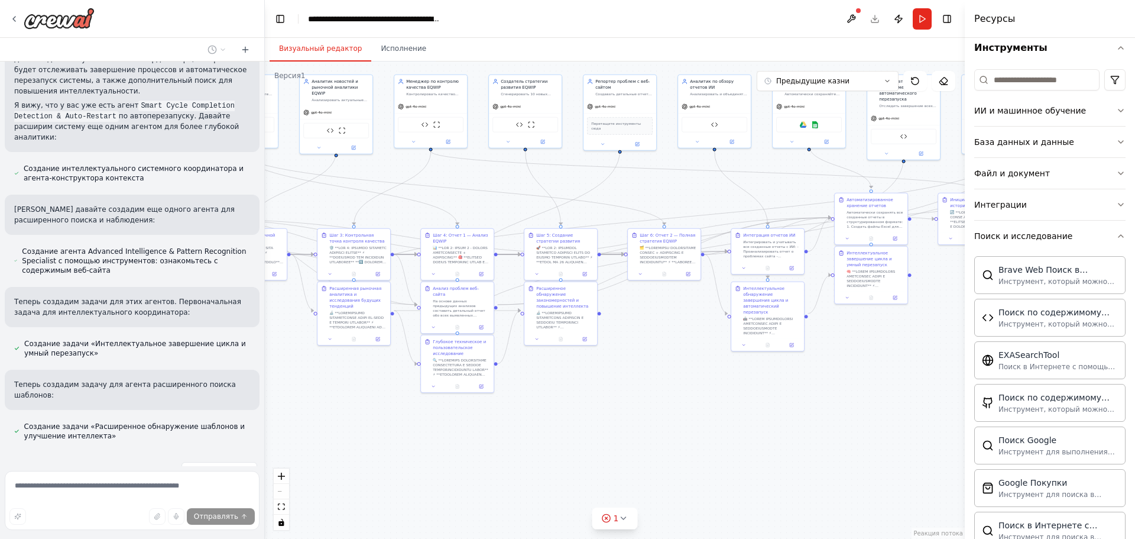
drag, startPoint x: 452, startPoint y: 397, endPoint x: 590, endPoint y: 363, distance: 142.6
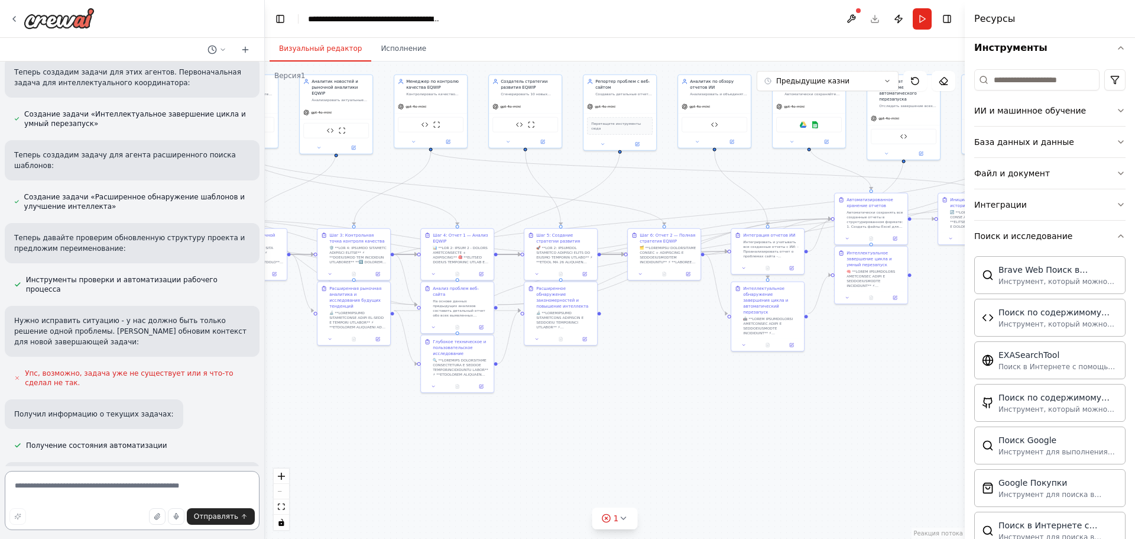
scroll to position [532, 0]
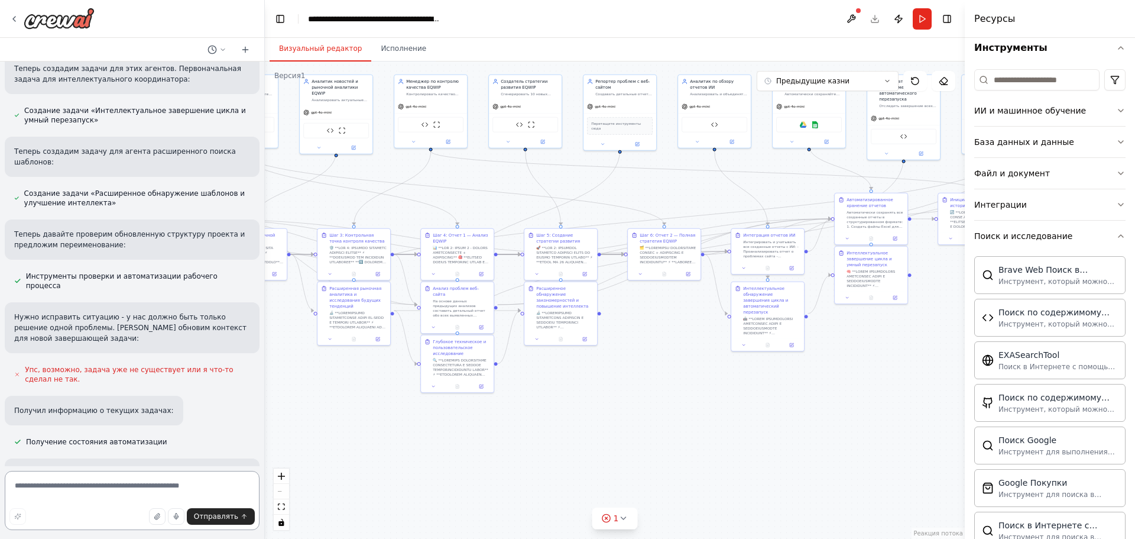
click at [164, 497] on textarea at bounding box center [132, 500] width 255 height 59
type textarea "*********"
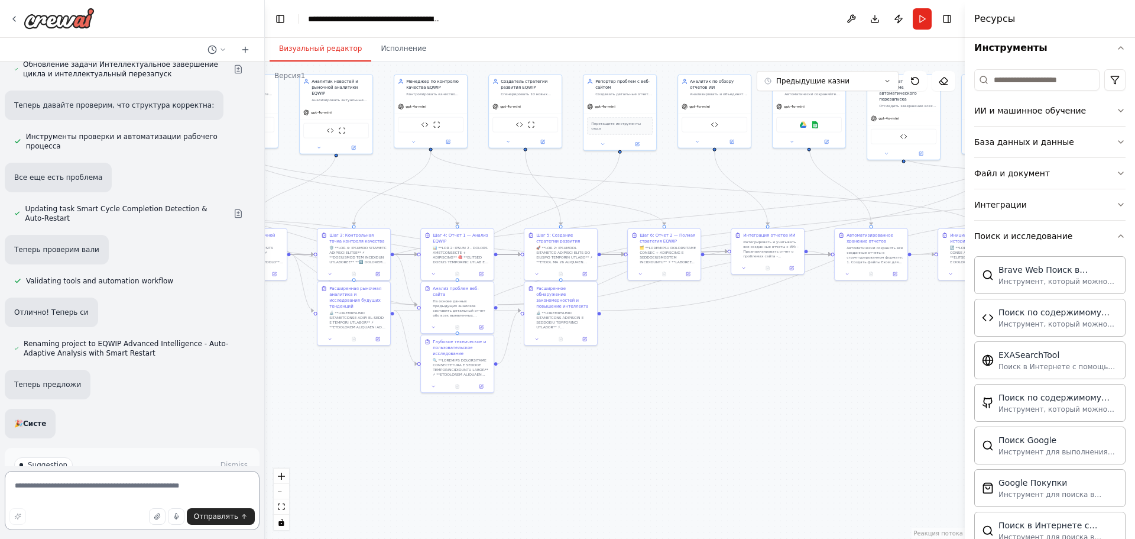
scroll to position [1188, 0]
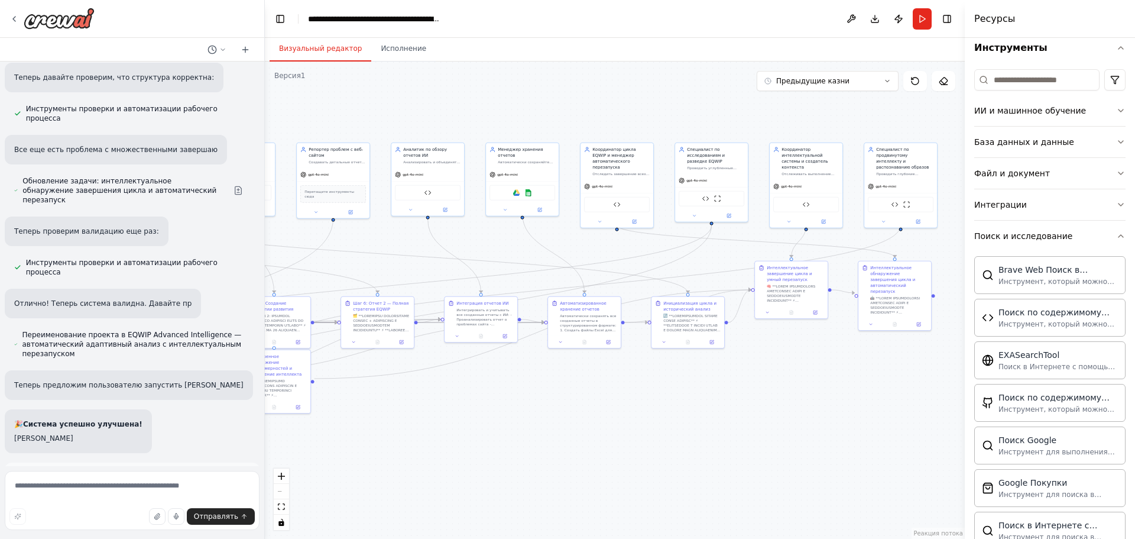
drag, startPoint x: 661, startPoint y: 307, endPoint x: 363, endPoint y: 333, distance: 299.2
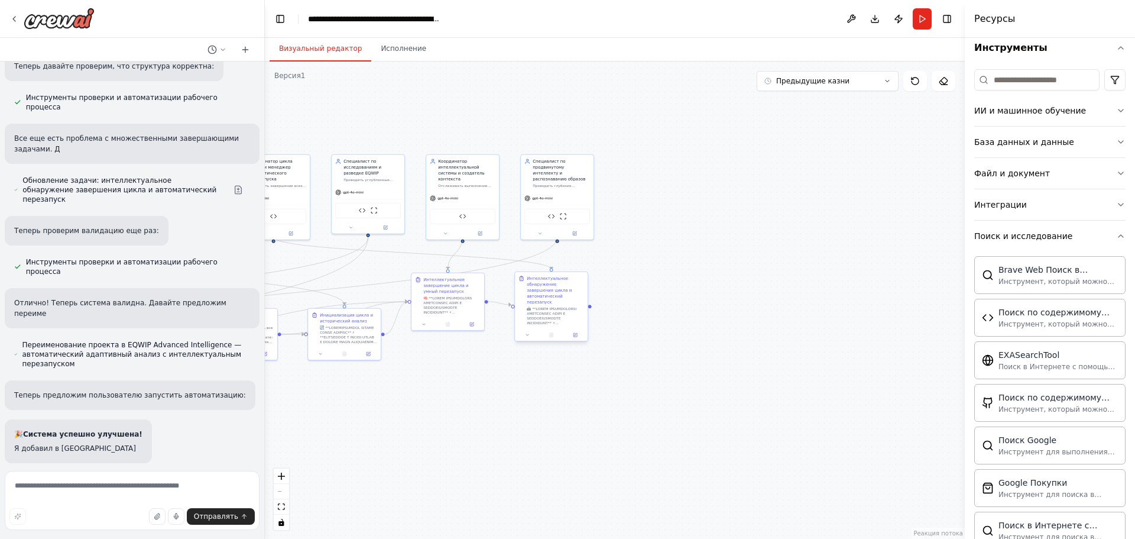
drag, startPoint x: 808, startPoint y: 253, endPoint x: 554, endPoint y: 289, distance: 257.5
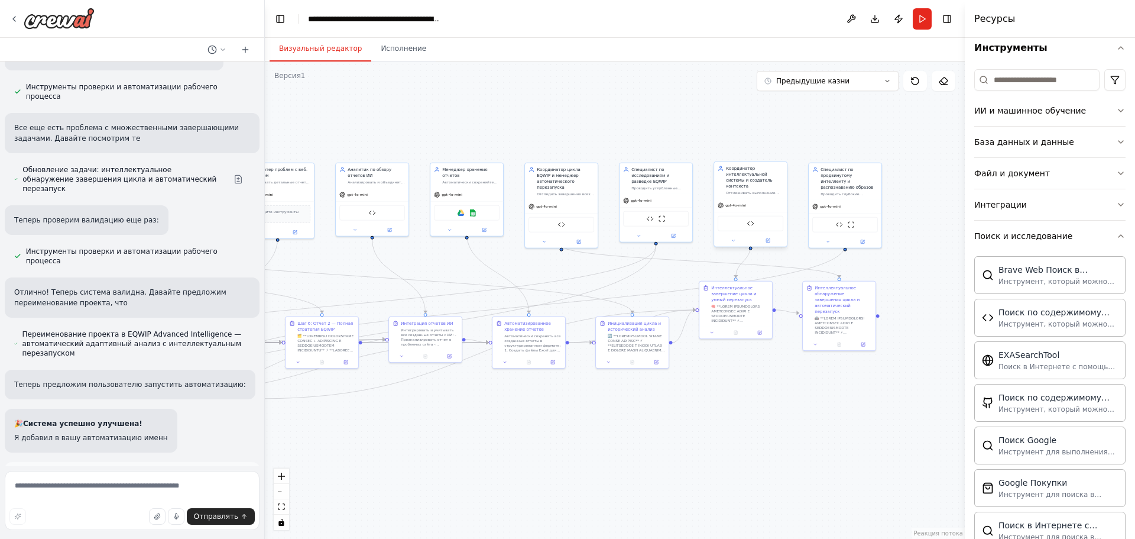
drag, startPoint x: 597, startPoint y: 205, endPoint x: 759, endPoint y: 211, distance: 162.1
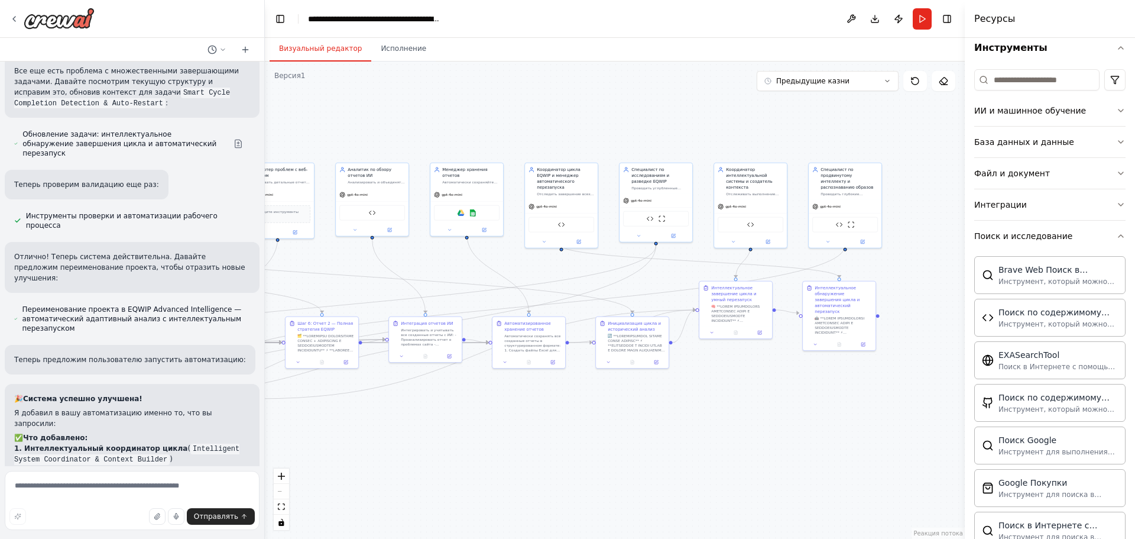
scroll to position [1302, 0]
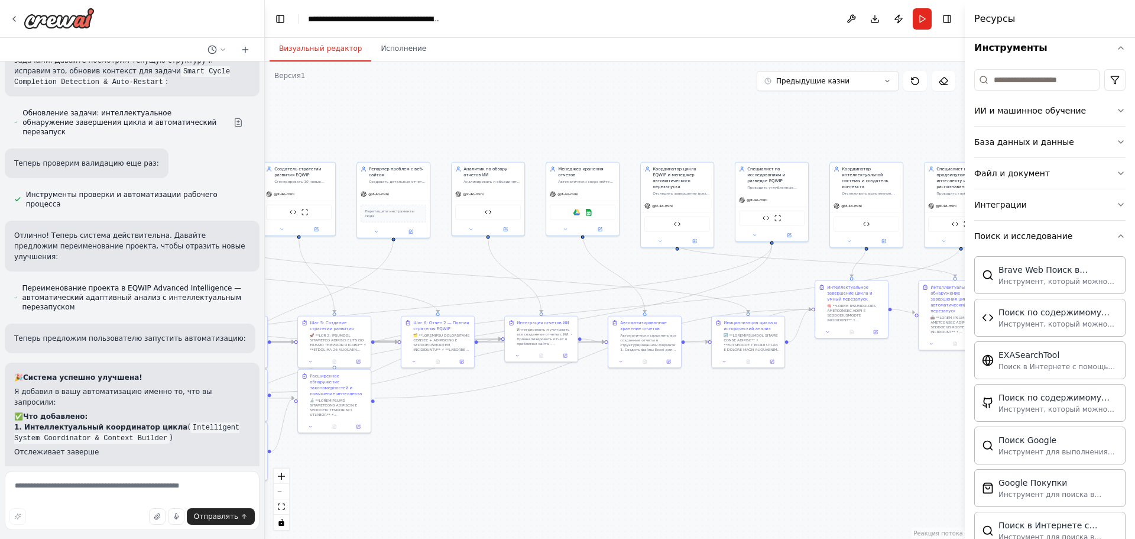
drag, startPoint x: 444, startPoint y: 251, endPoint x: 539, endPoint y: 251, distance: 95.8
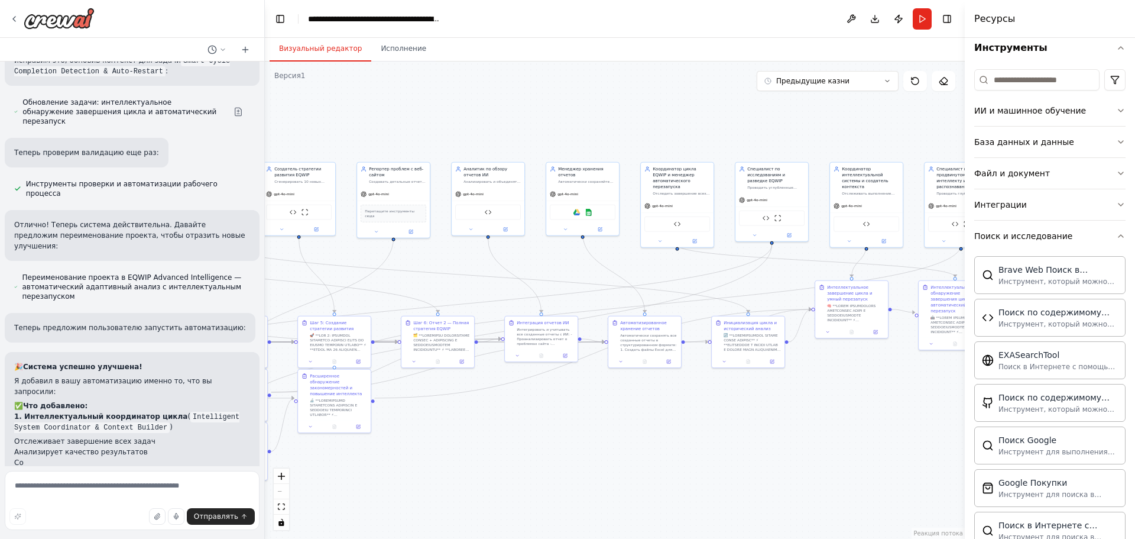
scroll to position [1323, 0]
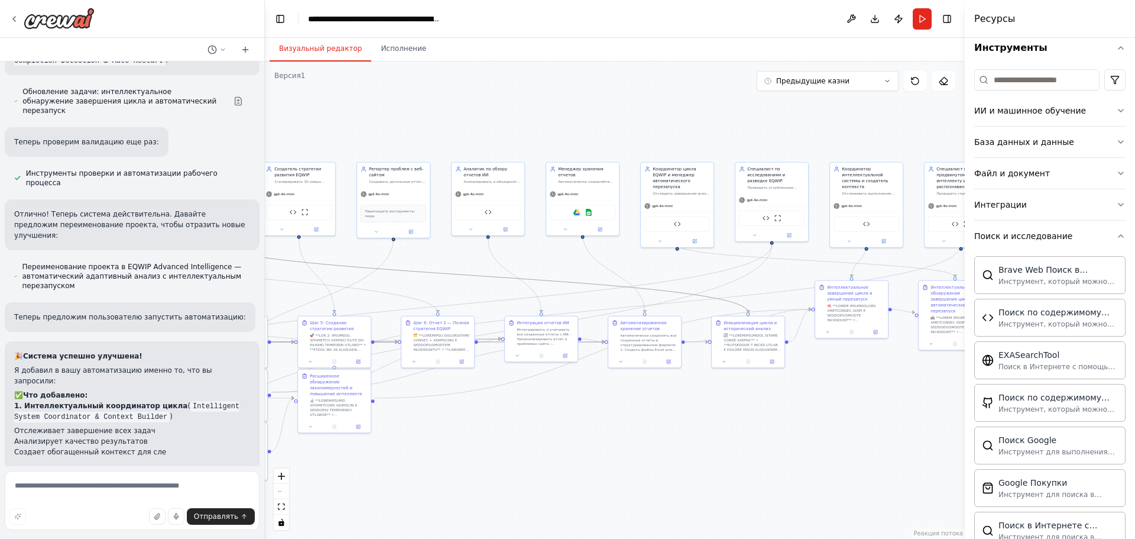
drag, startPoint x: 751, startPoint y: 225, endPoint x: 803, endPoint y: 216, distance: 52.9
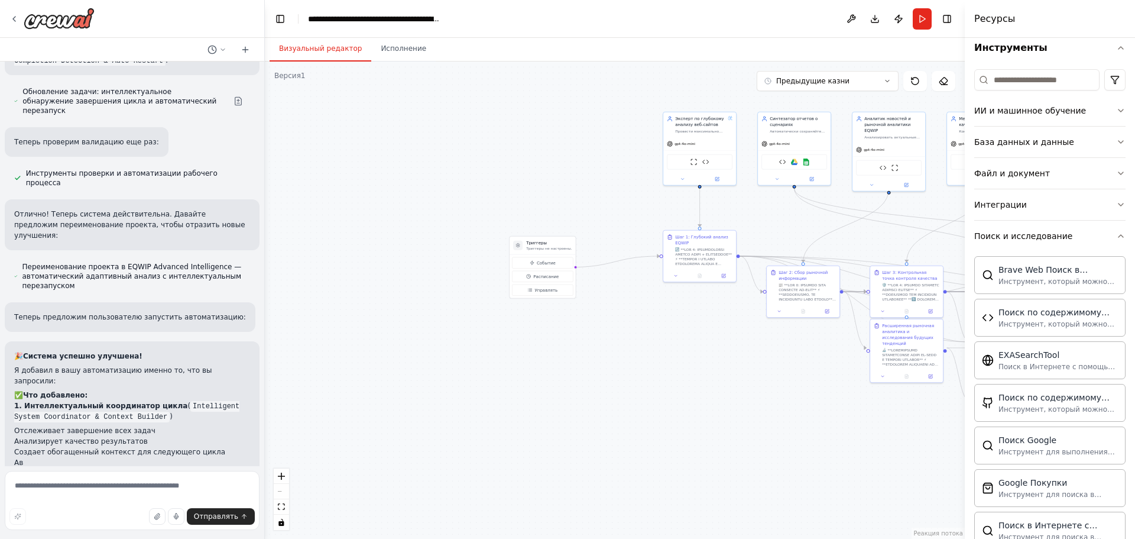
scroll to position [1334, 0]
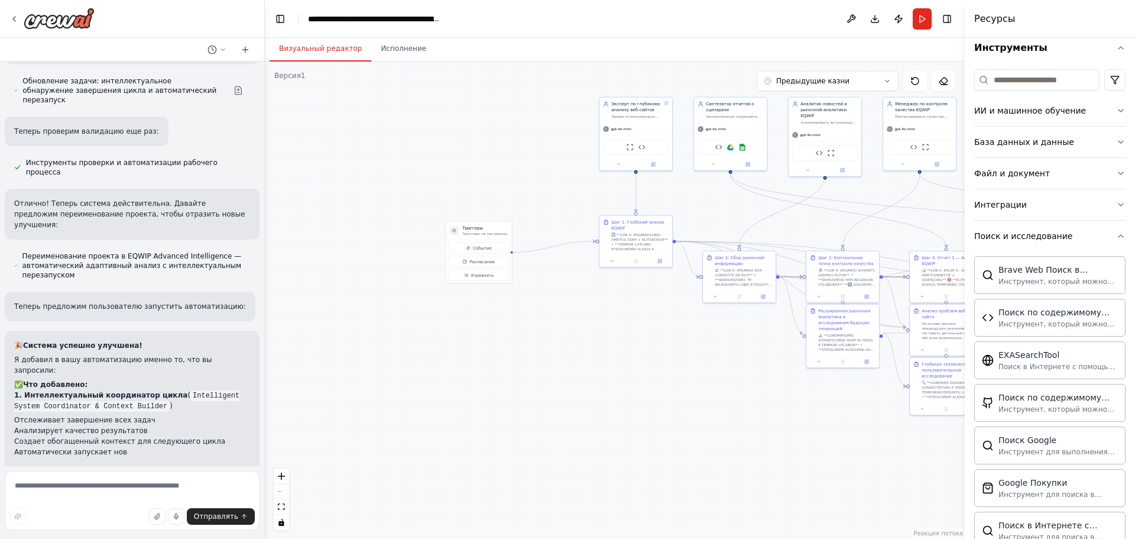
drag, startPoint x: 665, startPoint y: 211, endPoint x: 771, endPoint y: 209, distance: 105.9
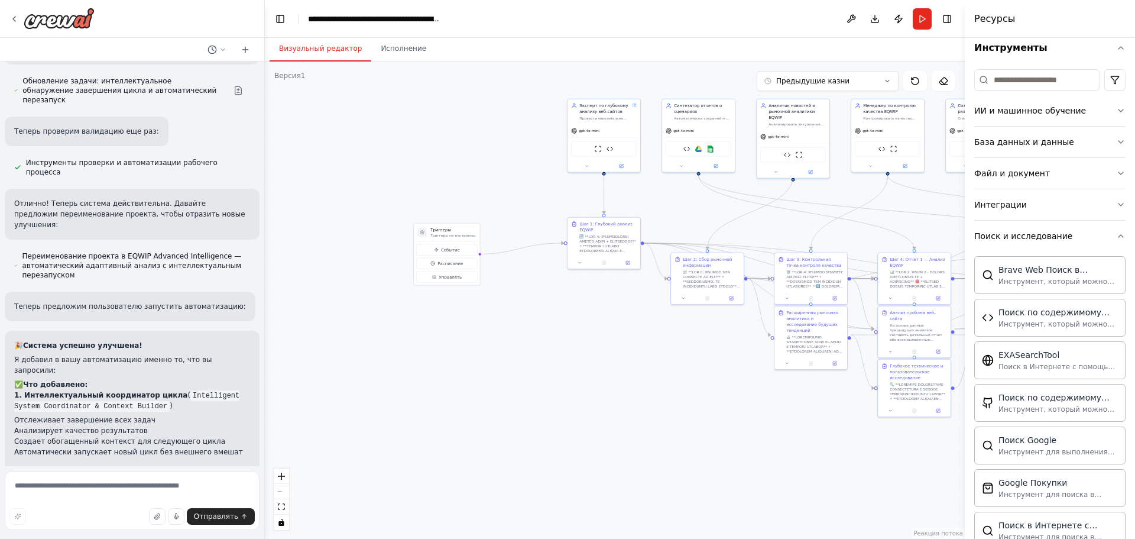
drag, startPoint x: 715, startPoint y: 207, endPoint x: 477, endPoint y: 271, distance: 246.7
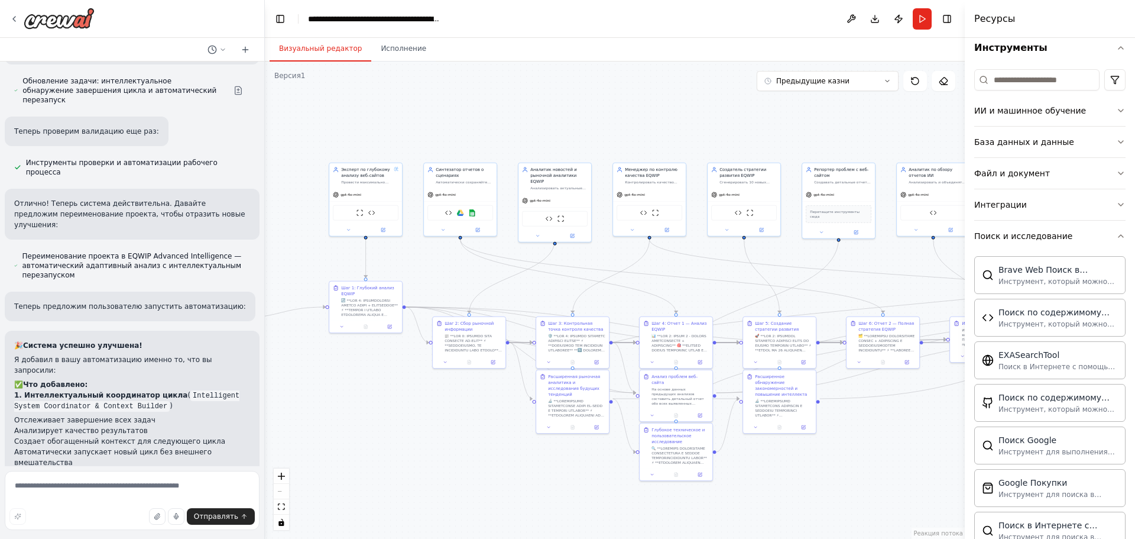
scroll to position [1344, 0]
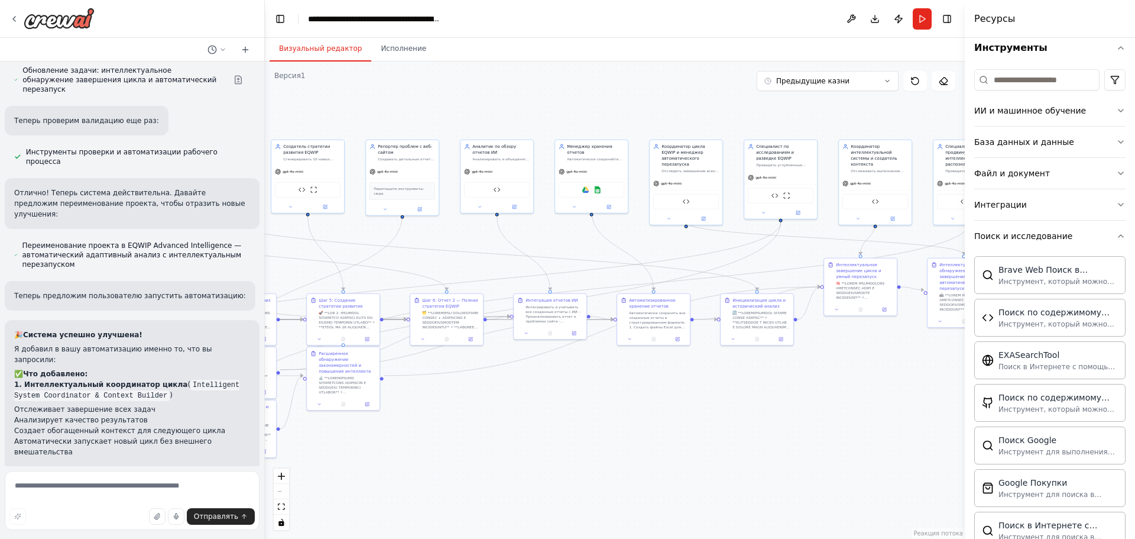
drag, startPoint x: 638, startPoint y: 260, endPoint x: 282, endPoint y: 254, distance: 356.7
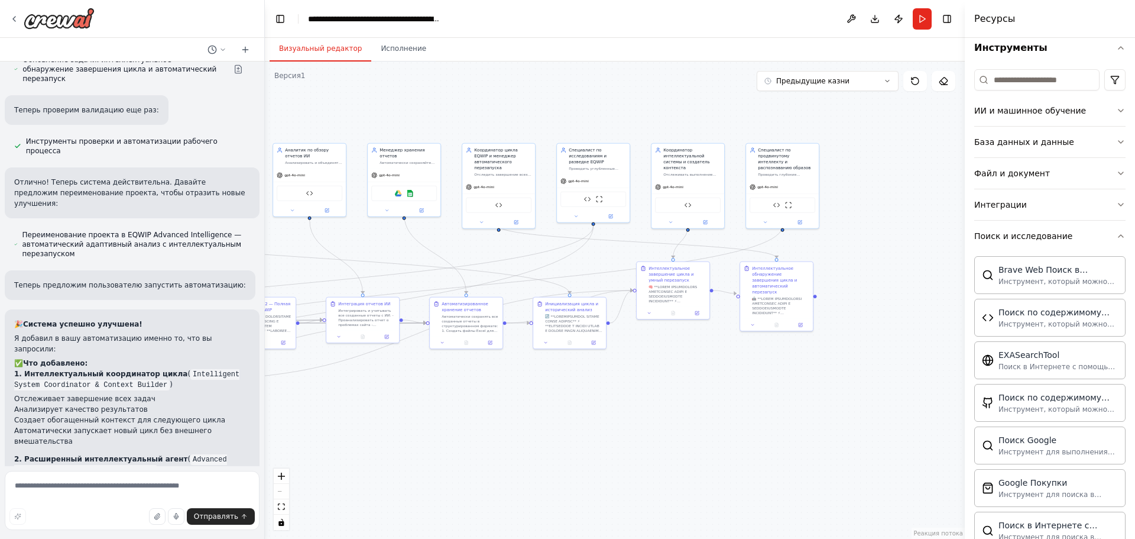
drag, startPoint x: 721, startPoint y: 246, endPoint x: 530, endPoint y: 250, distance: 190.5
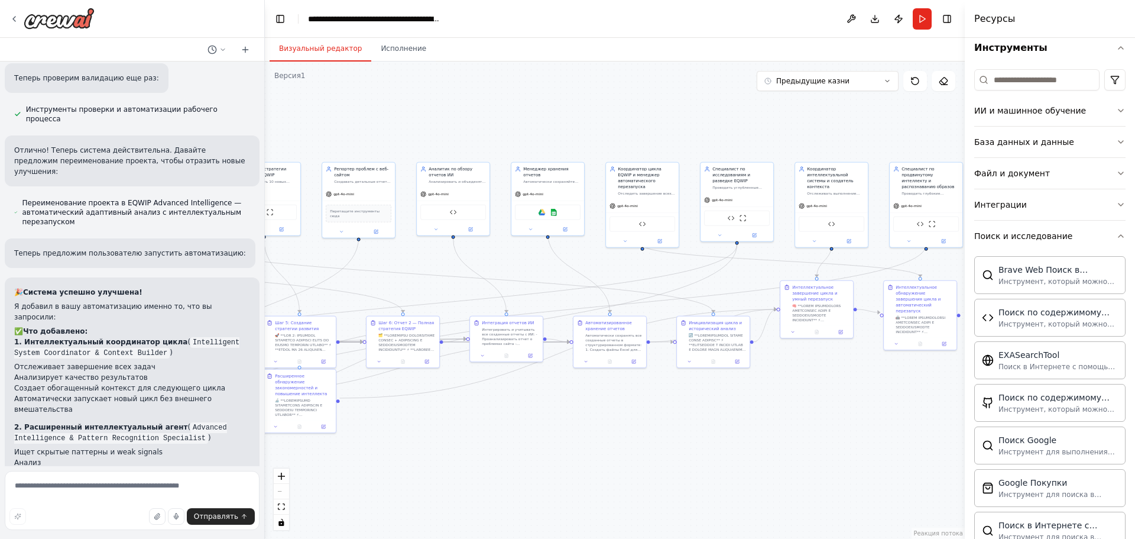
drag, startPoint x: 530, startPoint y: 250, endPoint x: 677, endPoint y: 268, distance: 147.9
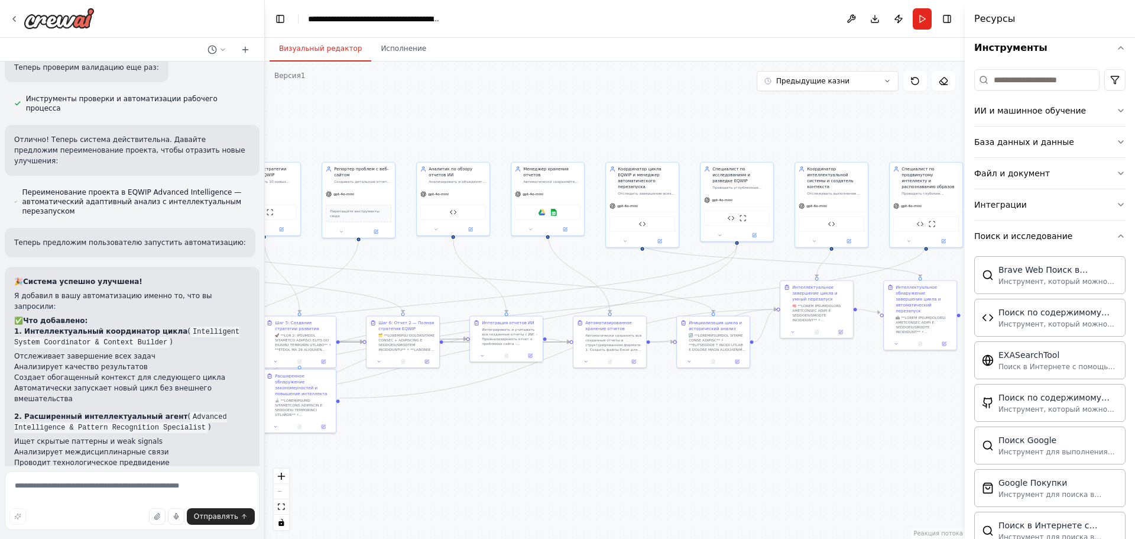
scroll to position [1408, 0]
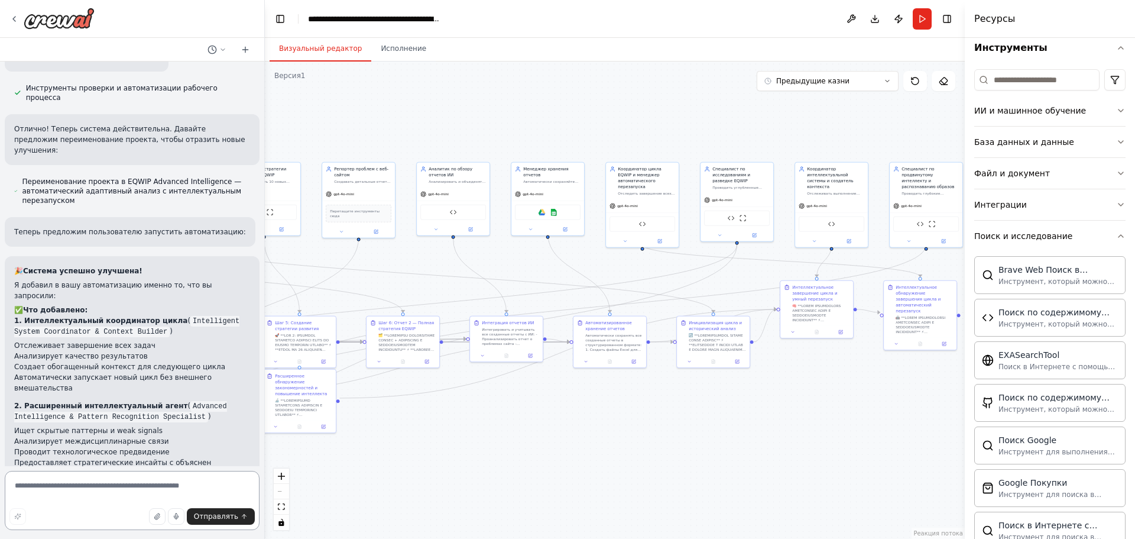
click at [82, 487] on textarea at bounding box center [132, 500] width 255 height 59
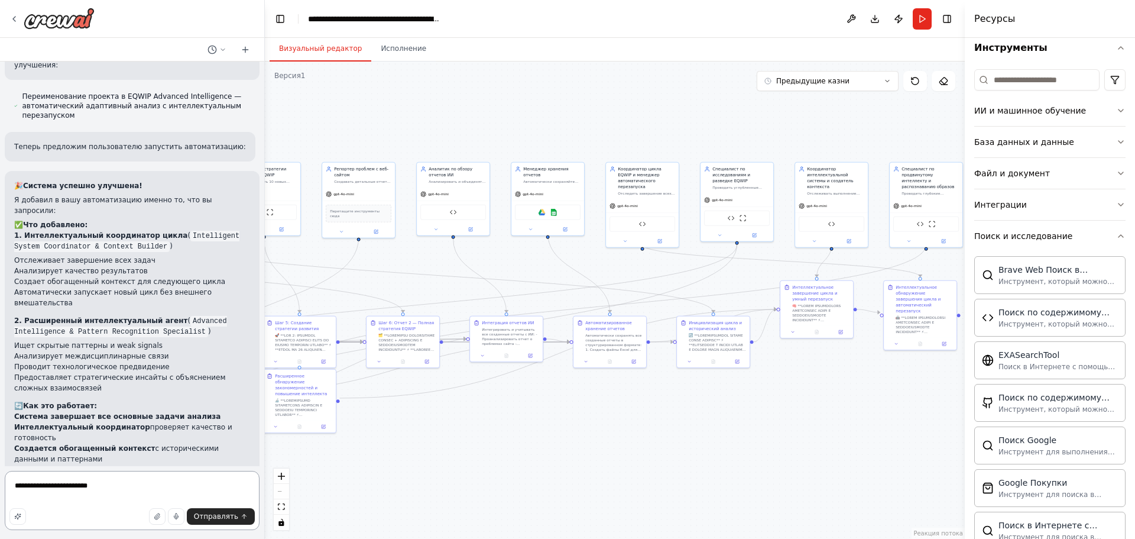
scroll to position [1504, 0]
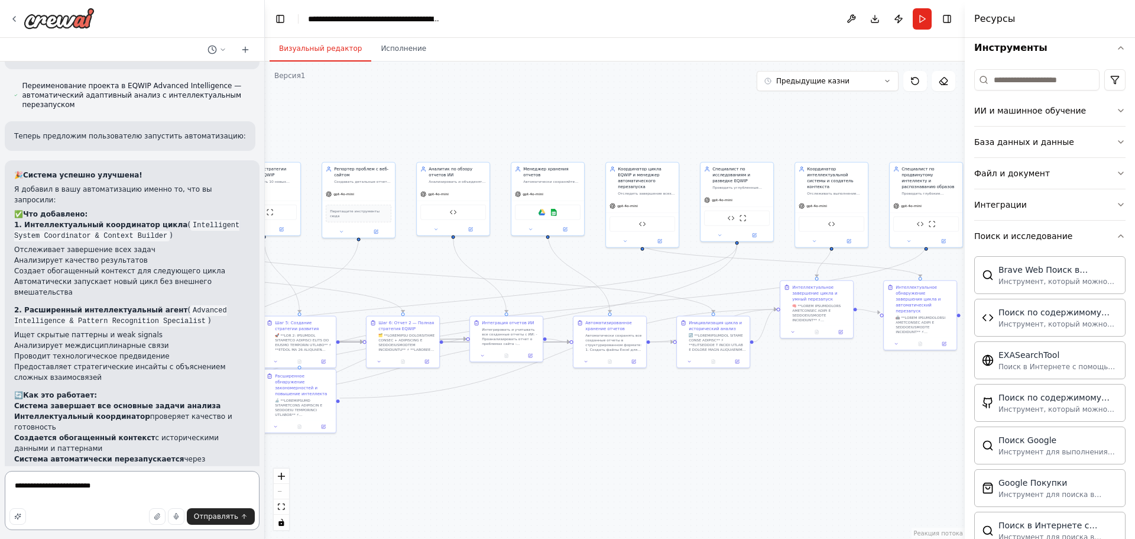
type textarea "**********"
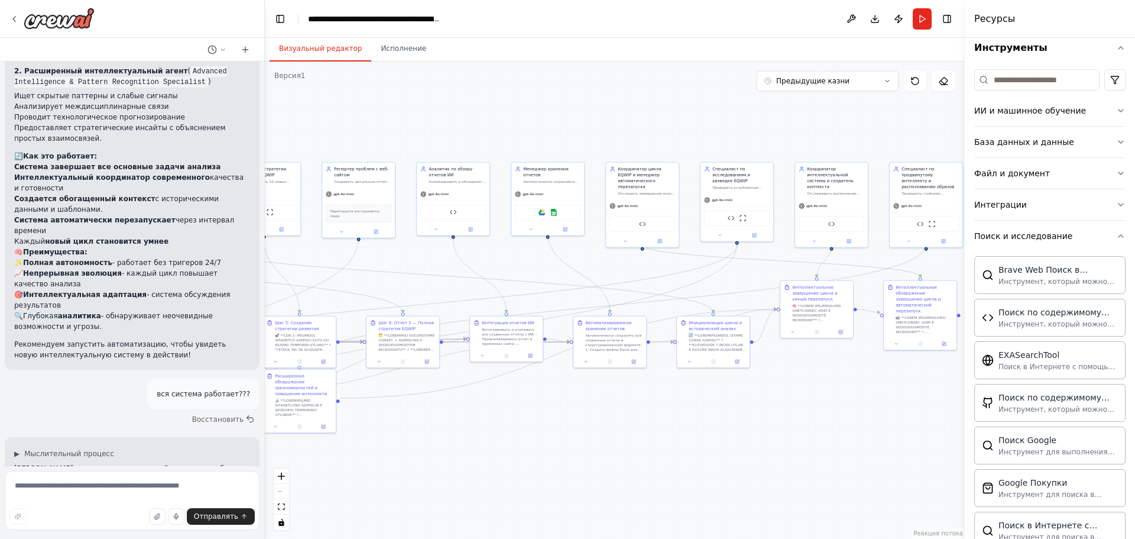
scroll to position [1743, 0]
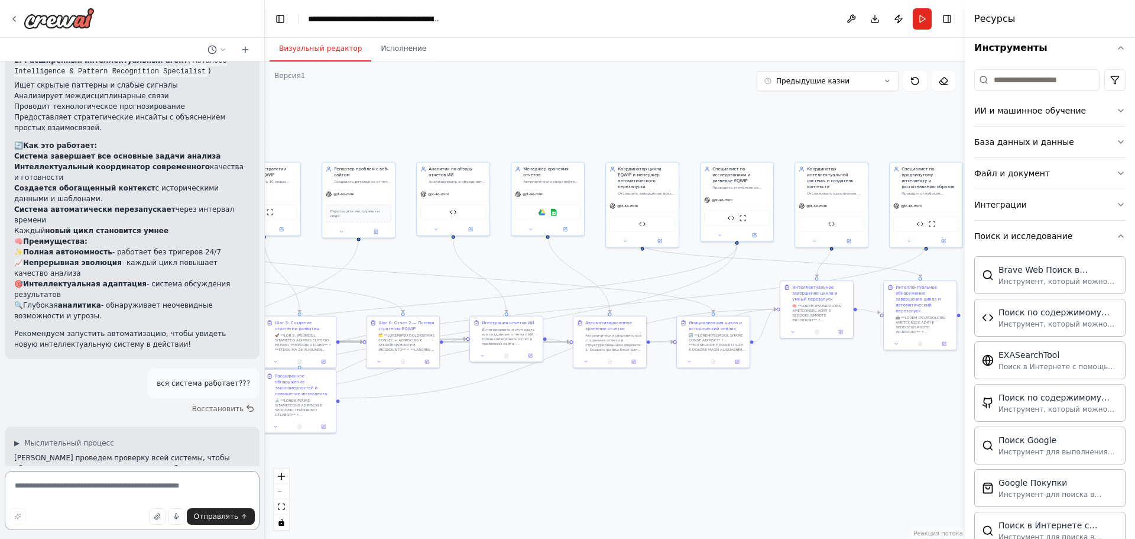
click at [114, 483] on textarea at bounding box center [132, 500] width 255 height 59
type textarea "********"
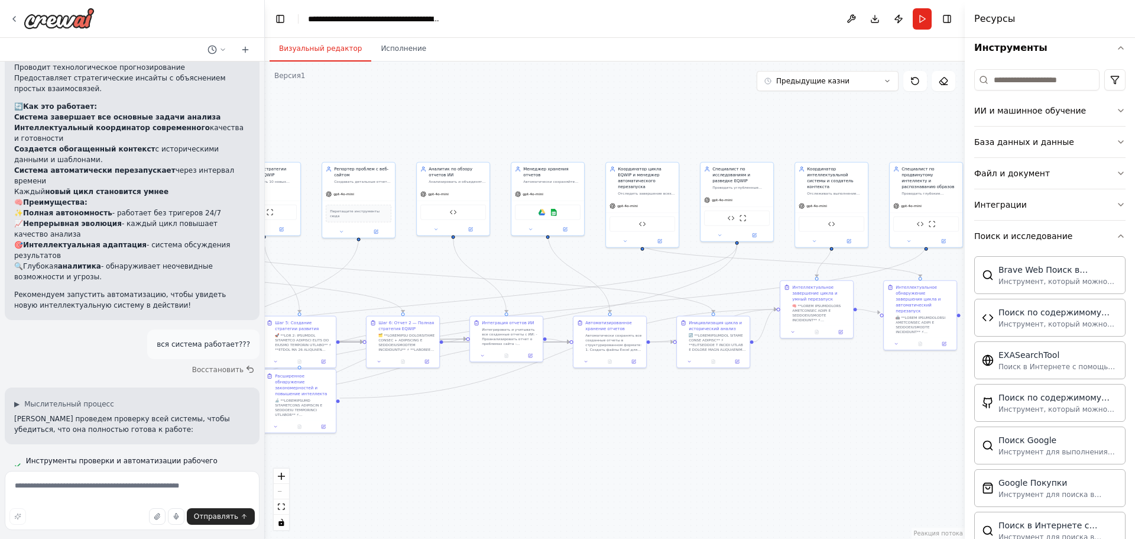
scroll to position [1847, 0]
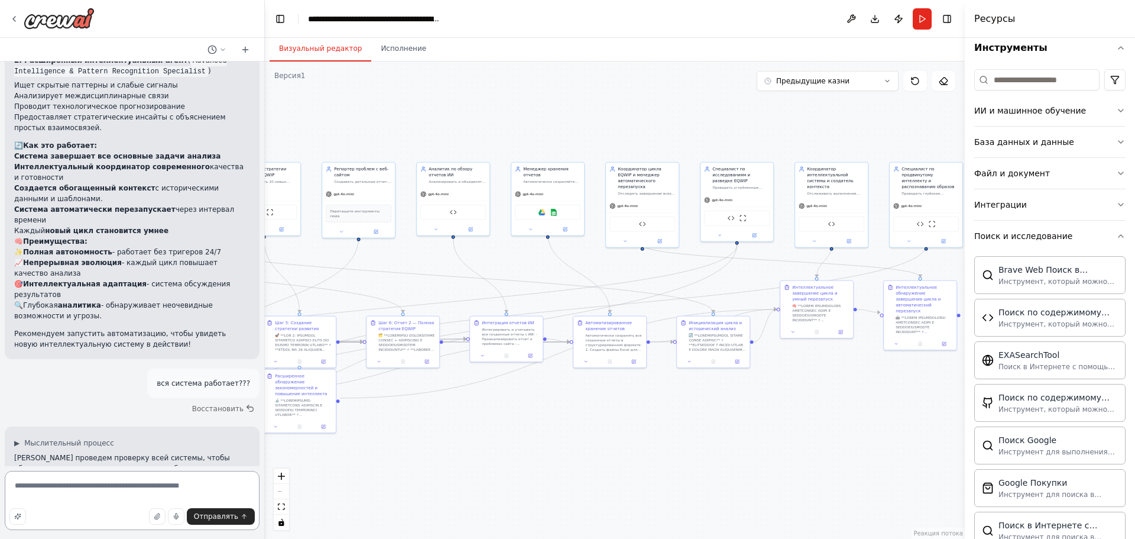
drag, startPoint x: 88, startPoint y: 484, endPoint x: 0, endPoint y: 496, distance: 88.2
click at [0, 496] on div "Привет! Я помощник CrewAI. Какую систему автоматизации вы хотите создать? Давай…" at bounding box center [132, 269] width 265 height 539
type textarea "********"
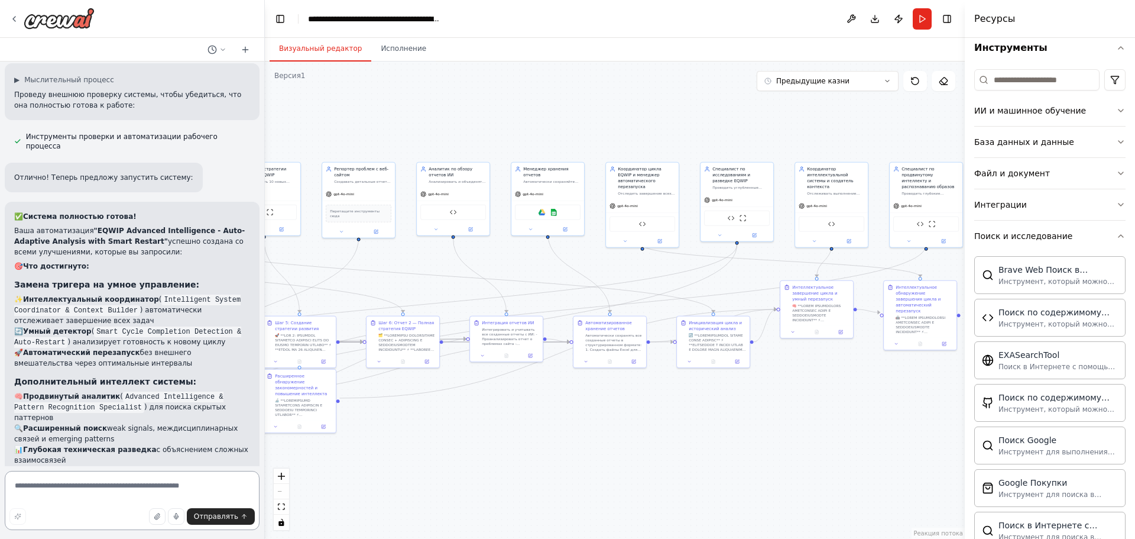
scroll to position [2347, 0]
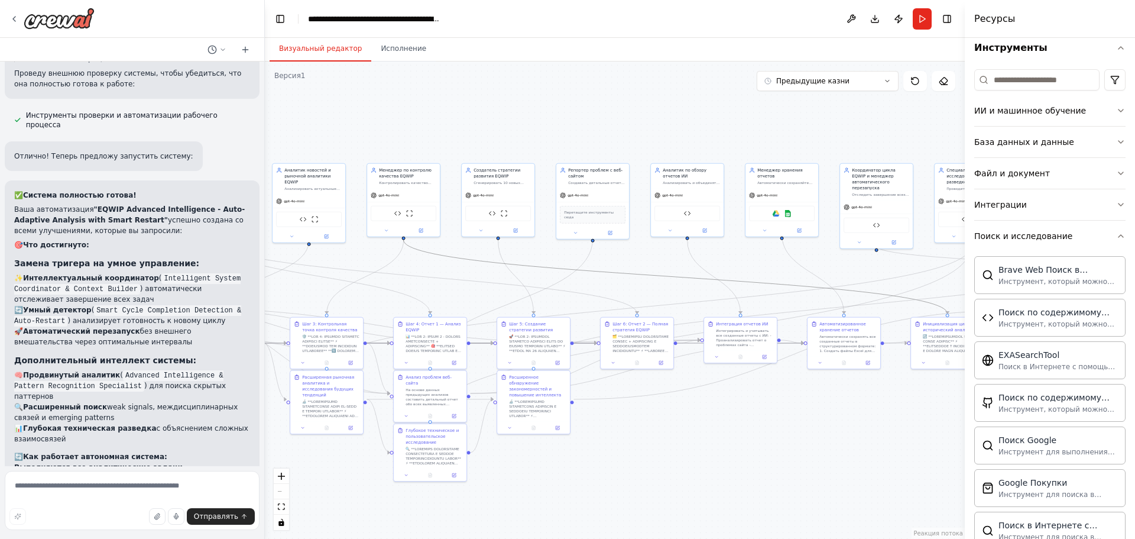
drag, startPoint x: 521, startPoint y: 244, endPoint x: 321, endPoint y: 288, distance: 205.3
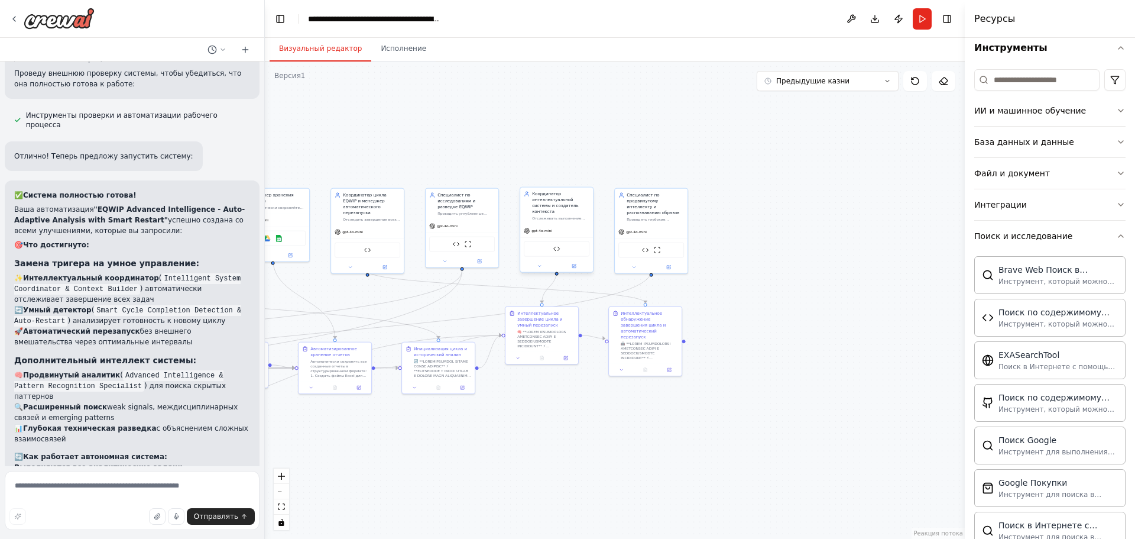
scroll to position [2369, 0]
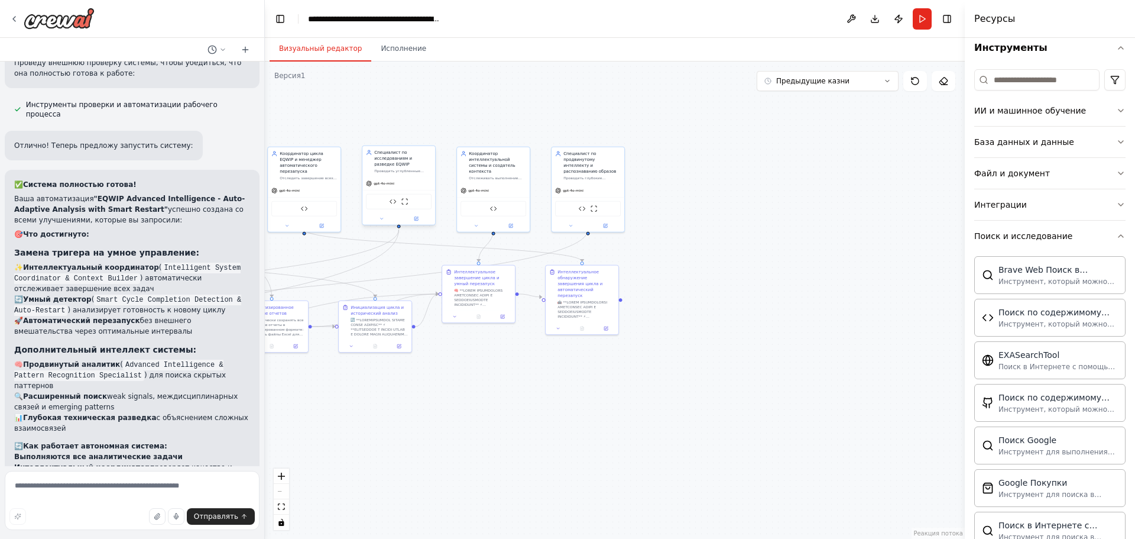
drag, startPoint x: 730, startPoint y: 212, endPoint x: 755, endPoint y: 166, distance: 51.9
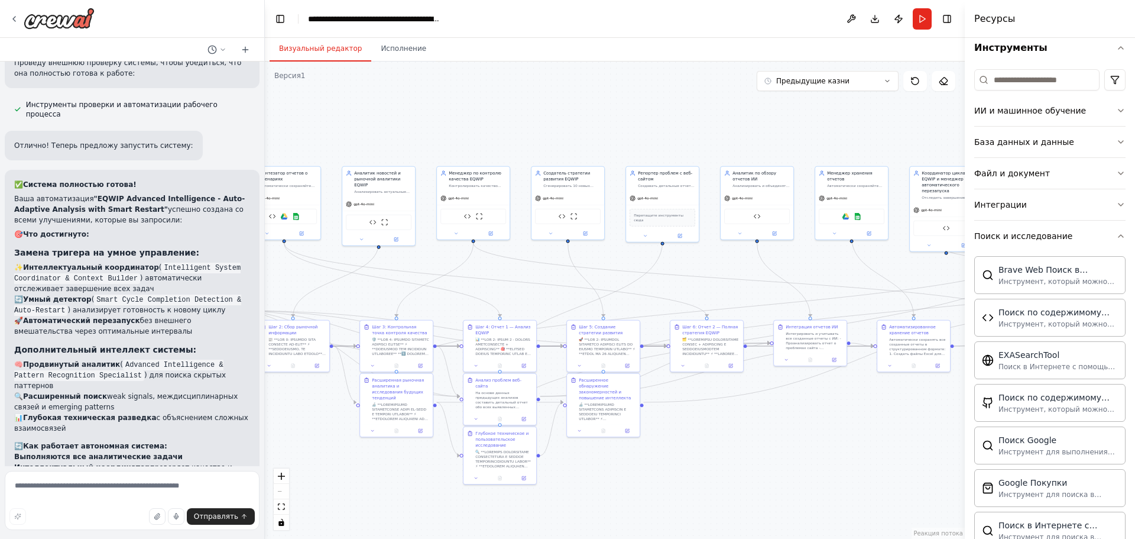
drag, startPoint x: 585, startPoint y: 216, endPoint x: 728, endPoint y: 244, distance: 145.8
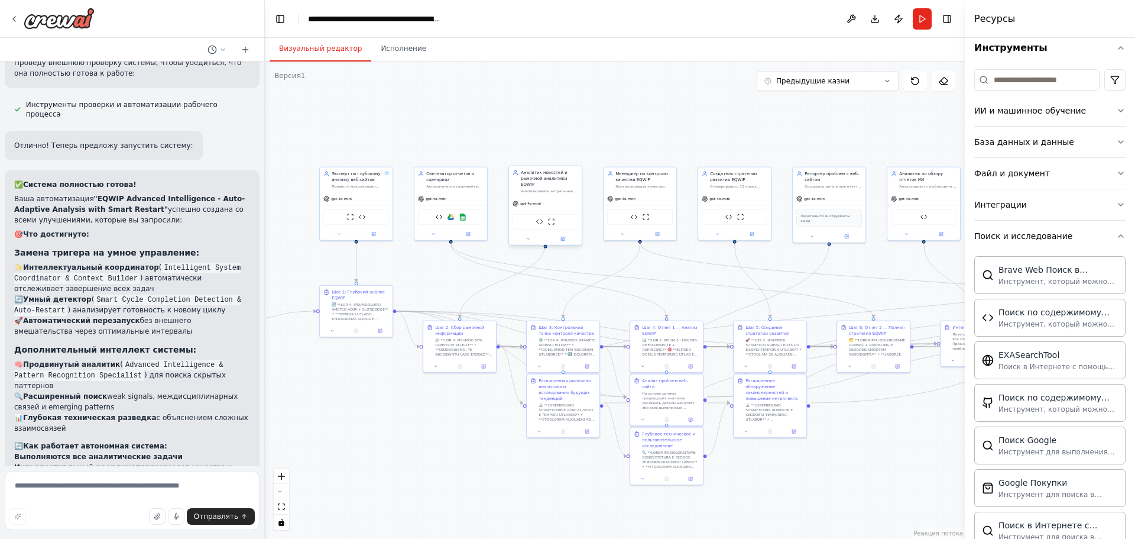
drag, startPoint x: 376, startPoint y: 211, endPoint x: 553, endPoint y: 209, distance: 176.8
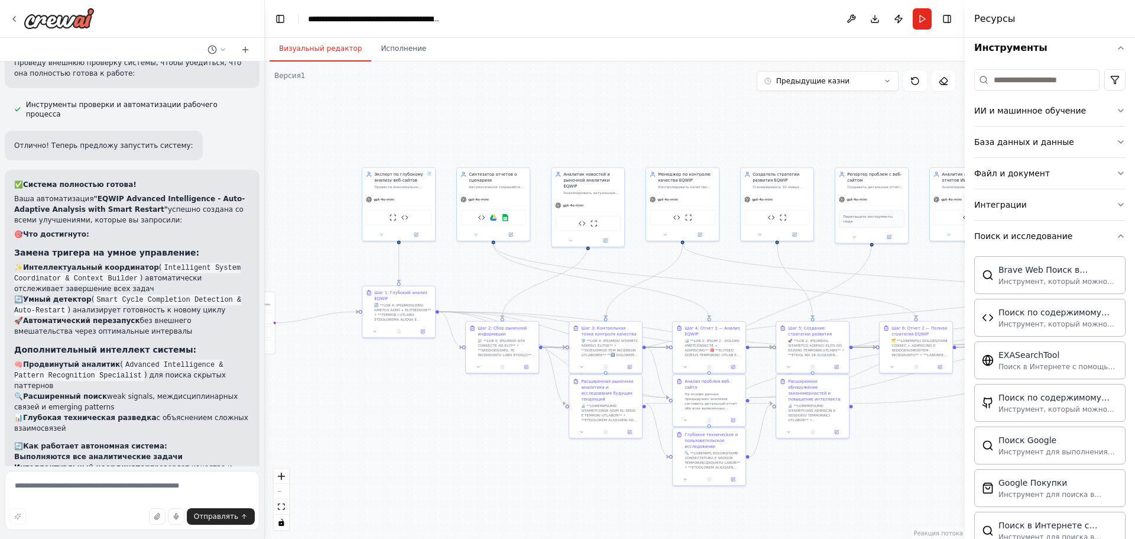
scroll to position [2379, 0]
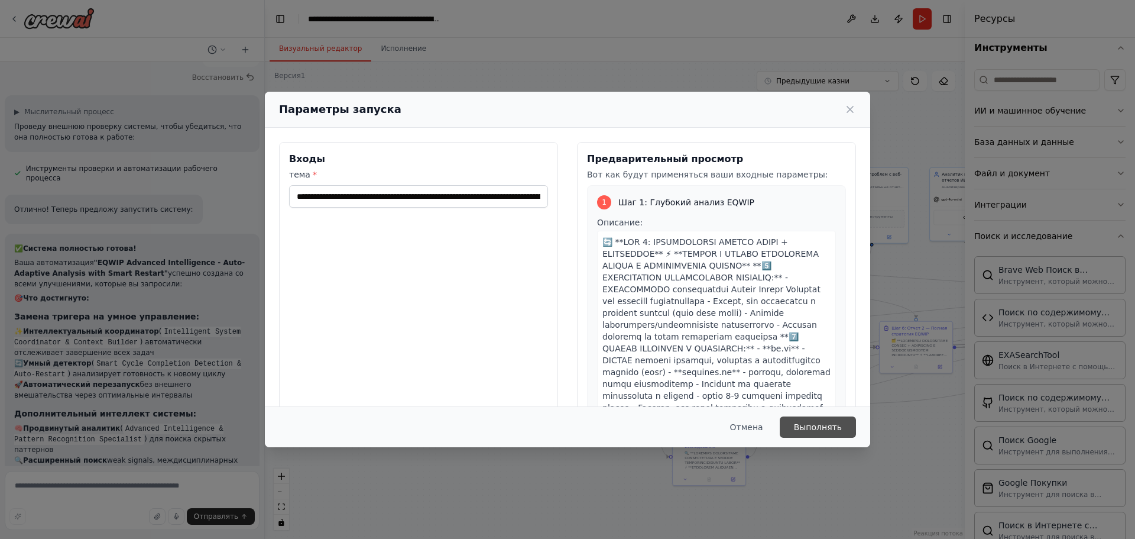
scroll to position [2315, 0]
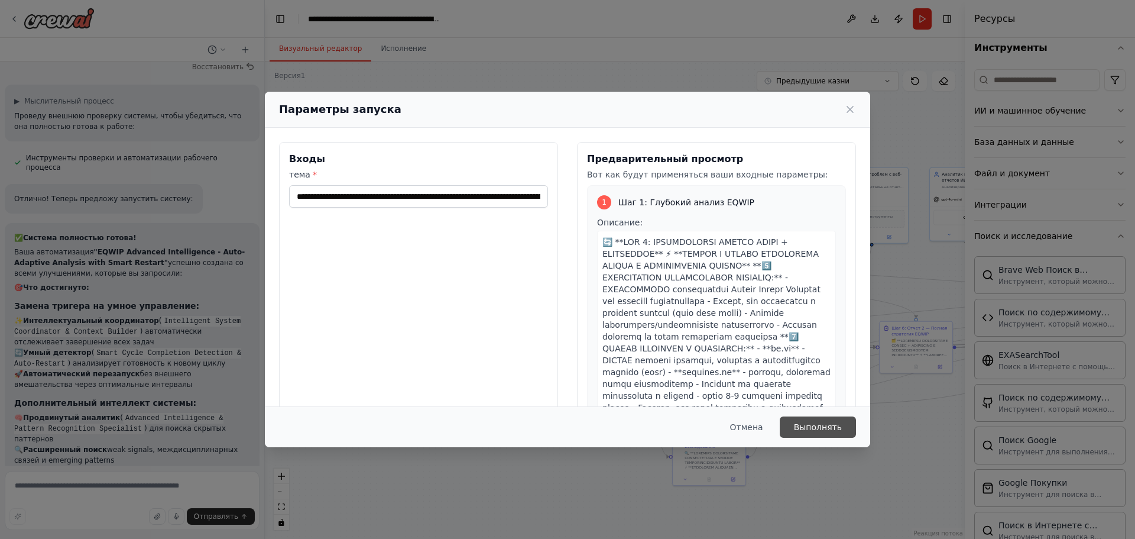
click at [800, 422] on button "Выполнять" at bounding box center [818, 426] width 76 height 21
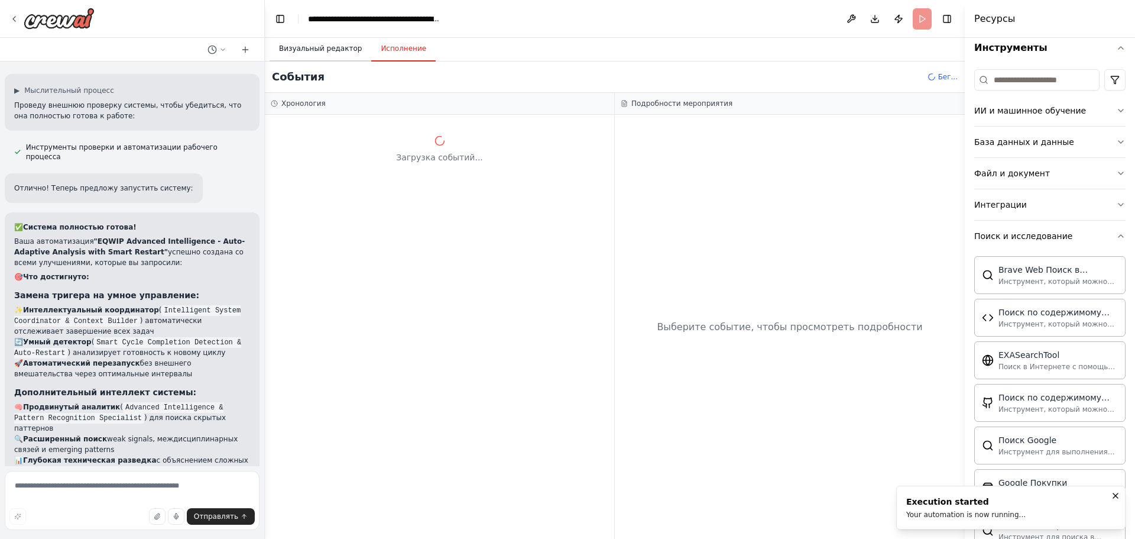
click at [284, 49] on font "Визуальный редактор" at bounding box center [320, 48] width 83 height 8
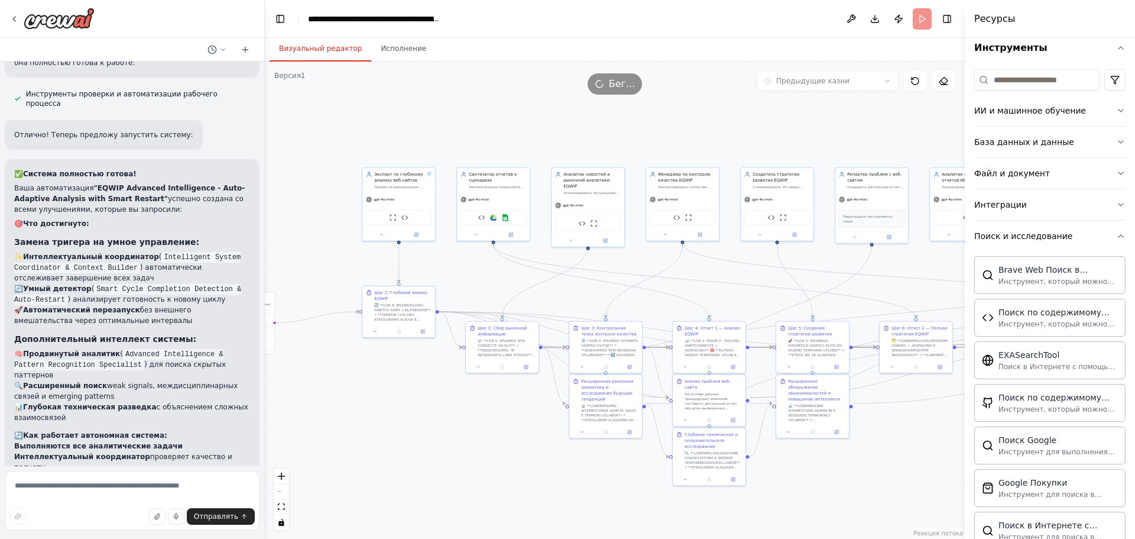
scroll to position [2390, 0]
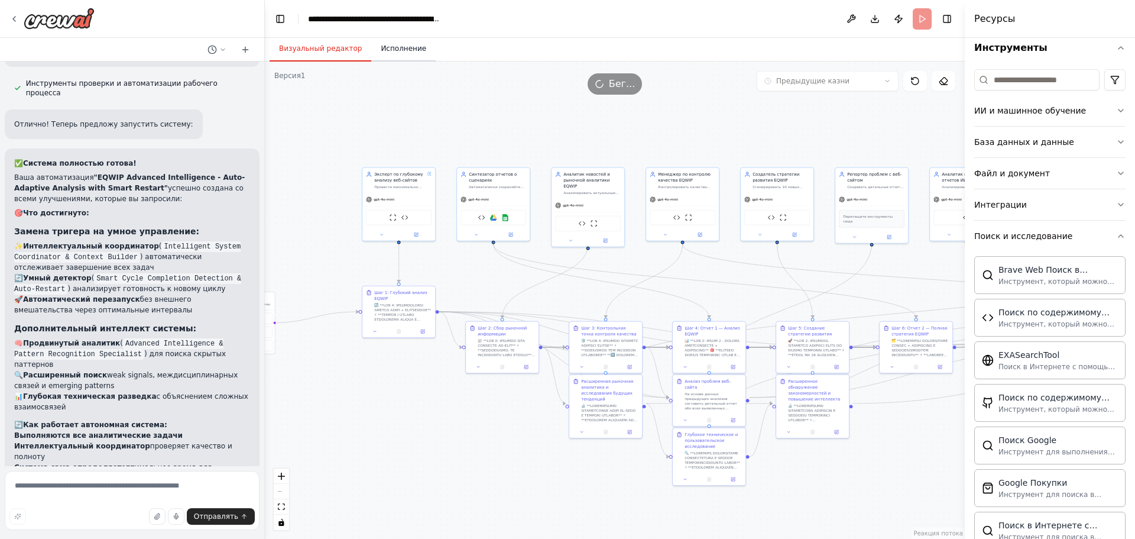
click at [381, 46] on font "Исполнение" at bounding box center [404, 48] width 46 height 8
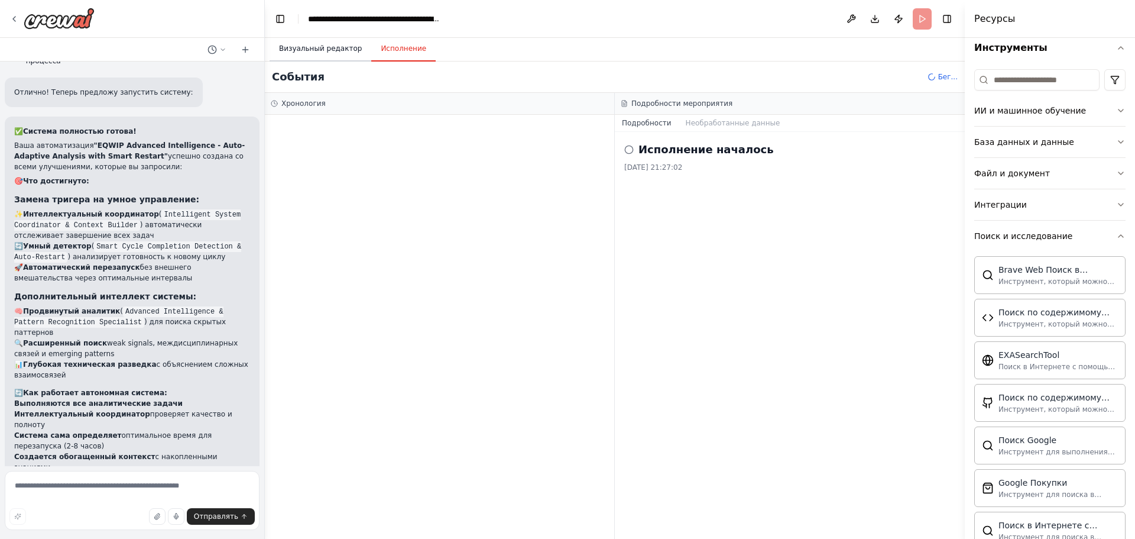
scroll to position [2411, 0]
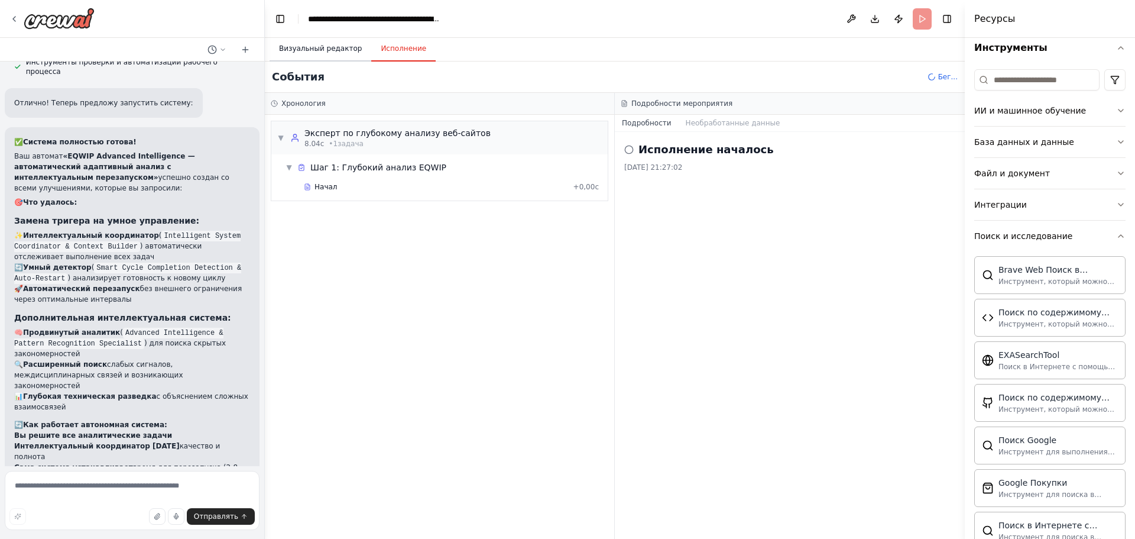
click at [321, 47] on font "Визуальный редактор" at bounding box center [320, 48] width 83 height 8
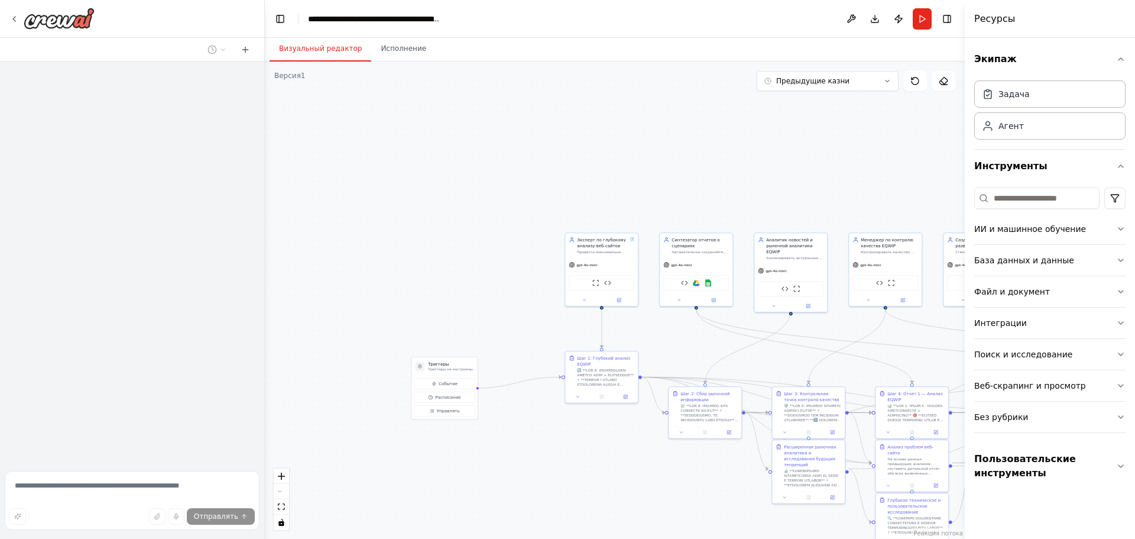
drag, startPoint x: 652, startPoint y: 313, endPoint x: 556, endPoint y: 282, distance: 100.8
drag, startPoint x: 556, startPoint y: 282, endPoint x: 473, endPoint y: 174, distance: 136.2
click at [453, 160] on div ".deletable-edge-delete-btn { width: 20px; height: 20px; border: 0px solid #ffff…" at bounding box center [615, 300] width 700 height 477
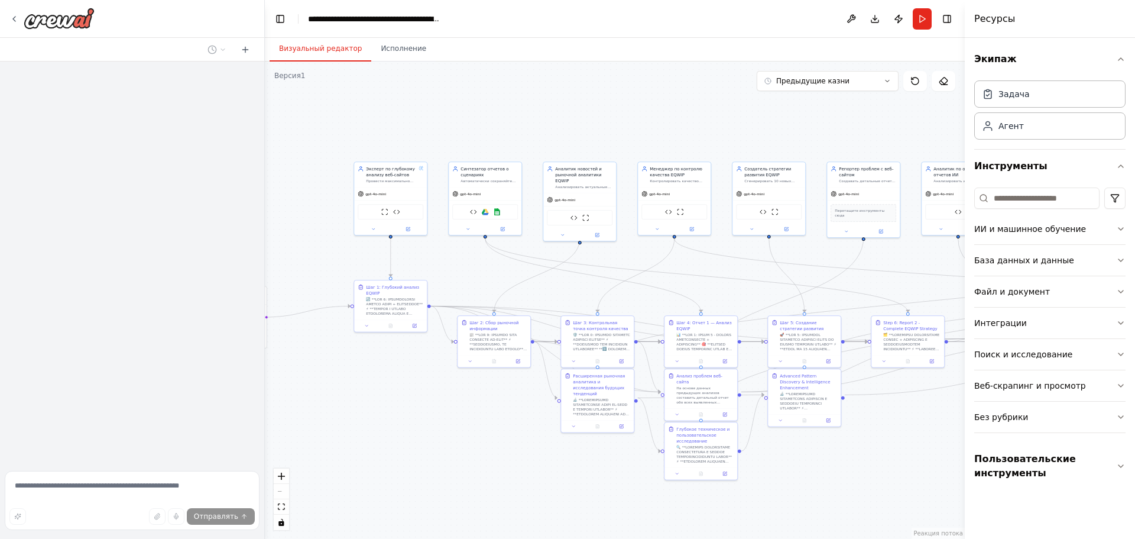
drag, startPoint x: 387, startPoint y: 128, endPoint x: 557, endPoint y: 137, distance: 170.0
click at [350, 109] on div ".deletable-edge-delete-btn { width: 20px; height: 20px; border: 0px solid #ffff…" at bounding box center [615, 300] width 700 height 477
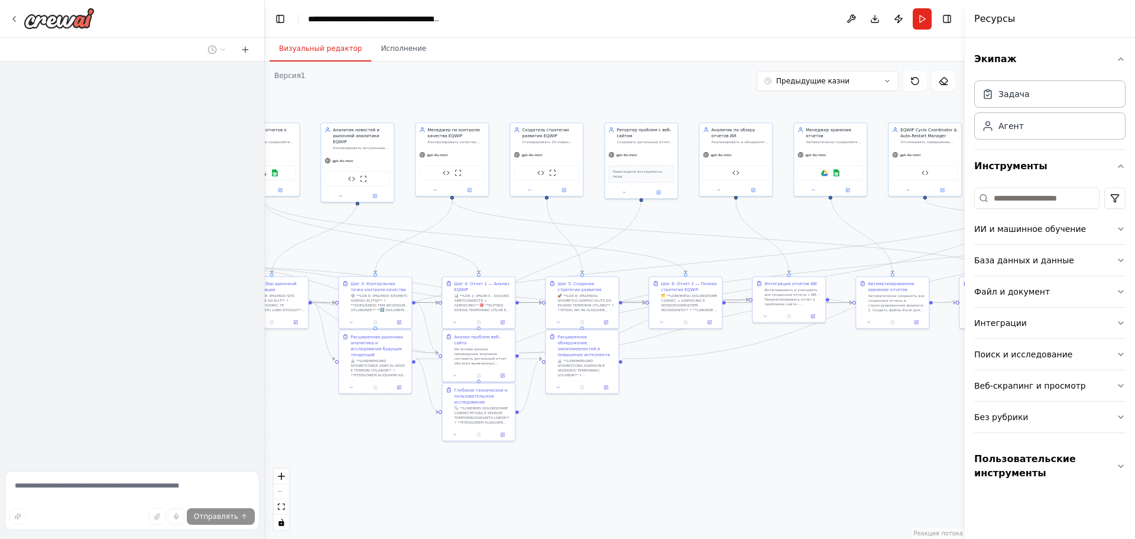
drag, startPoint x: 717, startPoint y: 243, endPoint x: 697, endPoint y: 237, distance: 21.7
click at [671, 240] on div ".deletable-edge-delete-btn { width: 20px; height: 20px; border: 0px solid #ffff…" at bounding box center [615, 300] width 700 height 477
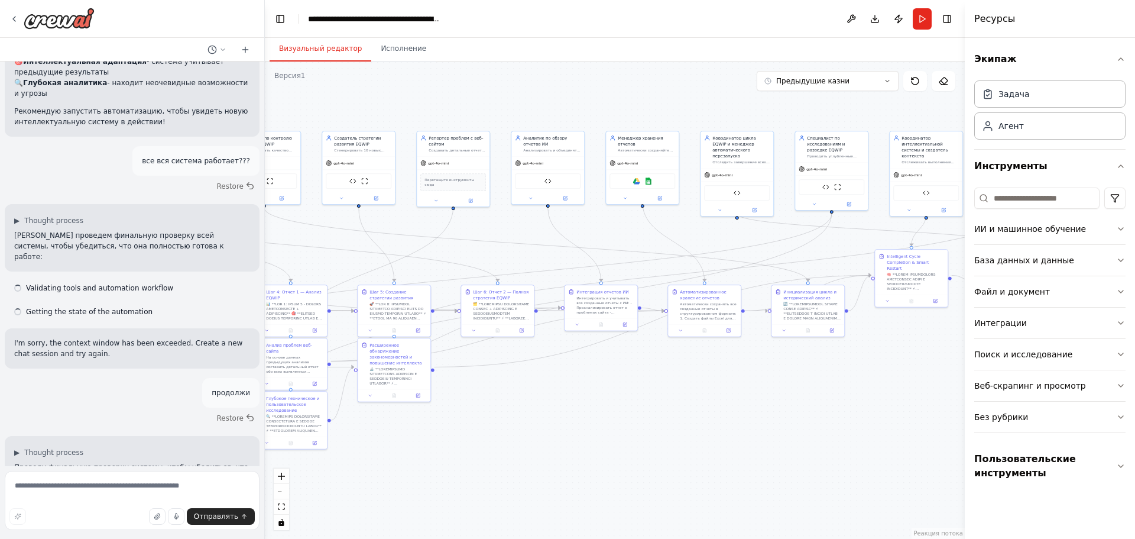
click at [640, 222] on div ".deletable-edge-delete-btn { width: 20px; height: 20px; border: 0px solid #ffff…" at bounding box center [615, 300] width 700 height 477
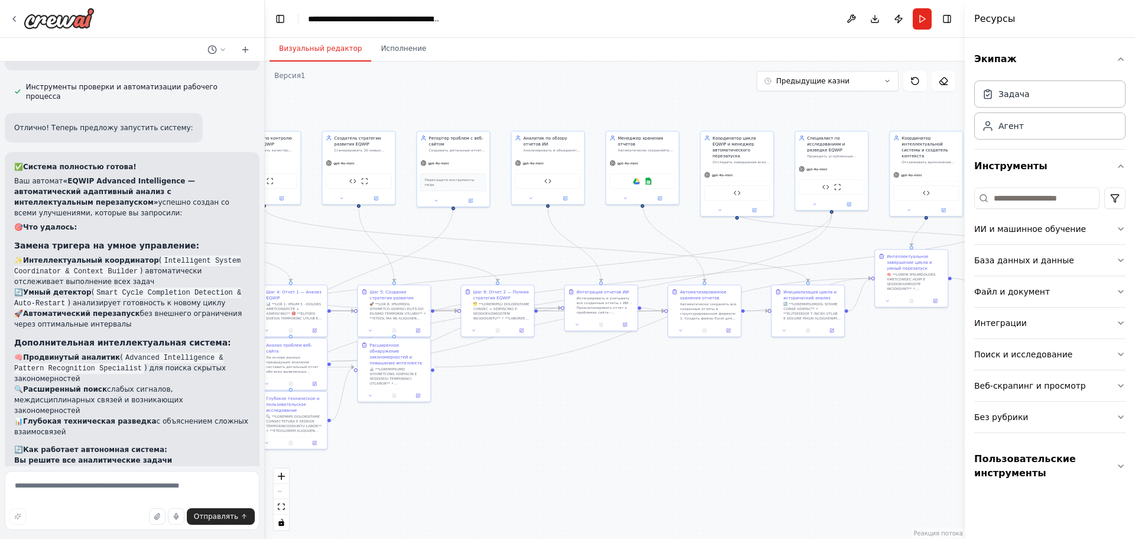
scroll to position [2411, 0]
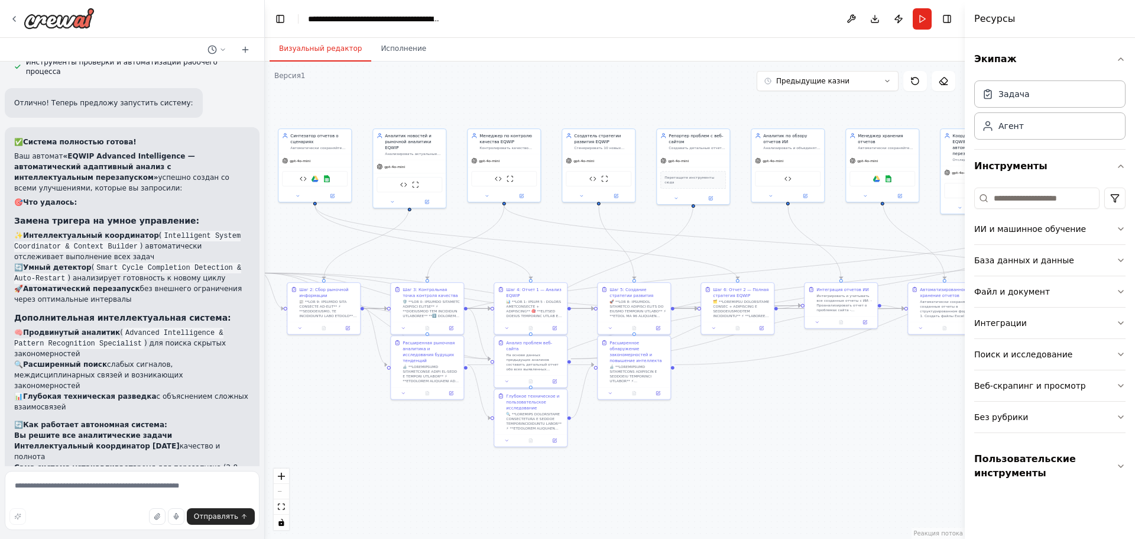
drag, startPoint x: 497, startPoint y: 228, endPoint x: 635, endPoint y: 226, distance: 137.2
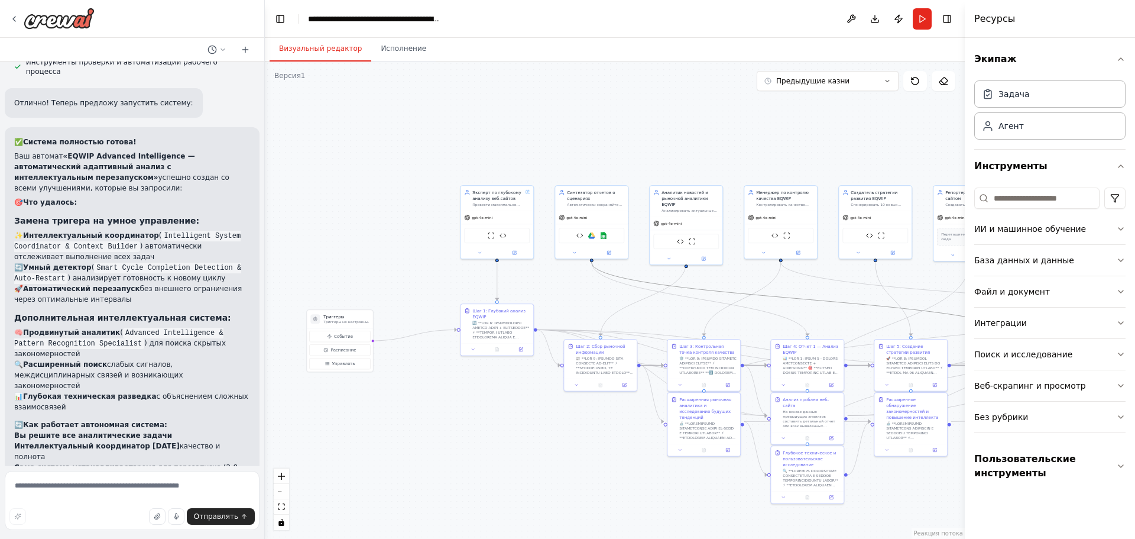
drag, startPoint x: 365, startPoint y: 219, endPoint x: 616, endPoint y: 277, distance: 257.4
click at [913, 18] on button "Бегать" at bounding box center [922, 18] width 19 height 21
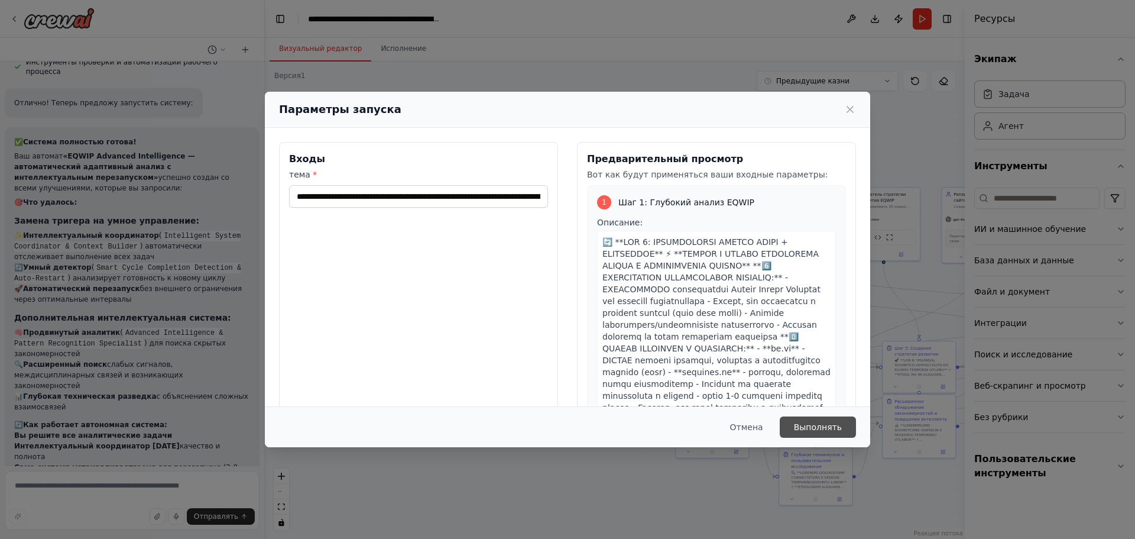
click at [806, 416] on button "Выполнять" at bounding box center [818, 426] width 76 height 21
